Goal: Information Seeking & Learning: Learn about a topic

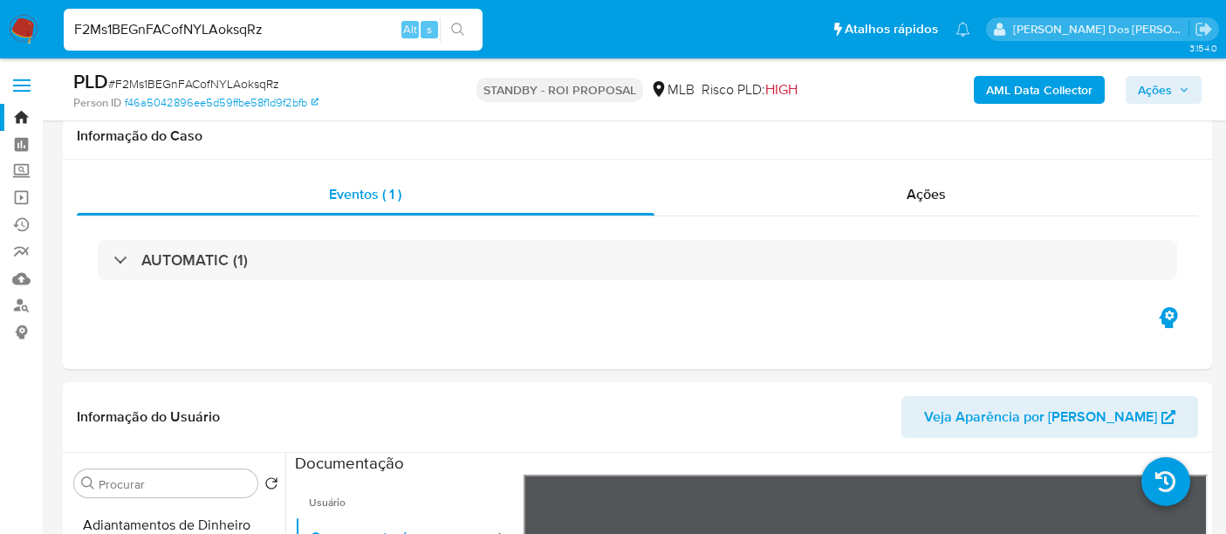
select select "10"
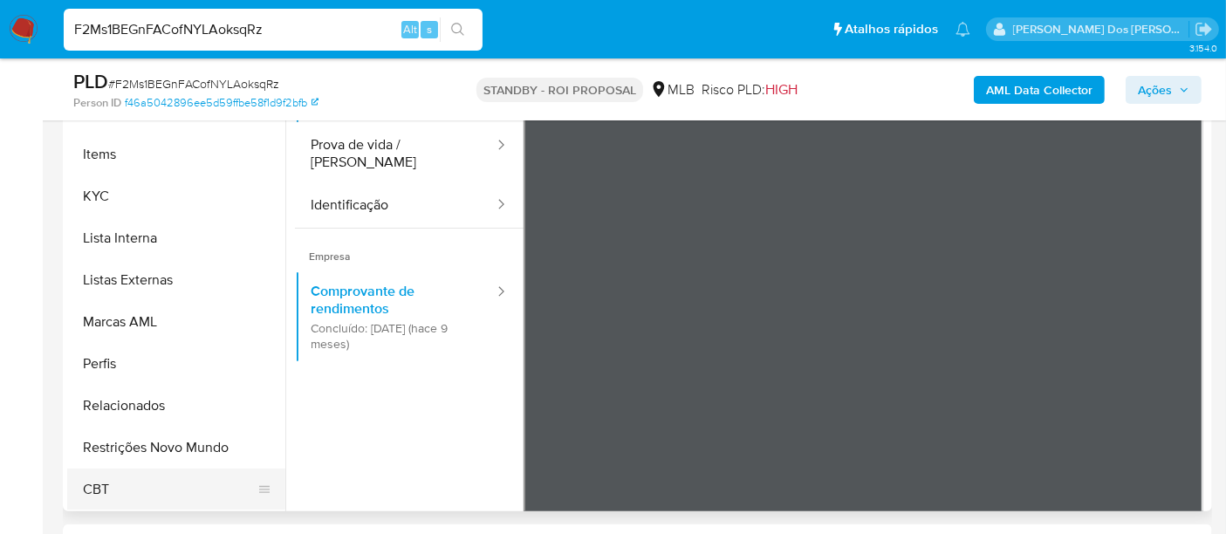
scroll to position [484, 0]
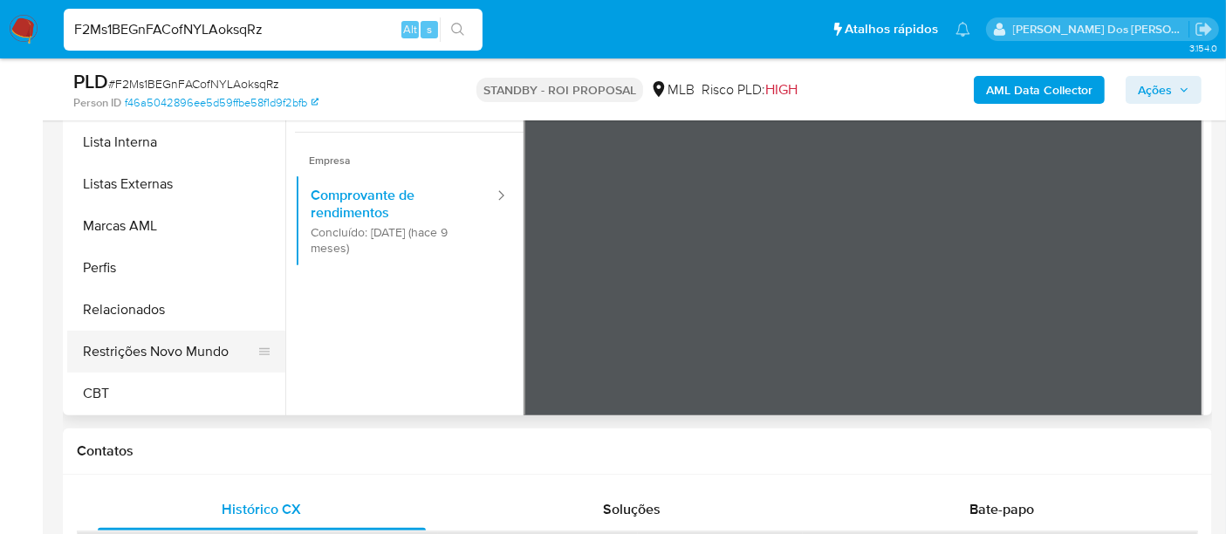
click at [187, 344] on button "Restrições Novo Mundo" at bounding box center [169, 352] width 204 height 42
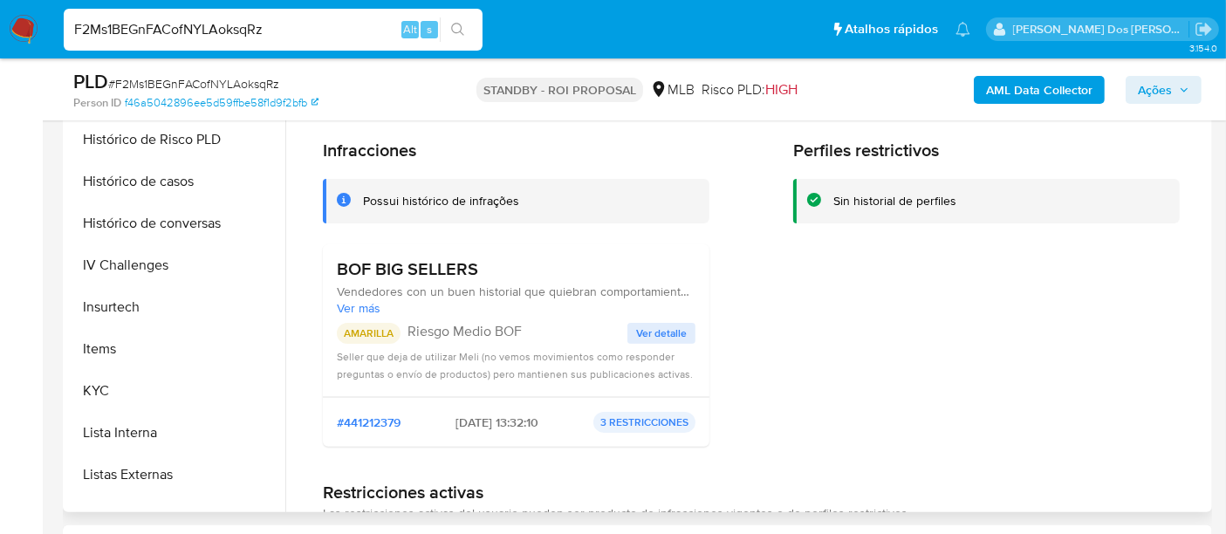
scroll to position [391, 0]
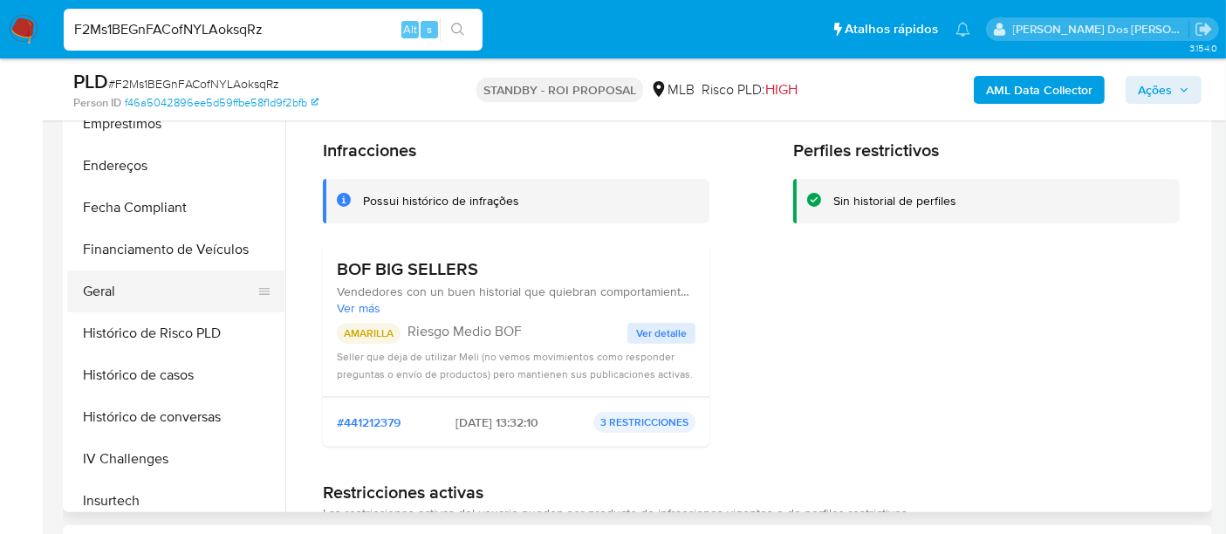
drag, startPoint x: 88, startPoint y: 277, endPoint x: 111, endPoint y: 276, distance: 22.7
click at [88, 277] on button "Geral" at bounding box center [169, 291] width 204 height 42
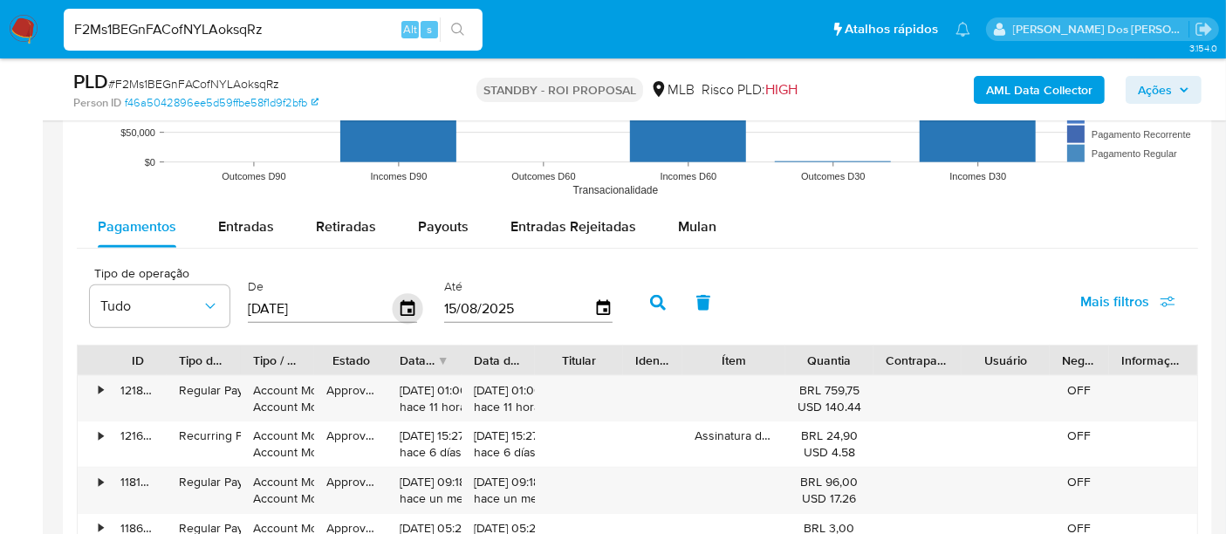
scroll to position [1841, 0]
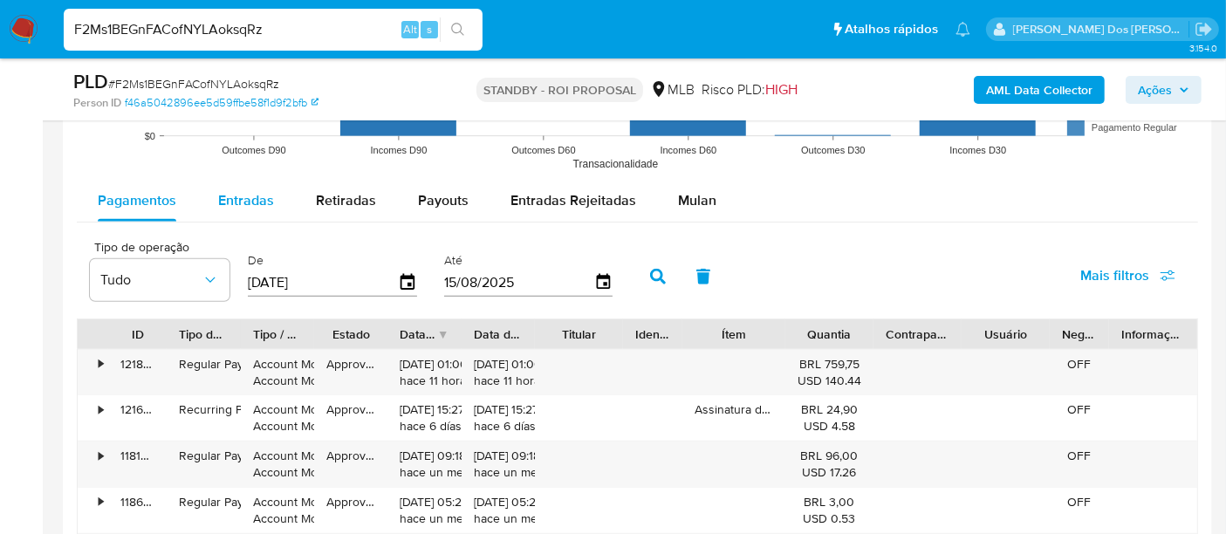
click at [241, 185] on div "Entradas" at bounding box center [246, 201] width 56 height 42
select select "10"
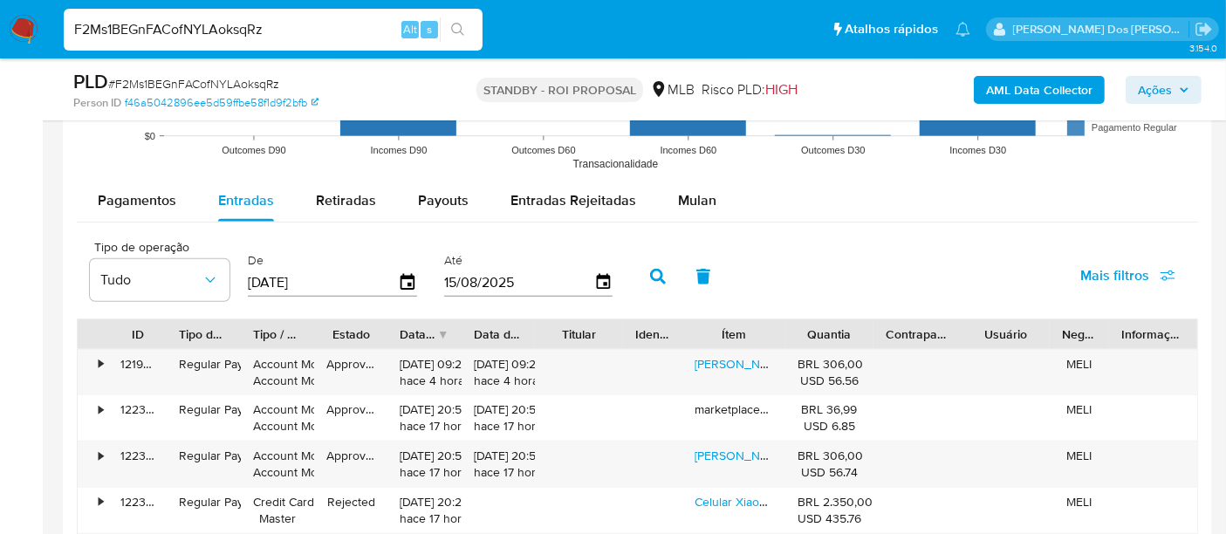
scroll to position [1938, 0]
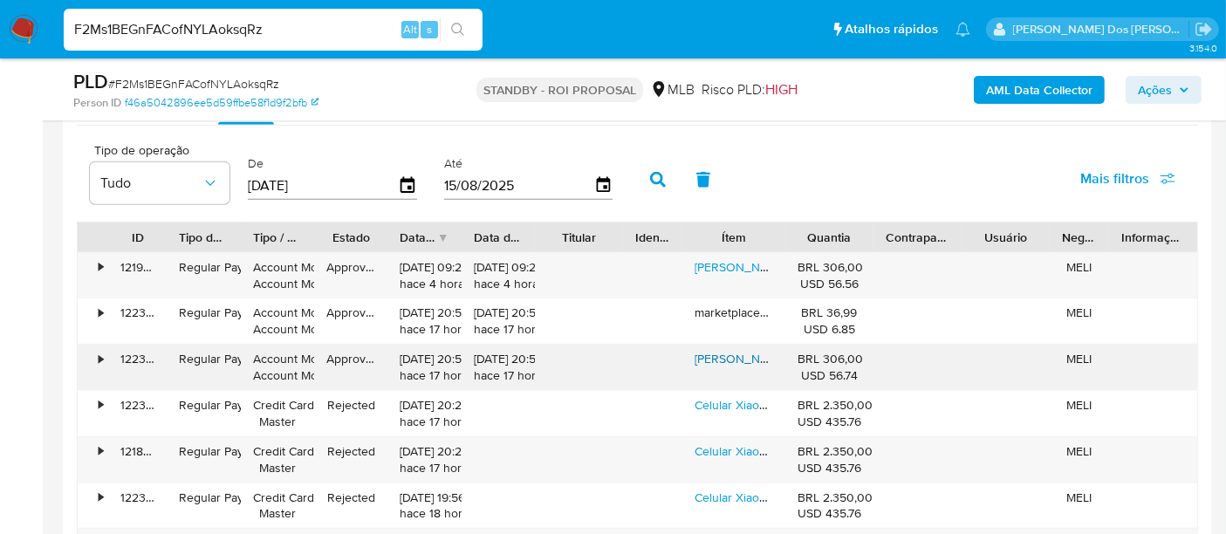
click at [707, 350] on link "Xiaomi Redmi Watch 5 Lite Branco Desenho Milanese" at bounding box center [875, 358] width 362 height 17
click at [199, 39] on input "F2Ms1BEGnFACofNYLAoksqRz" at bounding box center [273, 29] width 419 height 23
paste input "yTlazssXDA8ktm6lioFBL9gt"
type input "yTlazssXDA8ktm6lioFBL9gt"
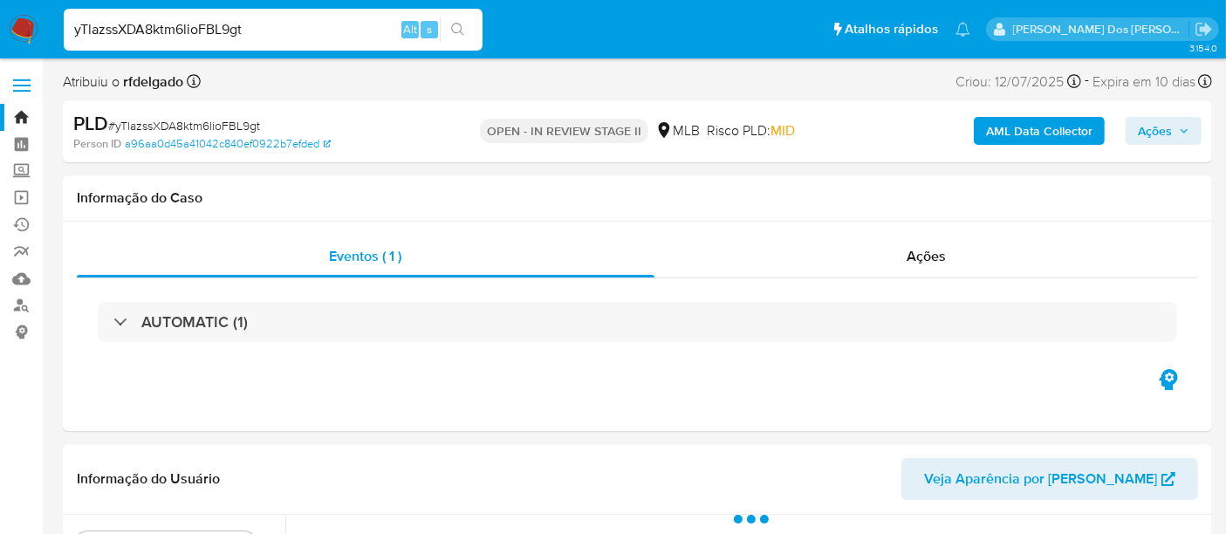
select select "10"
click at [929, 253] on span "Ações" at bounding box center [925, 256] width 39 height 20
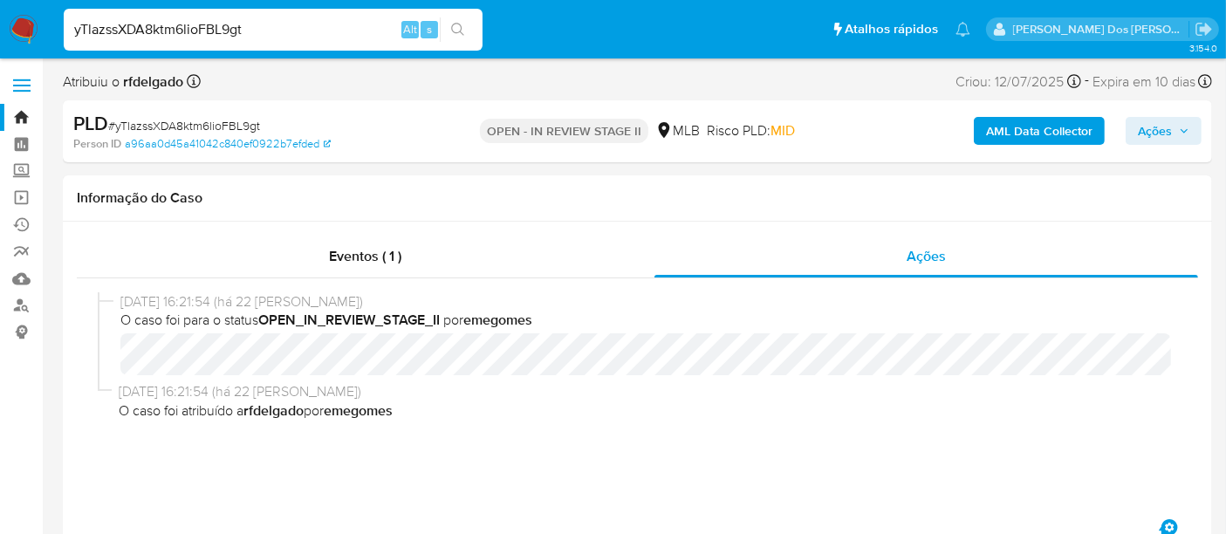
click at [252, 31] on input "yTlazssXDA8ktm6lioFBL9gt" at bounding box center [273, 29] width 419 height 23
paste input "n3YuMa9WAjwcZI1kXAKQl9N6"
type input "n3YuMa9WAjwcZI1kXAKQl9N6"
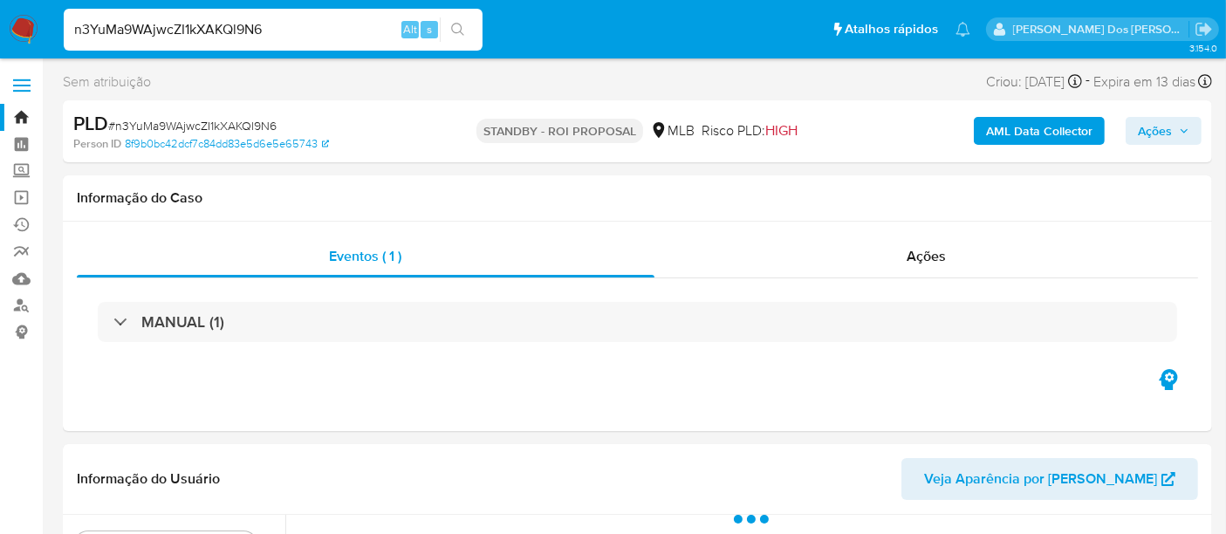
select select "10"
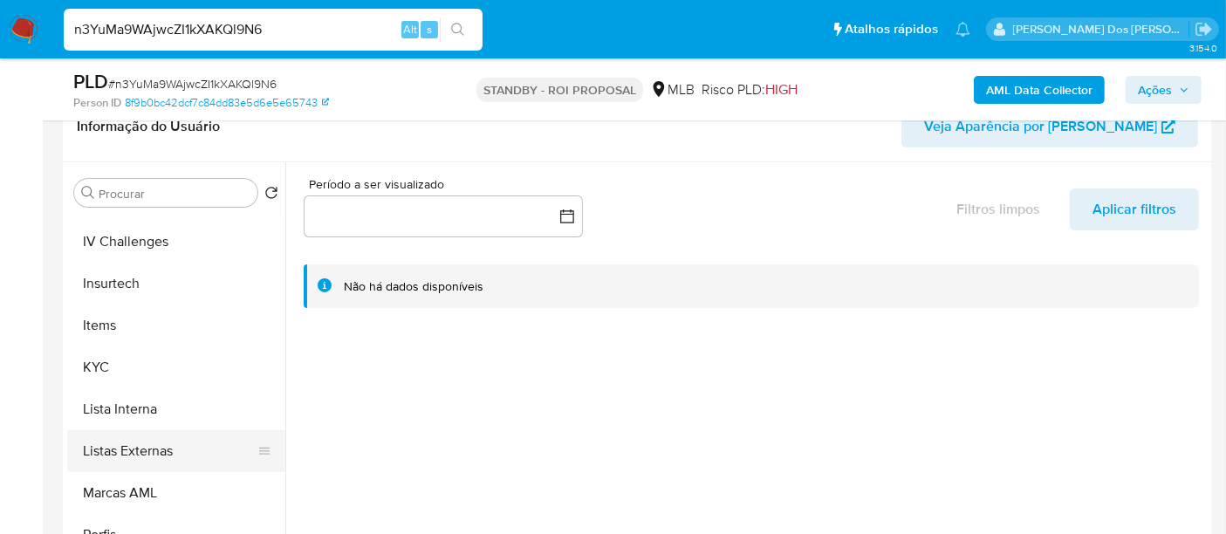
scroll to position [775, 0]
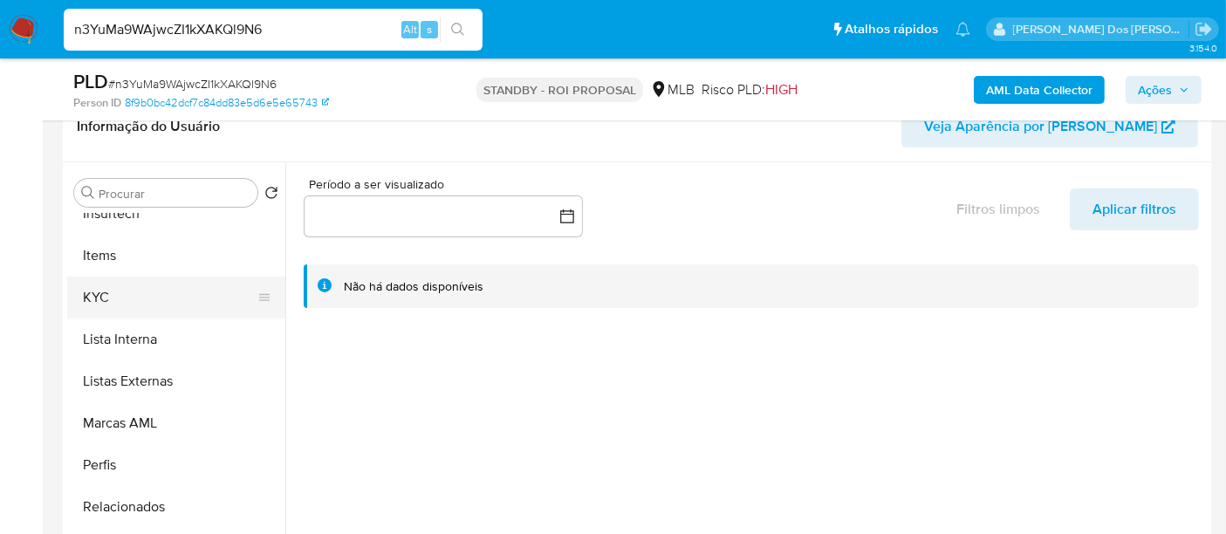
click at [87, 294] on button "KYC" at bounding box center [169, 298] width 204 height 42
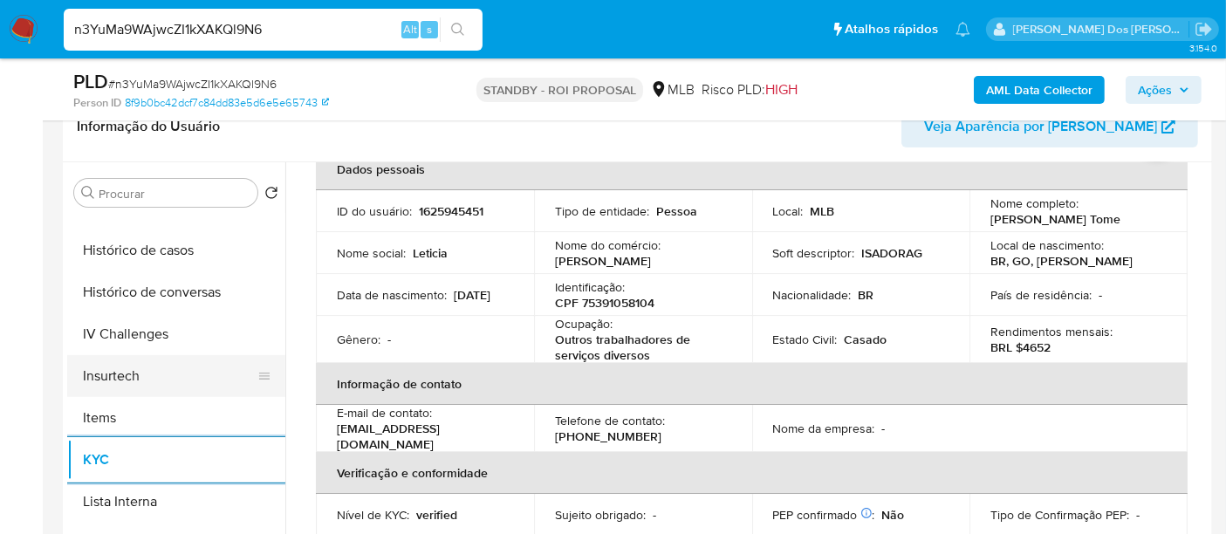
scroll to position [581, 0]
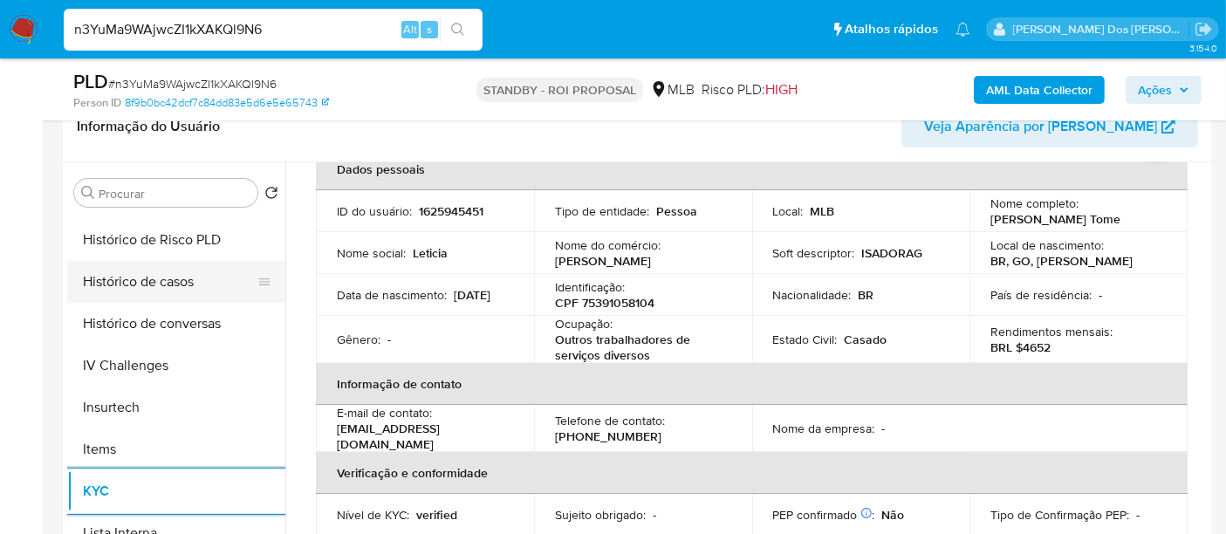
click at [160, 289] on button "Histórico de casos" at bounding box center [169, 282] width 204 height 42
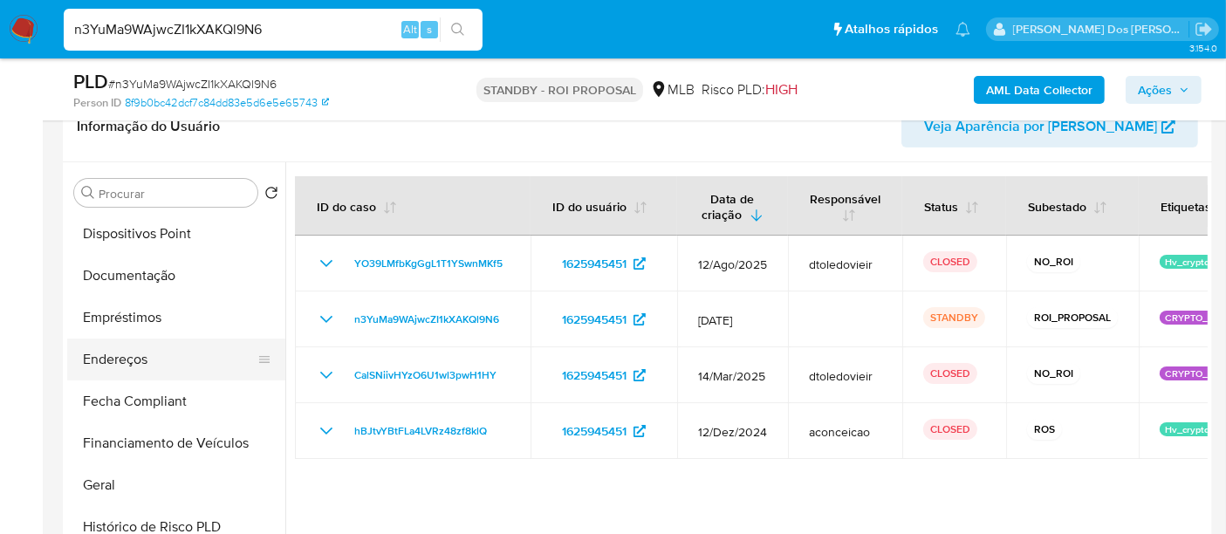
scroll to position [290, 0]
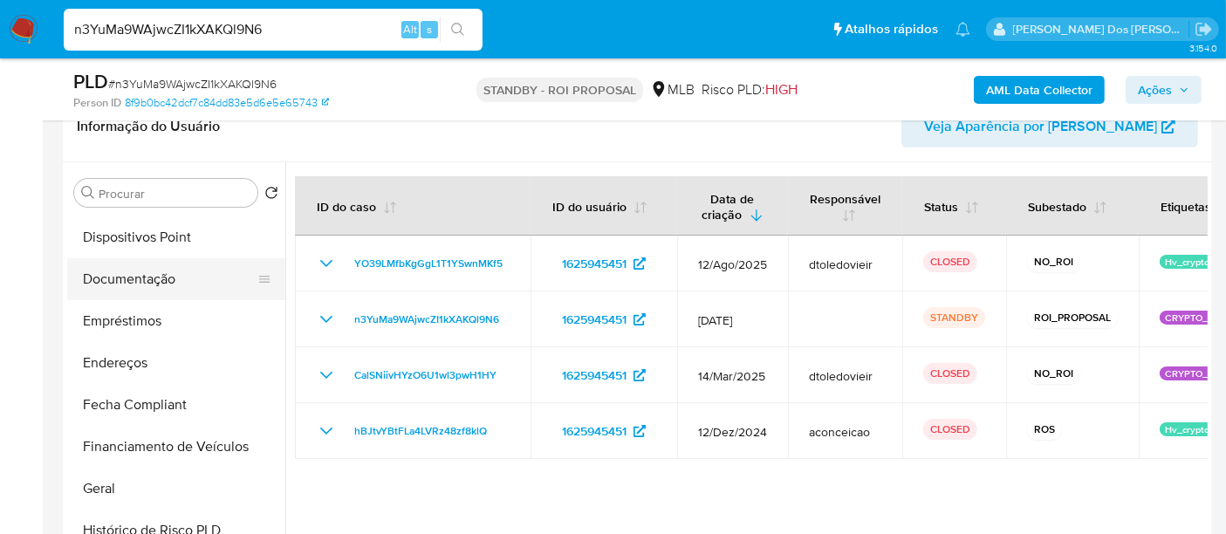
click at [140, 270] on button "Documentação" at bounding box center [169, 279] width 204 height 42
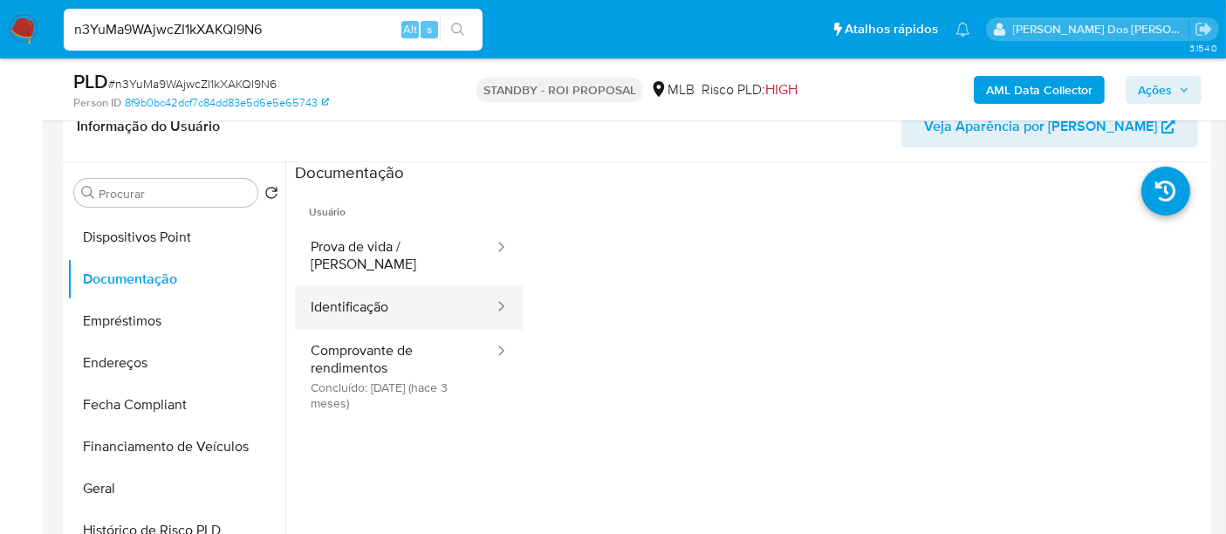
click at [349, 285] on button "Identificação" at bounding box center [395, 307] width 201 height 44
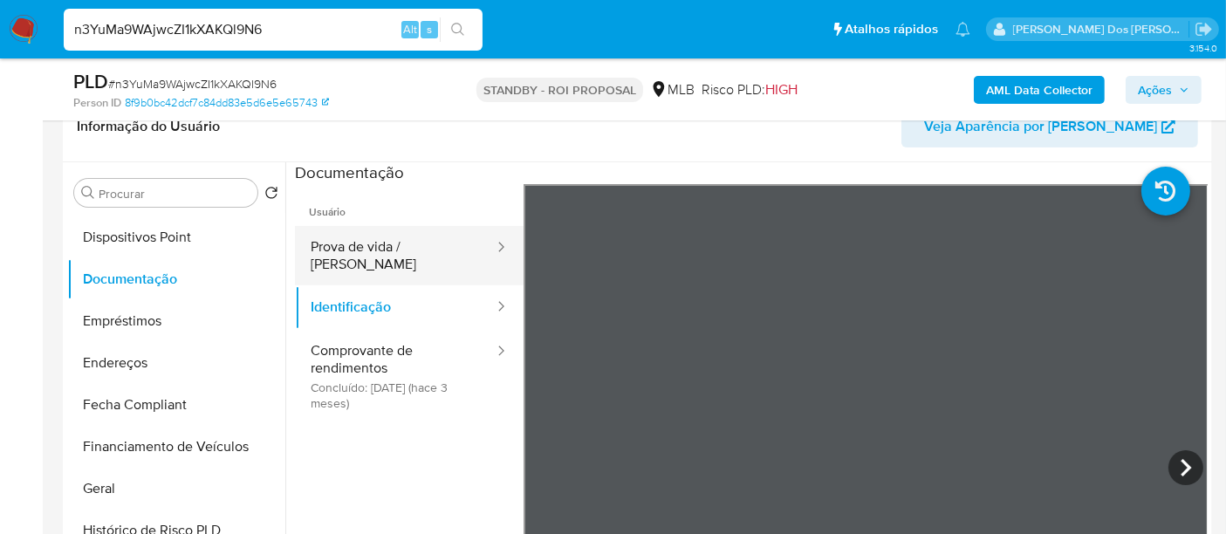
click at [339, 242] on button "Prova de vida / [PERSON_NAME]" at bounding box center [395, 255] width 201 height 59
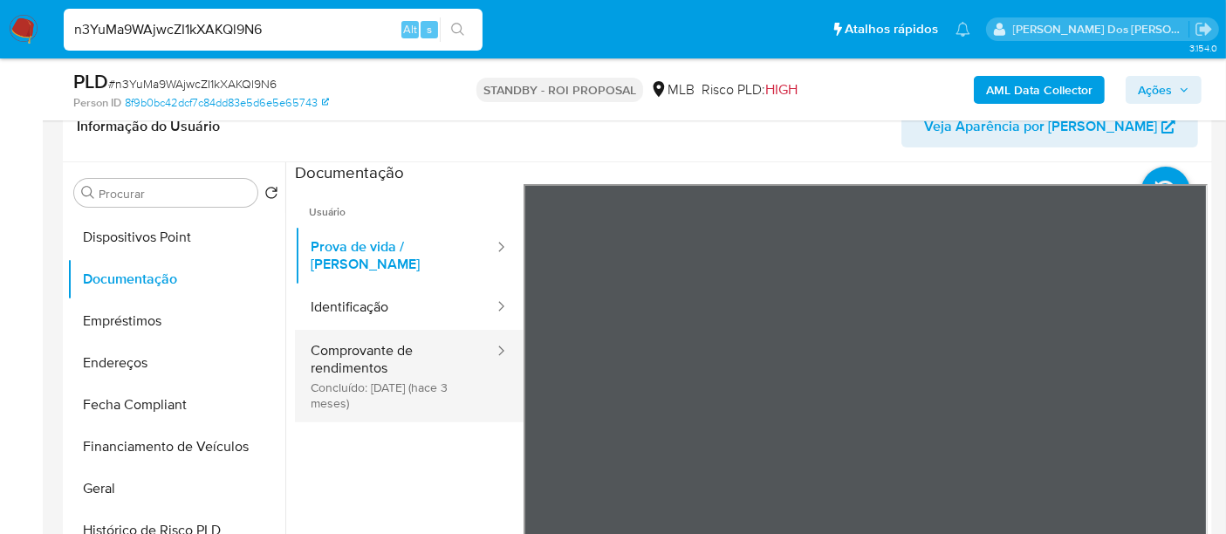
click at [336, 346] on button "Comprovante de rendimentos Concluído: 06/05/2025 (hace 3 meses)" at bounding box center [395, 376] width 201 height 92
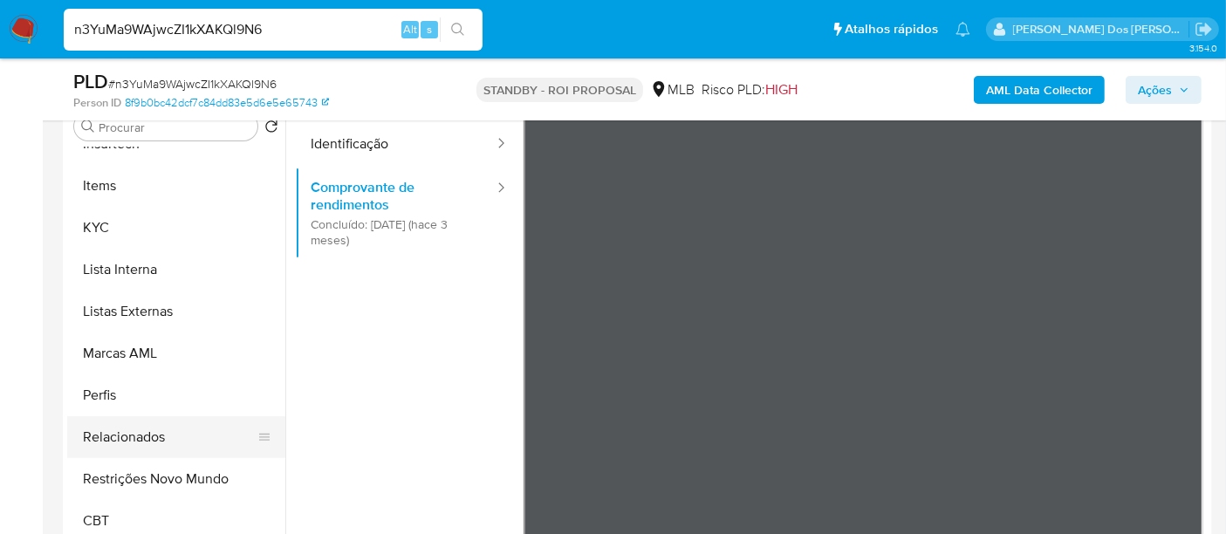
scroll to position [387, 0]
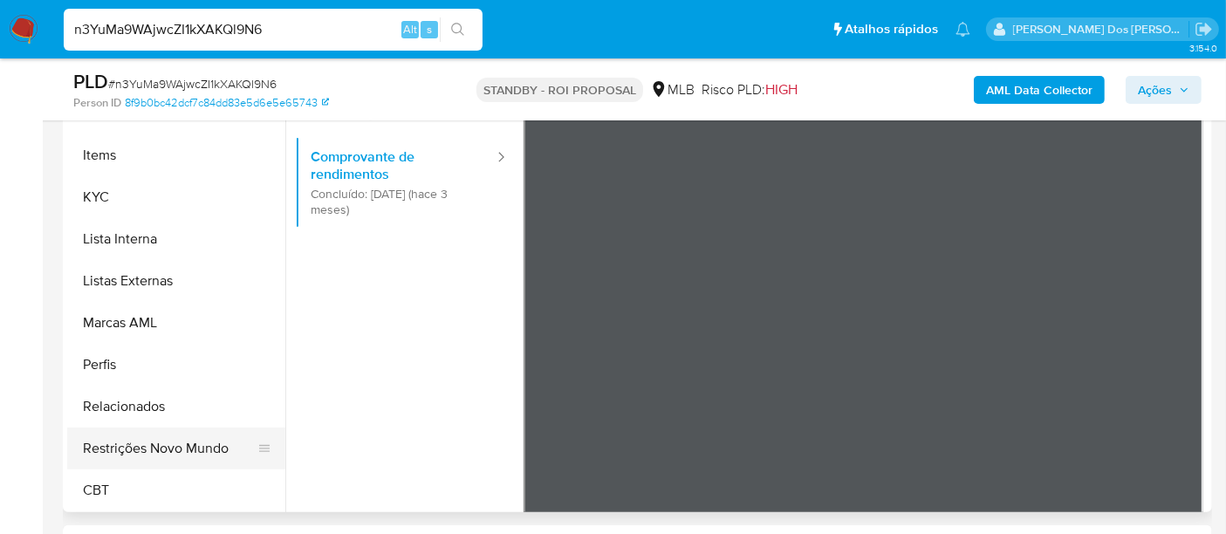
click at [180, 449] on button "Restrições Novo Mundo" at bounding box center [169, 448] width 204 height 42
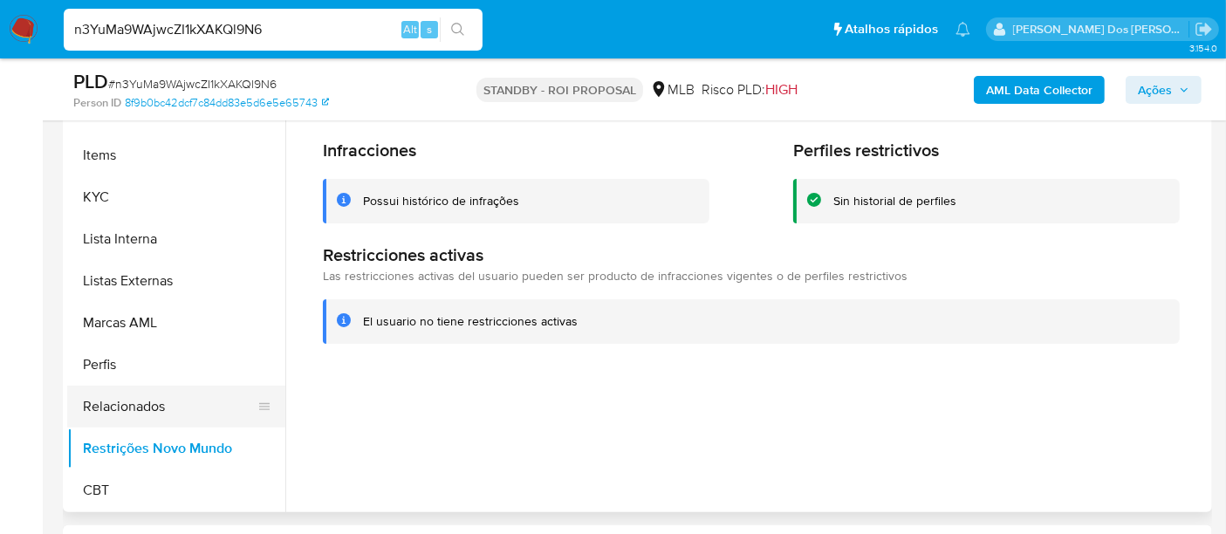
scroll to position [488, 0]
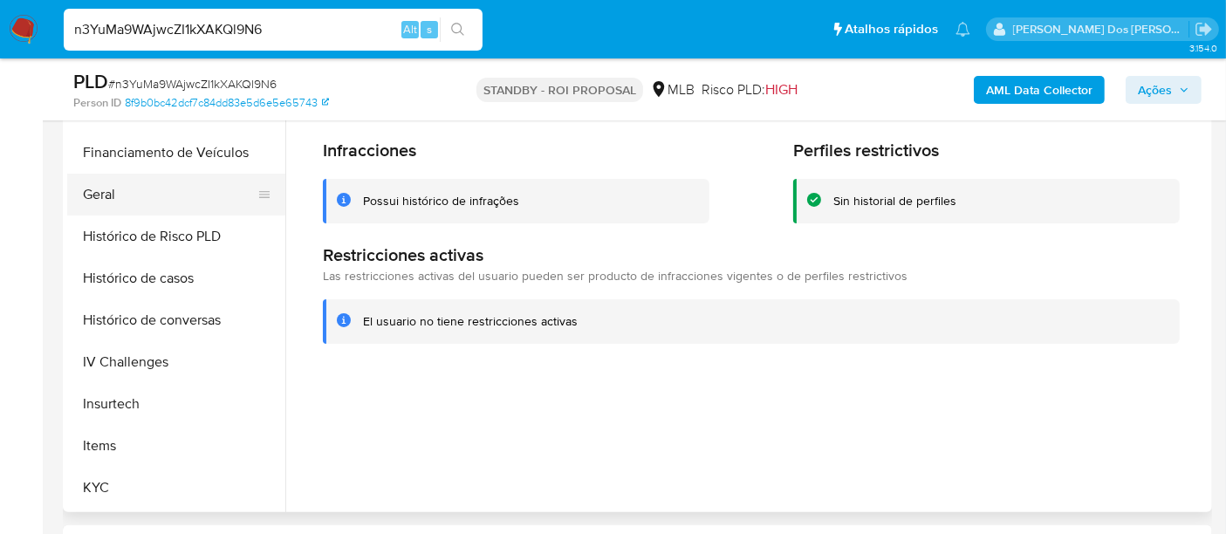
click at [96, 195] on button "Geral" at bounding box center [169, 195] width 204 height 42
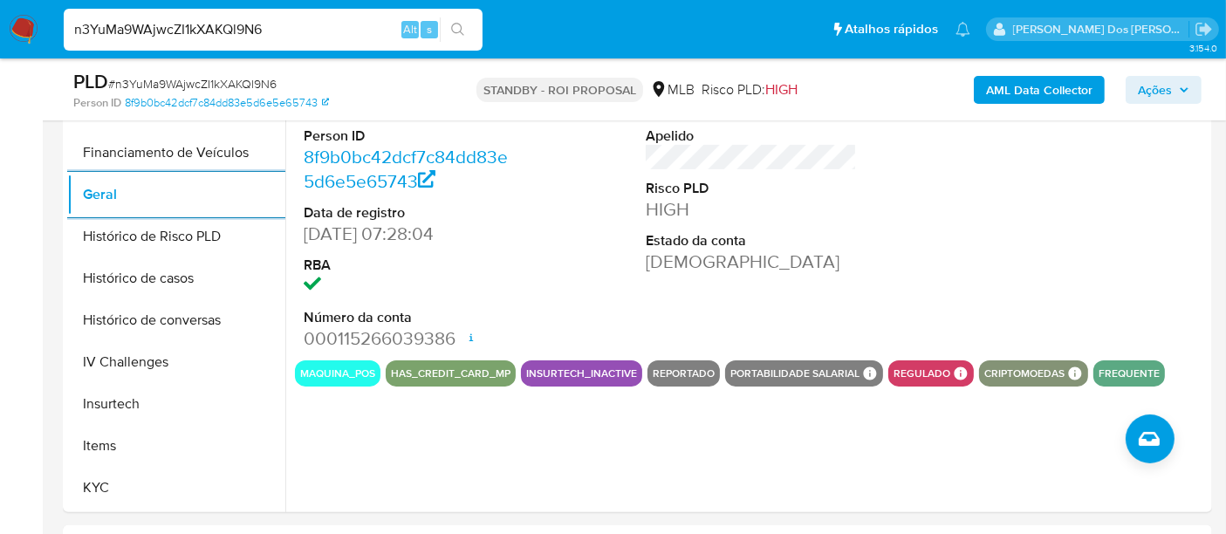
click at [345, 28] on input "n3YuMa9WAjwcZI1kXAKQl9N6" at bounding box center [273, 29] width 419 height 23
paste input "3ohs2tG0NUGp3FqkEbQ6G6K5"
type input "3ohs2tG0NUGp3FqkEbQ6G6K5"
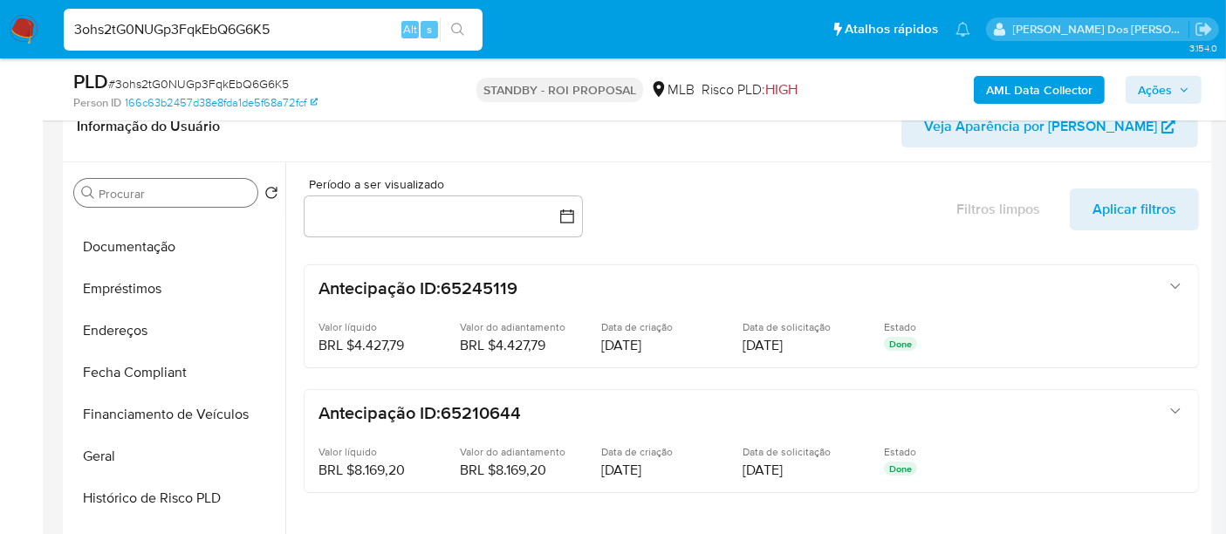
scroll to position [387, 0]
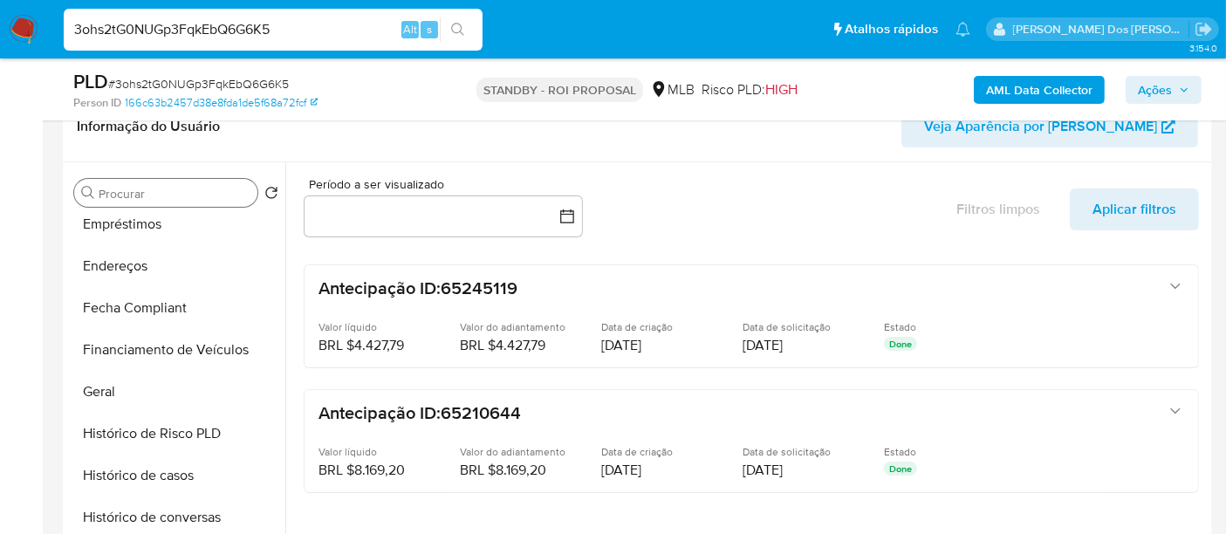
select select "10"
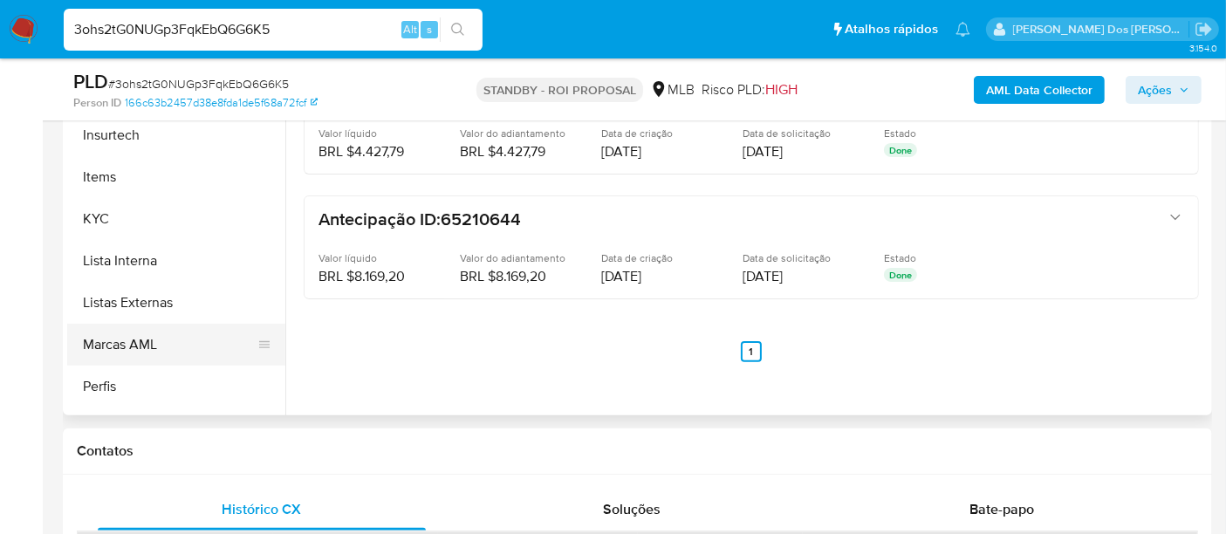
scroll to position [678, 0]
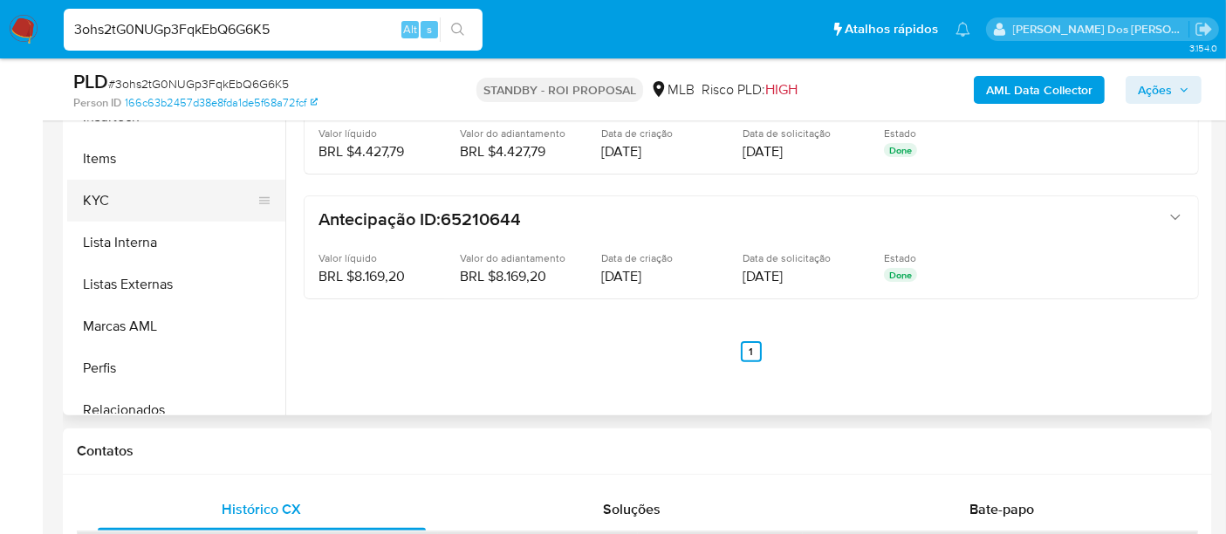
click at [102, 206] on button "KYC" at bounding box center [169, 201] width 204 height 42
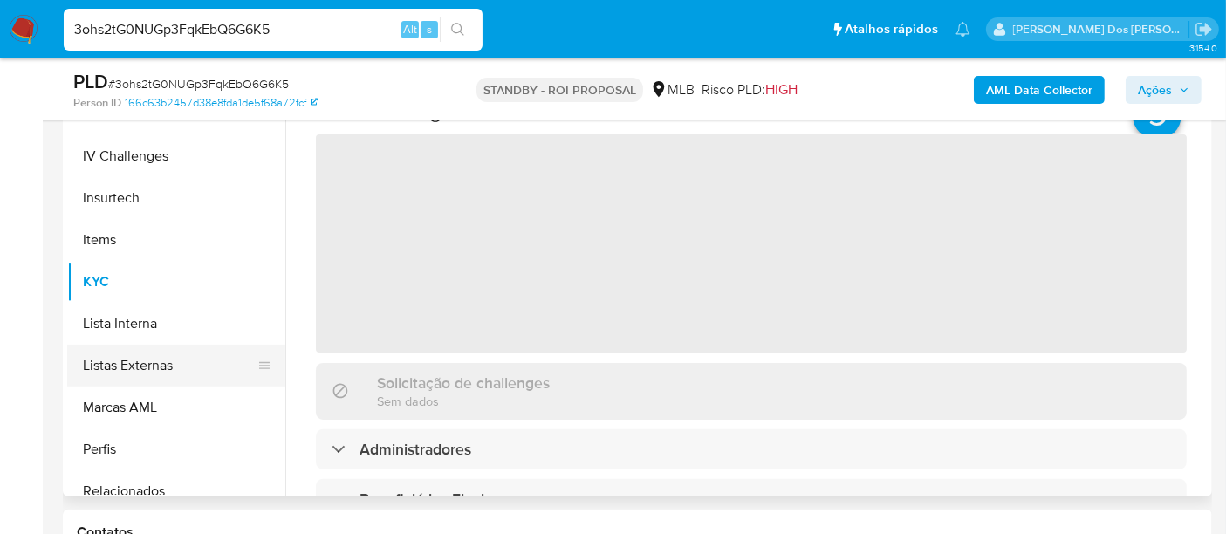
scroll to position [290, 0]
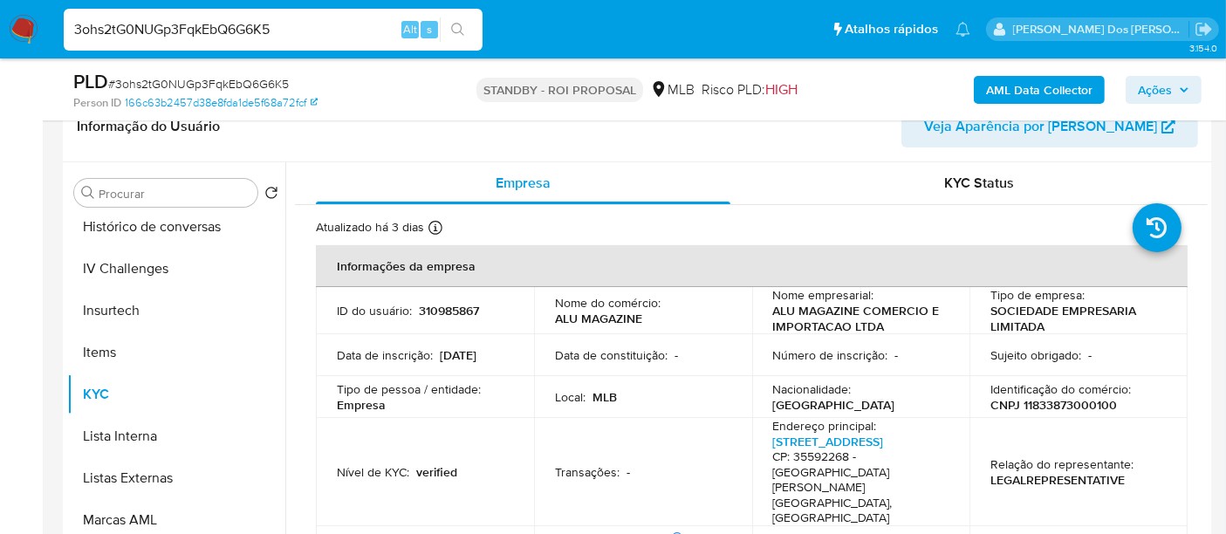
click at [286, 24] on input "3ohs2tG0NUGp3FqkEbQ6G6K5" at bounding box center [273, 29] width 419 height 23
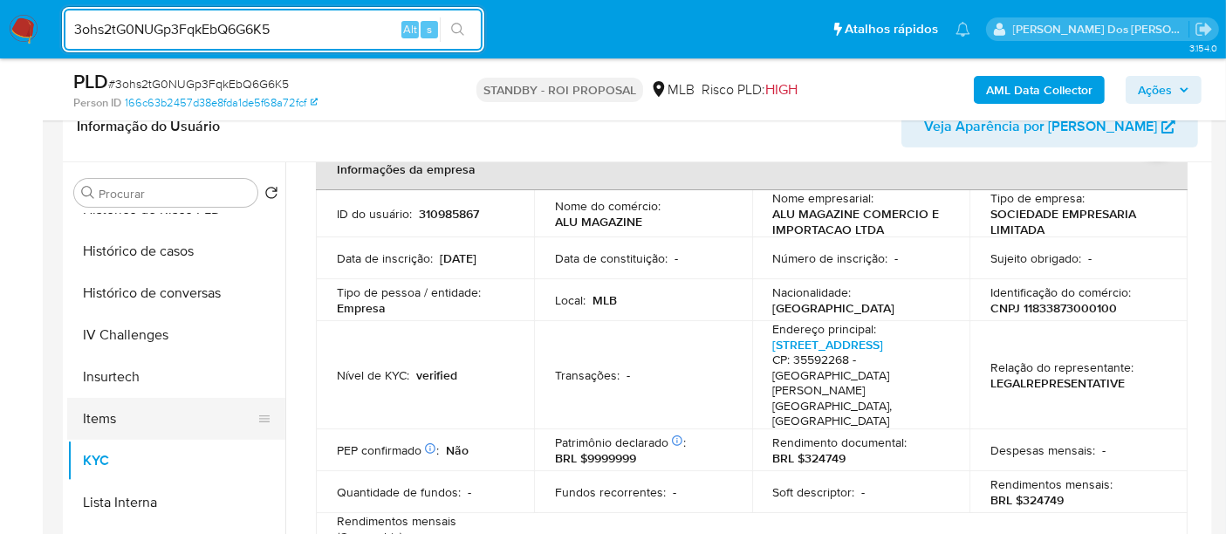
scroll to position [581, 0]
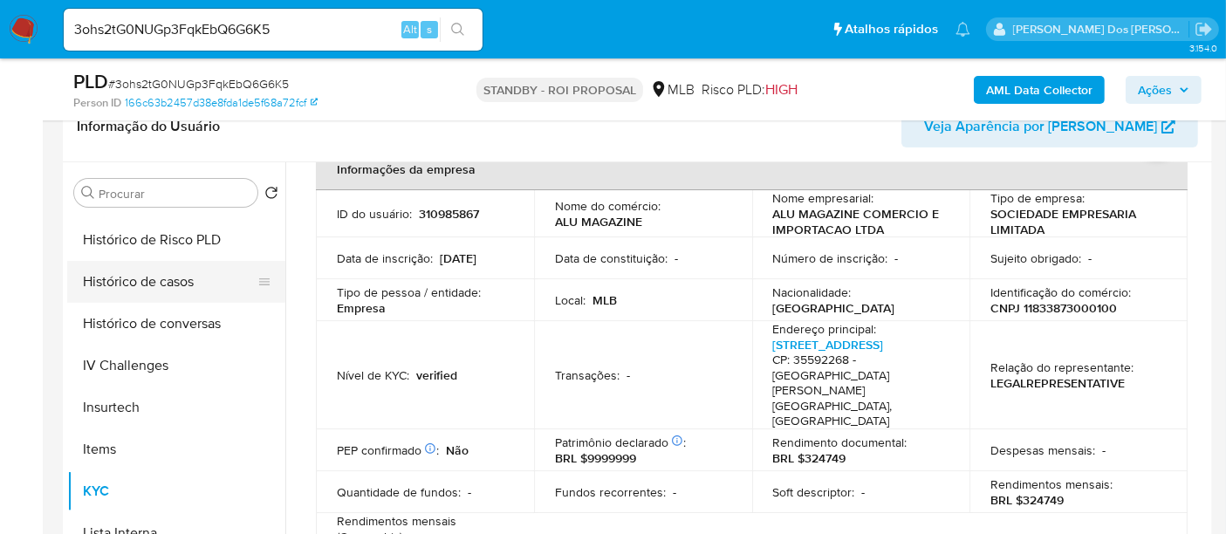
drag, startPoint x: 167, startPoint y: 294, endPoint x: 176, endPoint y: 292, distance: 9.8
click at [167, 293] on button "Histórico de casos" at bounding box center [169, 282] width 204 height 42
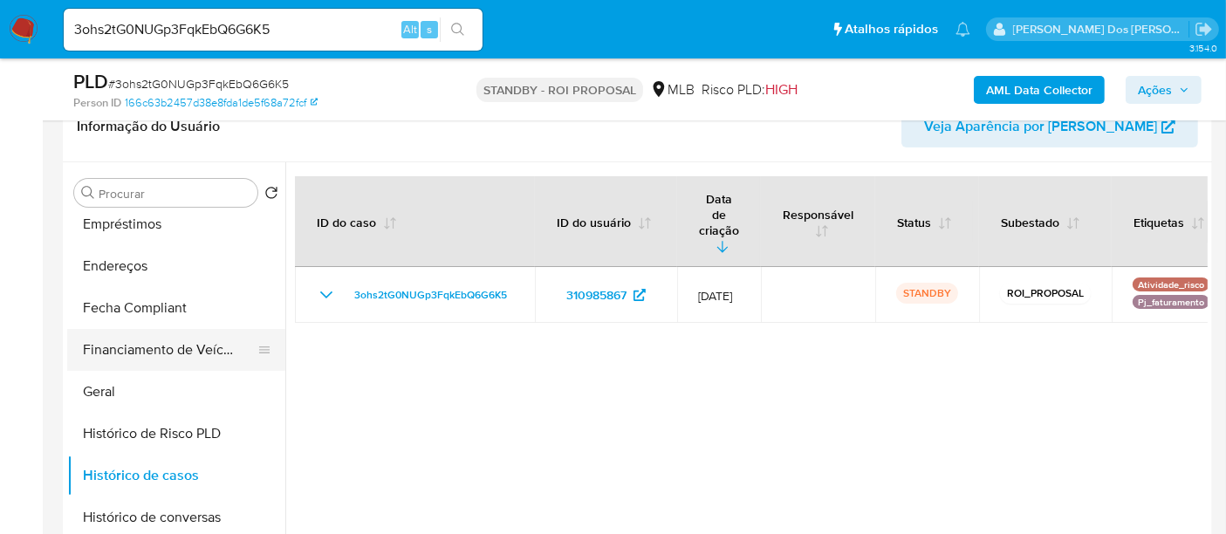
scroll to position [290, 0]
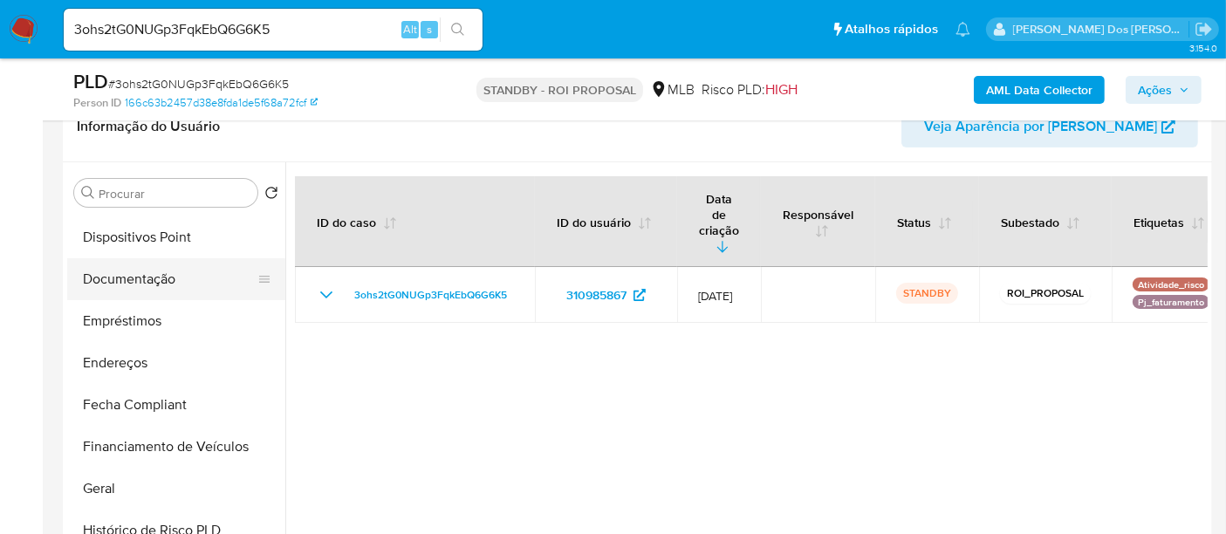
click at [158, 286] on button "Documentação" at bounding box center [169, 279] width 204 height 42
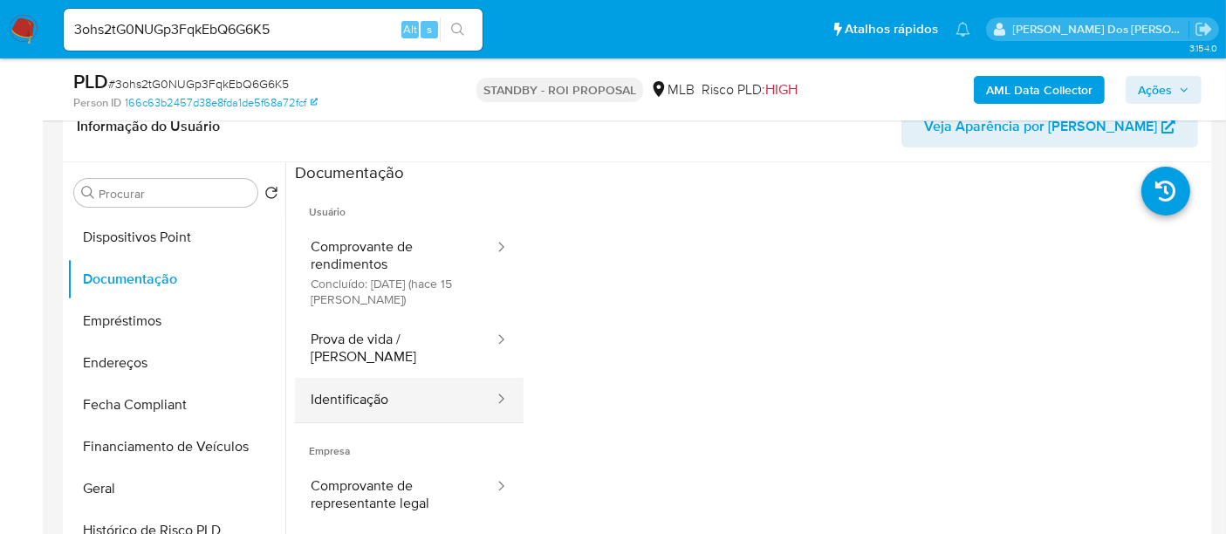
click at [337, 379] on button "Identificação" at bounding box center [395, 400] width 201 height 44
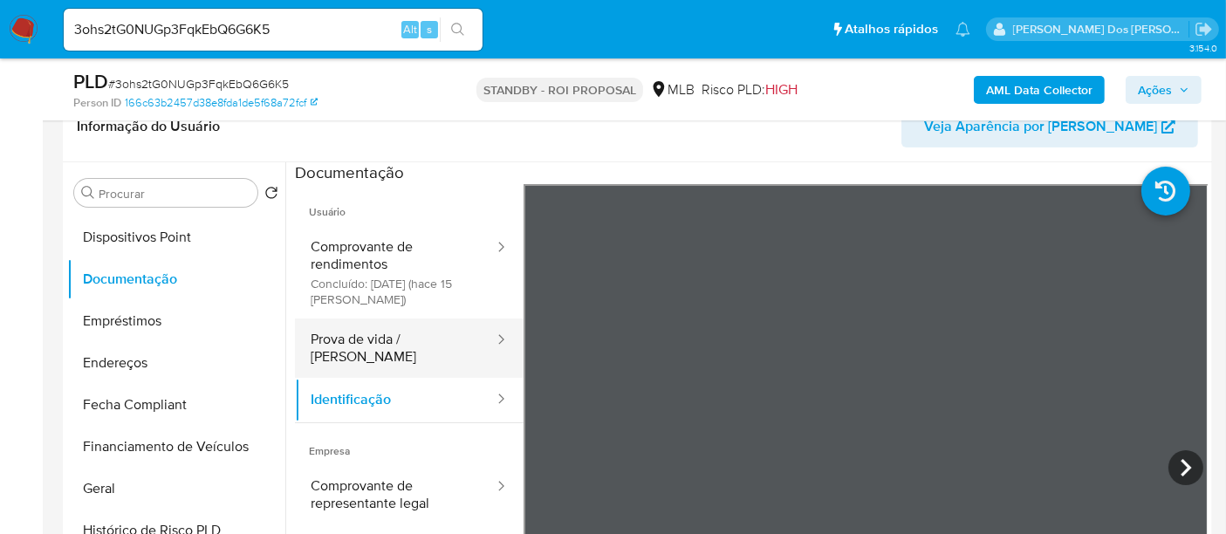
click at [332, 340] on button "Prova de vida / [PERSON_NAME]" at bounding box center [395, 347] width 201 height 59
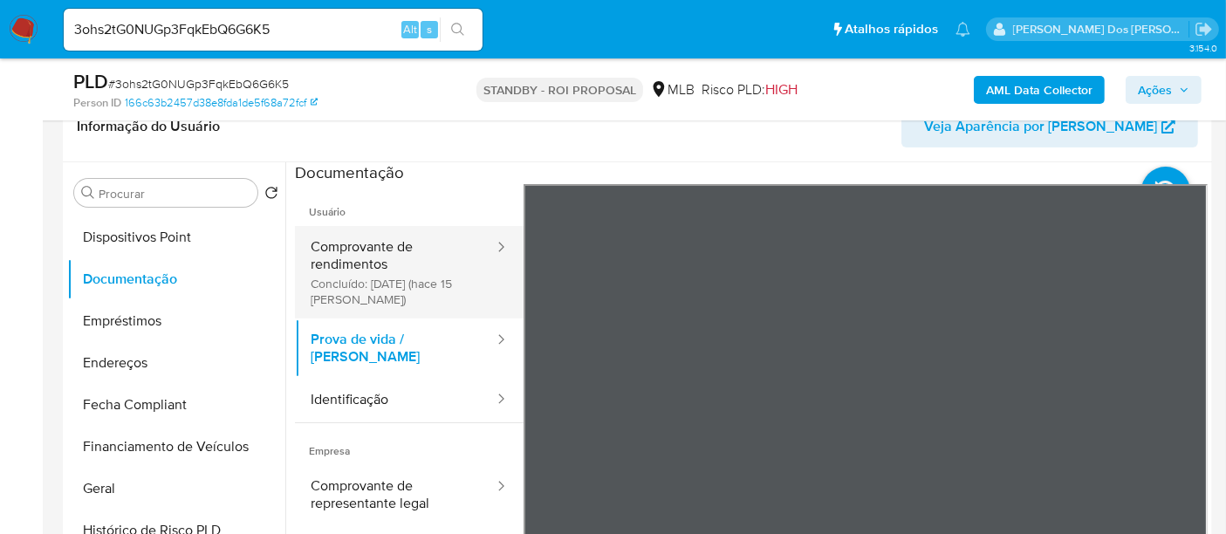
click at [385, 270] on button "Comprovante de rendimentos Concluído: 31/07/2025 (hace 15 días)" at bounding box center [395, 272] width 201 height 92
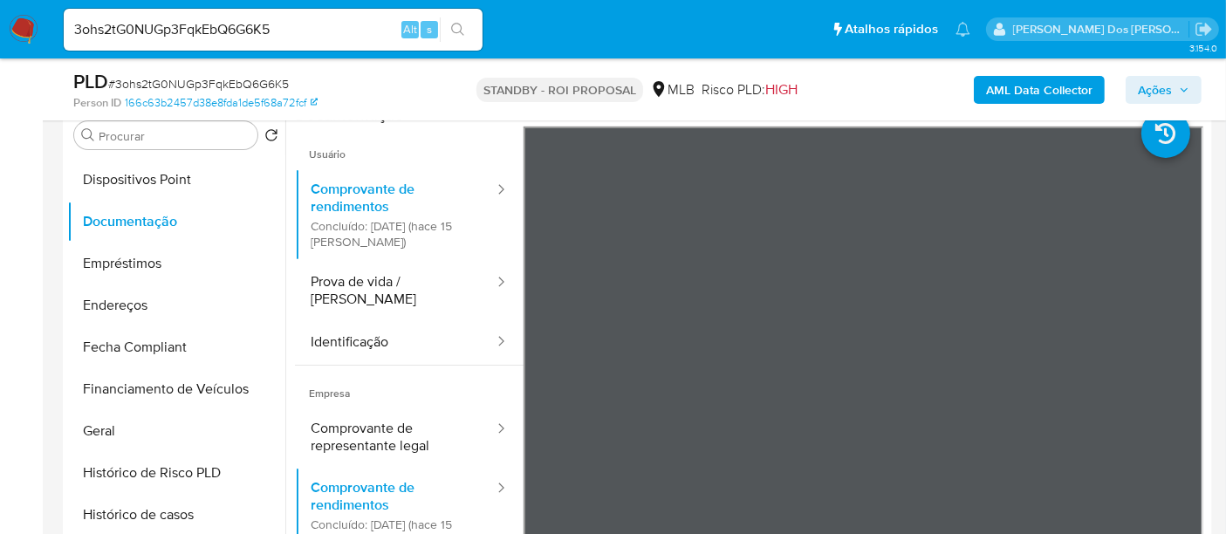
scroll to position [387, 0]
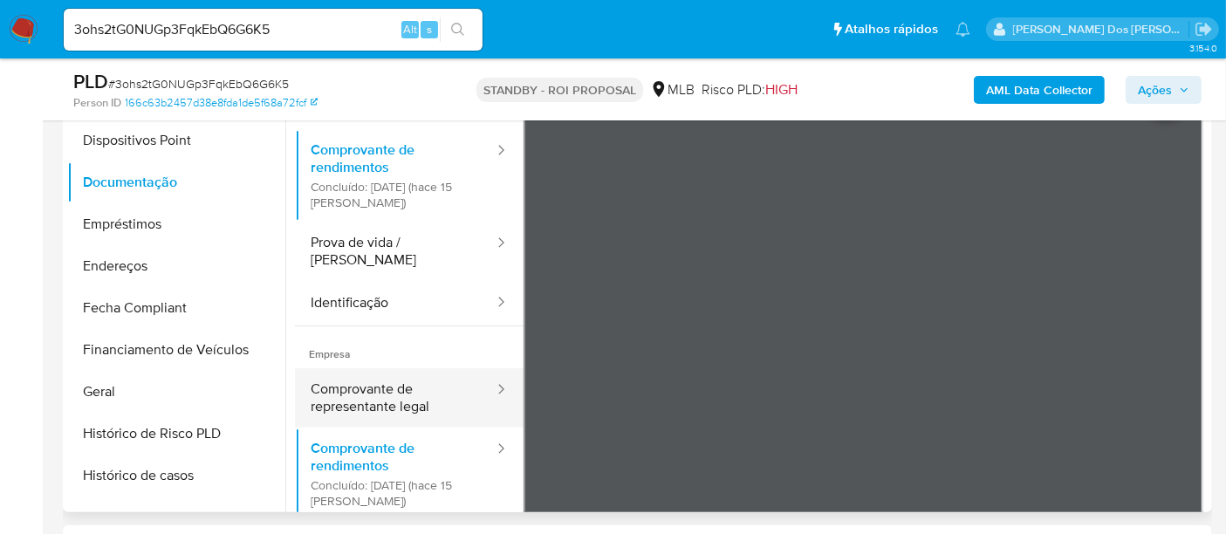
click at [359, 382] on button "Comprovante de representante legal" at bounding box center [395, 397] width 201 height 59
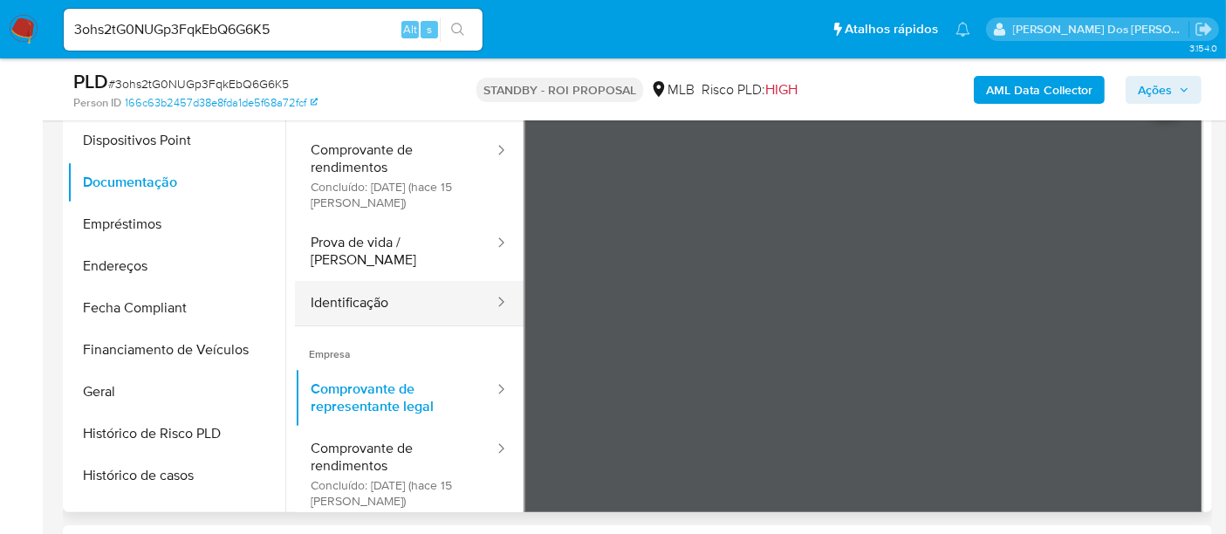
click at [361, 281] on button "Identificação" at bounding box center [395, 303] width 201 height 44
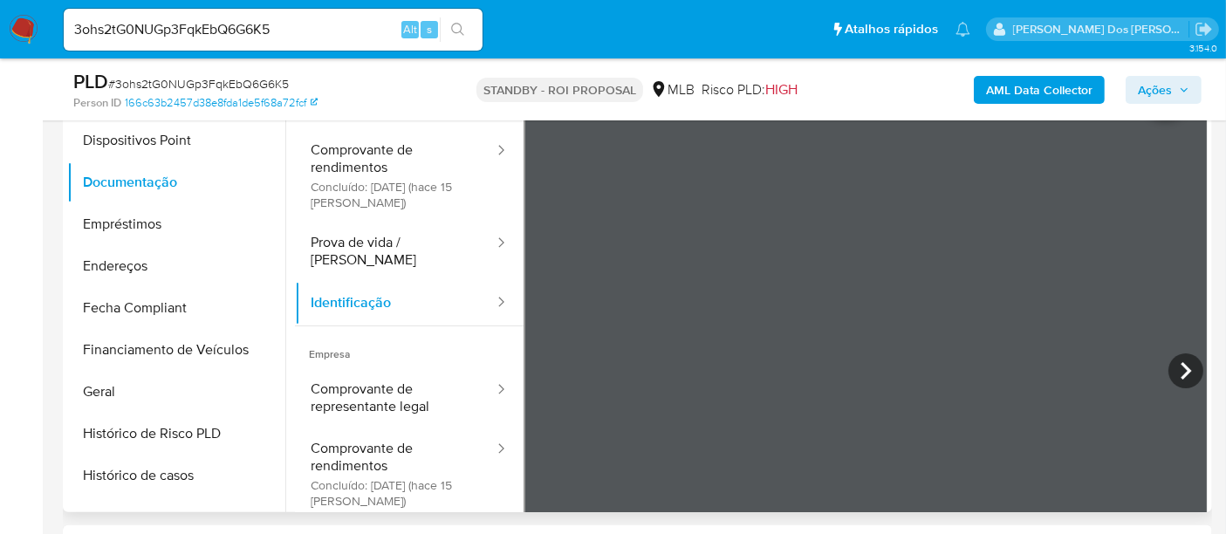
scroll to position [97, 0]
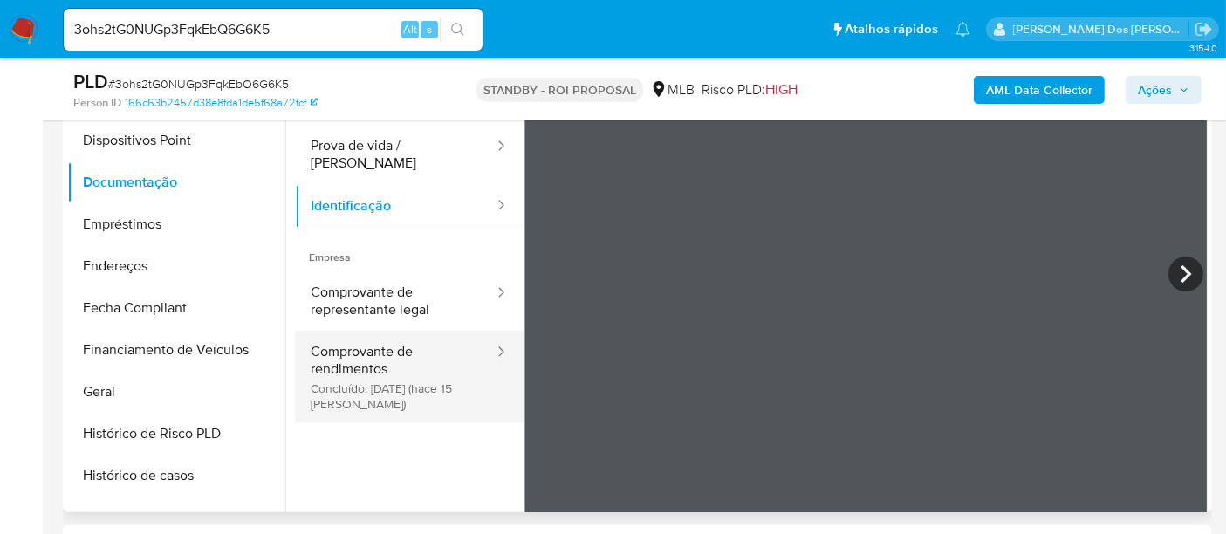
click at [373, 335] on button "Comprovante de rendimentos Concluído: 31/07/2025 (hace 15 días)" at bounding box center [395, 377] width 201 height 92
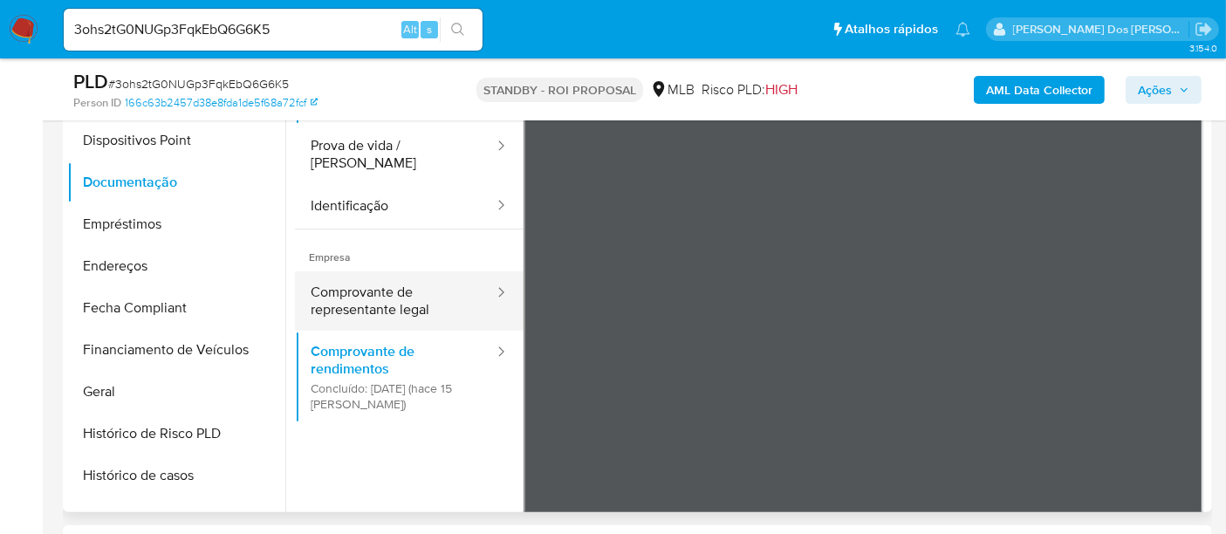
click at [375, 290] on button "Comprovante de representante legal" at bounding box center [395, 300] width 201 height 59
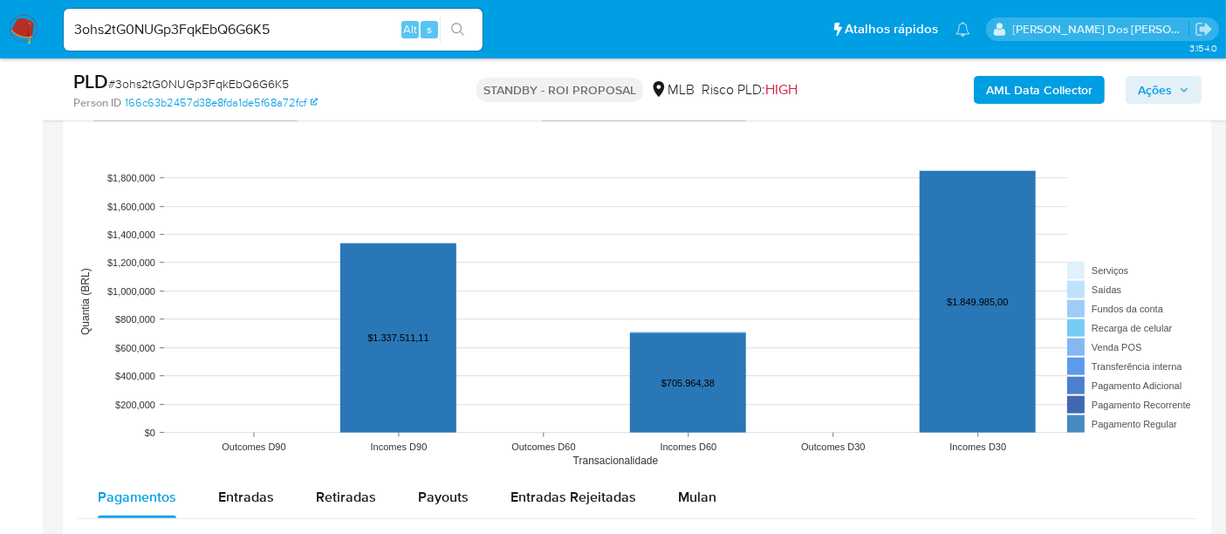
scroll to position [1647, 0]
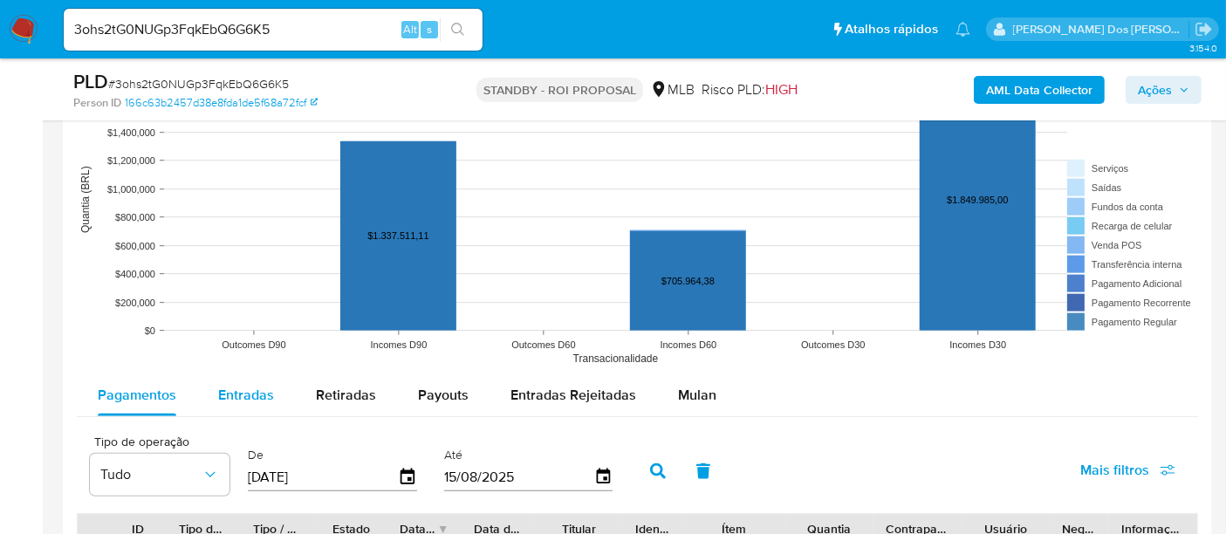
click at [271, 382] on button "Entradas" at bounding box center [246, 395] width 98 height 42
select select "10"
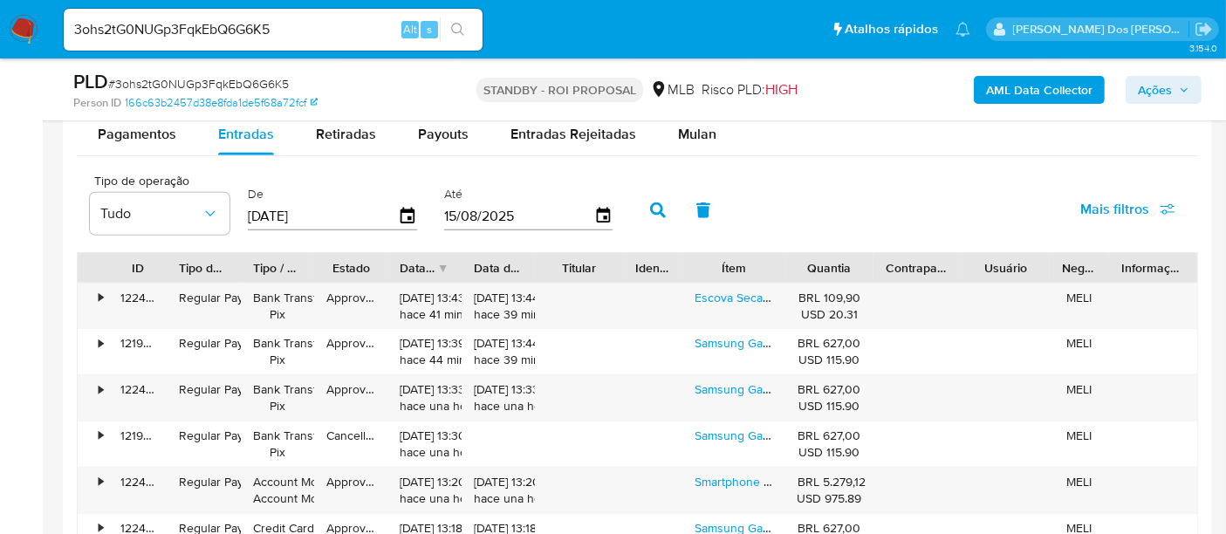
scroll to position [1938, 0]
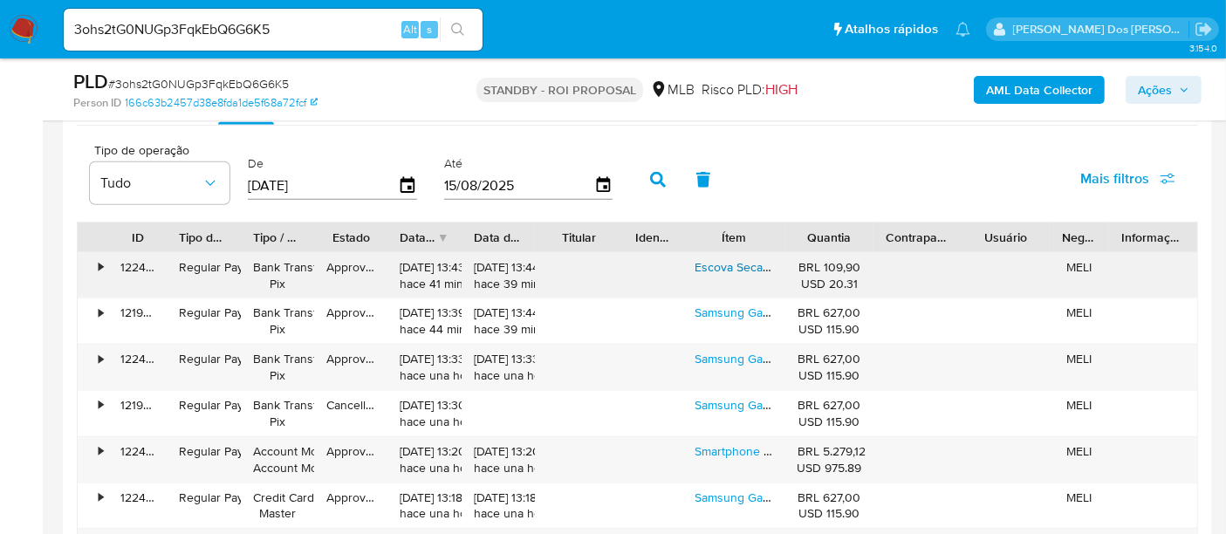
click at [720, 258] on link "Escova Secador Britânia Bes33sd Compact 4 Em 1 Cor Prata E Dourado" at bounding box center [886, 266] width 385 height 17
click at [256, 27] on input "3ohs2tG0NUGp3FqkEbQ6G6K5" at bounding box center [273, 29] width 419 height 23
paste input "jXnizf1cfol4ZqyQiyicZkpt"
type input "jXnizf1cfol4ZqyQiyicZkpt"
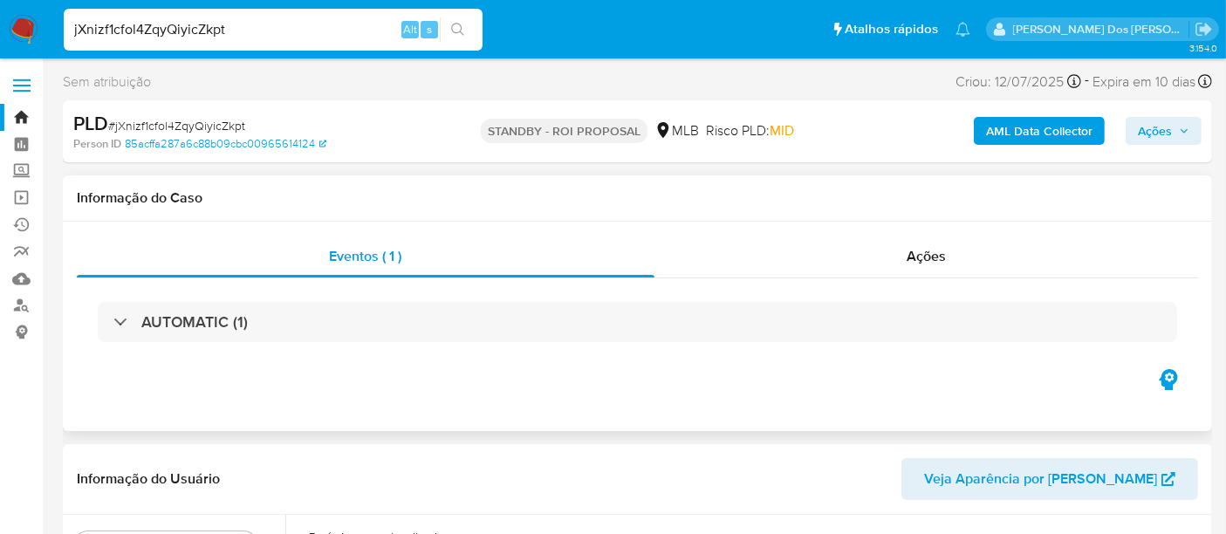
select select "10"
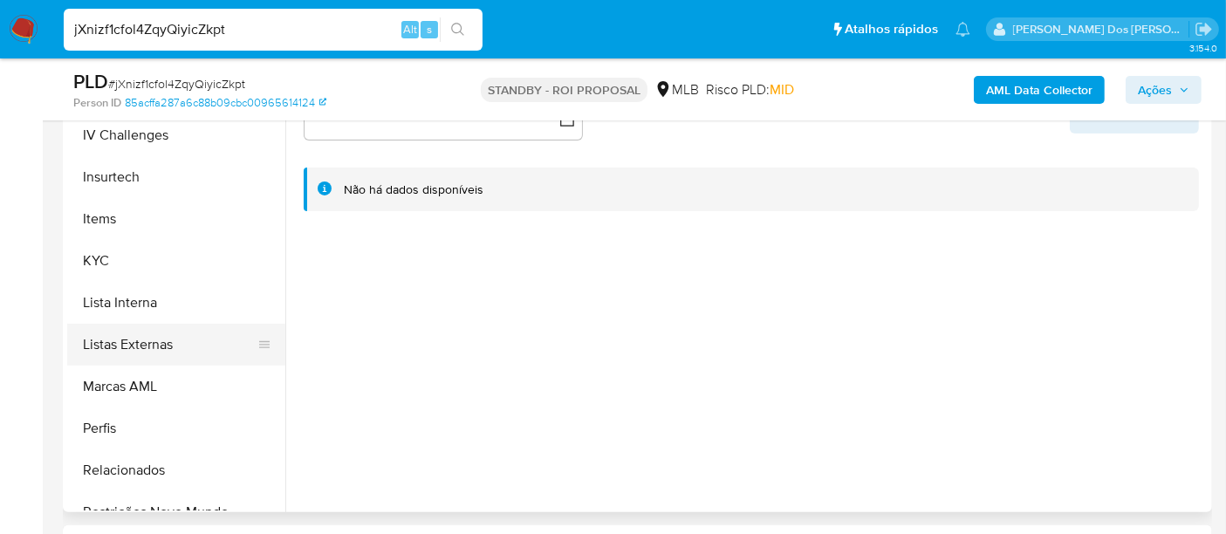
scroll to position [775, 0]
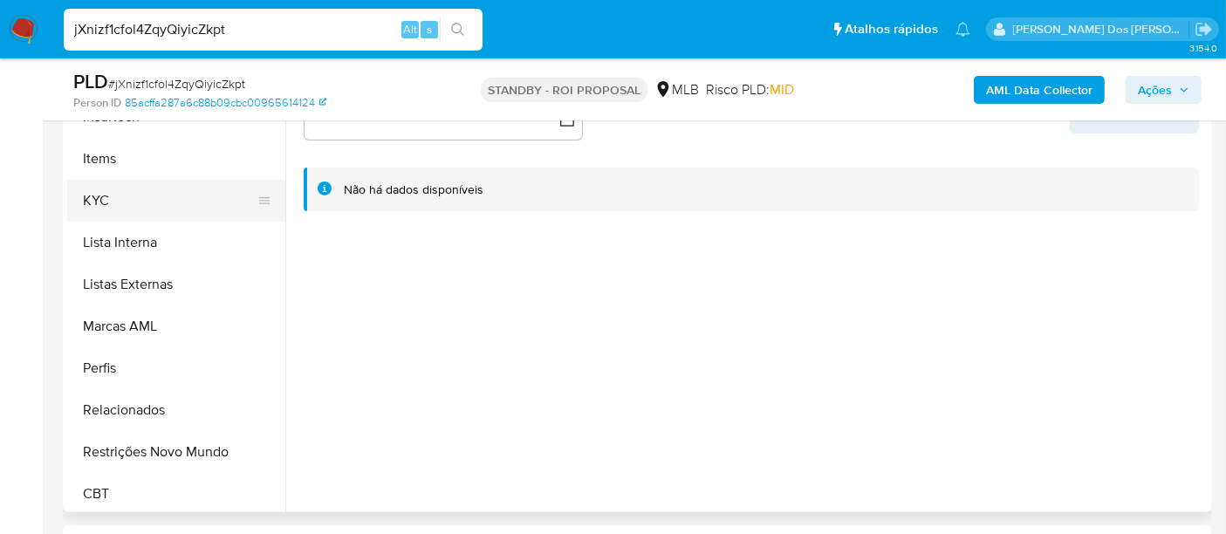
click at [106, 201] on button "KYC" at bounding box center [169, 201] width 204 height 42
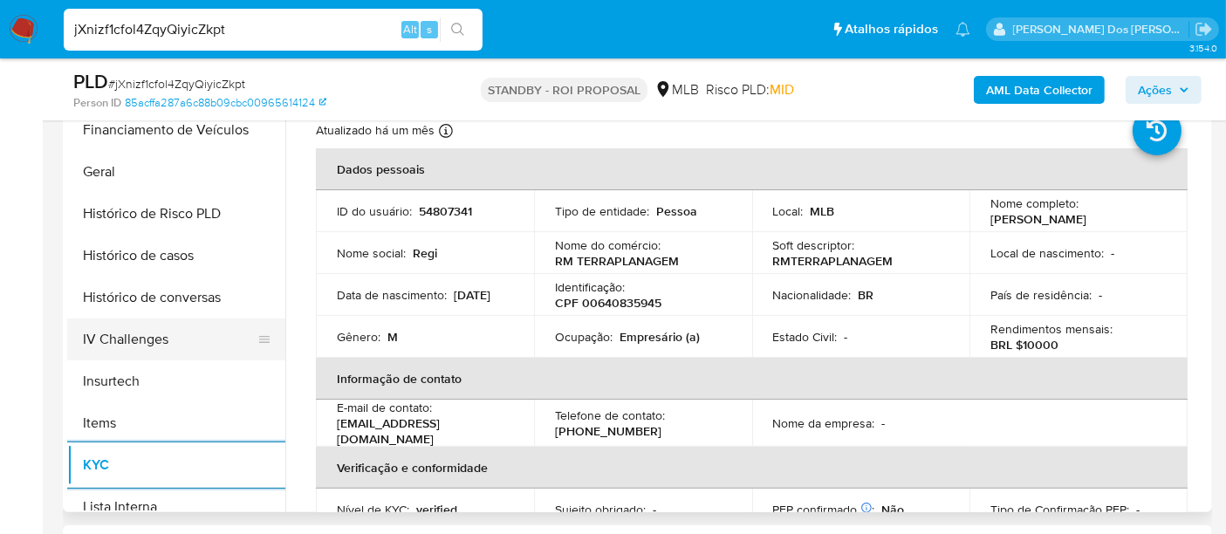
scroll to position [484, 0]
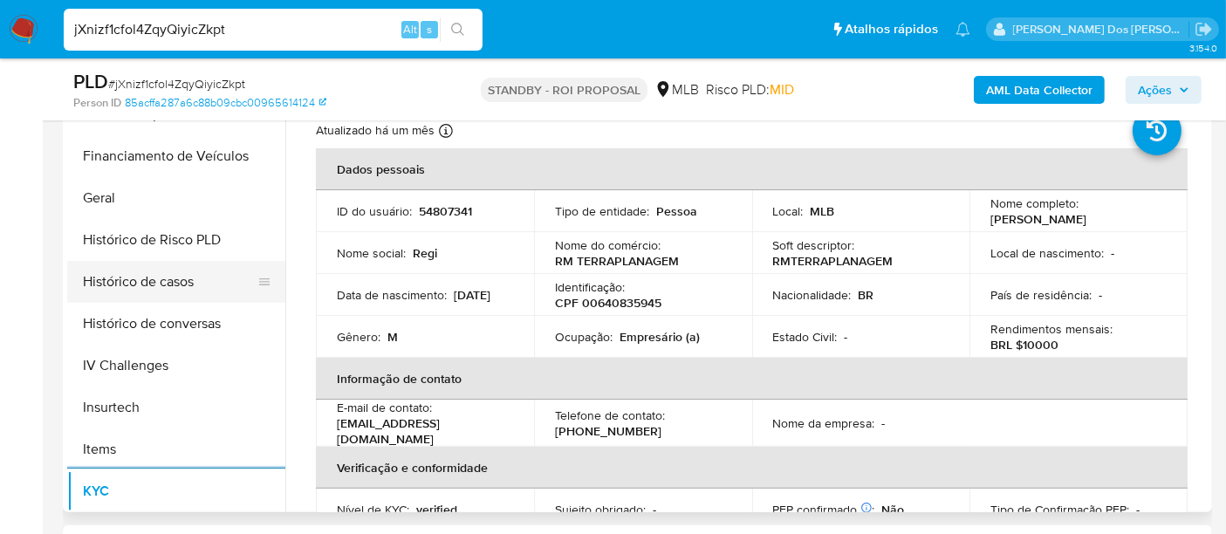
click at [154, 283] on button "Histórico de casos" at bounding box center [169, 282] width 204 height 42
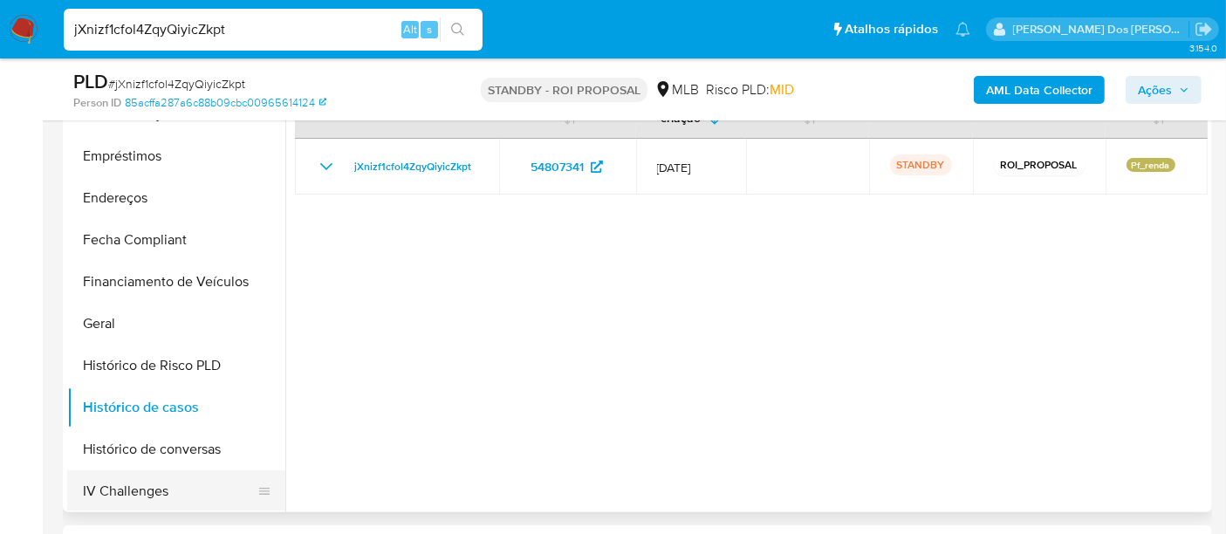
scroll to position [194, 0]
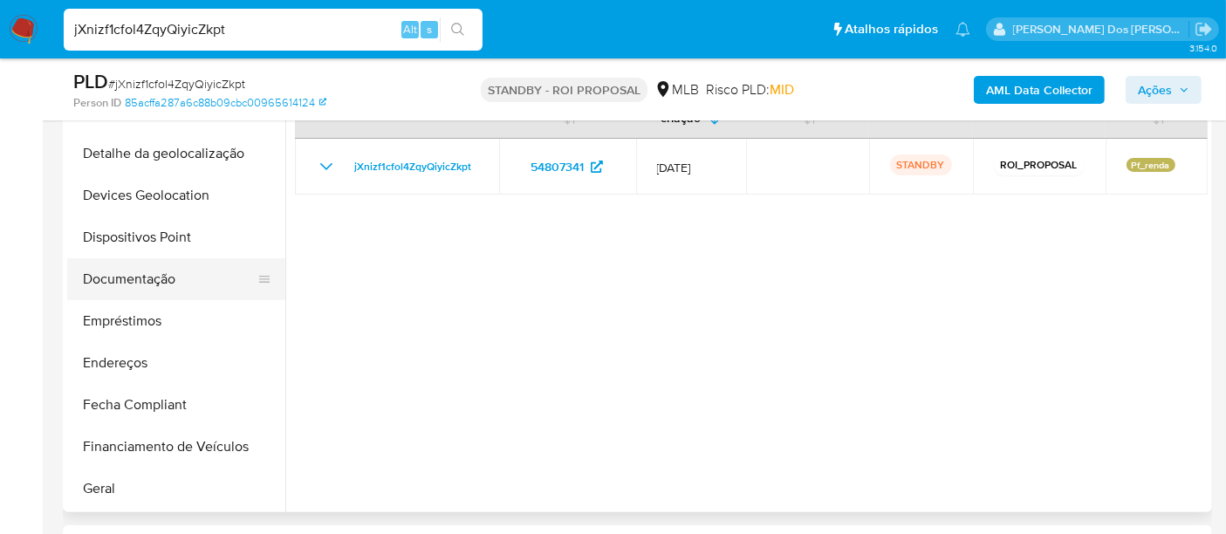
click at [167, 270] on button "Documentação" at bounding box center [169, 279] width 204 height 42
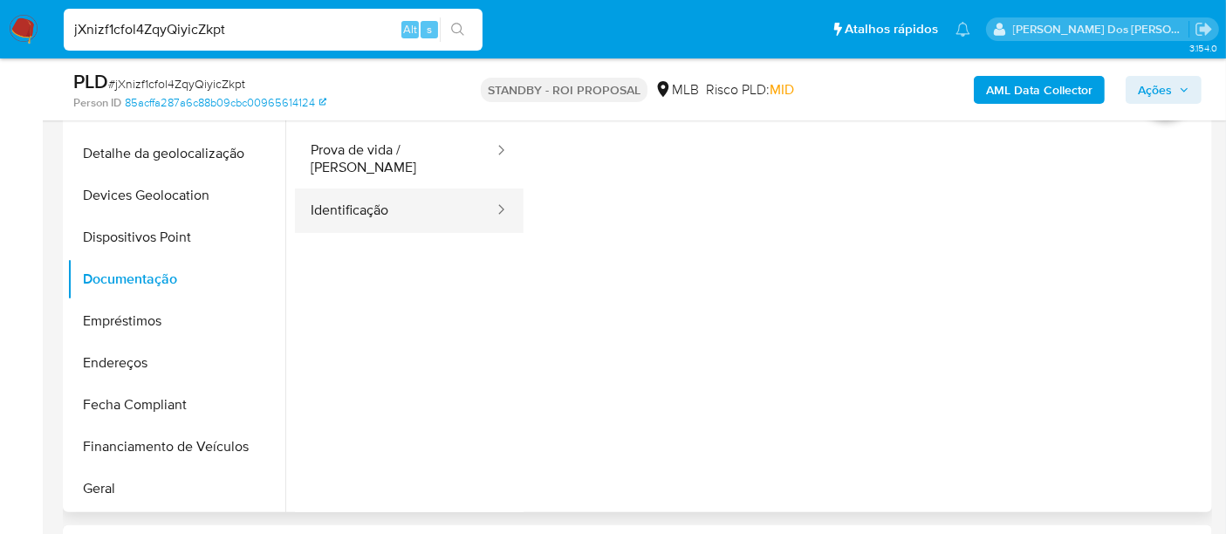
click at [374, 199] on button "Identificação" at bounding box center [395, 210] width 201 height 44
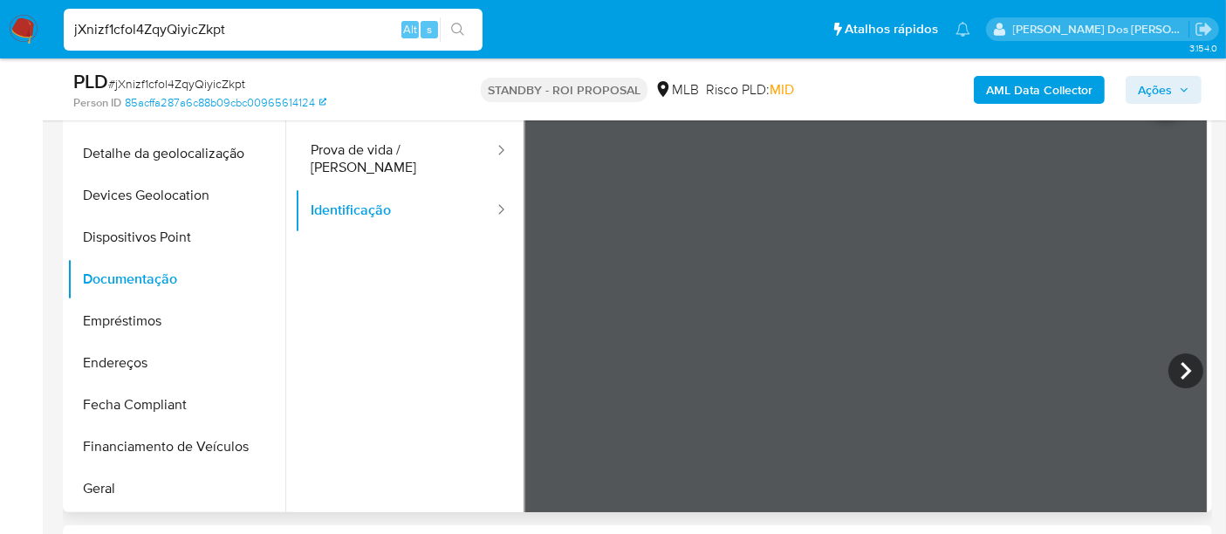
drag, startPoint x: 399, startPoint y: 150, endPoint x: 516, endPoint y: 200, distance: 127.8
click at [399, 149] on button "Prova de vida / [PERSON_NAME]" at bounding box center [395, 158] width 201 height 59
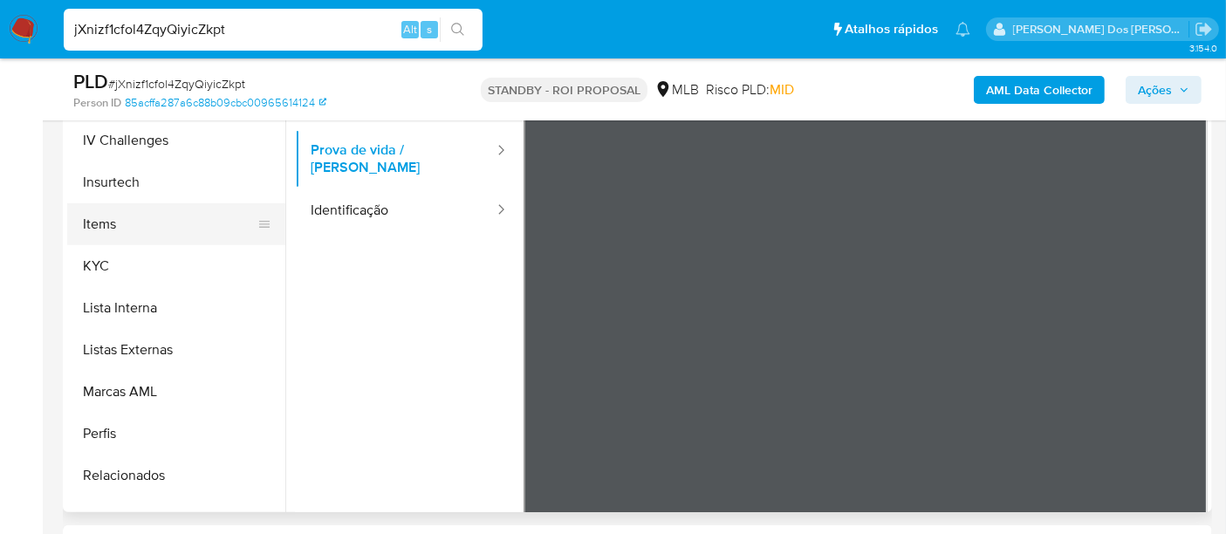
scroll to position [778, 0]
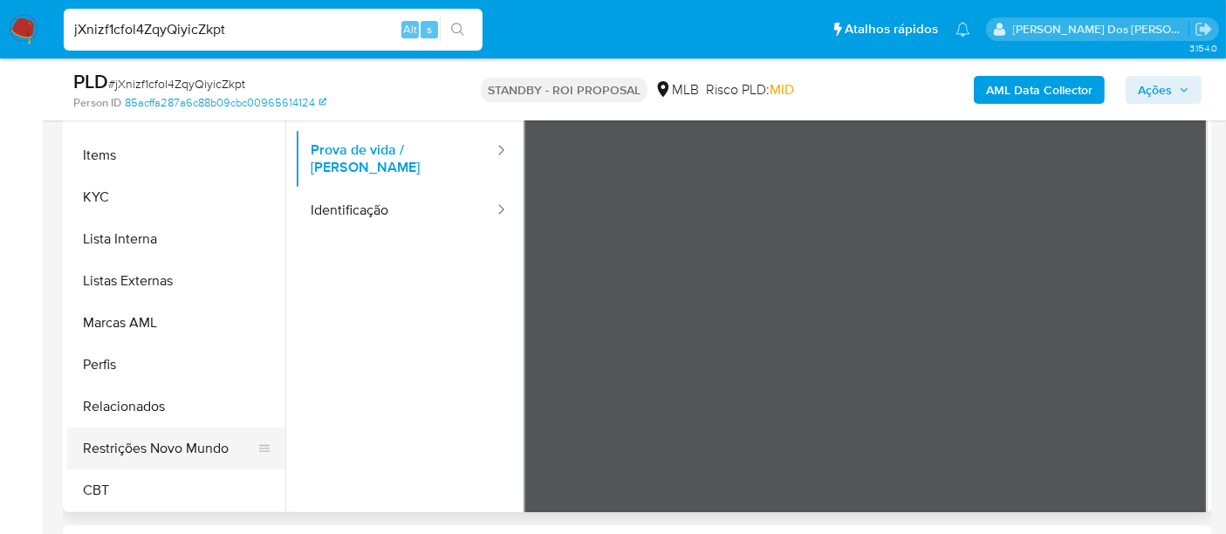
click at [159, 441] on button "Restrições Novo Mundo" at bounding box center [169, 448] width 204 height 42
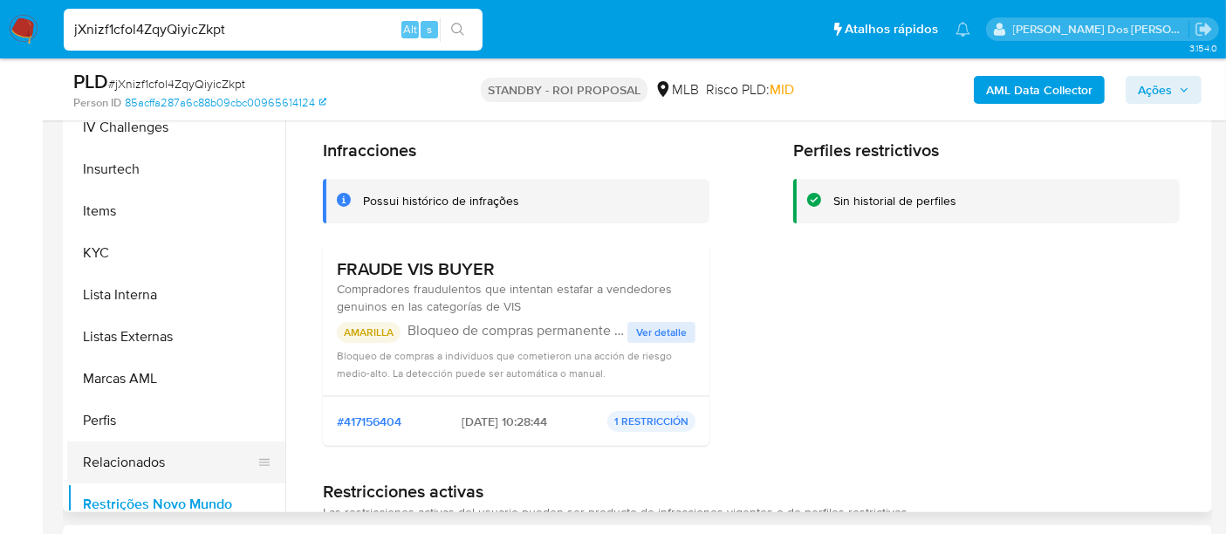
scroll to position [488, 0]
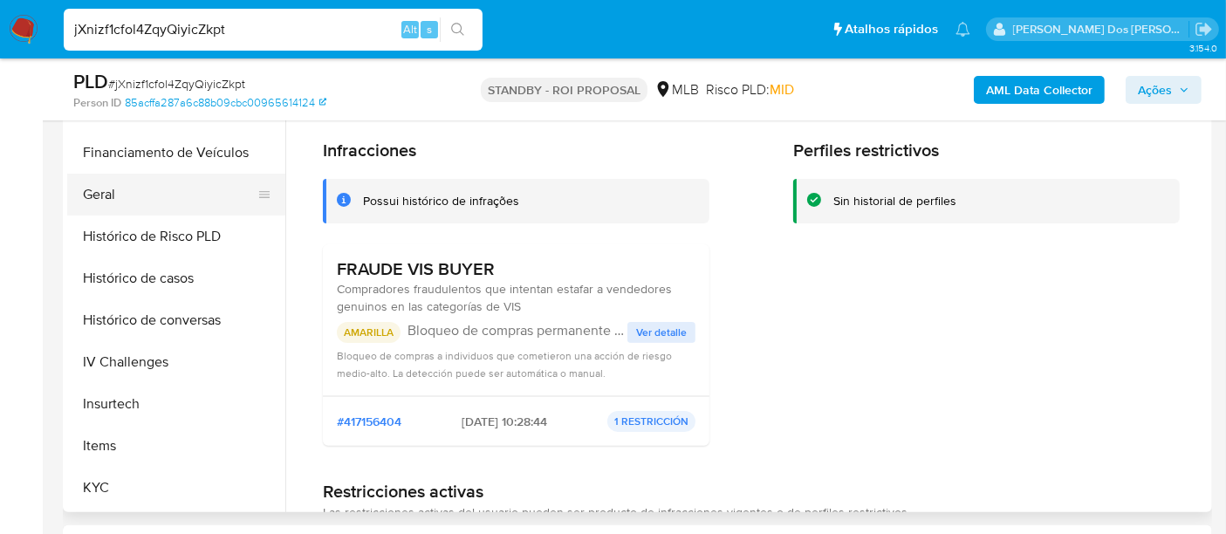
click at [104, 191] on button "Geral" at bounding box center [169, 195] width 204 height 42
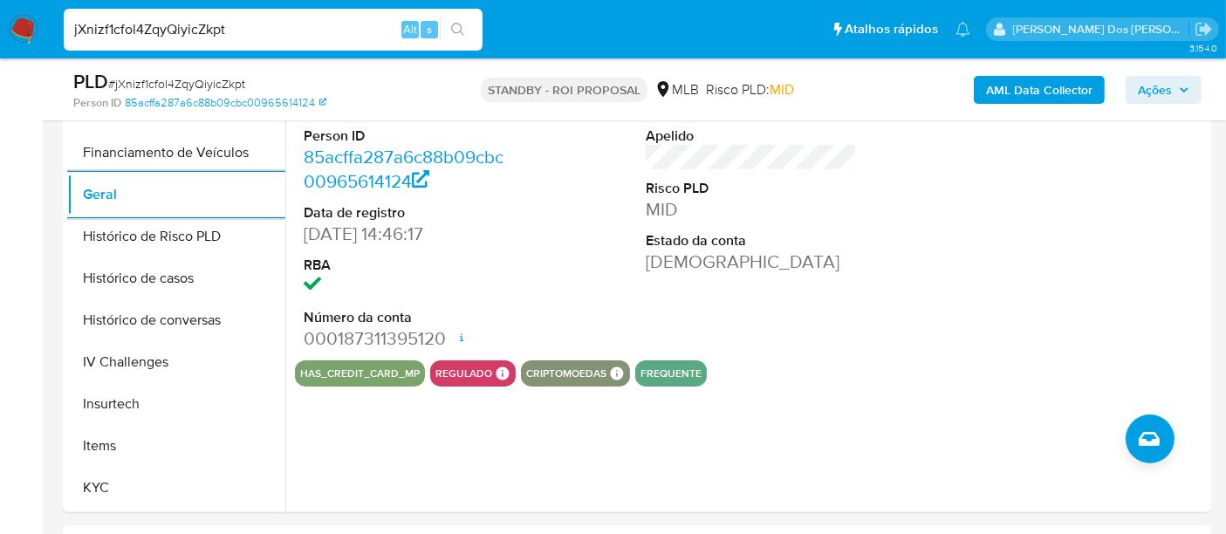
click at [278, 28] on input "jXnizf1cfol4ZqyQiyicZkpt" at bounding box center [273, 29] width 419 height 23
paste input "2hVAv5RbCfy6lF4tqolKoFN0"
type input "2hVAv5RbCfy6lF4tqolKoFN0"
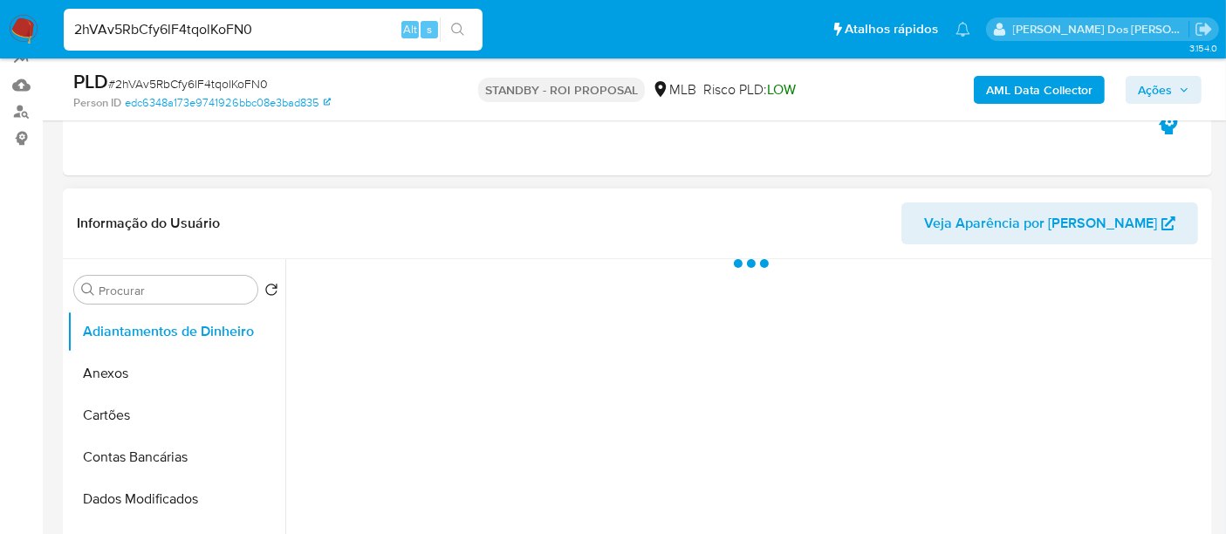
scroll to position [387, 0]
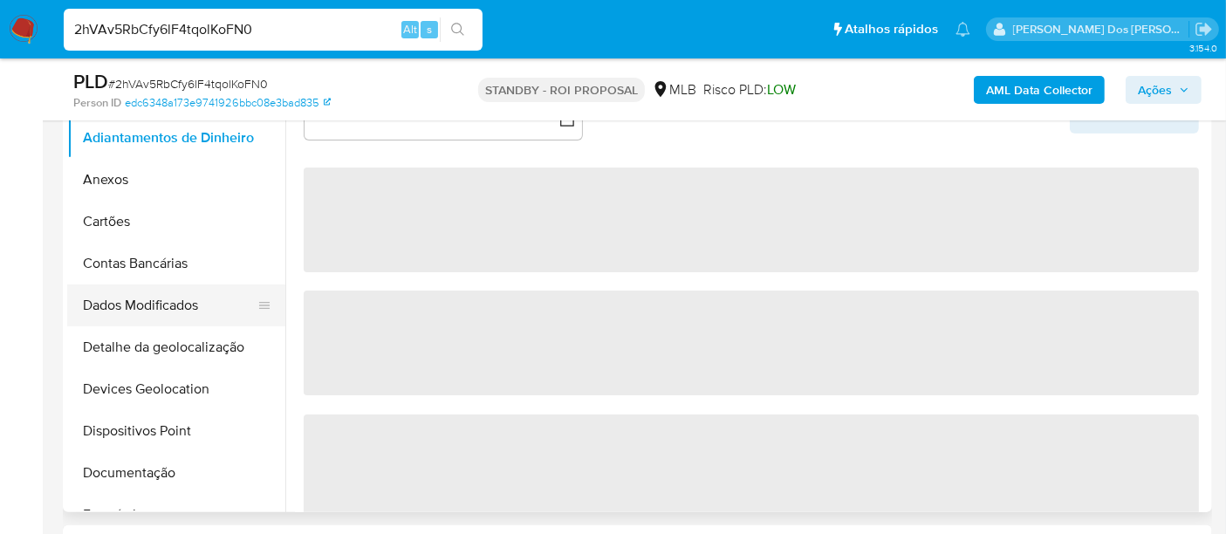
select select "10"
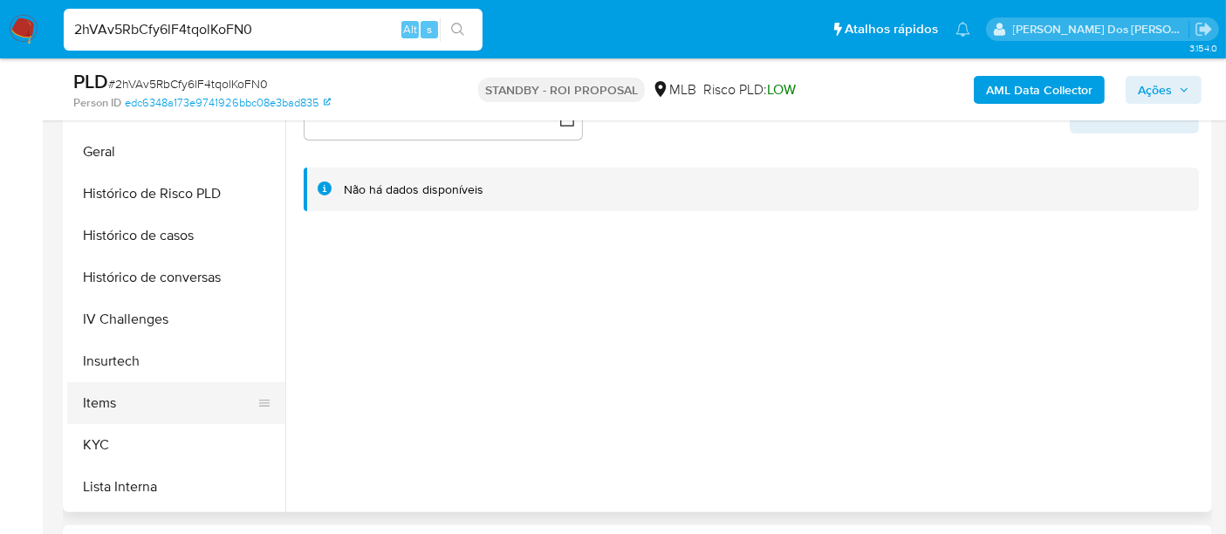
scroll to position [581, 0]
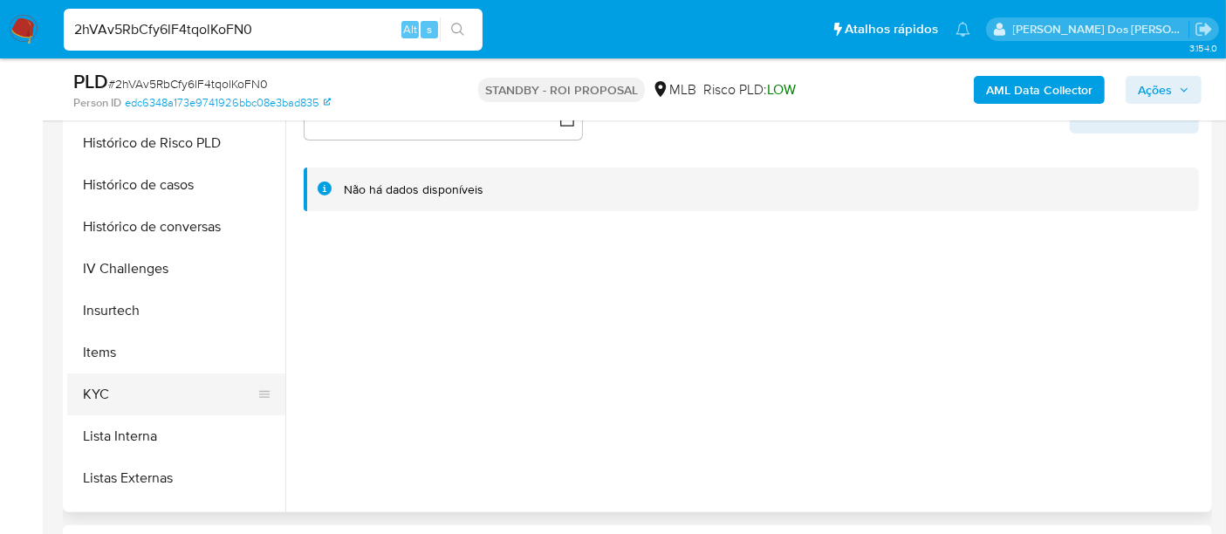
click at [92, 393] on button "KYC" at bounding box center [169, 394] width 204 height 42
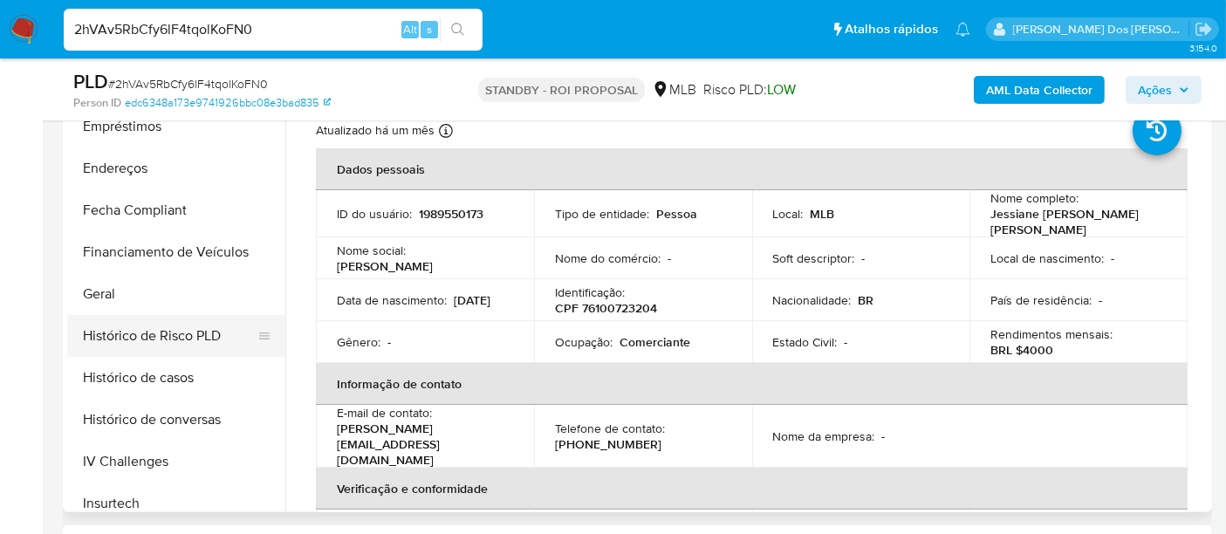
scroll to position [387, 0]
click at [167, 375] on button "Histórico de casos" at bounding box center [169, 379] width 204 height 42
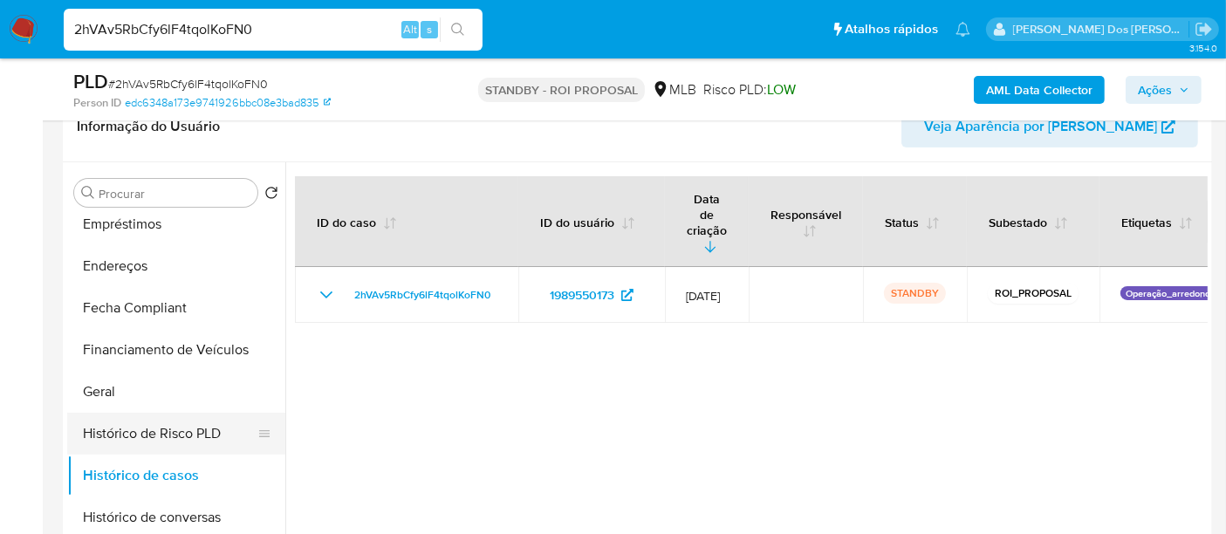
scroll to position [194, 0]
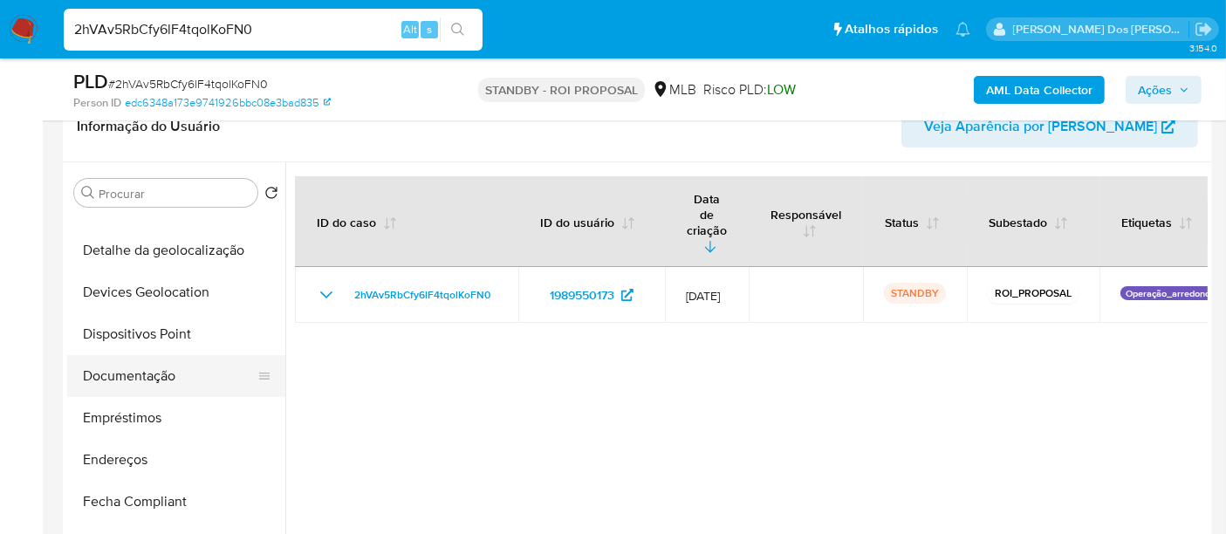
click at [134, 365] on button "Documentação" at bounding box center [169, 376] width 204 height 42
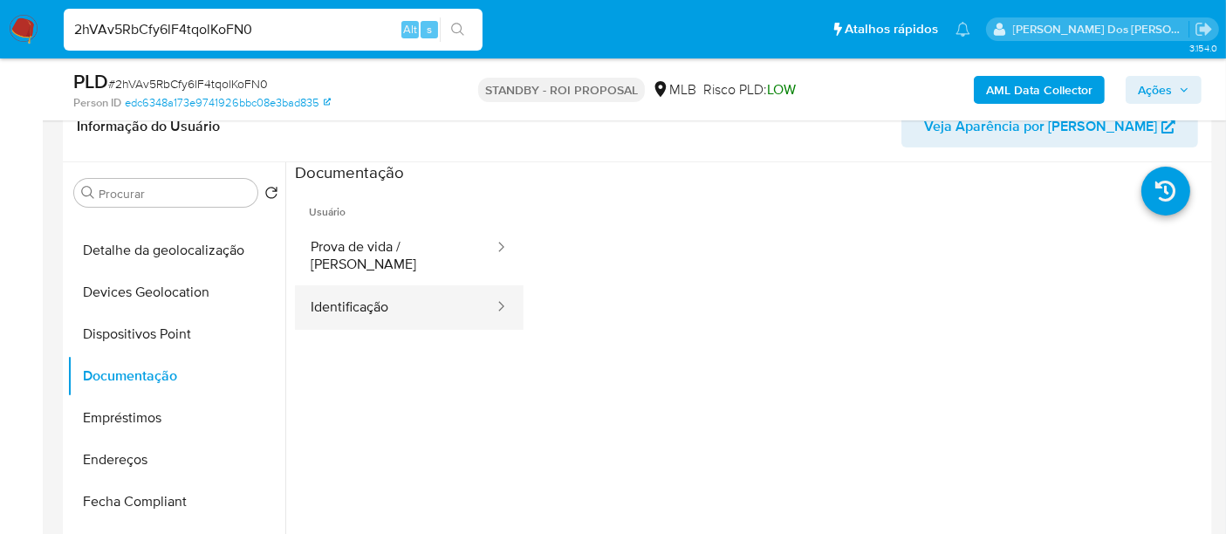
click at [380, 302] on button "Identificação" at bounding box center [395, 307] width 201 height 44
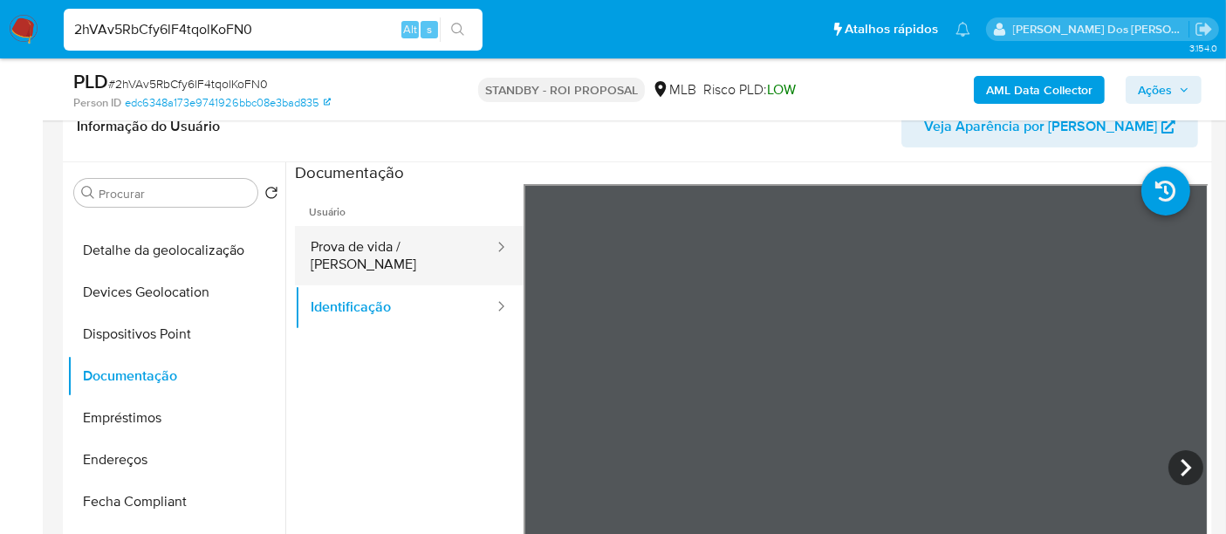
click at [403, 246] on button "Prova de vida / [PERSON_NAME]" at bounding box center [395, 255] width 201 height 59
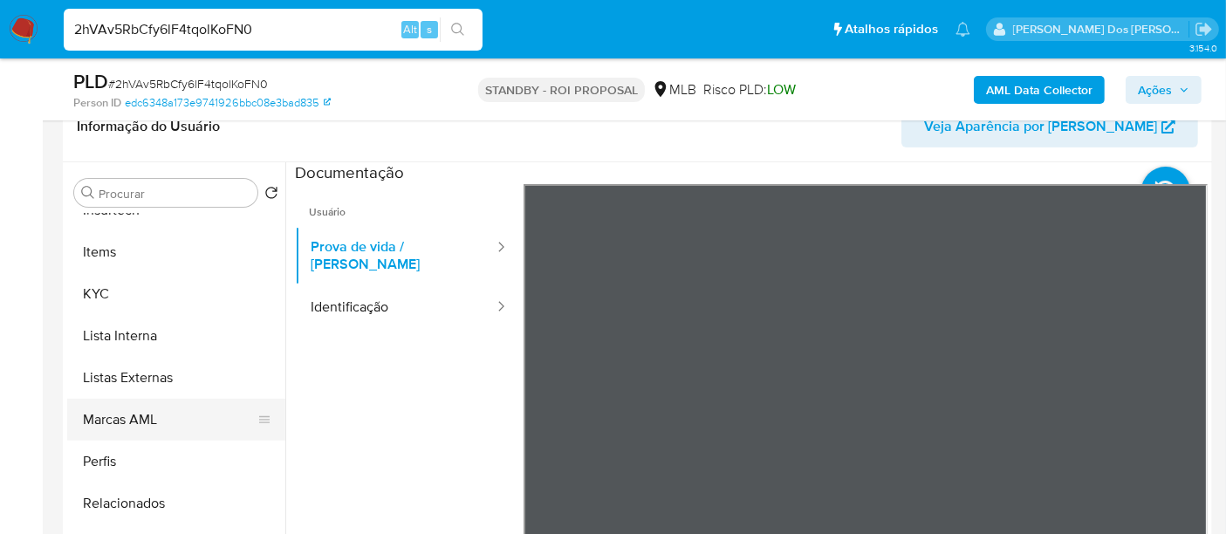
scroll to position [484, 0]
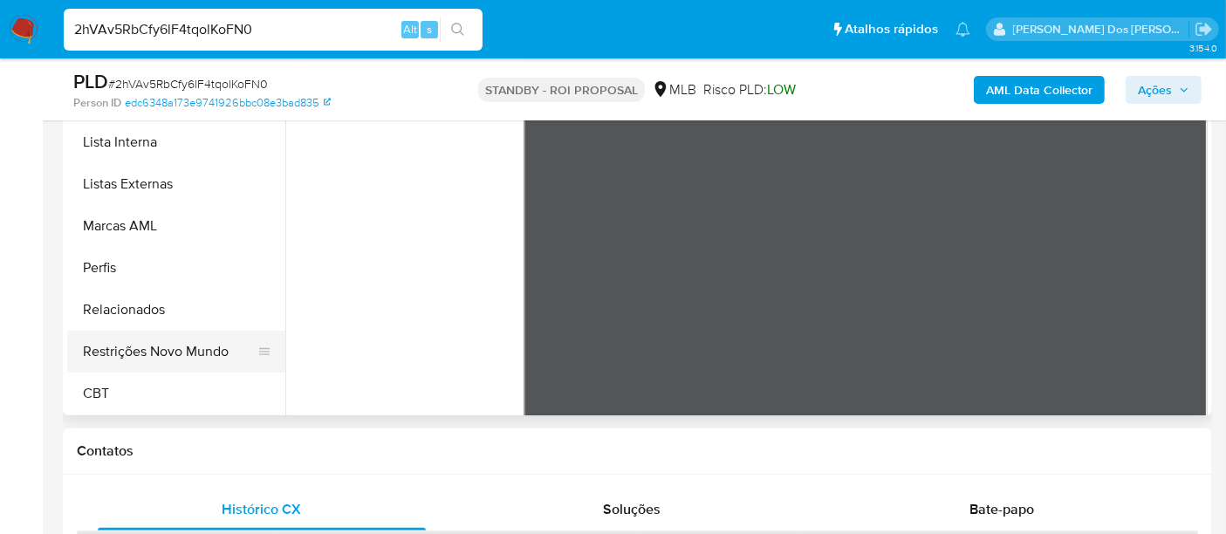
click at [143, 352] on button "Restrições Novo Mundo" at bounding box center [169, 352] width 204 height 42
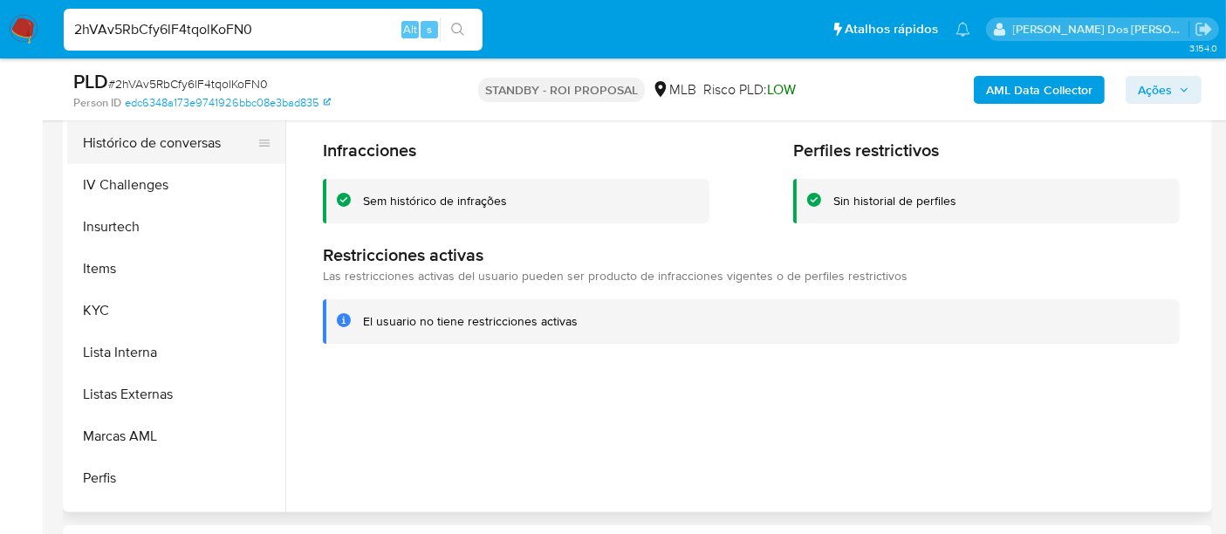
scroll to position [488, 0]
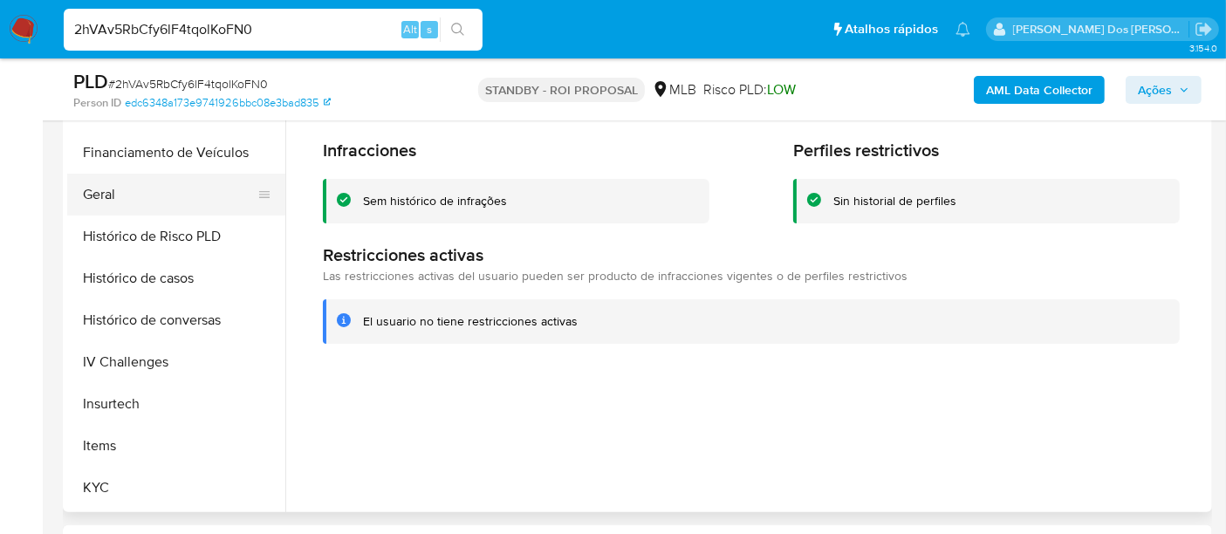
drag, startPoint x: 106, startPoint y: 196, endPoint x: 124, endPoint y: 195, distance: 18.3
click at [105, 195] on button "Geral" at bounding box center [169, 195] width 204 height 42
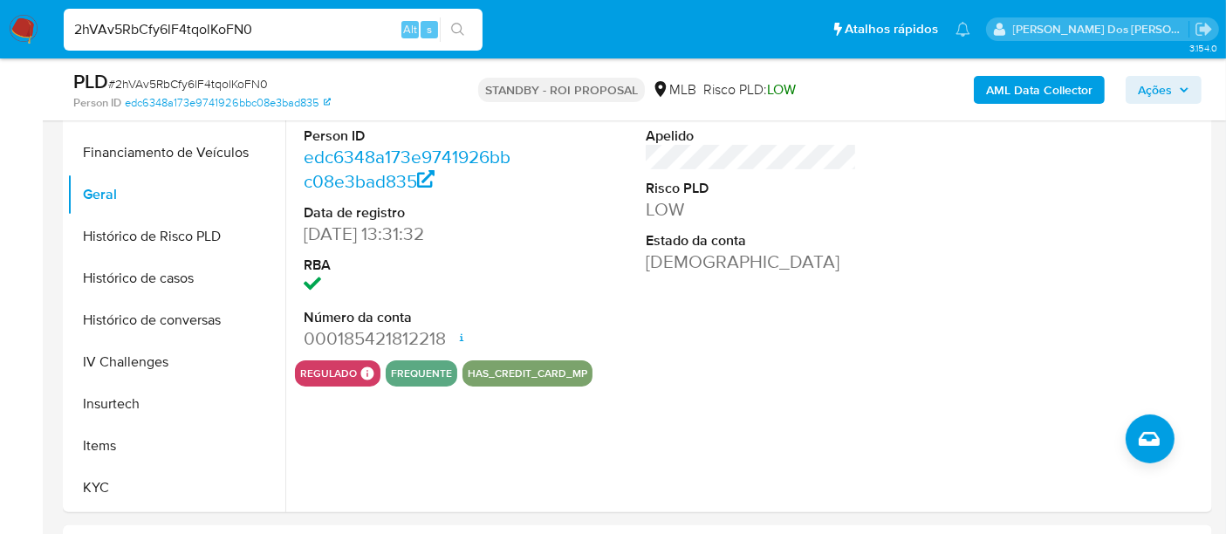
click at [277, 35] on input "2hVAv5RbCfy6lF4tqolKoFN0" at bounding box center [273, 29] width 419 height 23
paste input "C20YWJ8Tq5byvptCyQ8zwNwQ"
type input "C20YWJ8Tq5byvptCyQ8zwNwQ"
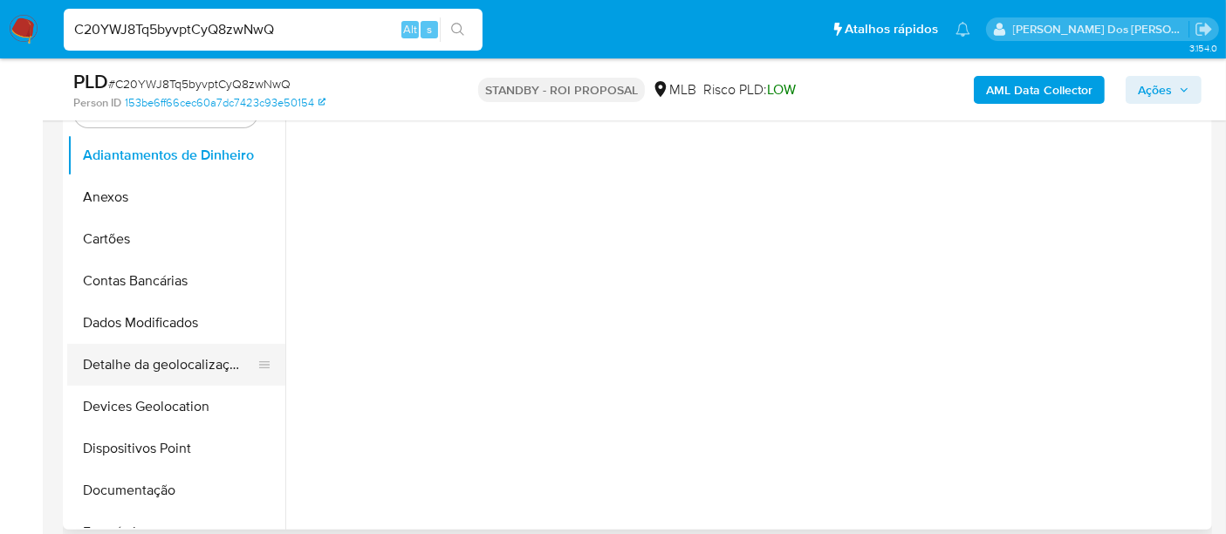
scroll to position [484, 0]
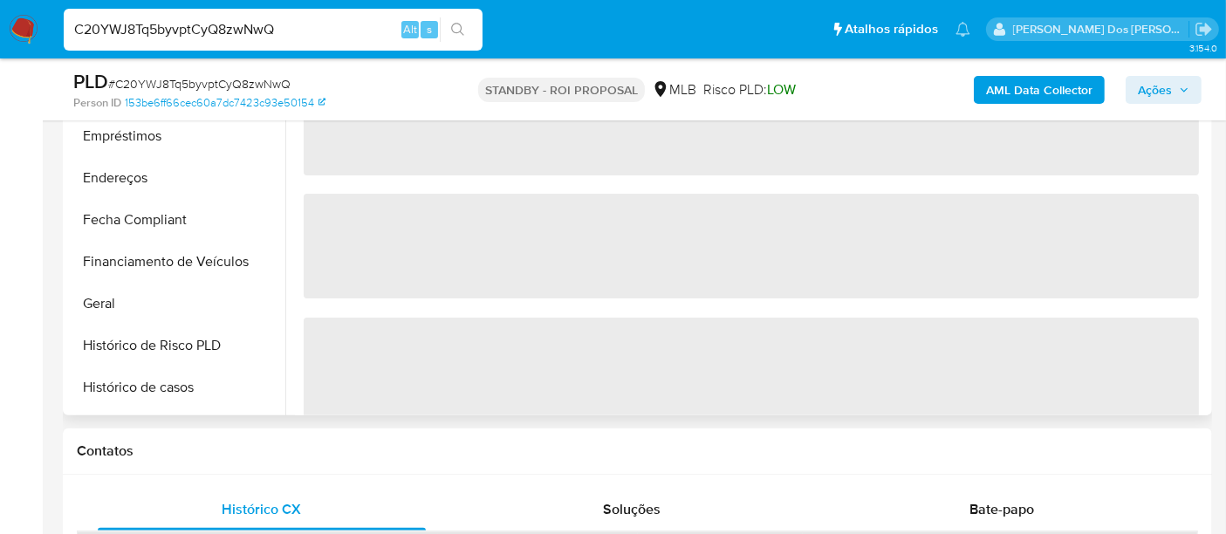
select select "10"
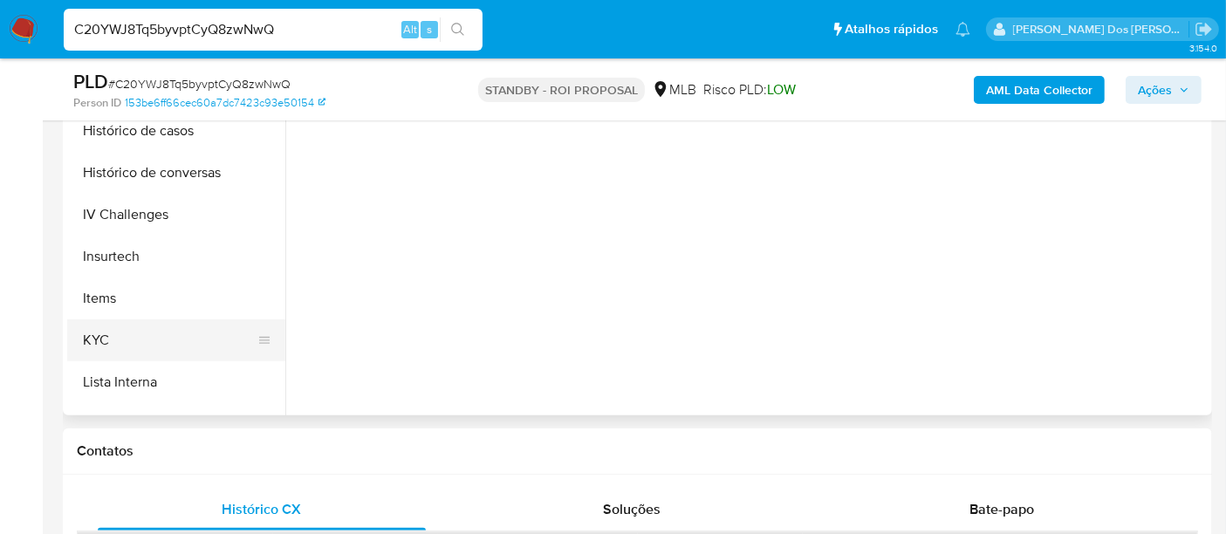
scroll to position [581, 0]
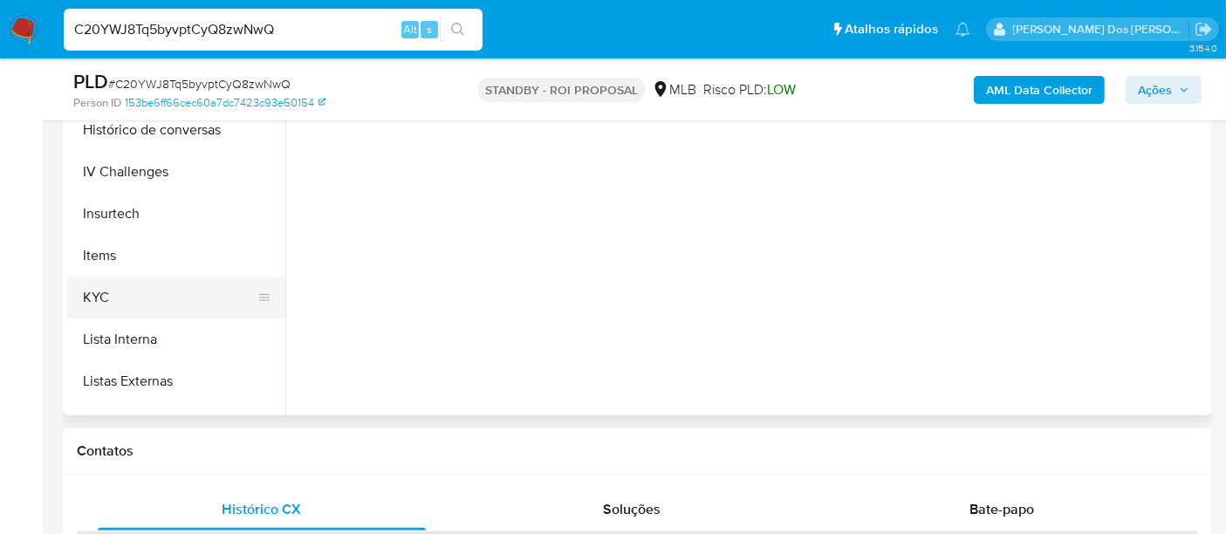
click at [96, 290] on button "KYC" at bounding box center [169, 298] width 204 height 42
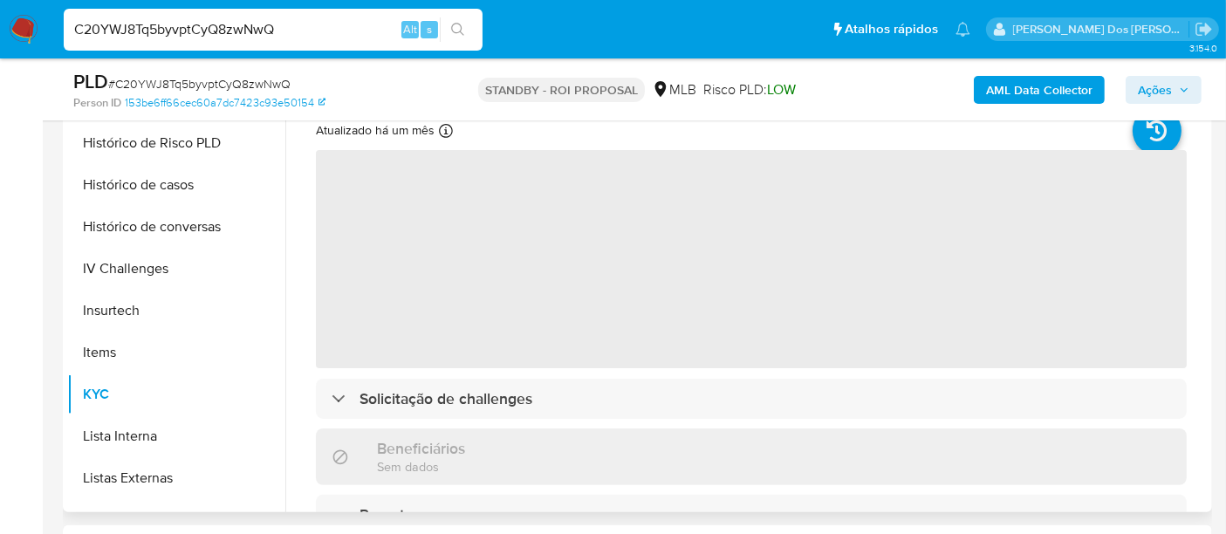
scroll to position [290, 0]
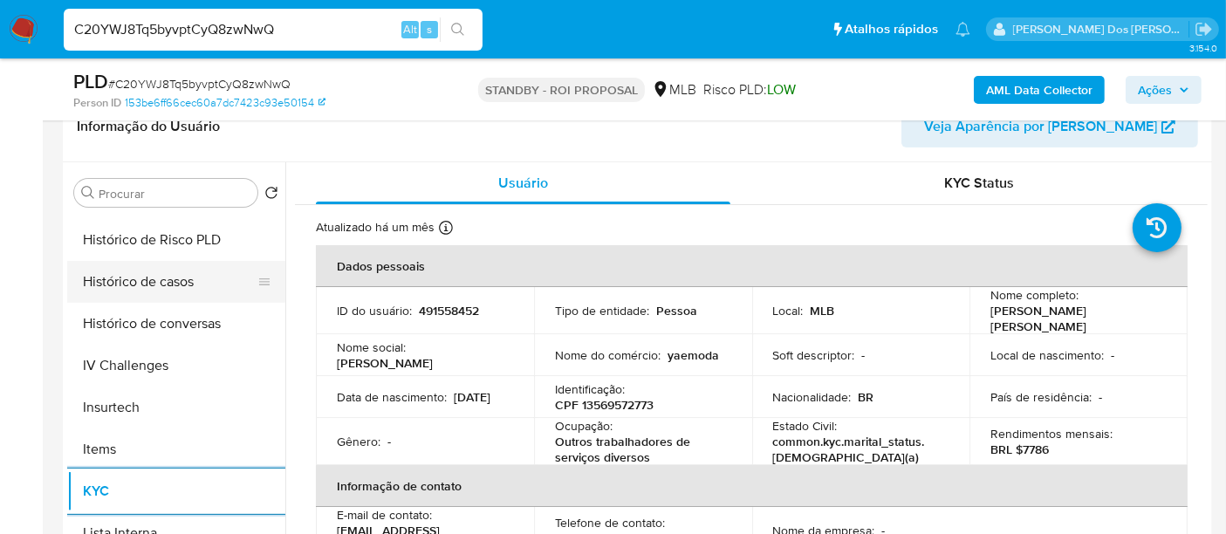
click at [150, 280] on button "Histórico de casos" at bounding box center [169, 282] width 204 height 42
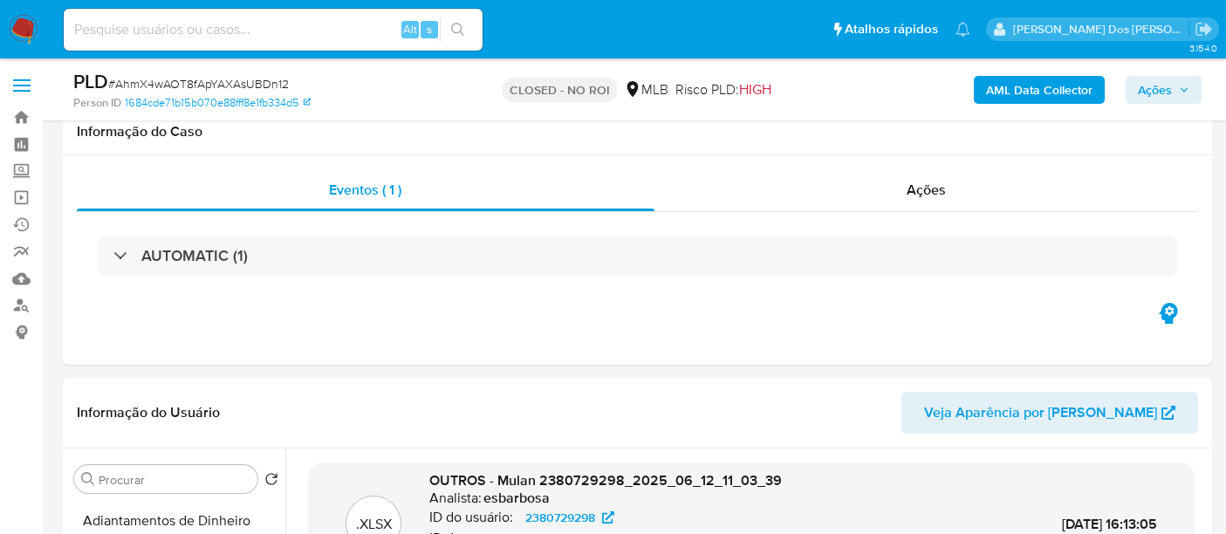
select select "10"
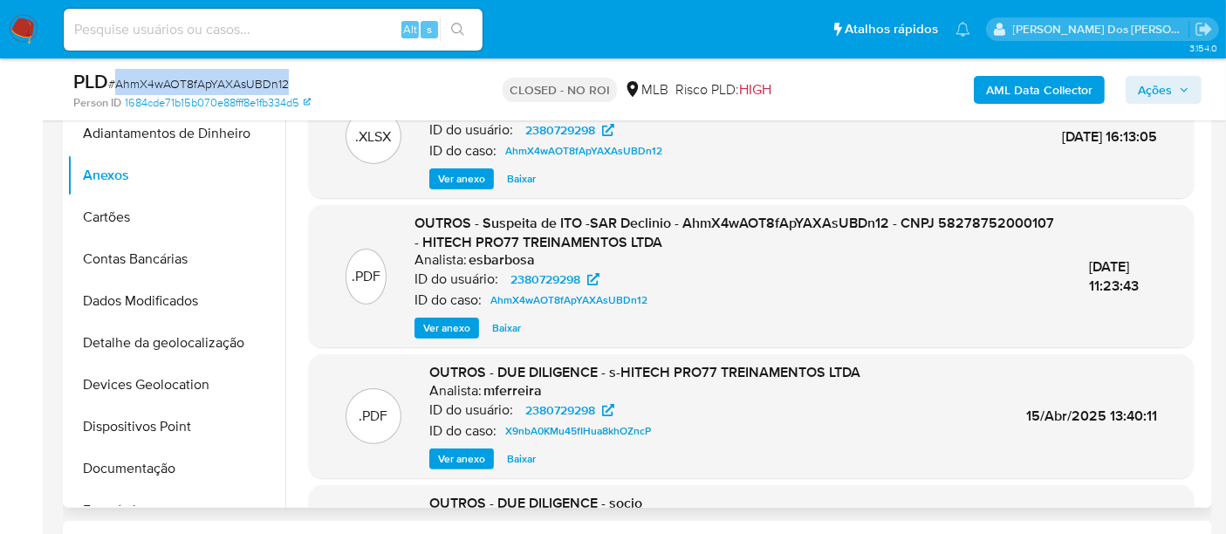
scroll to position [290, 0]
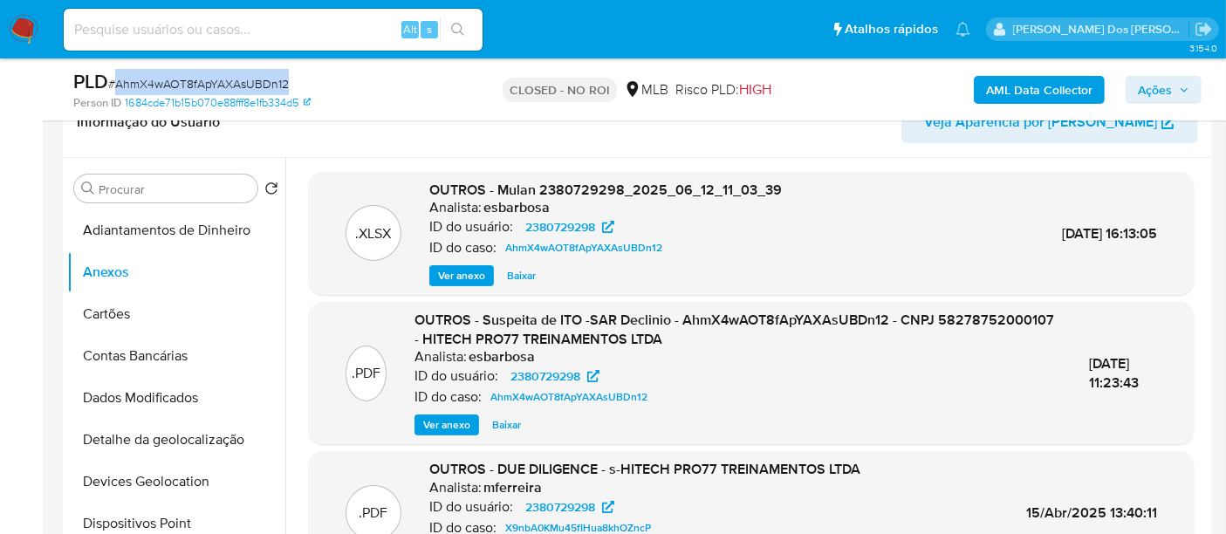
click at [455, 429] on span "Ver anexo" at bounding box center [446, 424] width 47 height 17
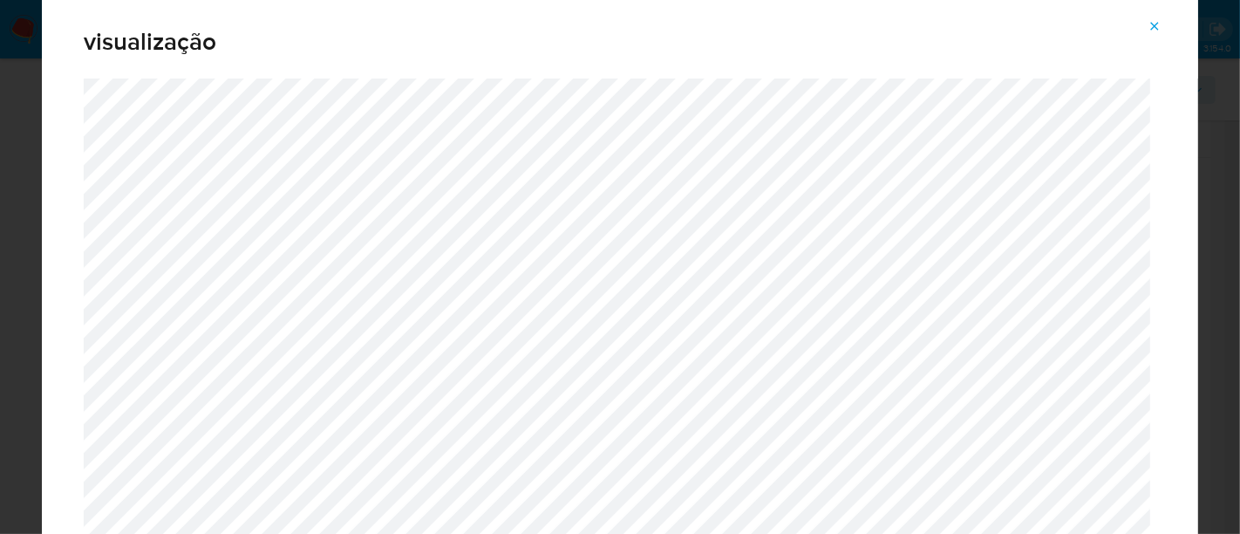
click at [1151, 26] on icon "Attachment preview" at bounding box center [1155, 26] width 14 height 14
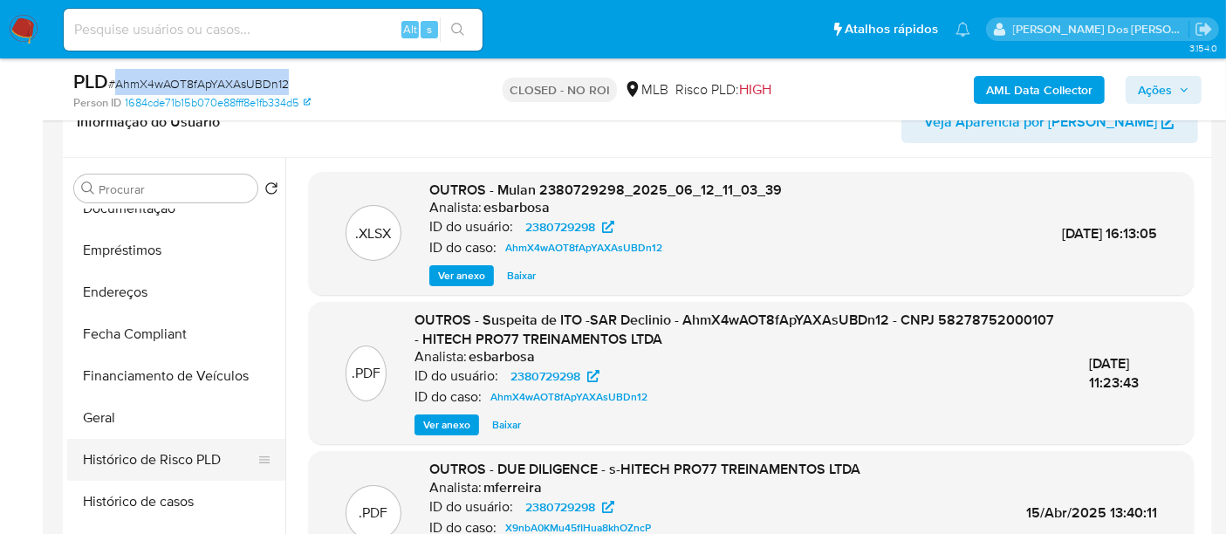
scroll to position [387, 0]
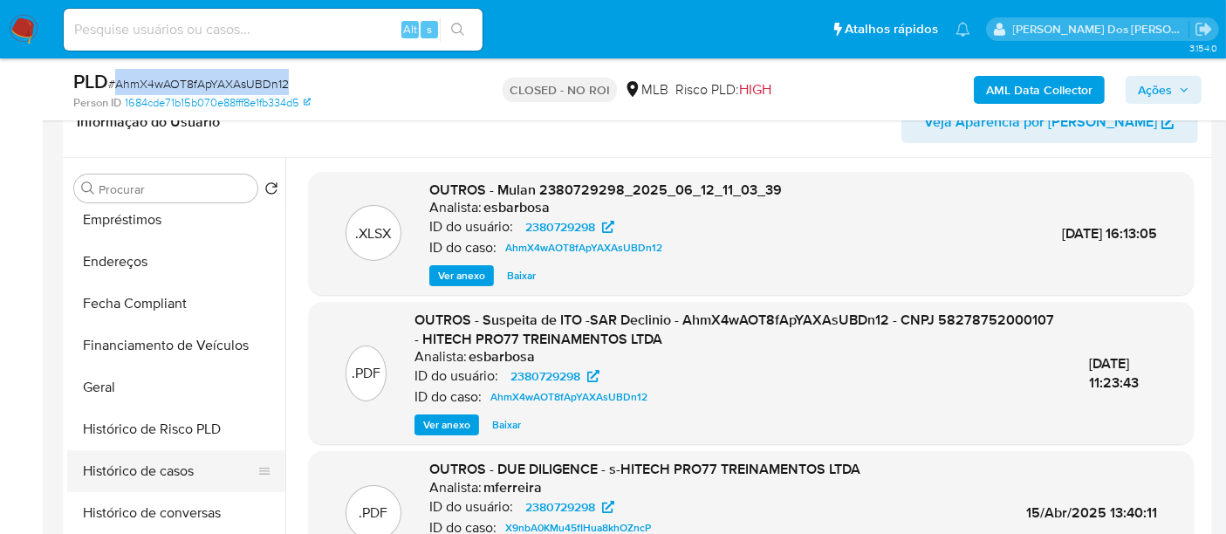
click at [162, 468] on button "Histórico de casos" at bounding box center [169, 471] width 204 height 42
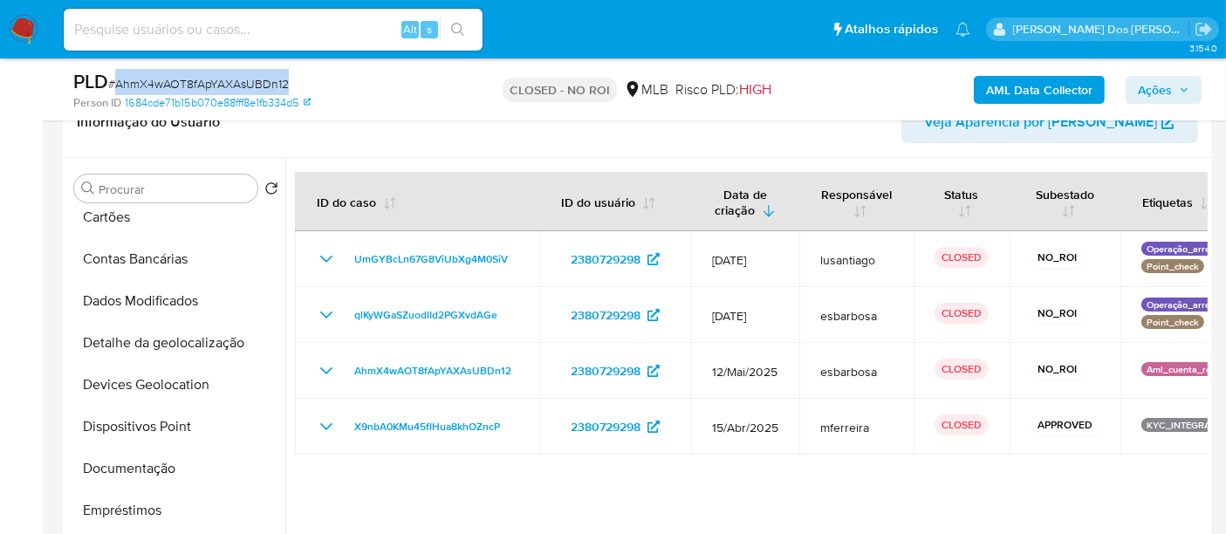
scroll to position [0, 0]
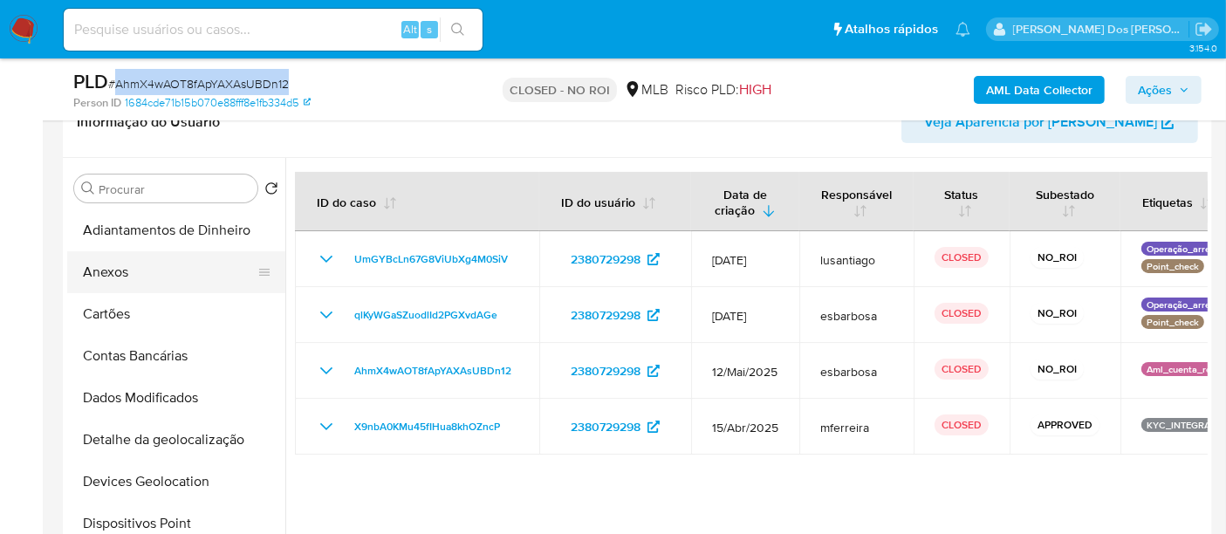
click at [115, 276] on button "Anexos" at bounding box center [169, 272] width 204 height 42
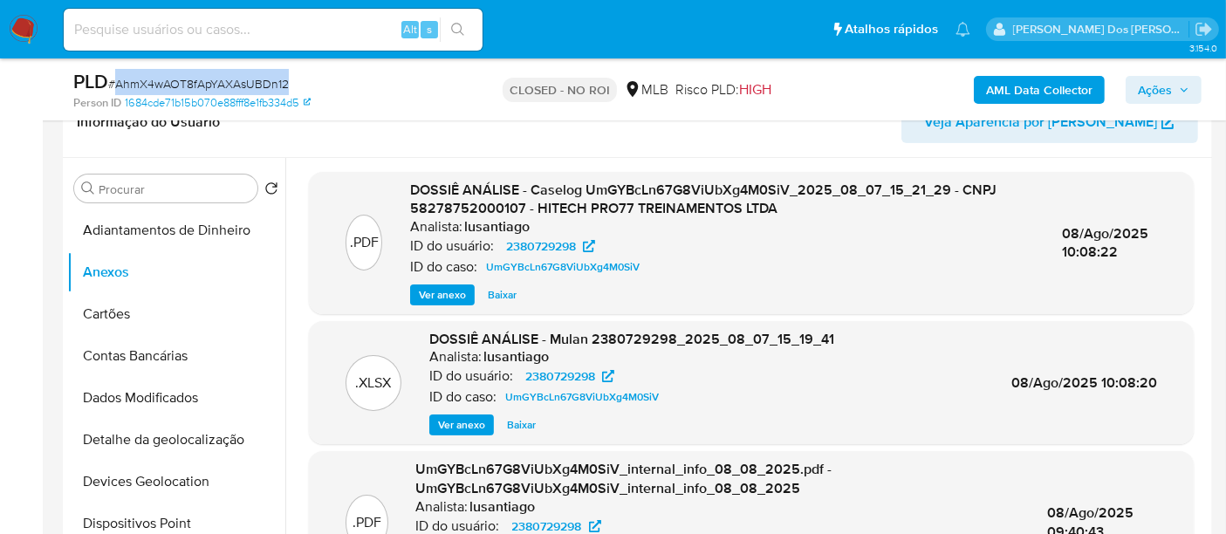
scroll to position [387, 0]
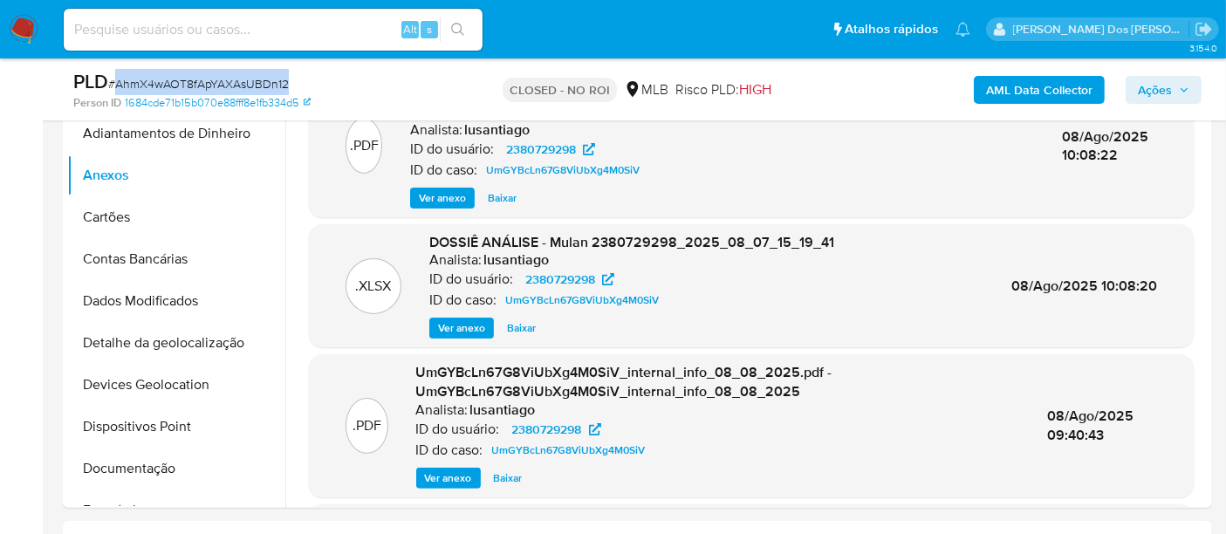
click at [443, 195] on span "Ver anexo" at bounding box center [442, 197] width 47 height 17
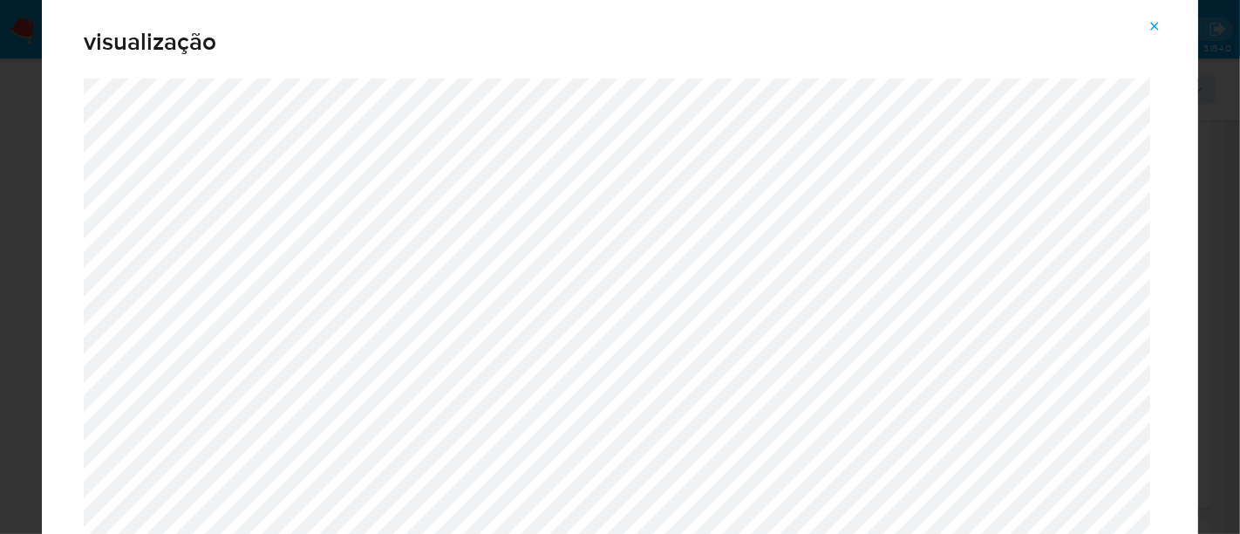
click at [1158, 25] on icon "Attachment preview" at bounding box center [1155, 26] width 14 height 14
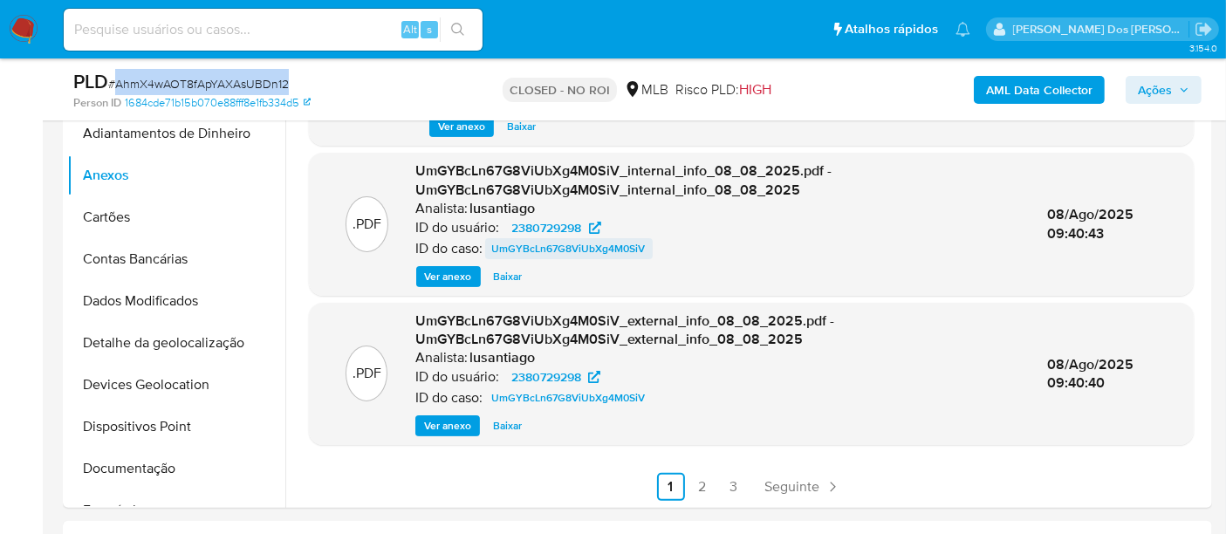
scroll to position [202, 0]
click at [703, 477] on link "2" at bounding box center [702, 486] width 28 height 28
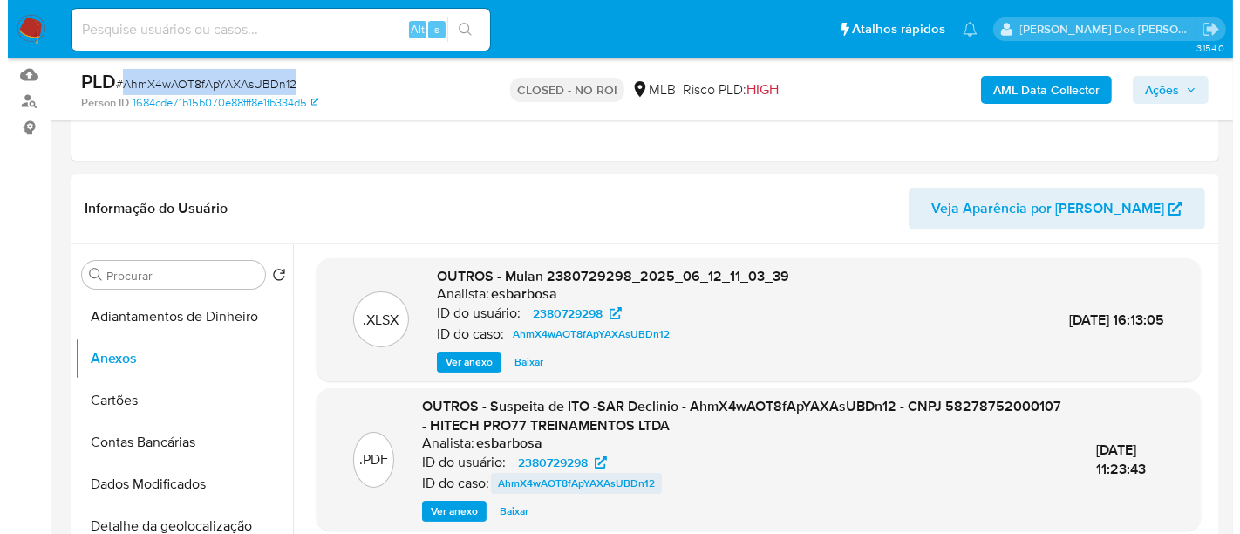
scroll to position [290, 0]
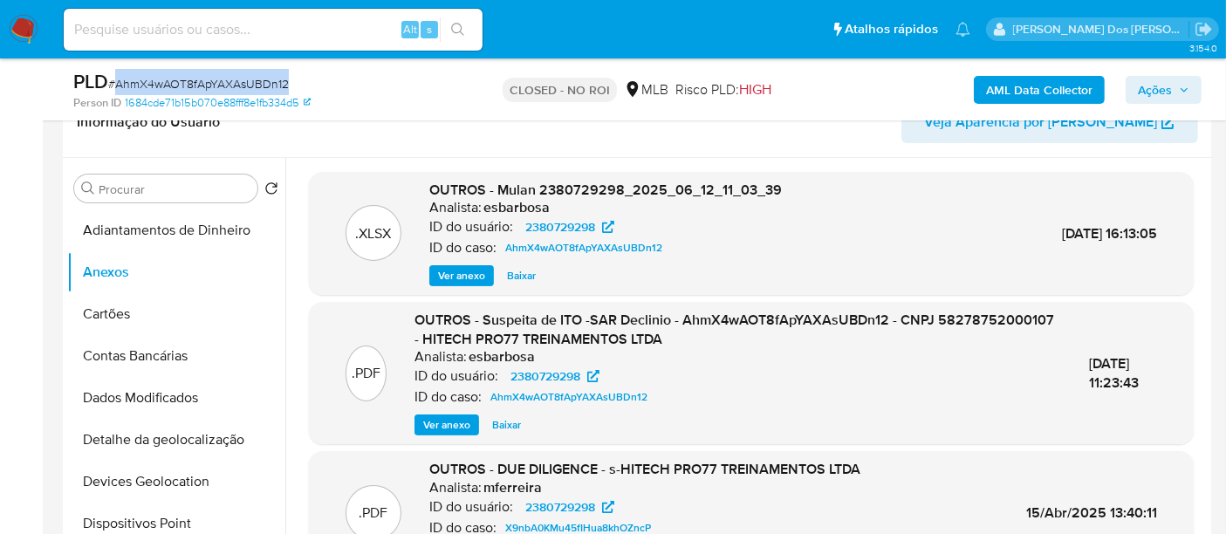
click at [427, 421] on span "Ver anexo" at bounding box center [446, 424] width 47 height 17
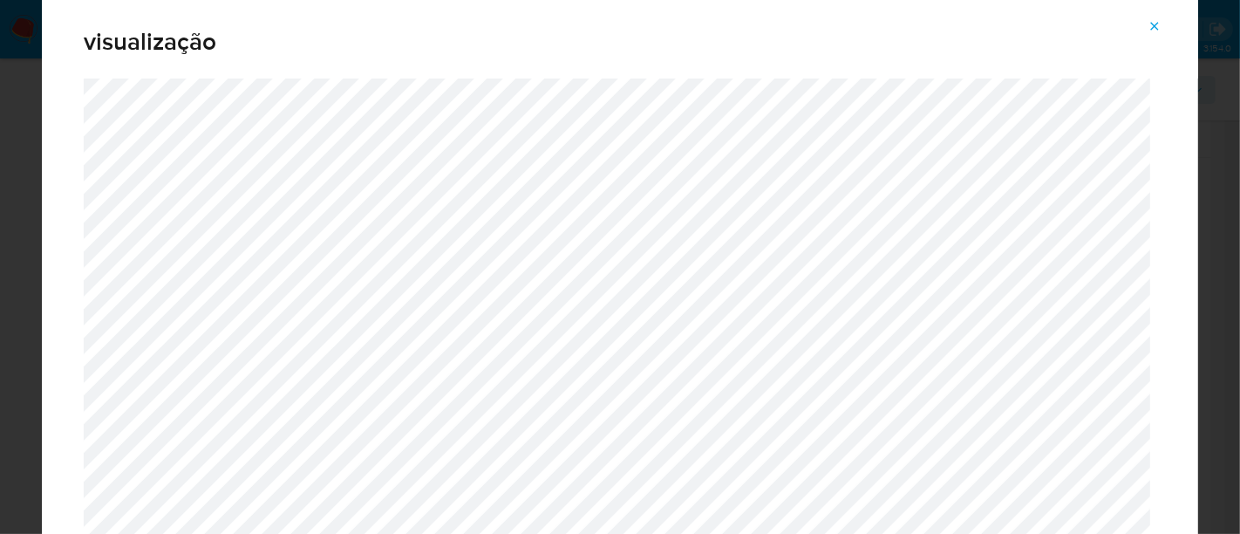
drag, startPoint x: 1159, startPoint y: 28, endPoint x: 1134, endPoint y: 46, distance: 31.2
click at [1158, 28] on icon "Attachment preview" at bounding box center [1155, 26] width 14 height 14
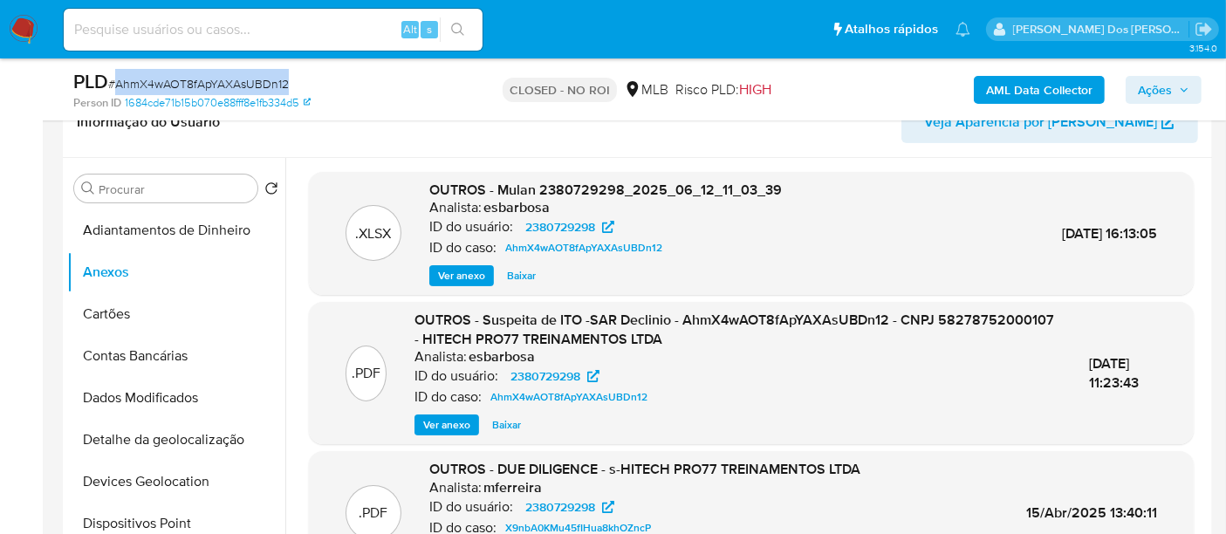
click at [224, 81] on span "# AhmX4wAOT8fApYAXAsUBDn12" at bounding box center [198, 83] width 181 height 17
click at [446, 425] on span "Ver anexo" at bounding box center [446, 424] width 47 height 17
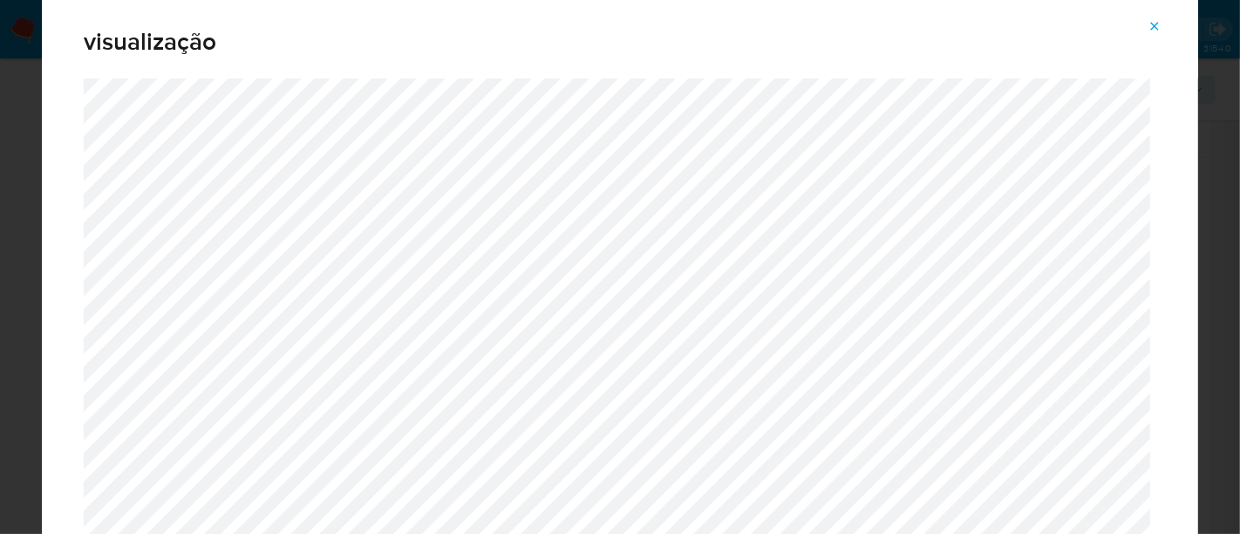
click at [1157, 26] on icon "Attachment preview" at bounding box center [1155, 26] width 14 height 14
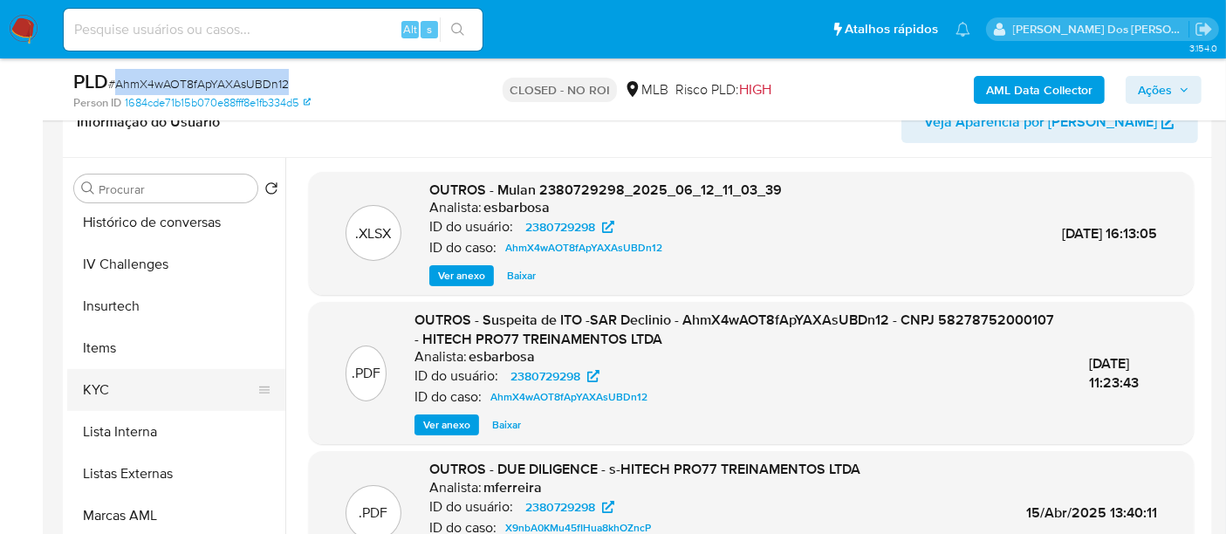
scroll to position [775, 0]
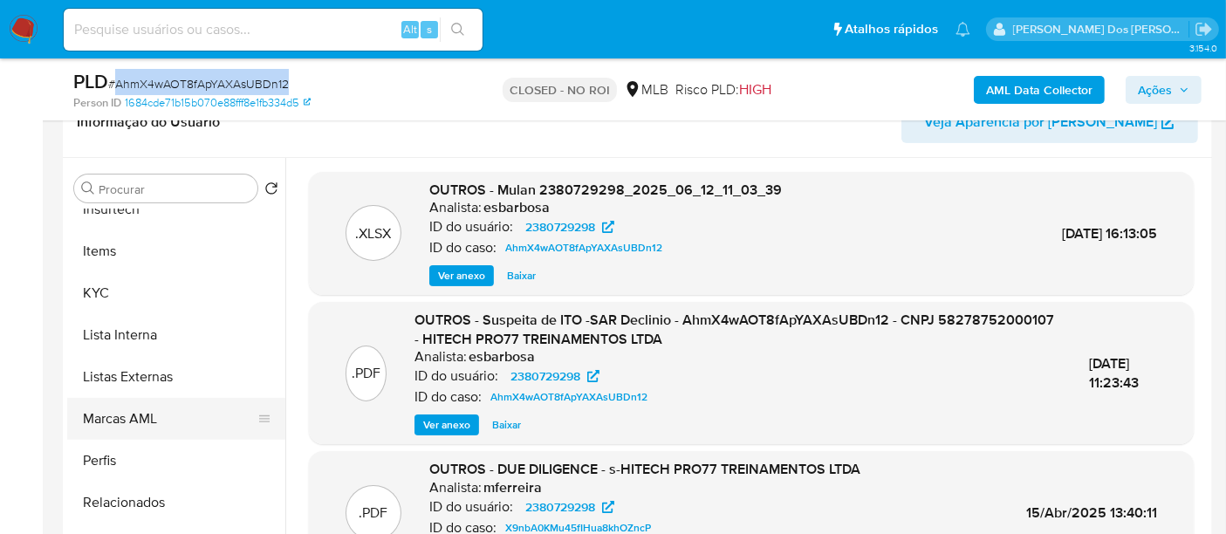
click at [140, 416] on button "Marcas AML" at bounding box center [169, 419] width 204 height 42
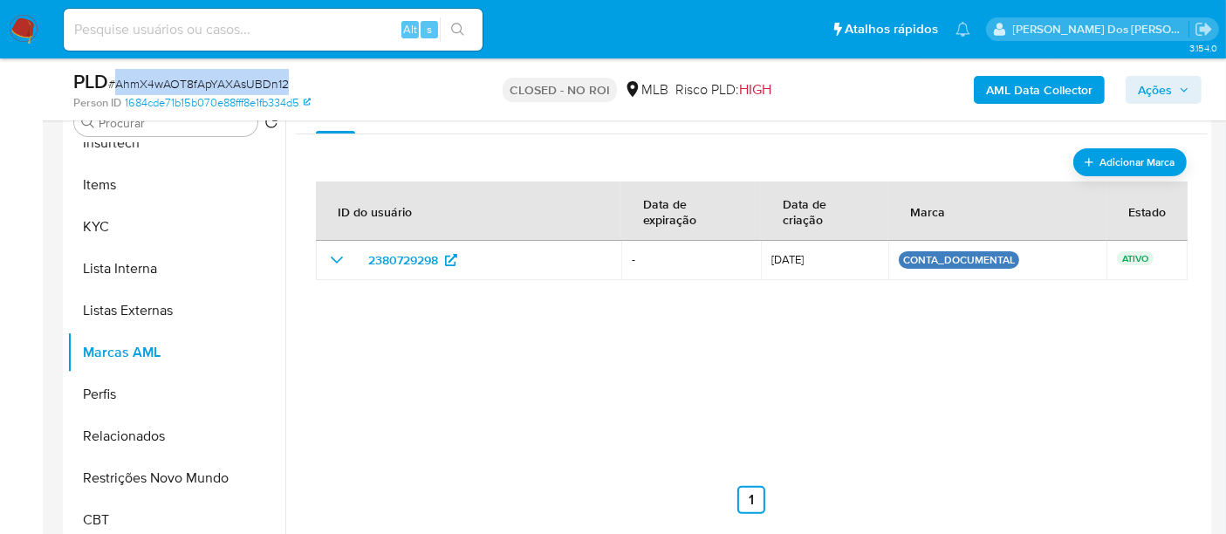
scroll to position [387, 0]
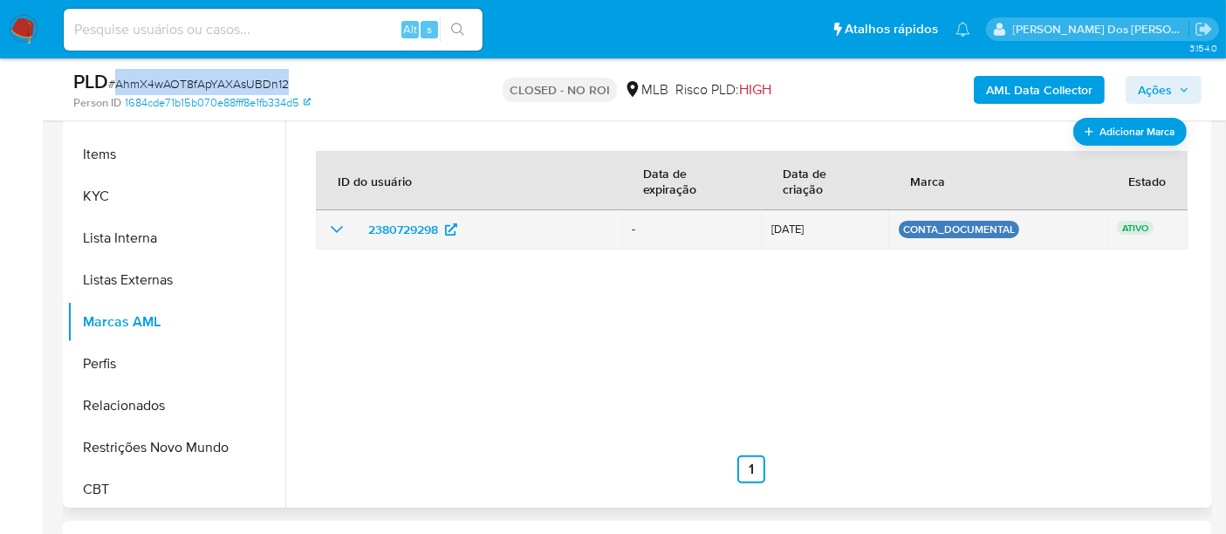
click at [337, 225] on icon "show_hidden_detail_by_id_2380729298" at bounding box center [336, 229] width 21 height 21
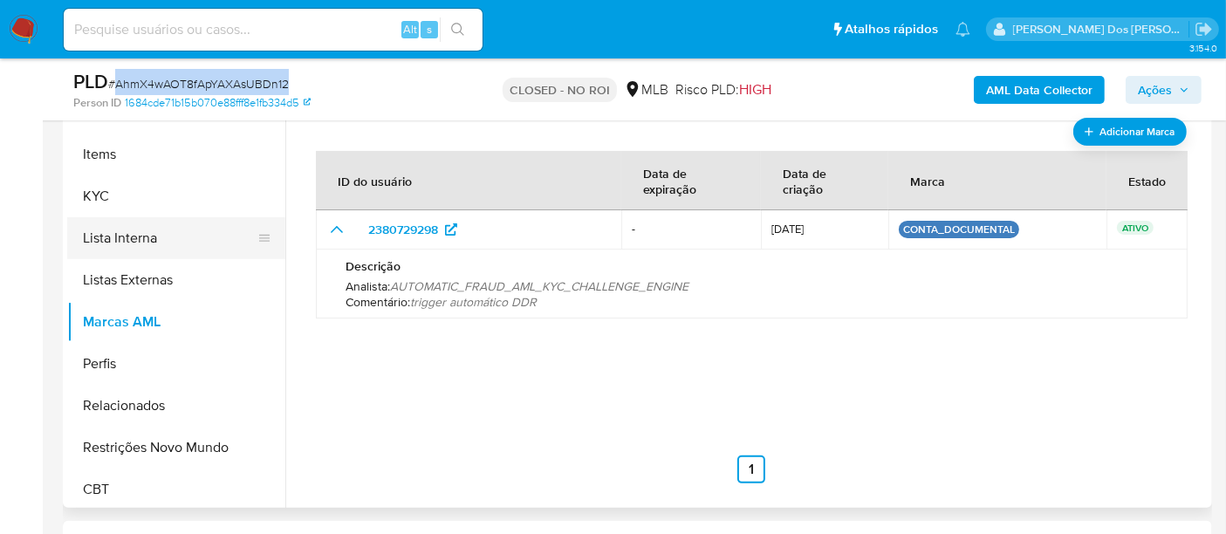
click at [128, 242] on button "Lista Interna" at bounding box center [169, 238] width 204 height 42
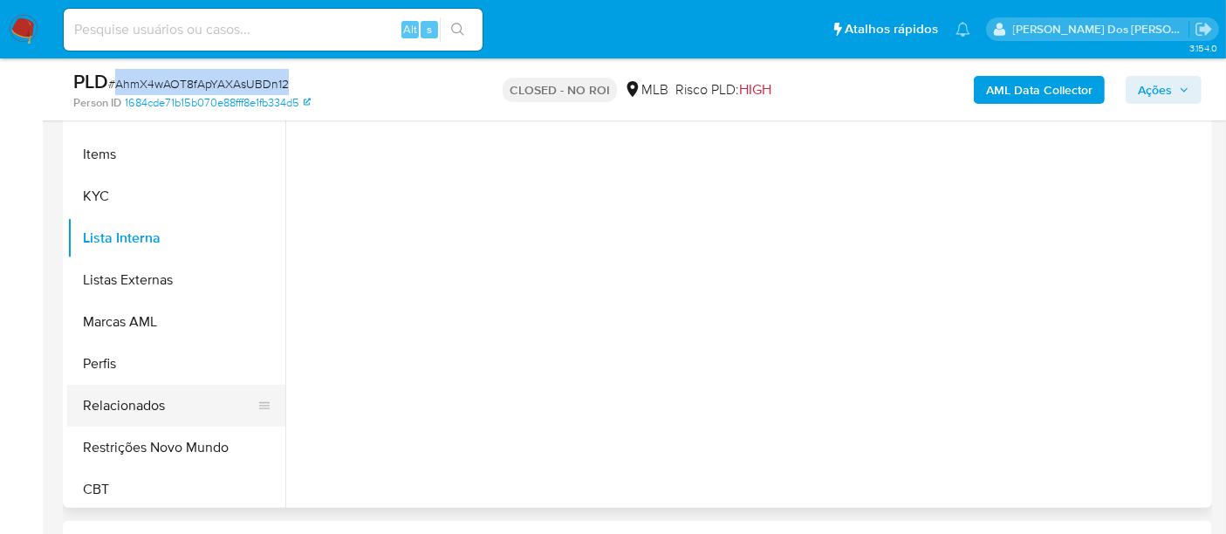
scroll to position [778, 0]
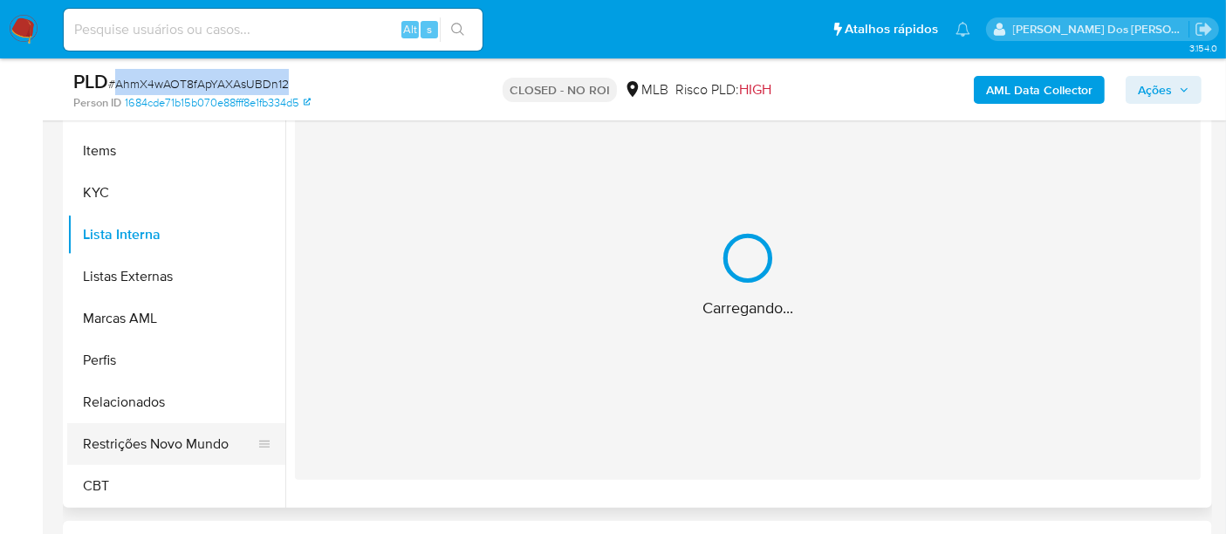
click at [167, 447] on button "Restrições Novo Mundo" at bounding box center [169, 444] width 204 height 42
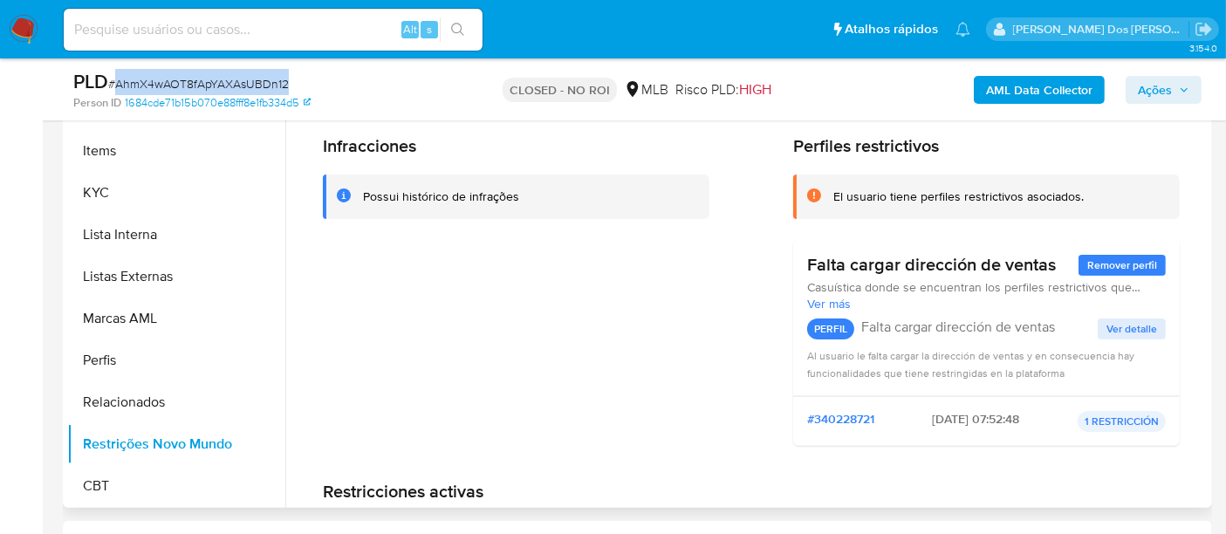
click at [1134, 327] on span "Ver detalle" at bounding box center [1131, 328] width 51 height 17
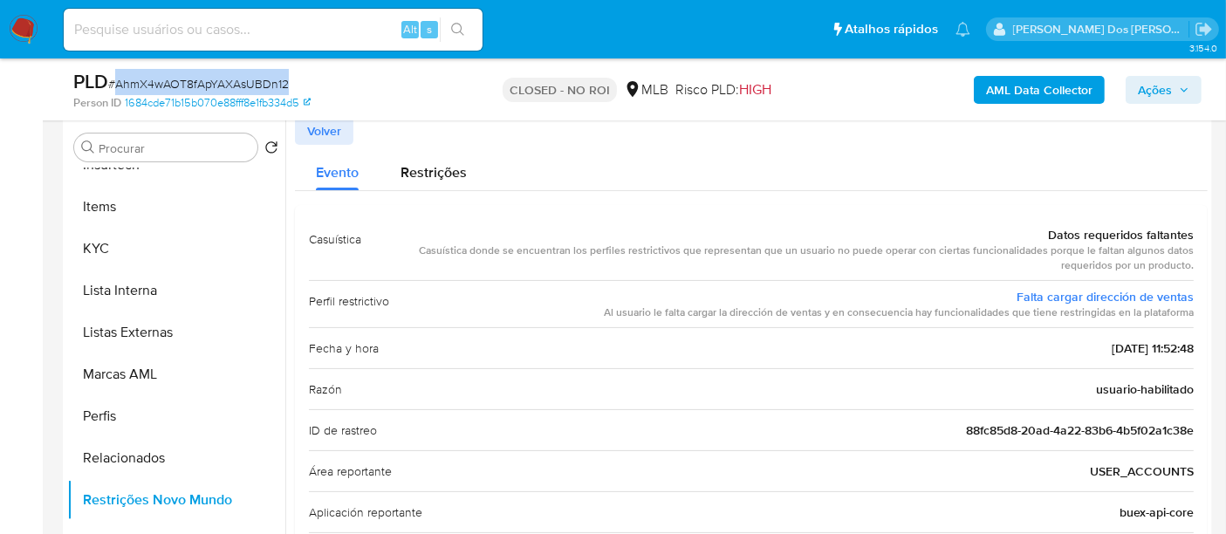
scroll to position [290, 0]
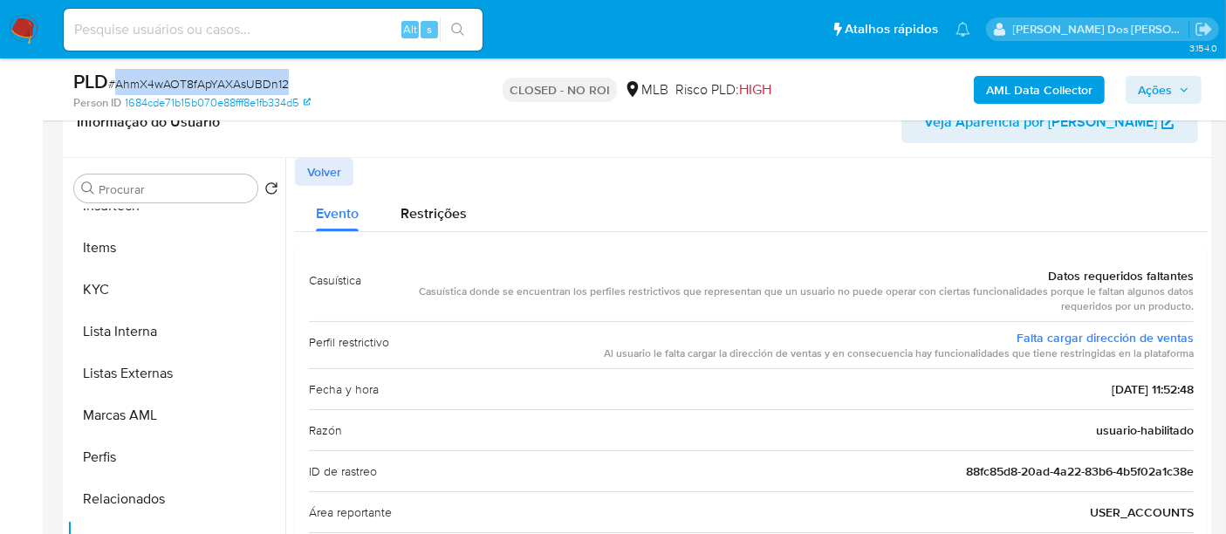
click at [312, 173] on span "Volver" at bounding box center [324, 172] width 34 height 24
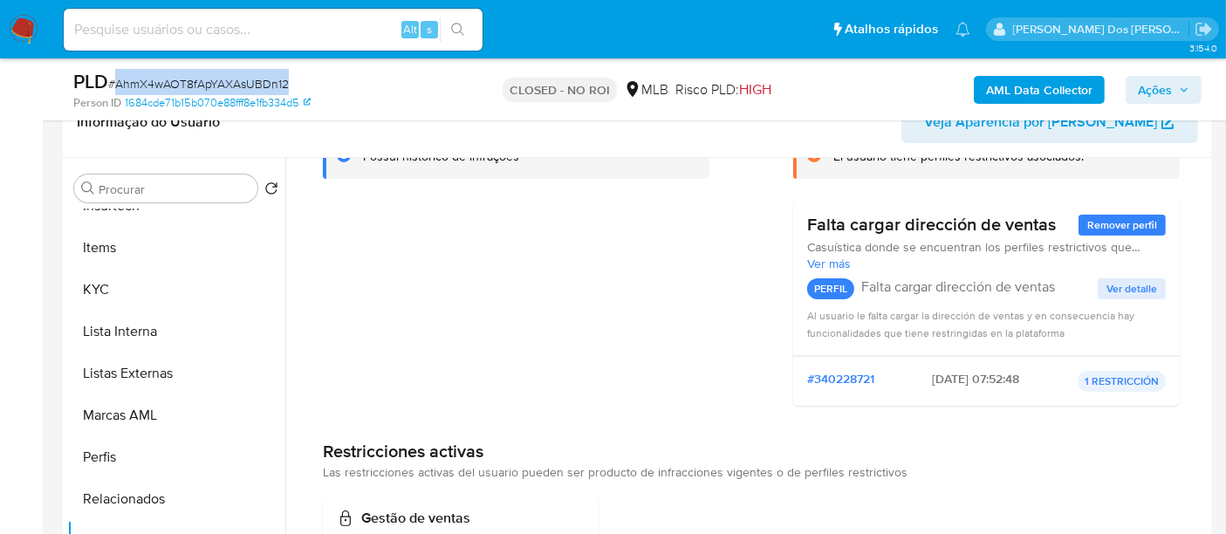
scroll to position [0, 0]
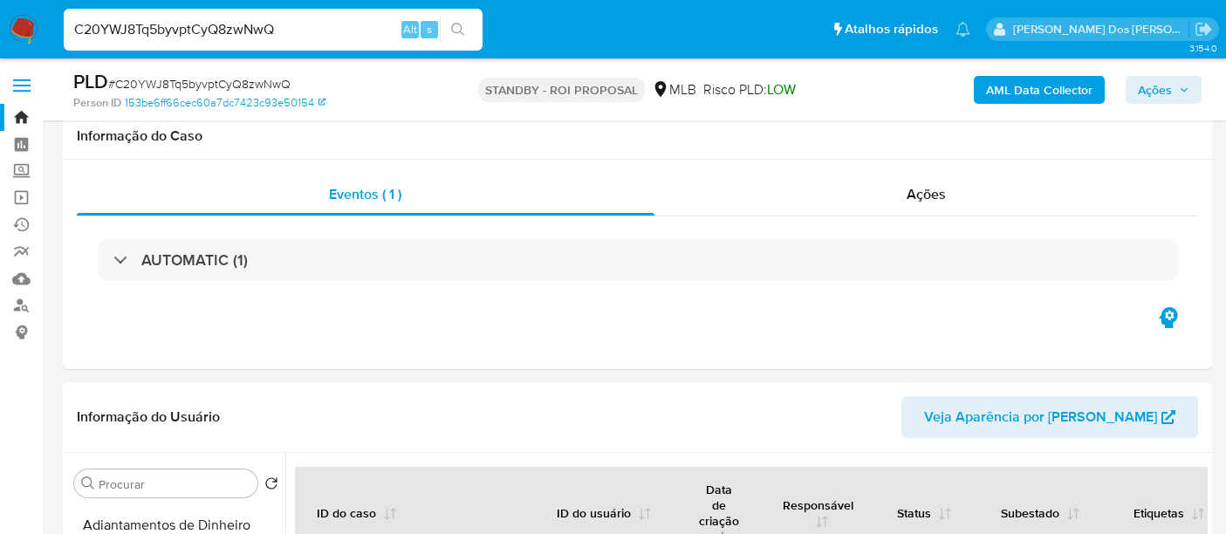
select select "10"
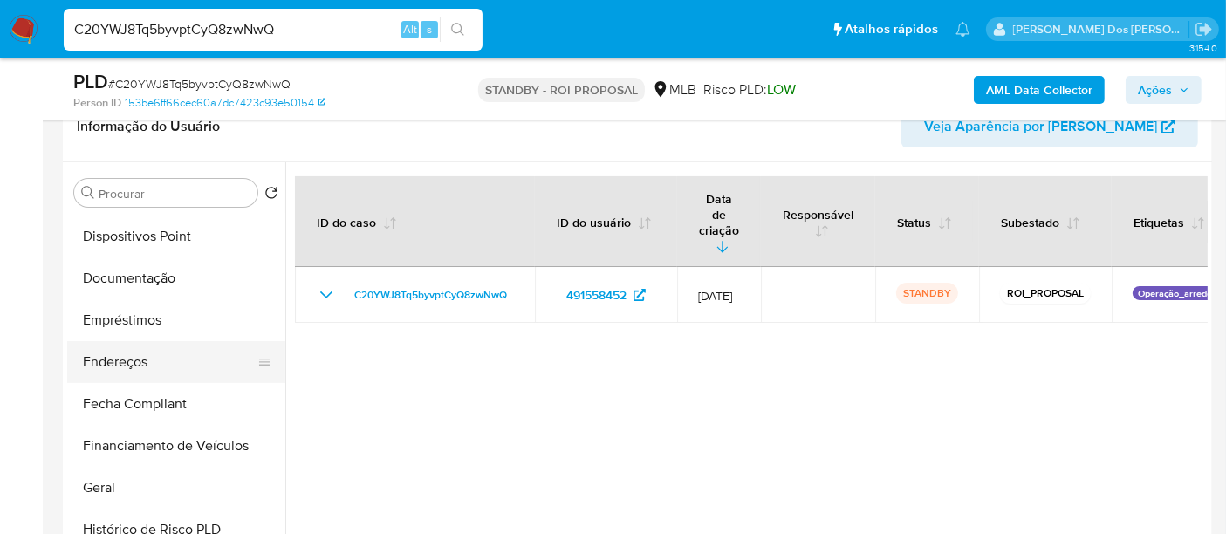
scroll to position [290, 0]
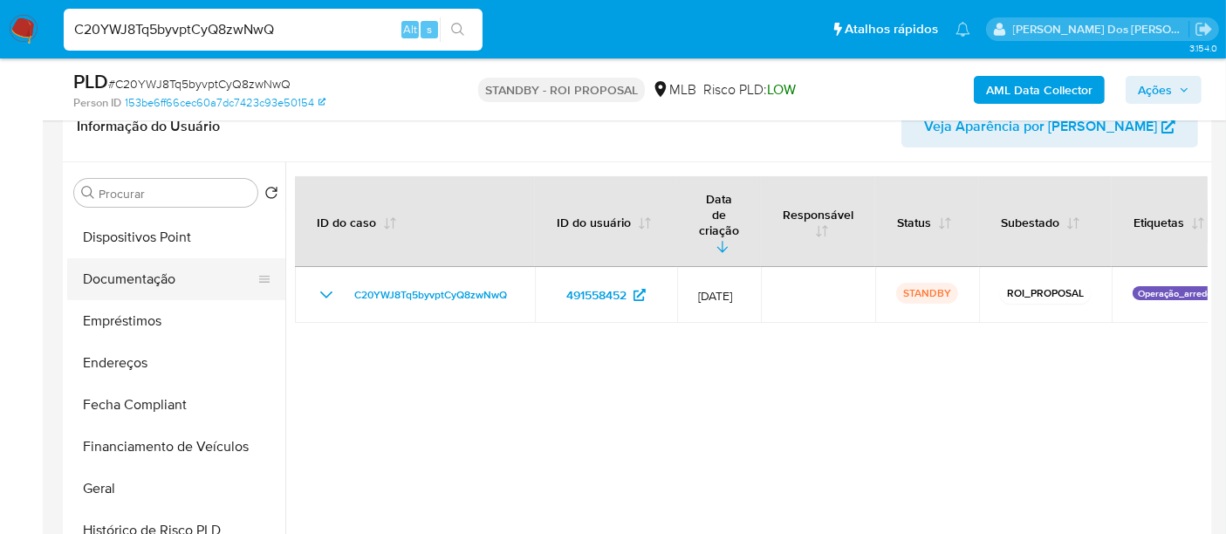
click at [141, 285] on button "Documentação" at bounding box center [169, 279] width 204 height 42
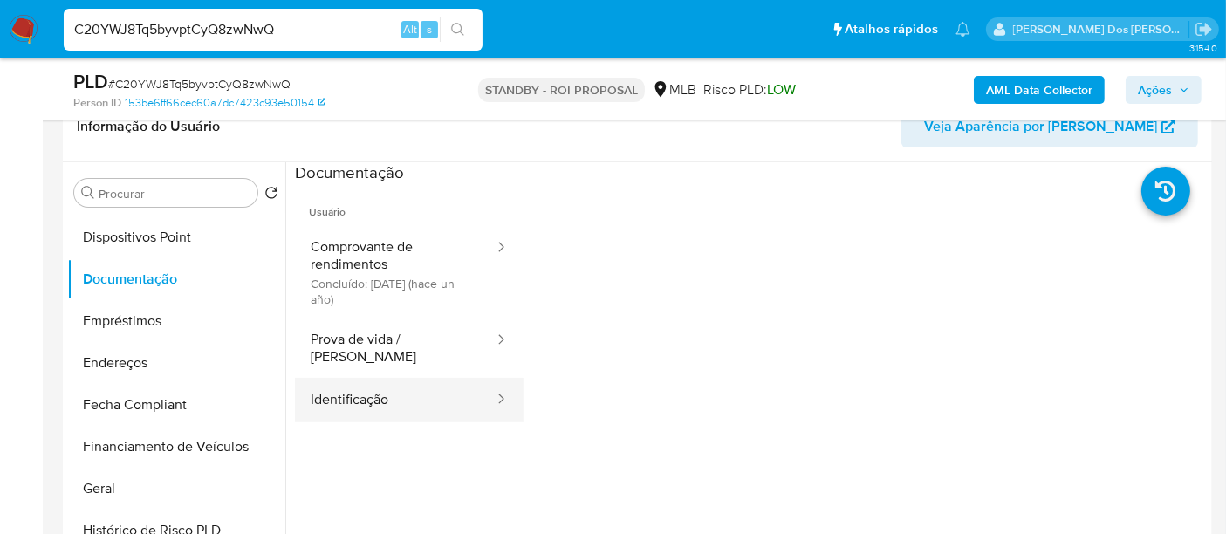
click at [349, 386] on button "Identificação" at bounding box center [395, 400] width 201 height 44
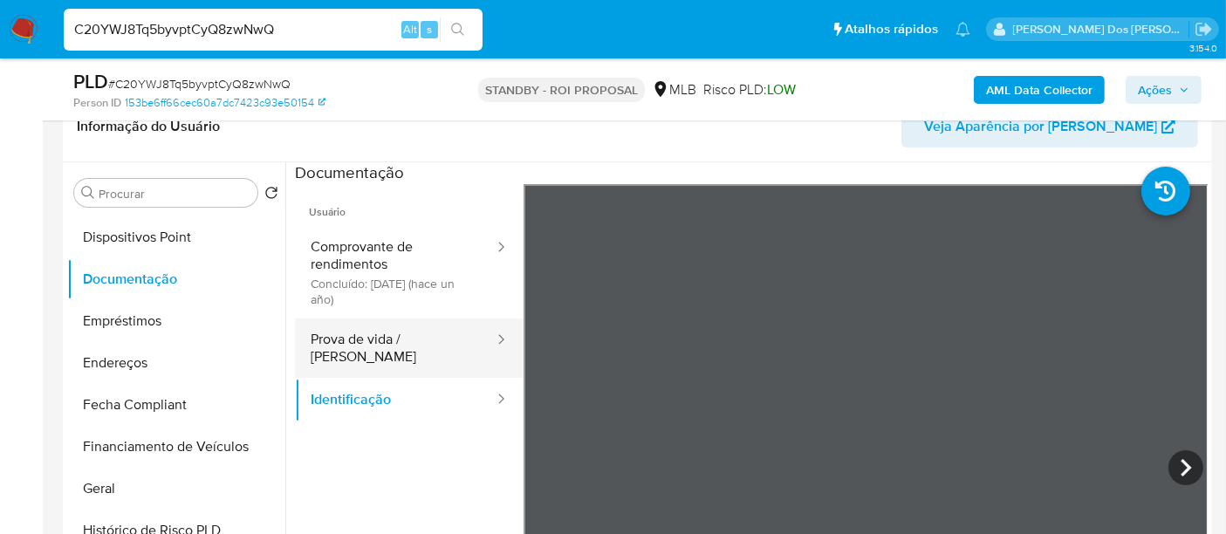
click at [377, 334] on button "Prova de vida / [PERSON_NAME]" at bounding box center [395, 347] width 201 height 59
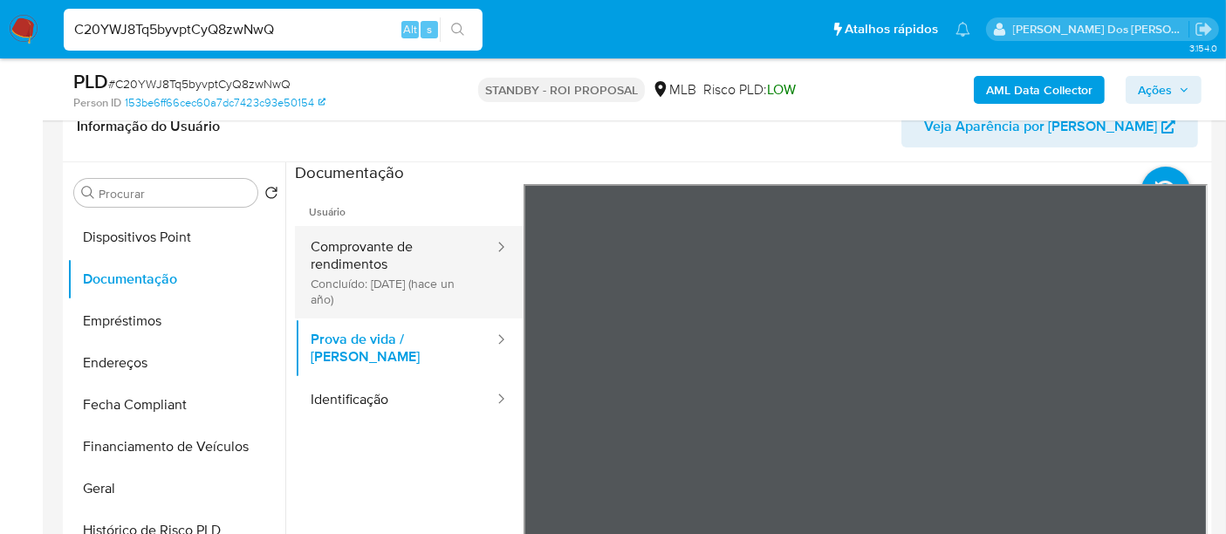
click at [380, 257] on button "Comprovante de rendimentos Concluído: 20/06/2024 (hace un año)" at bounding box center [395, 272] width 201 height 92
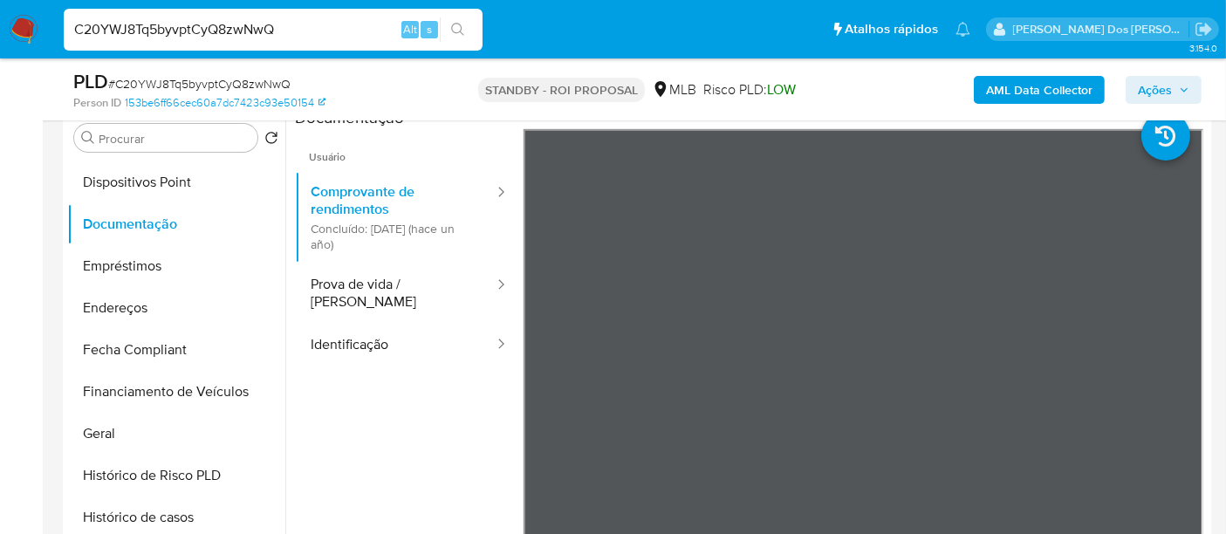
scroll to position [387, 0]
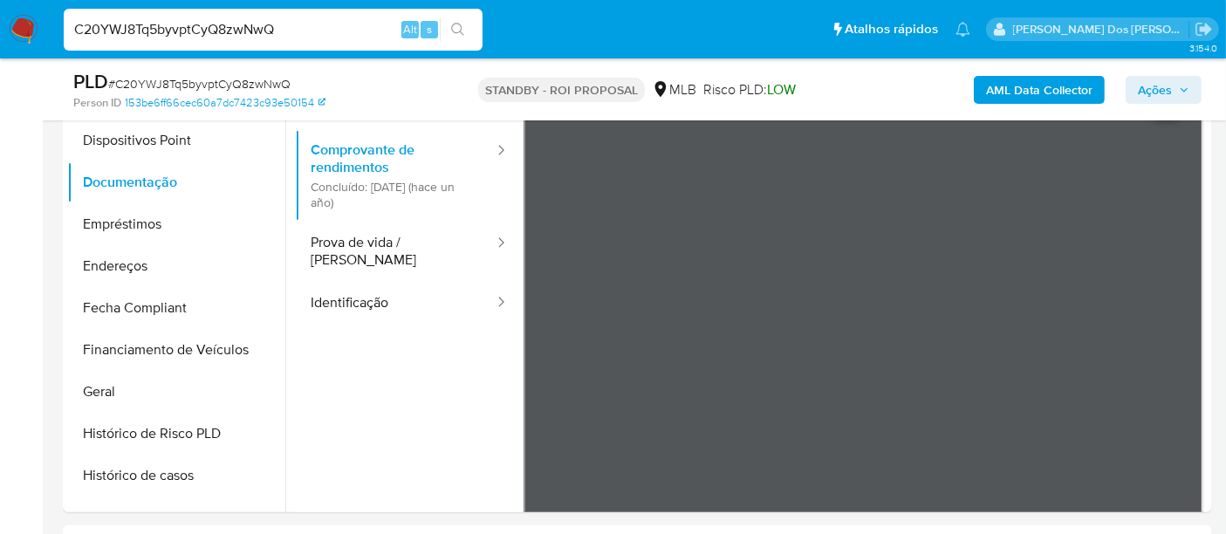
click at [298, 24] on input "C20YWJ8Tq5byvptCyQ8zwNwQ" at bounding box center [273, 29] width 419 height 23
paste input "NQnUz5RUgq49nHuq1Je6XOC6"
type input "NQnUz5RUgq49nHuq1Je6XOC6"
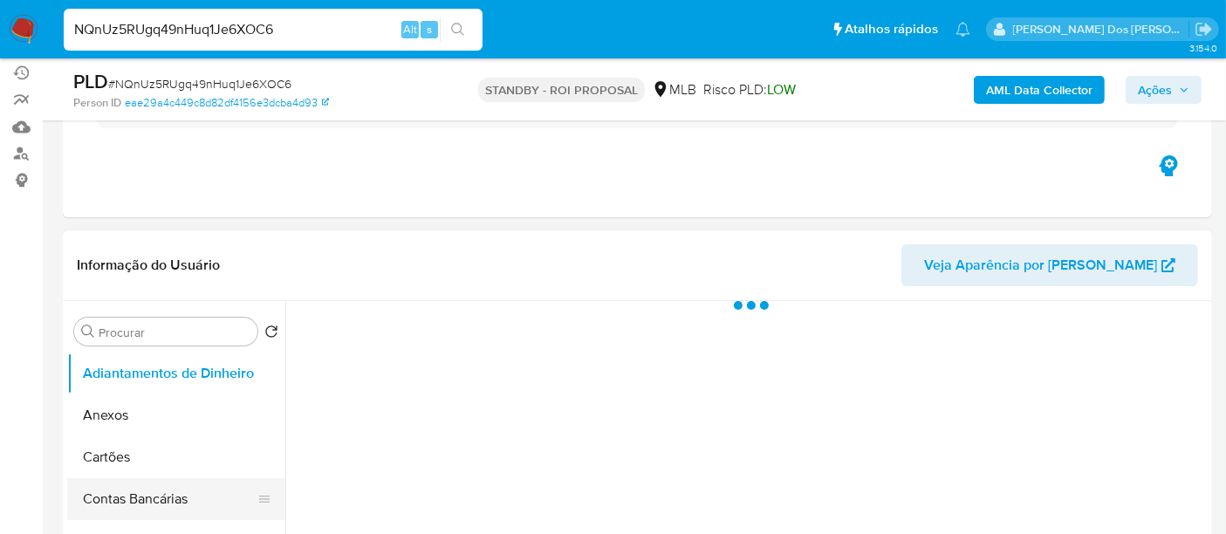
scroll to position [290, 0]
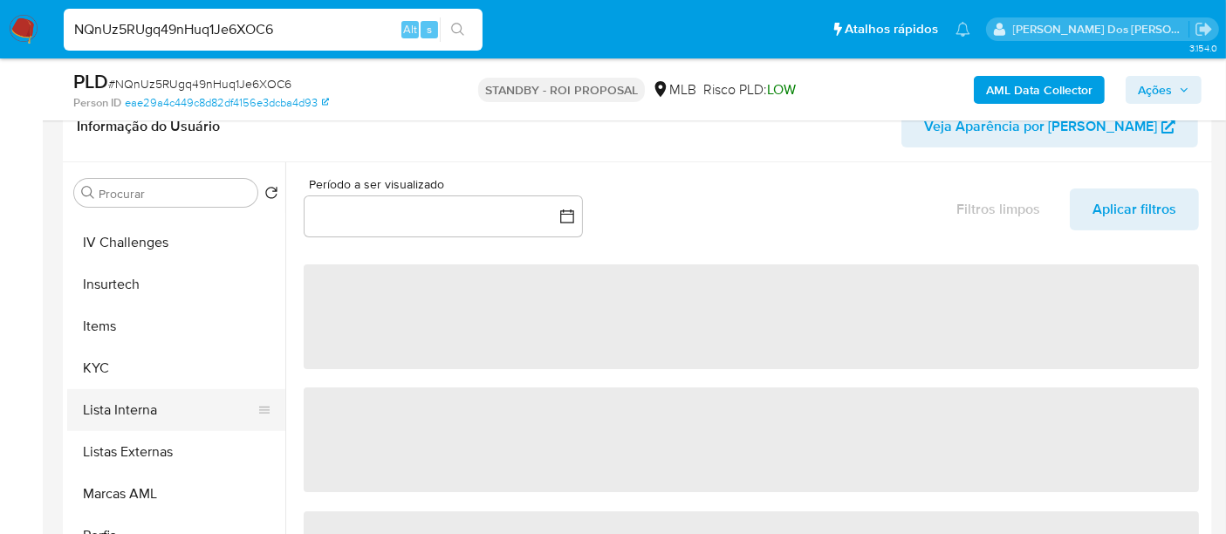
select select "10"
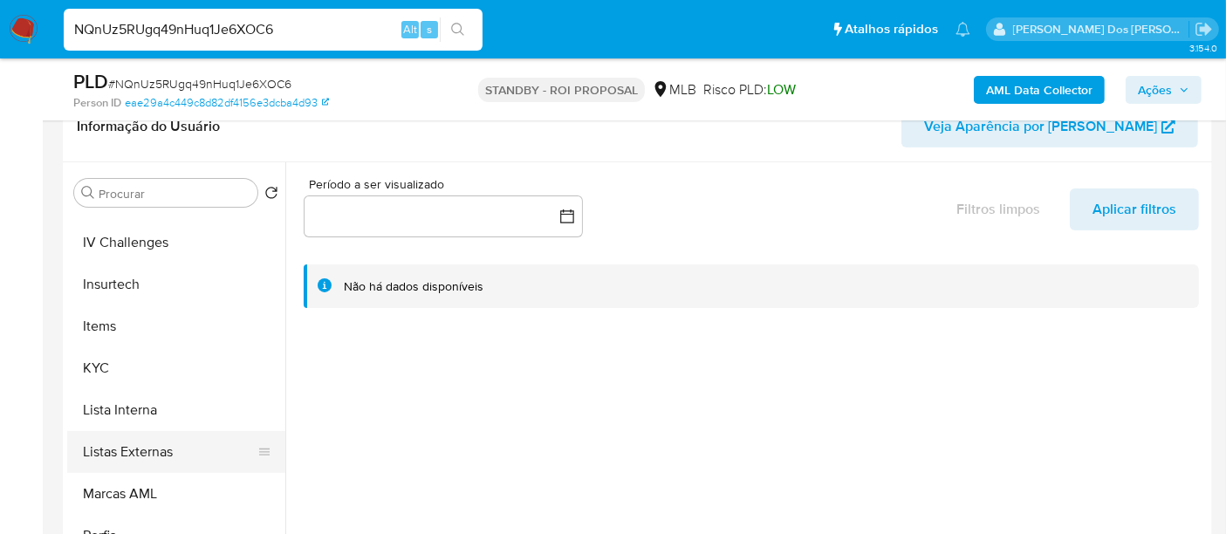
scroll to position [775, 0]
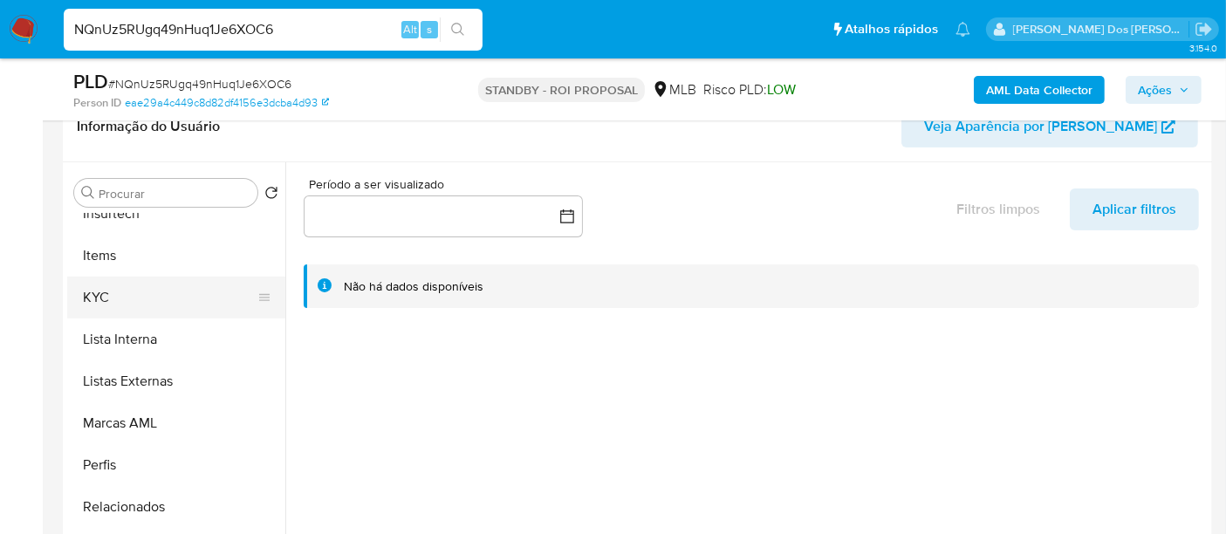
click at [97, 305] on button "KYC" at bounding box center [169, 298] width 204 height 42
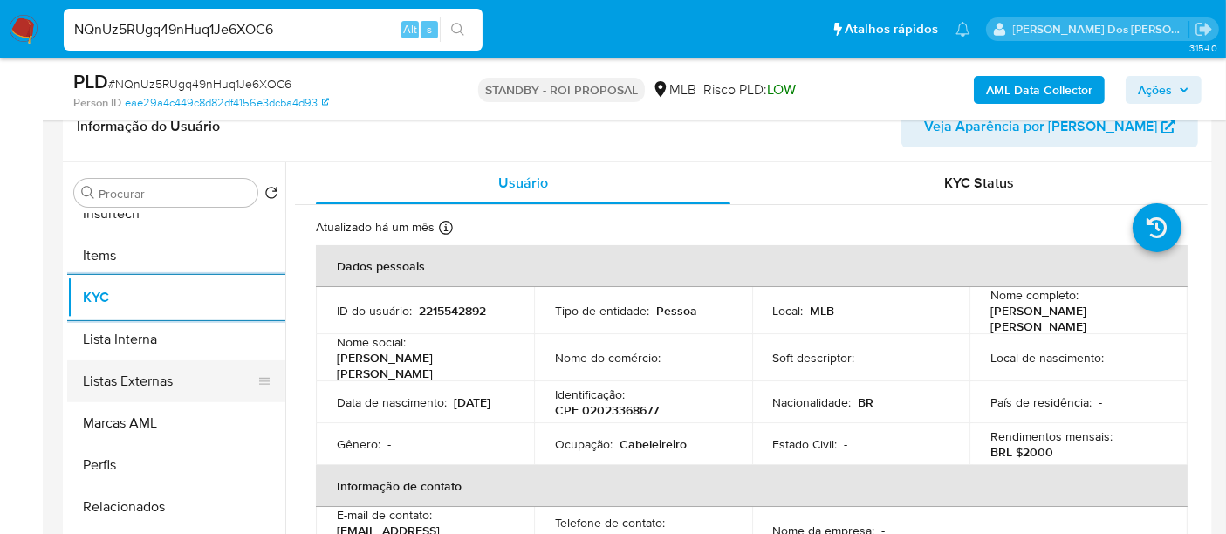
scroll to position [581, 0]
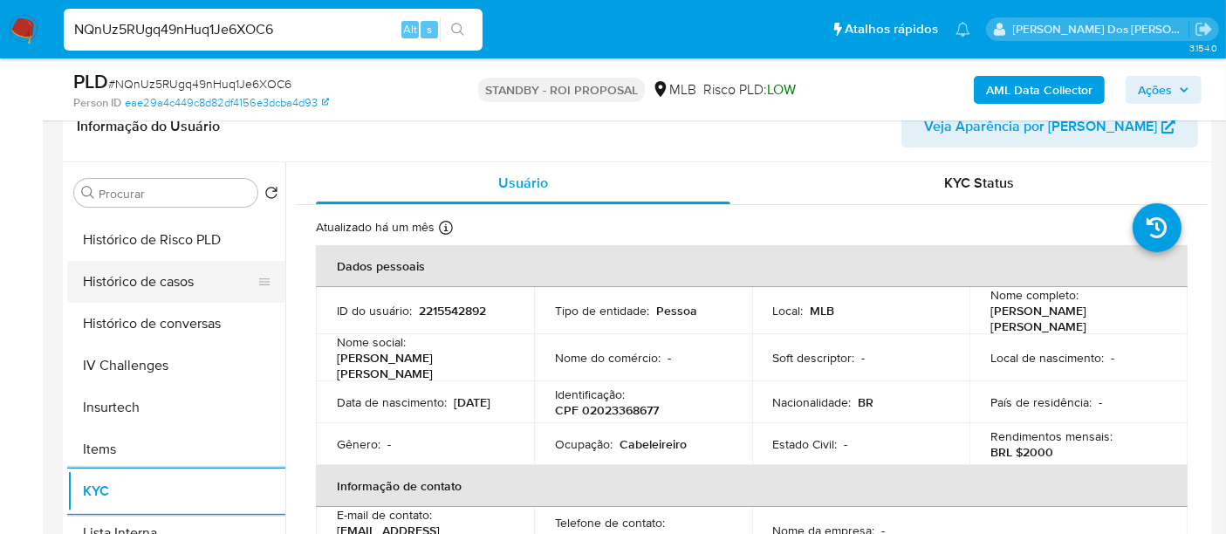
click at [154, 290] on button "Histórico de casos" at bounding box center [169, 282] width 204 height 42
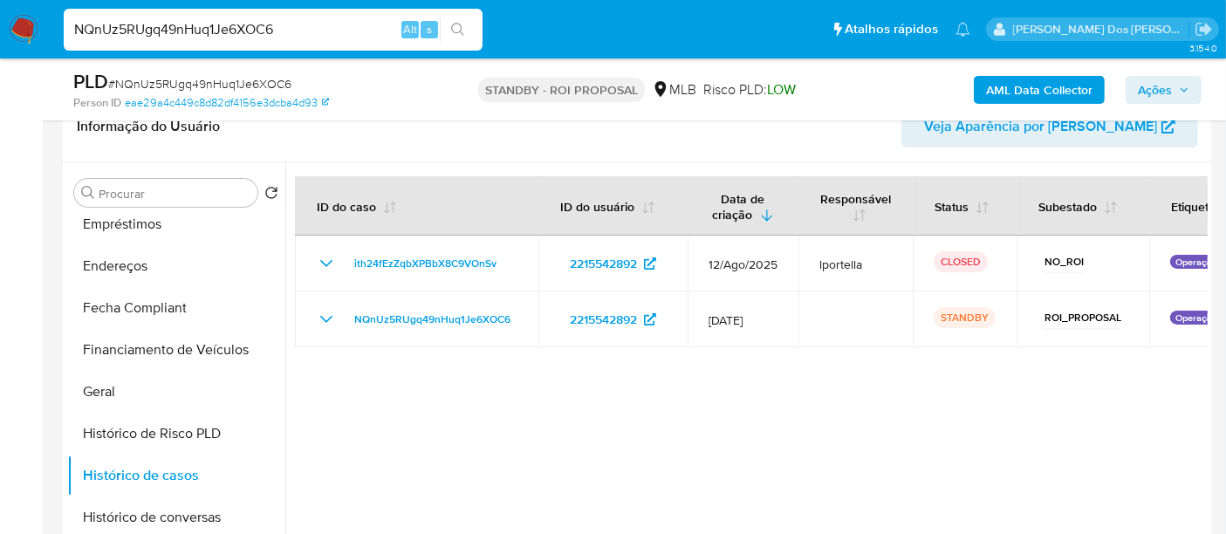
scroll to position [290, 0]
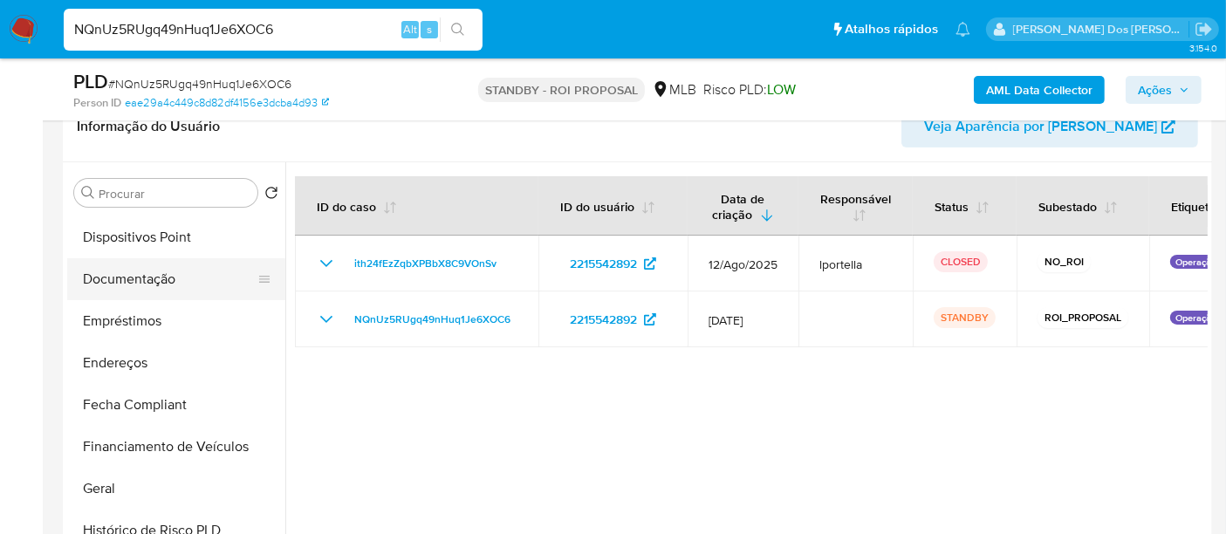
click at [154, 275] on button "Documentação" at bounding box center [169, 279] width 204 height 42
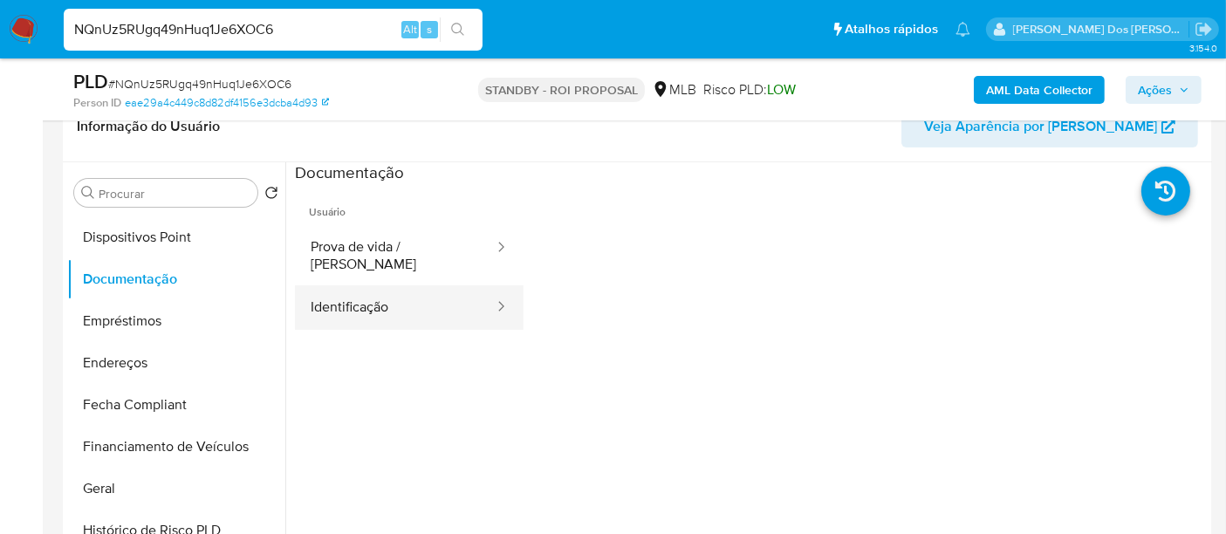
click at [344, 290] on button "Identificação" at bounding box center [395, 307] width 201 height 44
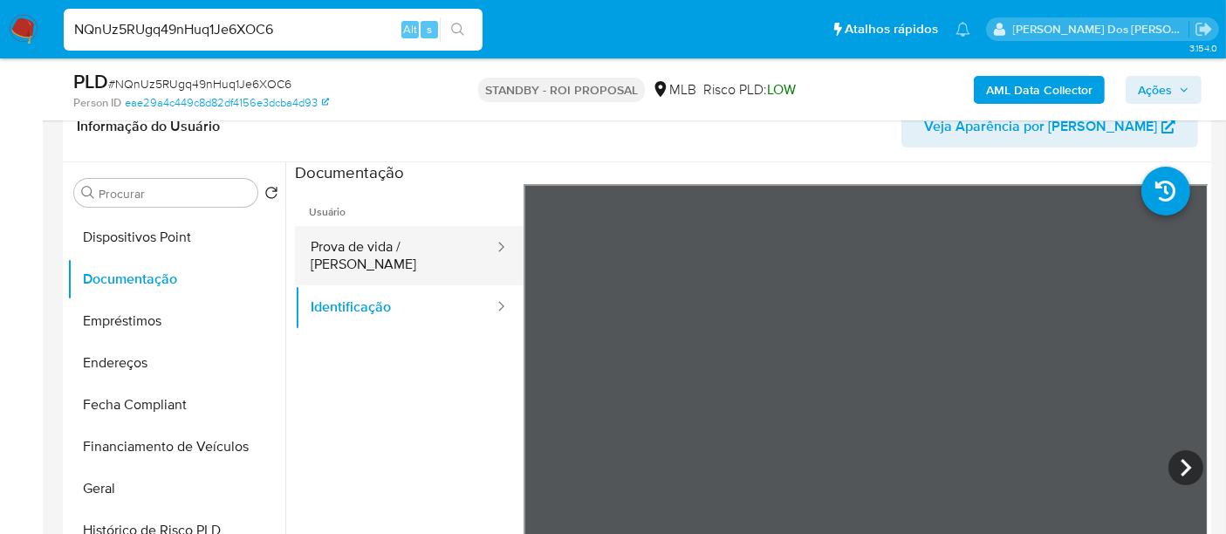
click at [423, 239] on button "Prova de vida / [PERSON_NAME]" at bounding box center [395, 255] width 201 height 59
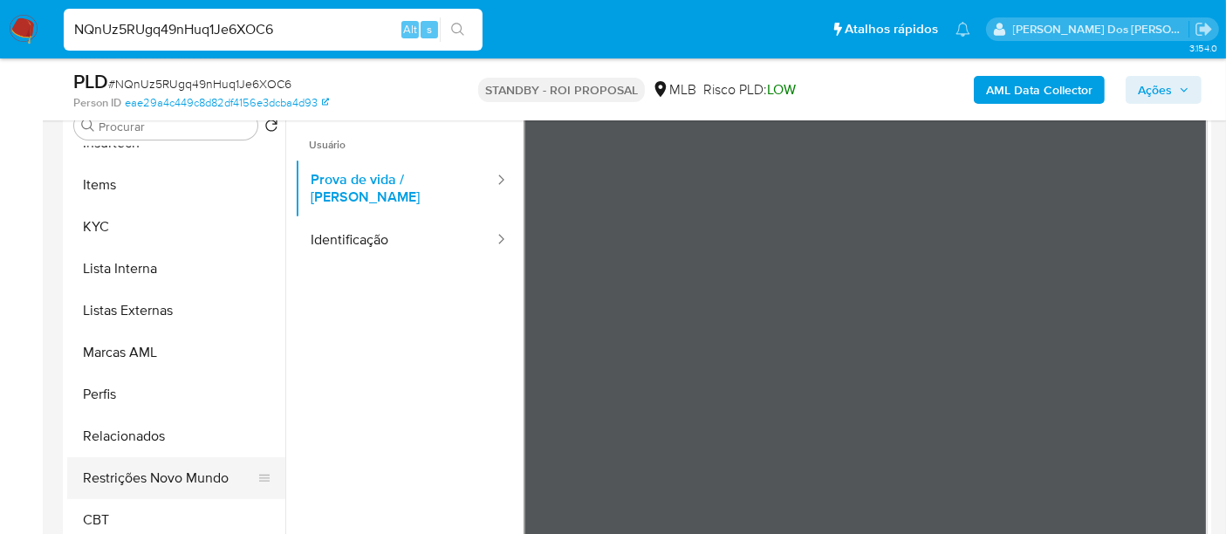
scroll to position [387, 0]
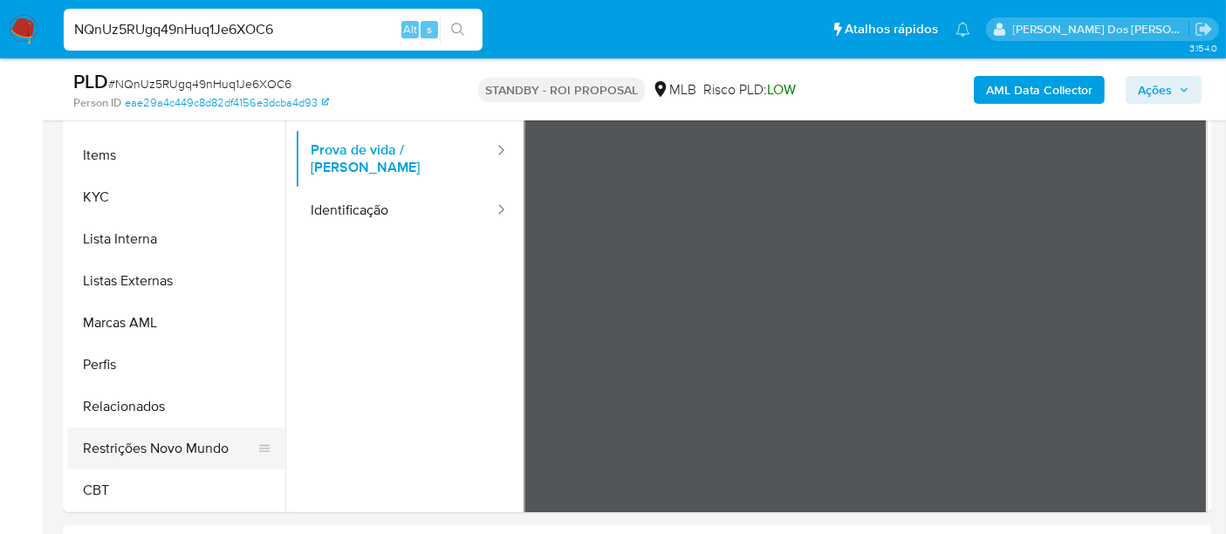
click at [194, 454] on button "Restrições Novo Mundo" at bounding box center [169, 448] width 204 height 42
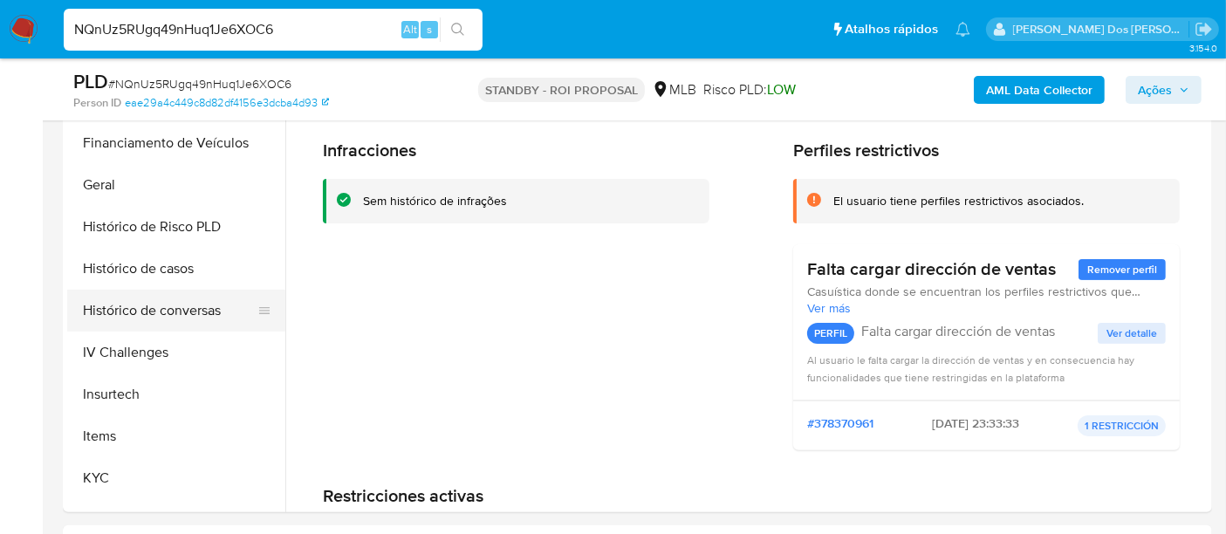
scroll to position [488, 0]
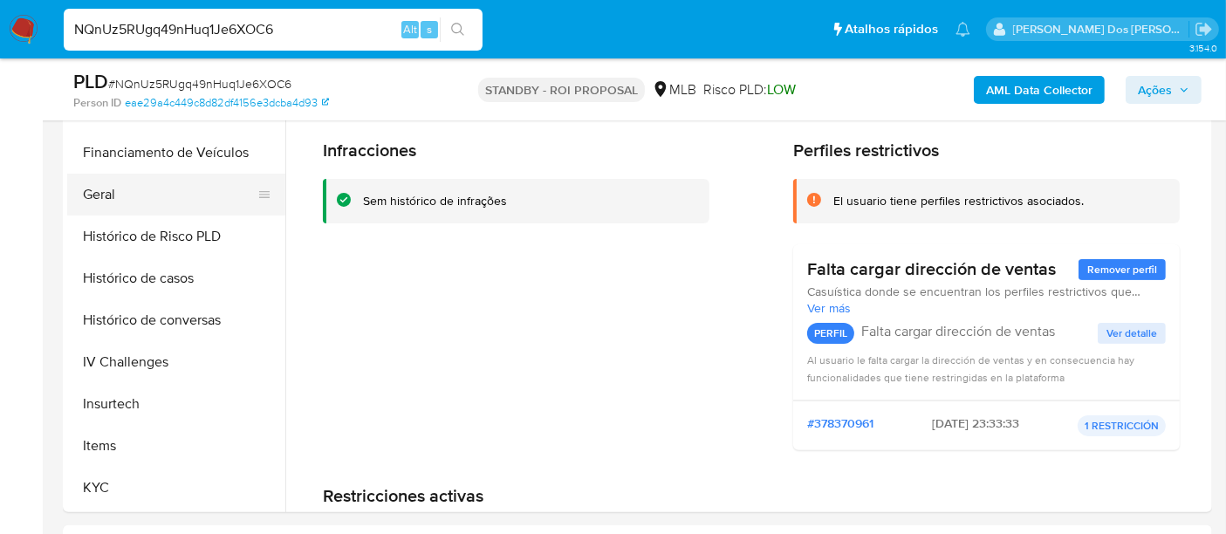
click at [103, 188] on button "Geral" at bounding box center [169, 195] width 204 height 42
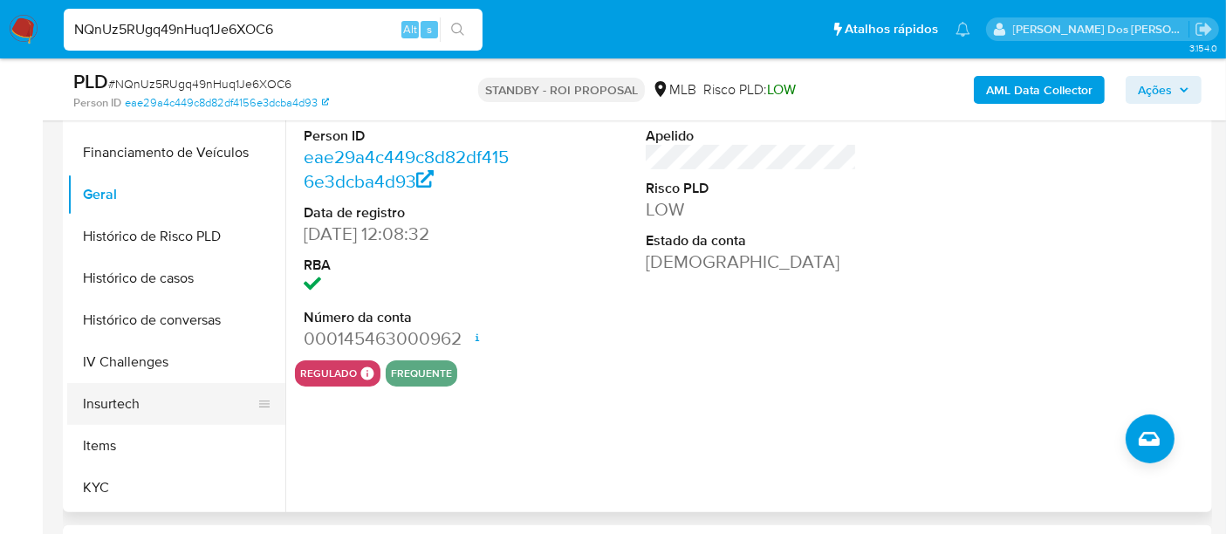
scroll to position [584, 0]
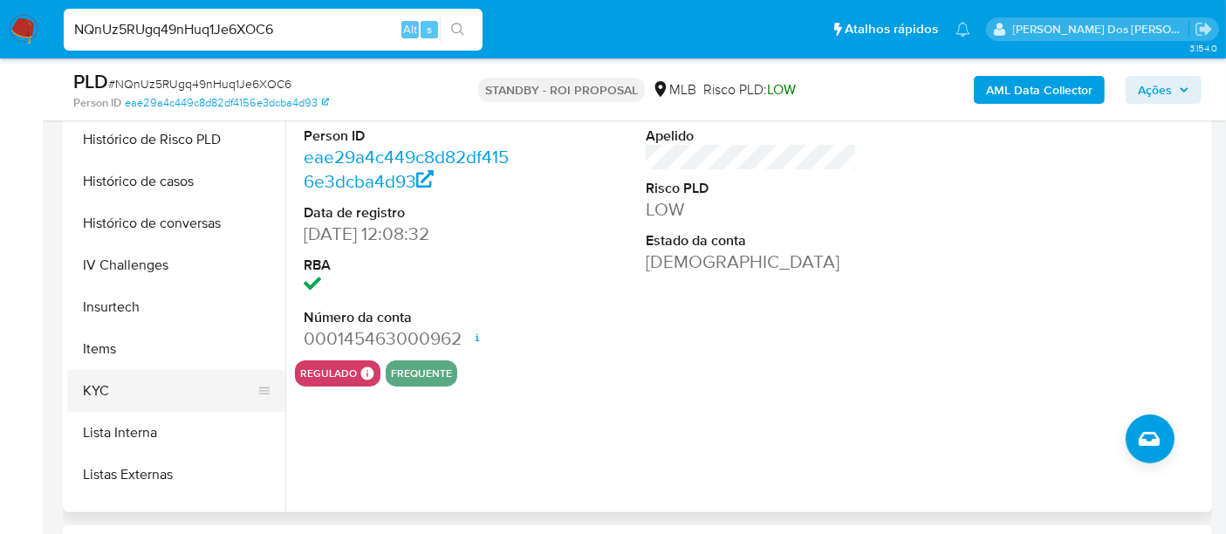
click at [104, 384] on button "KYC" at bounding box center [169, 391] width 204 height 42
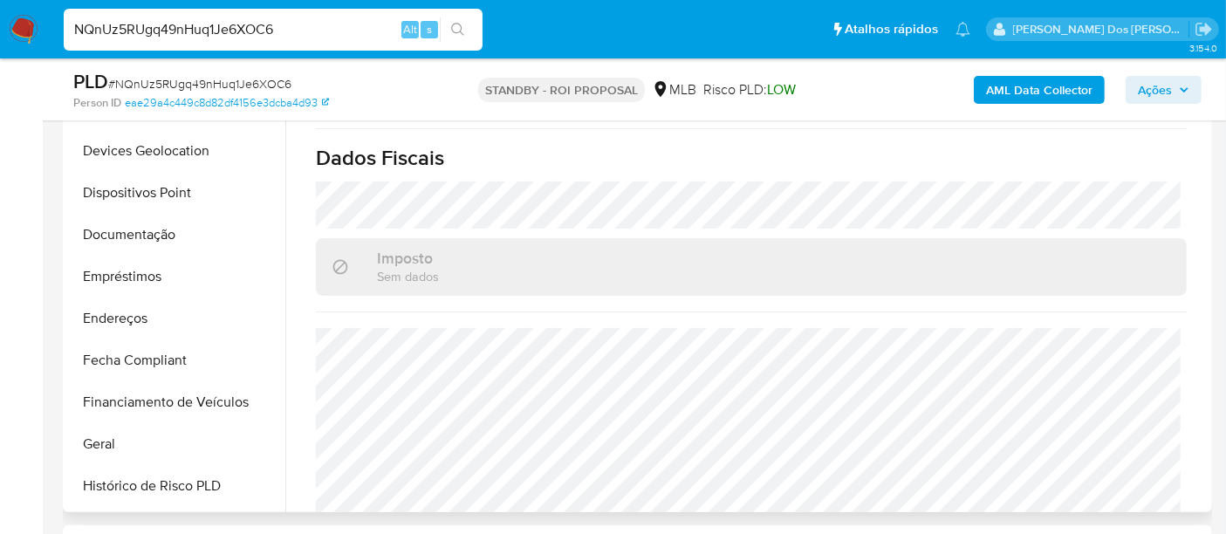
scroll to position [196, 0]
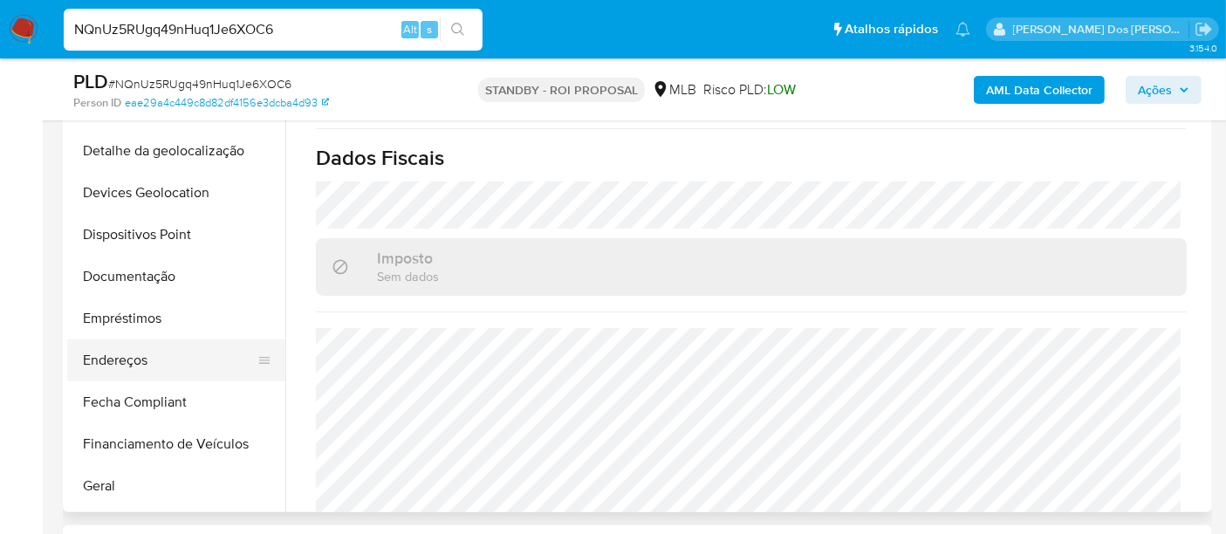
click at [138, 358] on button "Endereços" at bounding box center [169, 360] width 204 height 42
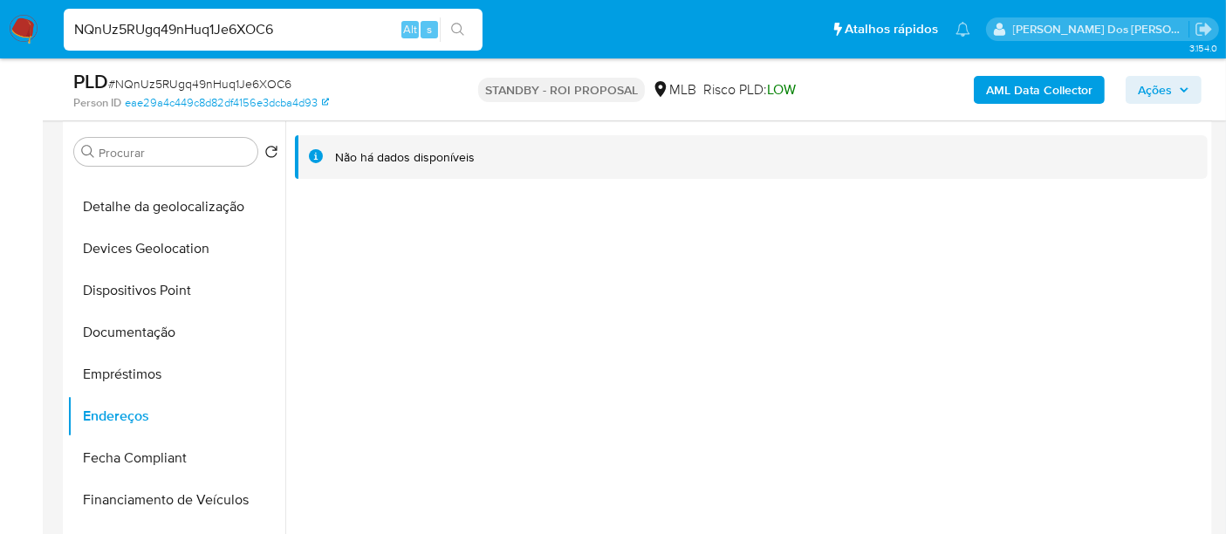
scroll to position [290, 0]
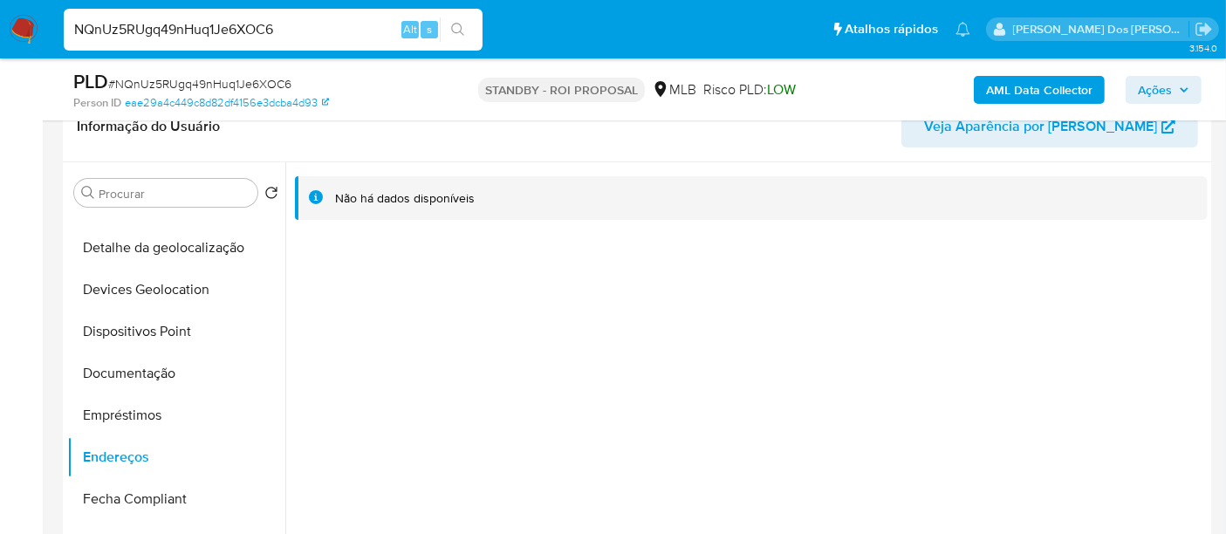
click at [176, 34] on input "NQnUz5RUgq49nHuq1Je6XOC6" at bounding box center [273, 29] width 419 height 23
paste input "VostEkvyS6PPQB5xZk71BRhr"
type input "VostEkvyS6PPQB5xZk71BRhr"
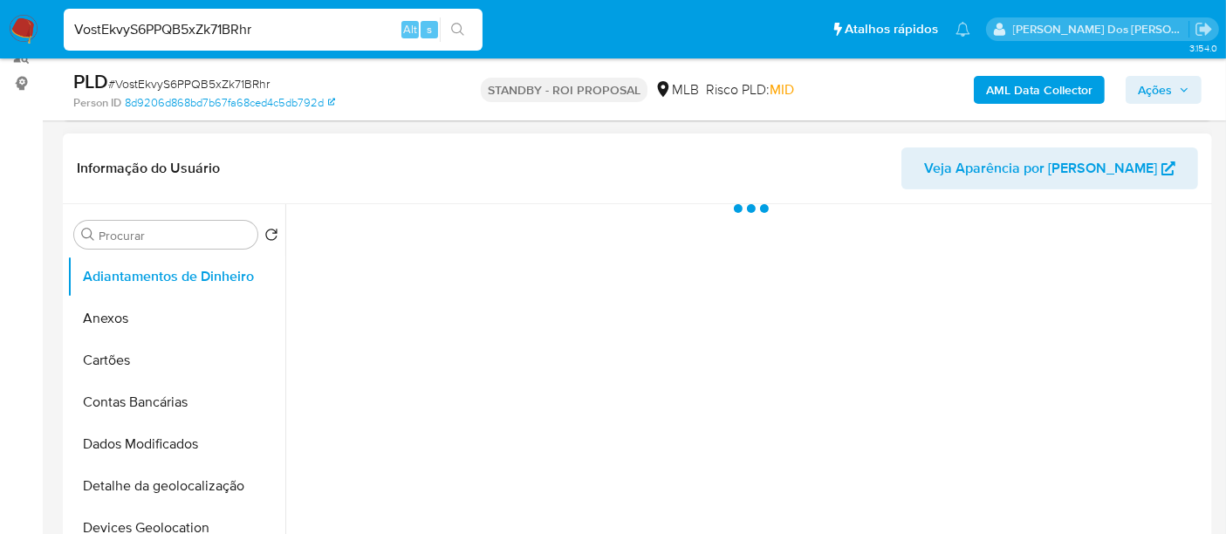
scroll to position [290, 0]
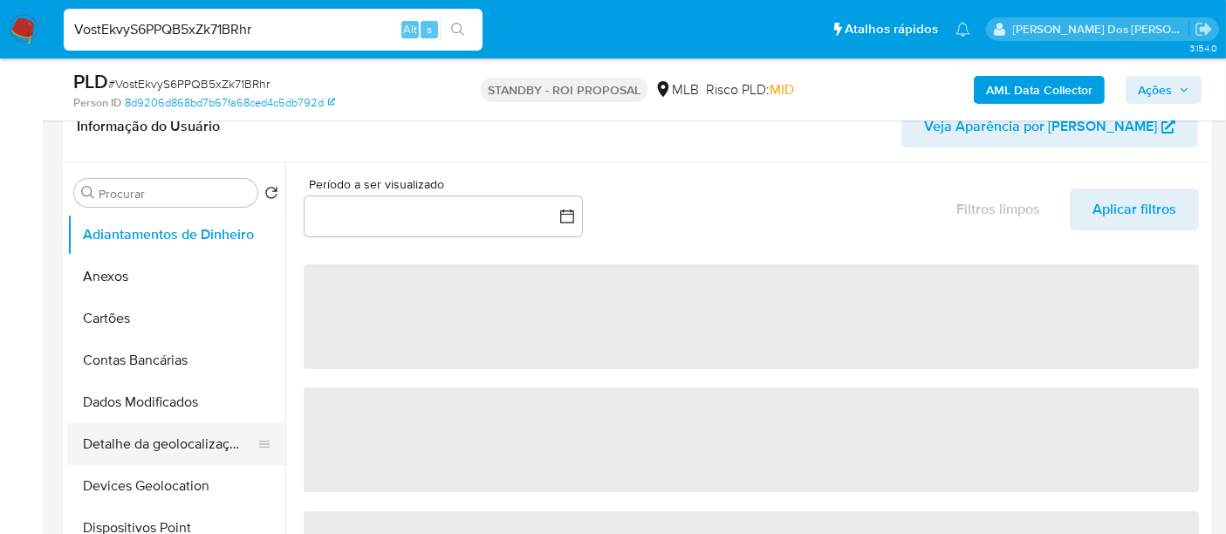
select select "10"
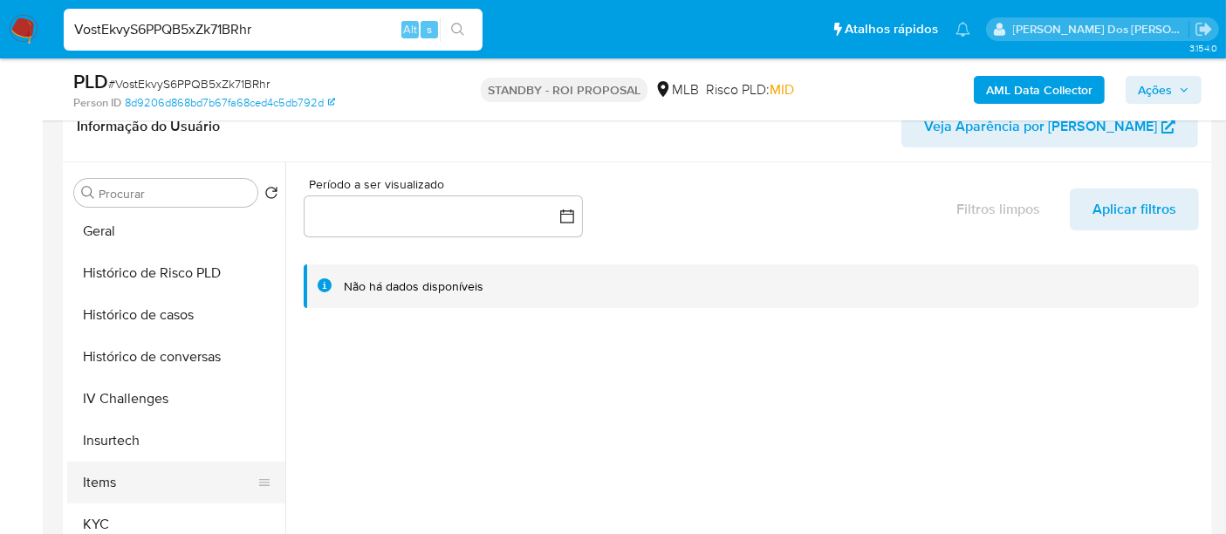
scroll to position [678, 0]
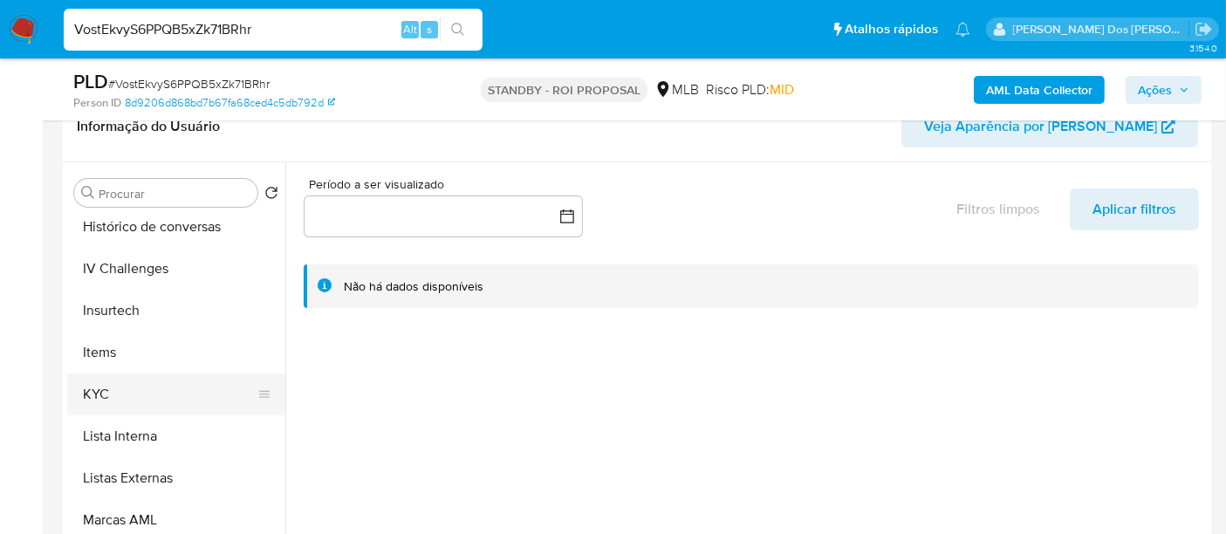
click at [99, 378] on button "KYC" at bounding box center [169, 394] width 204 height 42
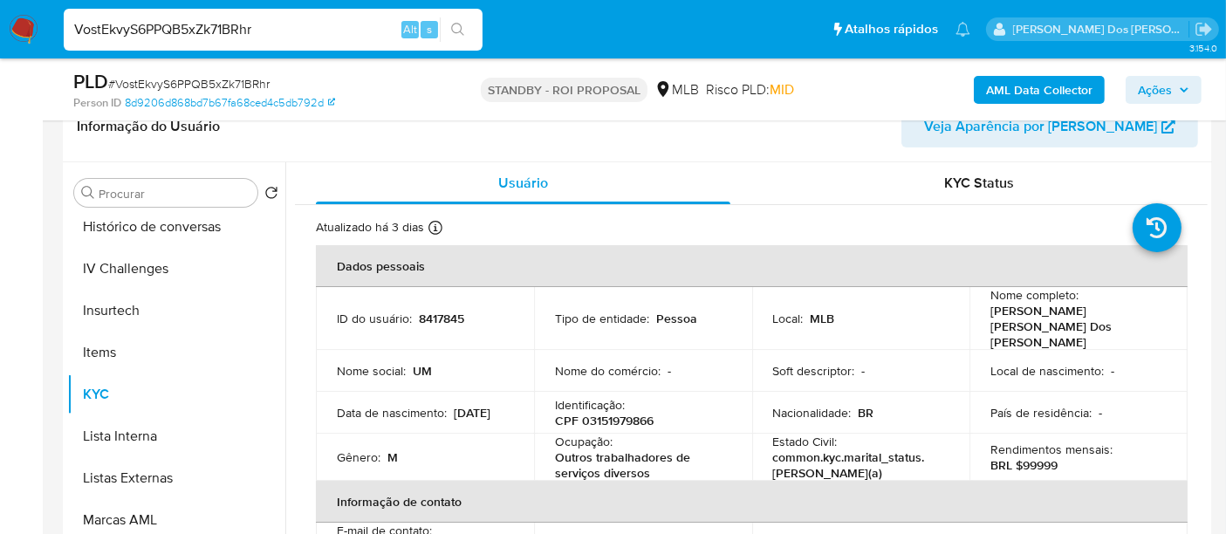
click at [289, 29] on input "VostEkvyS6PPQB5xZk71BRhr" at bounding box center [273, 29] width 419 height 23
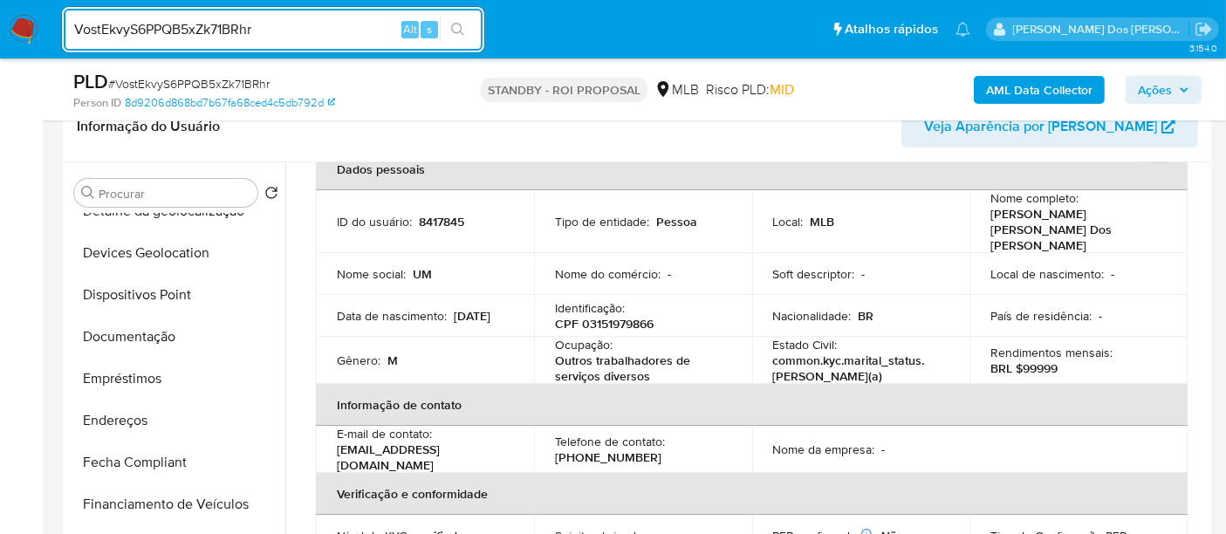
scroll to position [194, 0]
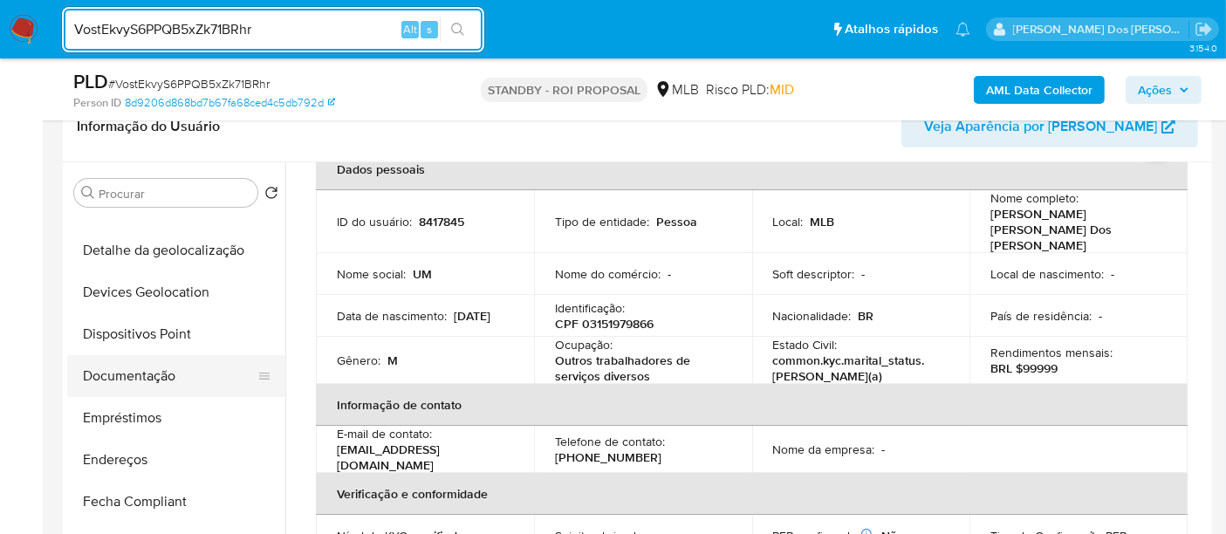
click at [120, 372] on button "Documentação" at bounding box center [169, 376] width 204 height 42
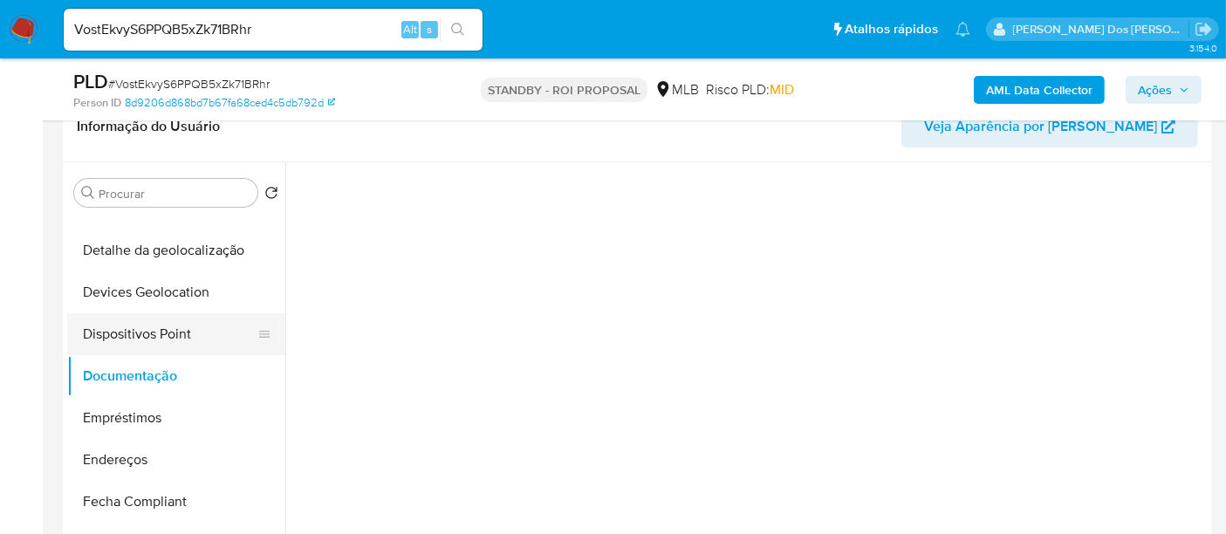
scroll to position [0, 0]
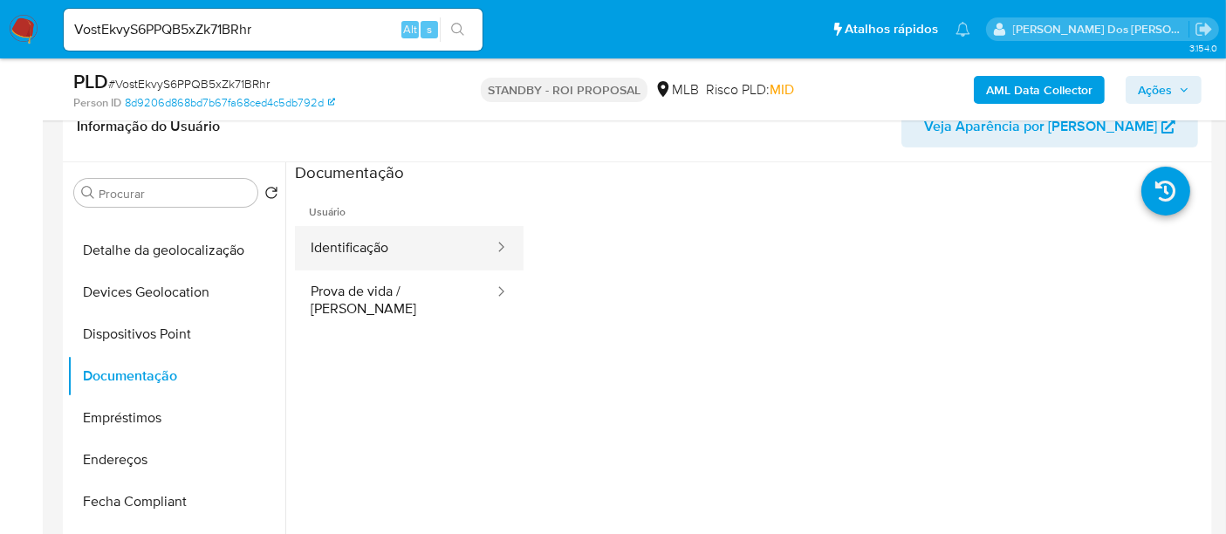
click at [359, 249] on button "Identificação" at bounding box center [395, 248] width 201 height 44
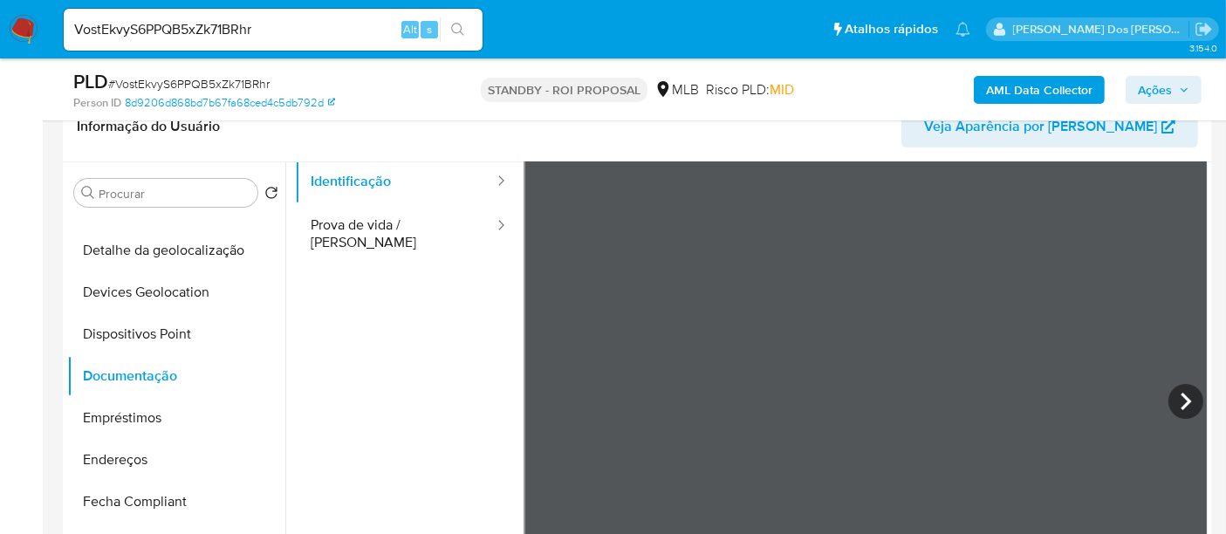
scroll to position [97, 0]
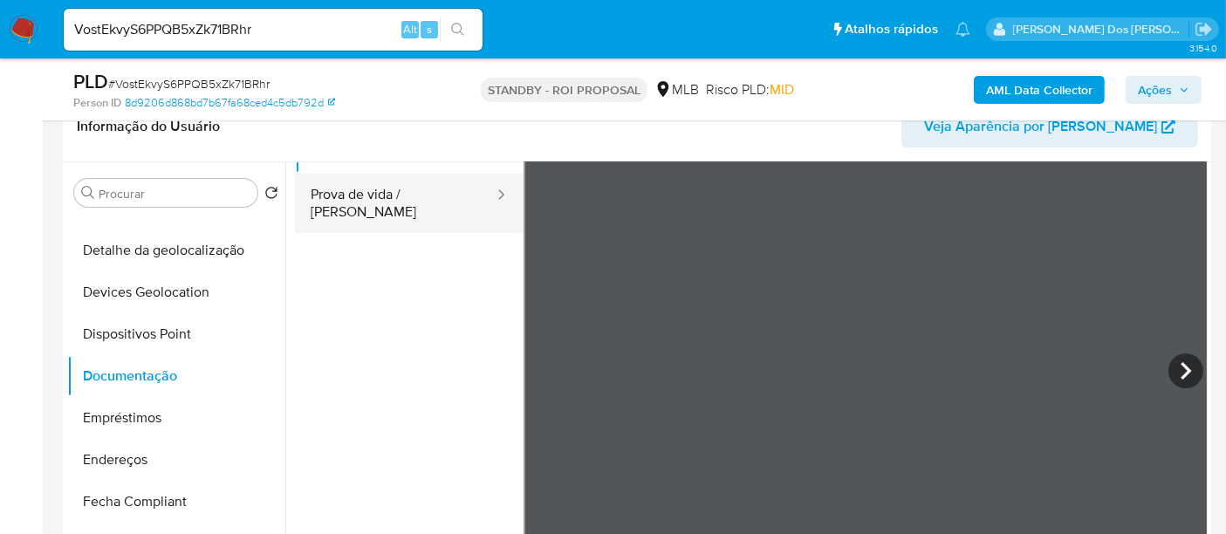
click at [396, 195] on button "Prova de vida / Selfie" at bounding box center [395, 203] width 201 height 59
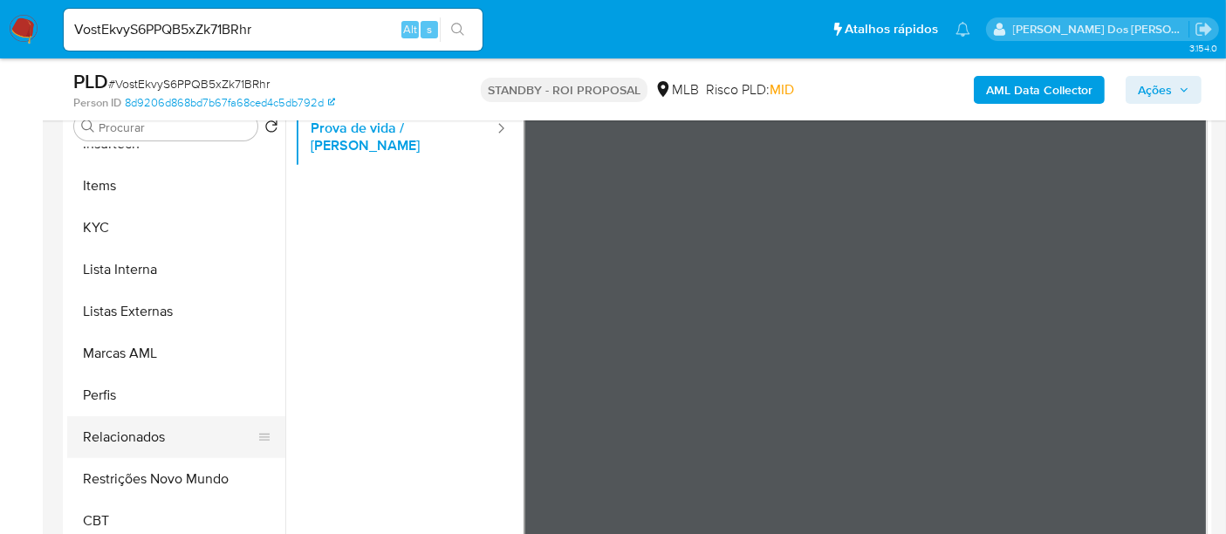
scroll to position [387, 0]
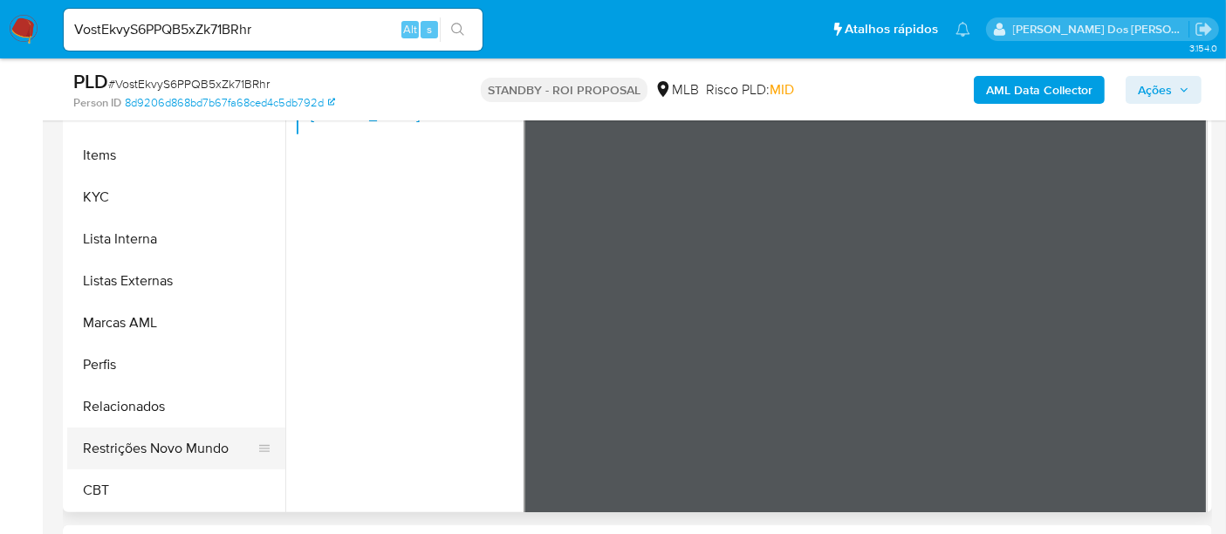
click at [177, 448] on button "Restrições Novo Mundo" at bounding box center [169, 448] width 204 height 42
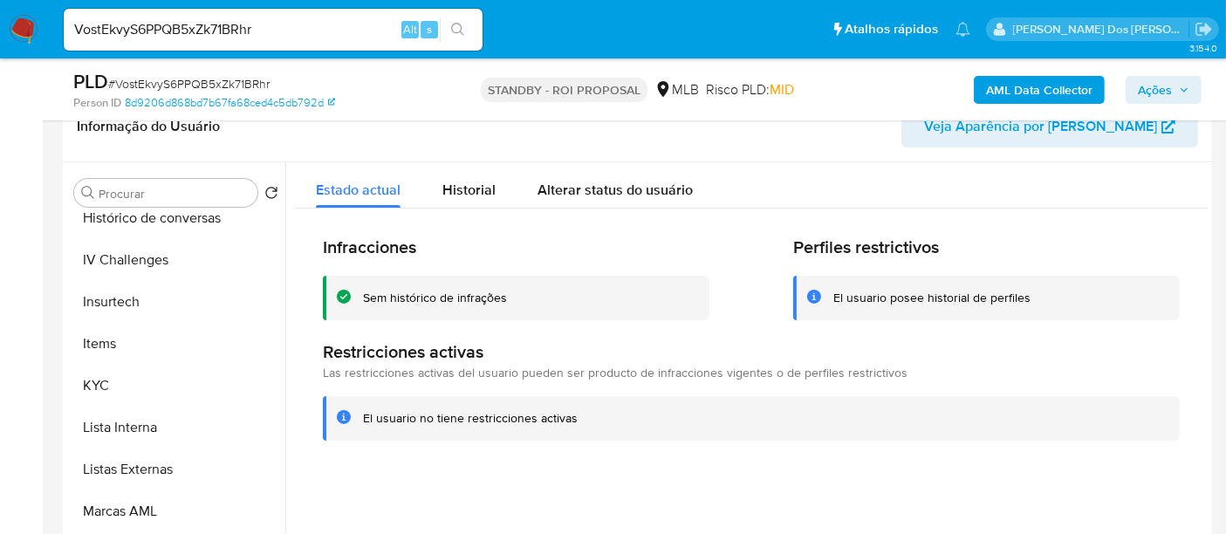
scroll to position [488, 0]
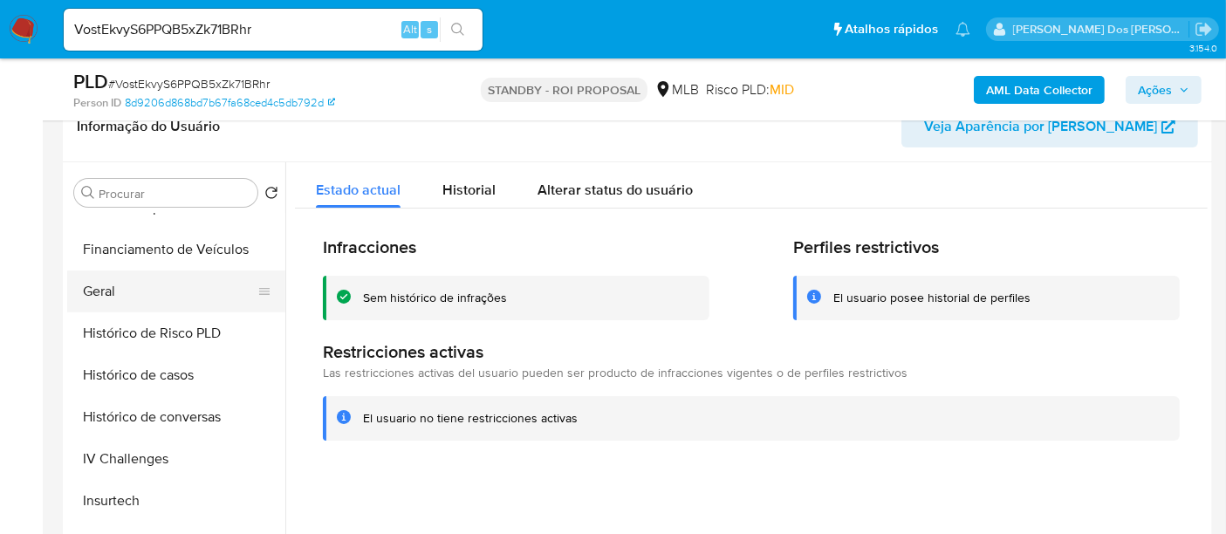
click at [107, 288] on button "Geral" at bounding box center [169, 291] width 204 height 42
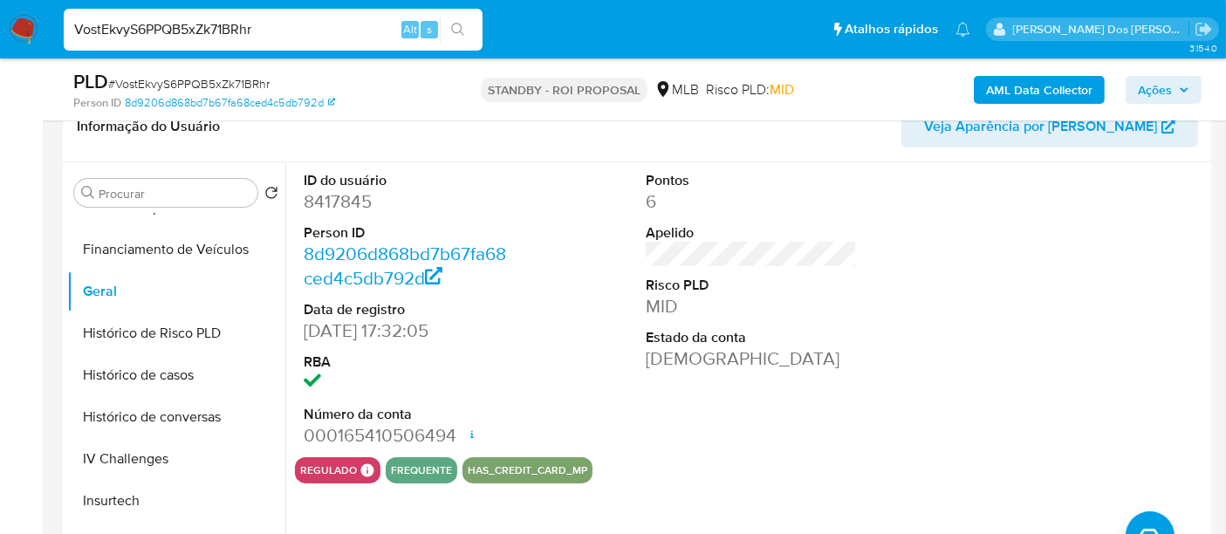
click at [302, 31] on input "VostEkvyS6PPQB5xZk71BRhr" at bounding box center [273, 29] width 419 height 23
paste input "SRsHeUiTLAnO6u7O6YXZXcbj"
type input "SRsHeUiTLAnO6u7O6YXZXcbj"
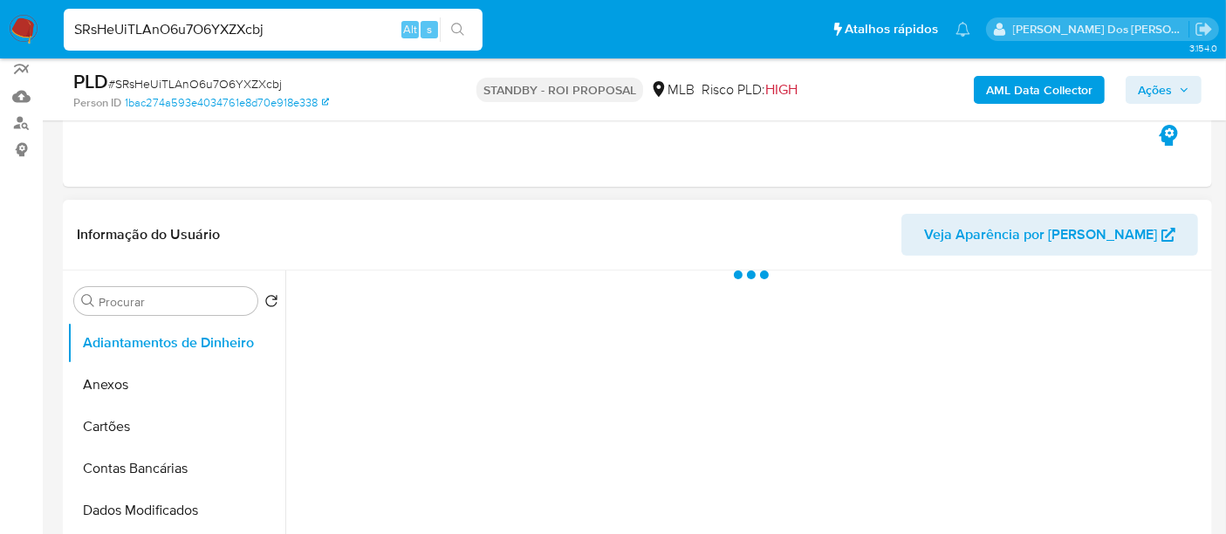
scroll to position [290, 0]
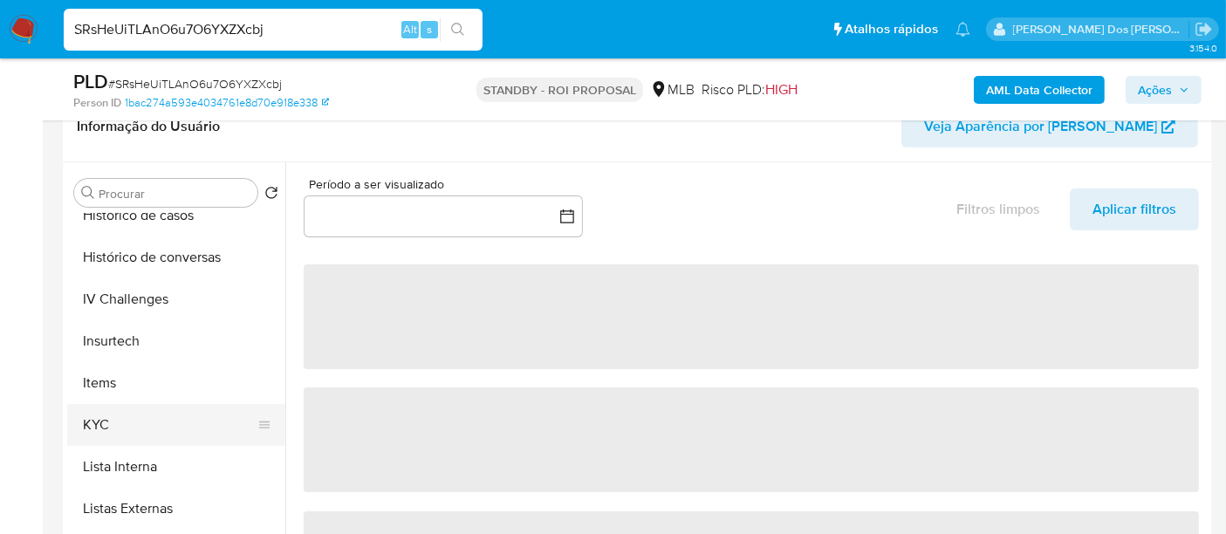
select select "10"
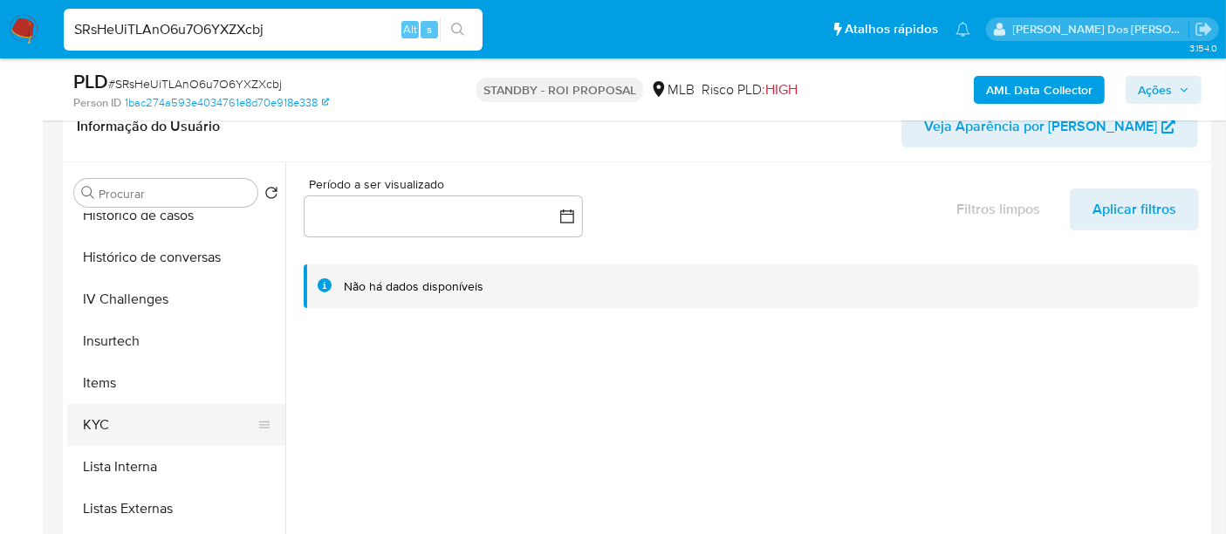
scroll to position [678, 0]
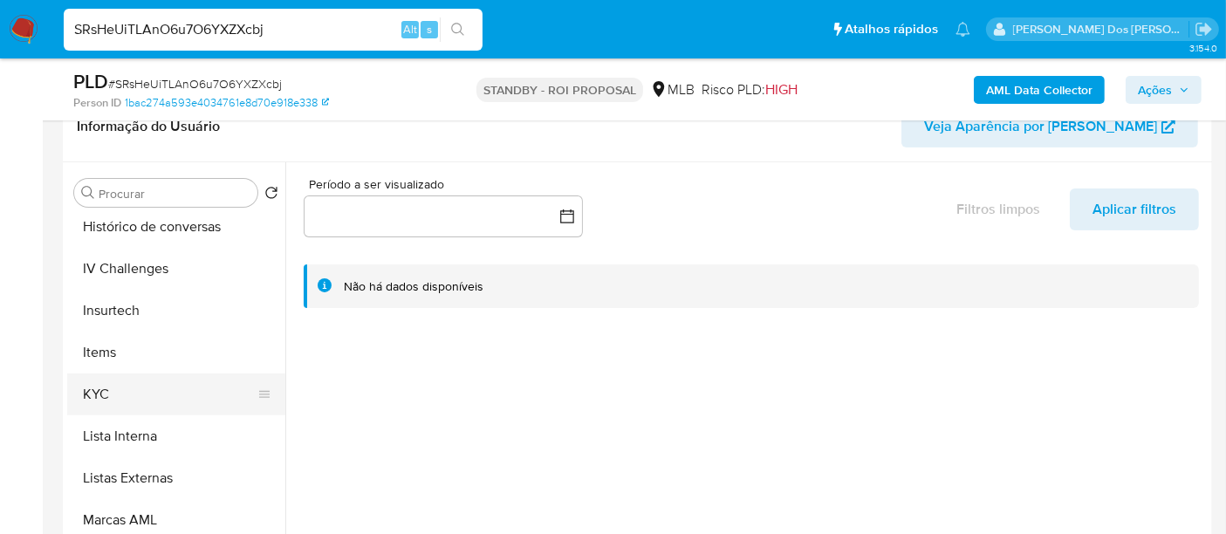
click at [99, 392] on button "KYC" at bounding box center [169, 394] width 204 height 42
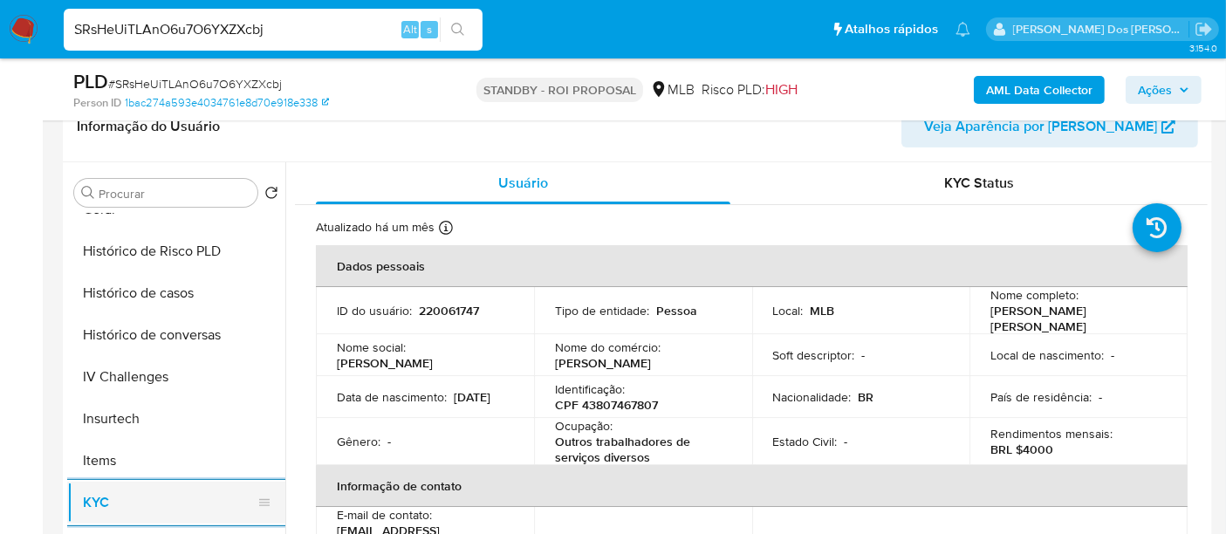
scroll to position [484, 0]
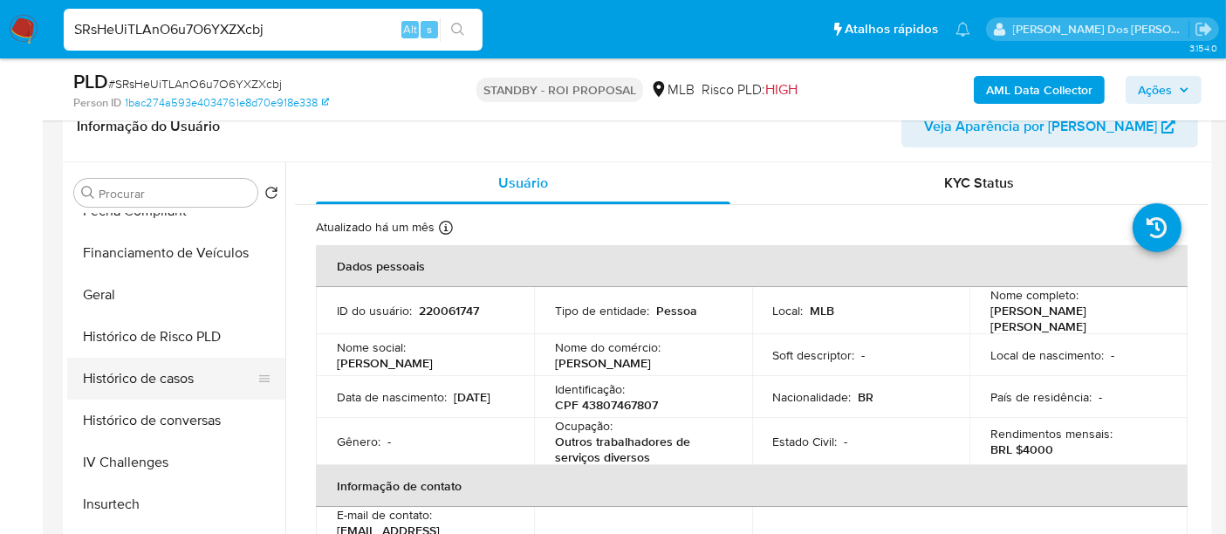
click at [164, 371] on button "Histórico de casos" at bounding box center [169, 379] width 204 height 42
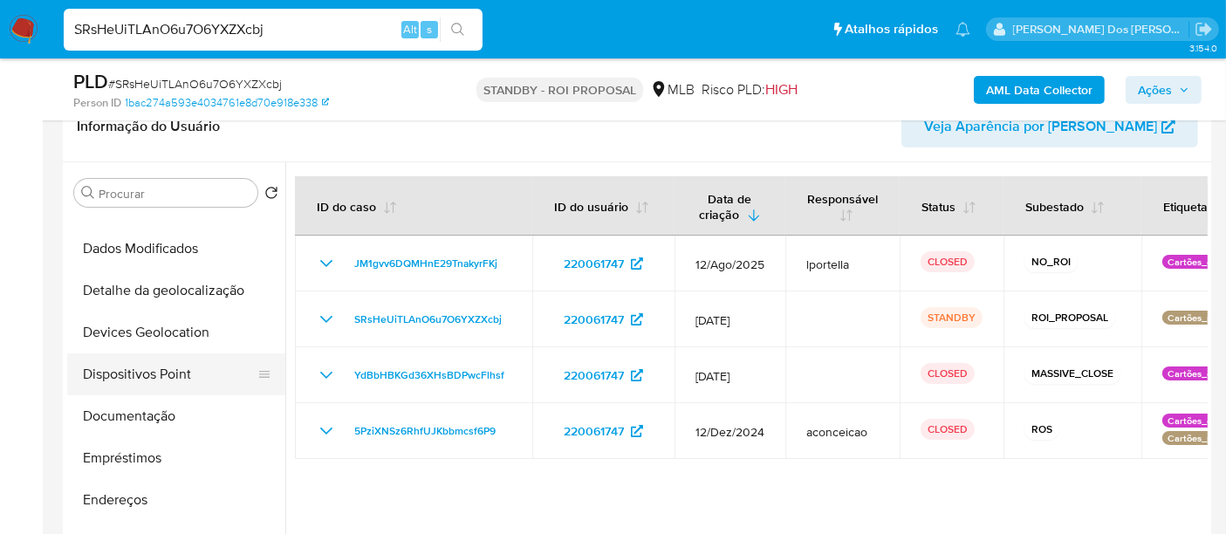
scroll to position [97, 0]
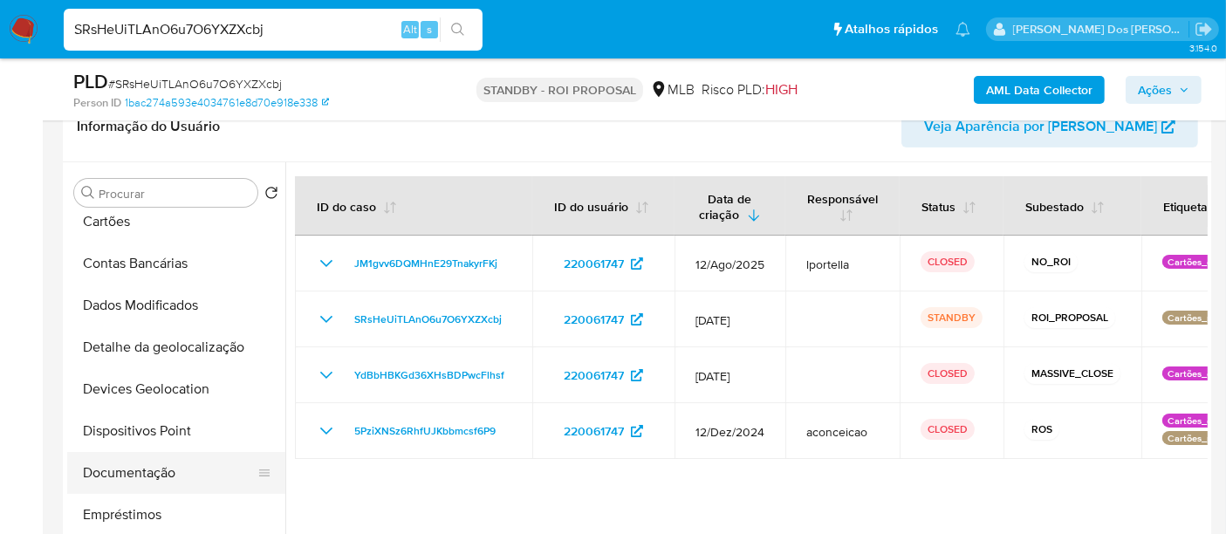
click at [149, 469] on button "Documentação" at bounding box center [169, 473] width 204 height 42
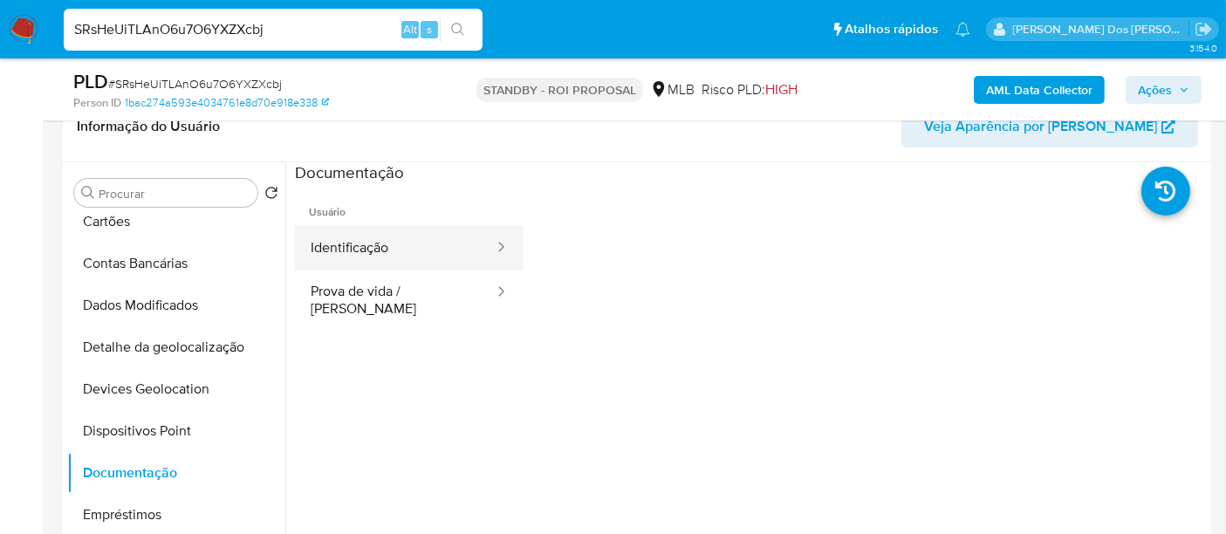
click at [372, 237] on button "Identificação" at bounding box center [395, 248] width 201 height 44
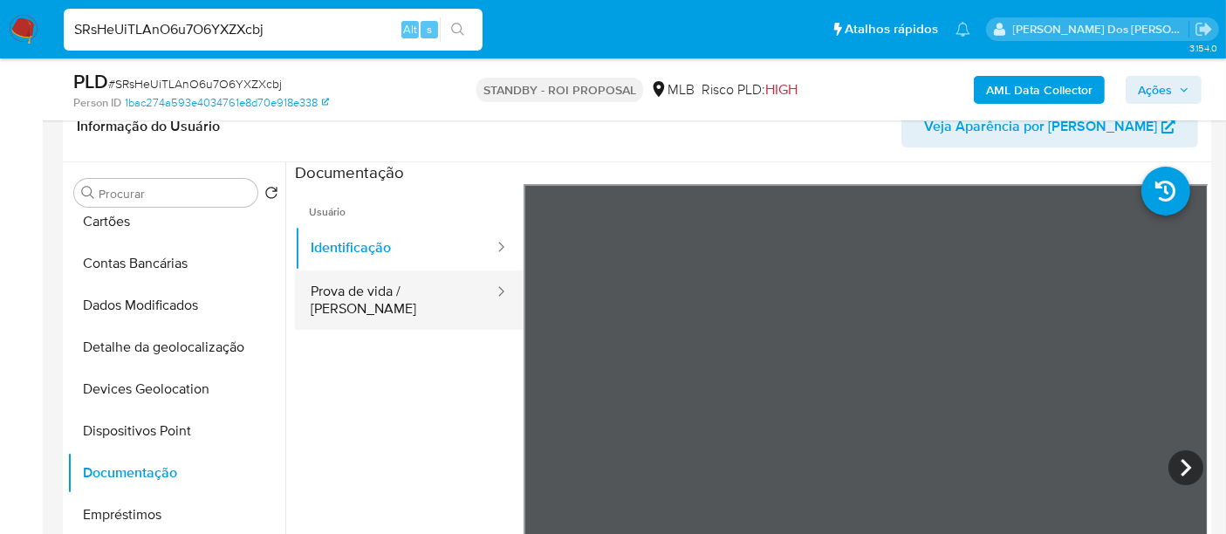
click at [407, 292] on button "Prova de vida / Selfie" at bounding box center [395, 299] width 201 height 59
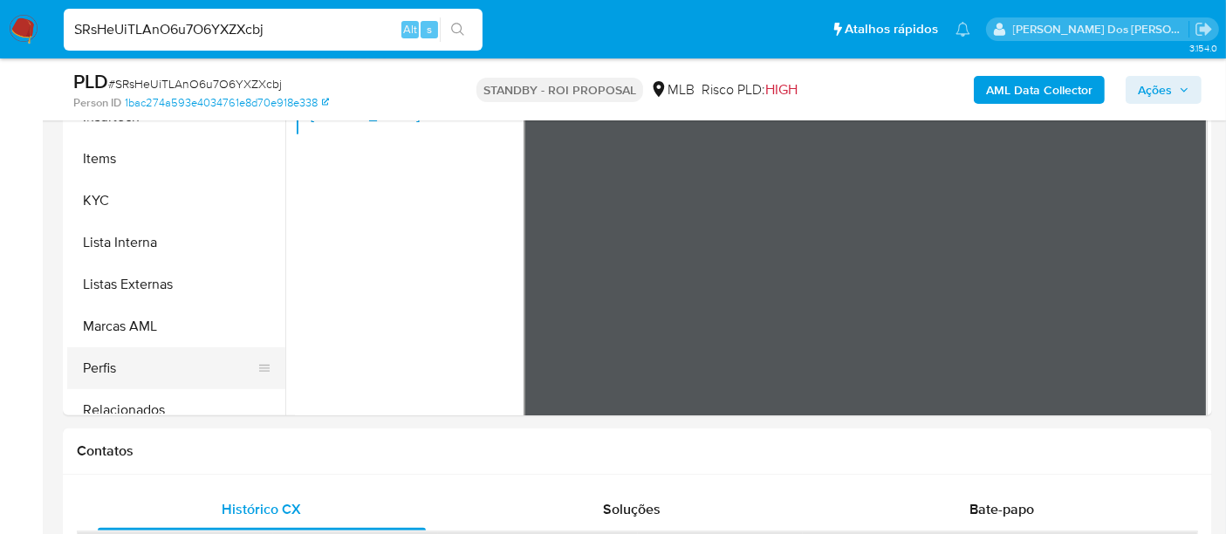
scroll to position [775, 0]
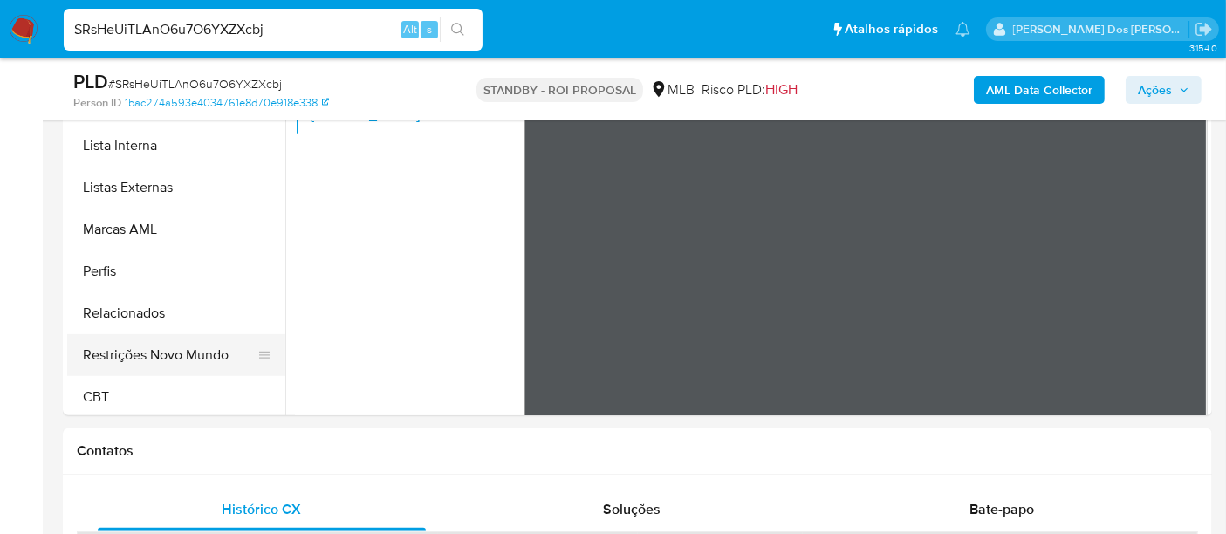
click at [160, 357] on button "Restrições Novo Mundo" at bounding box center [169, 355] width 204 height 42
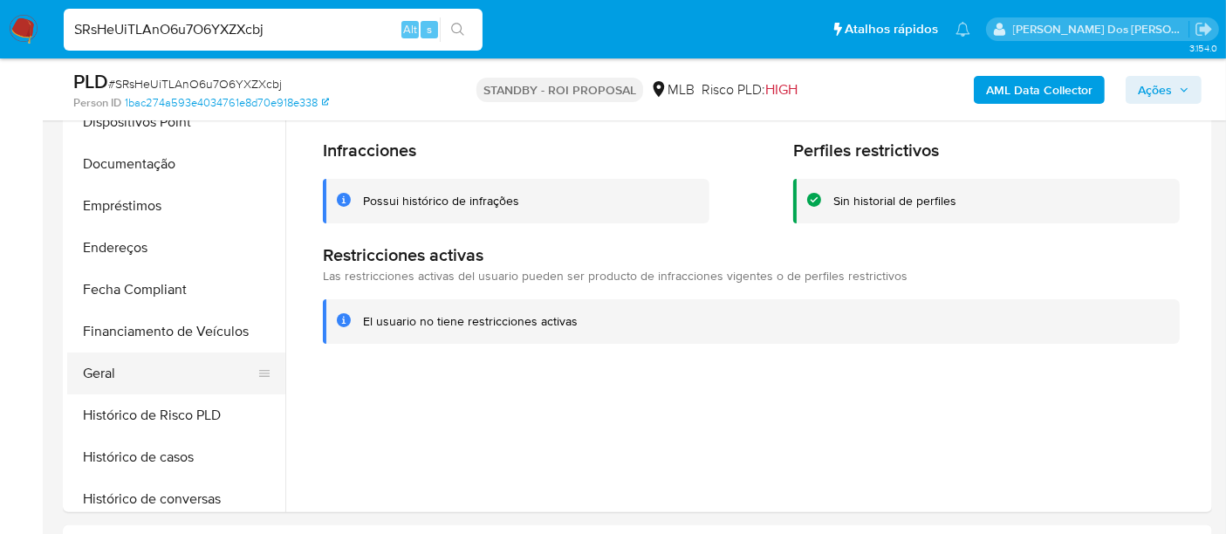
scroll to position [290, 0]
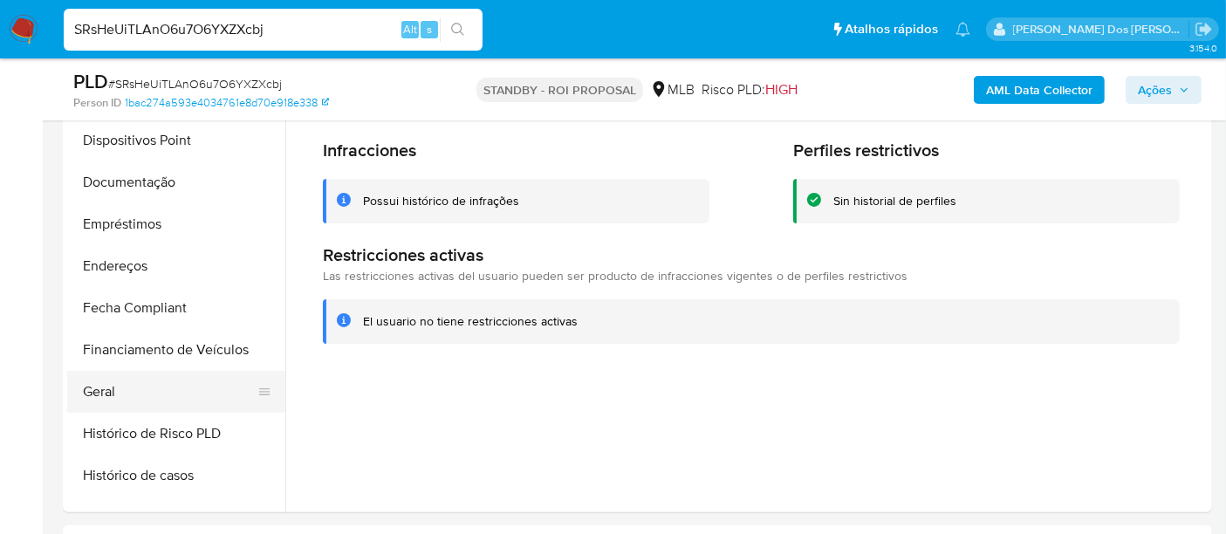
click at [105, 393] on button "Geral" at bounding box center [169, 392] width 204 height 42
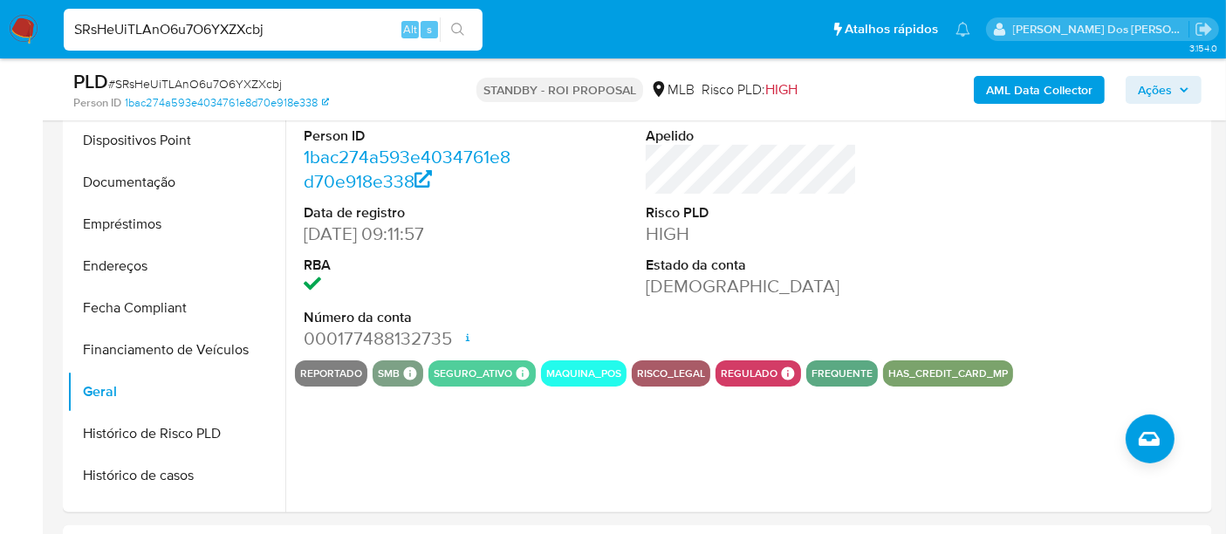
click at [274, 38] on input "SRsHeUiTLAnO6u7O6YXZXcbj" at bounding box center [273, 29] width 419 height 23
paste input "85Gi0N74JzLJ21Grk5mguuWn"
type input "85Gi0N74JzLJ21Grk5mguuWn"
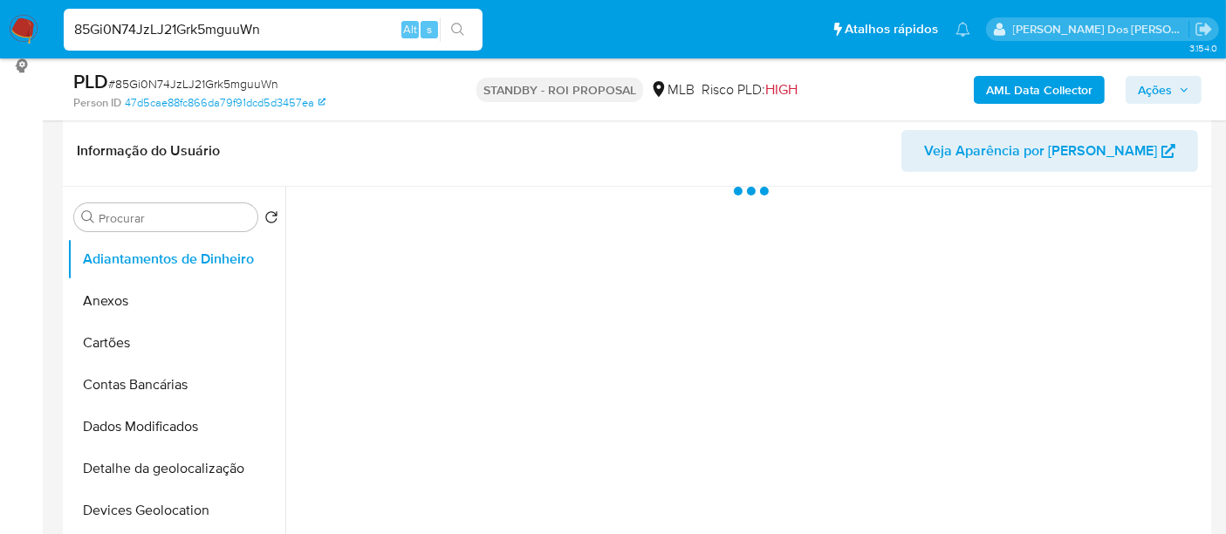
scroll to position [387, 0]
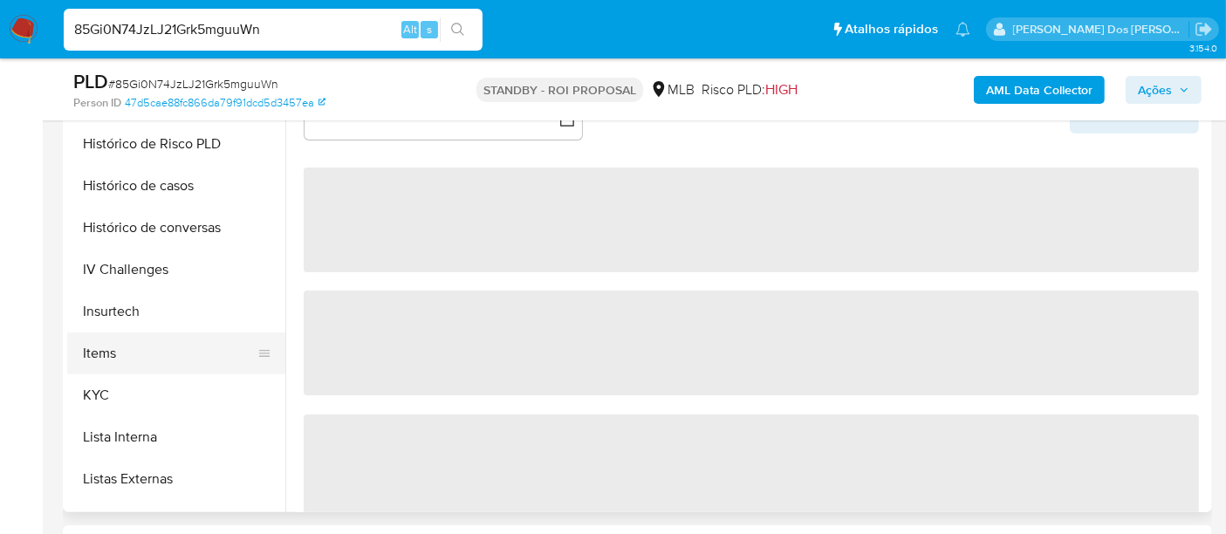
select select "10"
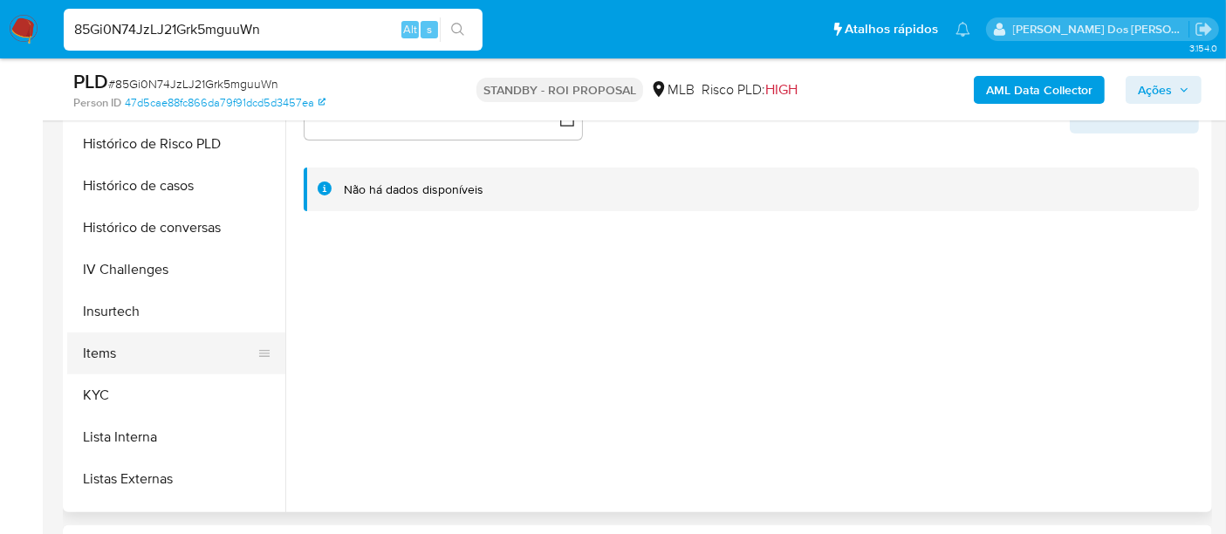
scroll to position [581, 0]
click at [92, 395] on button "KYC" at bounding box center [169, 394] width 204 height 42
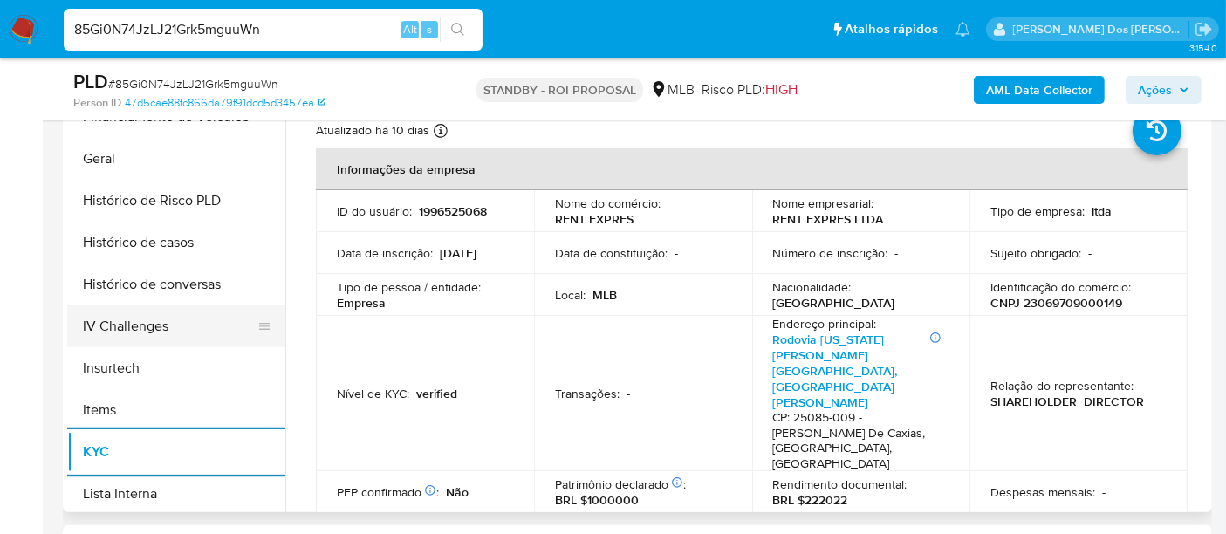
scroll to position [484, 0]
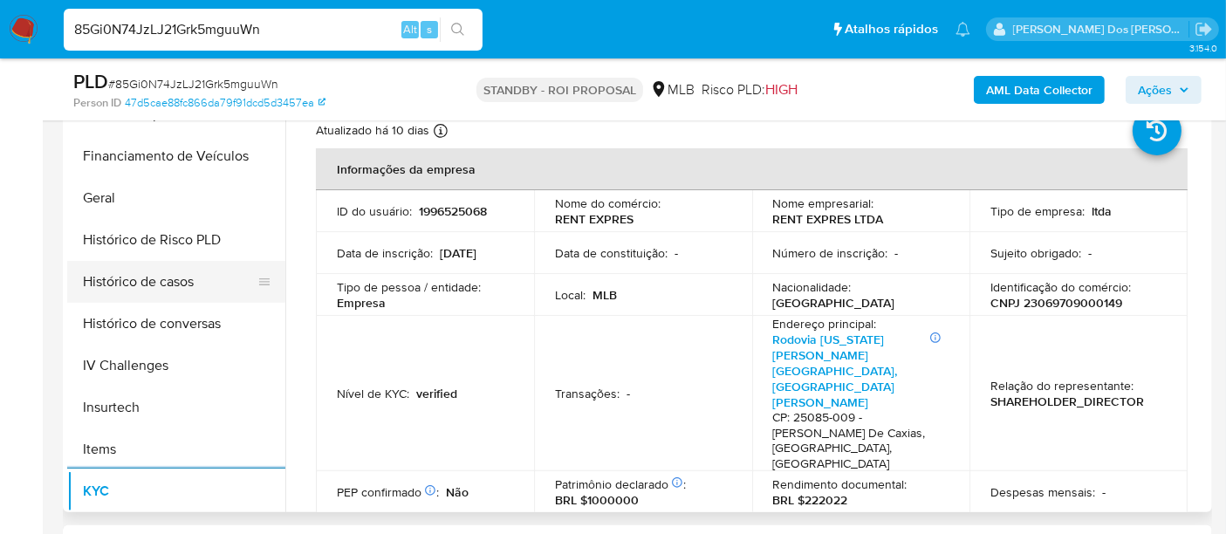
click at [180, 282] on button "Histórico de casos" at bounding box center [169, 282] width 204 height 42
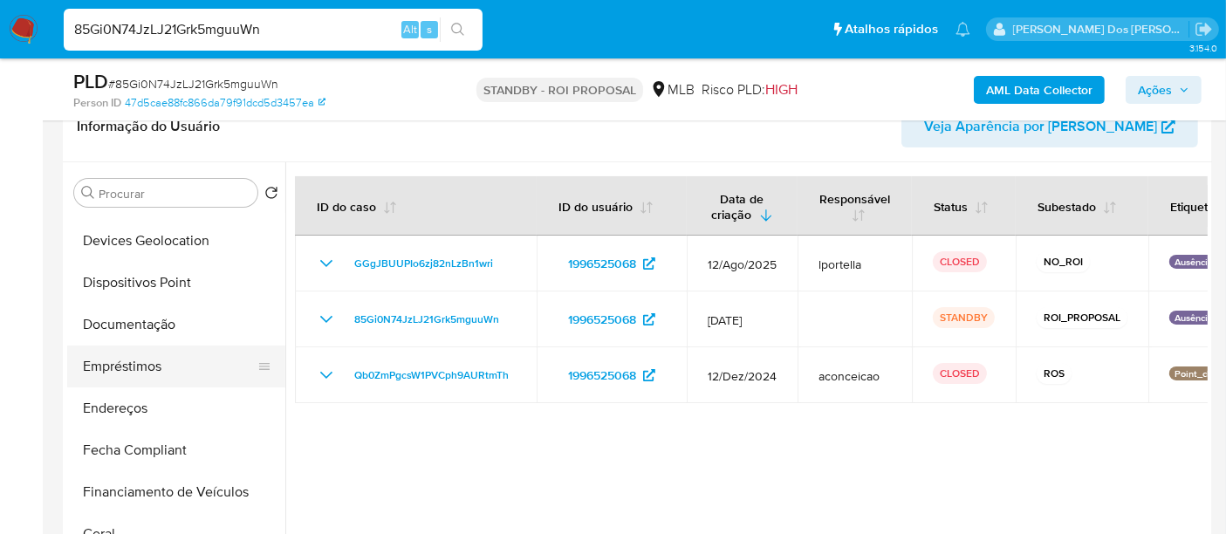
scroll to position [194, 0]
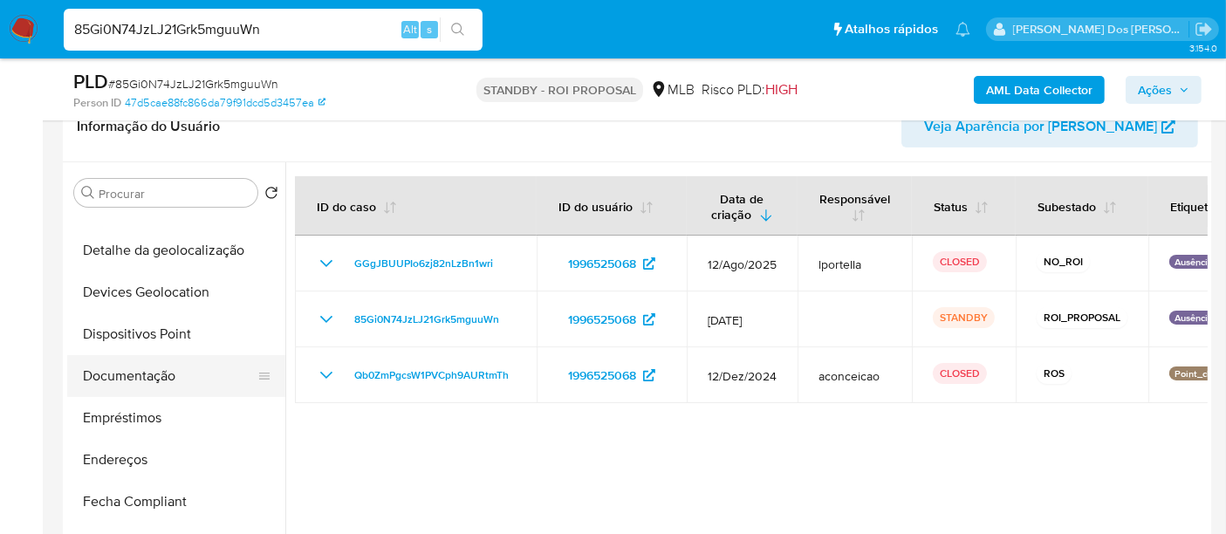
click at [162, 373] on button "Documentação" at bounding box center [169, 376] width 204 height 42
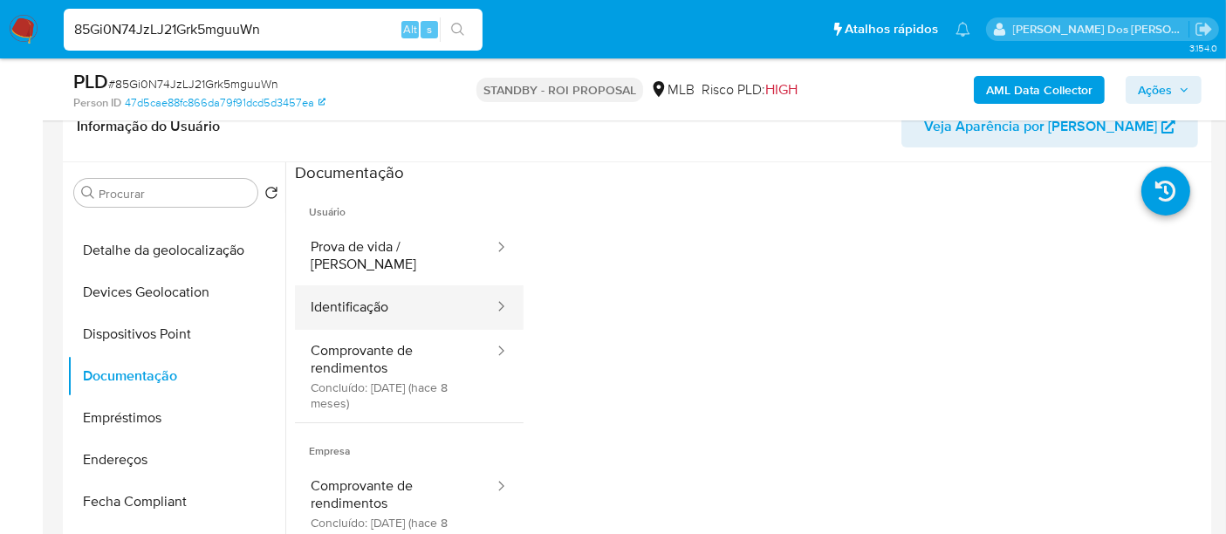
click at [333, 297] on button "Identificação" at bounding box center [395, 307] width 201 height 44
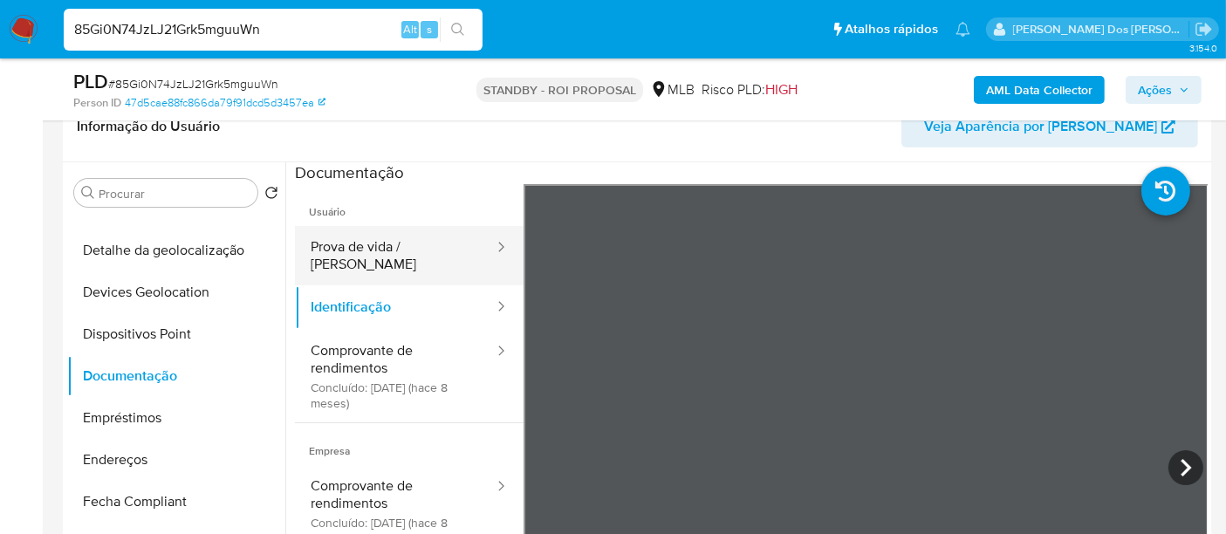
click at [386, 249] on button "Prova de vida / Selfie" at bounding box center [395, 255] width 201 height 59
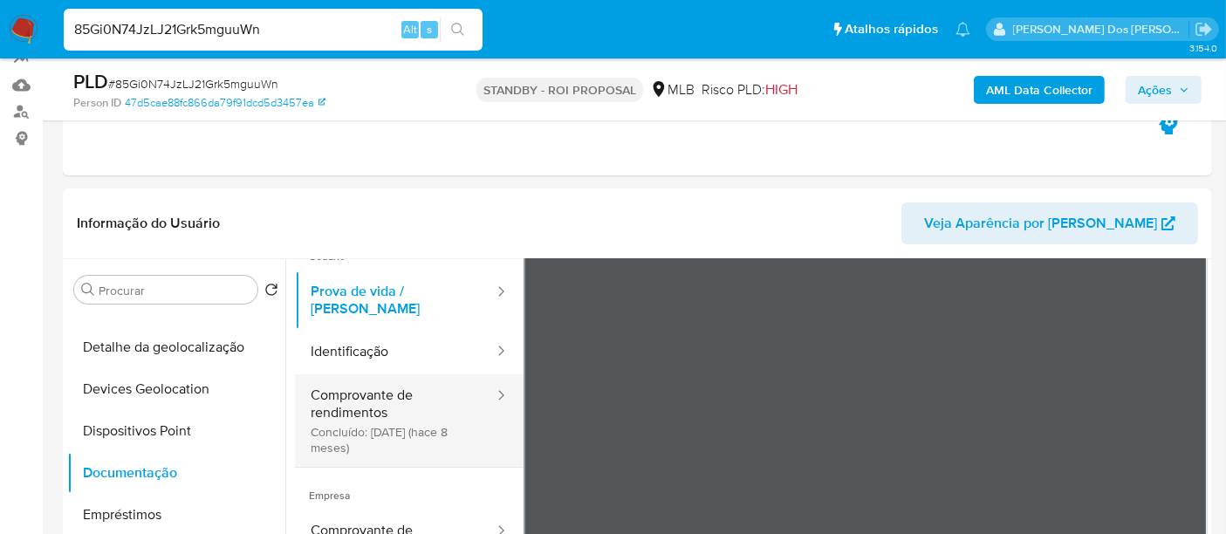
scroll to position [97, 0]
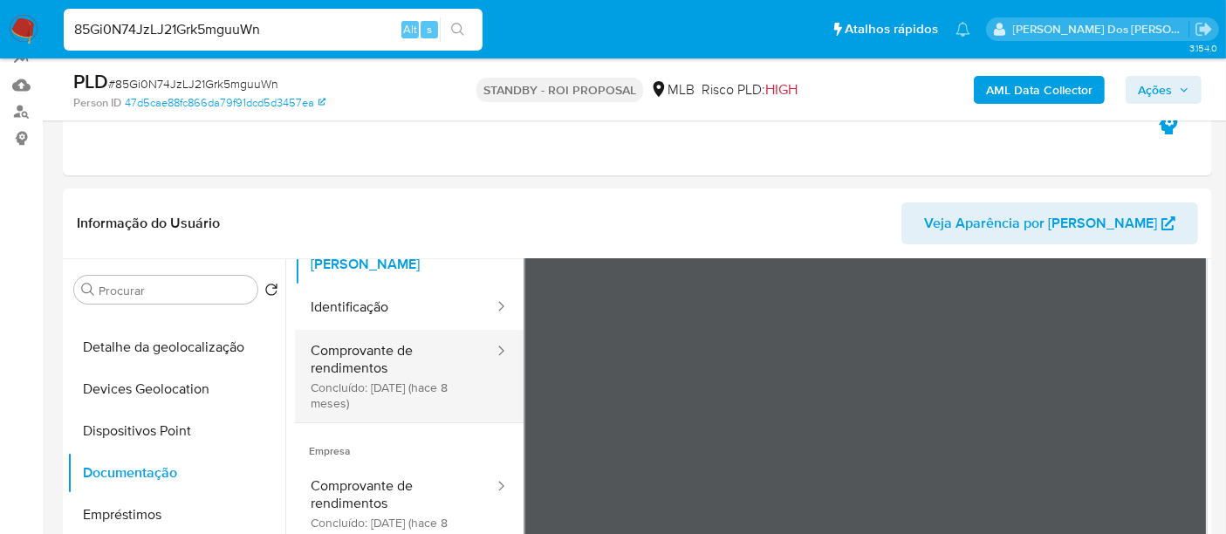
click at [379, 373] on button "Comprovante de rendimentos Concluído: 29/12/2024 (hace 8 meses)" at bounding box center [395, 376] width 201 height 92
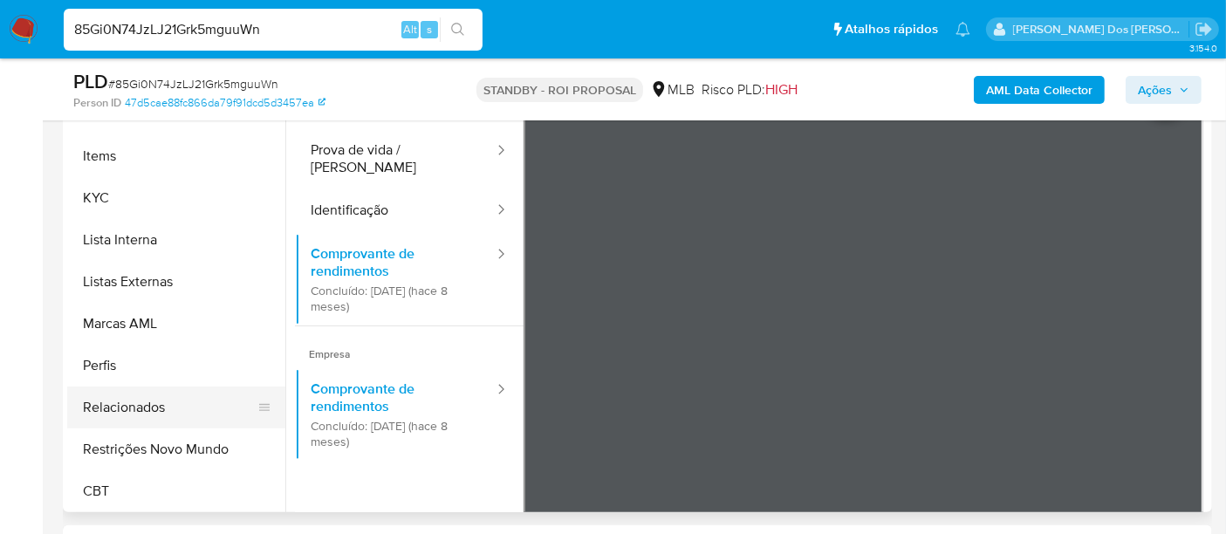
scroll to position [778, 0]
click at [189, 441] on button "Restrições Novo Mundo" at bounding box center [169, 448] width 204 height 42
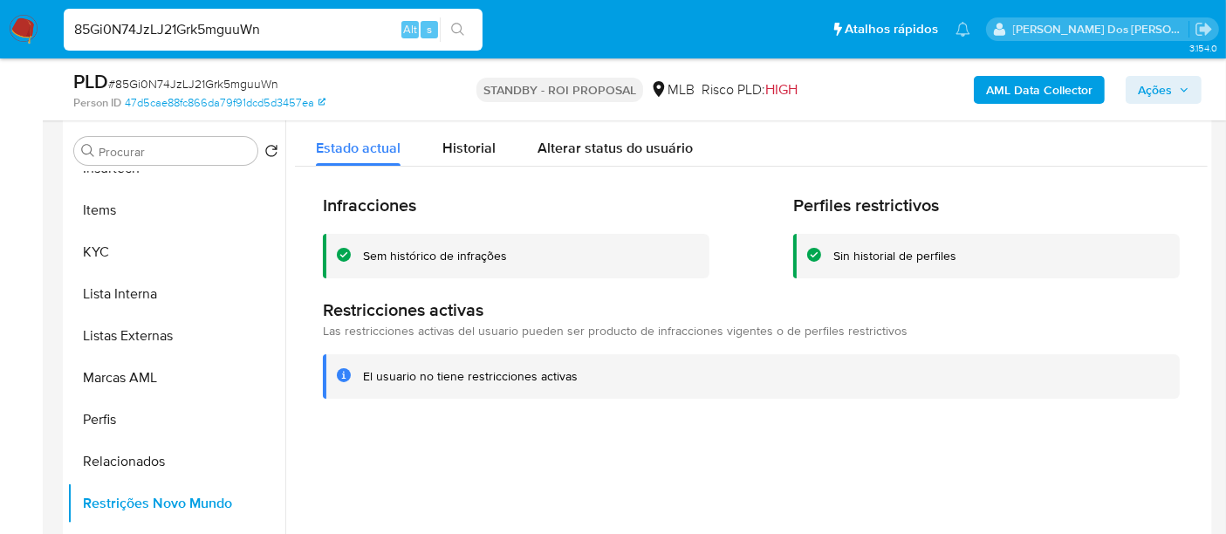
scroll to position [290, 0]
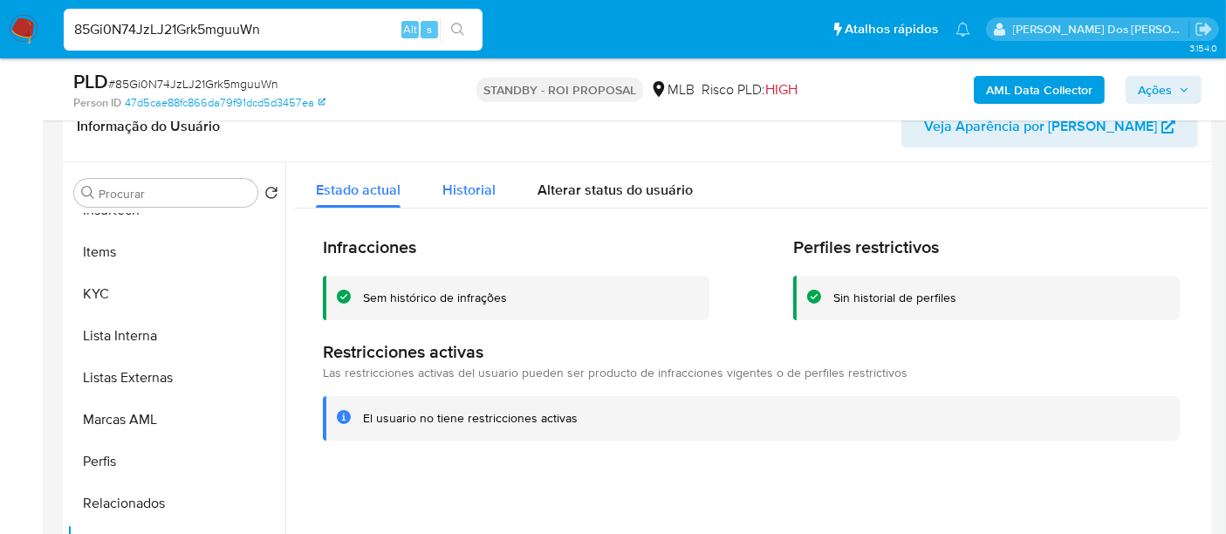
click at [456, 201] on div "Historial" at bounding box center [468, 185] width 53 height 46
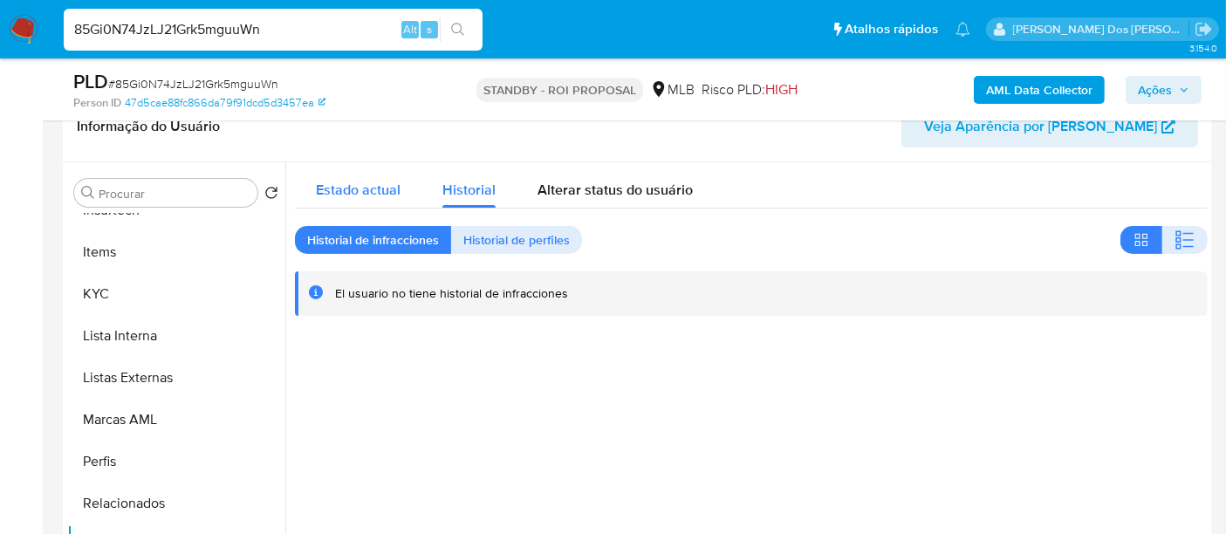
click at [384, 197] on span "Estado actual" at bounding box center [358, 190] width 85 height 20
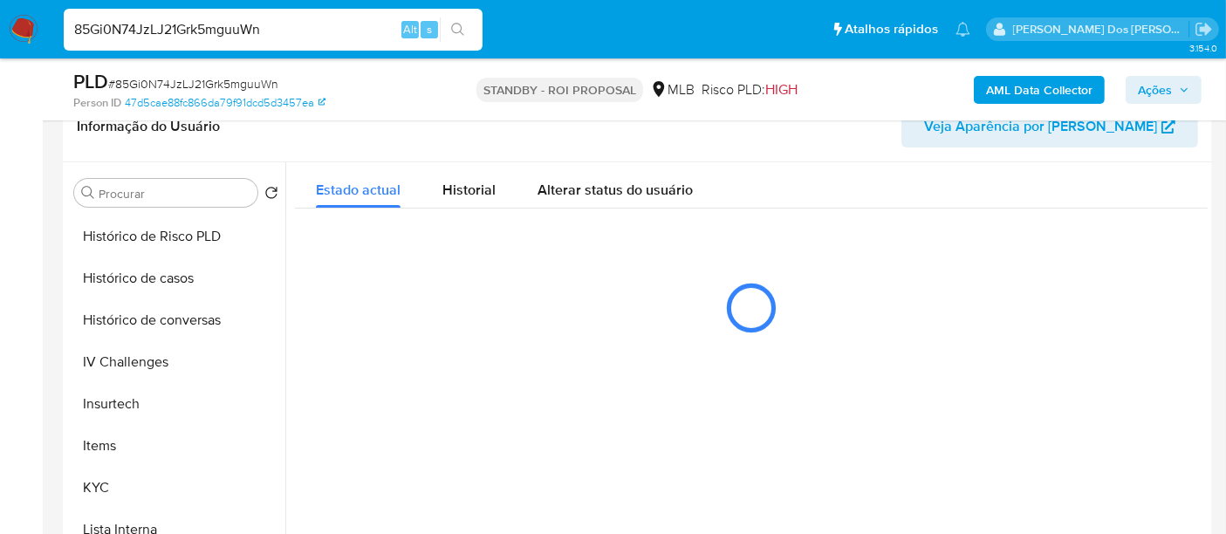
scroll to position [488, 0]
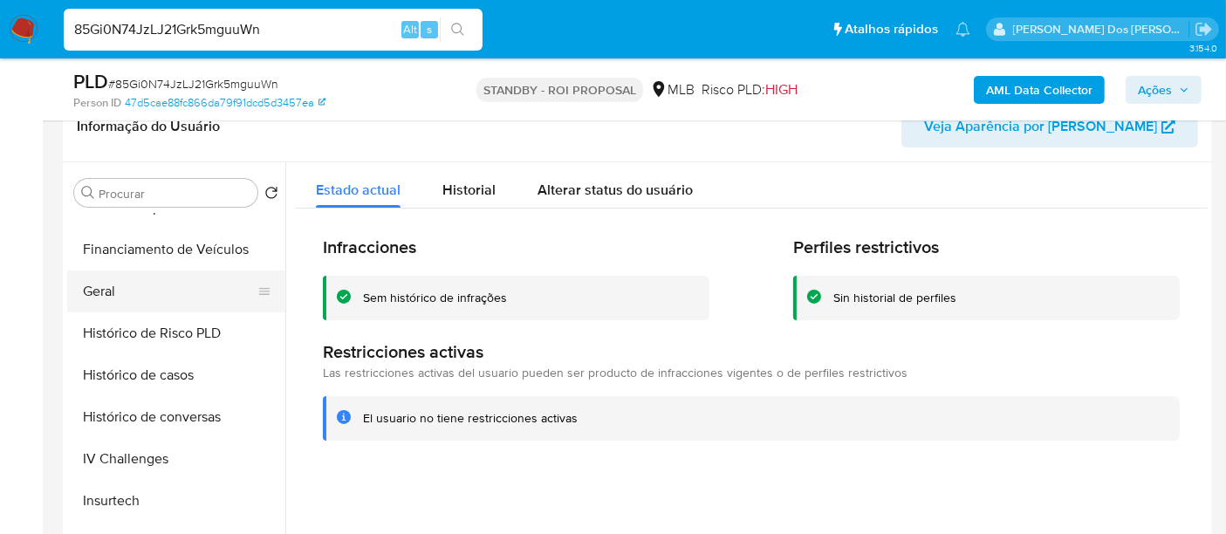
click at [105, 292] on button "Geral" at bounding box center [169, 291] width 204 height 42
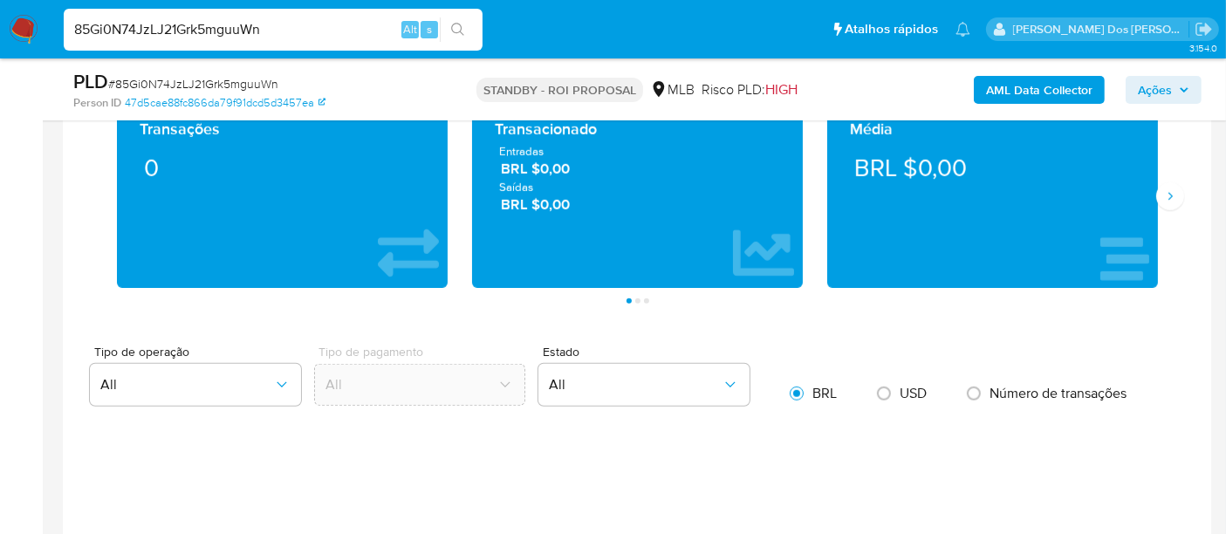
scroll to position [1647, 0]
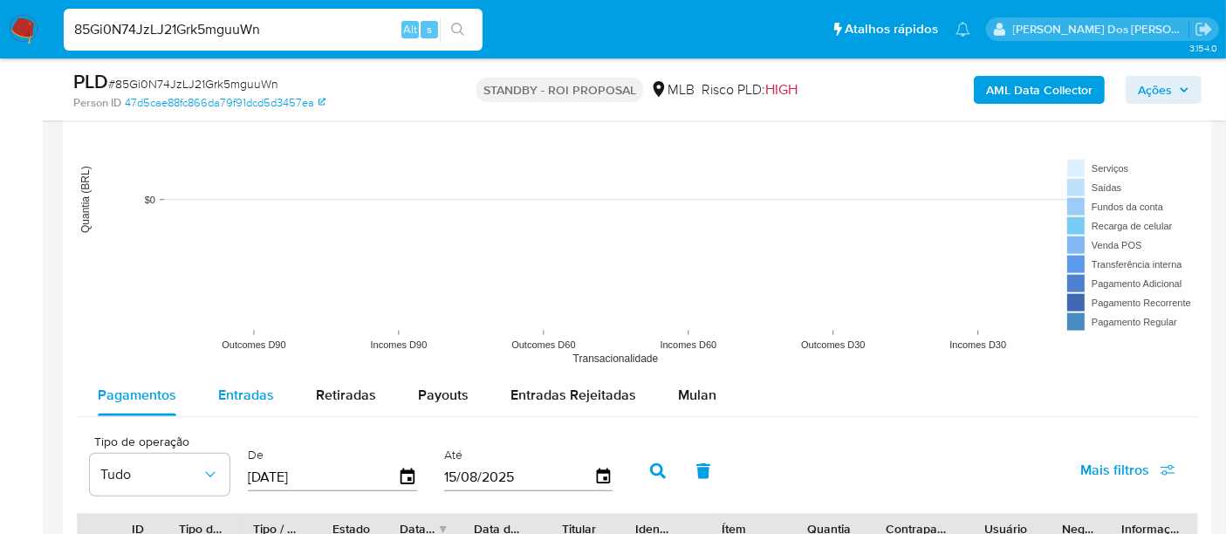
click at [257, 390] on span "Entradas" at bounding box center [246, 395] width 56 height 20
select select "10"
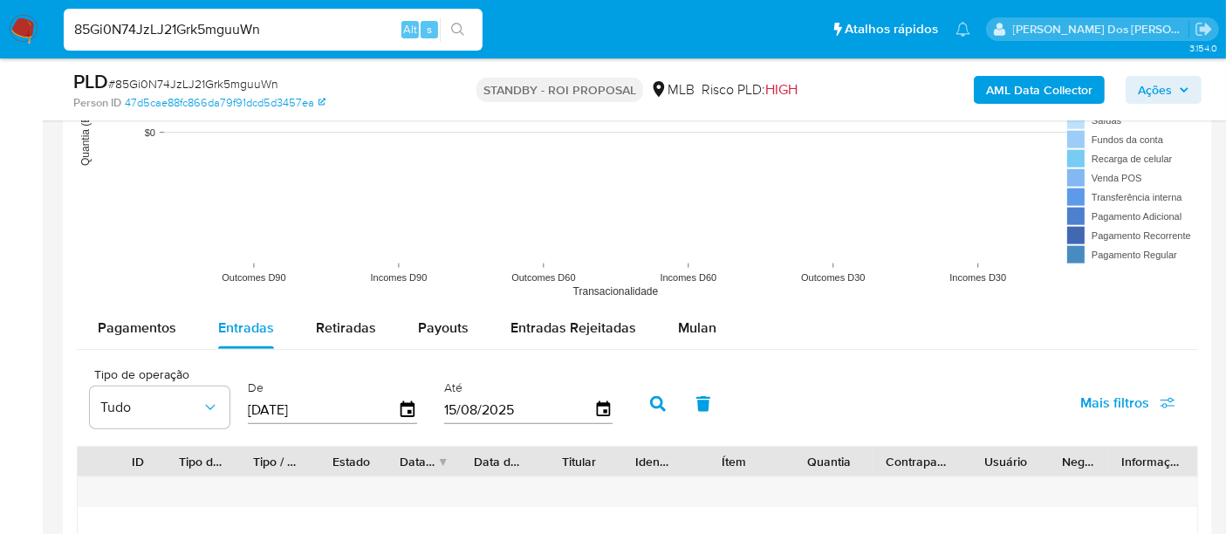
scroll to position [1745, 0]
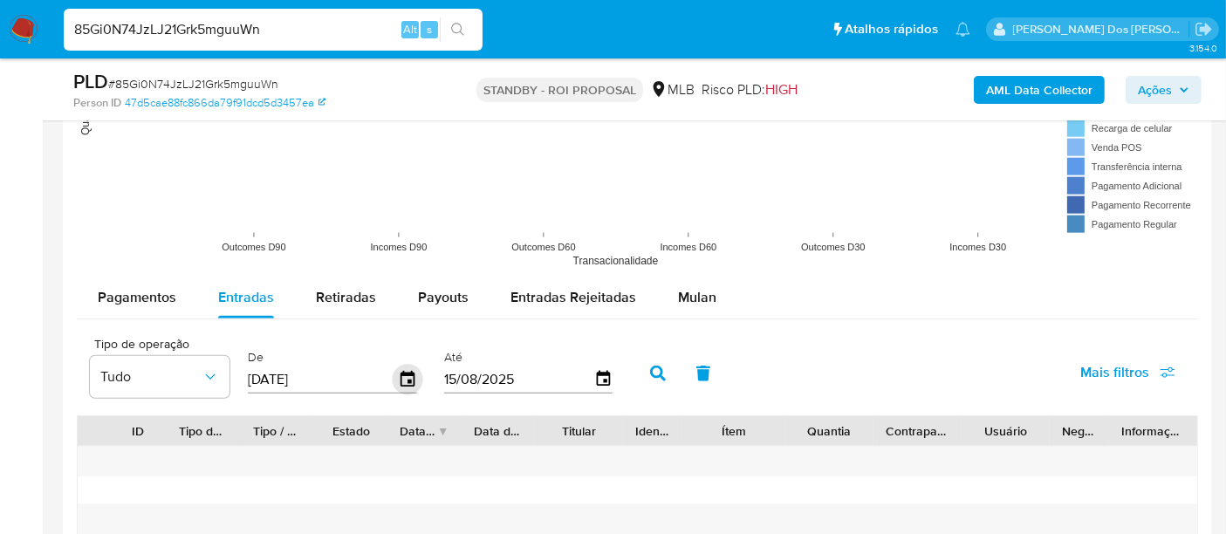
click at [397, 377] on icon "button" at bounding box center [408, 380] width 31 height 31
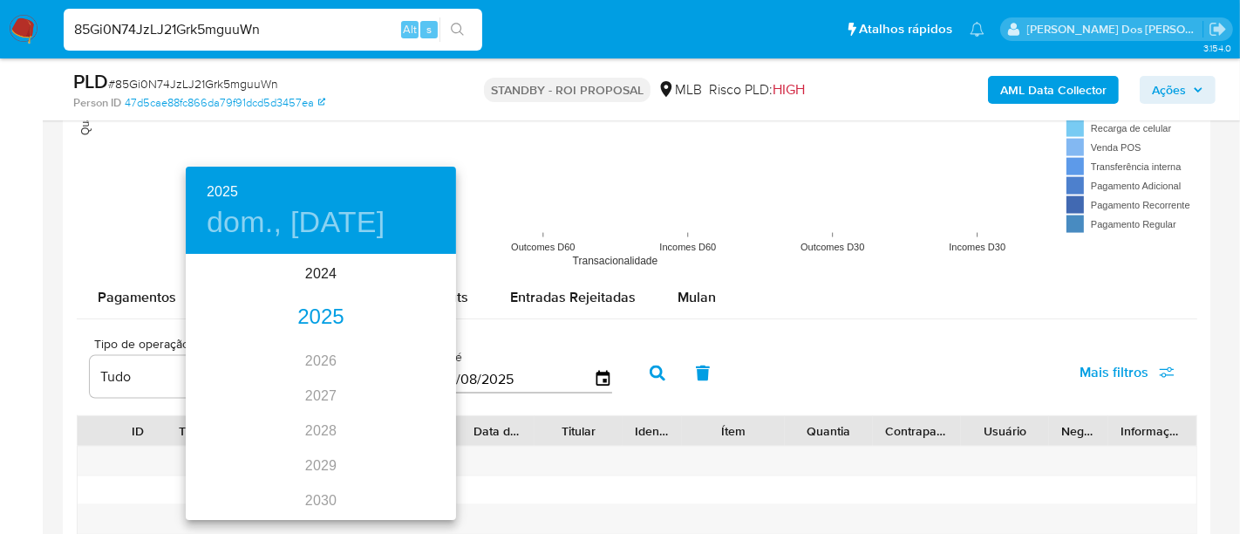
click at [326, 315] on div "2025" at bounding box center [321, 317] width 270 height 35
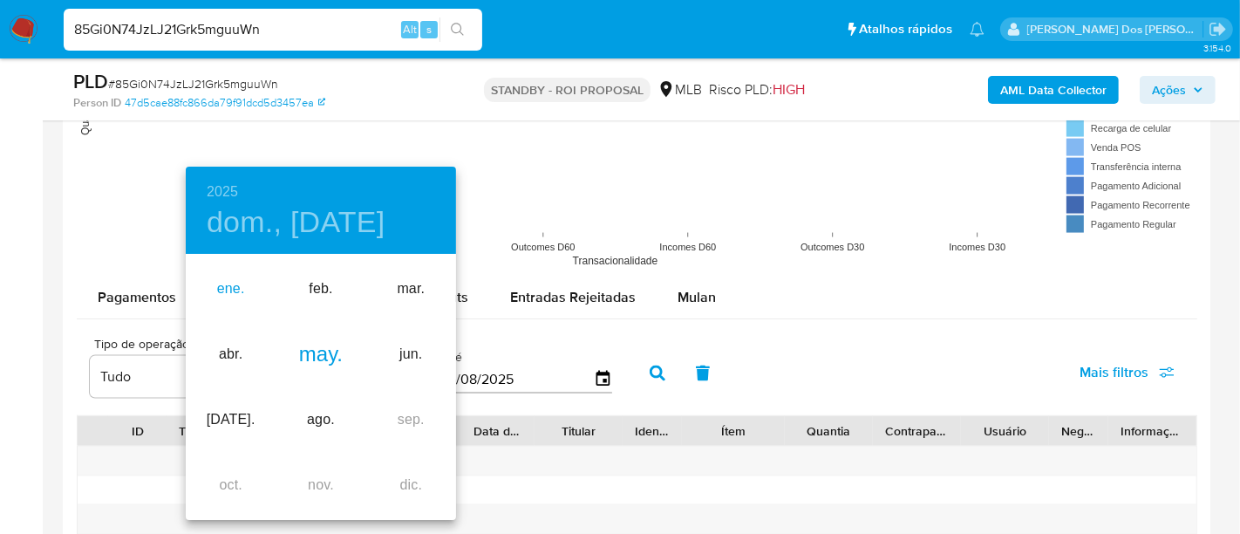
click at [225, 290] on div "ene." at bounding box center [231, 288] width 90 height 65
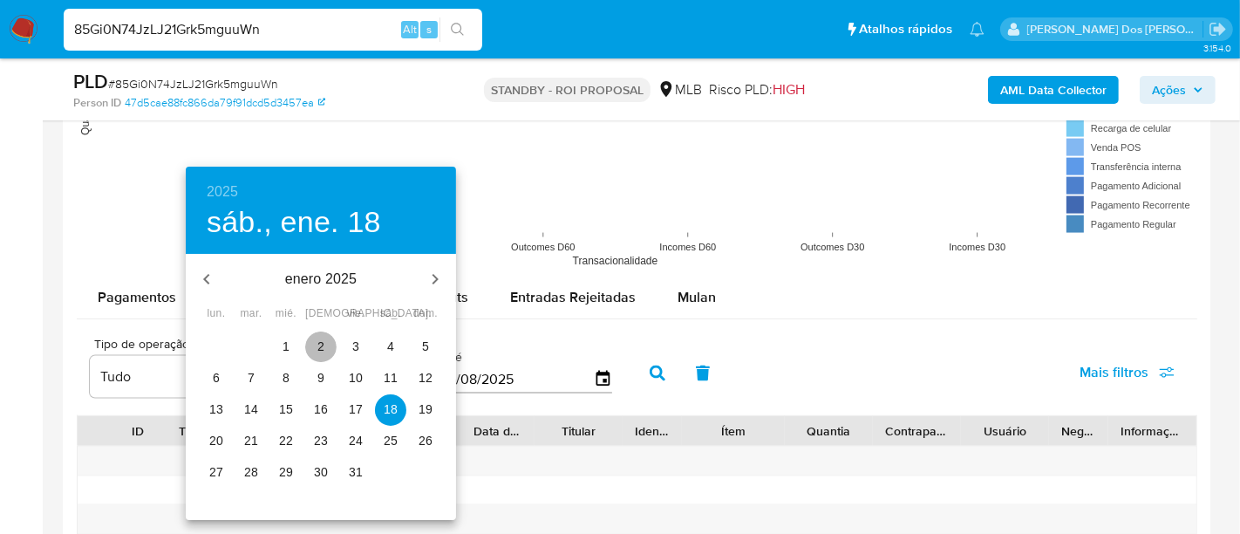
drag, startPoint x: 321, startPoint y: 350, endPoint x: 475, endPoint y: 362, distance: 154.9
click at [321, 350] on p "2" at bounding box center [321, 346] width 7 height 17
type input "02/01/2025"
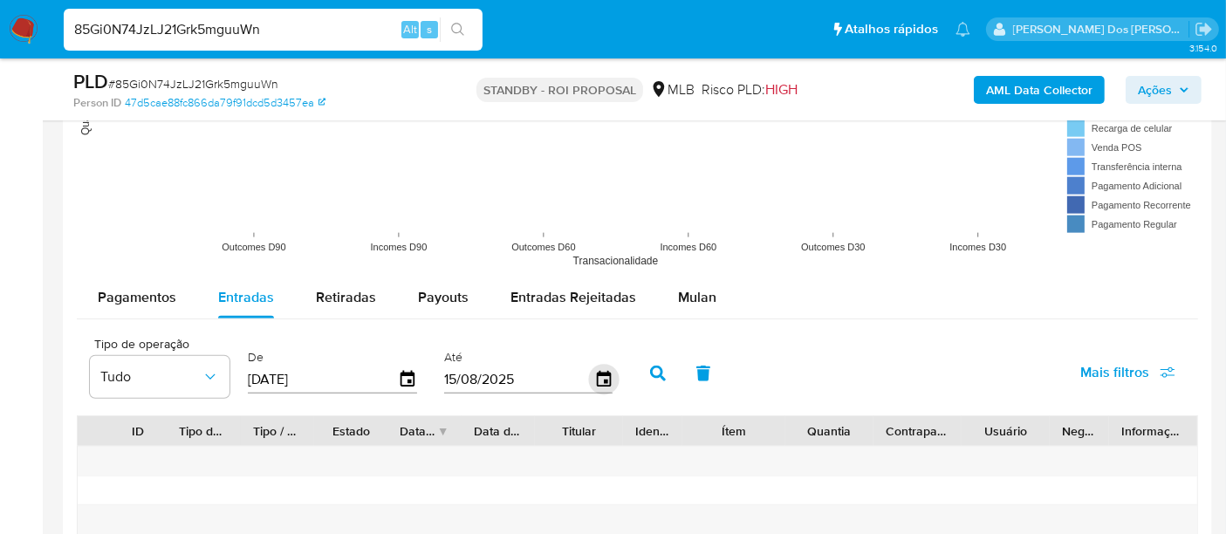
click at [588, 379] on icon "button" at bounding box center [603, 380] width 31 height 31
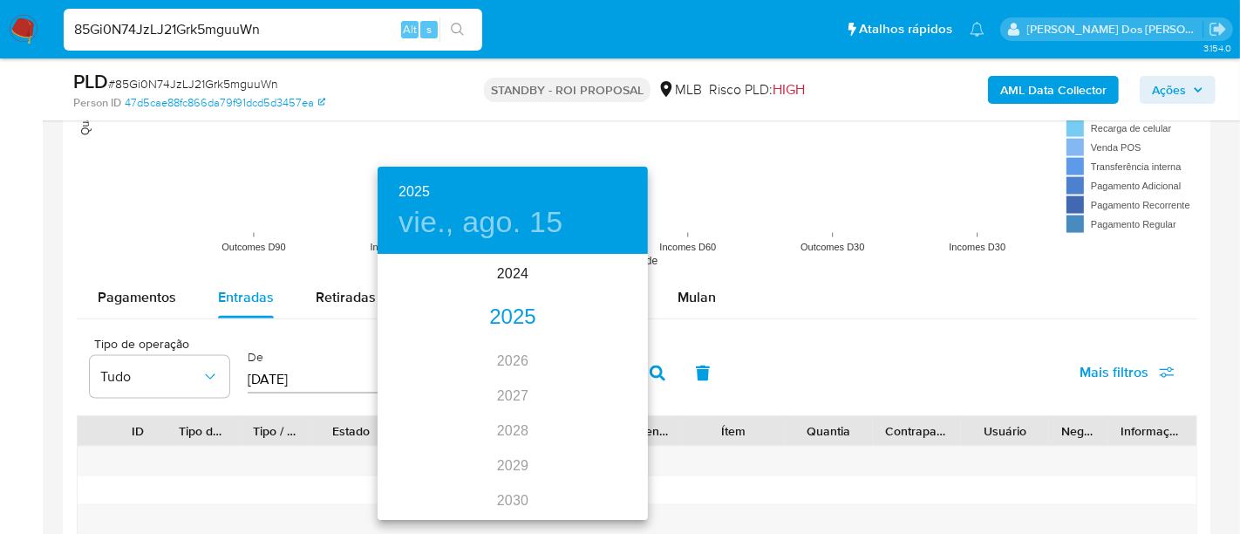
click at [506, 320] on div "2025" at bounding box center [513, 317] width 270 height 35
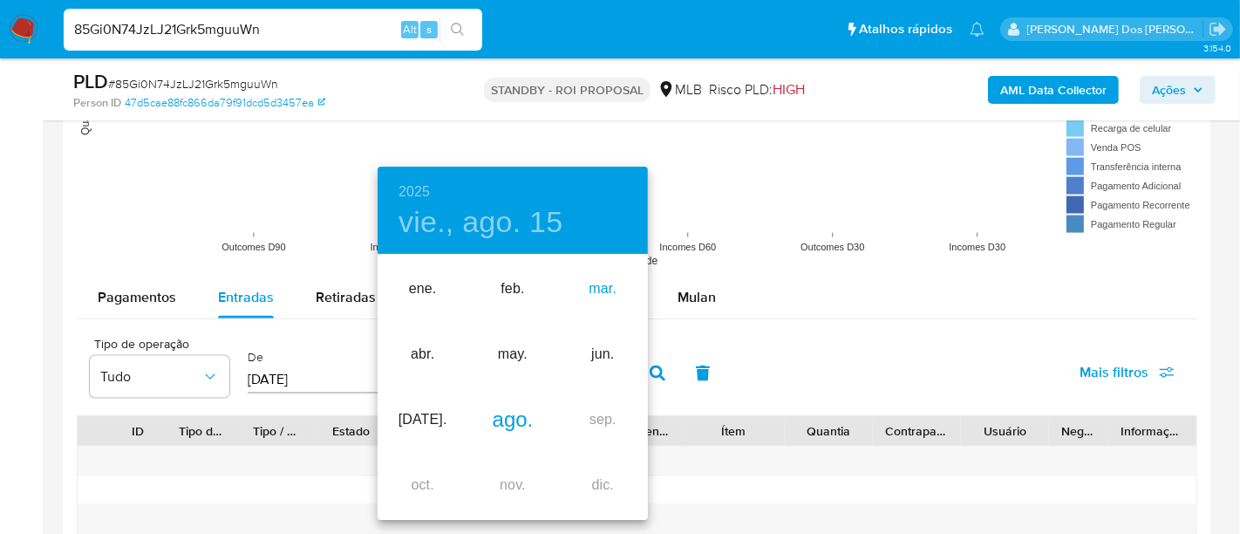
click at [601, 297] on div "mar." at bounding box center [603, 288] width 90 height 65
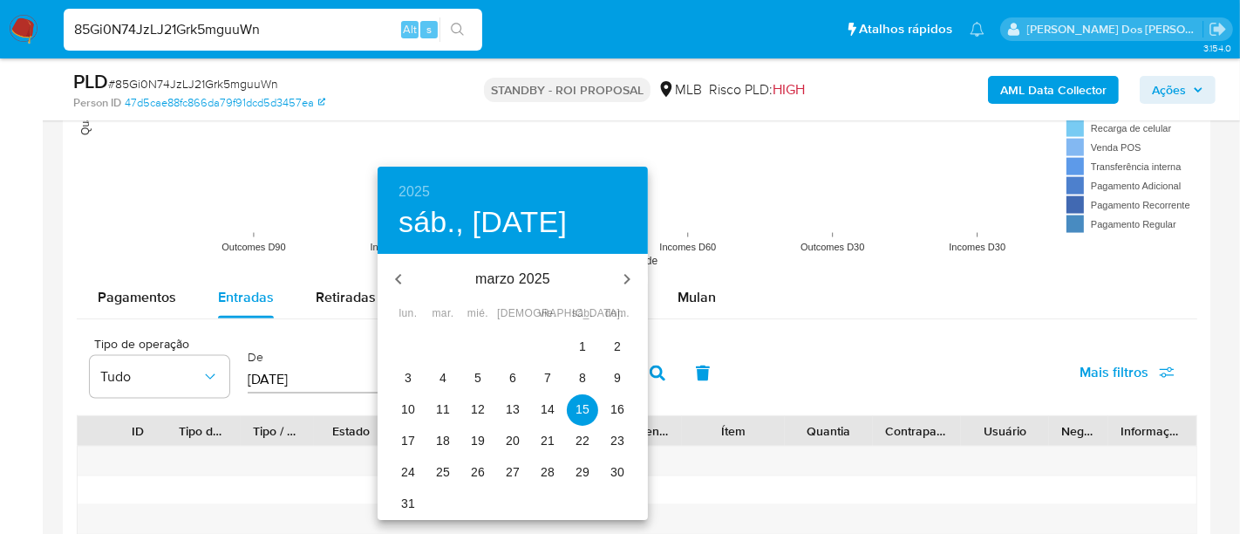
click at [510, 464] on p "27" at bounding box center [513, 471] width 14 height 17
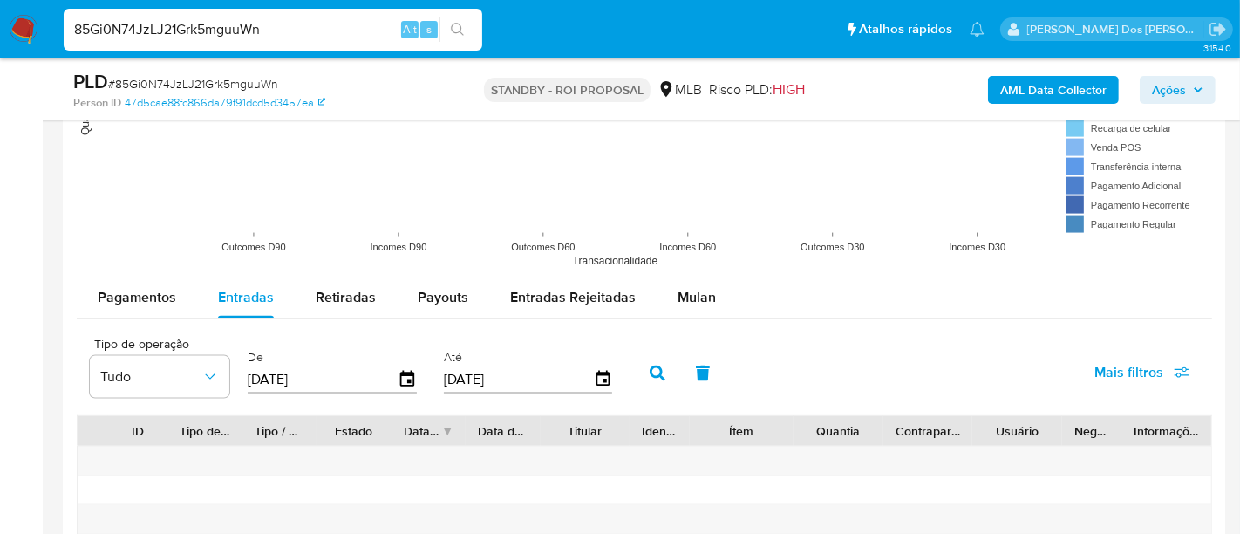
type input "27/03/2025"
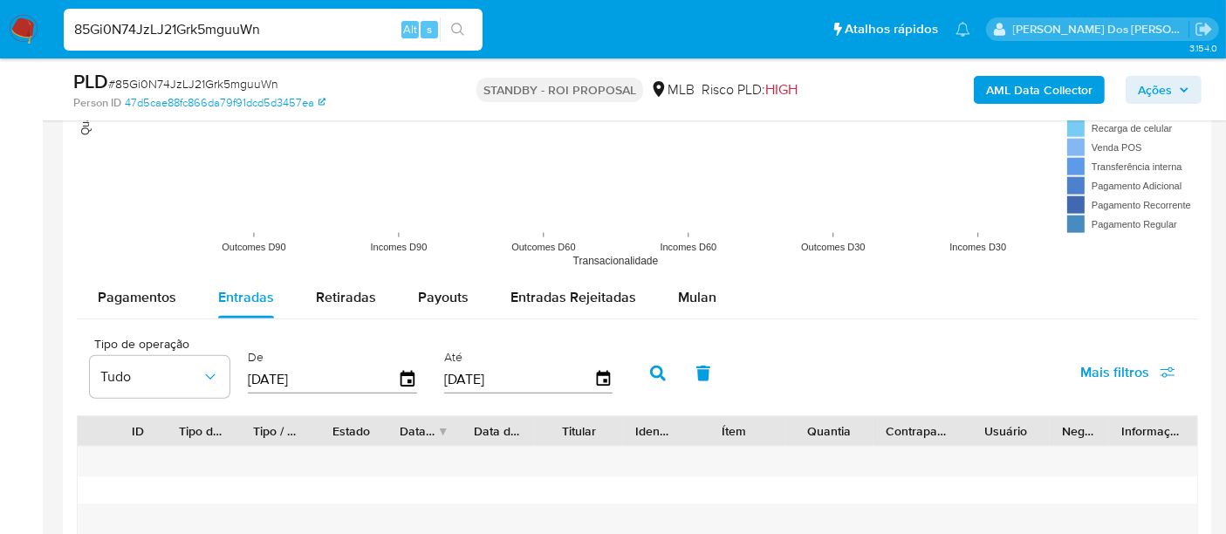
click at [1078, 365] on button "Mais filtros" at bounding box center [1127, 373] width 140 height 42
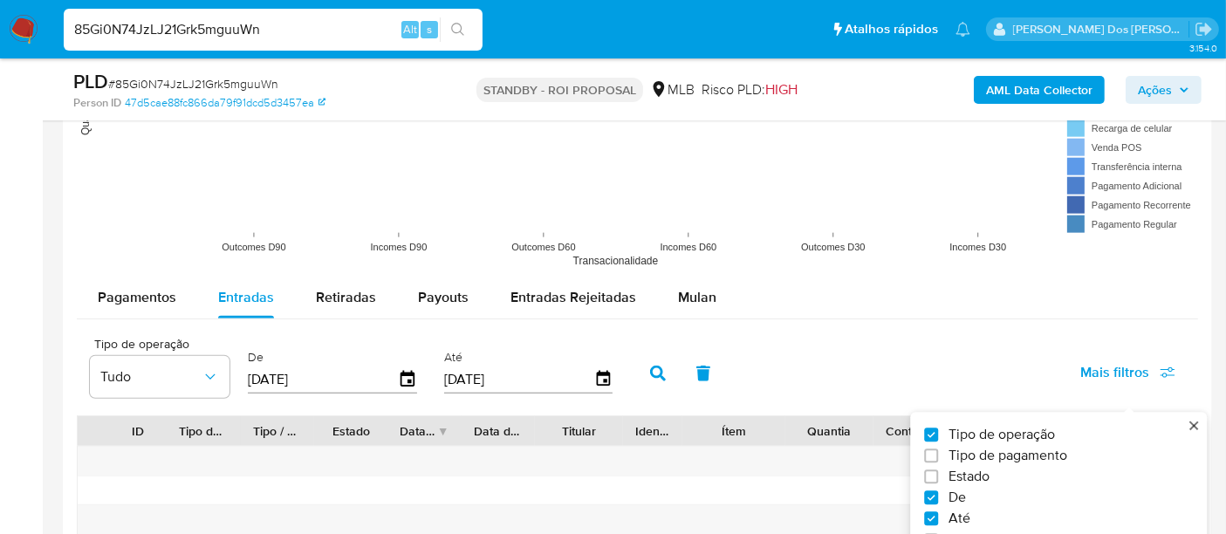
drag, startPoint x: 973, startPoint y: 472, endPoint x: 775, endPoint y: 429, distance: 203.4
click at [972, 472] on span "Estado" at bounding box center [968, 476] width 41 height 17
click at [938, 472] on input "Estado" at bounding box center [931, 477] width 14 height 14
checkbox input "true"
type input "02/01/2025"
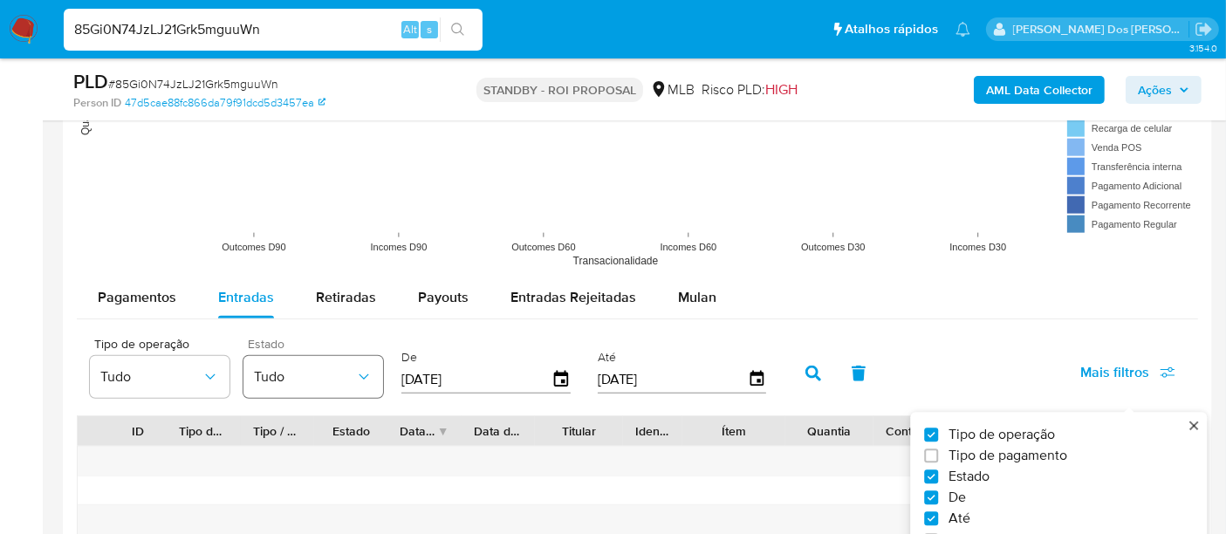
click at [355, 368] on icon "button" at bounding box center [363, 376] width 17 height 17
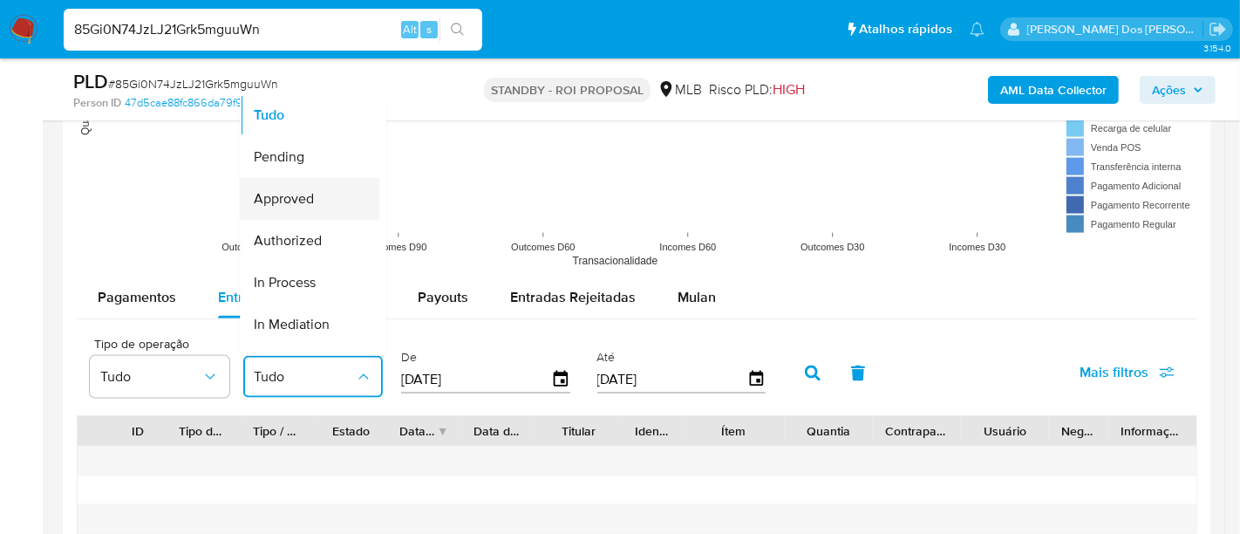
click at [309, 203] on span "Approved" at bounding box center [284, 198] width 60 height 17
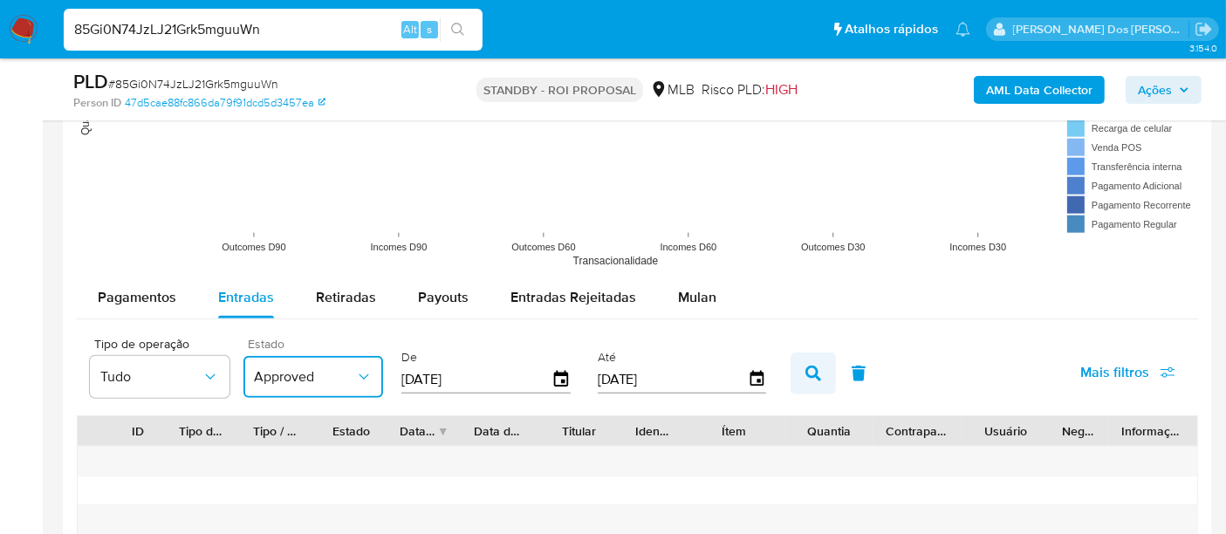
click at [805, 373] on icon "button" at bounding box center [813, 373] width 16 height 16
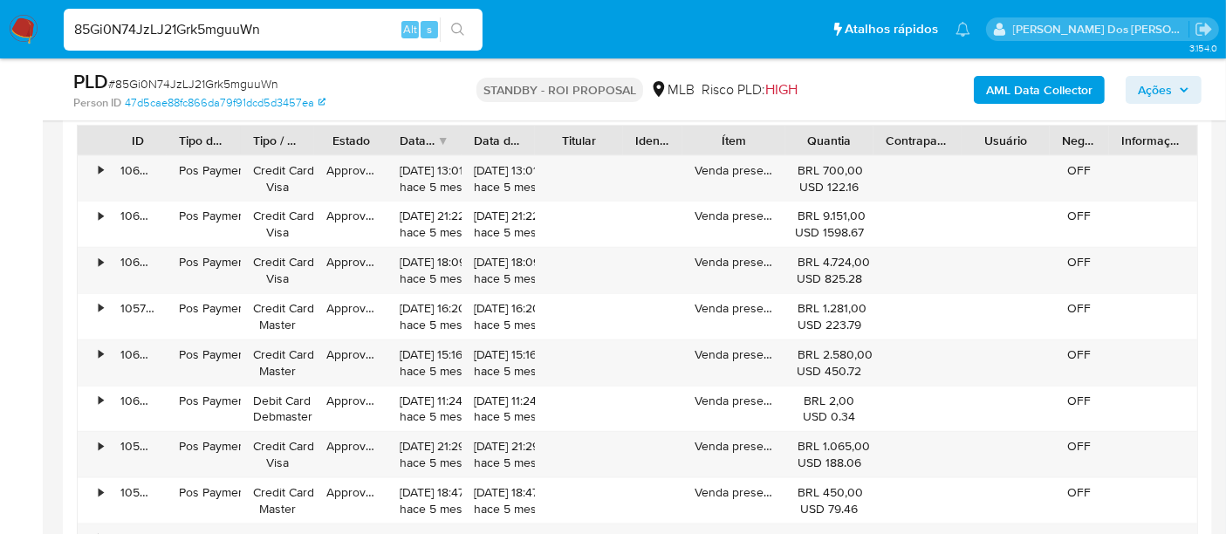
scroll to position [2229, 0]
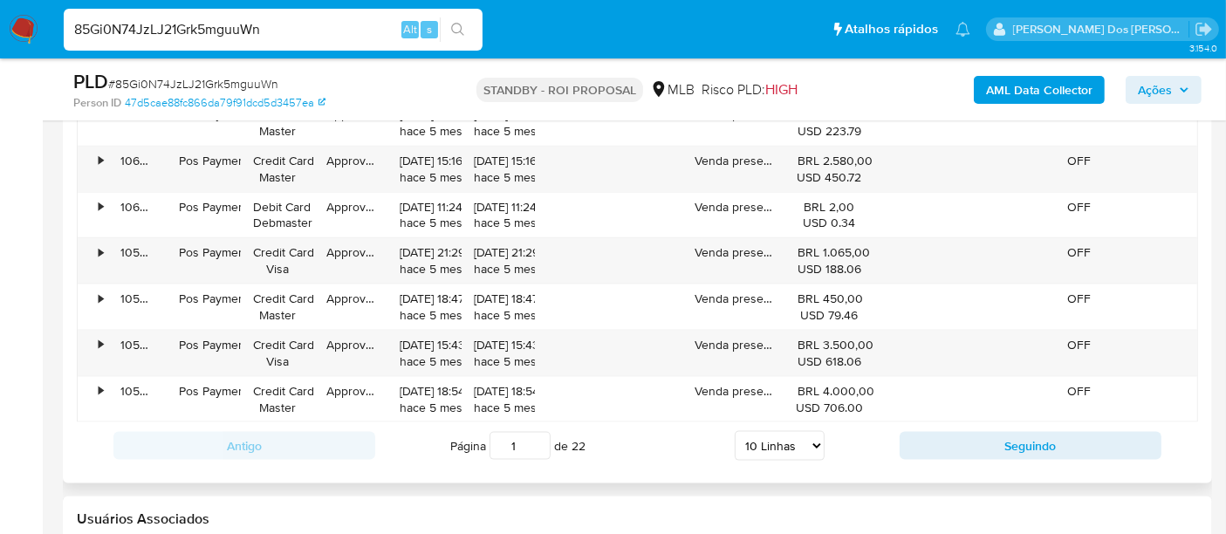
click at [802, 438] on select "5 Linhas 10 Linhas 20 Linhas 25 Linhas 50 Linhas 100 Linhas" at bounding box center [779, 446] width 90 height 30
select select "100"
click at [735, 431] on select "5 Linhas 10 Linhas 20 Linhas 25 Linhas 50 Linhas 100 Linhas" at bounding box center [779, 446] width 90 height 30
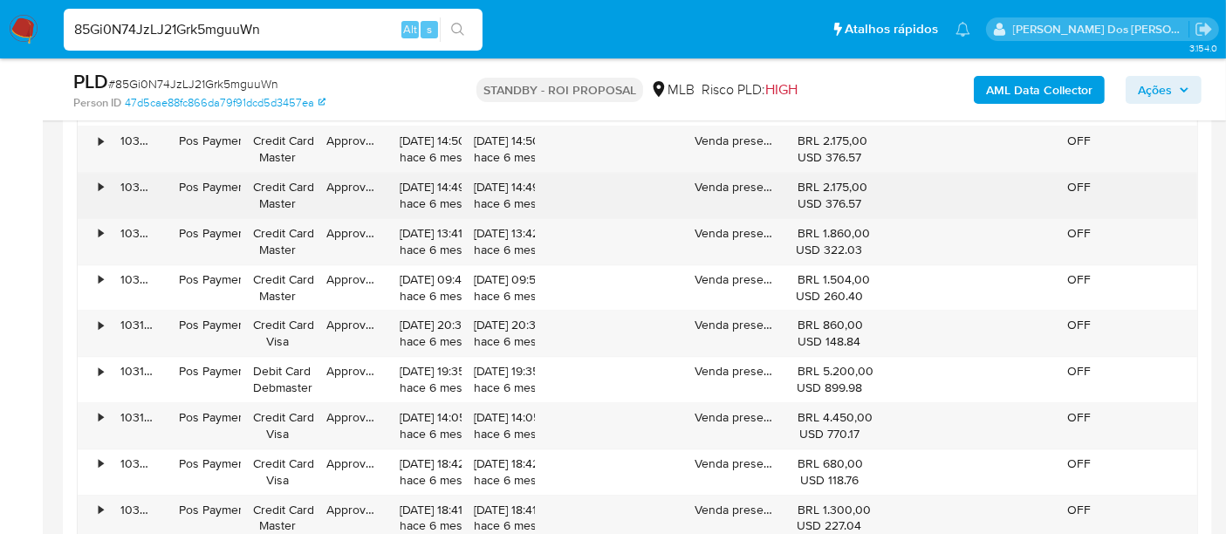
scroll to position [4652, 0]
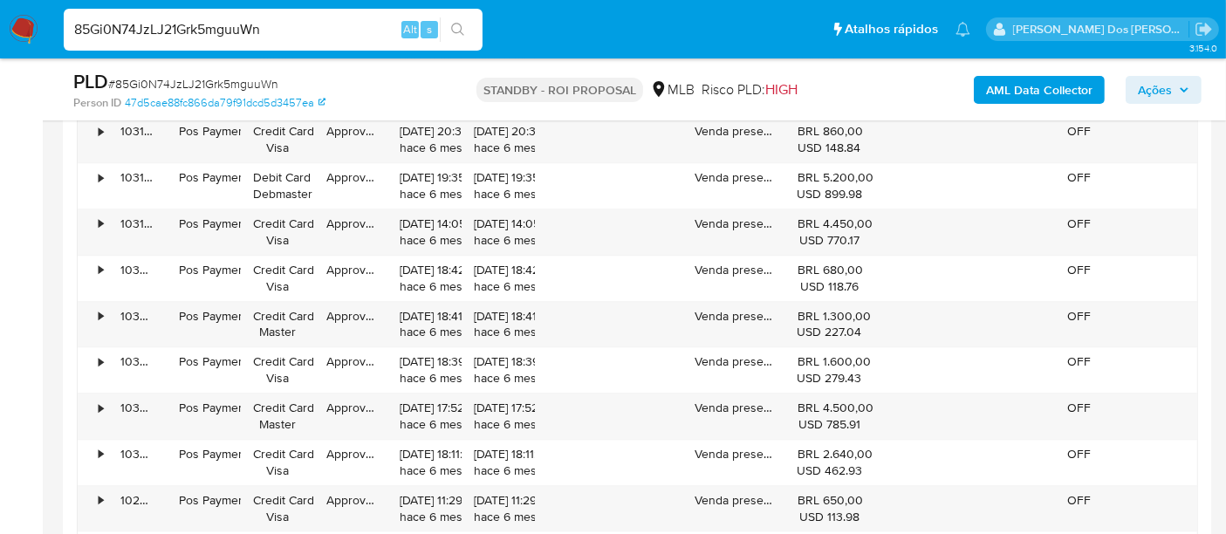
click at [199, 31] on input "85Gi0N74JzLJ21Grk5mguuWn" at bounding box center [273, 29] width 419 height 23
paste input "Wqo709APbKPEKfZ6j6S22AlU"
type input "Wqo709APbKPEKfZ6j6S22AlU"
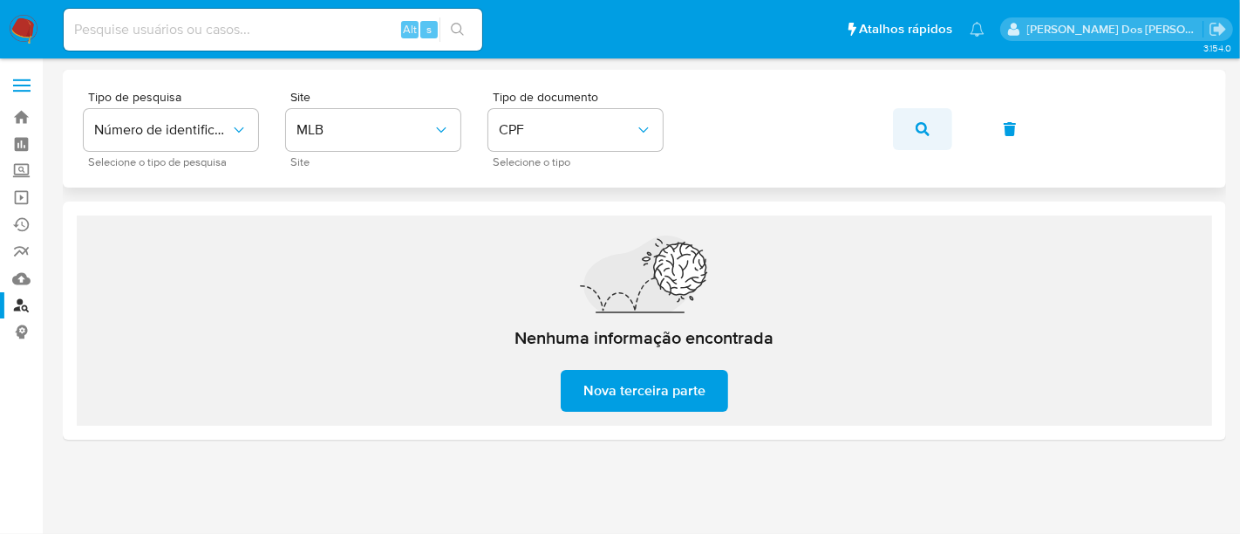
click at [924, 126] on icon "button" at bounding box center [923, 129] width 14 height 14
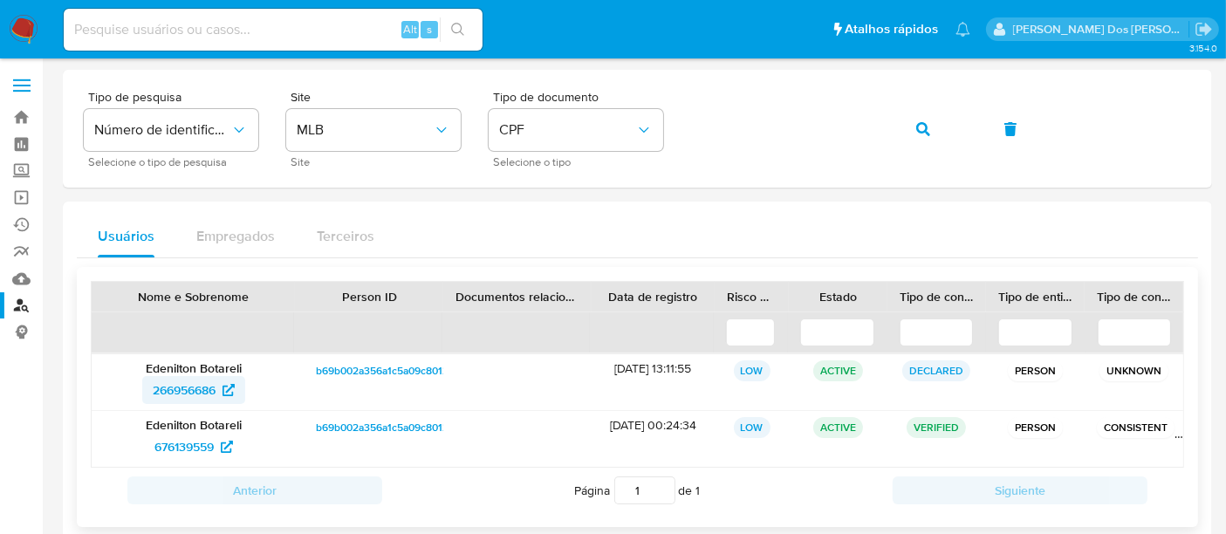
click at [196, 385] on span "266956686" at bounding box center [184, 390] width 63 height 28
click at [150, 440] on link "676139559" at bounding box center [193, 447] width 99 height 28
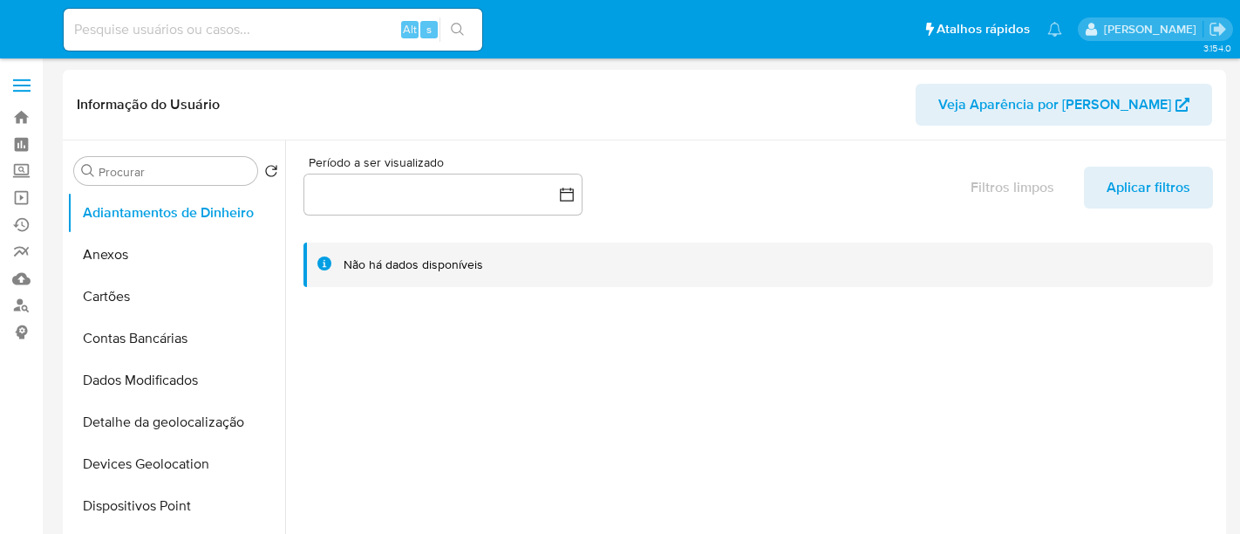
select select "10"
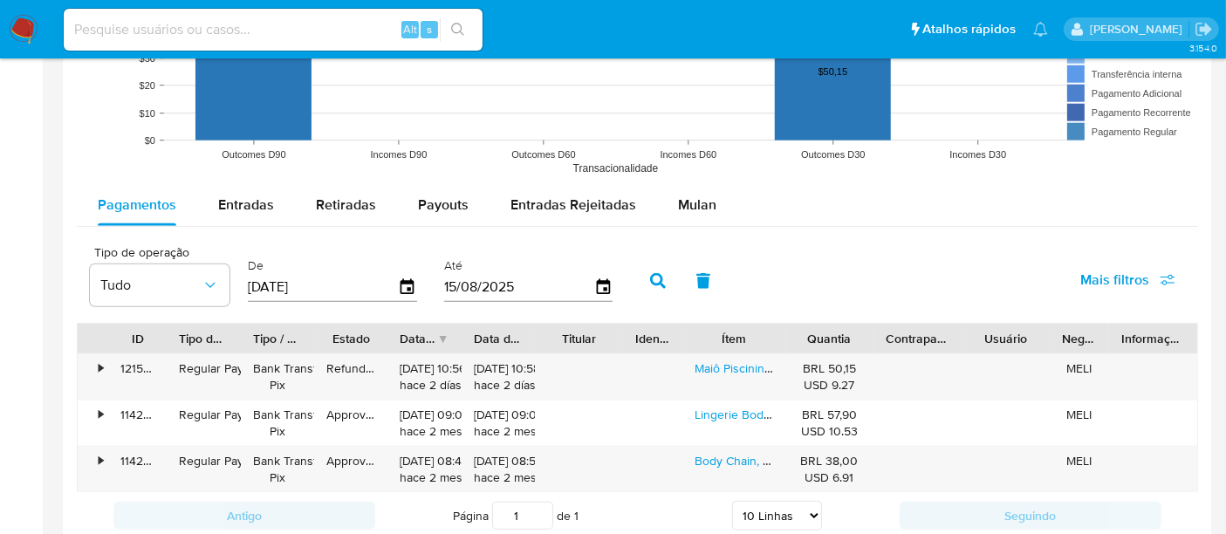
scroll to position [1647, 0]
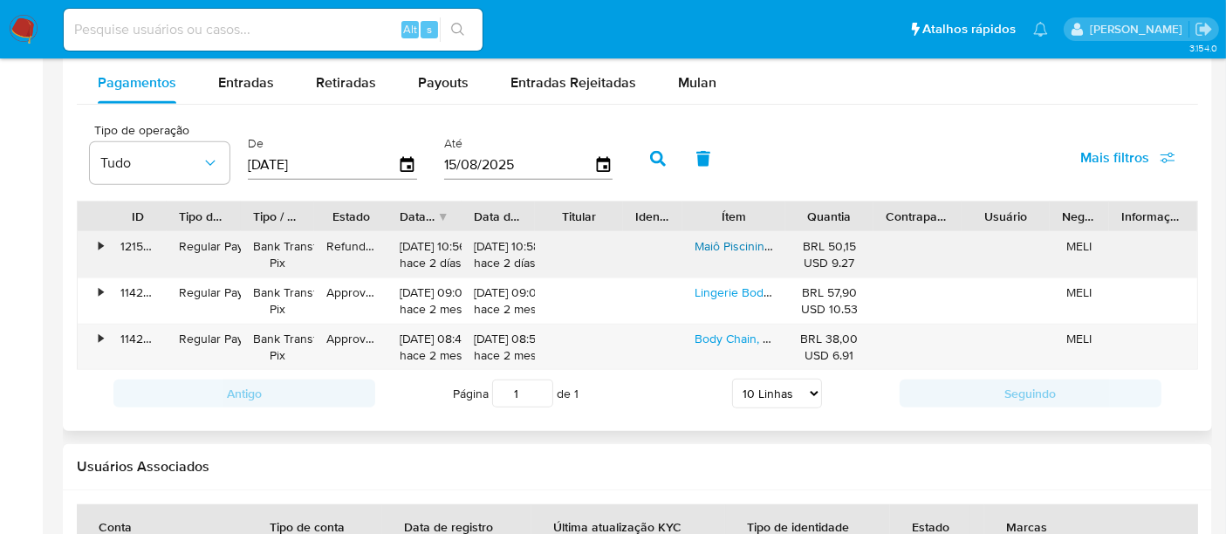
click at [747, 237] on link "Maiô Piscininha Argola Micro Sem Forro Shmodas" at bounding box center [828, 245] width 268 height 17
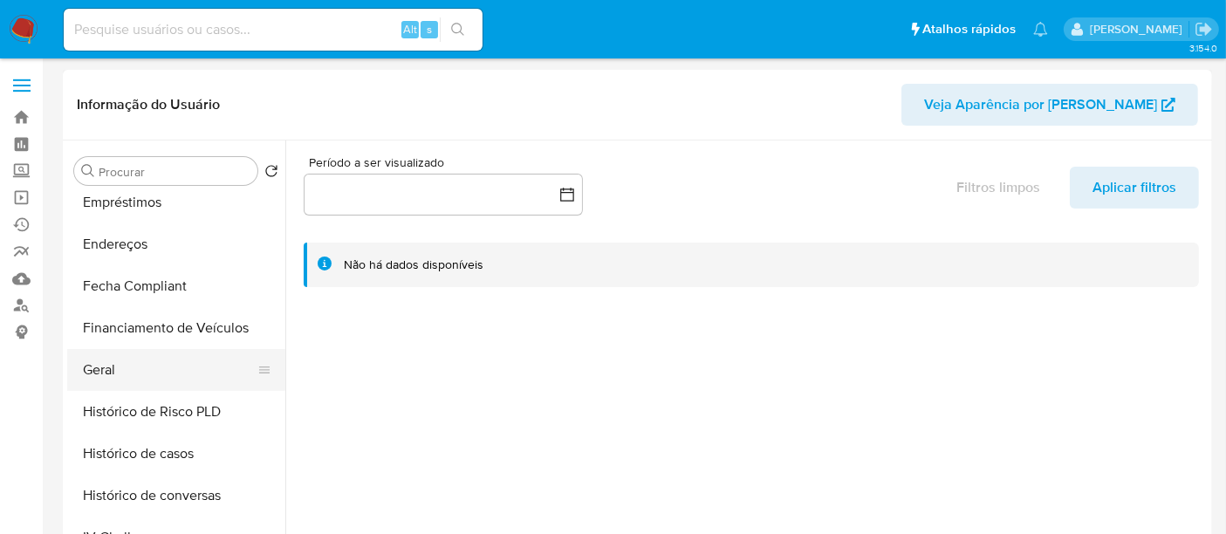
scroll to position [484, 0]
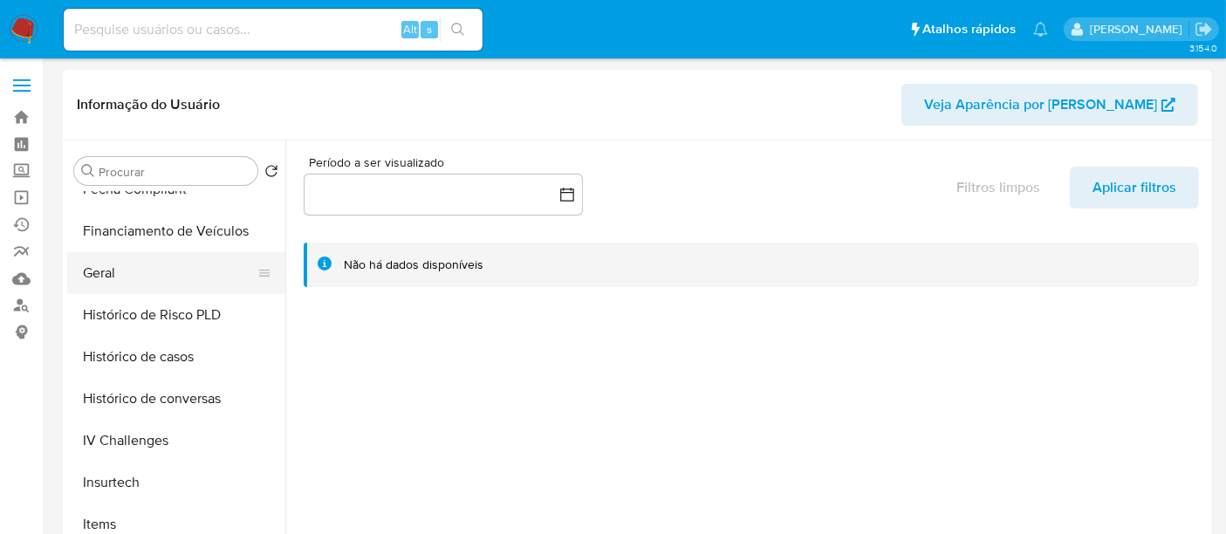
click at [113, 271] on button "Geral" at bounding box center [169, 273] width 204 height 42
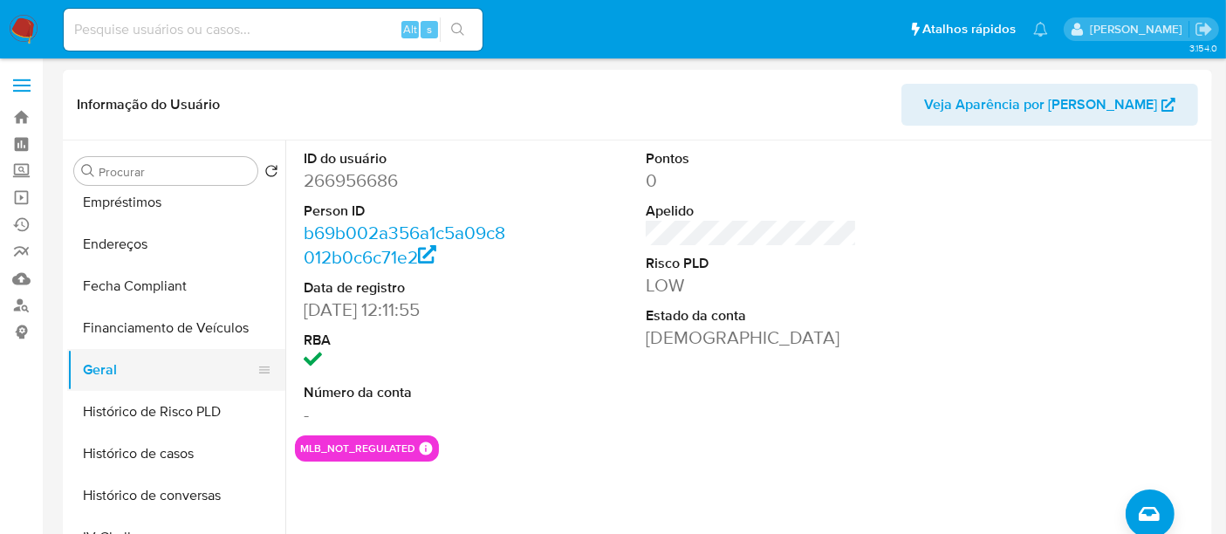
scroll to position [290, 0]
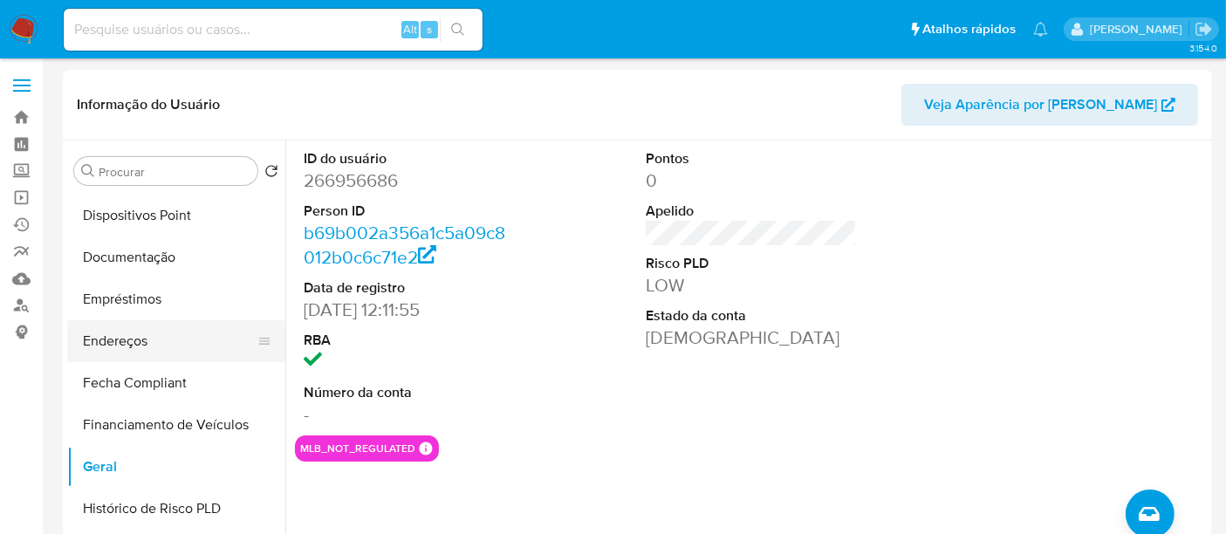
click at [129, 338] on button "Endereços" at bounding box center [169, 341] width 204 height 42
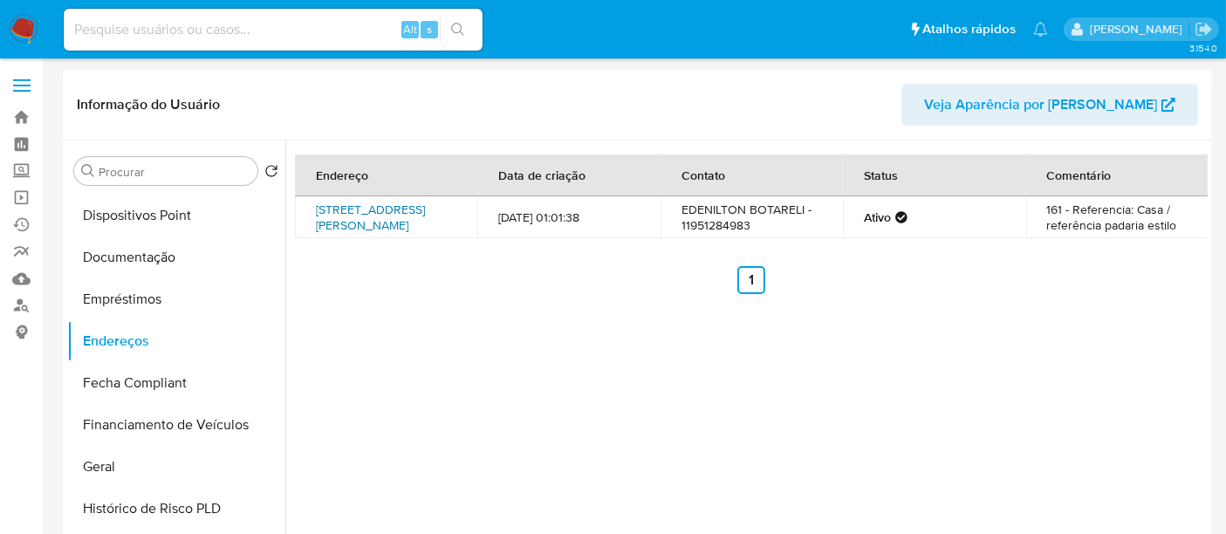
click at [363, 222] on link "Rua Gonçalves Ferreira 161, São Paulo, São Paulo, 08320050, Brasil 161" at bounding box center [370, 217] width 109 height 33
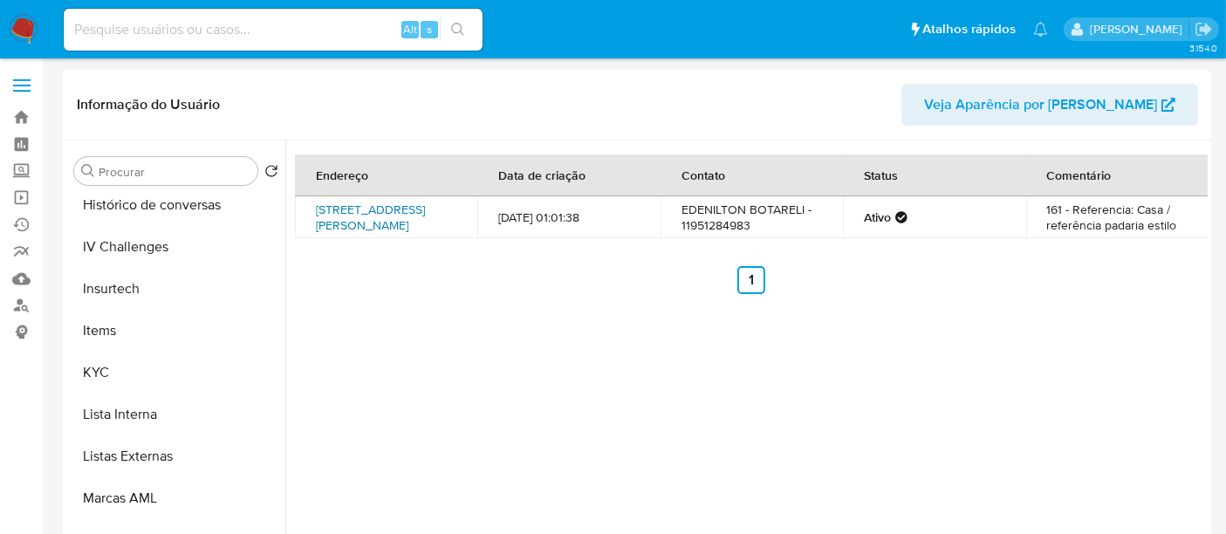
scroll to position [775, 0]
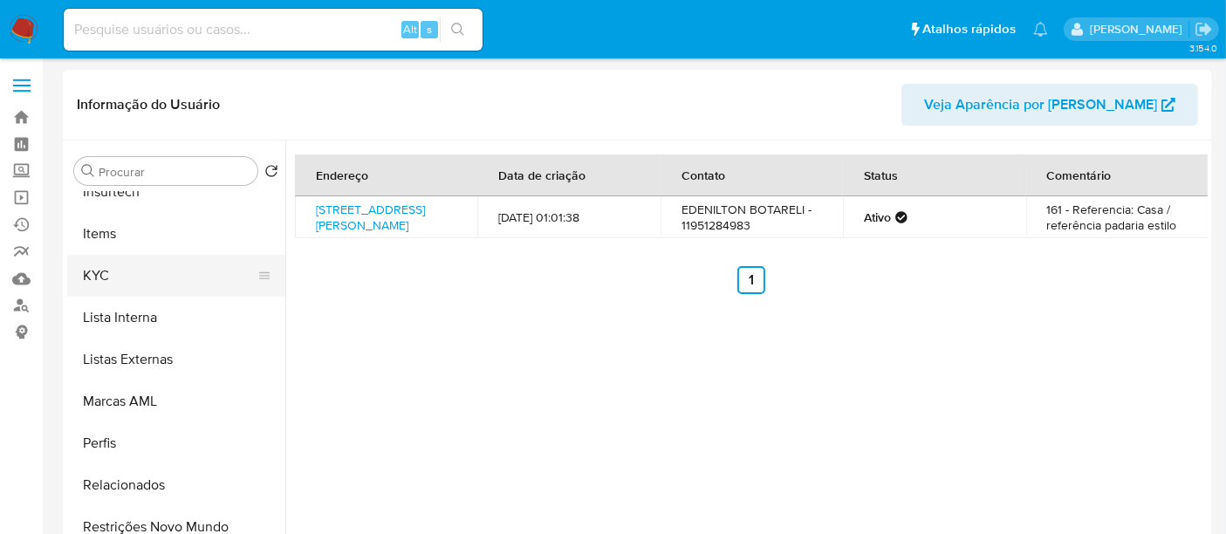
click at [102, 267] on button "KYC" at bounding box center [169, 276] width 204 height 42
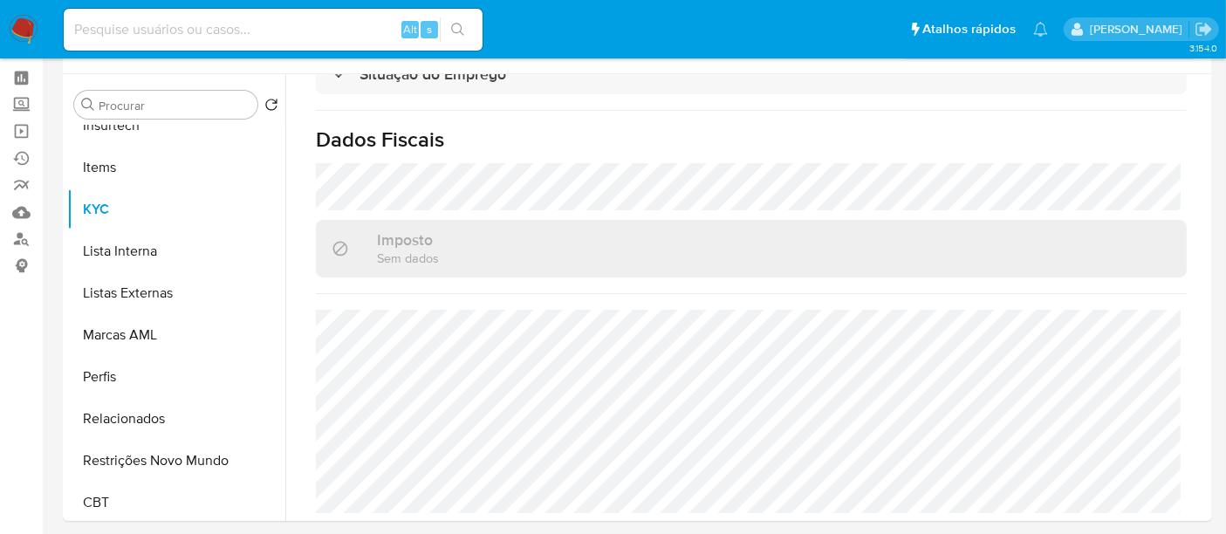
scroll to position [97, 0]
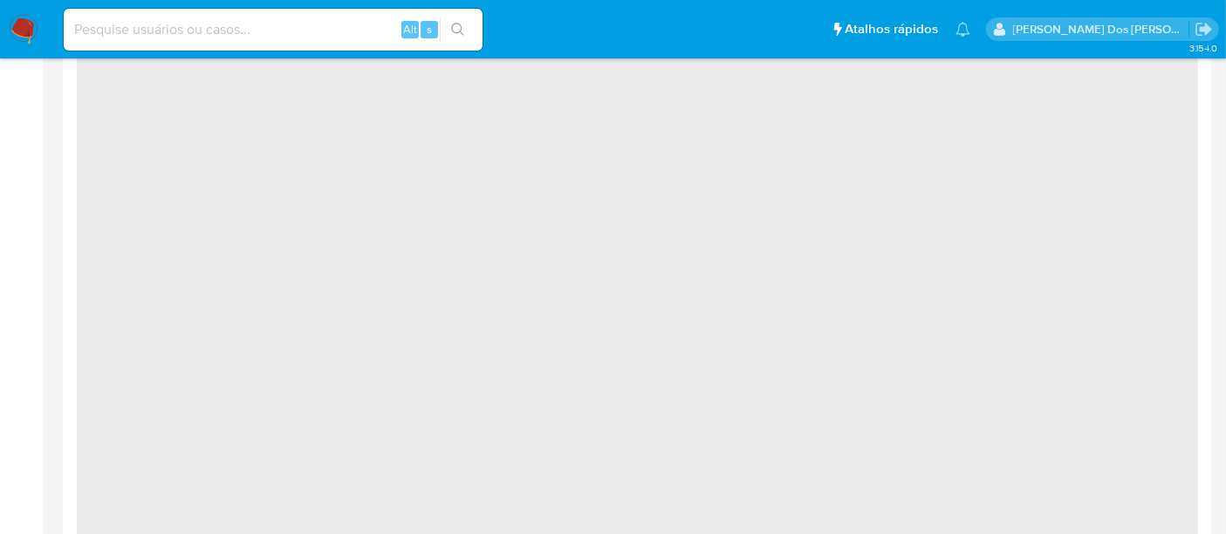
scroll to position [1163, 0]
select select "10"
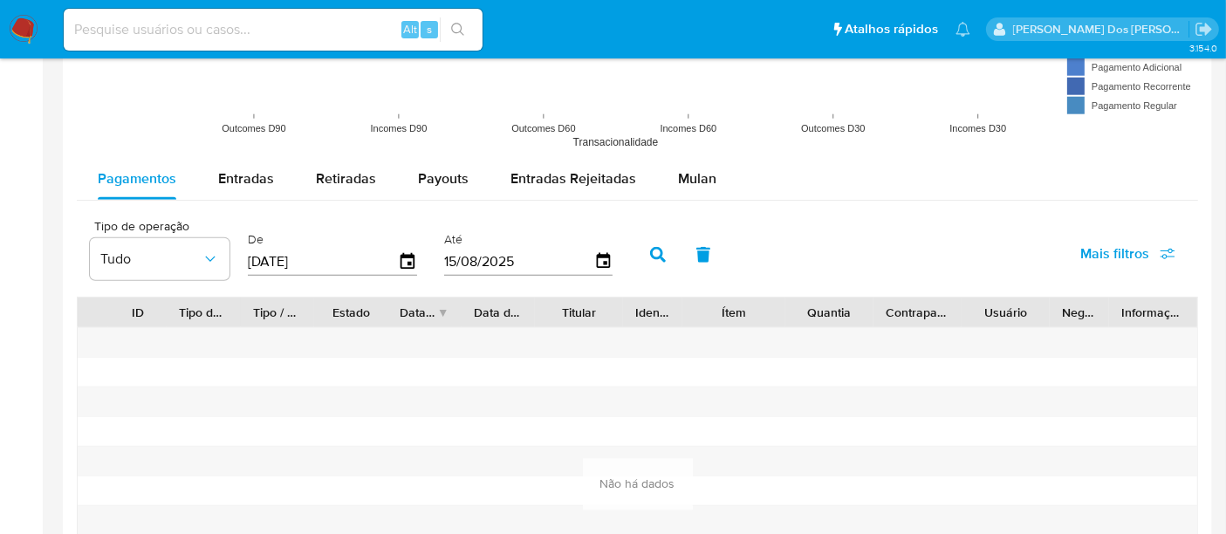
scroll to position [1550, 0]
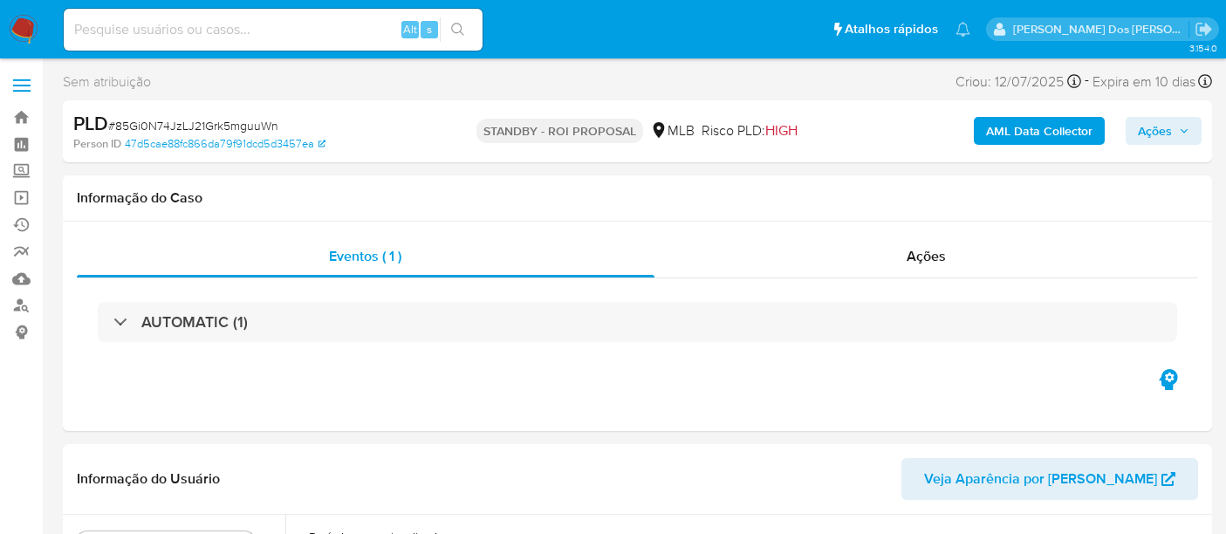
select select "10"
click at [224, 21] on input at bounding box center [273, 29] width 419 height 23
paste input "Wqo709APbKPEKfZ6j6S22AlU"
type input "Wqo709APbKPEKfZ6j6S22AlU"
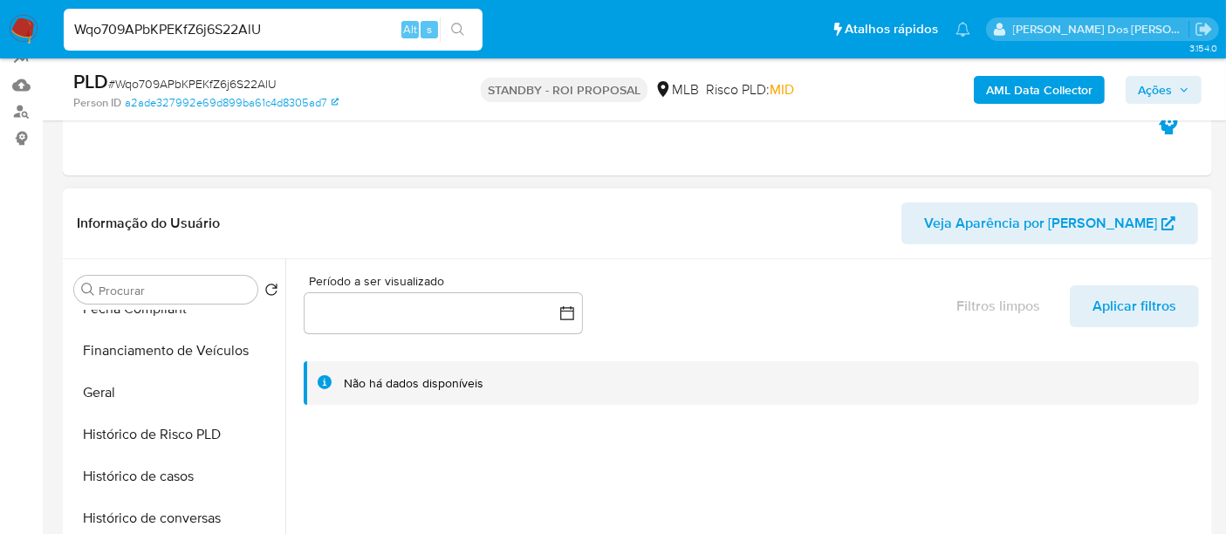
scroll to position [678, 0]
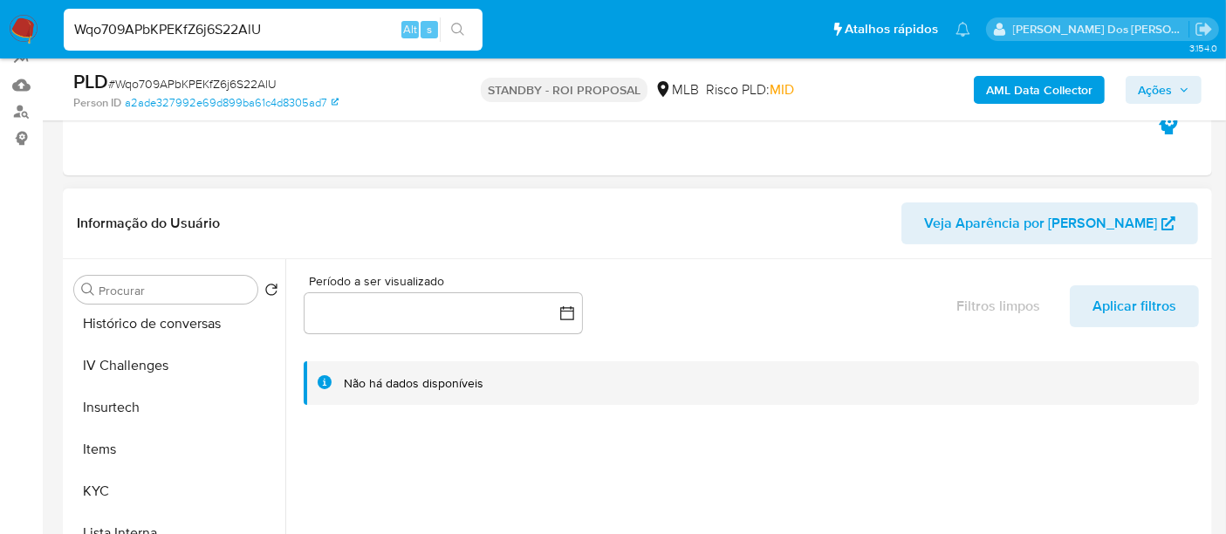
select select "10"
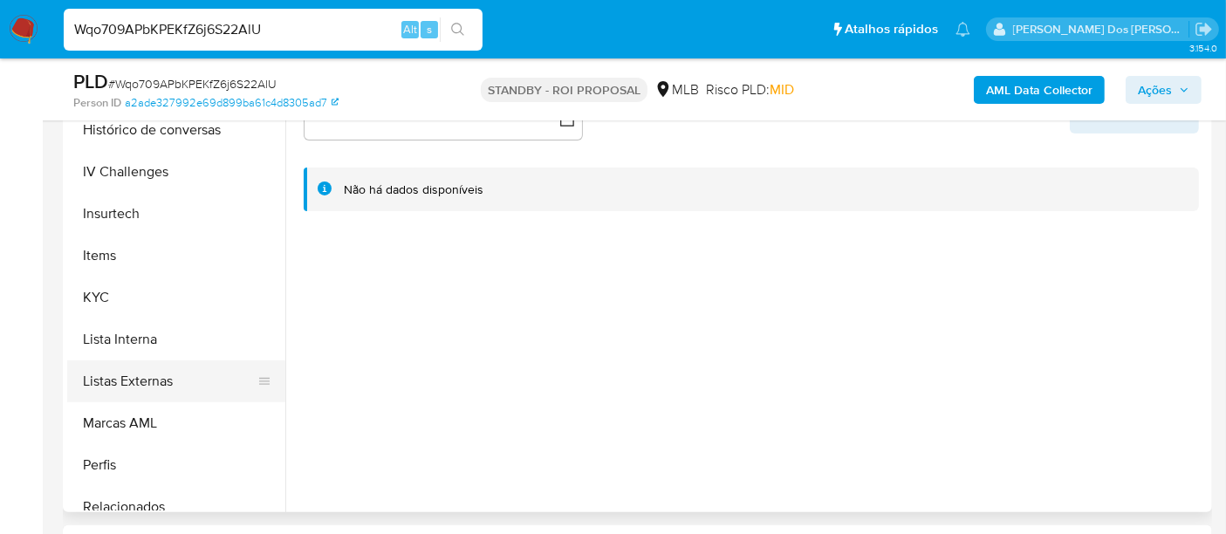
scroll to position [775, 0]
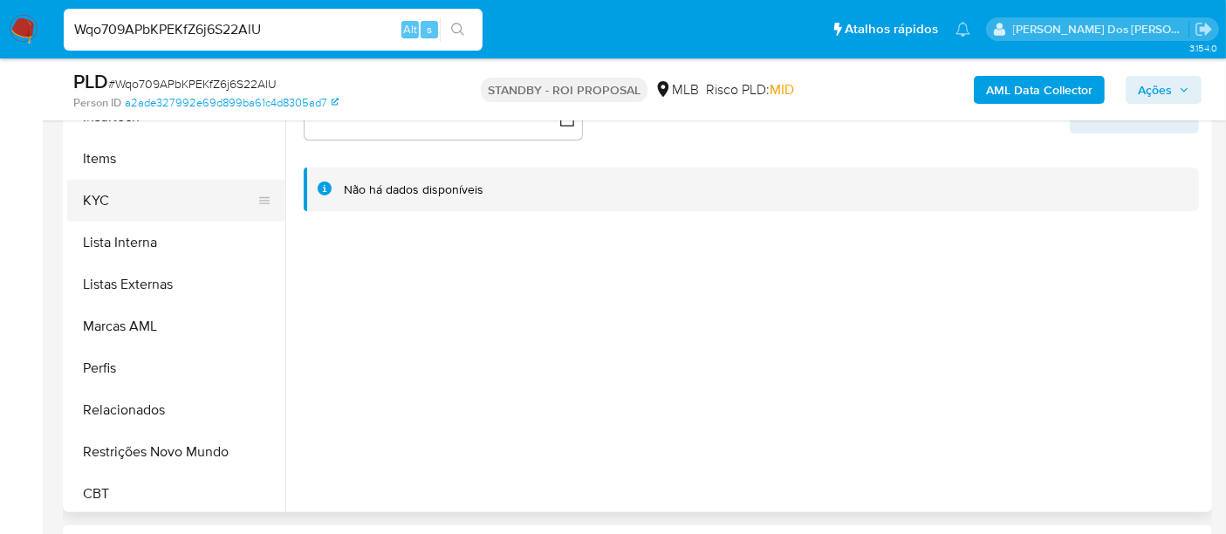
click at [100, 205] on button "KYC" at bounding box center [169, 201] width 204 height 42
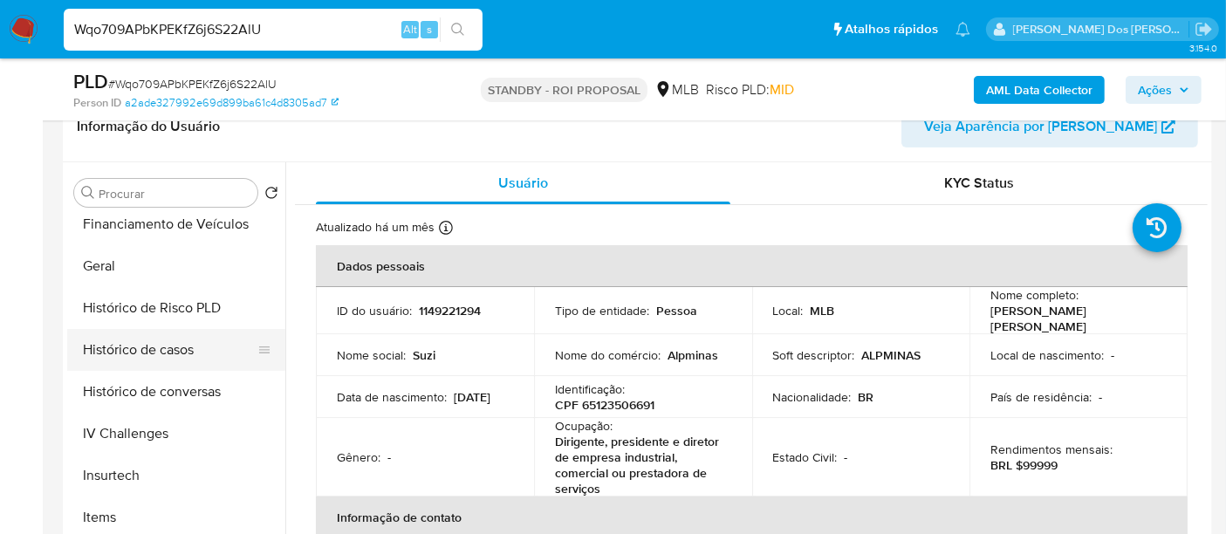
scroll to position [483, 0]
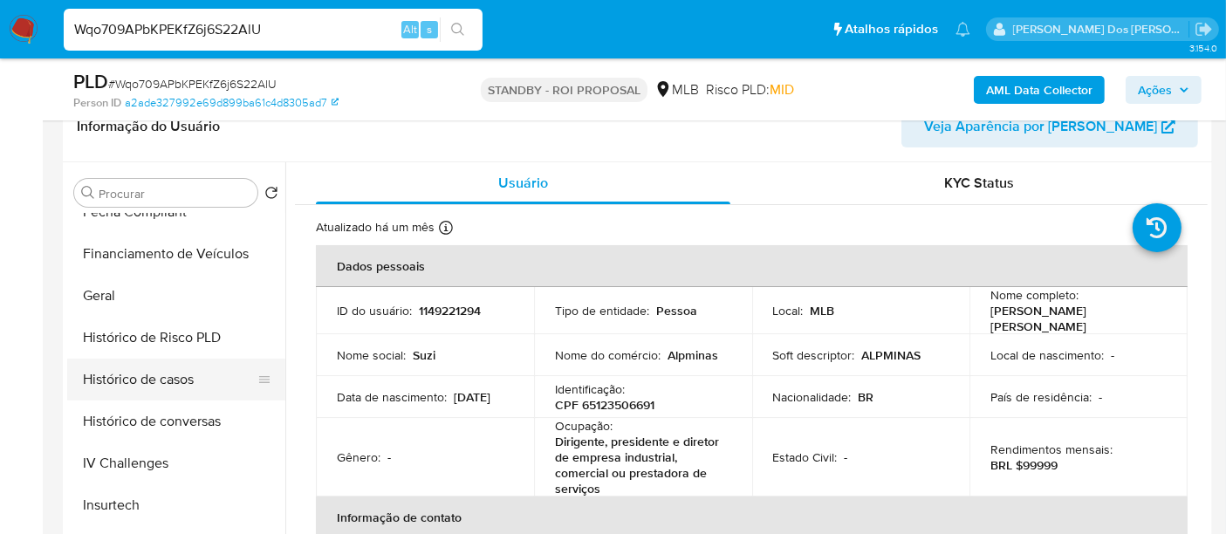
click at [187, 377] on button "Histórico de casos" at bounding box center [169, 380] width 204 height 42
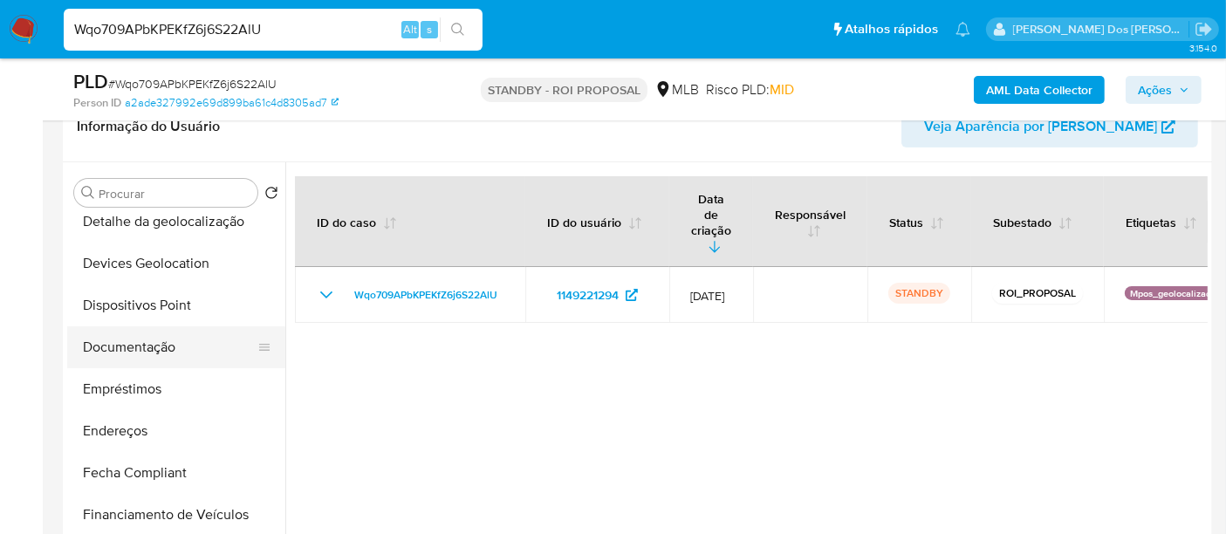
scroll to position [193, 0]
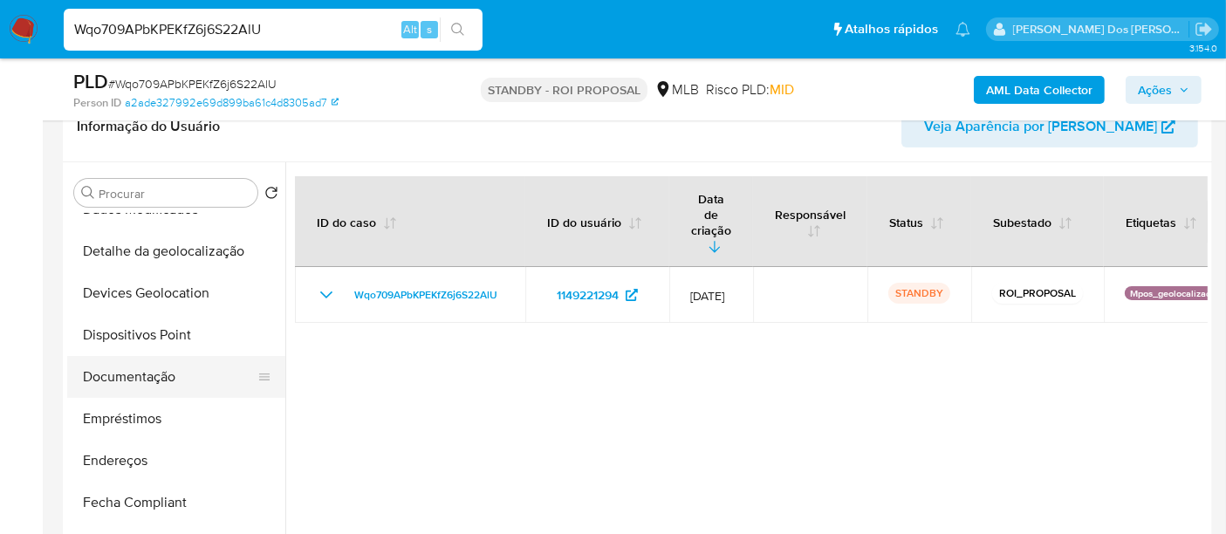
click at [155, 379] on button "Documentação" at bounding box center [169, 377] width 204 height 42
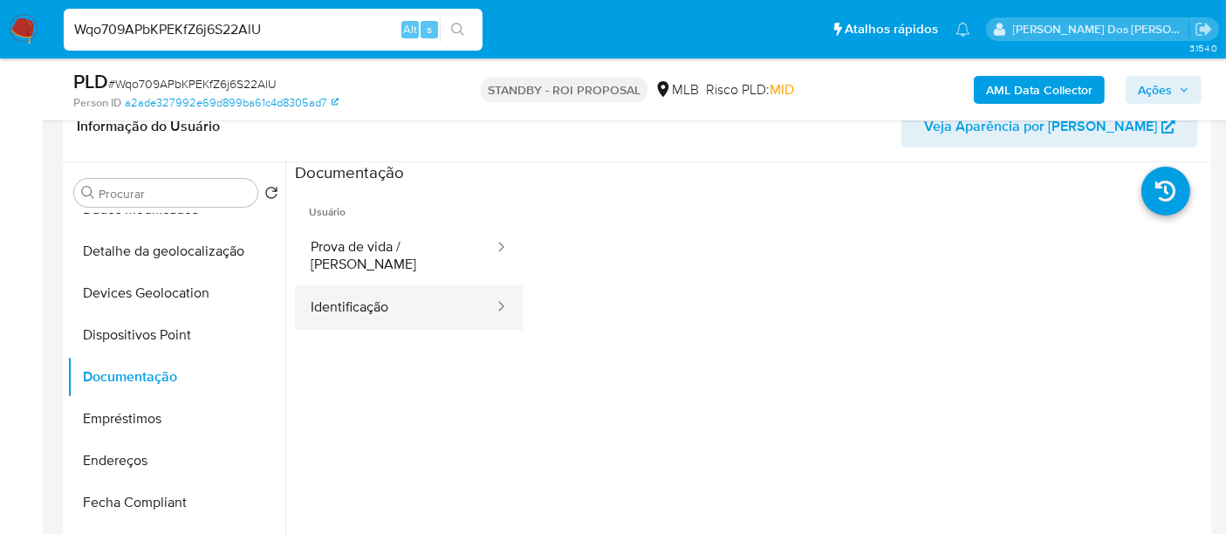
click at [338, 288] on button "Identificação" at bounding box center [395, 307] width 201 height 44
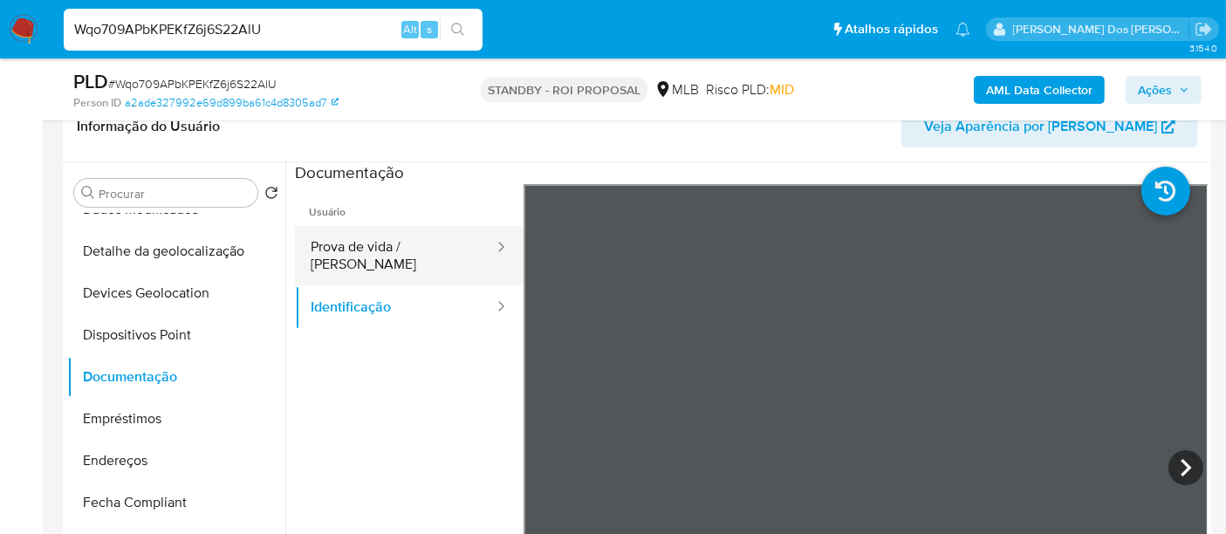
click at [408, 245] on button "Prova de vida / [PERSON_NAME]" at bounding box center [395, 255] width 201 height 59
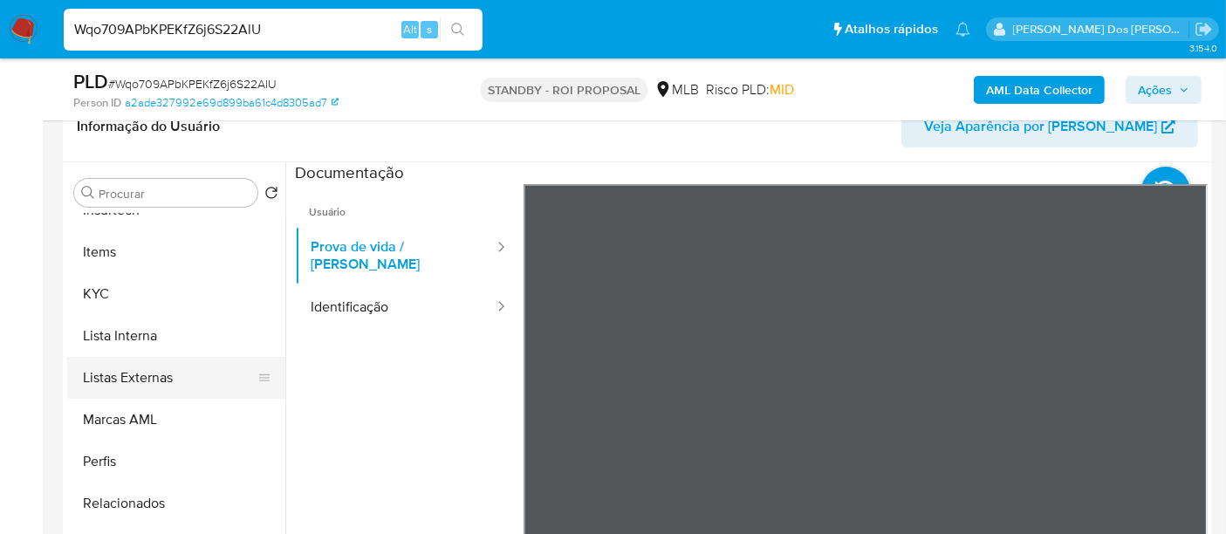
scroll to position [484, 0]
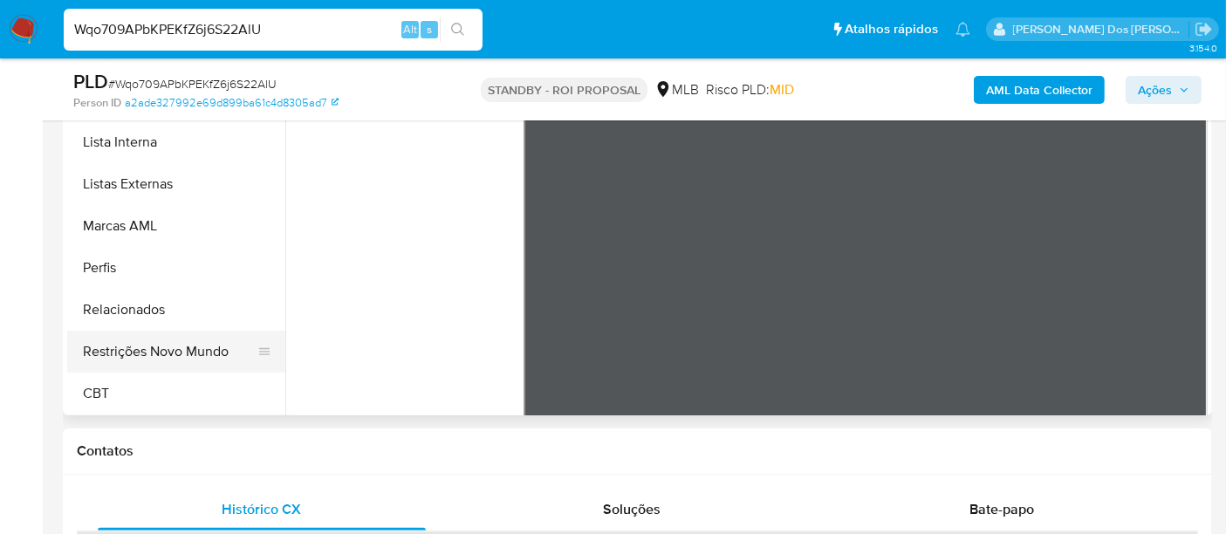
click at [178, 355] on button "Restrições Novo Mundo" at bounding box center [169, 352] width 204 height 42
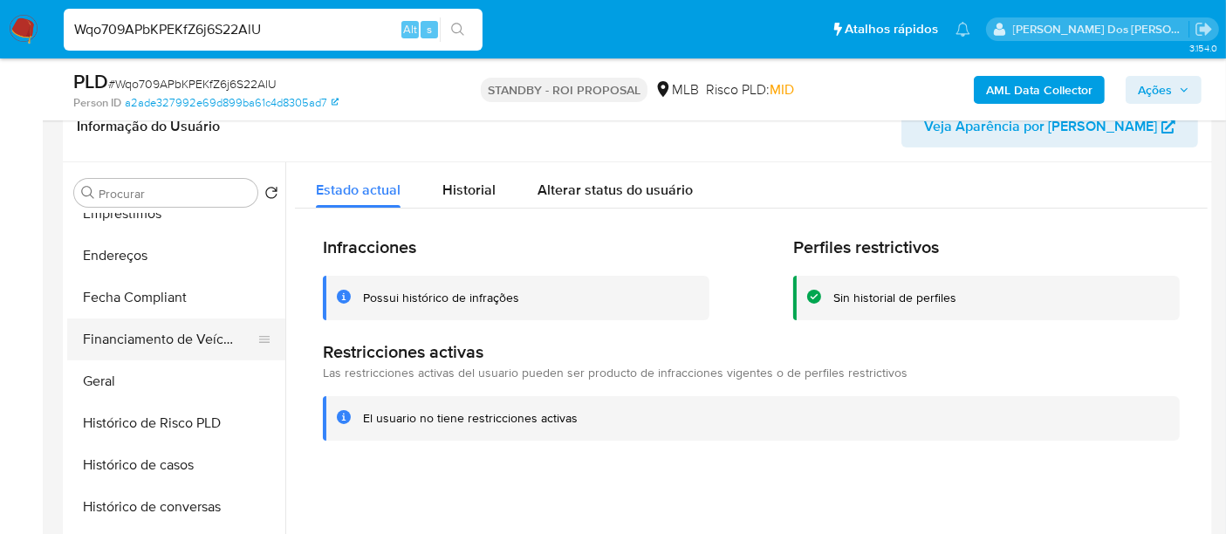
scroll to position [391, 0]
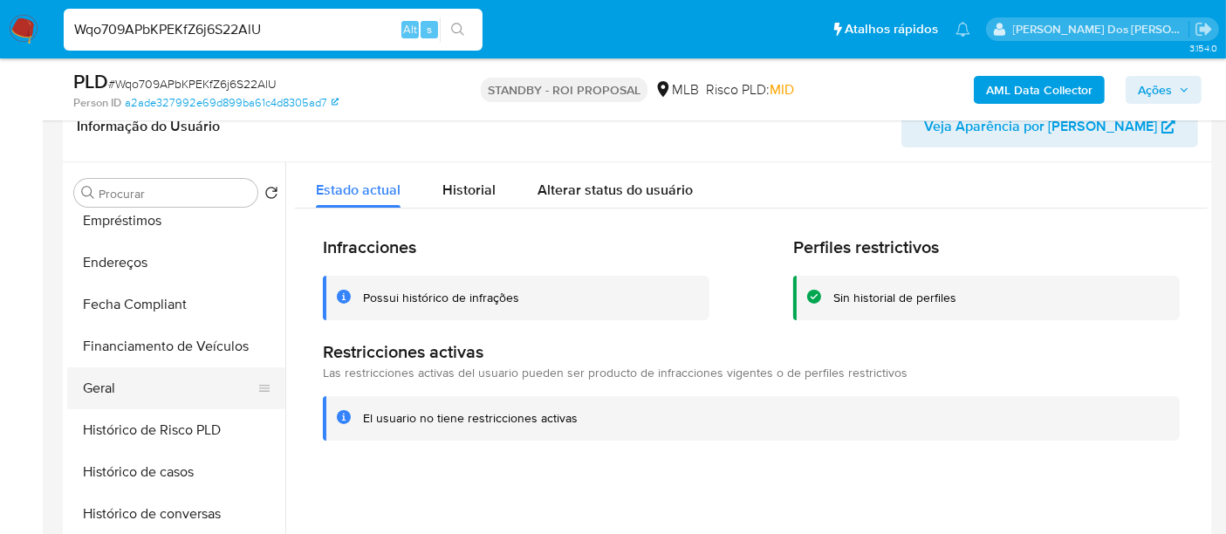
click at [97, 385] on button "Geral" at bounding box center [169, 388] width 204 height 42
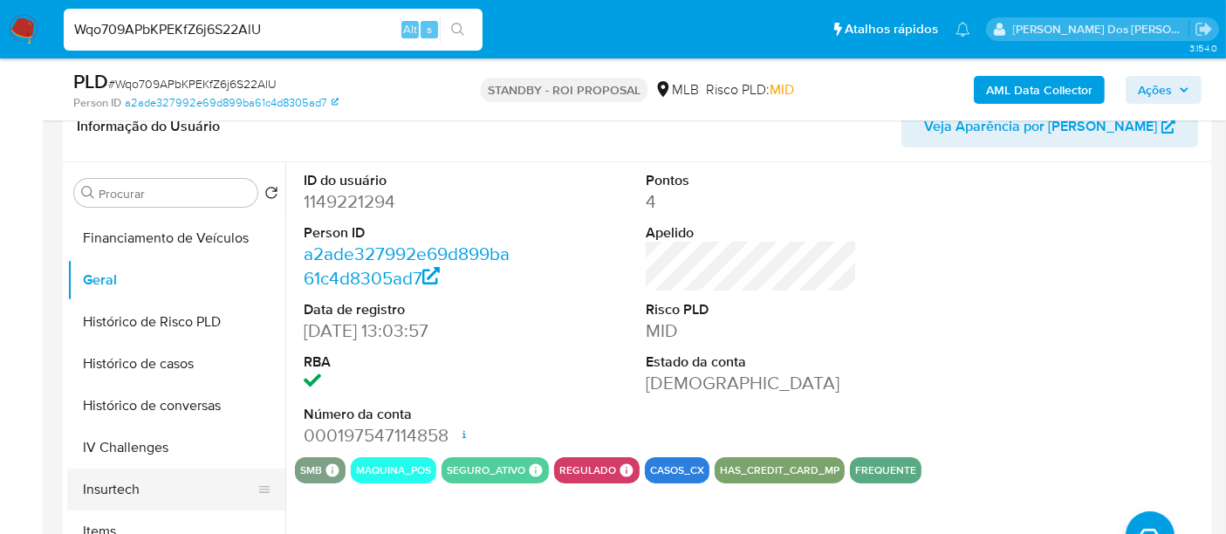
scroll to position [584, 0]
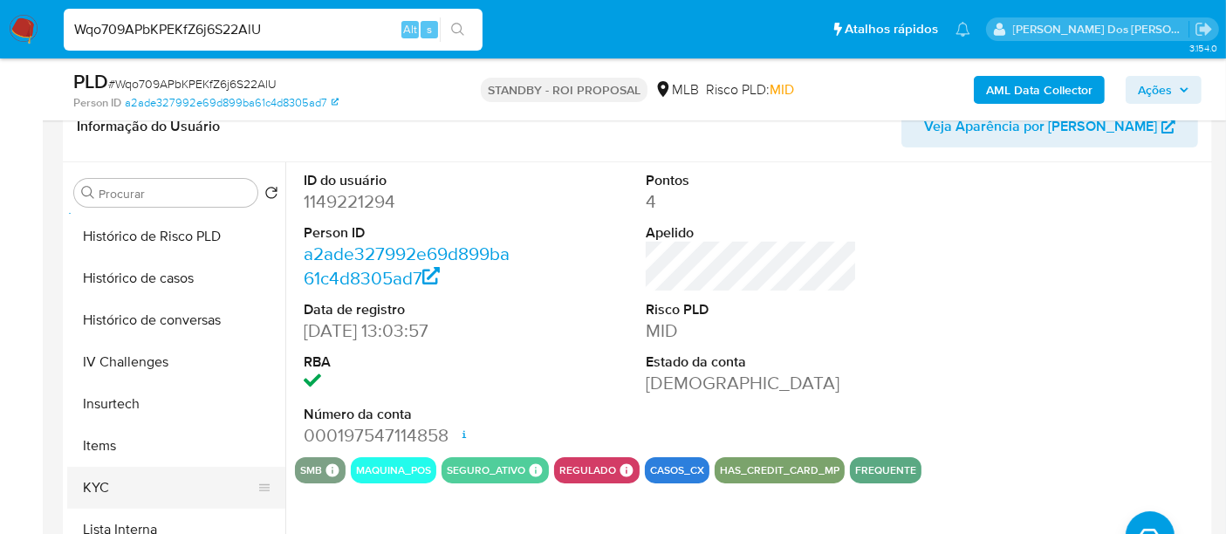
click at [105, 479] on button "KYC" at bounding box center [169, 488] width 204 height 42
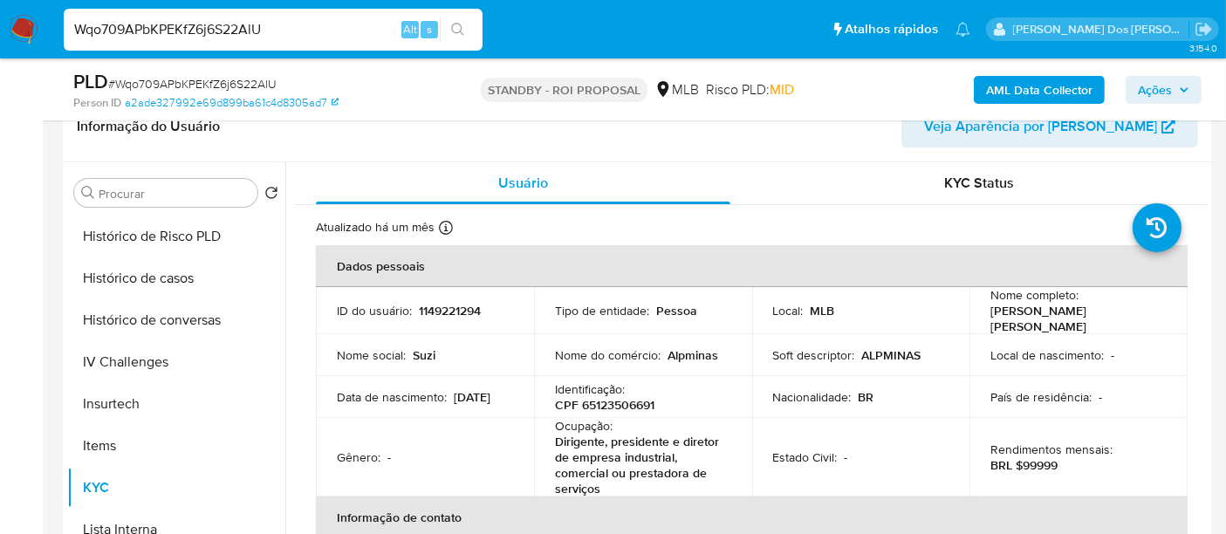
click at [293, 22] on input "Wqo709APbKPEKfZ6j6S22AlU" at bounding box center [273, 29] width 419 height 23
type input "simonelopes0610@gmail.com"
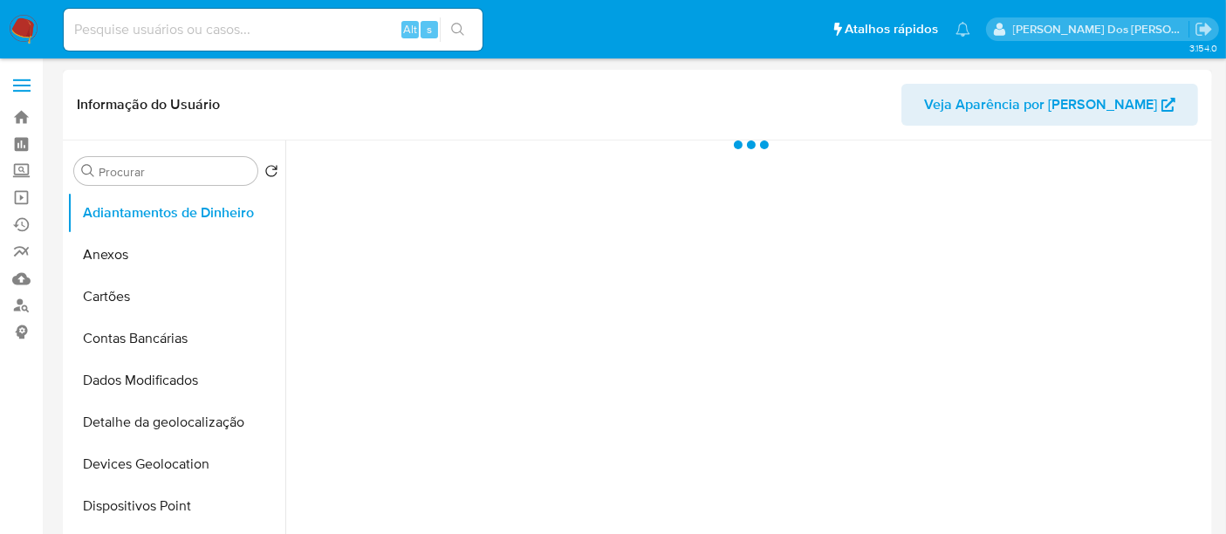
scroll to position [290, 0]
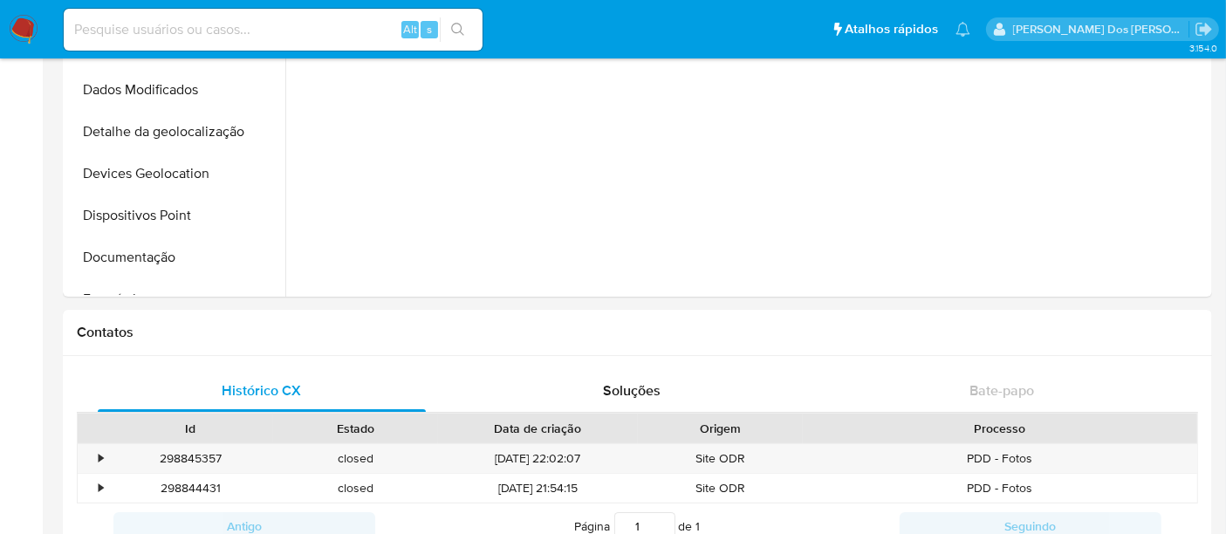
select select "10"
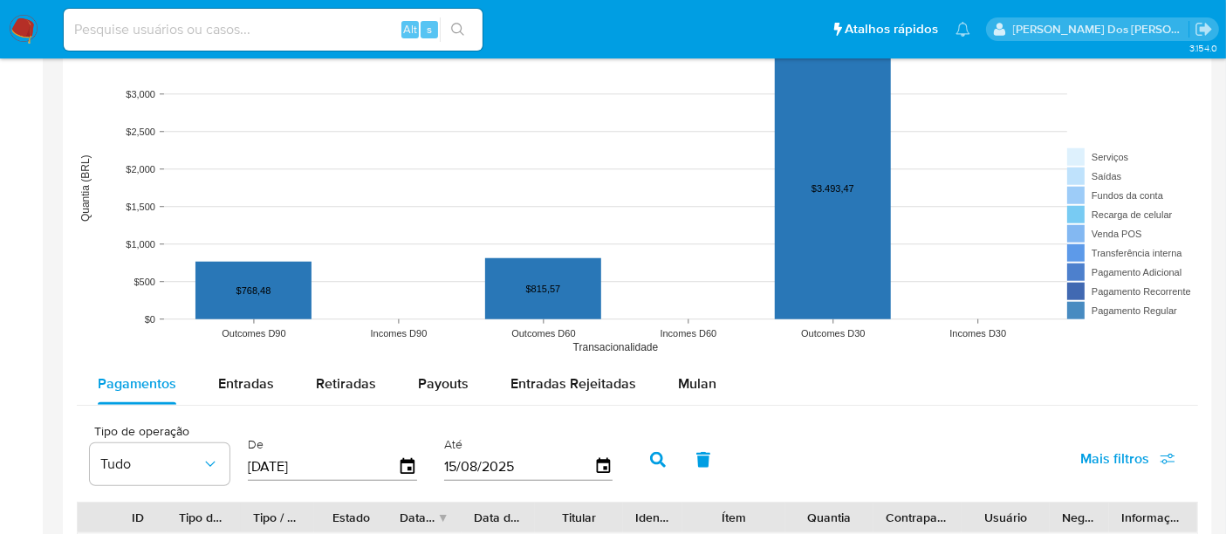
scroll to position [1453, 0]
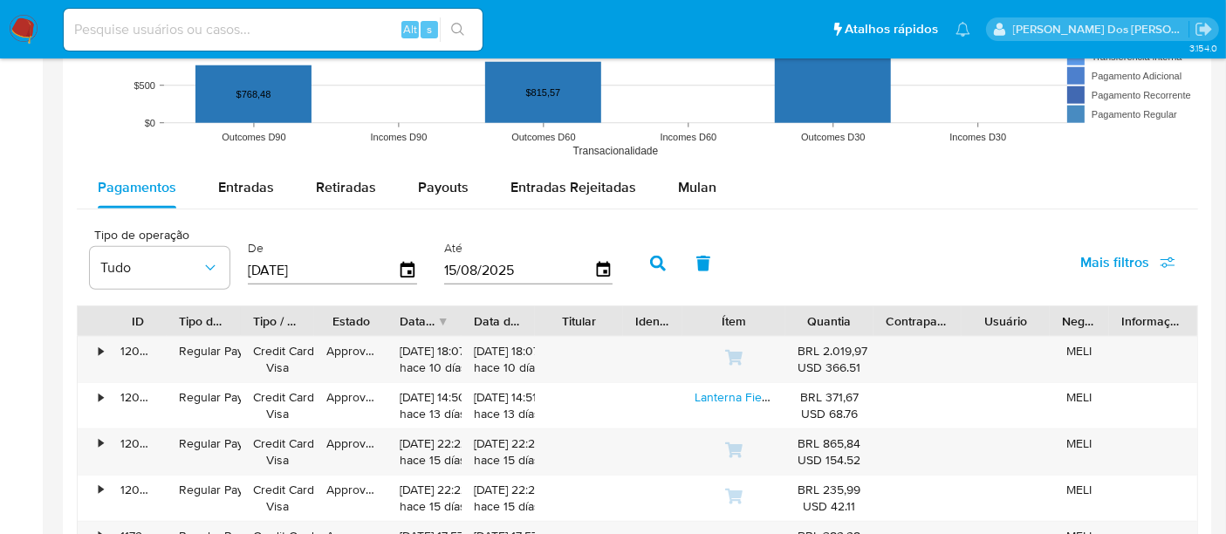
click at [334, 29] on input at bounding box center [273, 29] width 419 height 23
click at [219, 23] on input at bounding box center [273, 29] width 419 height 23
paste input "DCbWPKWeZ6sDeisVlUo8uMOS"
type input "DCbWPKWeZ6sDeisVlUo8uMOS"
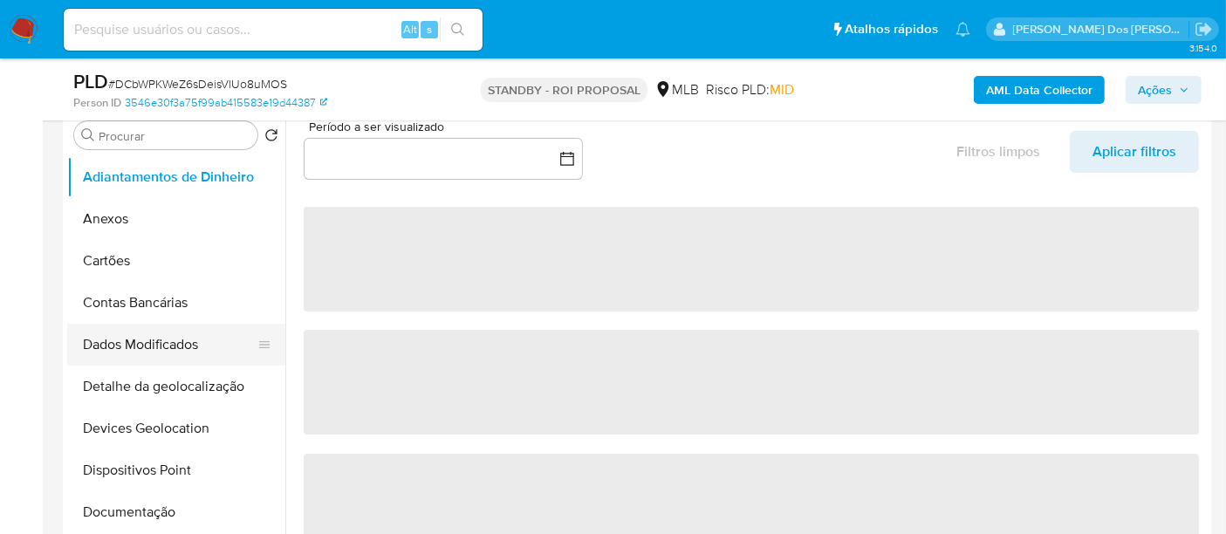
scroll to position [387, 0]
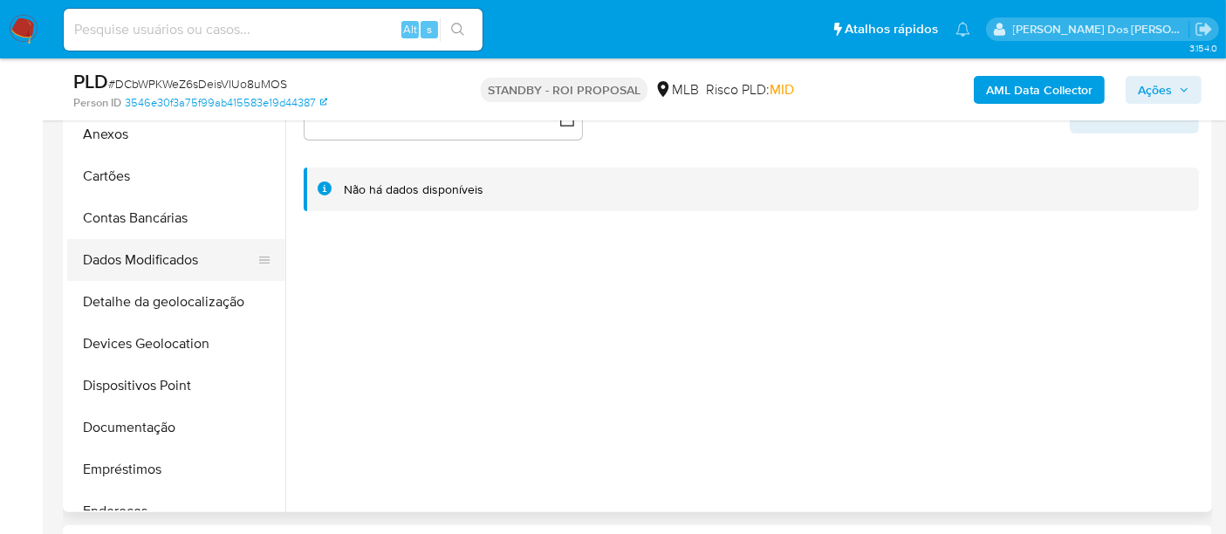
select select "10"
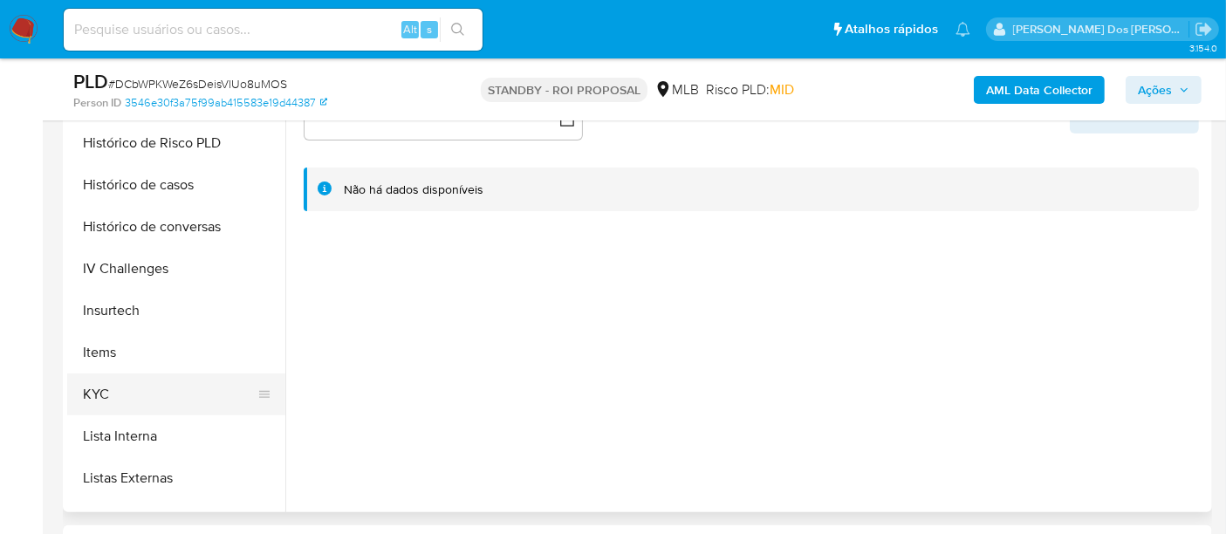
scroll to position [678, 0]
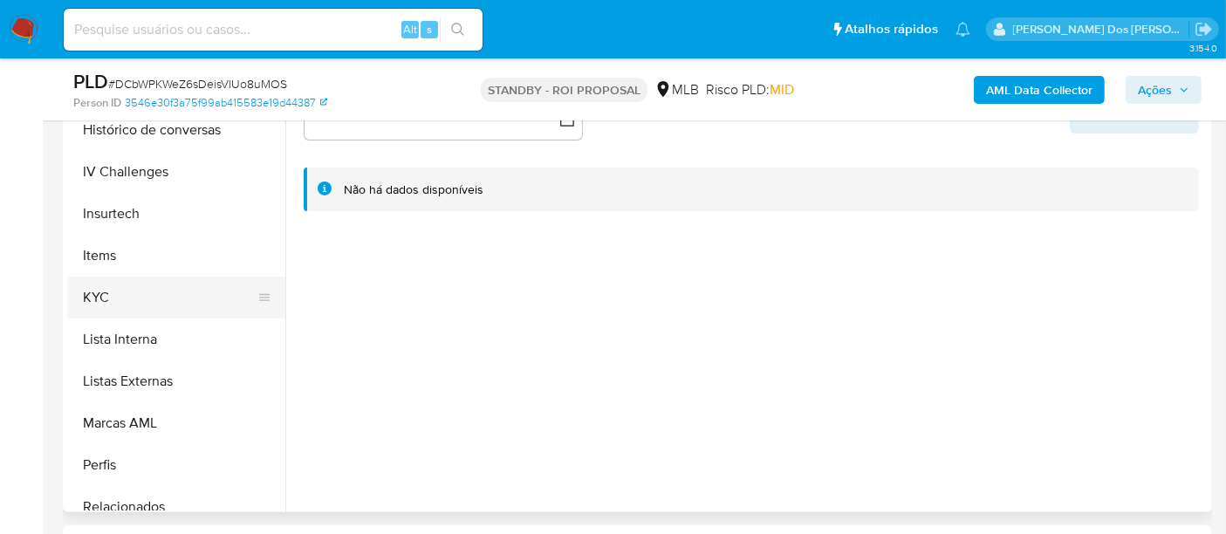
click at [106, 285] on button "KYC" at bounding box center [169, 298] width 204 height 42
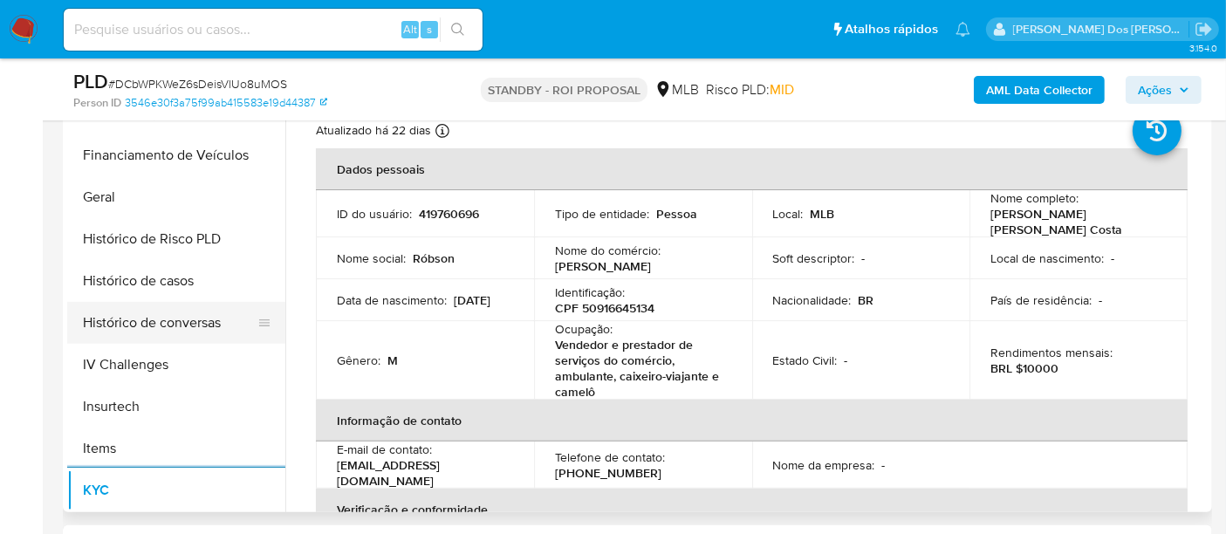
scroll to position [484, 0]
click at [159, 285] on button "Histórico de casos" at bounding box center [169, 282] width 204 height 42
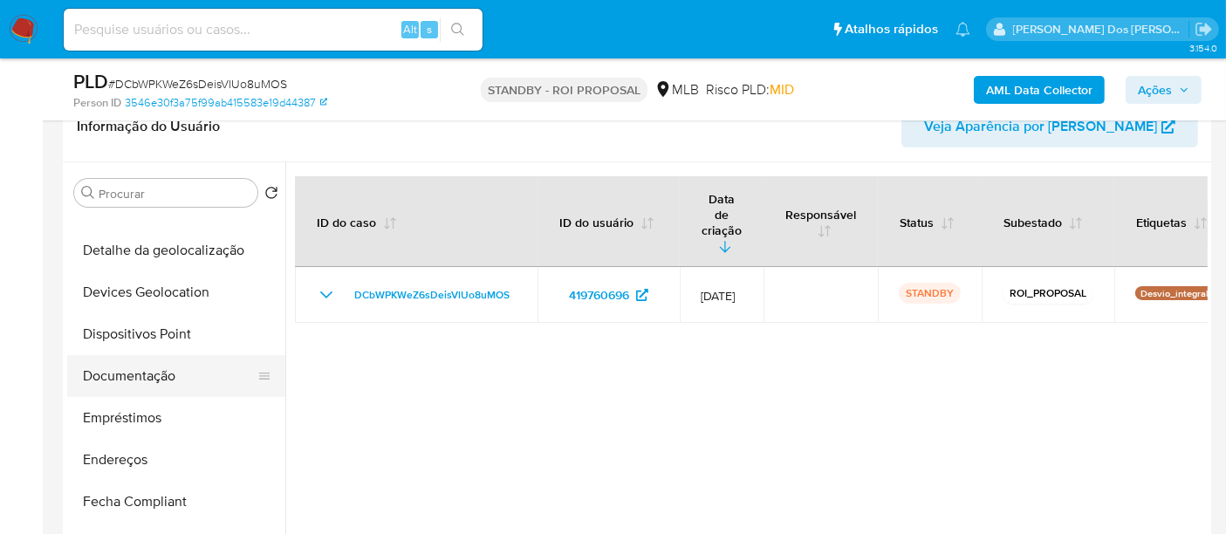
scroll to position [194, 0]
click at [141, 371] on button "Documentação" at bounding box center [169, 376] width 204 height 42
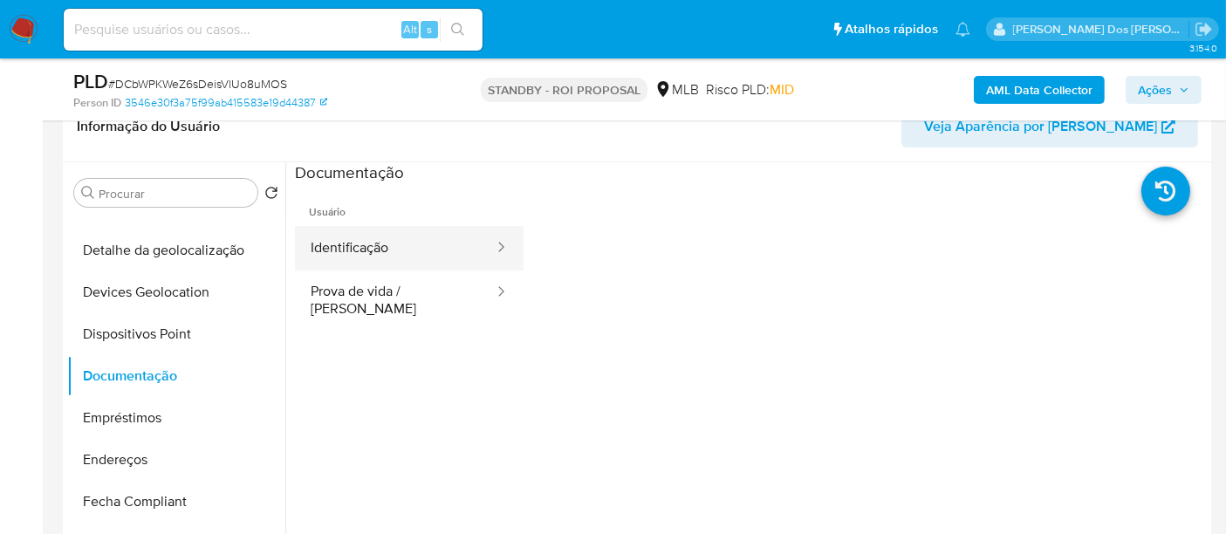
click at [351, 246] on button "Identificação" at bounding box center [395, 248] width 201 height 44
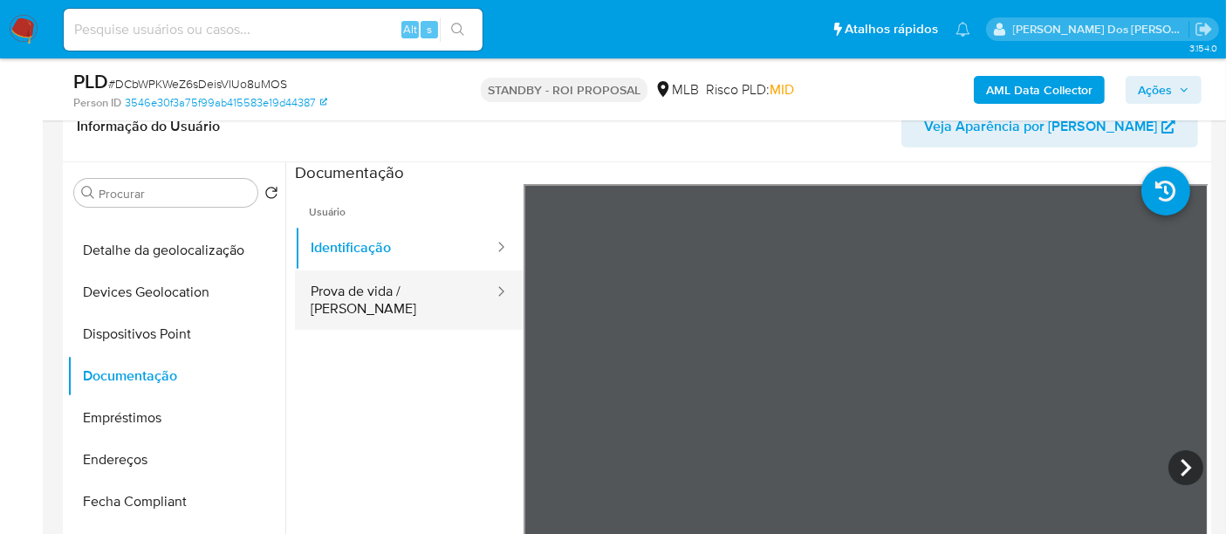
click at [432, 300] on button "Prova de vida / [PERSON_NAME]" at bounding box center [395, 299] width 201 height 59
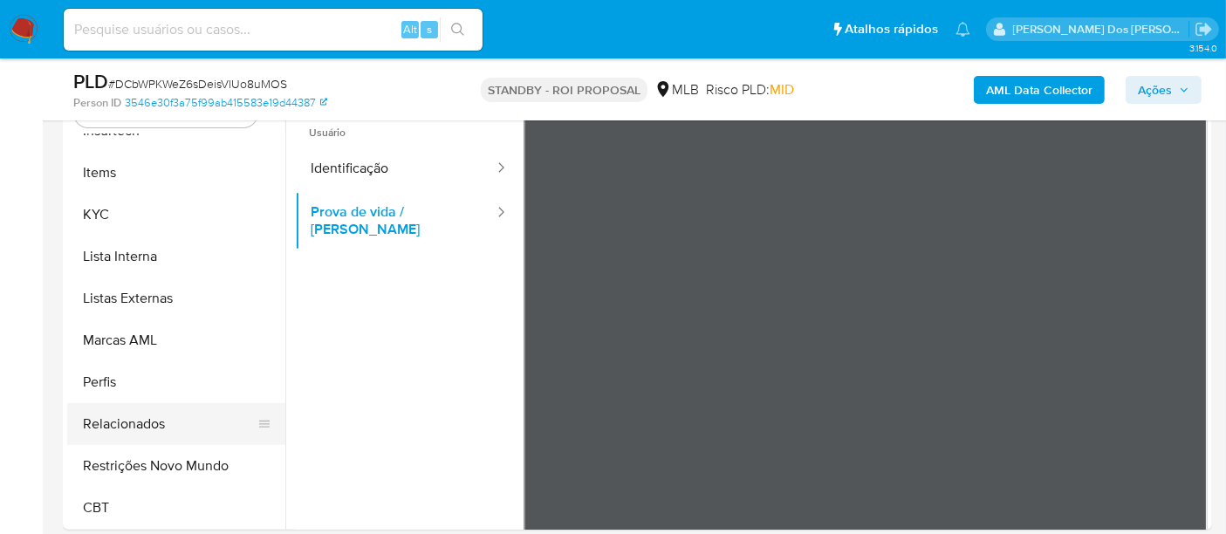
scroll to position [387, 0]
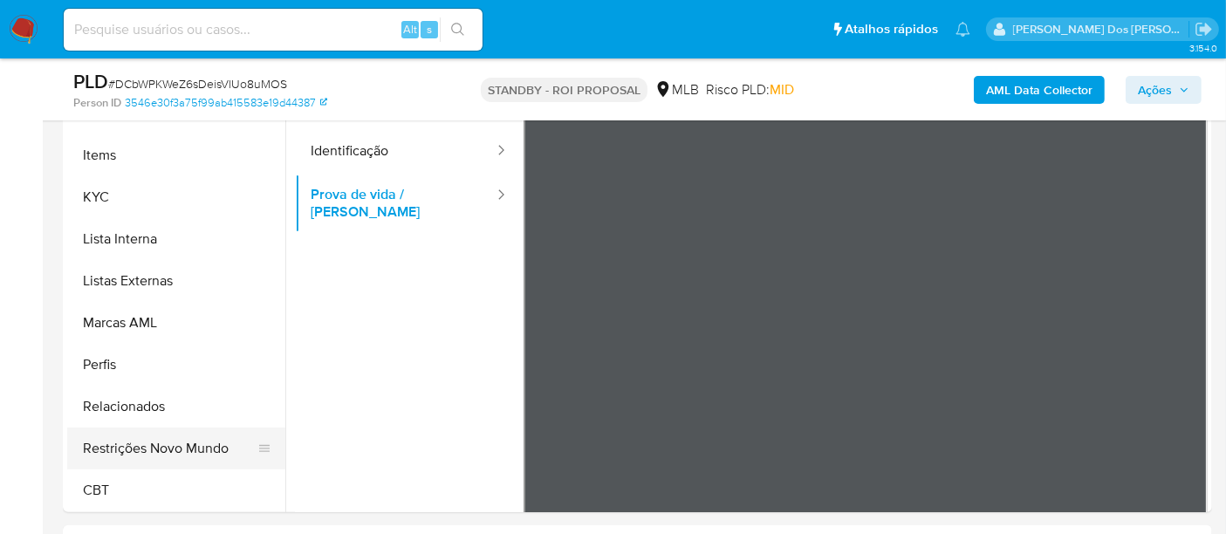
click at [158, 446] on button "Restrições Novo Mundo" at bounding box center [169, 448] width 204 height 42
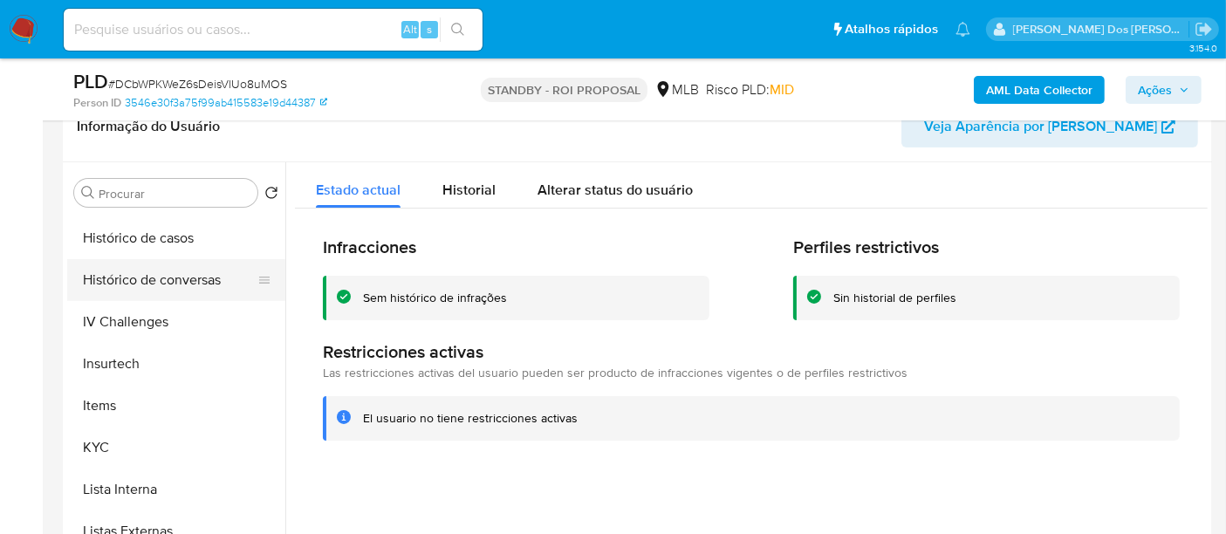
scroll to position [488, 0]
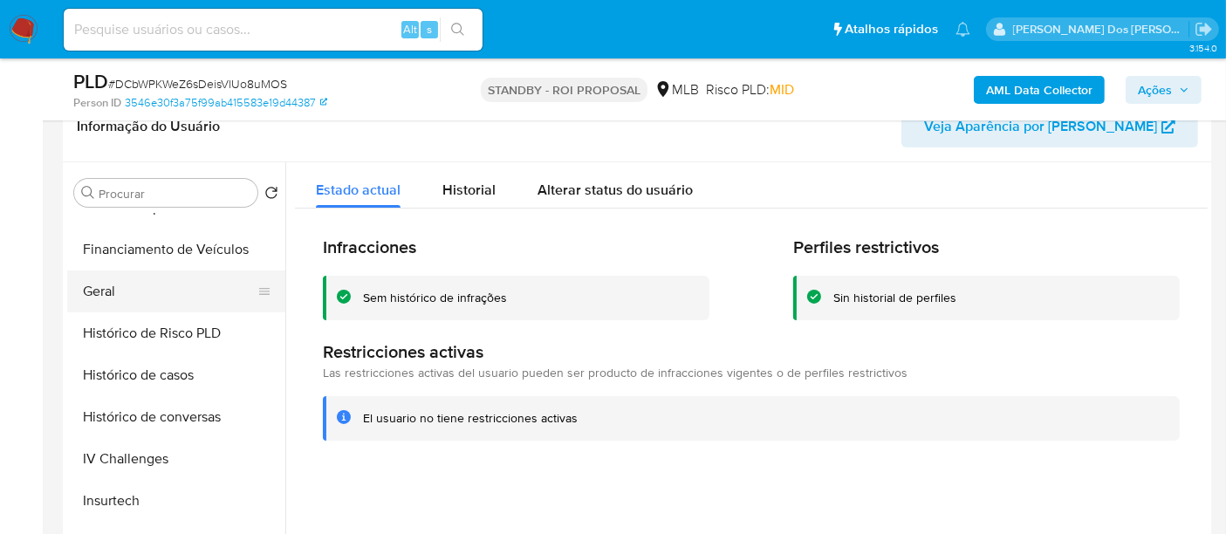
click at [105, 291] on button "Geral" at bounding box center [169, 291] width 204 height 42
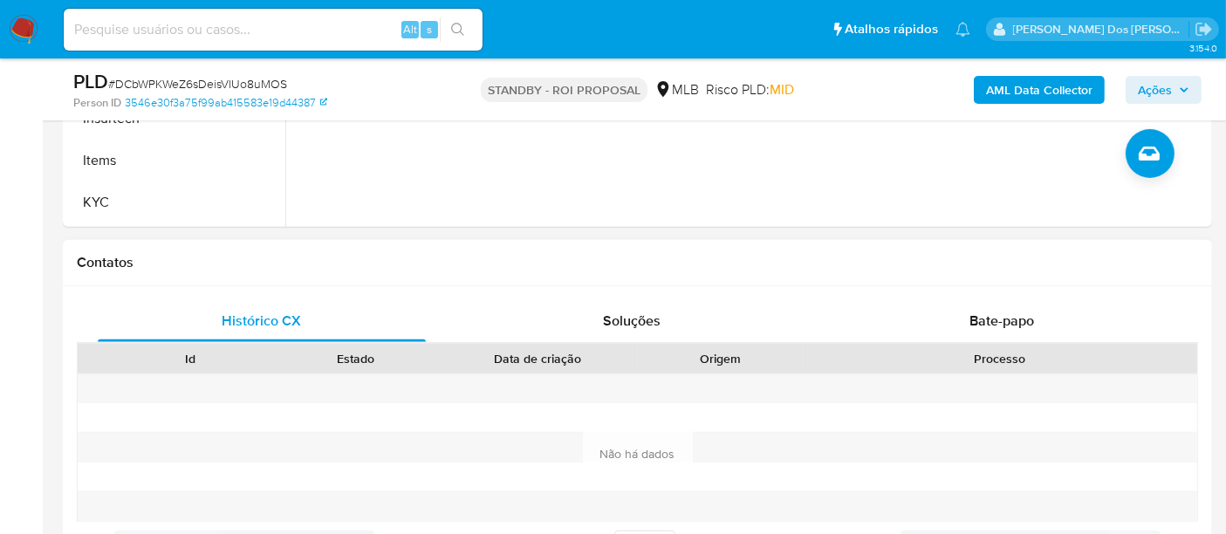
scroll to position [775, 0]
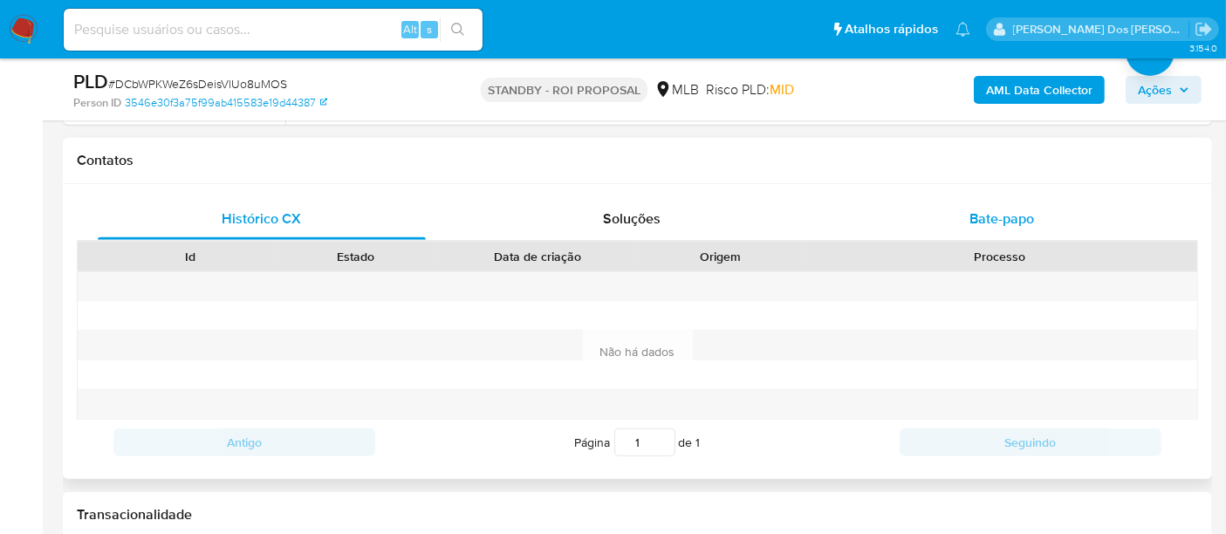
click at [983, 209] on span "Bate-papo" at bounding box center [1001, 218] width 65 height 20
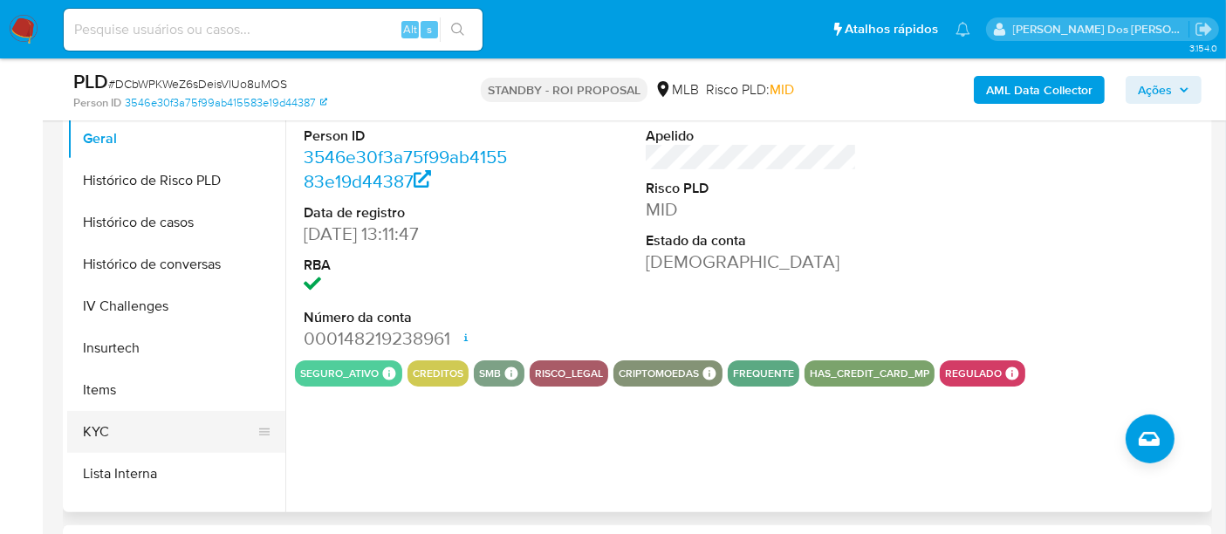
scroll to position [584, 0]
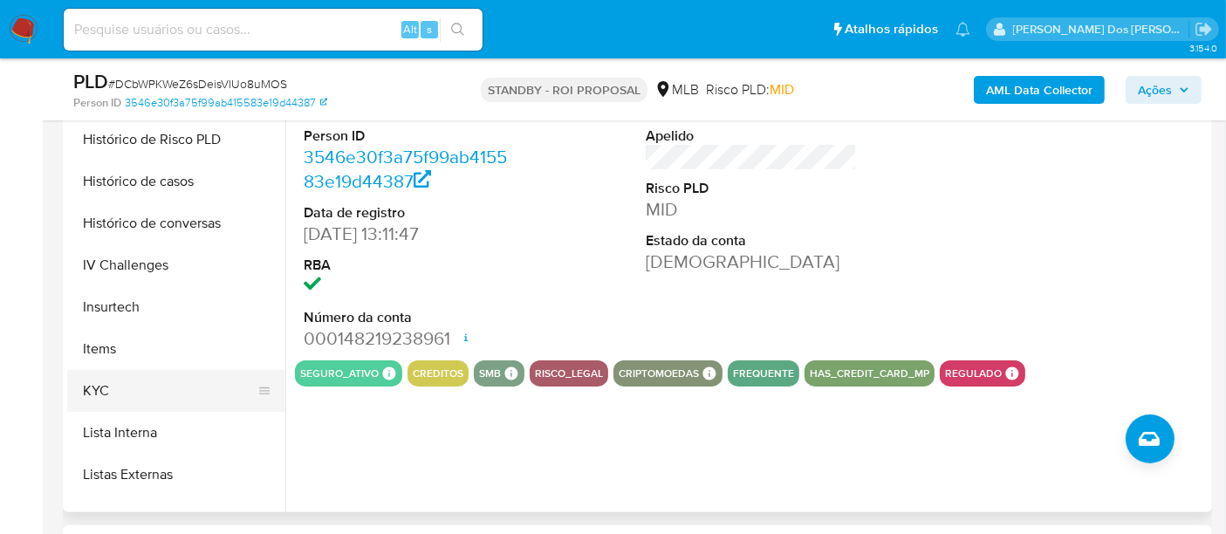
click at [99, 385] on button "KYC" at bounding box center [169, 391] width 204 height 42
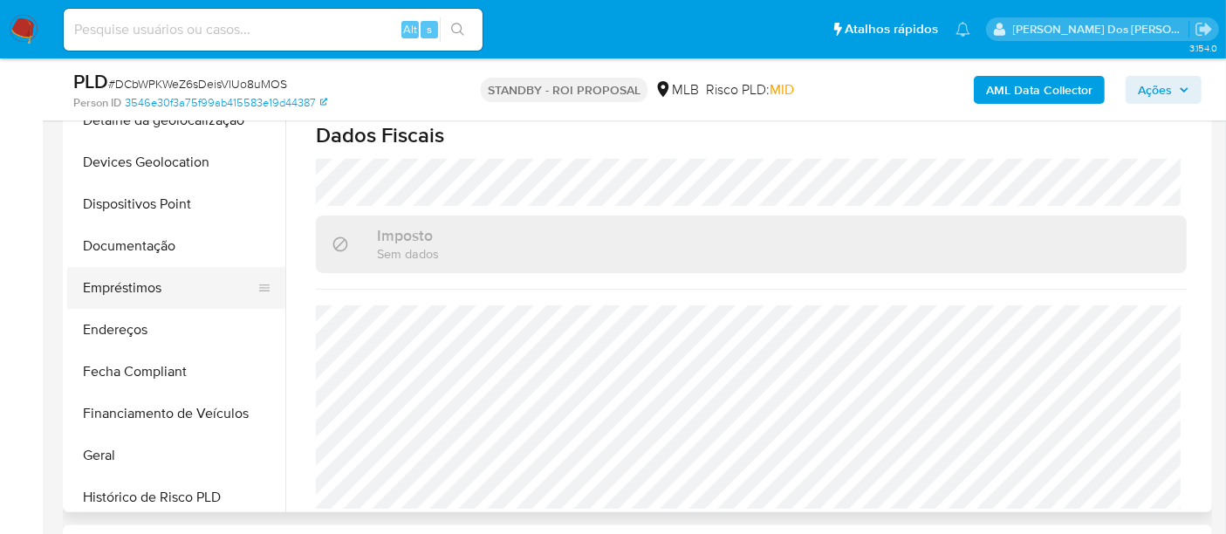
scroll to position [196, 0]
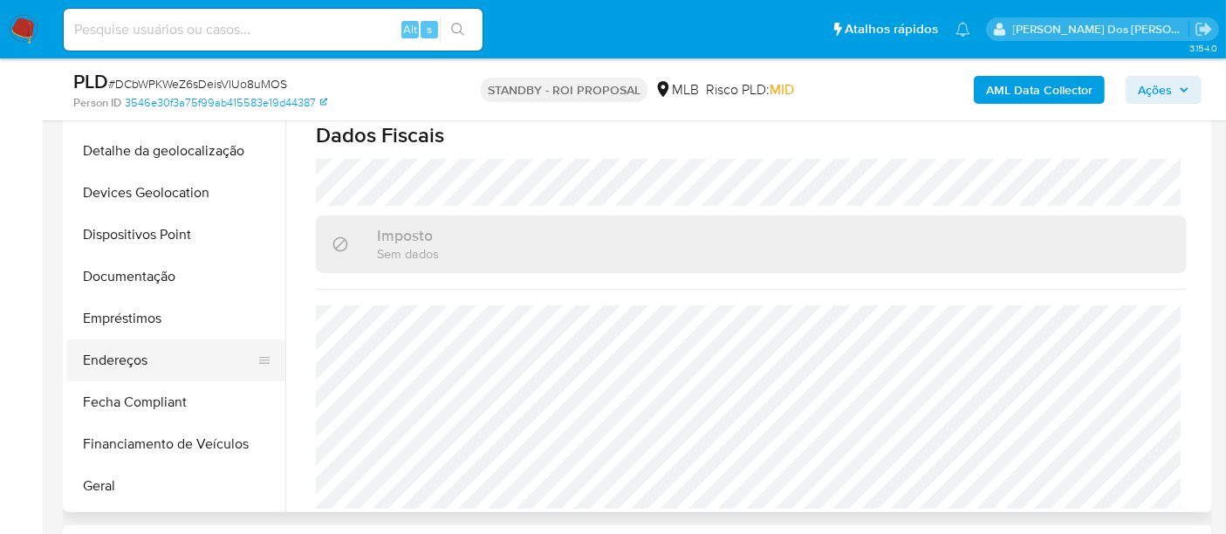
click at [134, 352] on button "Endereços" at bounding box center [169, 360] width 204 height 42
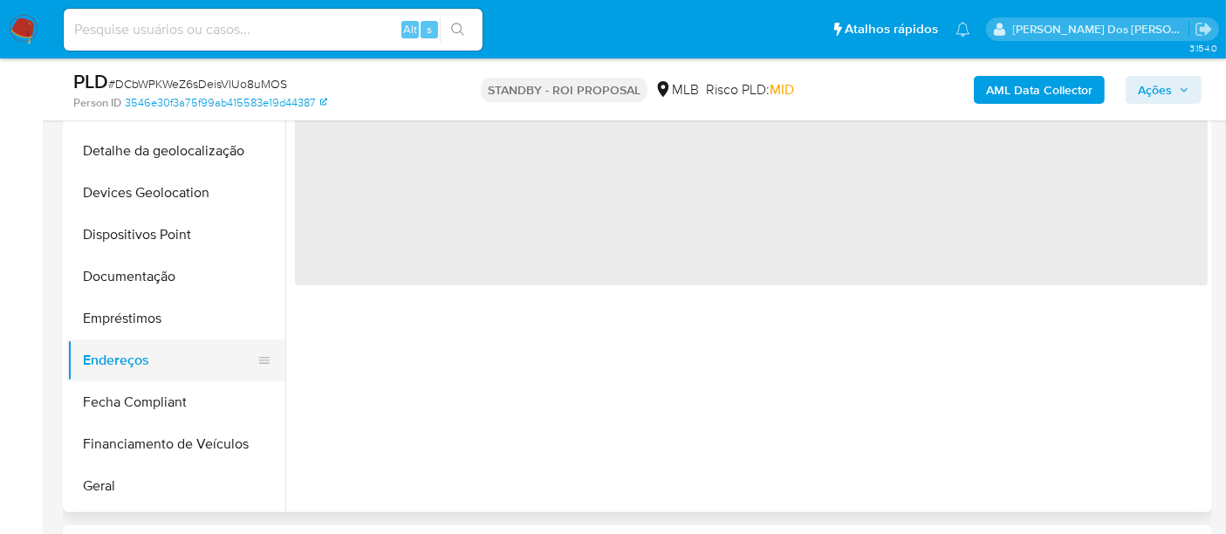
scroll to position [0, 0]
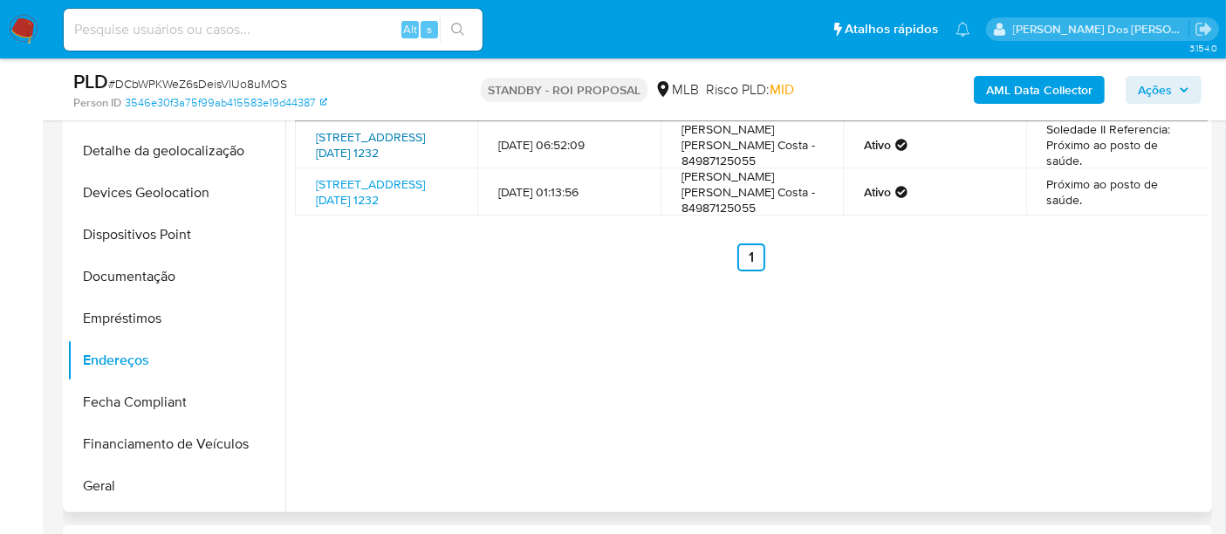
click at [362, 148] on link "Rua Pico Do Jaraguá 1232, Natal, Rio Grande Do Norte, 59127580, Brasil 1232" at bounding box center [370, 144] width 109 height 33
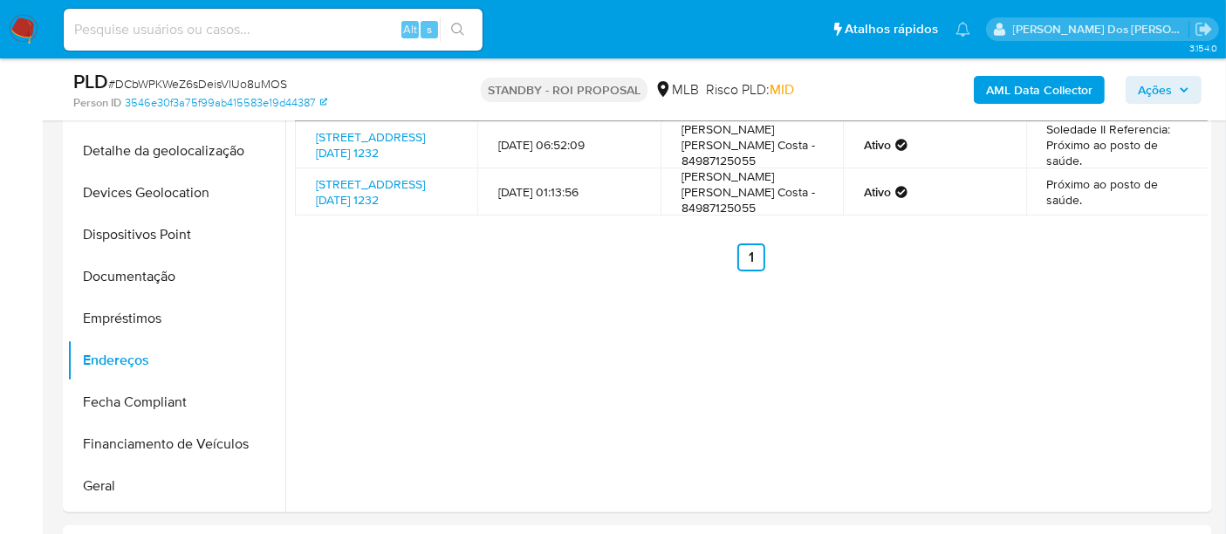
click at [237, 37] on input at bounding box center [273, 29] width 419 height 23
paste input "w9F53m49C7Qv5ljvDNdR5ghN"
type input "w9F53m49C7Qv5ljvDNdR5ghN"
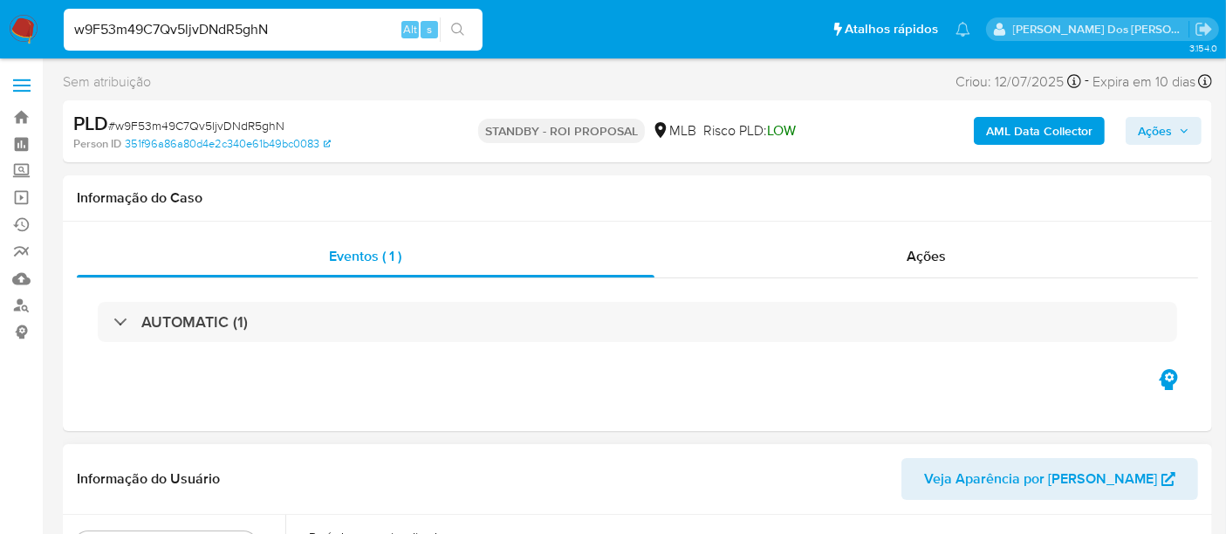
select select "10"
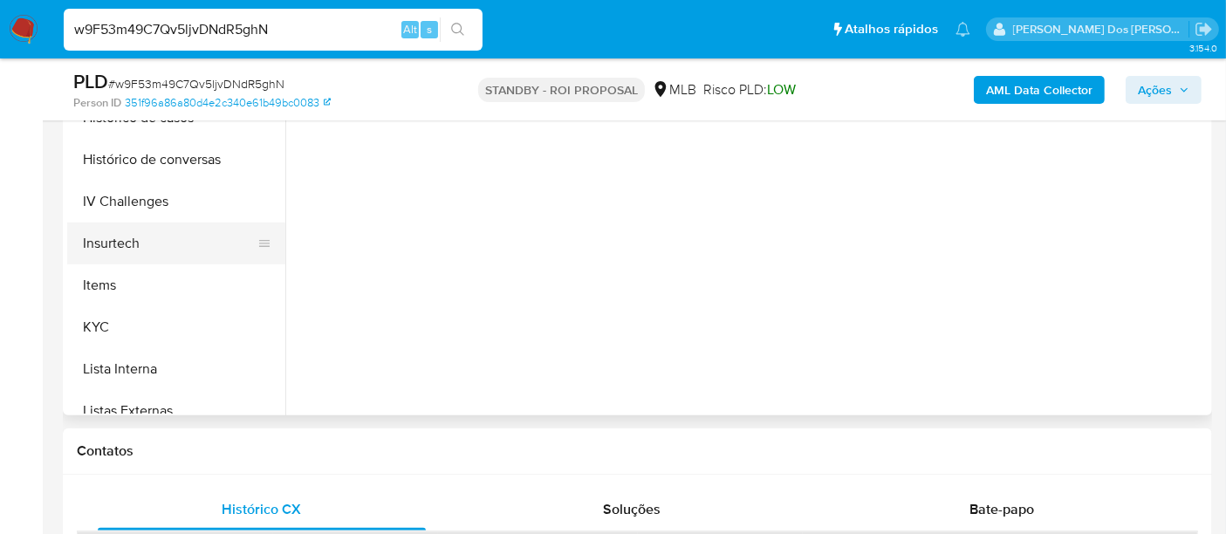
scroll to position [581, 0]
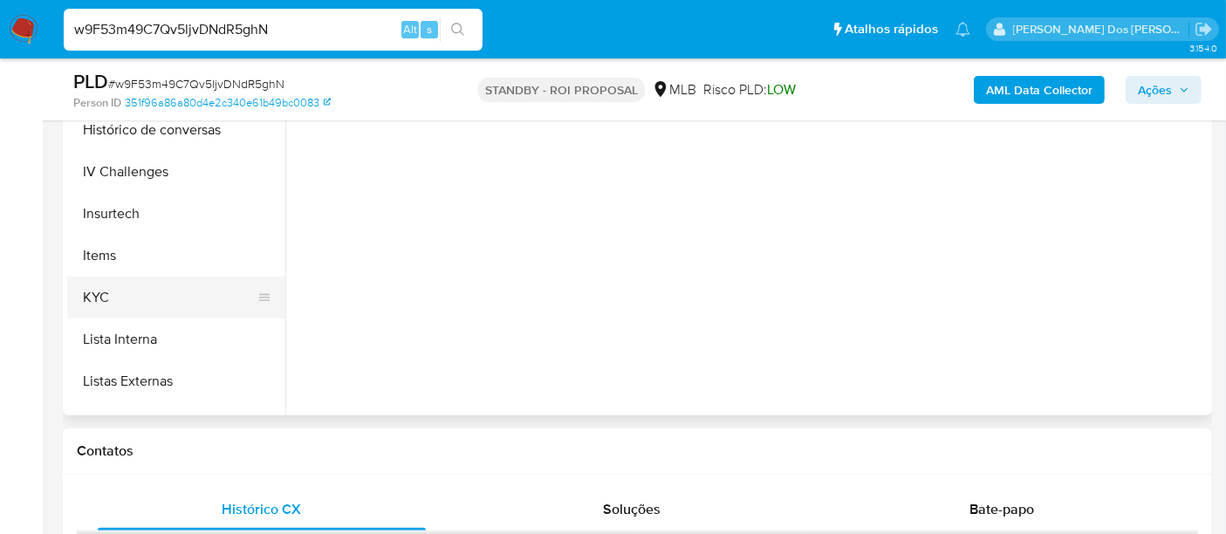
click at [109, 296] on button "KYC" at bounding box center [169, 298] width 204 height 42
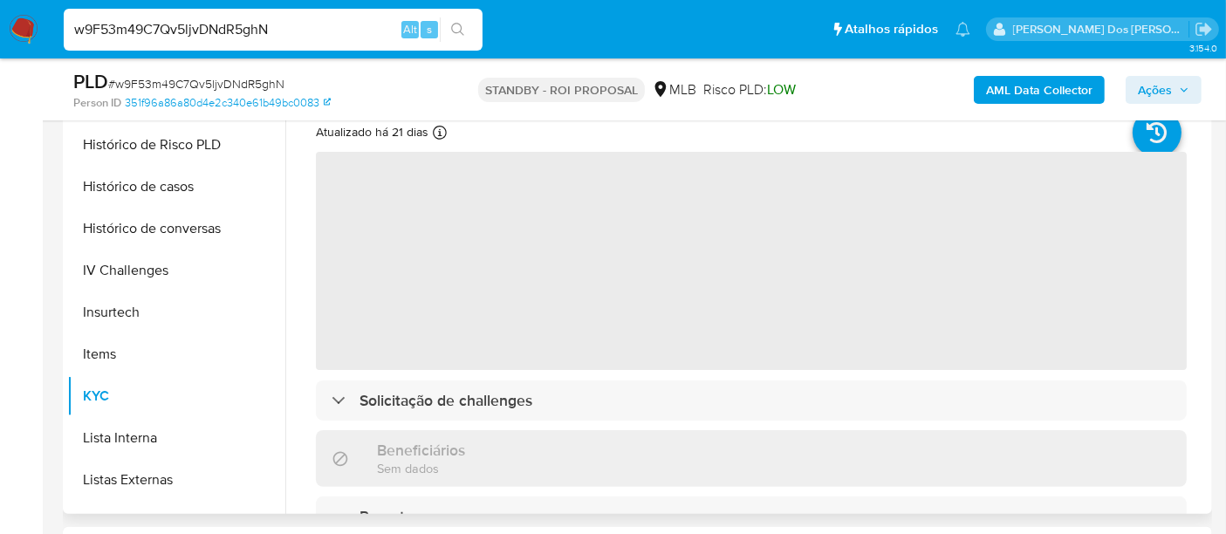
scroll to position [290, 0]
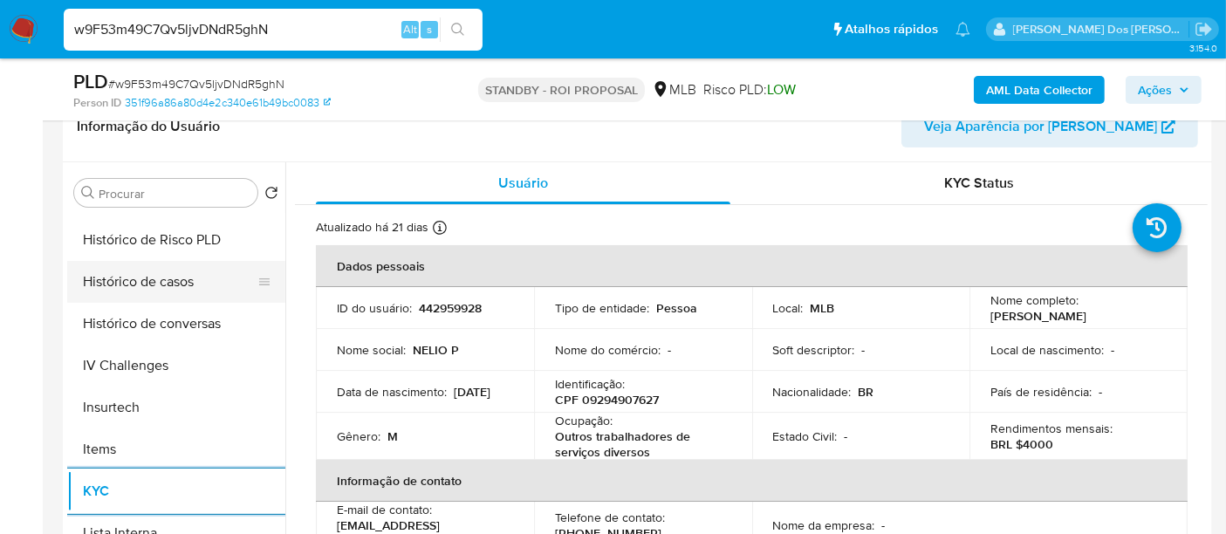
click at [174, 283] on button "Histórico de casos" at bounding box center [169, 282] width 204 height 42
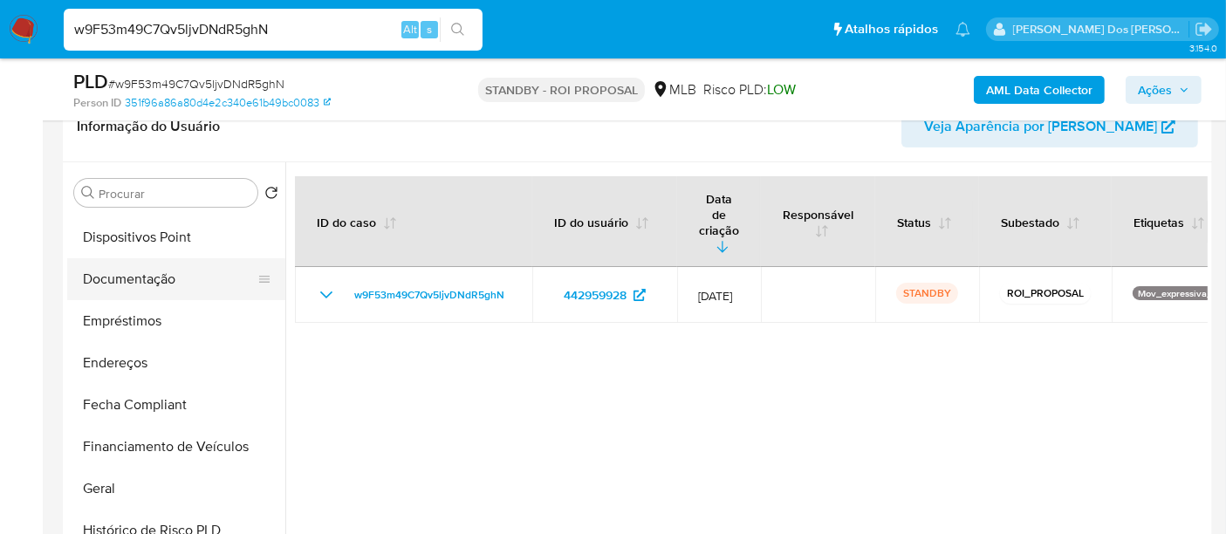
click at [137, 283] on button "Documentação" at bounding box center [169, 279] width 204 height 42
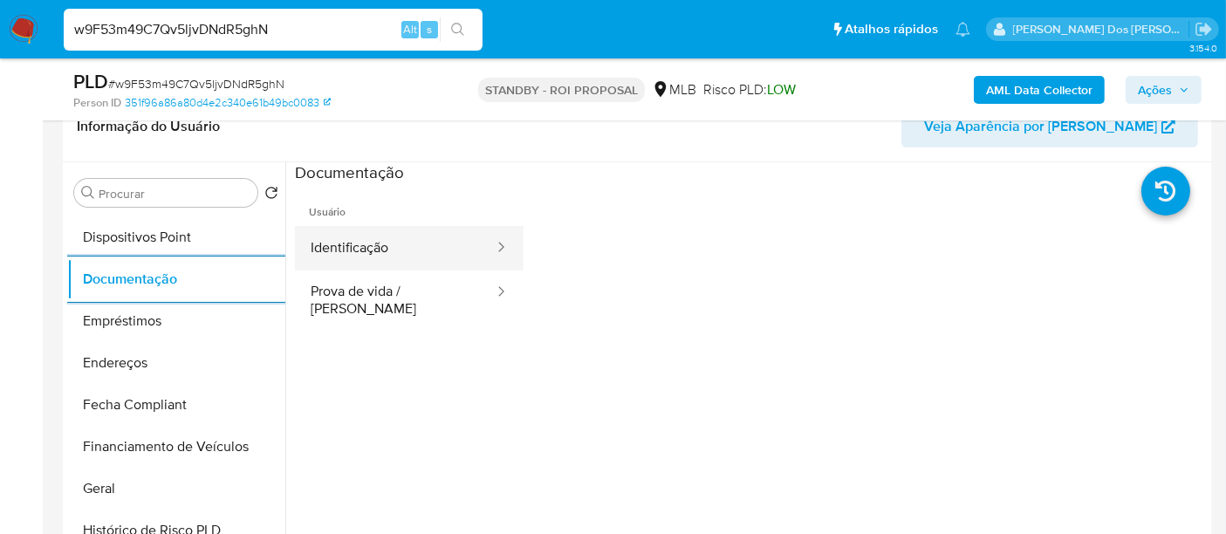
click at [372, 246] on button "Identificação" at bounding box center [395, 248] width 201 height 44
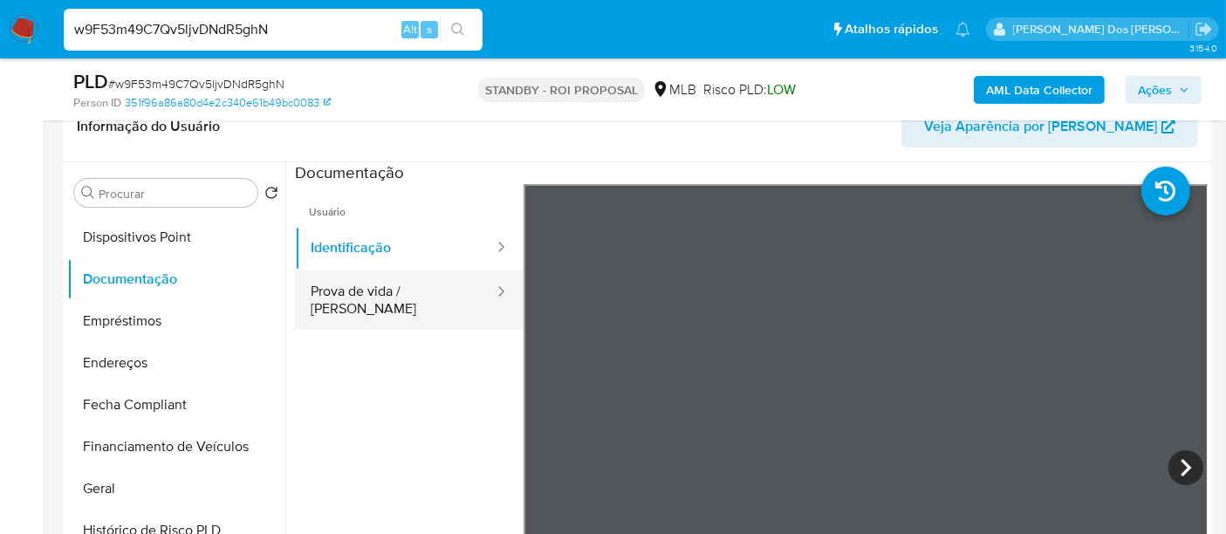
click at [397, 293] on button "Prova de vida / [PERSON_NAME]" at bounding box center [395, 299] width 201 height 59
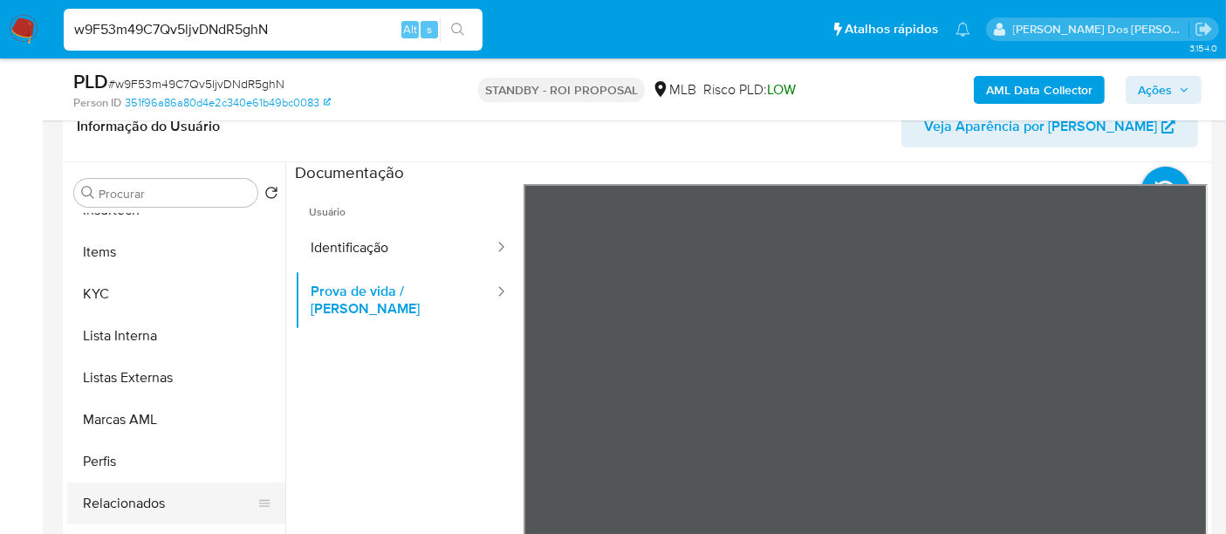
scroll to position [387, 0]
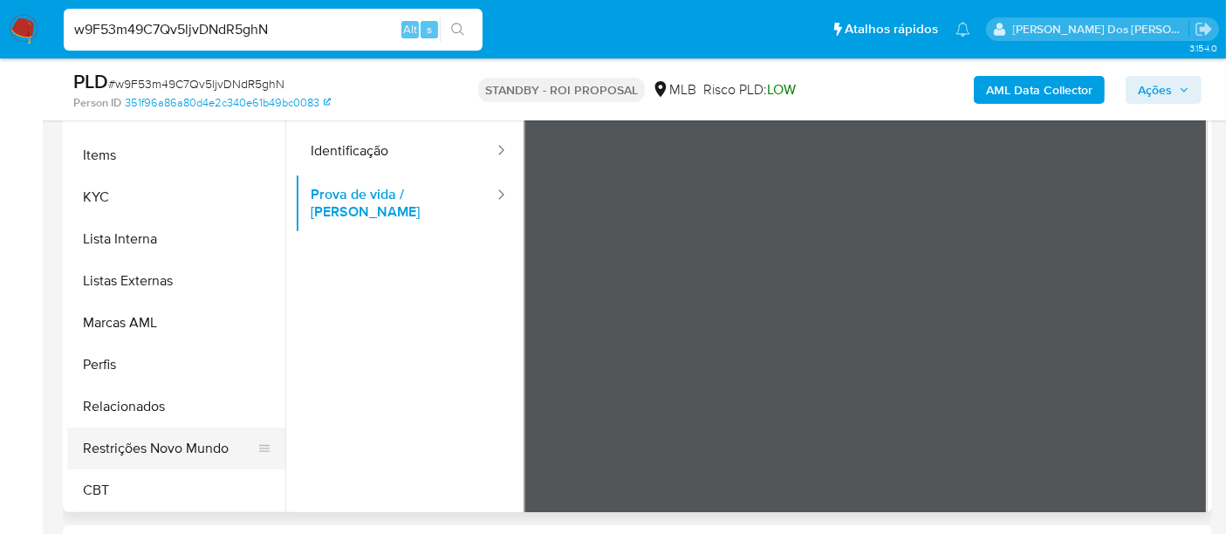
click at [169, 443] on button "Restrições Novo Mundo" at bounding box center [169, 448] width 204 height 42
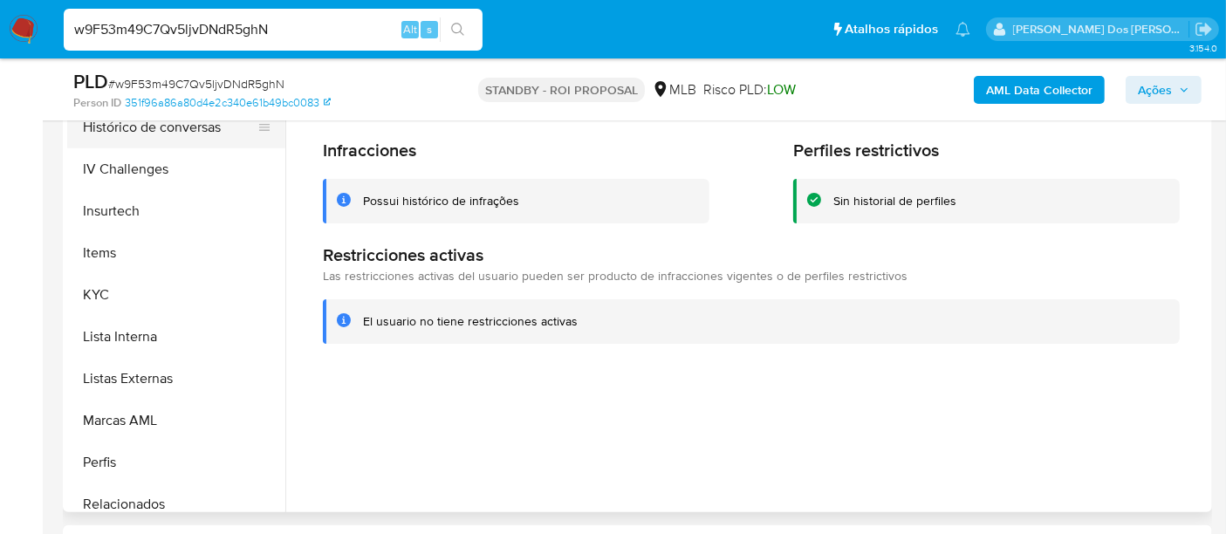
scroll to position [488, 0]
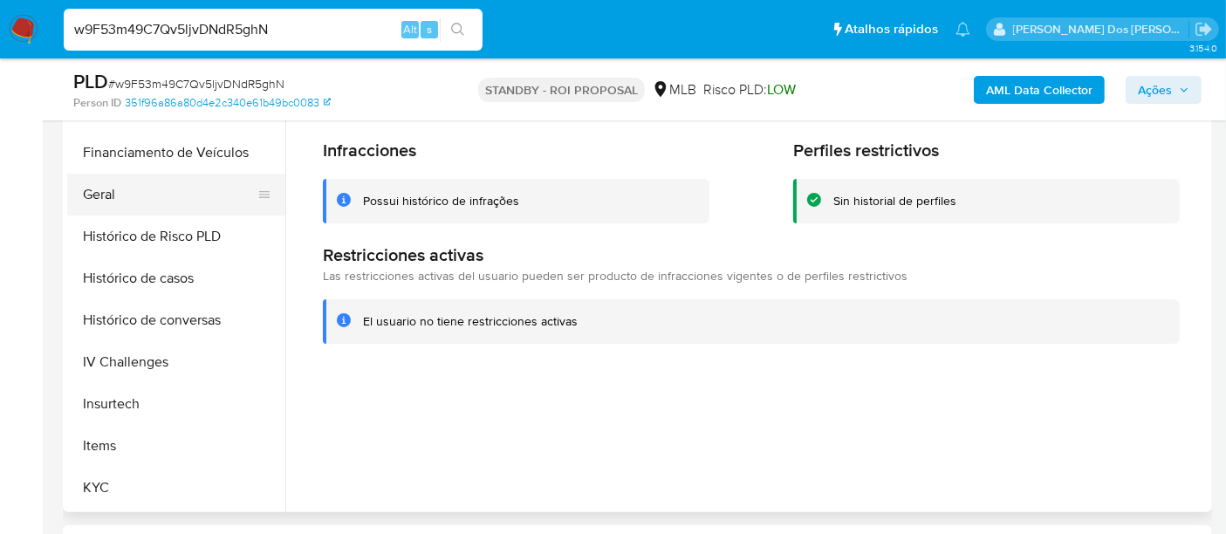
click at [107, 188] on button "Geral" at bounding box center [169, 195] width 204 height 42
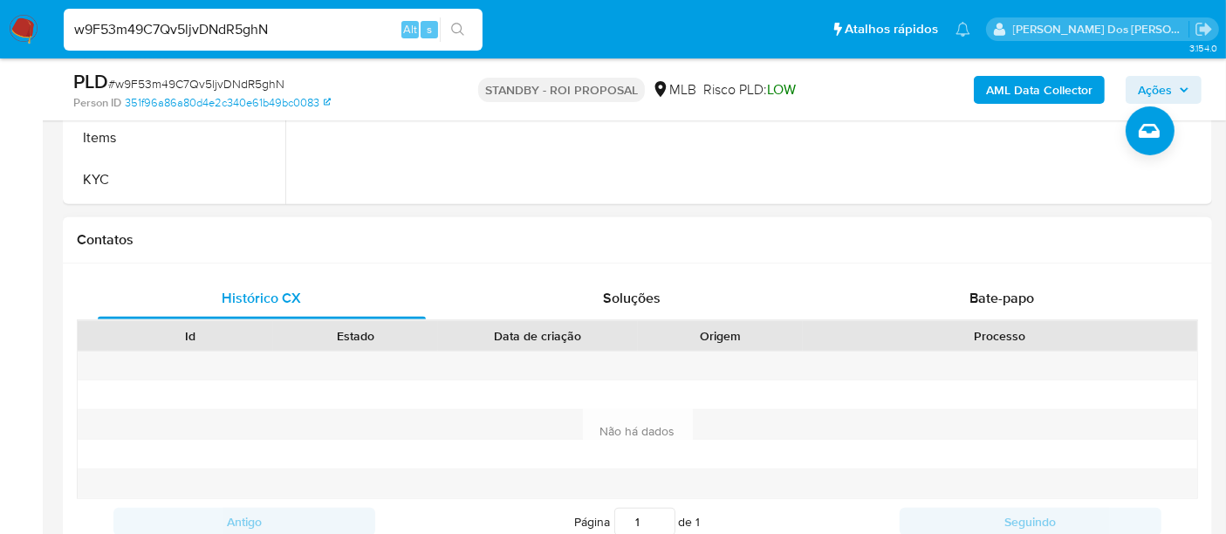
scroll to position [775, 0]
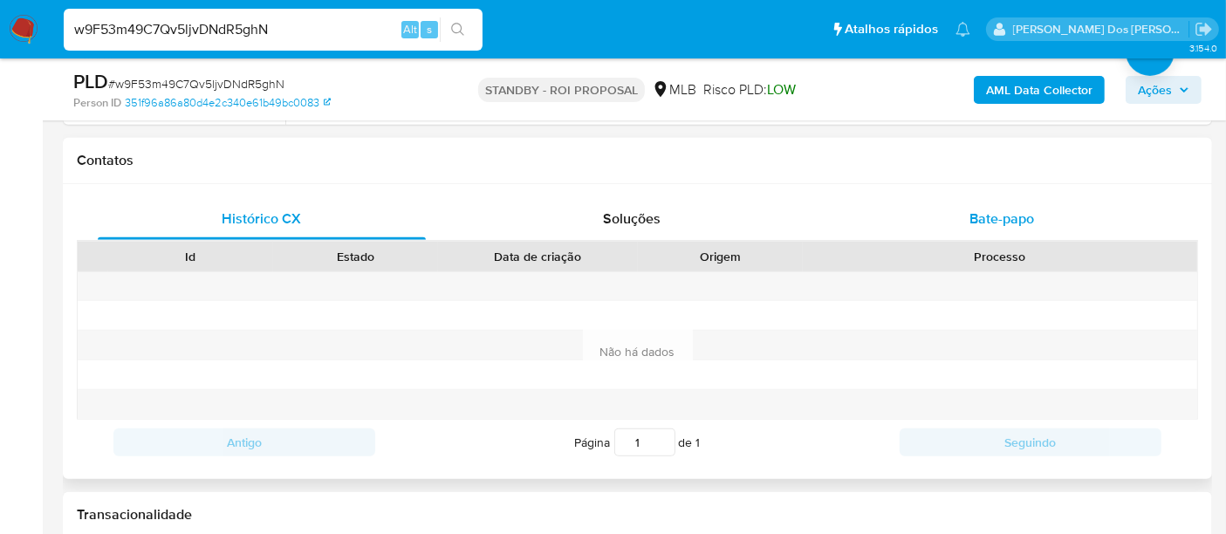
click at [1012, 213] on span "Bate-papo" at bounding box center [1001, 218] width 65 height 20
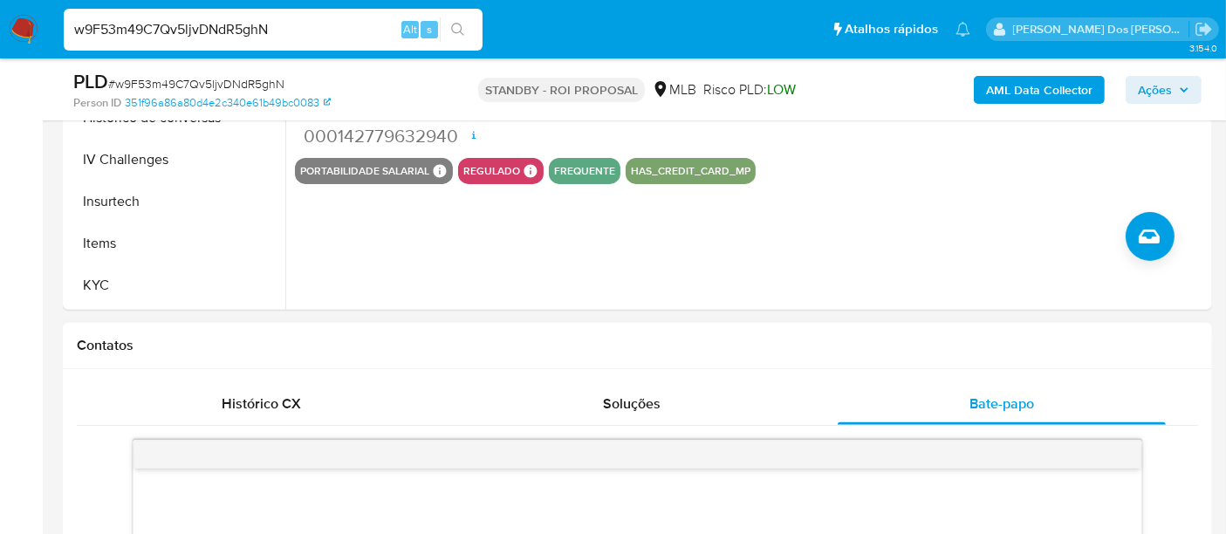
scroll to position [484, 0]
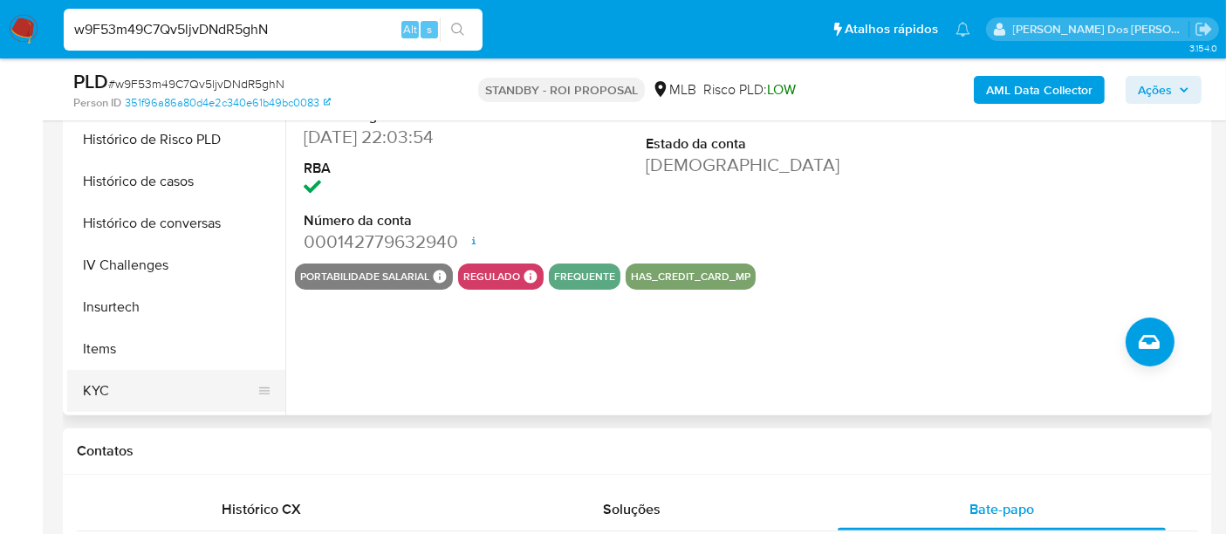
click at [98, 387] on button "KYC" at bounding box center [169, 391] width 204 height 42
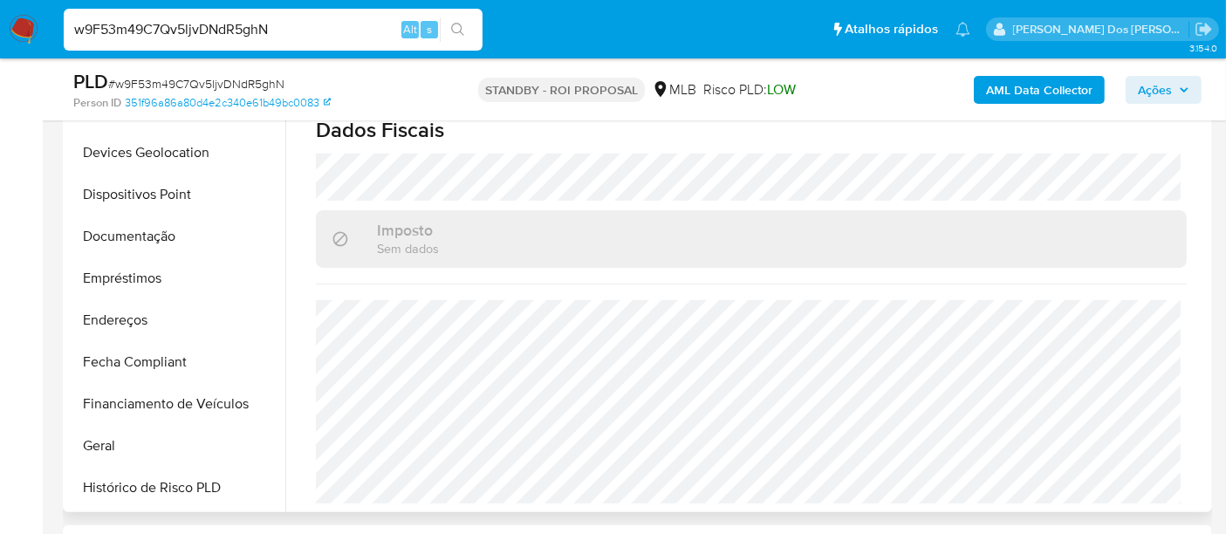
scroll to position [196, 0]
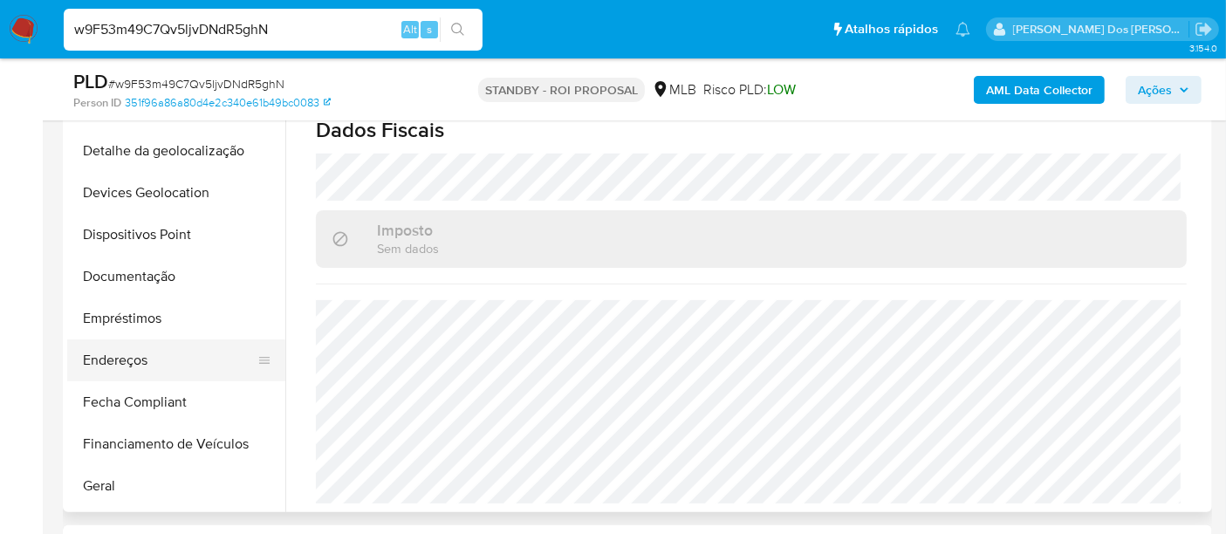
click at [136, 347] on button "Endereços" at bounding box center [169, 360] width 204 height 42
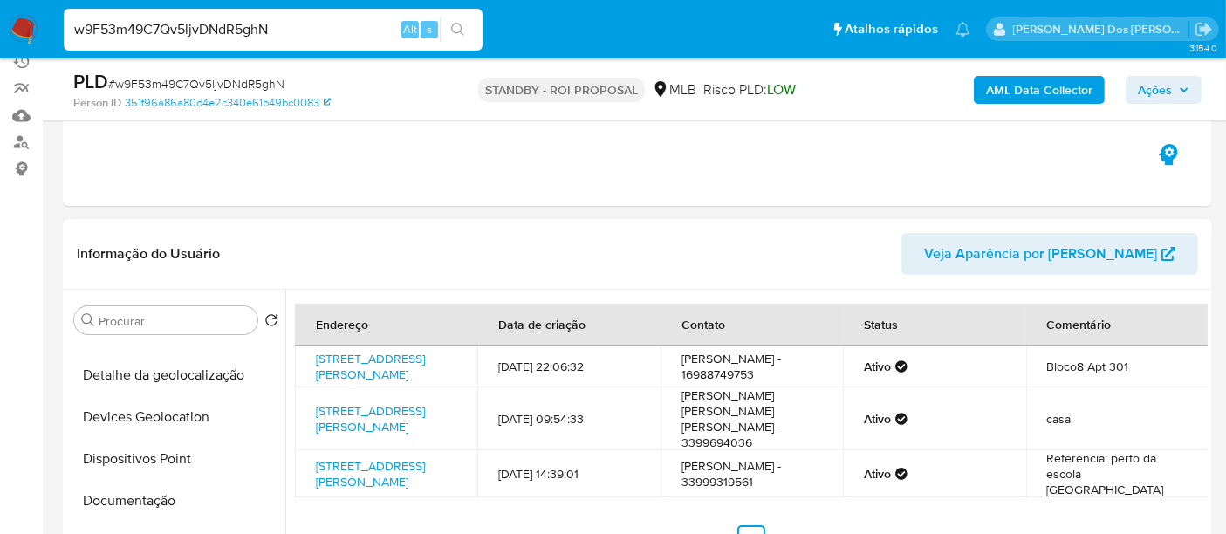
scroll to position [194, 0]
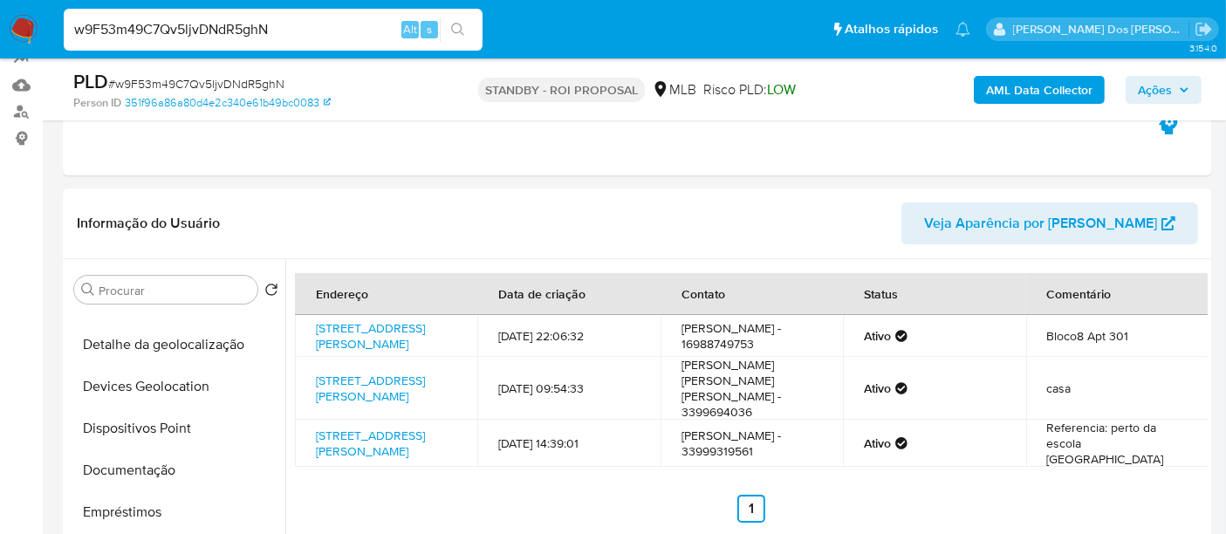
click at [249, 31] on input "w9F53m49C7Qv5ljvDNdR5ghN" at bounding box center [273, 29] width 419 height 23
paste input "Bqc16ud2FOukS4IFYnPGK60O"
type input "Bqc16ud2FOukS4IFYnPGK60O"
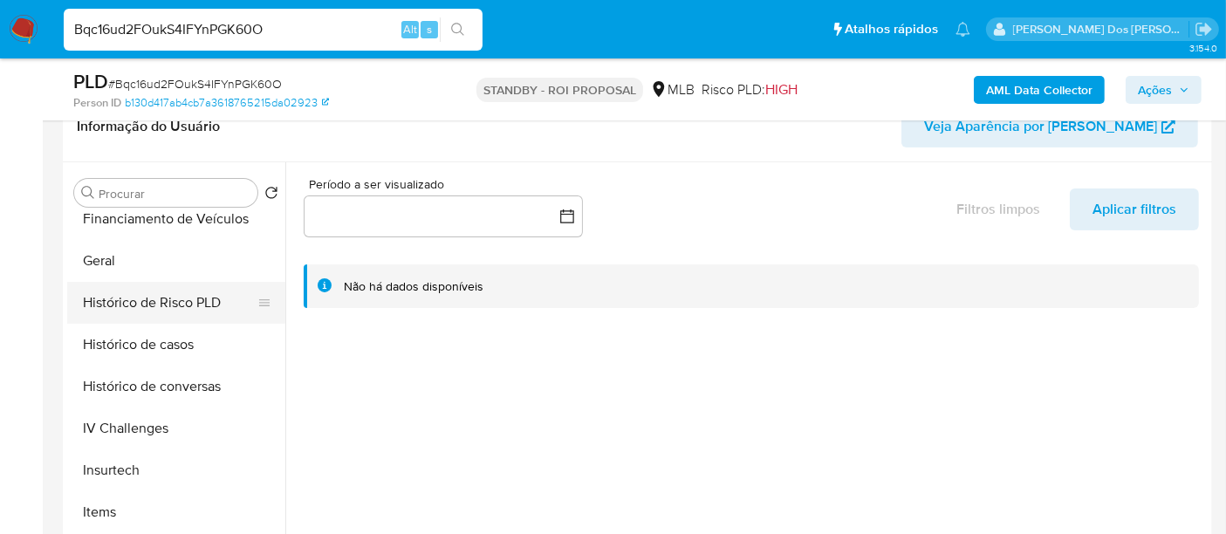
scroll to position [678, 0]
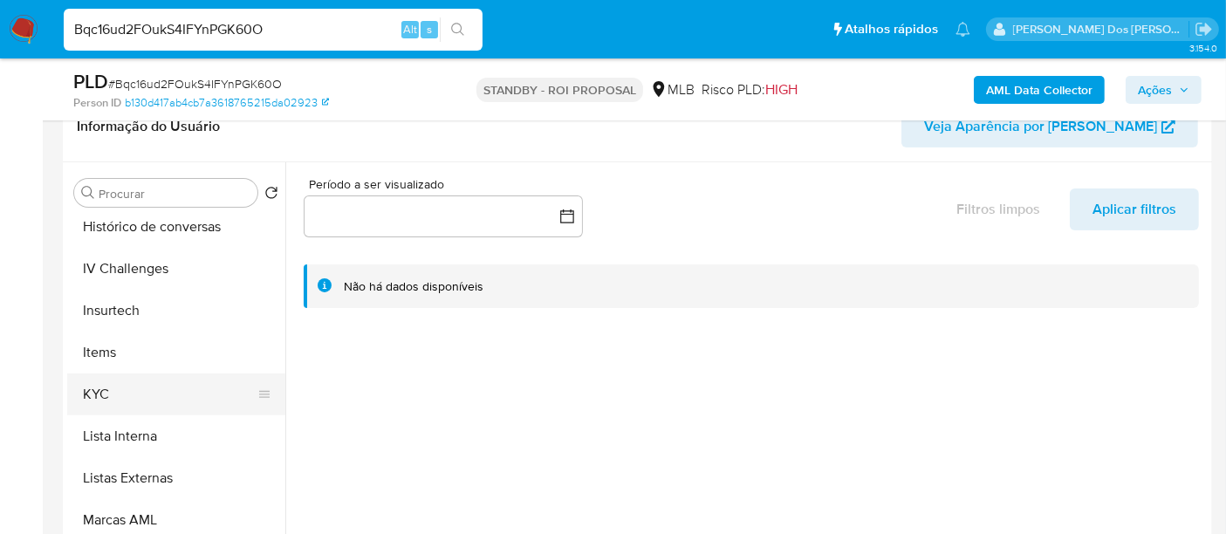
click at [101, 379] on button "KYC" at bounding box center [169, 394] width 204 height 42
select select "10"
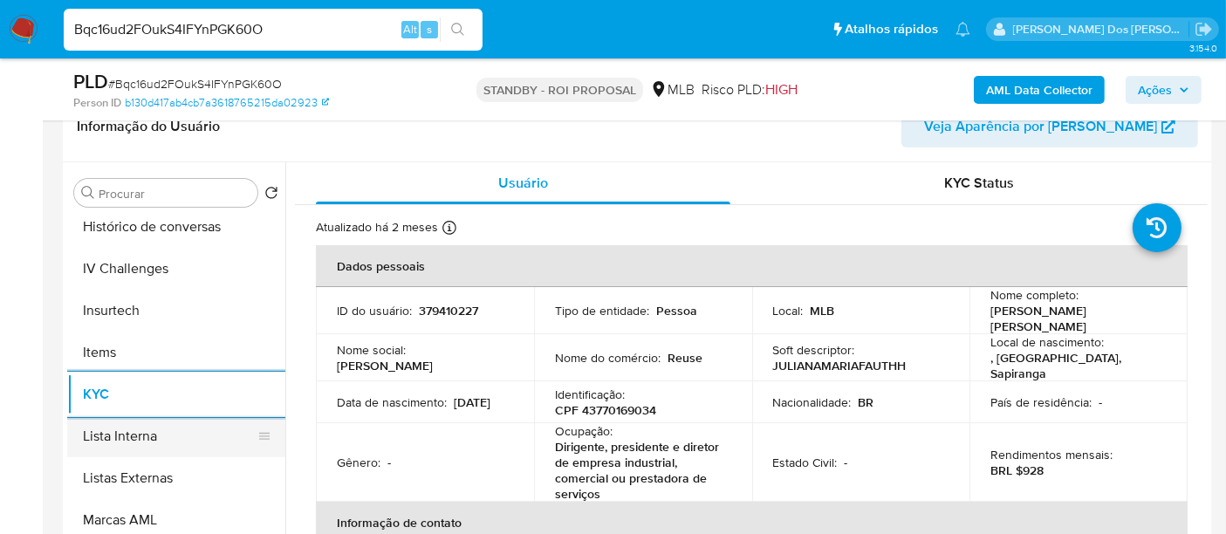
scroll to position [580, 0]
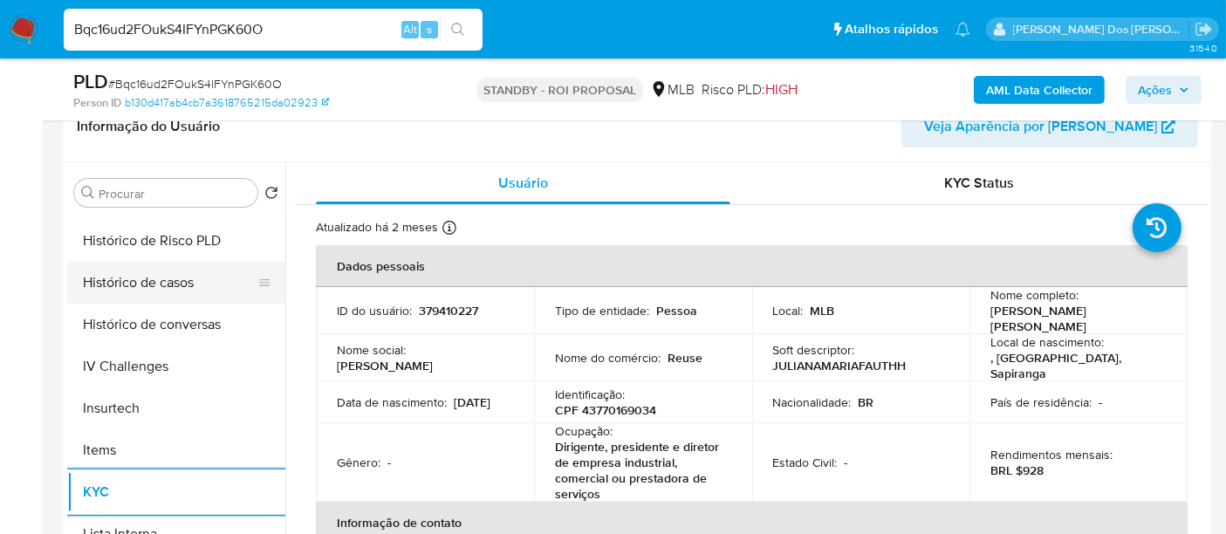
click at [164, 280] on button "Histórico de casos" at bounding box center [169, 283] width 204 height 42
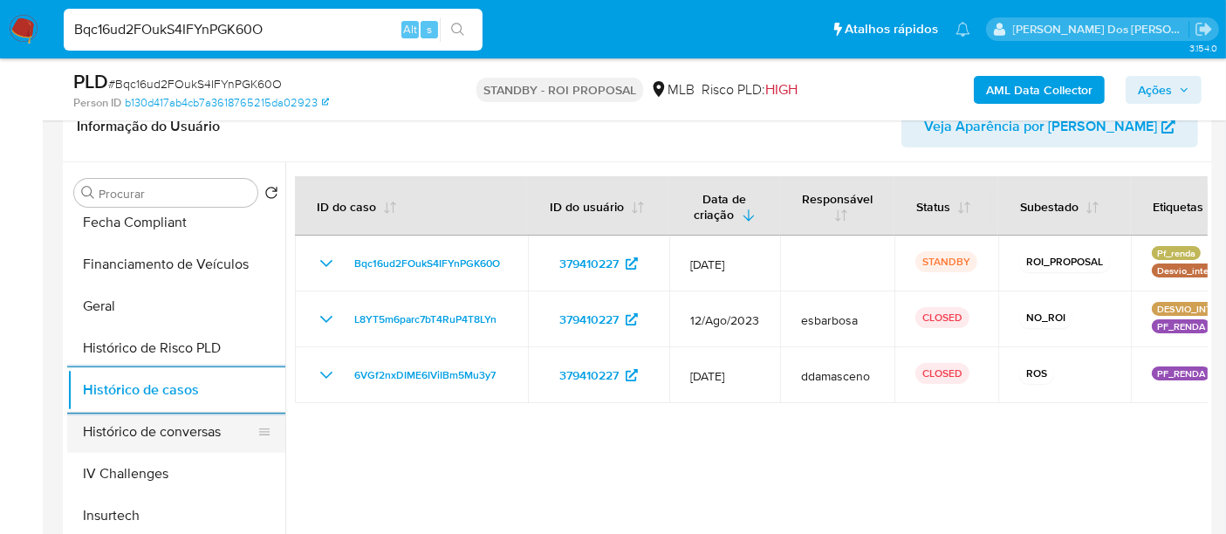
scroll to position [290, 0]
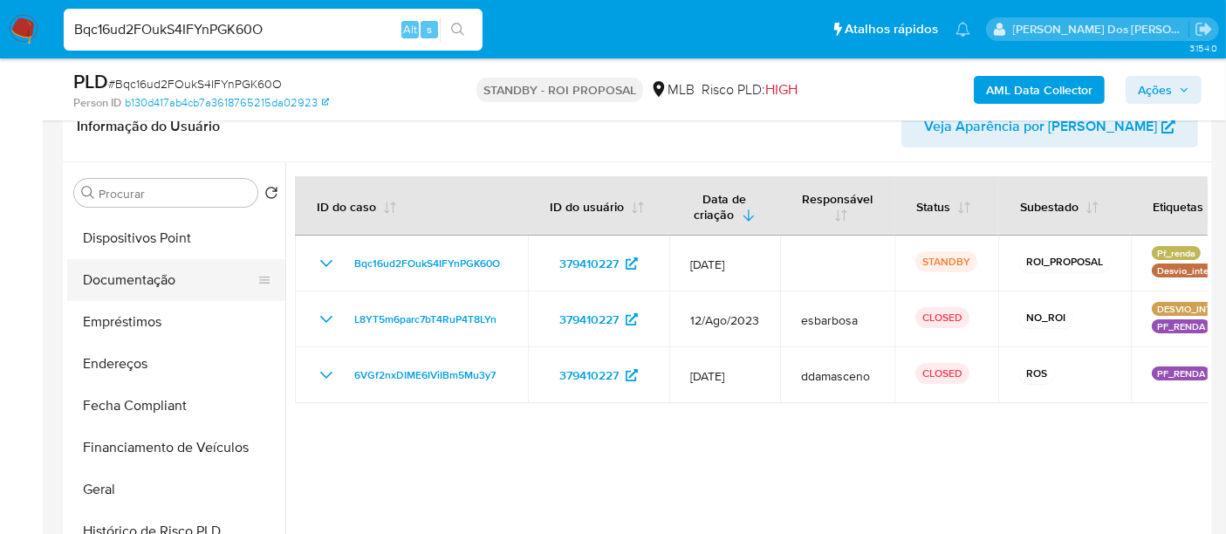
click at [126, 280] on button "Documentação" at bounding box center [169, 280] width 204 height 42
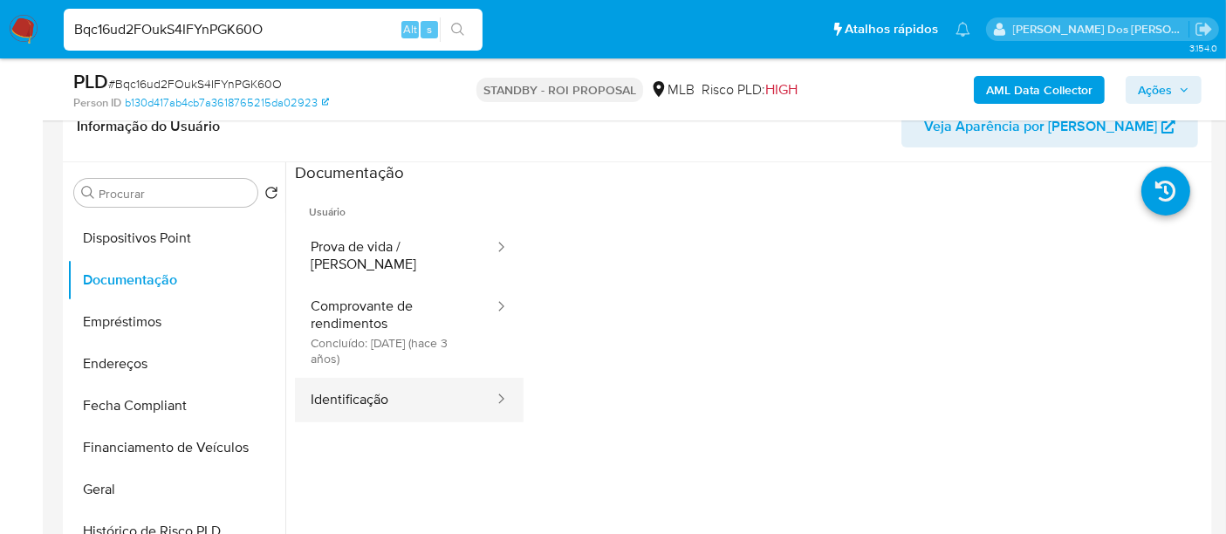
click at [304, 381] on button "Identificação" at bounding box center [395, 400] width 201 height 44
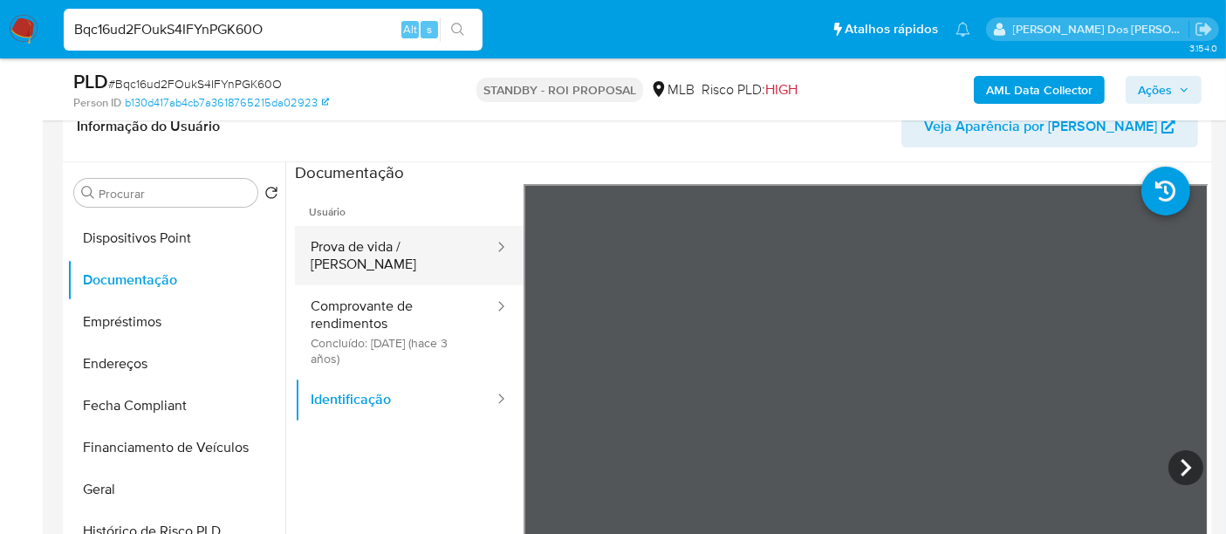
click at [382, 242] on button "Prova de vida / [PERSON_NAME]" at bounding box center [395, 255] width 201 height 59
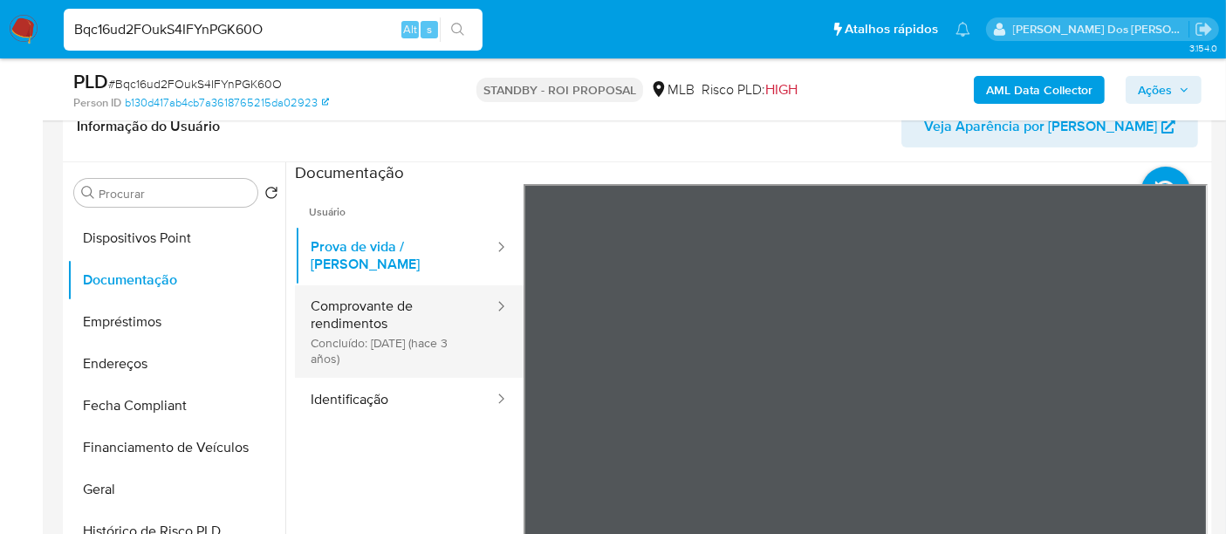
click at [351, 296] on button "Comprovante de rendimentos Concluído: 09/11/2022 (hace 3 años)" at bounding box center [395, 331] width 201 height 92
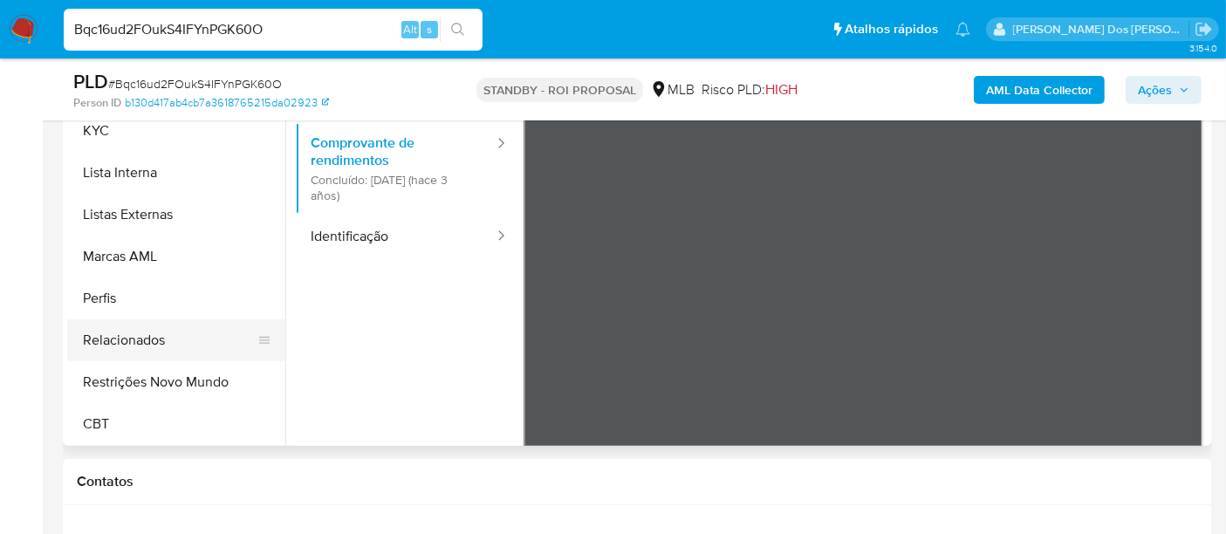
scroll to position [484, 0]
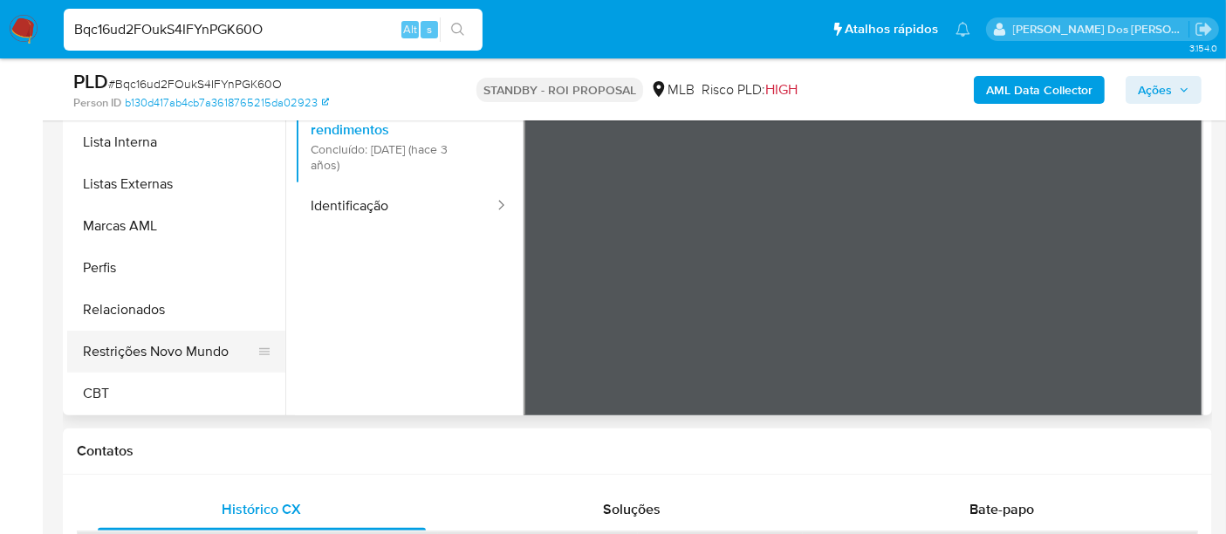
click at [204, 356] on button "Restrições Novo Mundo" at bounding box center [169, 352] width 204 height 42
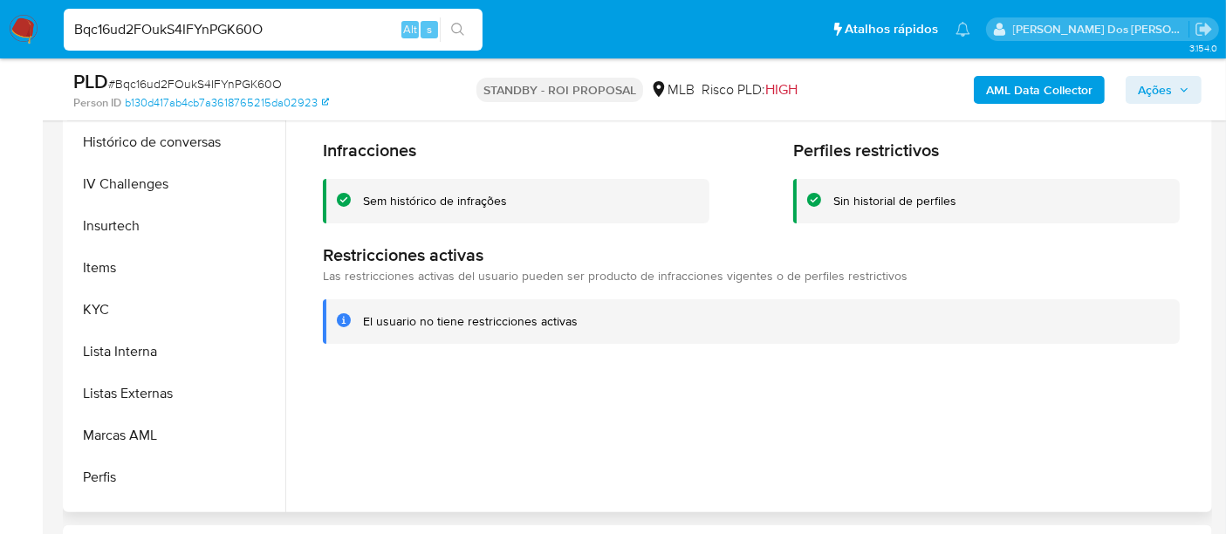
scroll to position [488, 0]
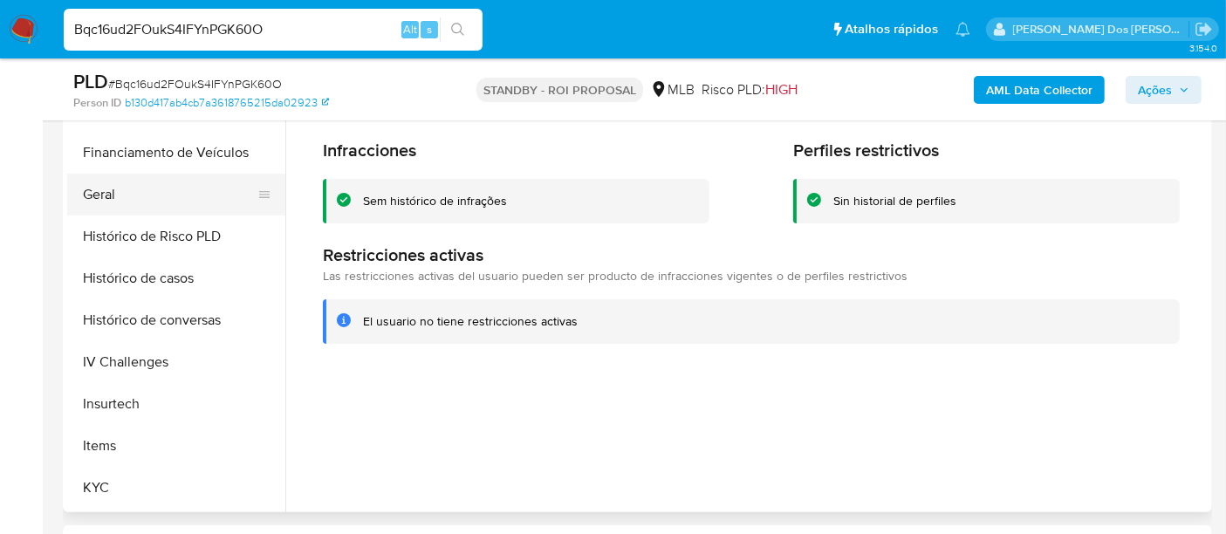
click at [92, 195] on button "Geral" at bounding box center [169, 195] width 204 height 42
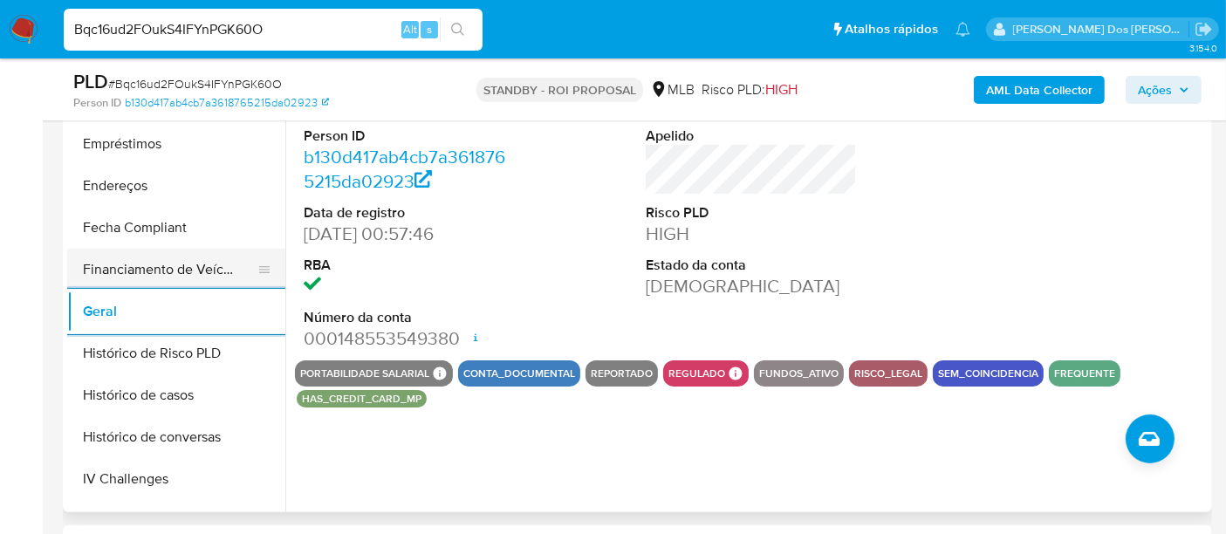
scroll to position [294, 0]
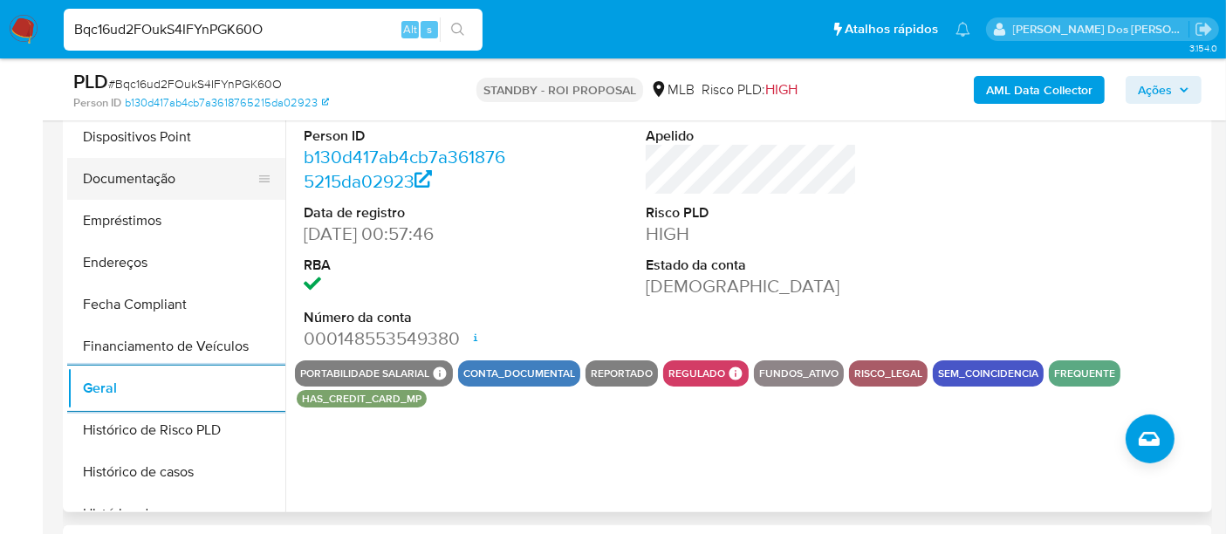
click at [146, 188] on button "Documentação" at bounding box center [169, 179] width 204 height 42
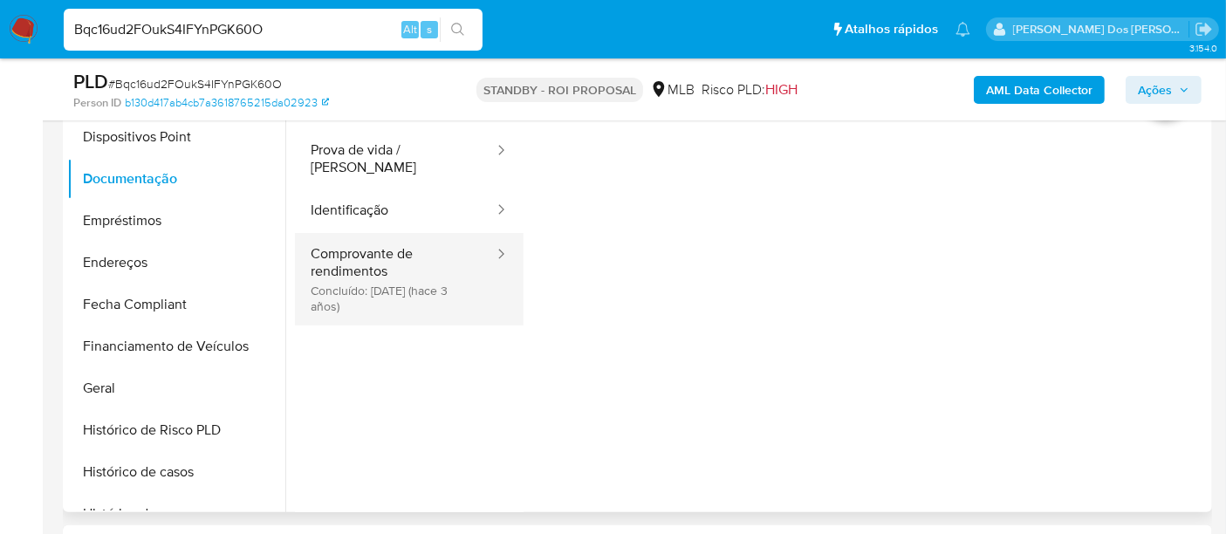
click at [387, 249] on button "Comprovante de rendimentos Concluído: 09/11/2022 (hace 3 años)" at bounding box center [395, 279] width 201 height 92
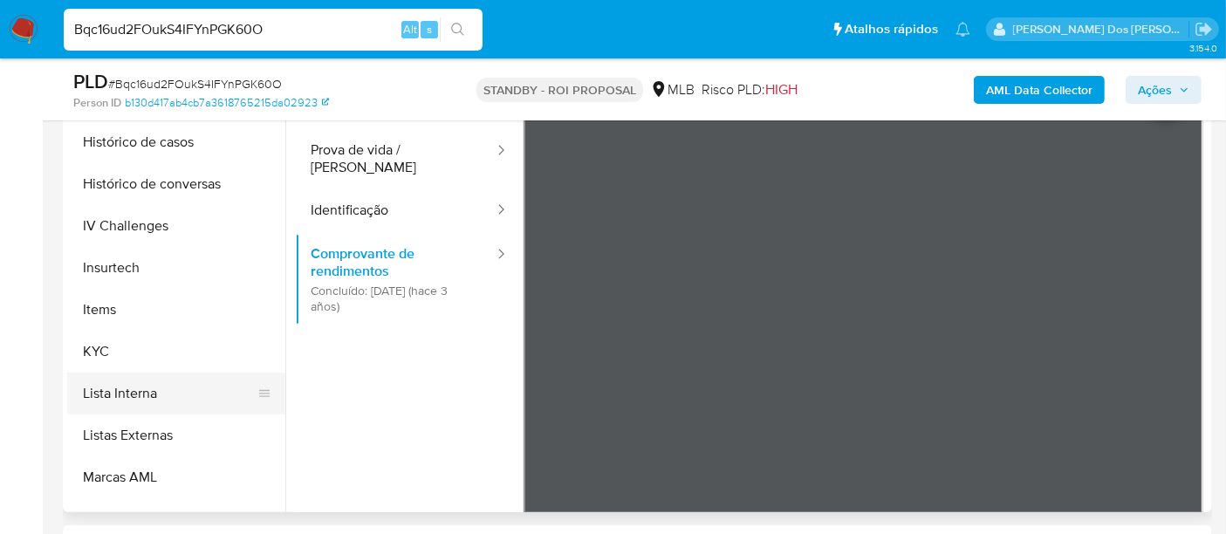
scroll to position [681, 0]
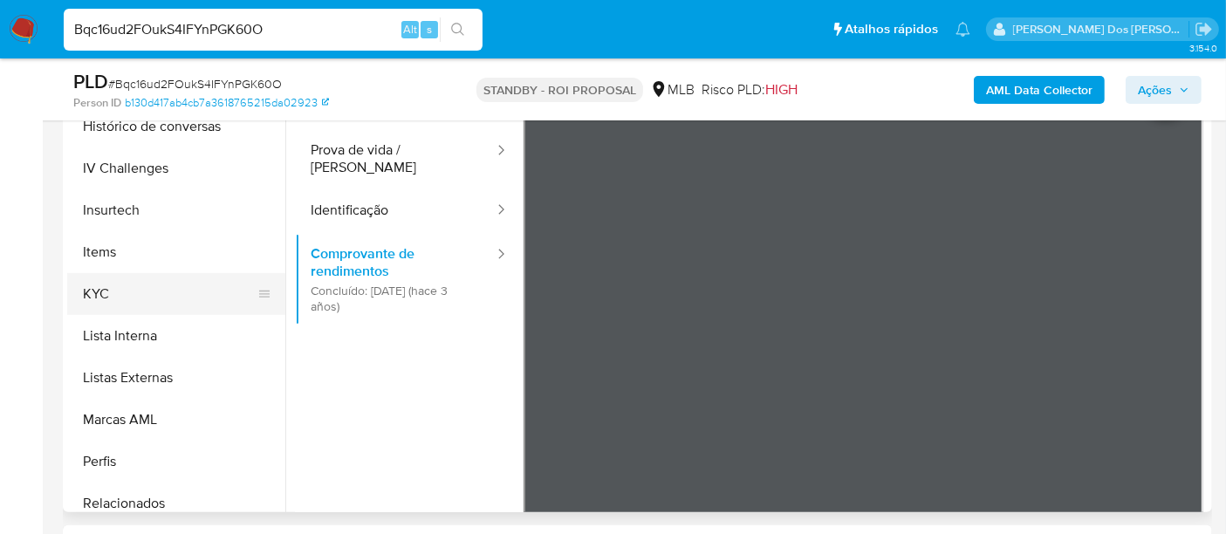
click at [92, 290] on button "KYC" at bounding box center [169, 294] width 204 height 42
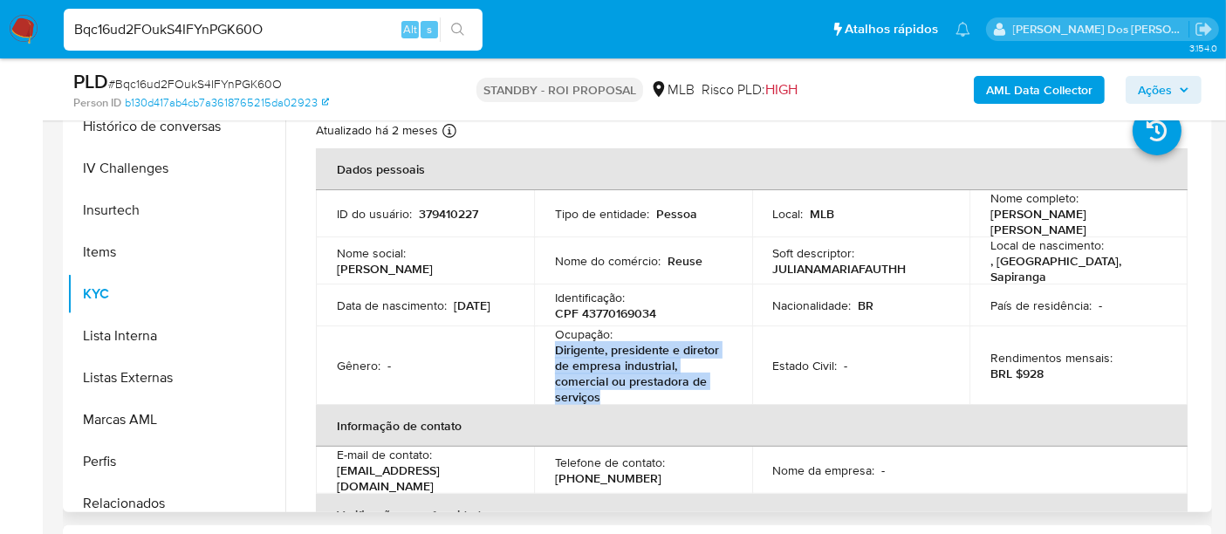
drag, startPoint x: 611, startPoint y: 389, endPoint x: 547, endPoint y: 345, distance: 77.9
click at [547, 345] on td "Ocupação : Dirigente, presidente e diretor de empresa industrial, comercial ou …" at bounding box center [643, 365] width 218 height 79
copy p "Dirigente, presidente e diretor de empresa industrial, comercial ou prestadora …"
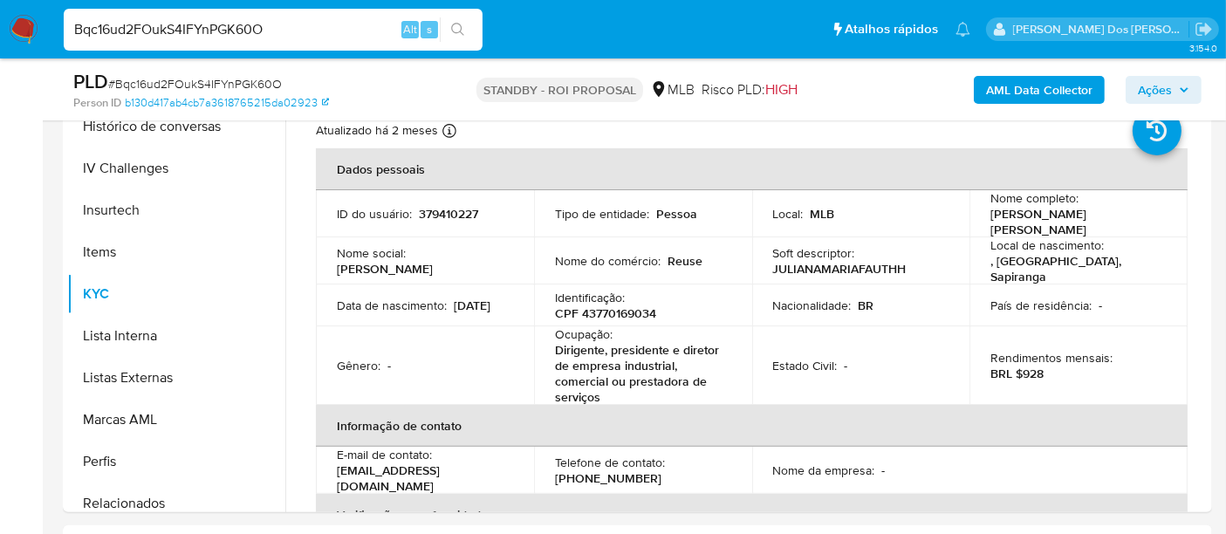
click at [316, 37] on input "Bqc16ud2FOukS4IFYnPGK60O" at bounding box center [273, 29] width 419 height 23
paste input "h7u0dj8RkXsZ0Lh6MGlMC70z"
type input "h7u0dj8RkXsZ0Lh6MGlMC70z"
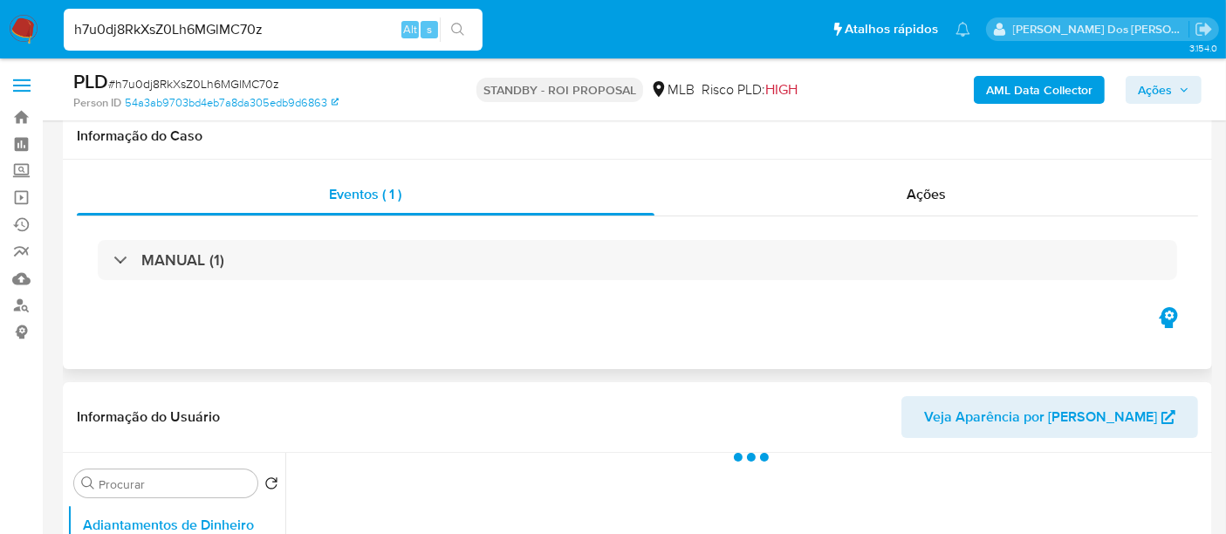
scroll to position [290, 0]
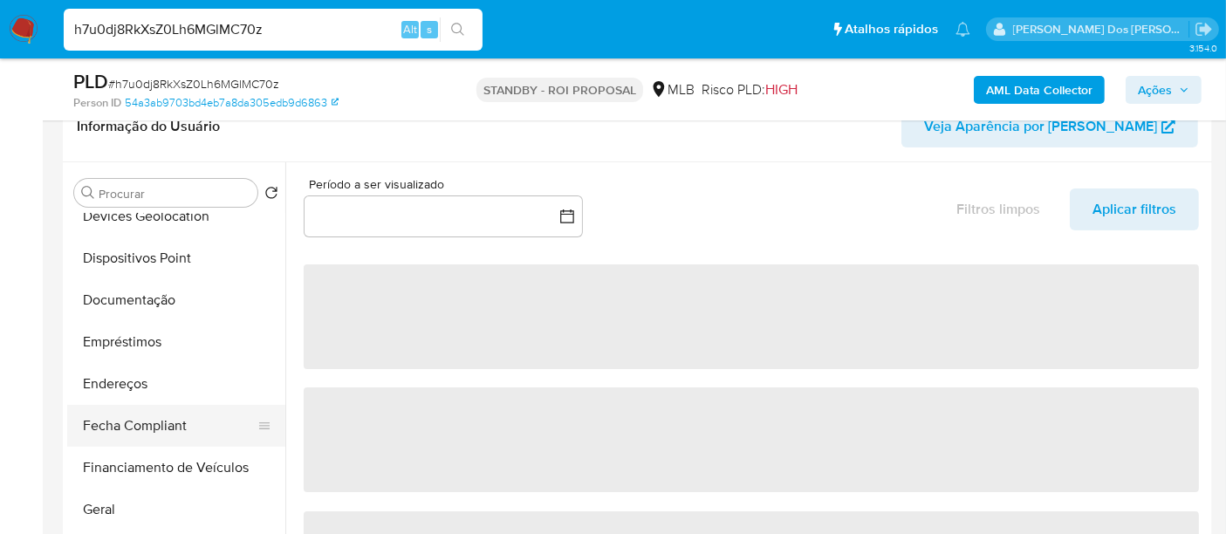
select select "10"
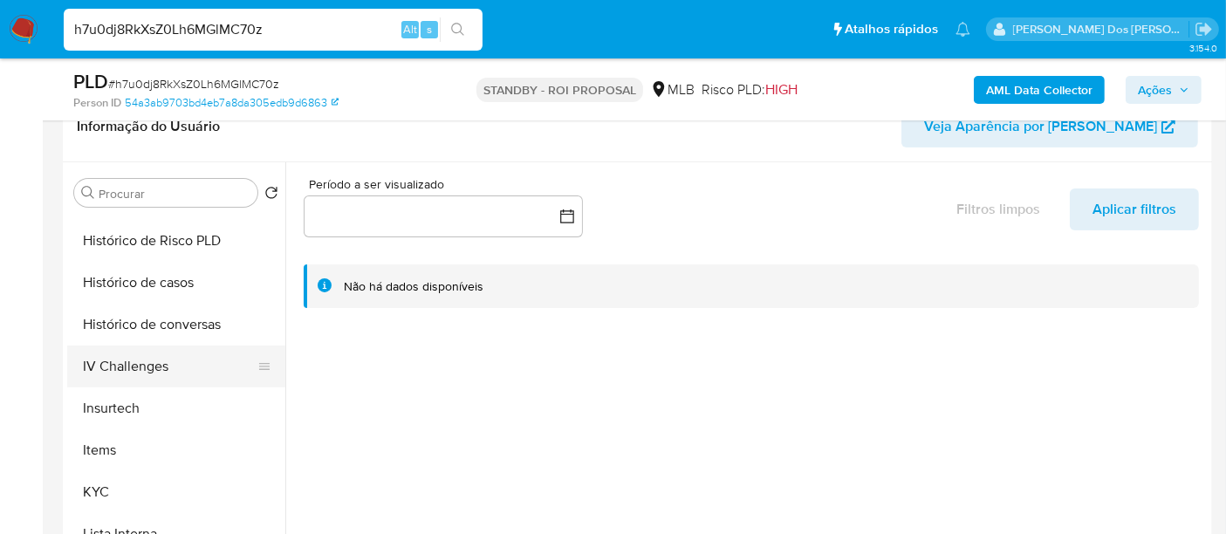
scroll to position [678, 0]
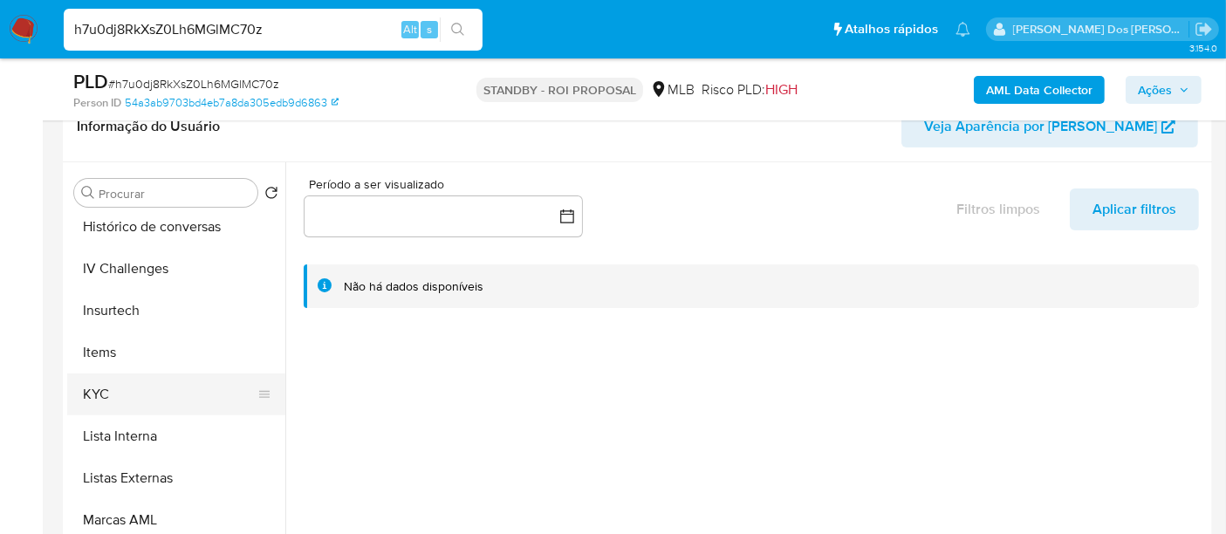
click at [88, 386] on button "KYC" at bounding box center [169, 394] width 204 height 42
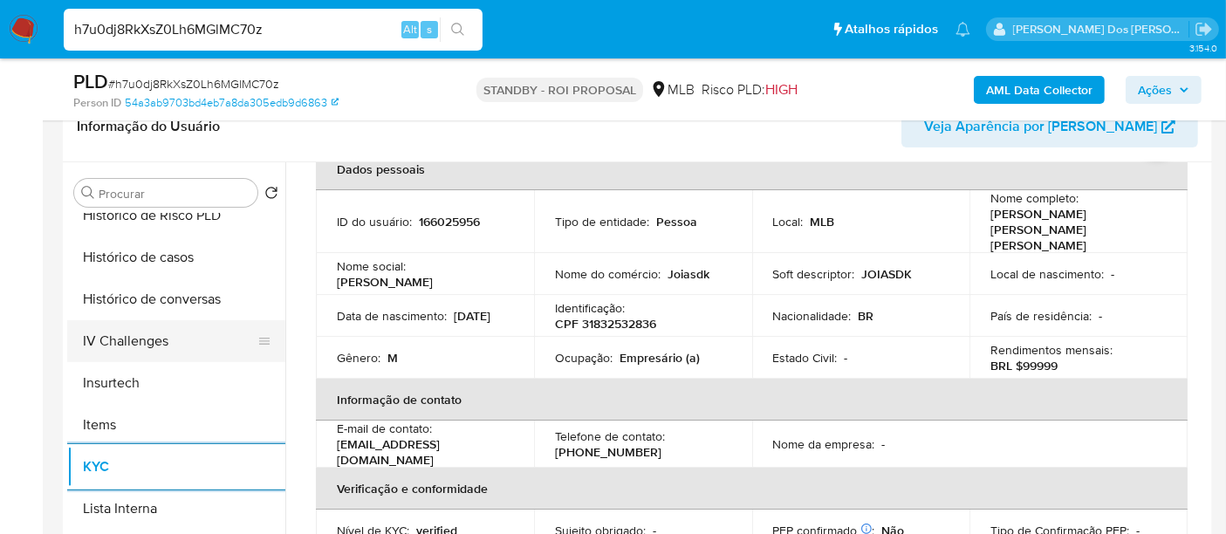
scroll to position [483, 0]
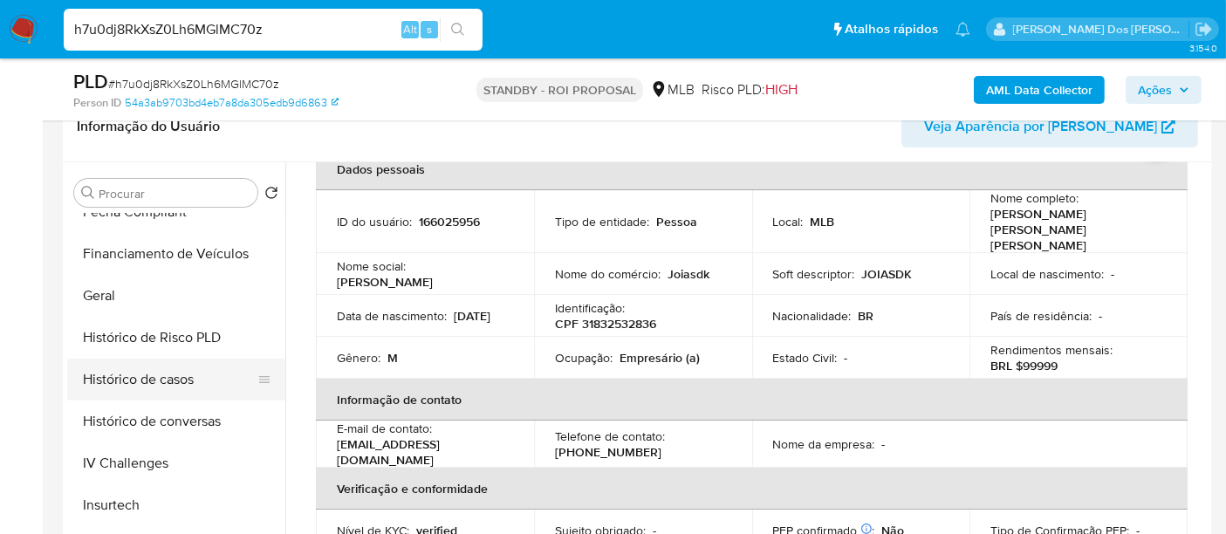
click at [174, 378] on button "Histórico de casos" at bounding box center [169, 380] width 204 height 42
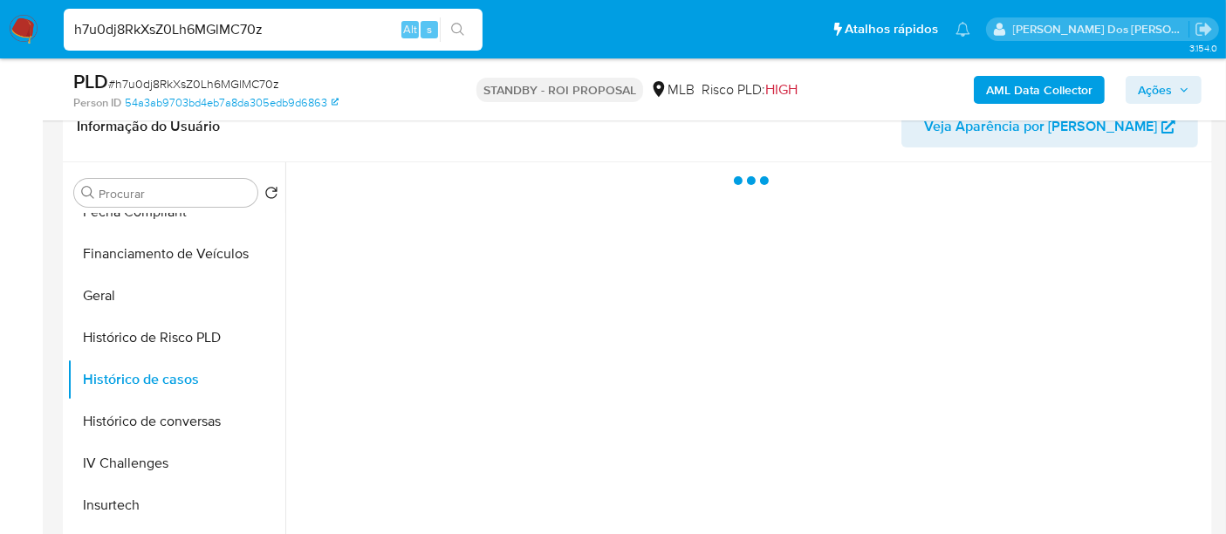
scroll to position [0, 0]
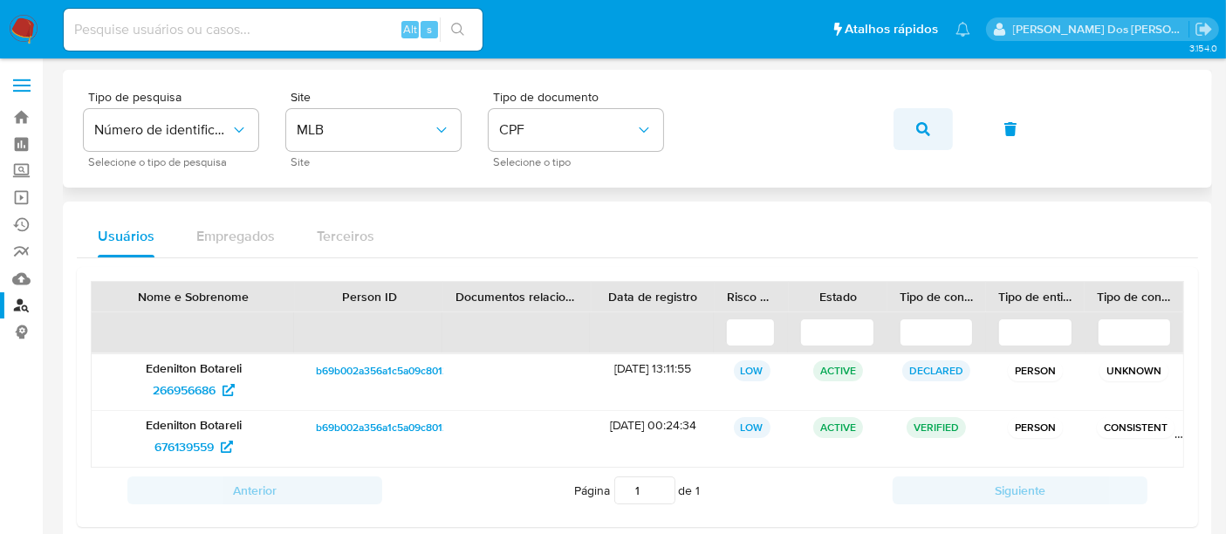
click at [906, 124] on button "button" at bounding box center [922, 129] width 59 height 42
click at [194, 386] on span "28505412" at bounding box center [184, 390] width 54 height 28
click at [164, 445] on span "294124495" at bounding box center [184, 447] width 60 height 28
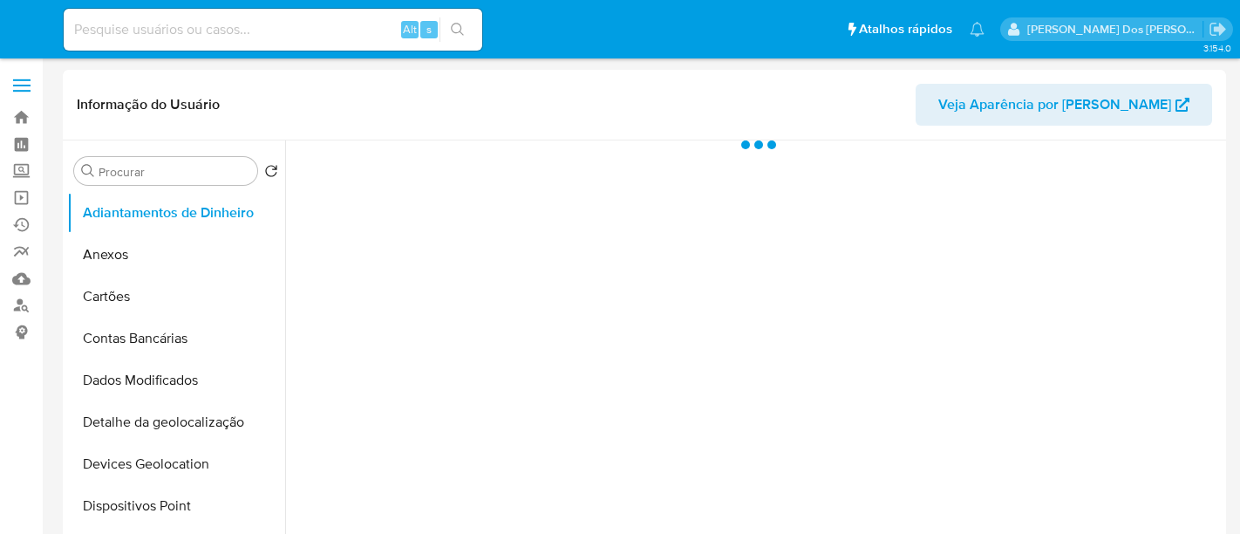
select select "10"
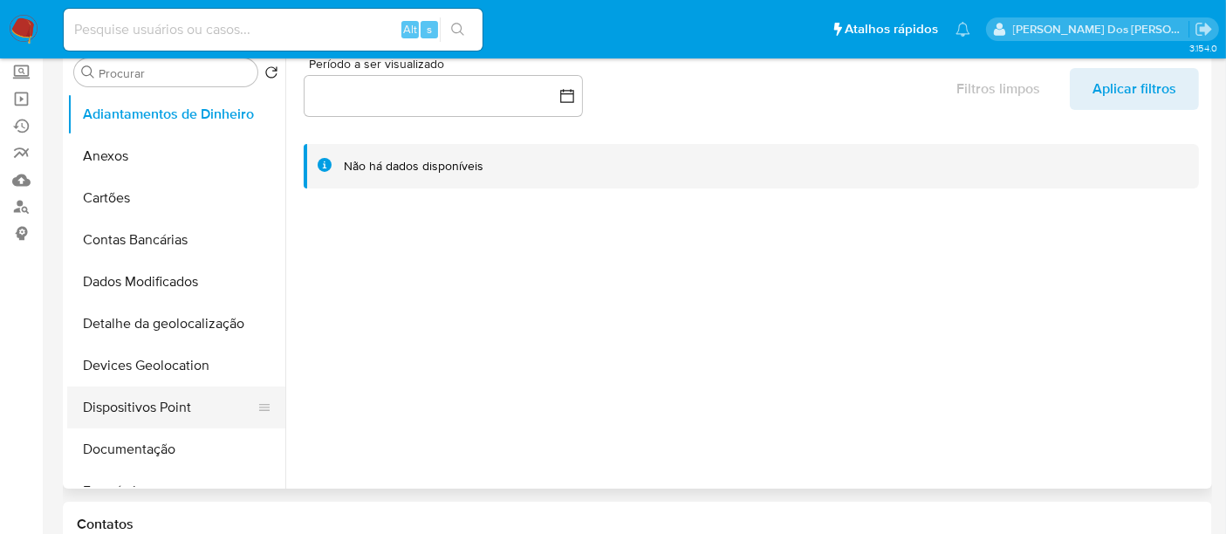
scroll to position [290, 0]
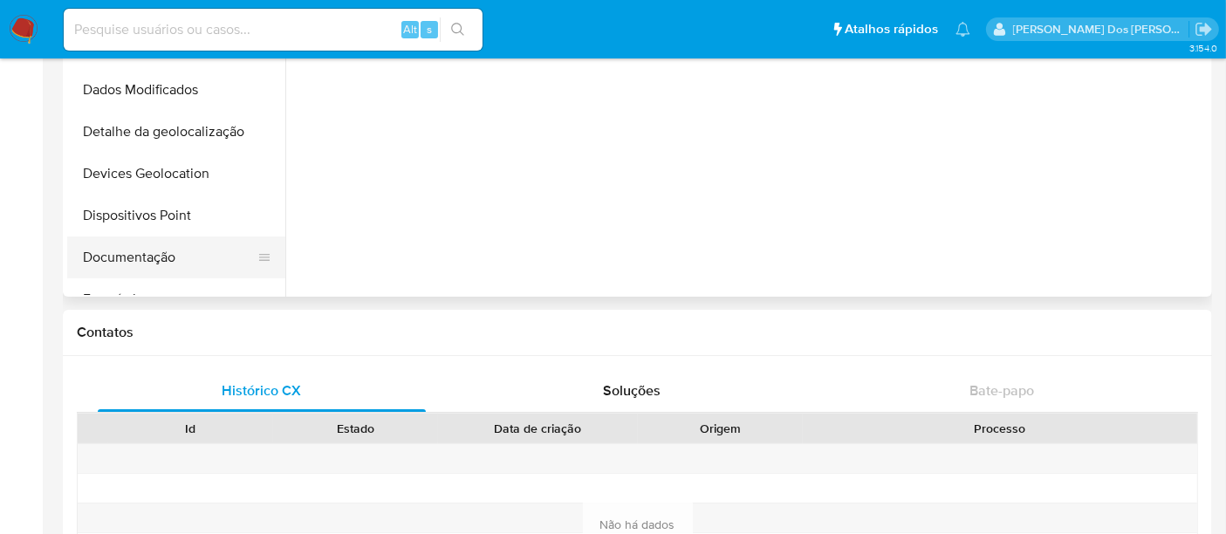
click at [163, 256] on button "Documentação" at bounding box center [169, 257] width 204 height 42
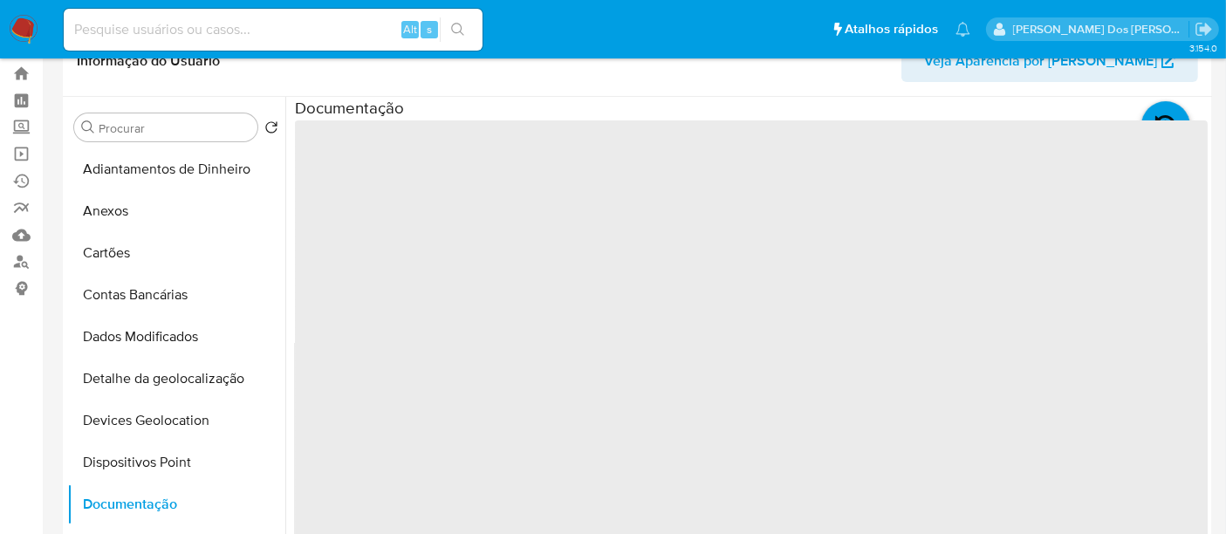
scroll to position [0, 0]
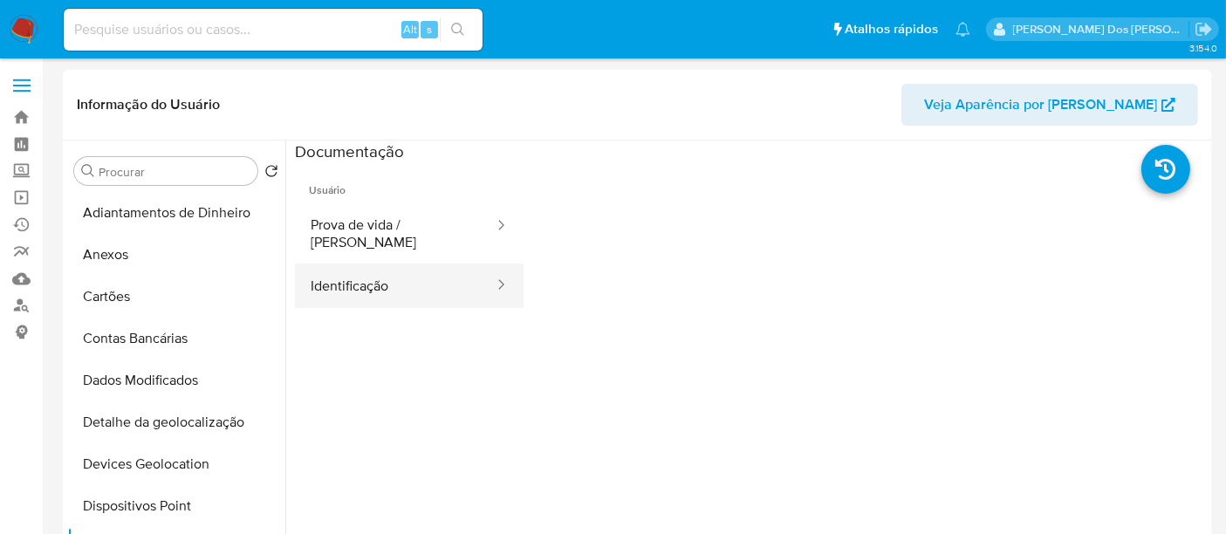
click at [399, 279] on button "Identificação" at bounding box center [395, 285] width 201 height 44
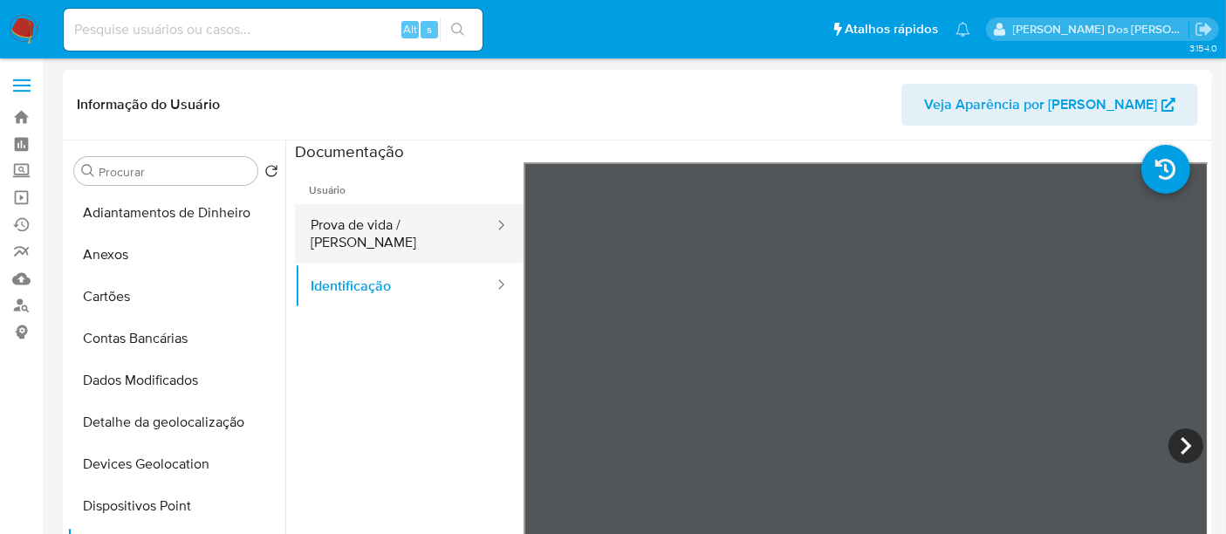
click at [406, 222] on button "Prova de vida / [PERSON_NAME]" at bounding box center [395, 233] width 201 height 59
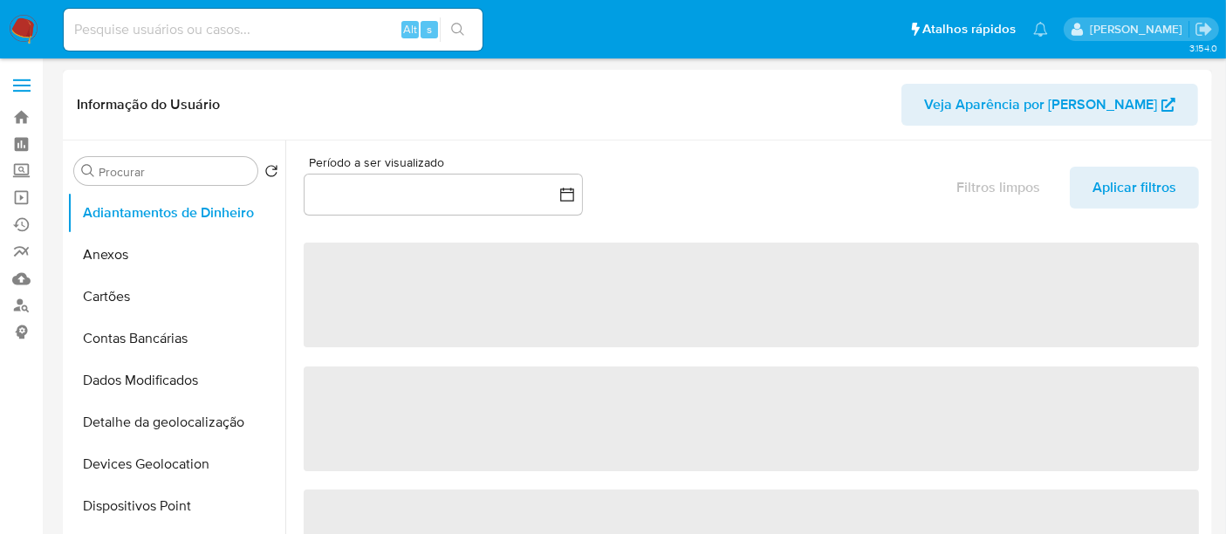
select select "10"
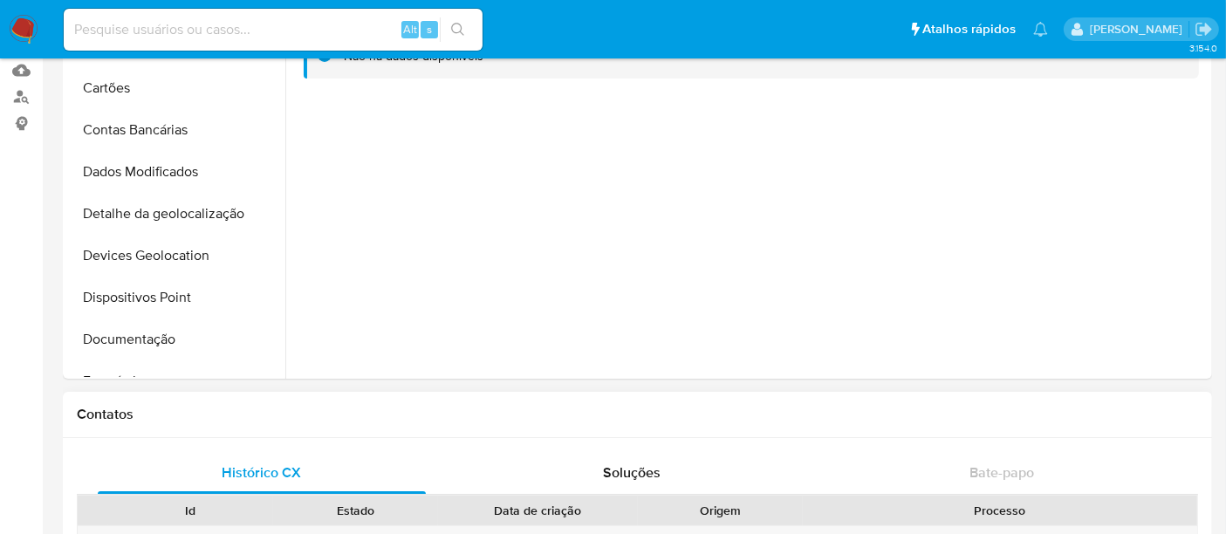
scroll to position [97, 0]
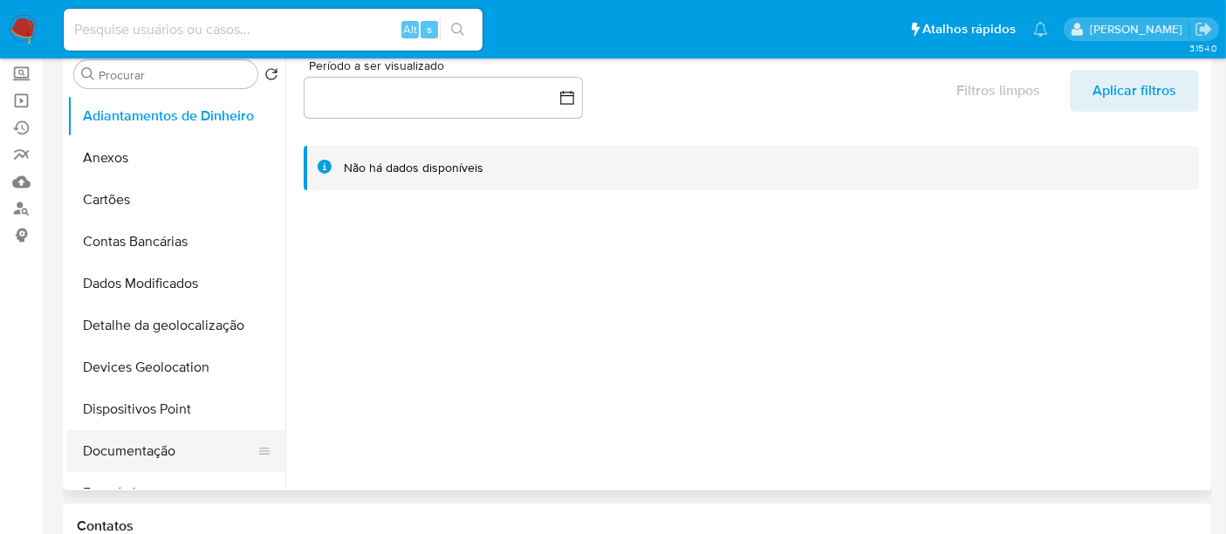
click at [147, 440] on button "Documentação" at bounding box center [169, 451] width 204 height 42
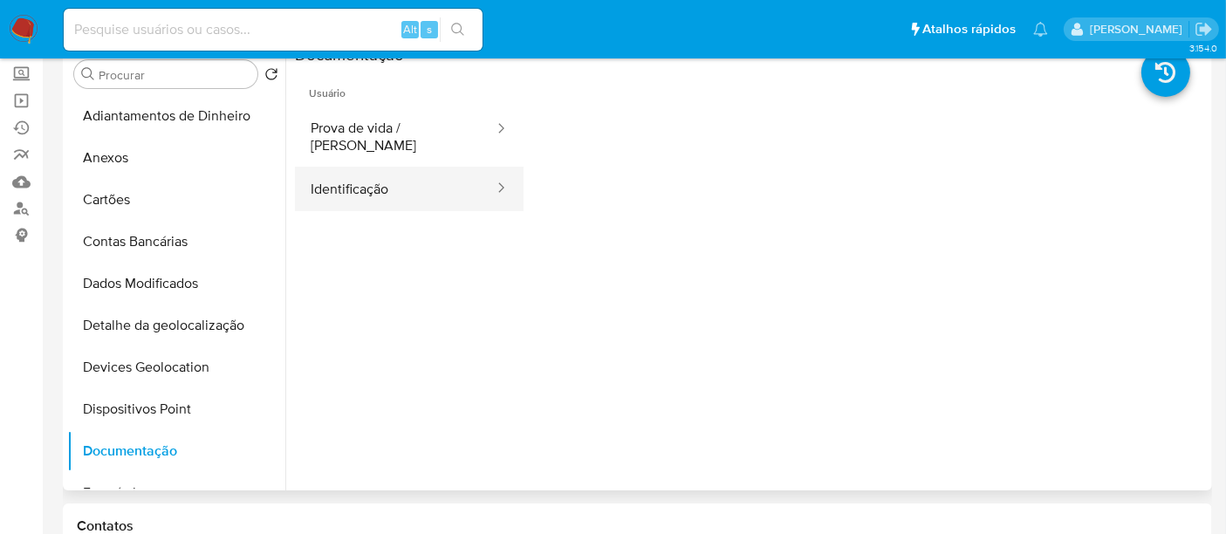
click at [379, 170] on button "Identificação" at bounding box center [395, 189] width 201 height 44
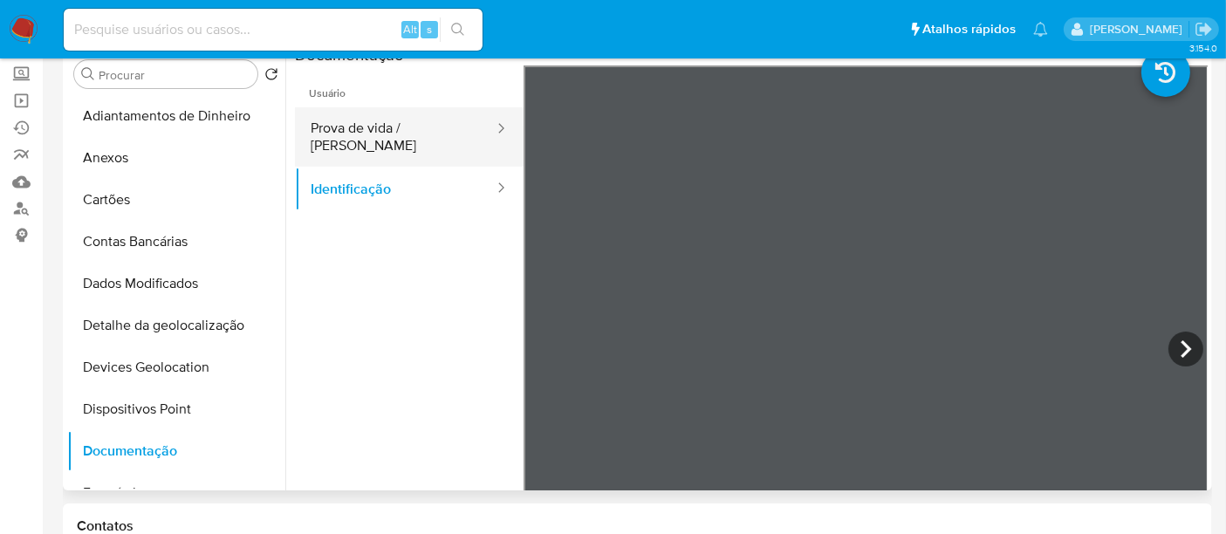
click at [412, 122] on button "Prova de vida / [PERSON_NAME]" at bounding box center [395, 136] width 201 height 59
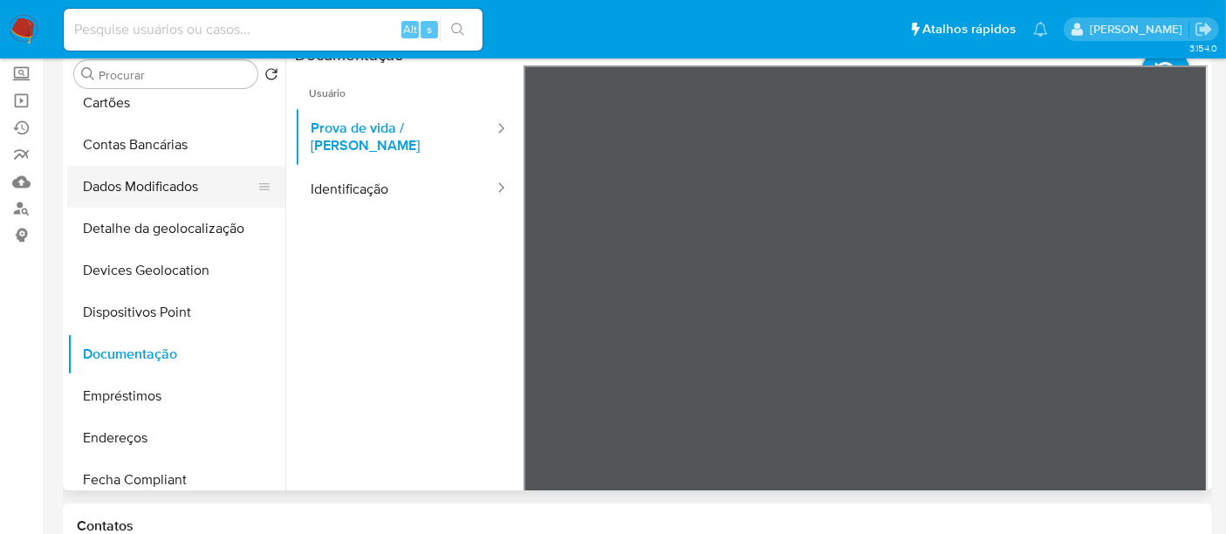
scroll to position [194, 0]
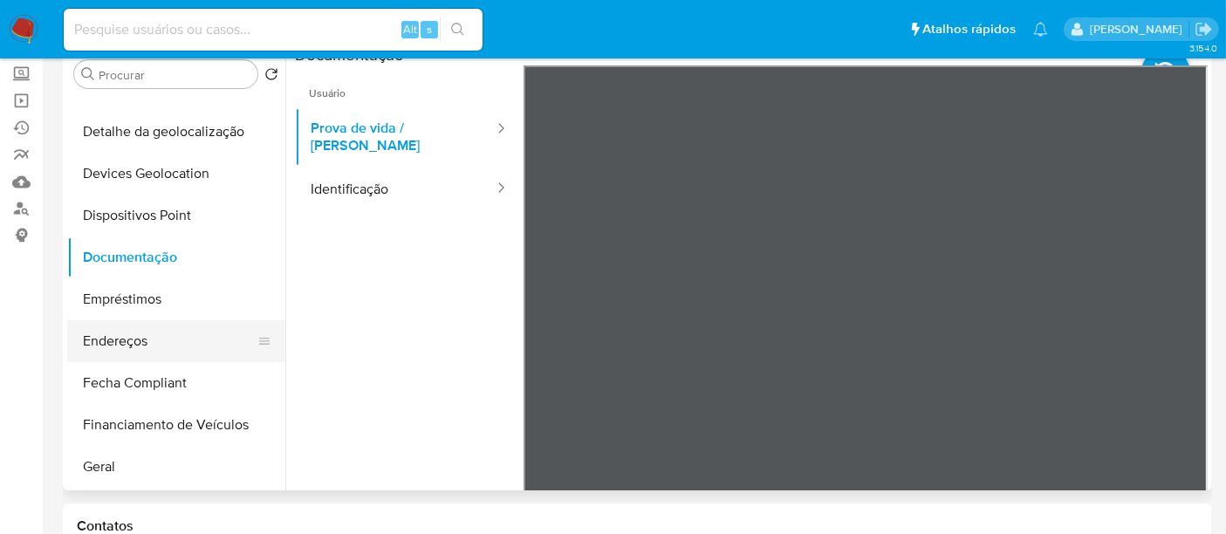
click at [141, 347] on button "Endereços" at bounding box center [169, 341] width 204 height 42
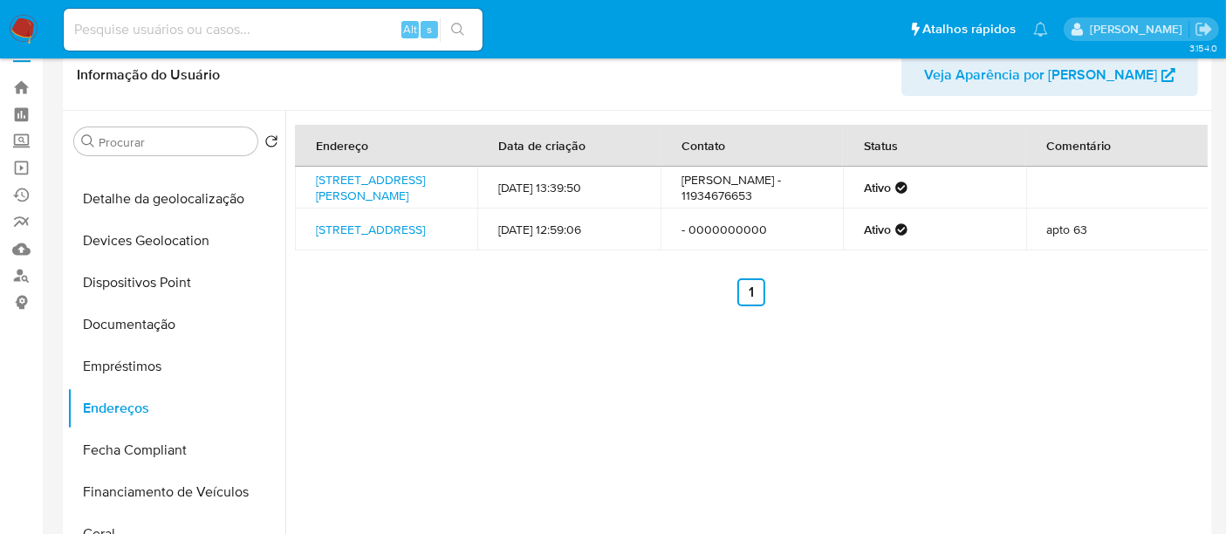
scroll to position [0, 0]
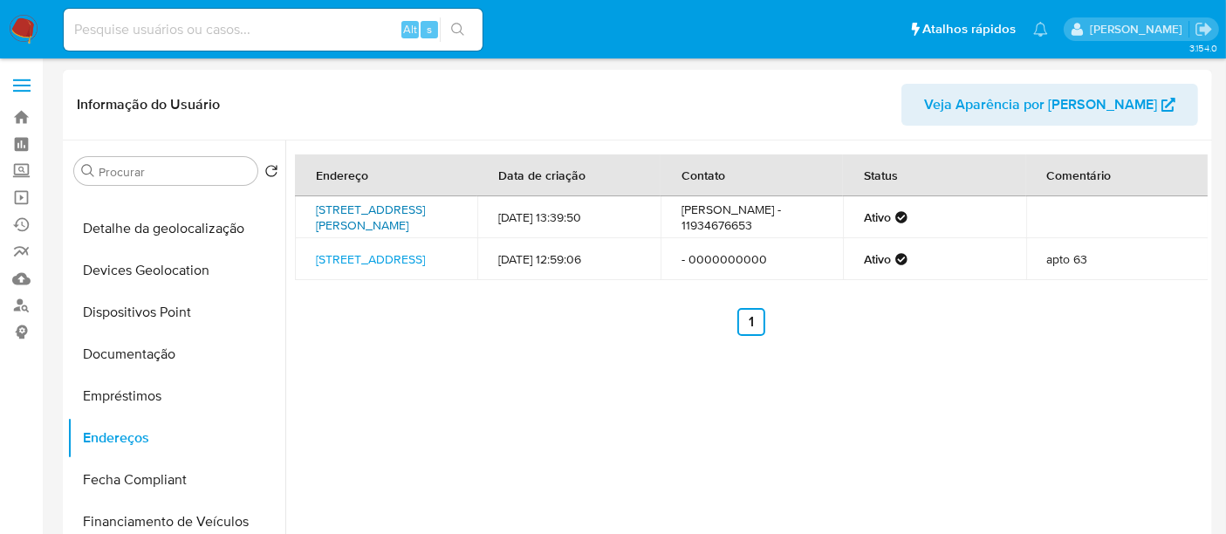
click at [406, 210] on link "[STREET_ADDRESS][PERSON_NAME]" at bounding box center [370, 217] width 109 height 33
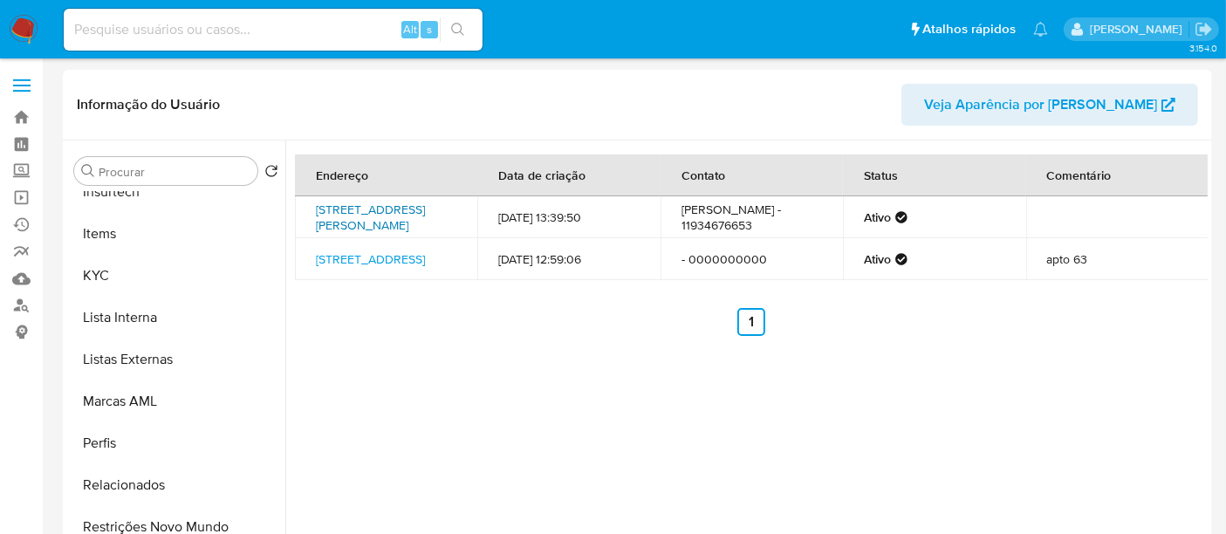
scroll to position [778, 0]
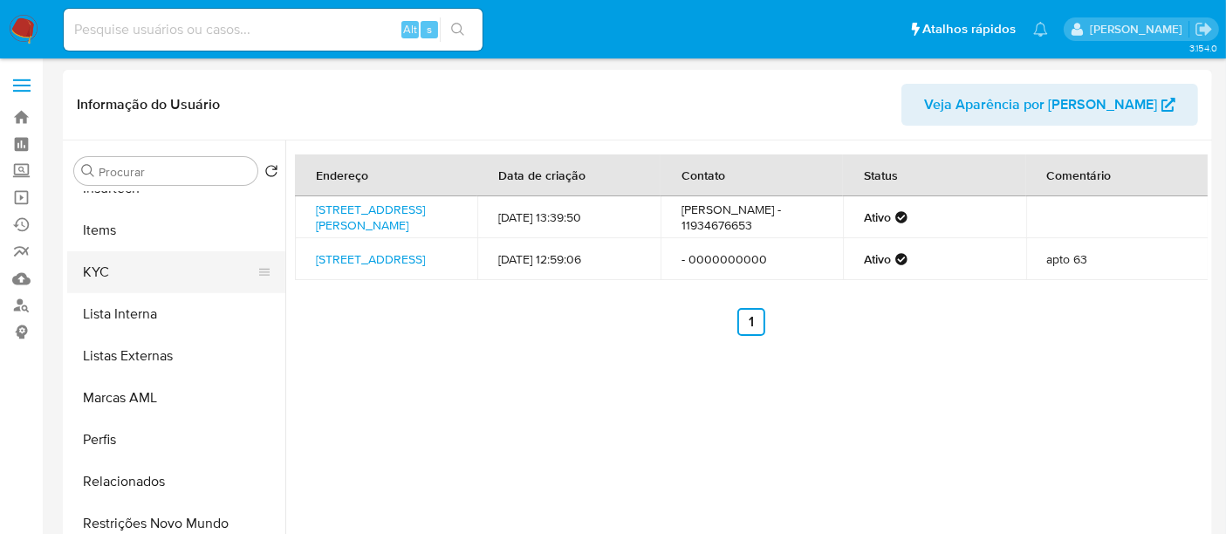
click at [112, 277] on button "KYC" at bounding box center [169, 272] width 204 height 42
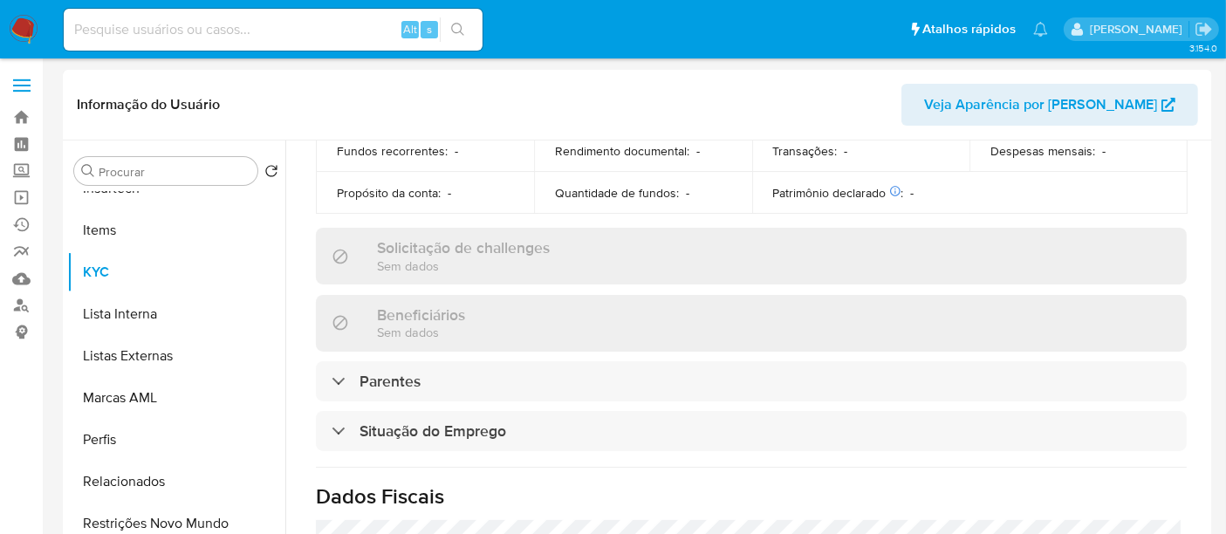
scroll to position [815, 0]
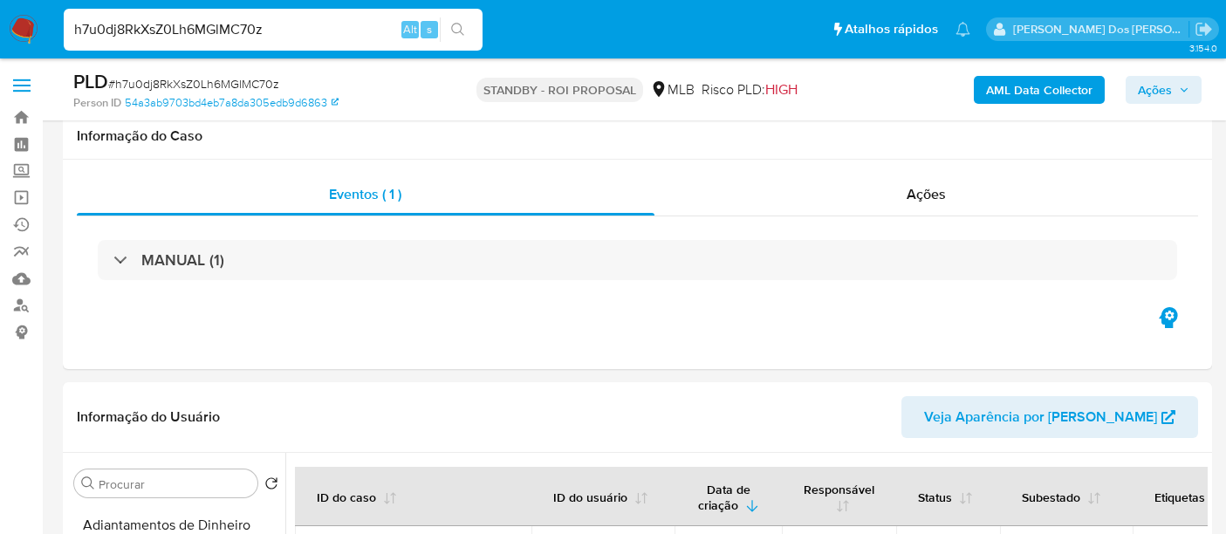
select select "10"
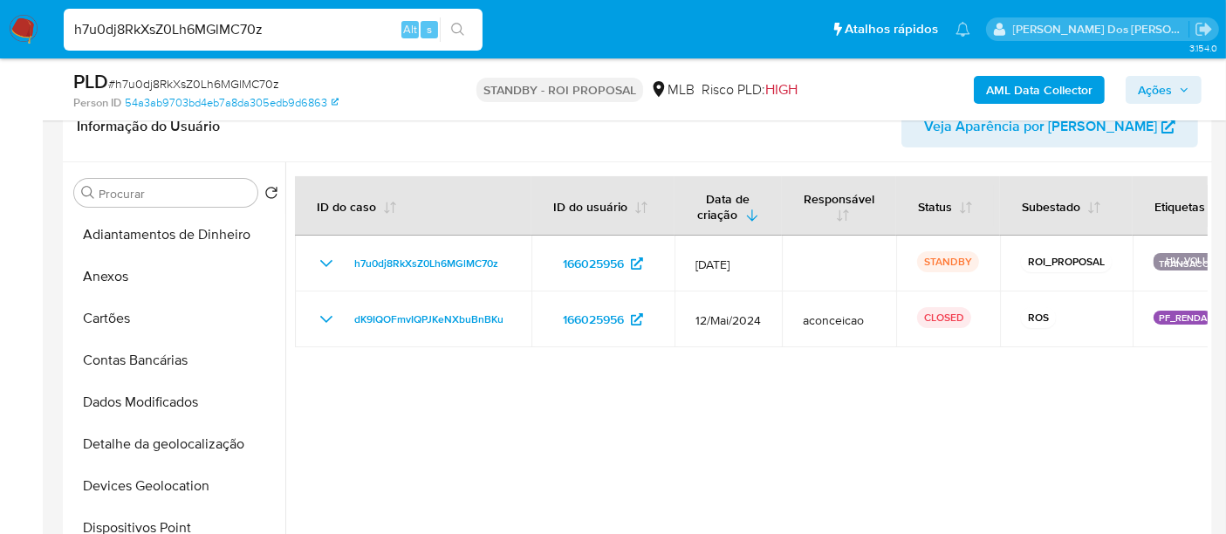
scroll to position [193, 0]
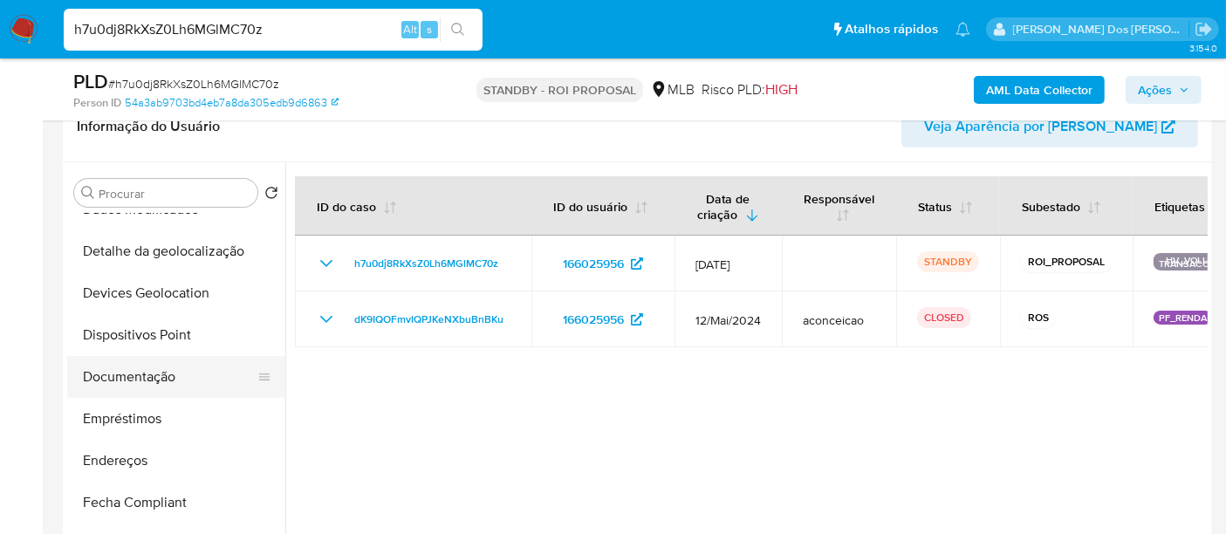
click at [153, 373] on button "Documentação" at bounding box center [169, 377] width 204 height 42
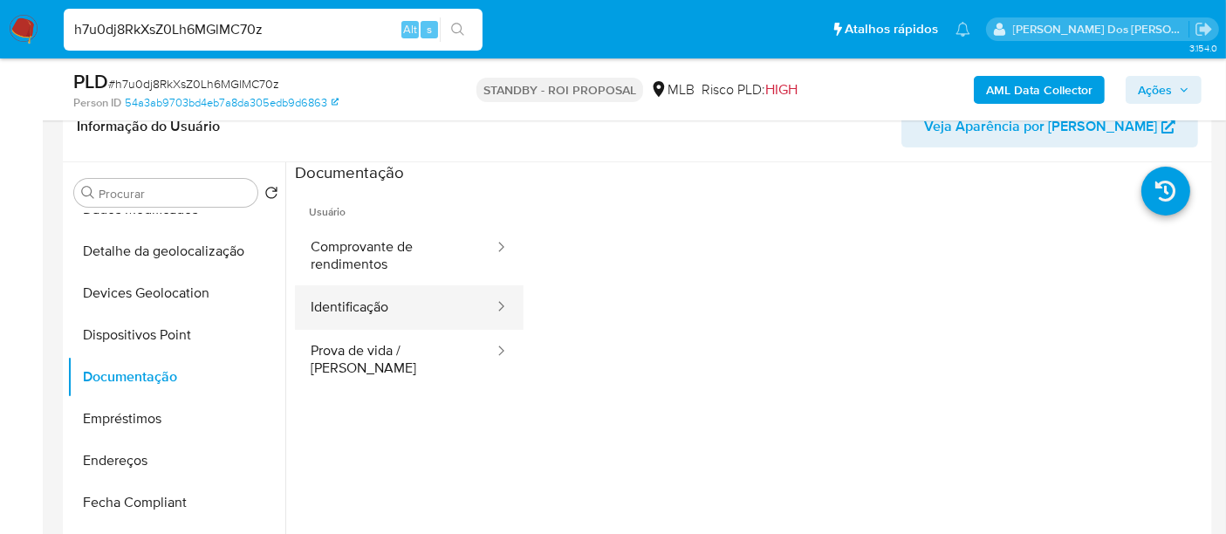
click at [324, 300] on button "Identificação" at bounding box center [395, 307] width 201 height 44
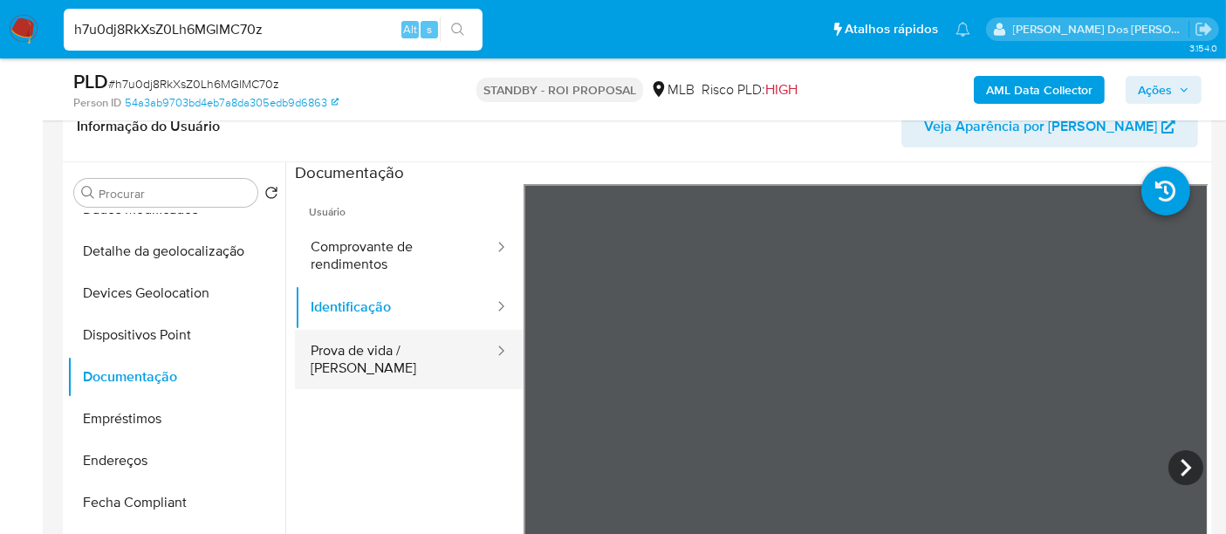
click at [387, 347] on button "Prova de vida / [PERSON_NAME]" at bounding box center [395, 359] width 201 height 59
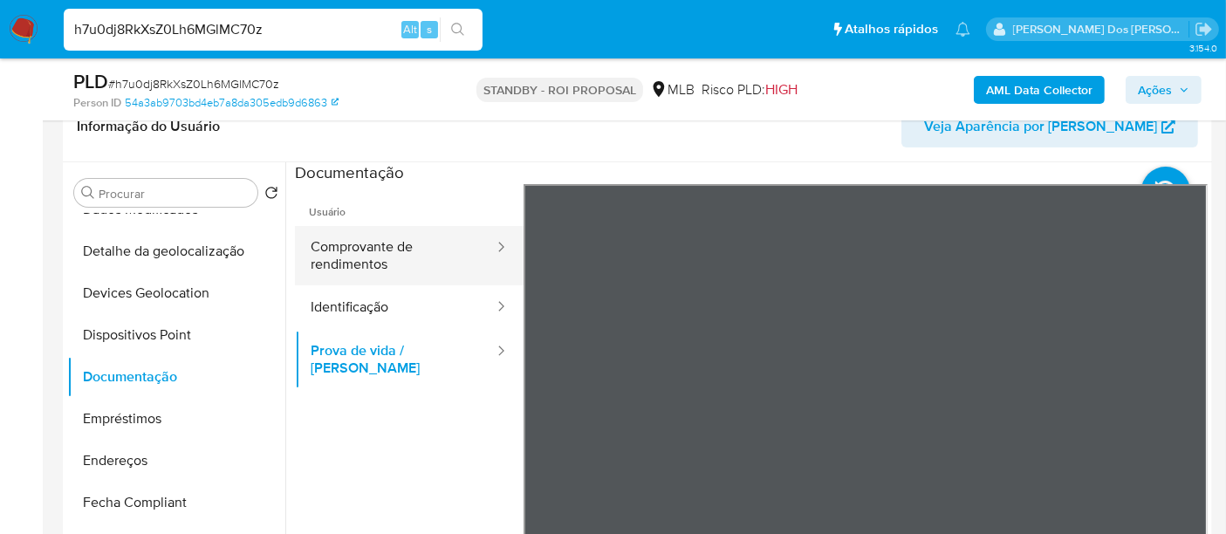
click at [318, 241] on button "Comprovante de rendimentos" at bounding box center [395, 255] width 201 height 59
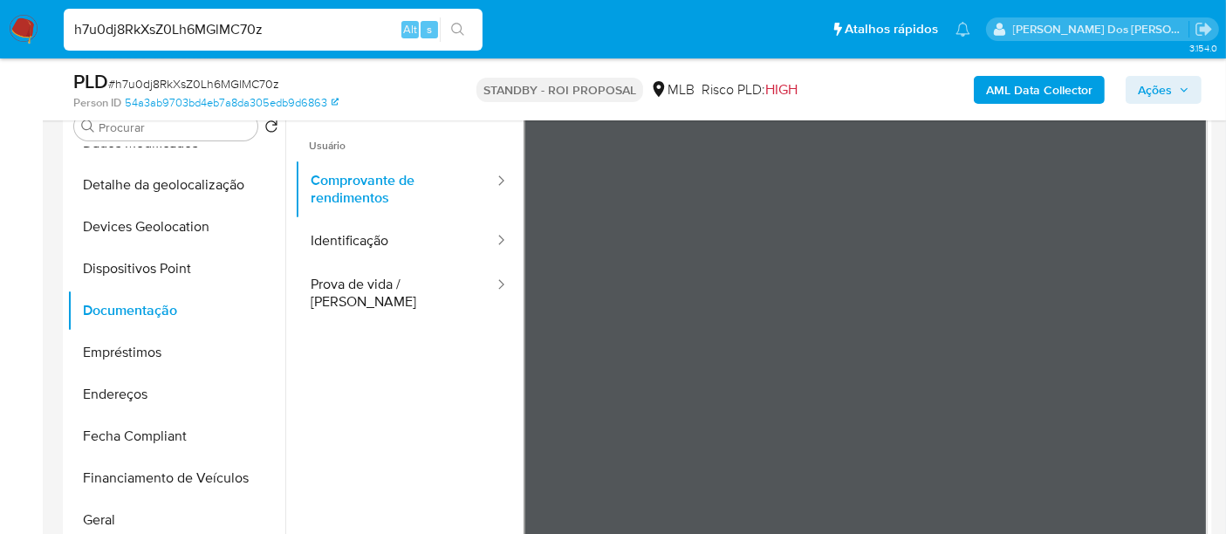
scroll to position [387, 0]
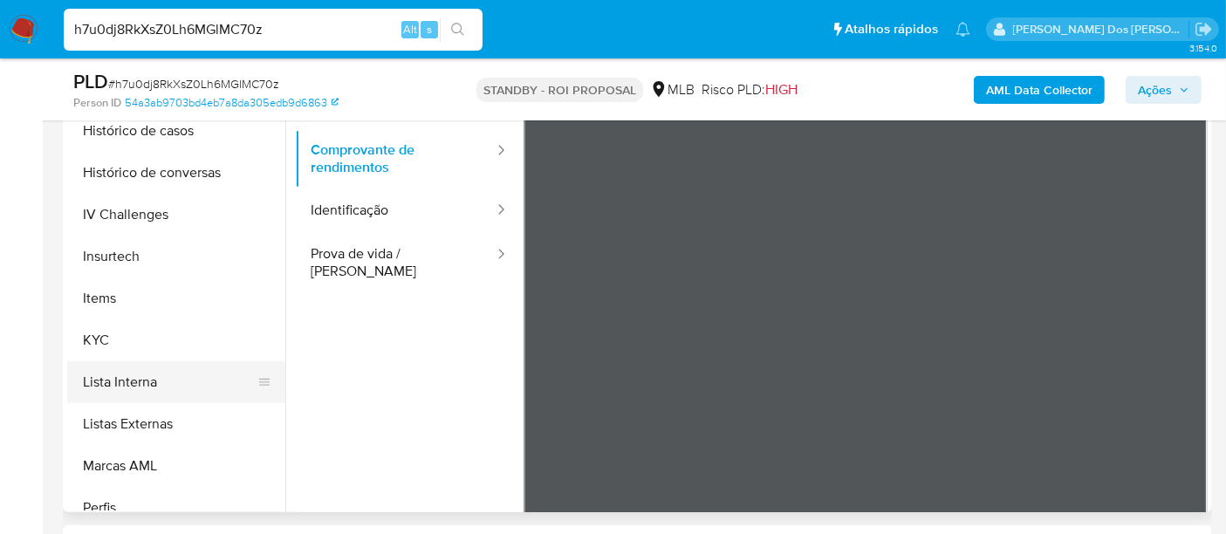
scroll to position [678, 0]
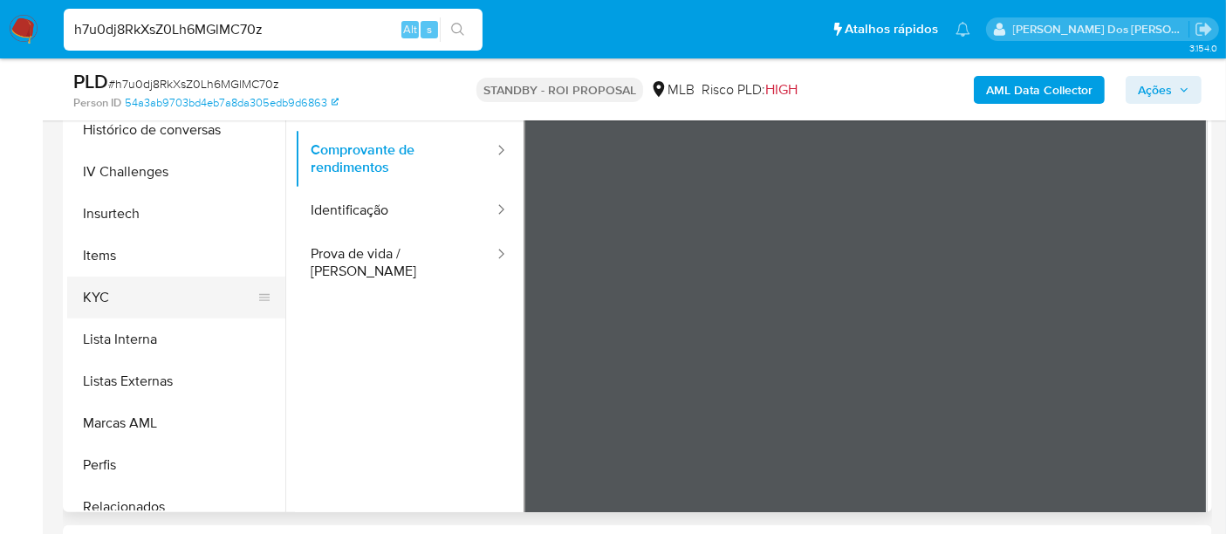
click at [88, 294] on button "KYC" at bounding box center [169, 298] width 204 height 42
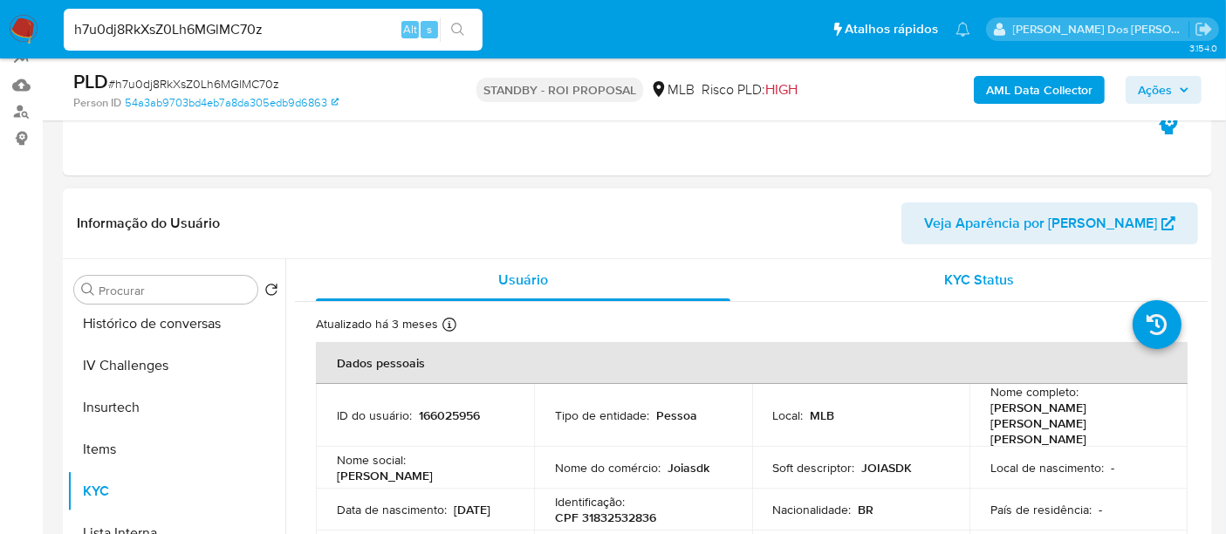
click at [955, 277] on span "KYC Status" at bounding box center [980, 280] width 70 height 20
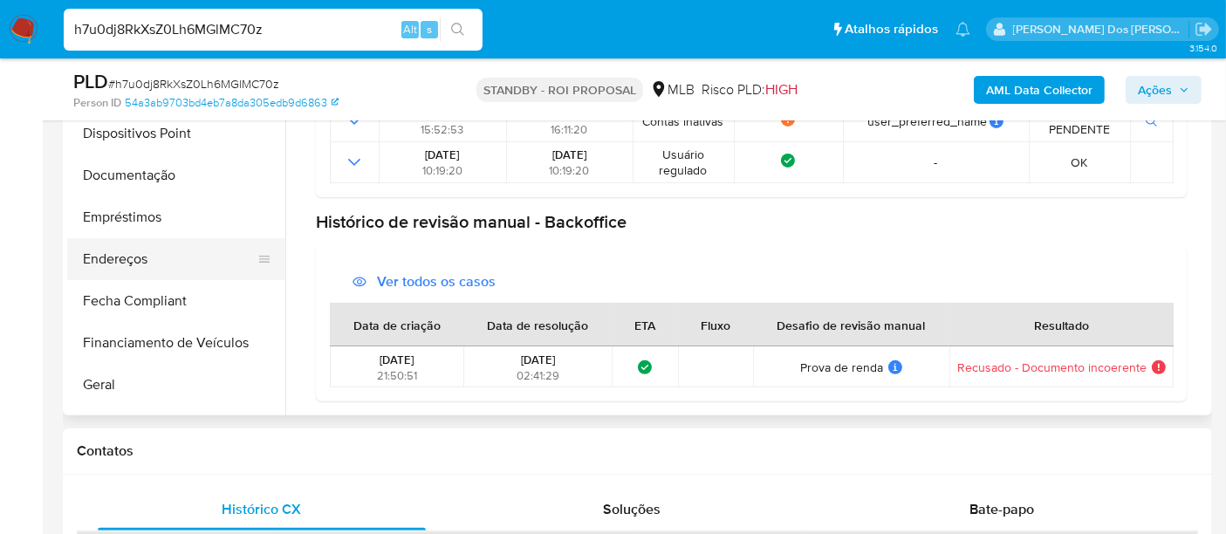
scroll to position [193, 0]
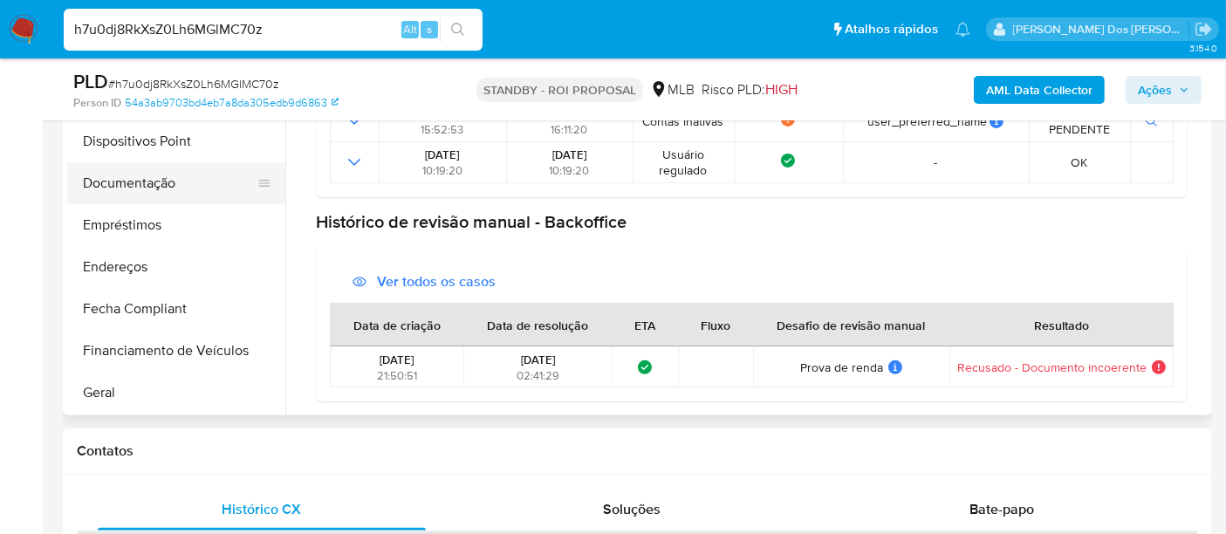
click at [151, 175] on button "Documentação" at bounding box center [169, 183] width 204 height 42
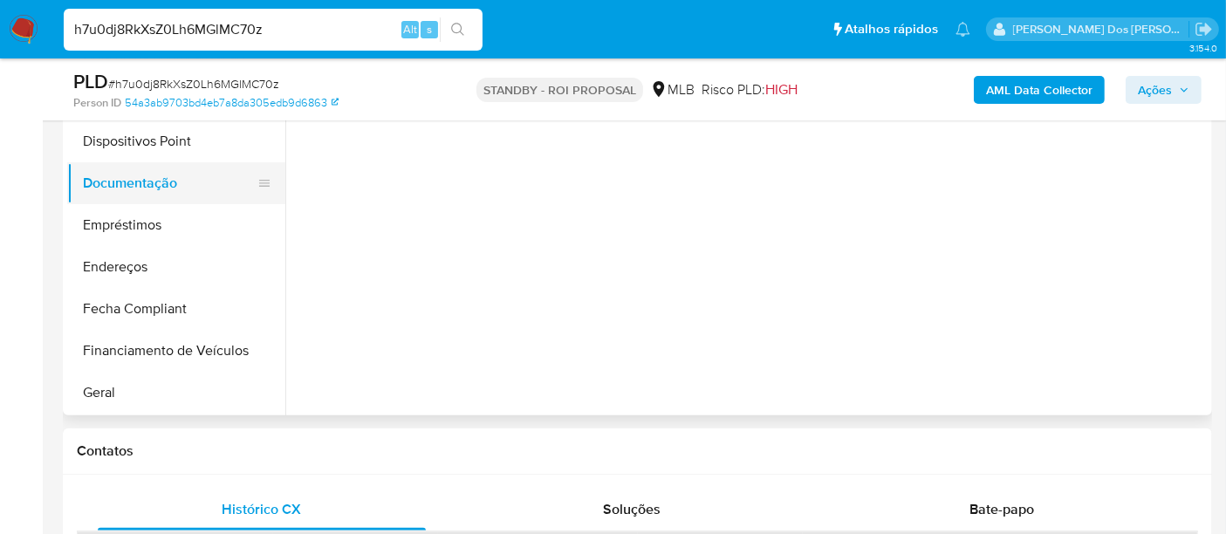
scroll to position [0, 0]
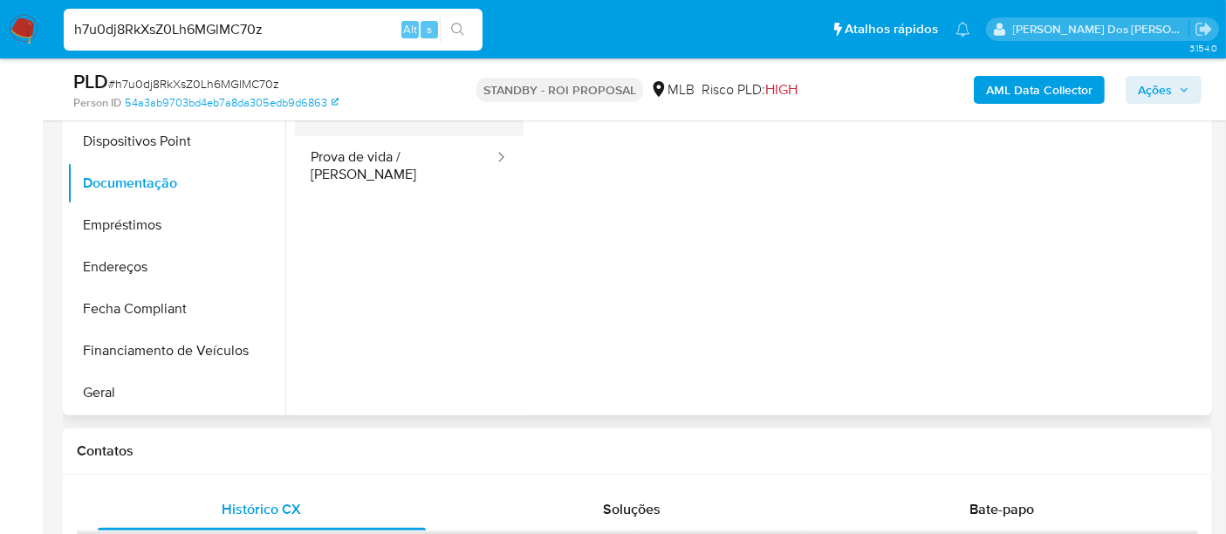
click at [367, 133] on button "Identificação" at bounding box center [395, 114] width 201 height 44
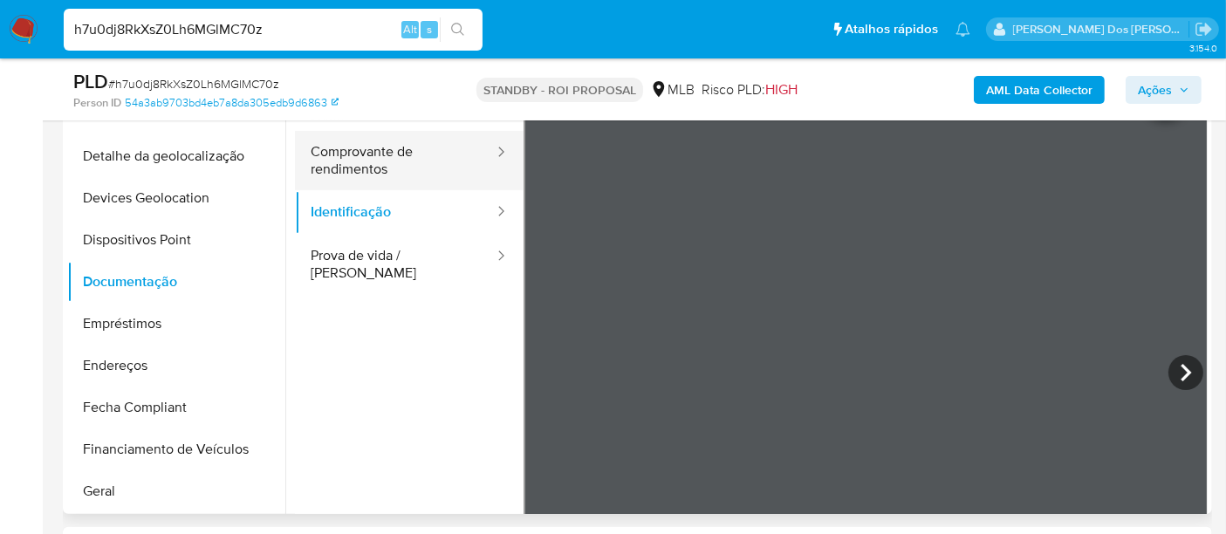
scroll to position [290, 0]
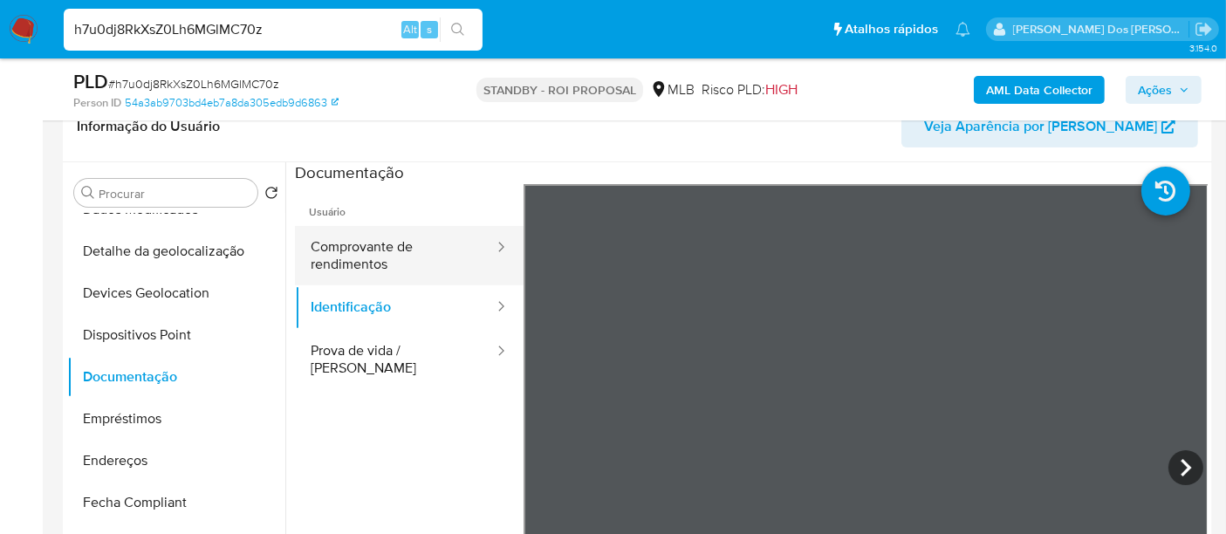
click at [379, 255] on button "Comprovante de rendimentos" at bounding box center [395, 255] width 201 height 59
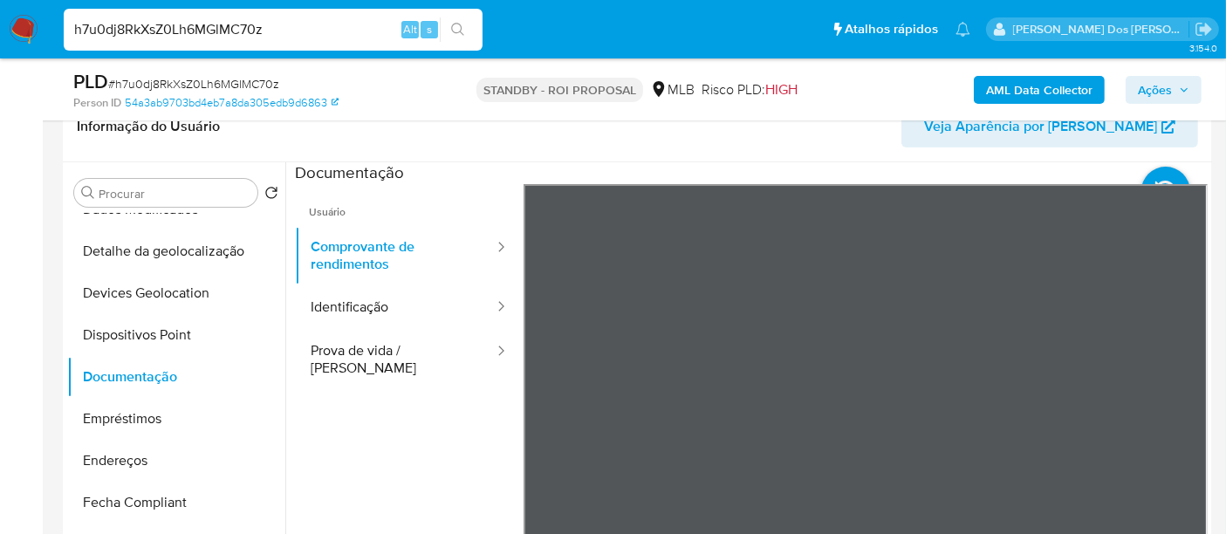
click at [192, 32] on input "h7u0dj8RkXsZ0Lh6MGlMC70z" at bounding box center [273, 29] width 419 height 23
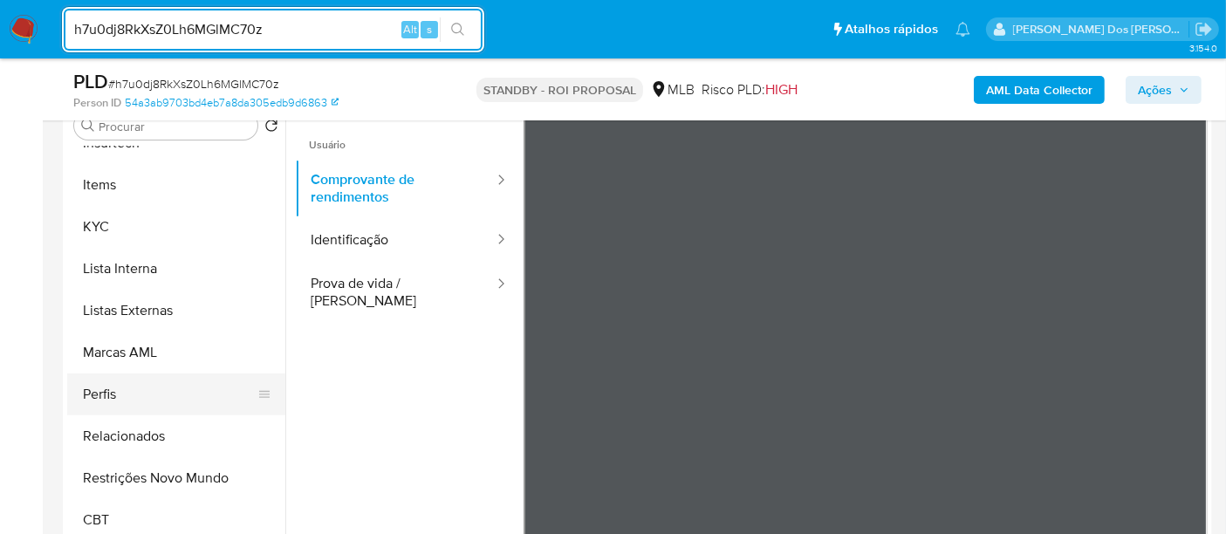
scroll to position [387, 0]
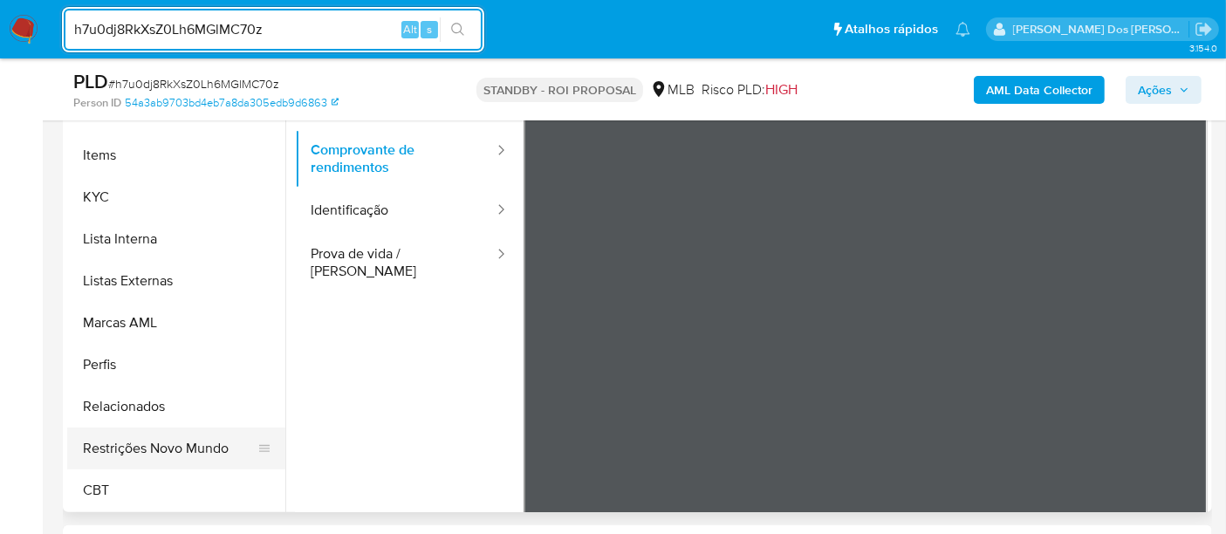
click at [164, 440] on button "Restrições Novo Mundo" at bounding box center [169, 448] width 204 height 42
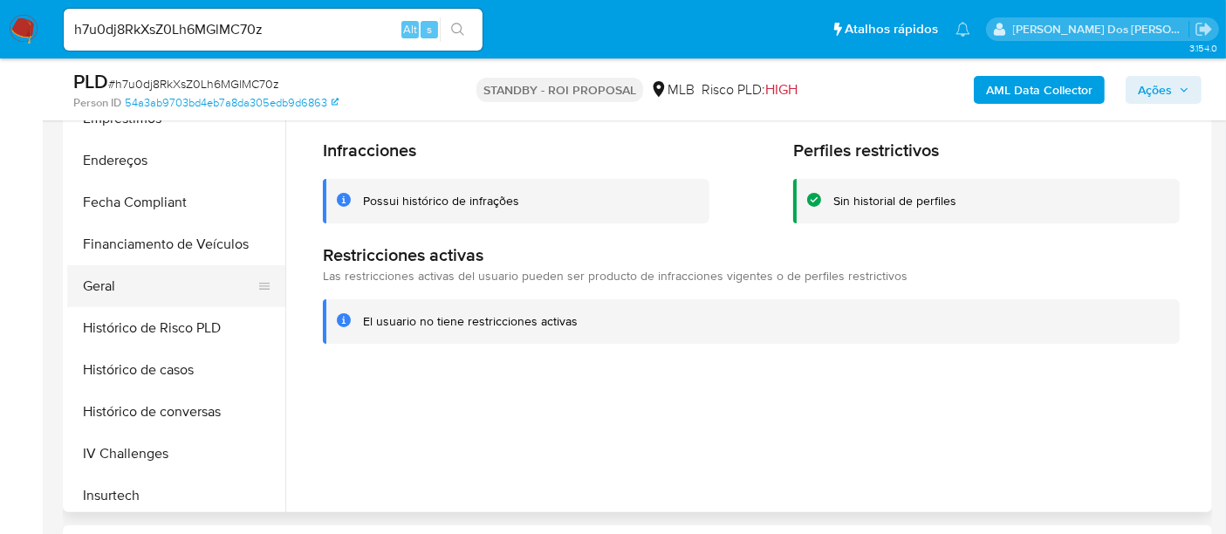
scroll to position [391, 0]
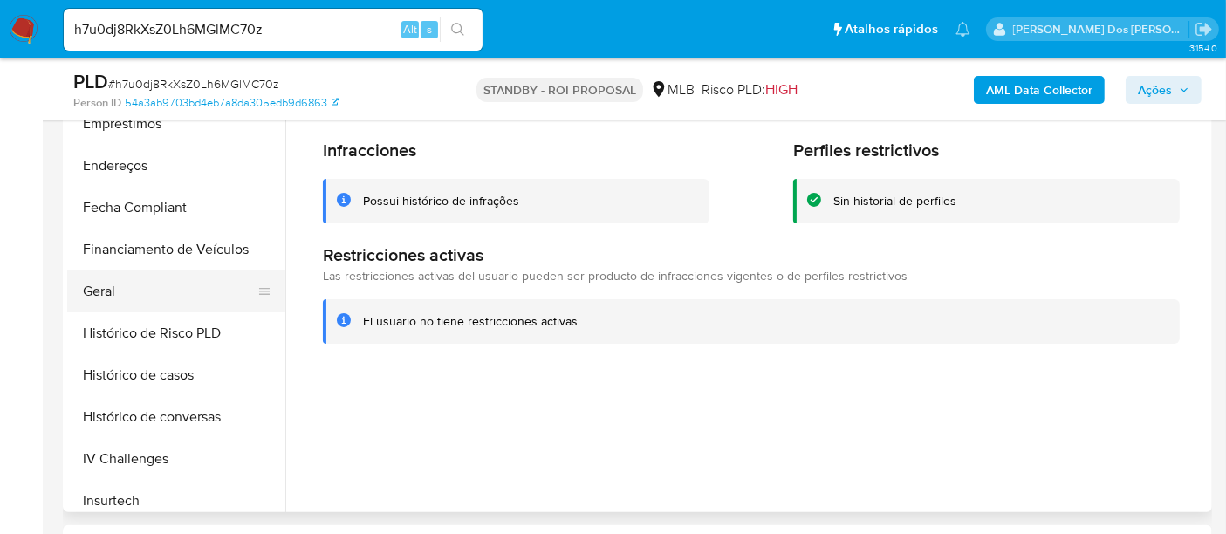
click at [113, 280] on button "Geral" at bounding box center [169, 291] width 204 height 42
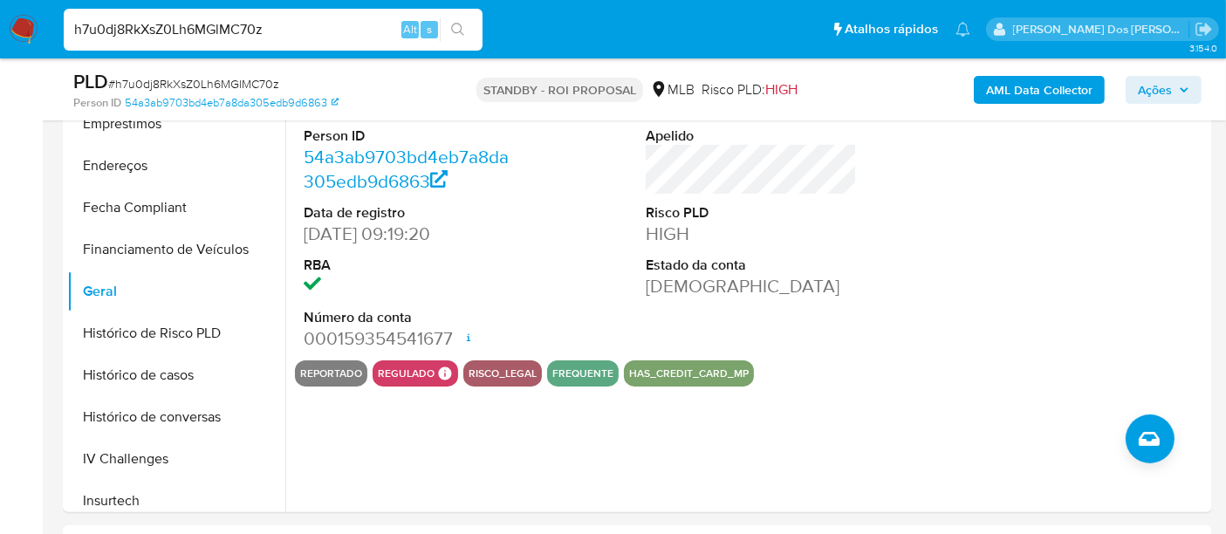
click at [215, 31] on input "h7u0dj8RkXsZ0Lh6MGlMC70z" at bounding box center [273, 29] width 419 height 23
paste input "H5GkZg64AEHLjN0EcDJnpDKE"
type input "H5GkZg64AEHLjN0EcDJnpDKE"
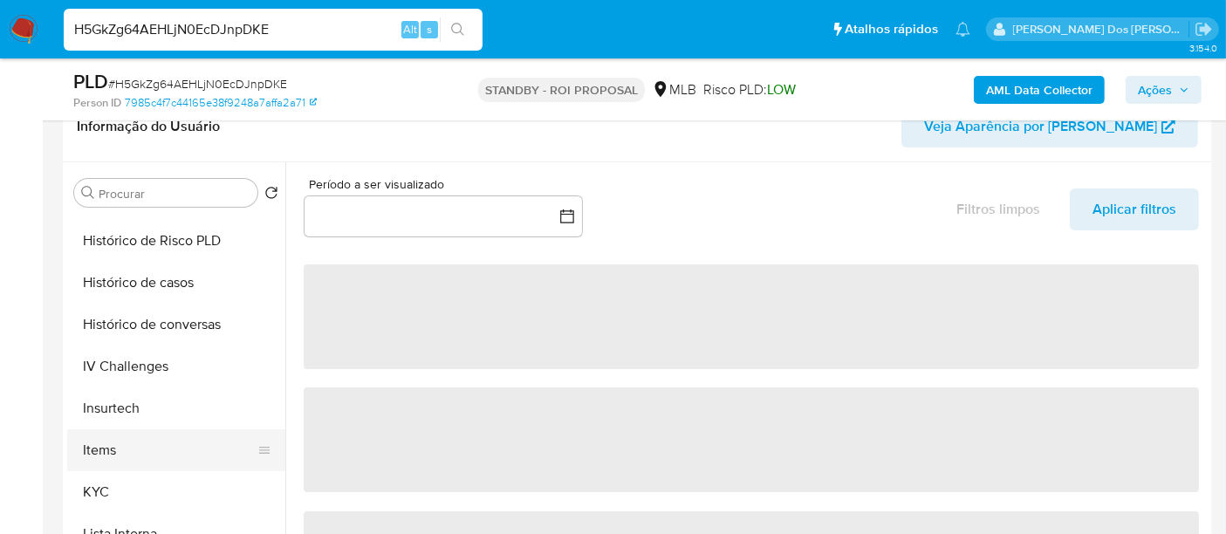
select select "10"
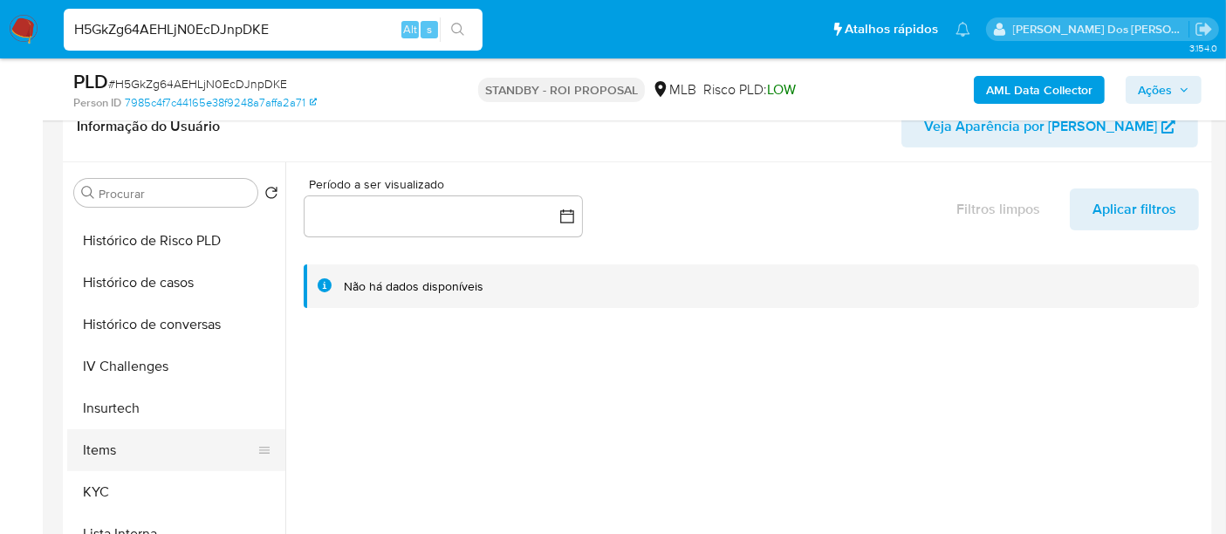
drag, startPoint x: 89, startPoint y: 475, endPoint x: 104, endPoint y: 467, distance: 17.2
click at [89, 475] on button "KYC" at bounding box center [176, 492] width 218 height 42
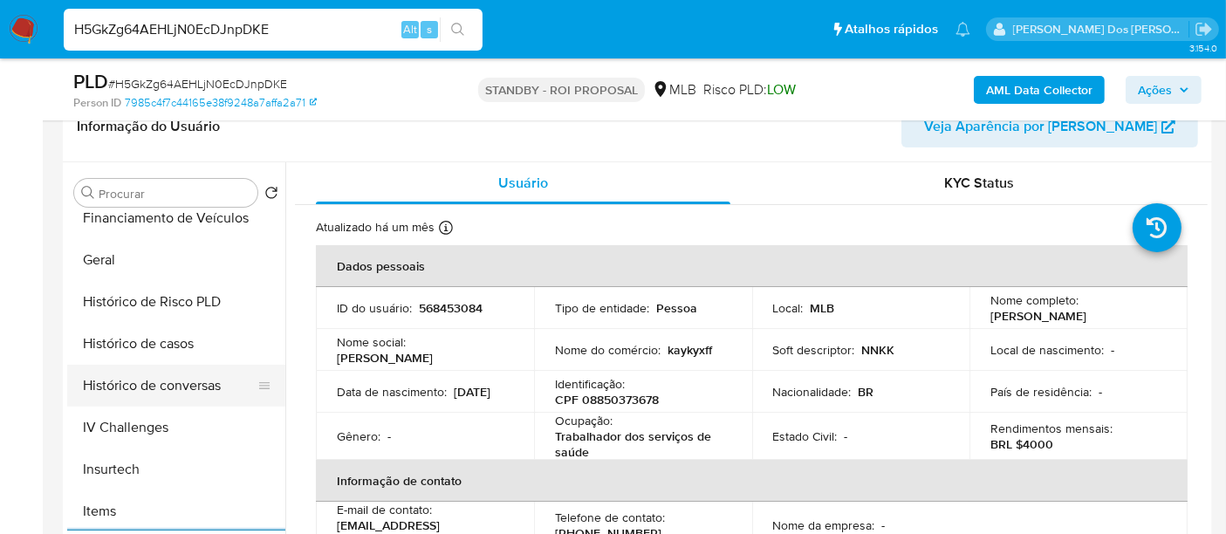
scroll to position [483, 0]
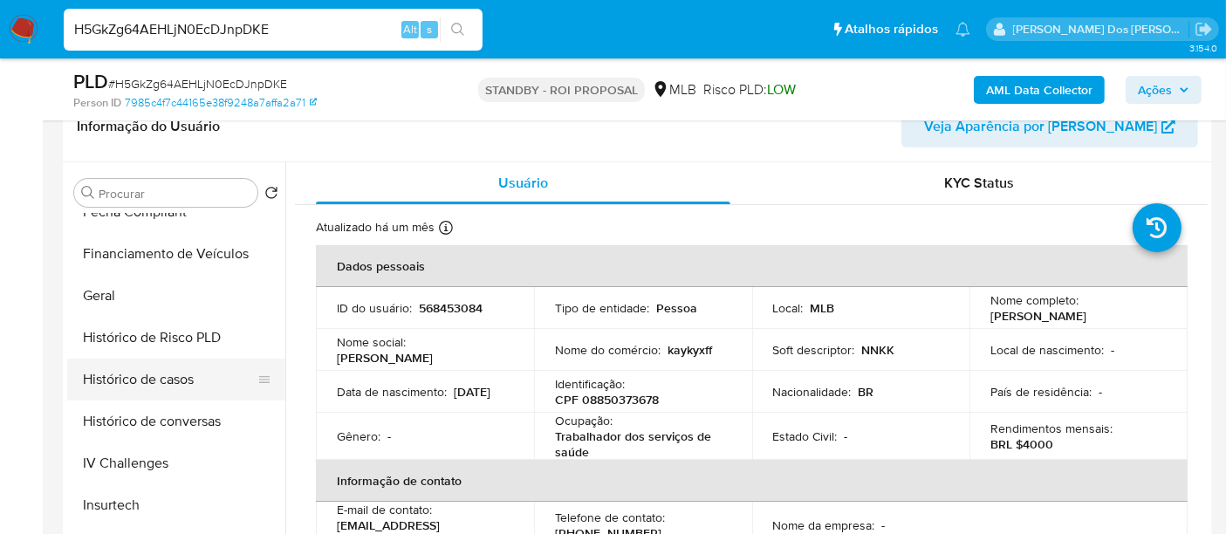
click at [147, 379] on button "Histórico de casos" at bounding box center [169, 380] width 204 height 42
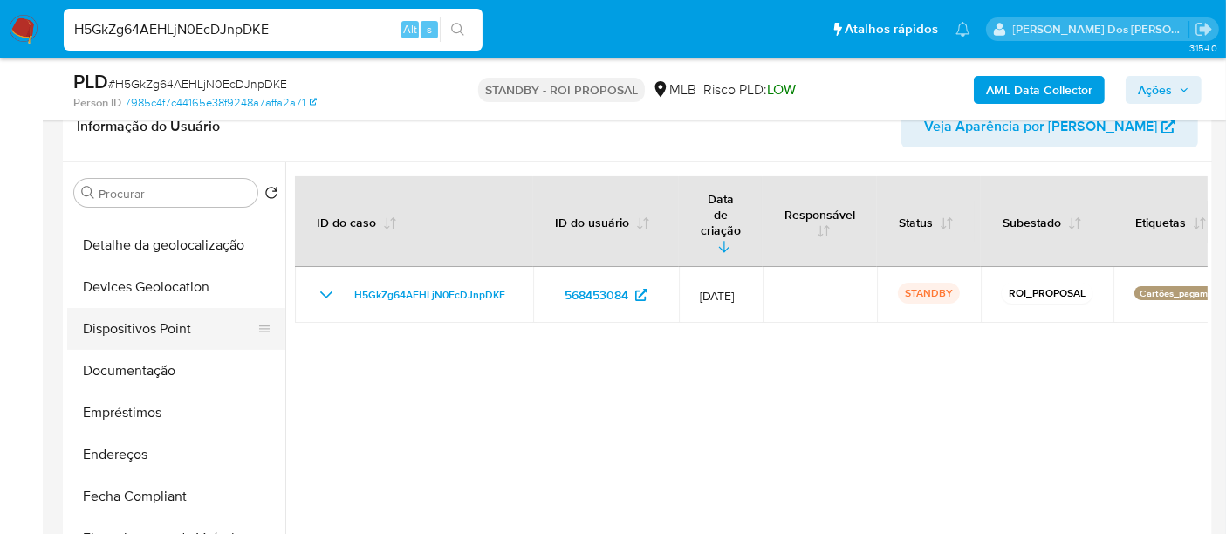
scroll to position [193, 0]
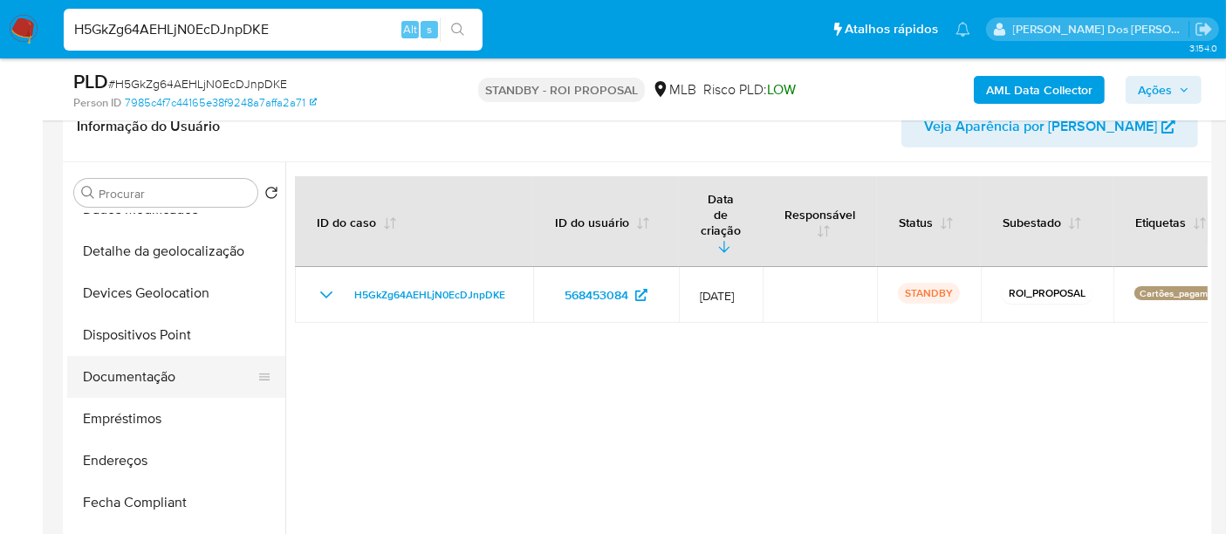
click at [125, 378] on button "Documentação" at bounding box center [169, 377] width 204 height 42
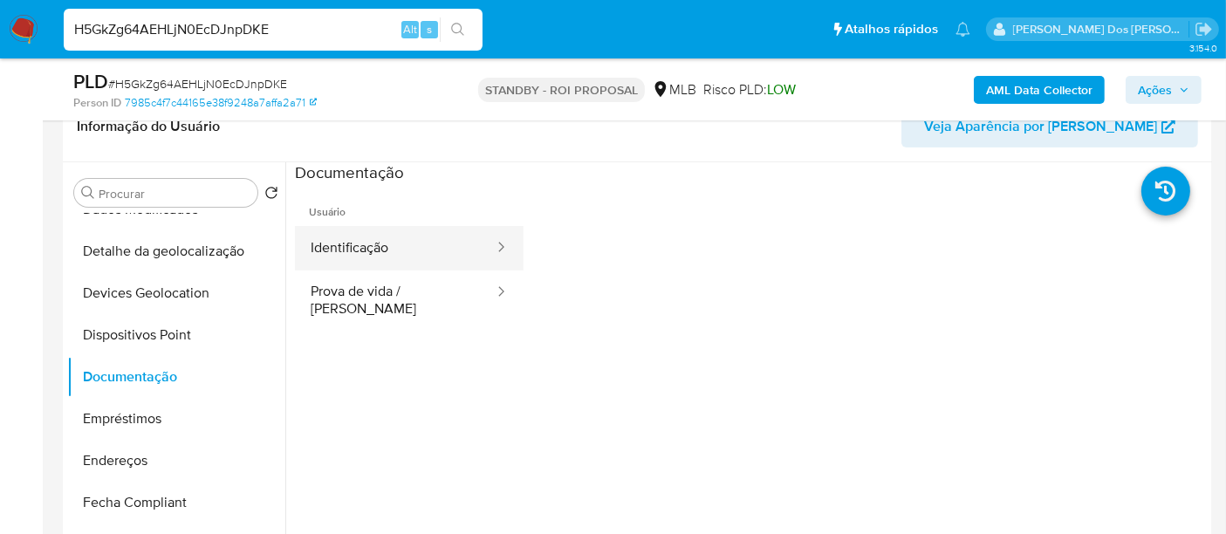
click at [352, 240] on button "Identificação" at bounding box center [395, 248] width 201 height 44
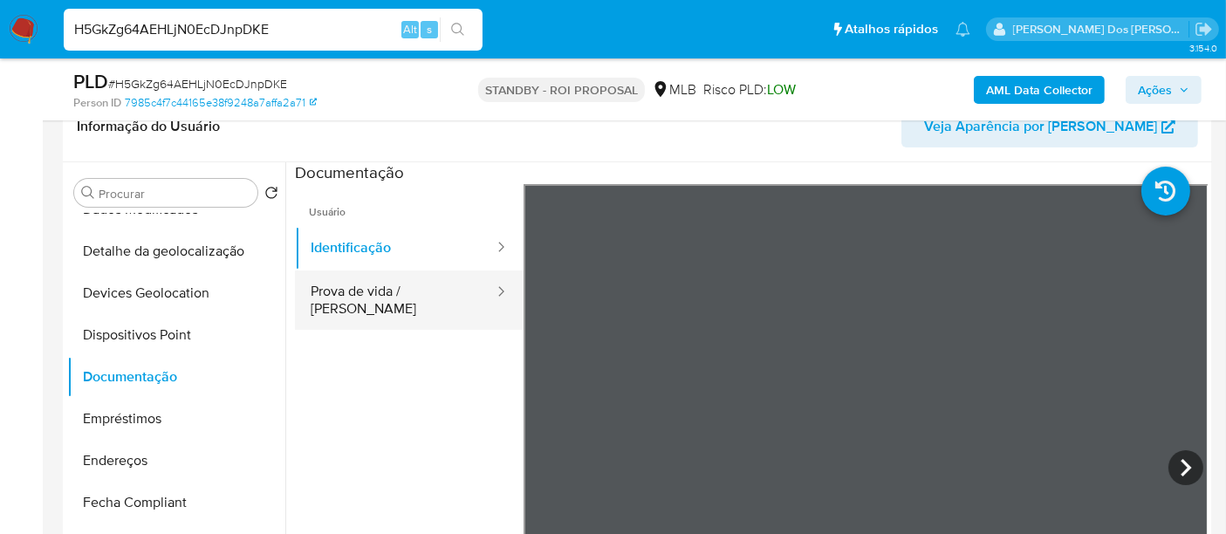
click at [401, 297] on button "Prova de vida / Selfie" at bounding box center [395, 299] width 201 height 59
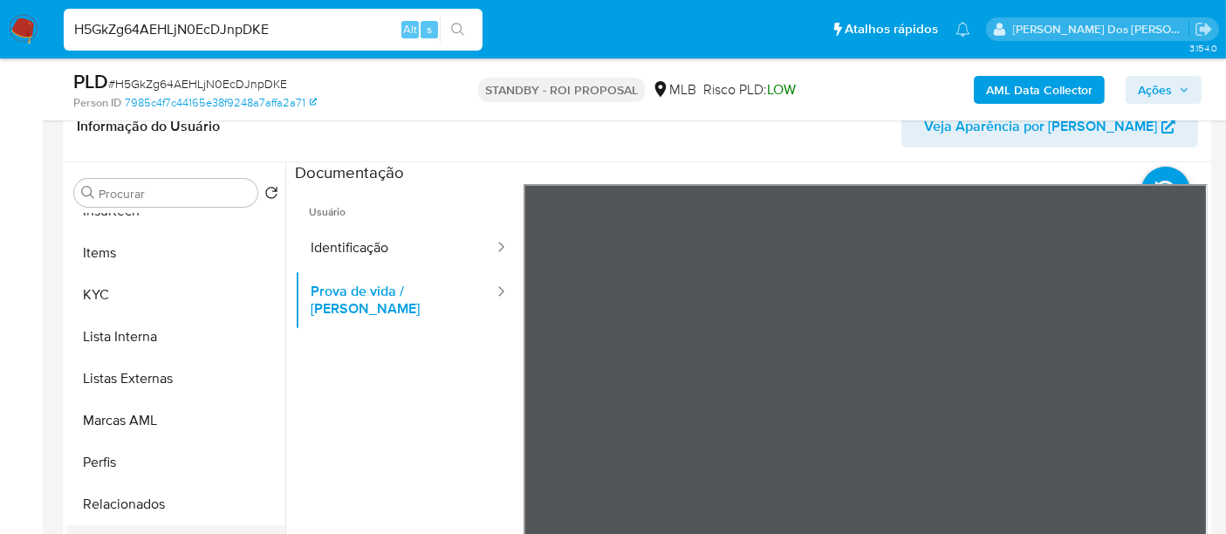
scroll to position [778, 0]
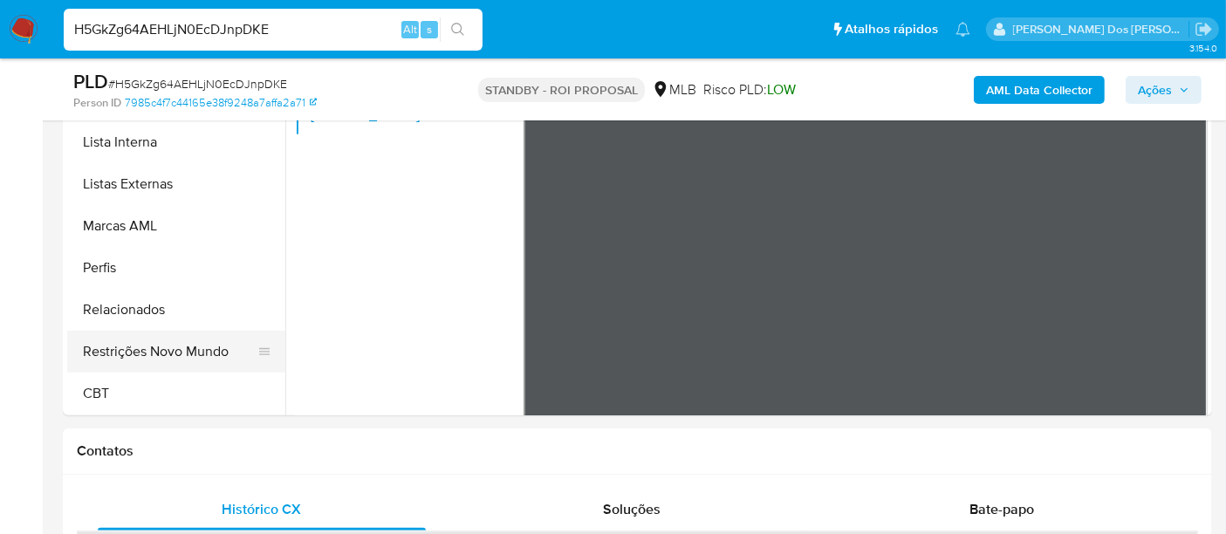
click at [187, 345] on button "Restrições Novo Mundo" at bounding box center [169, 352] width 204 height 42
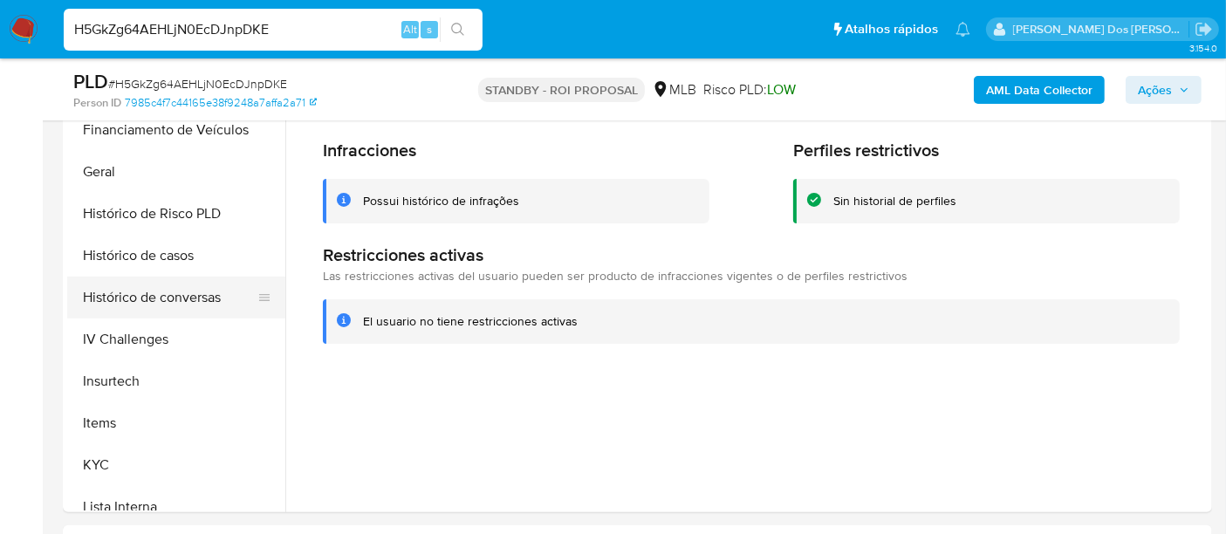
scroll to position [488, 0]
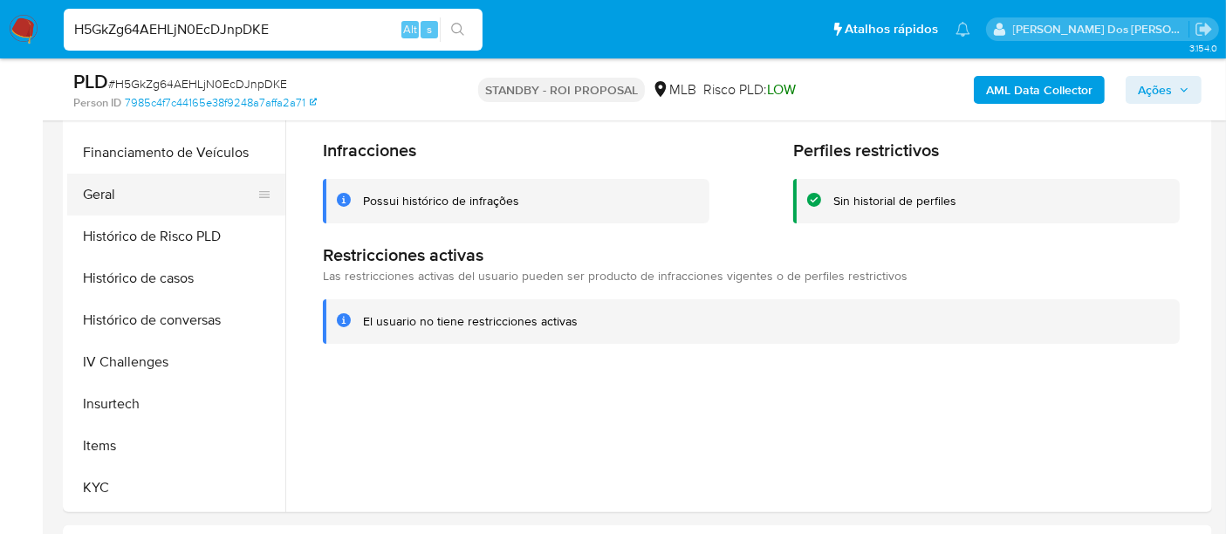
click at [108, 195] on button "Geral" at bounding box center [169, 195] width 204 height 42
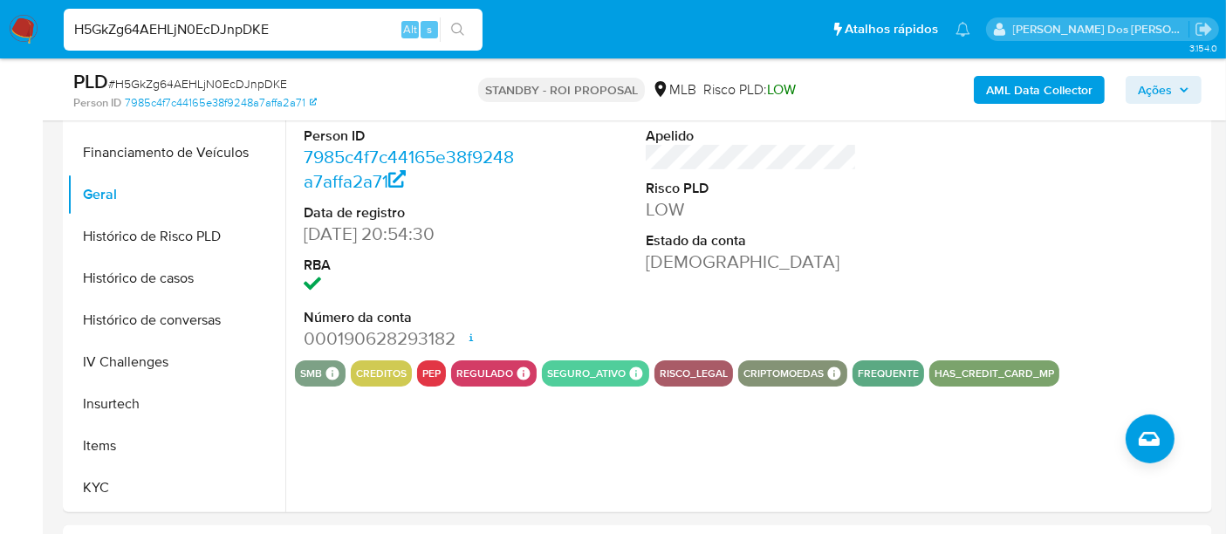
click at [282, 33] on input "H5GkZg64AEHLjN0EcDJnpDKE" at bounding box center [273, 29] width 419 height 23
click at [281, 32] on input "H5GkZg64AEHLjN0EcDJnpDKE" at bounding box center [273, 29] width 419 height 23
paste input "IHvaTDRorarjWRRFxSoIocrl"
type input "IHvaTDRorarjWRRFxSoIocrl"
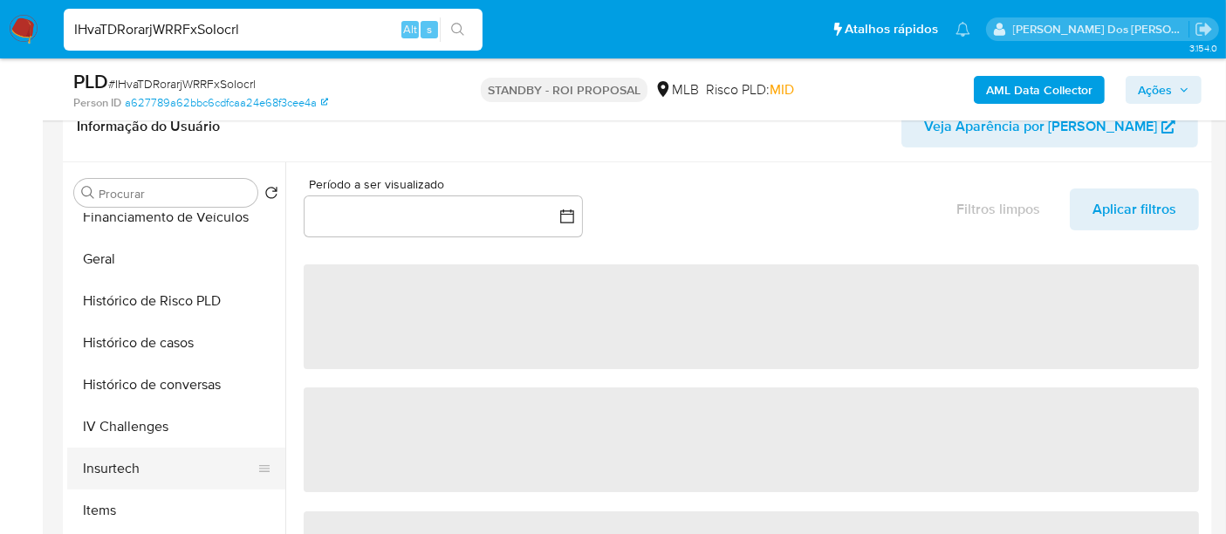
scroll to position [678, 0]
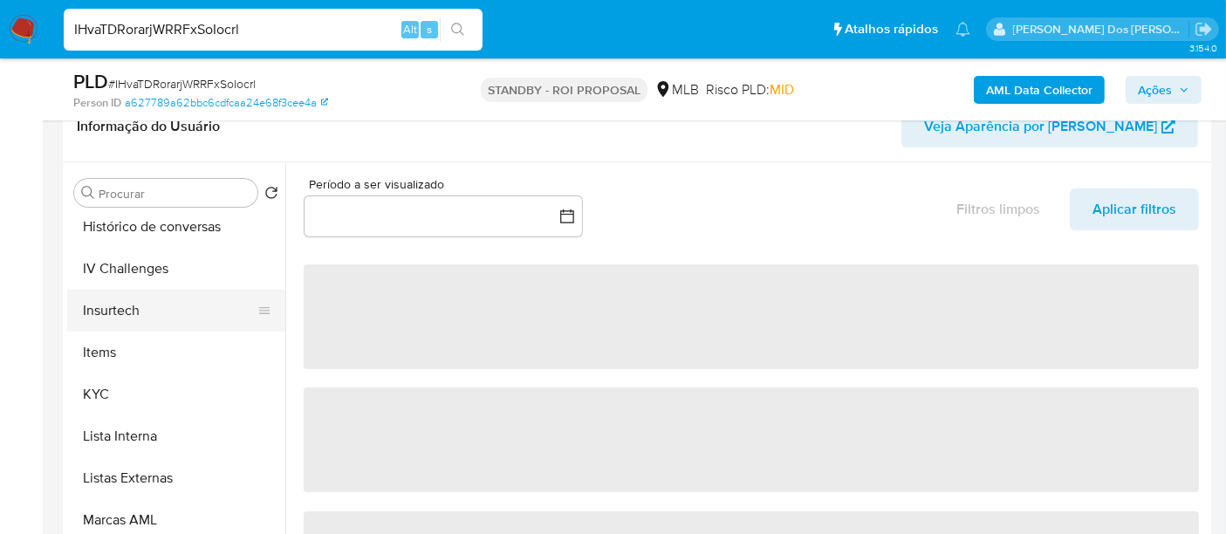
select select "10"
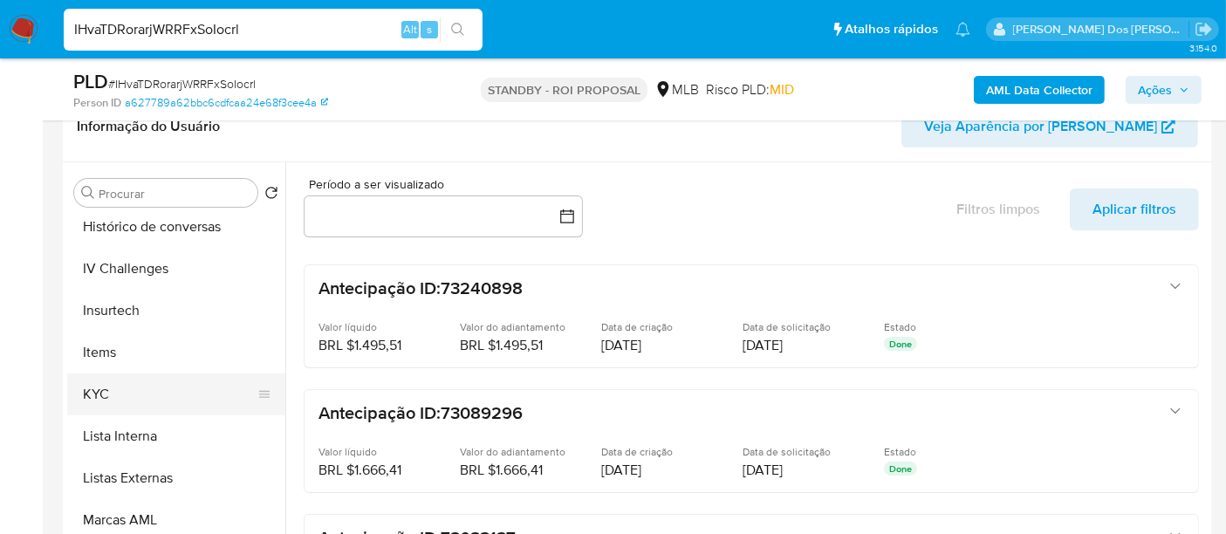
click at [92, 386] on button "KYC" at bounding box center [169, 394] width 204 height 42
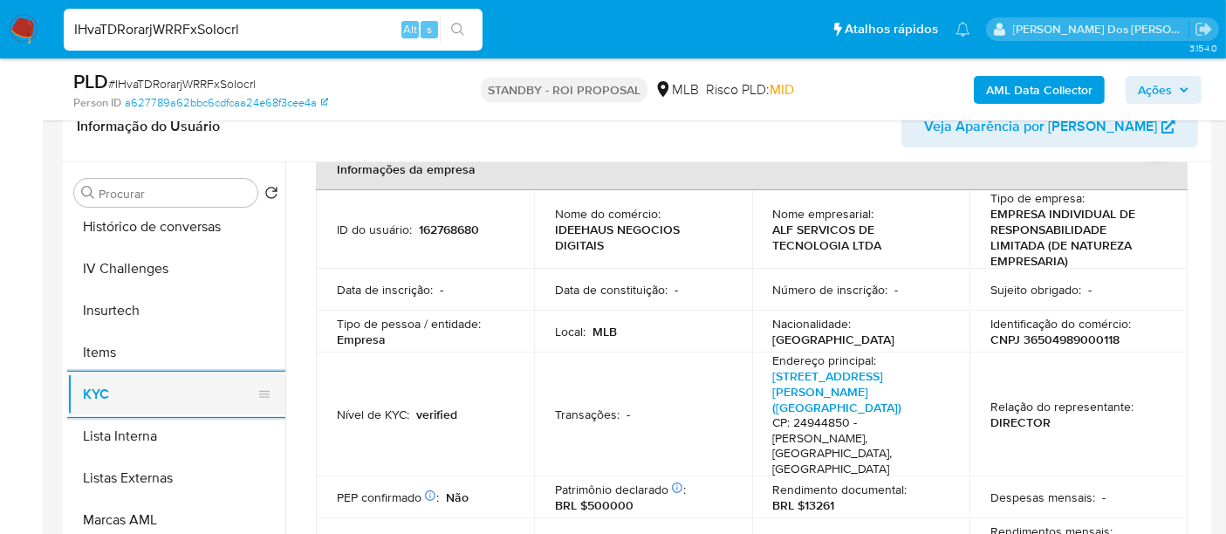
scroll to position [581, 0]
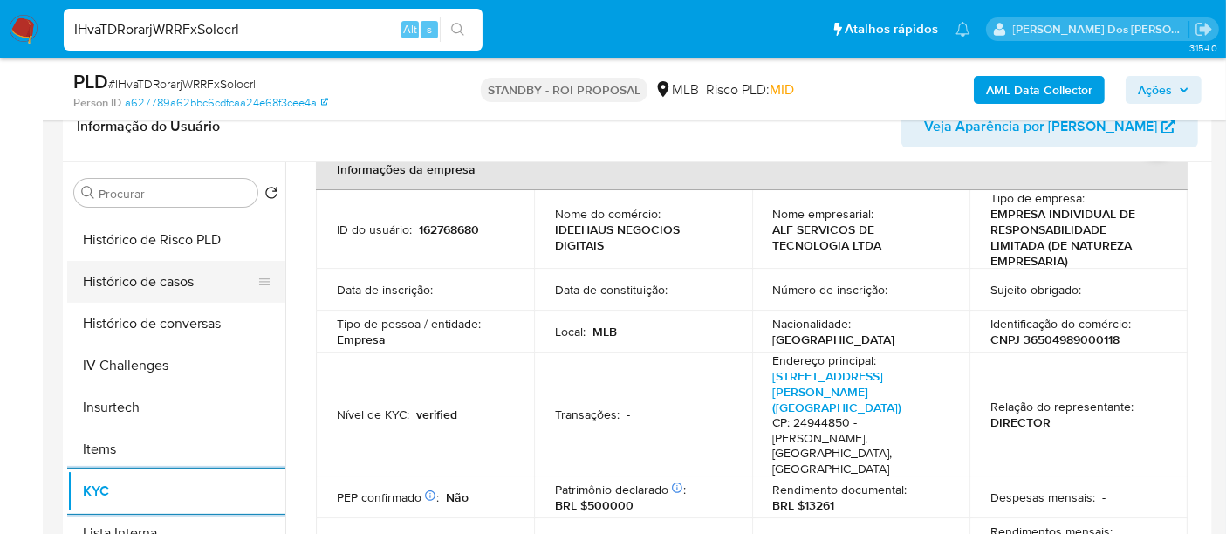
click at [175, 283] on button "Histórico de casos" at bounding box center [169, 282] width 204 height 42
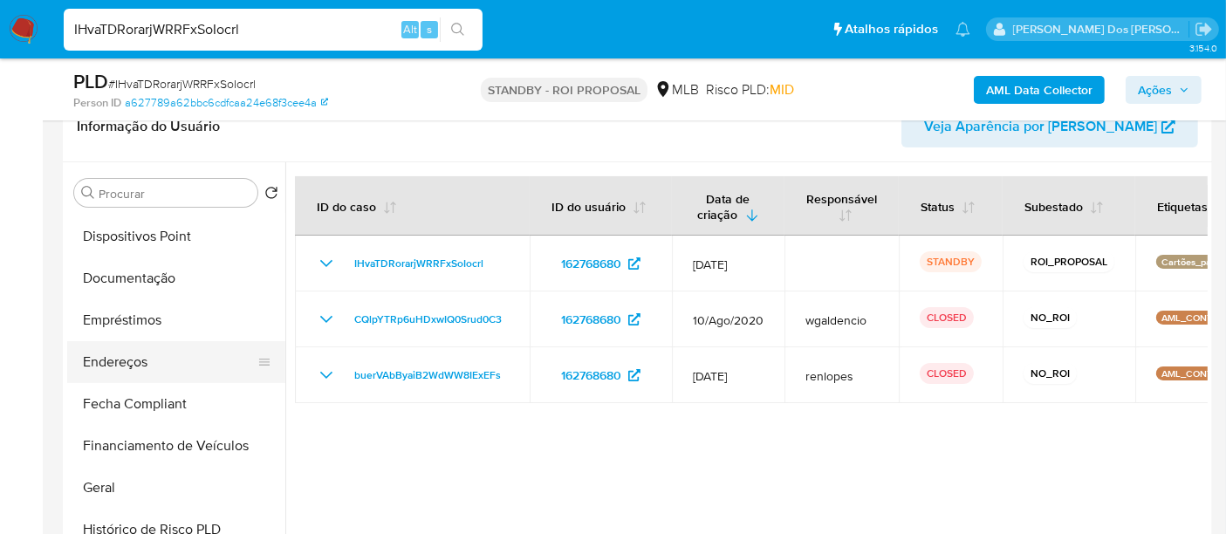
scroll to position [290, 0]
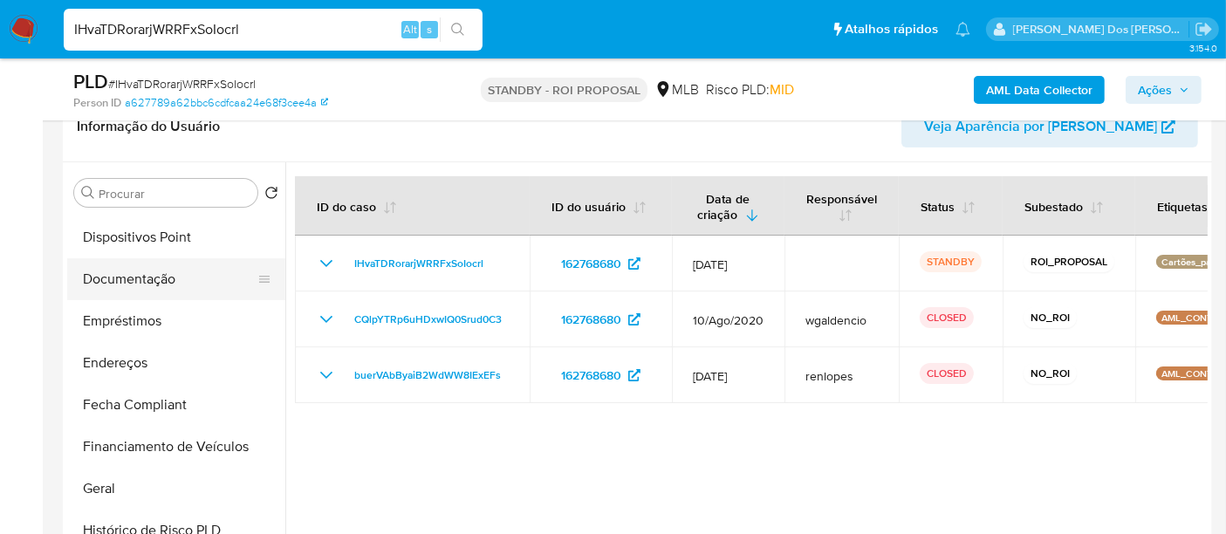
click at [143, 275] on button "Documentação" at bounding box center [169, 279] width 204 height 42
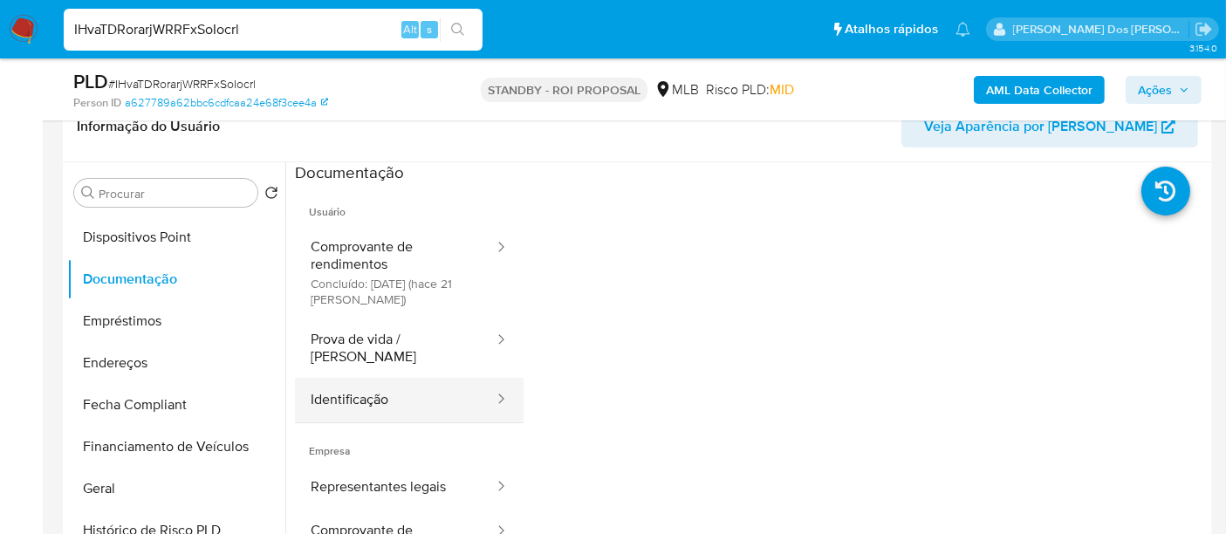
click at [329, 378] on button "Identificação" at bounding box center [395, 400] width 201 height 44
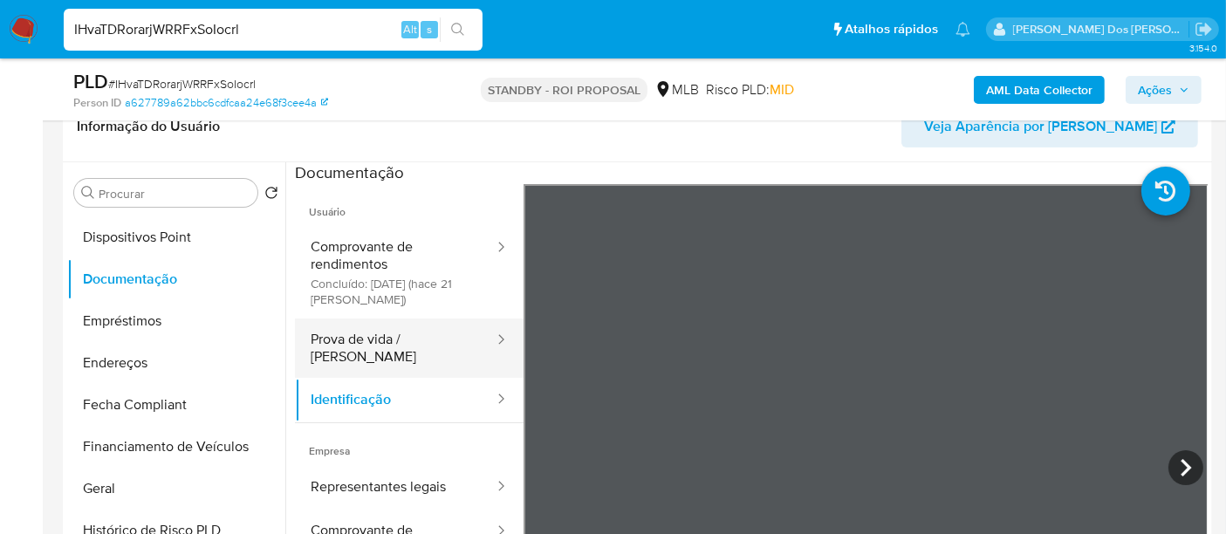
click at [359, 342] on button "Prova de vida / Selfie" at bounding box center [395, 347] width 201 height 59
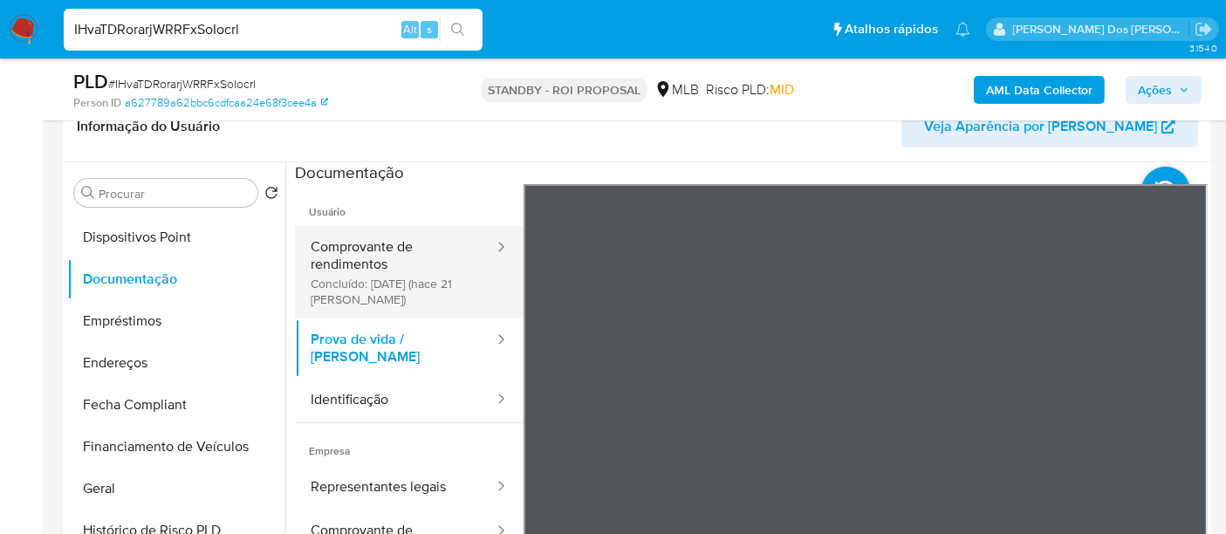
click at [352, 260] on button "Comprovante de rendimentos Concluído: 25/07/2025 (hace 21 días)" at bounding box center [395, 272] width 201 height 92
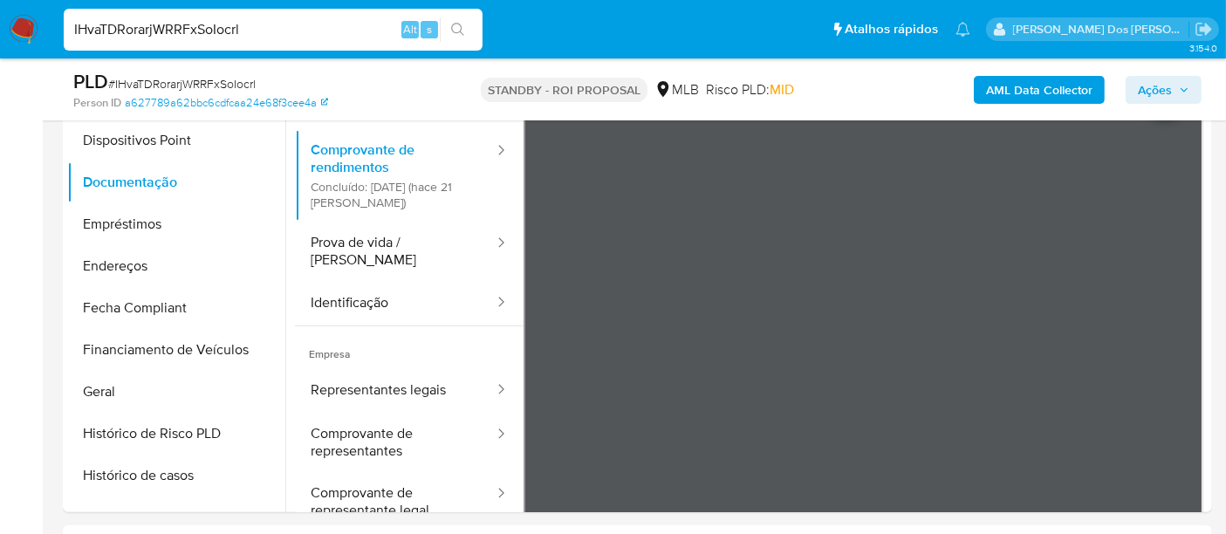
scroll to position [97, 0]
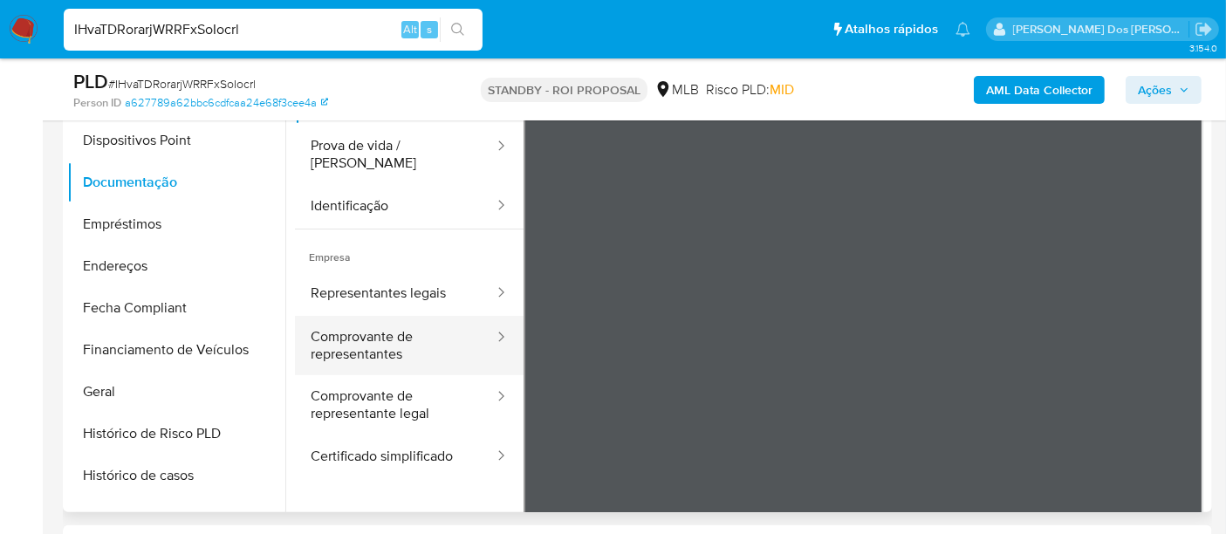
click at [353, 329] on button "Comprovante de representantes" at bounding box center [395, 345] width 201 height 59
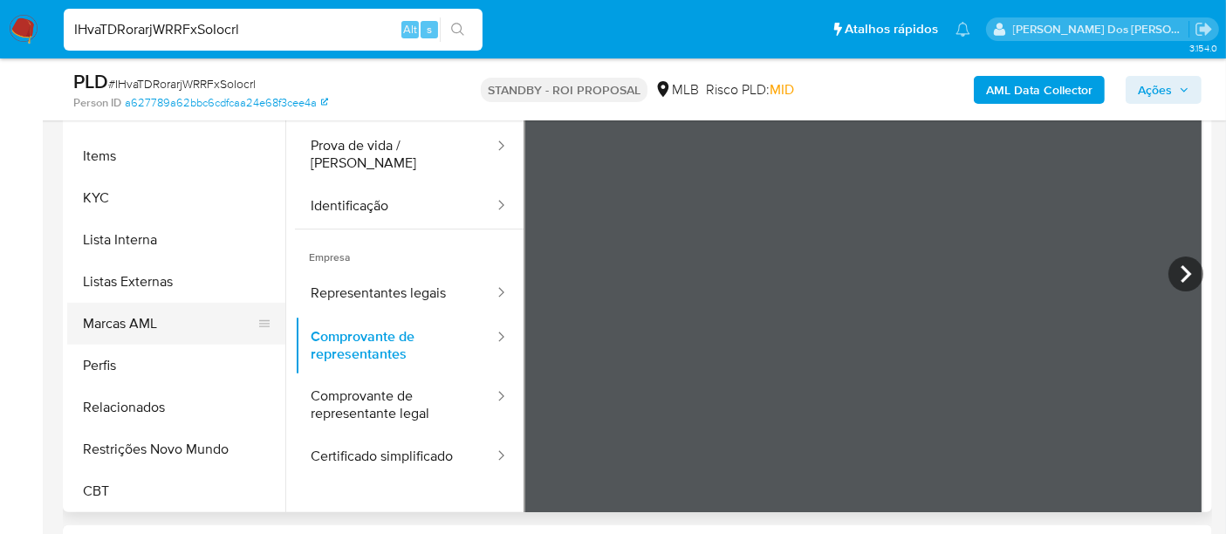
scroll to position [778, 0]
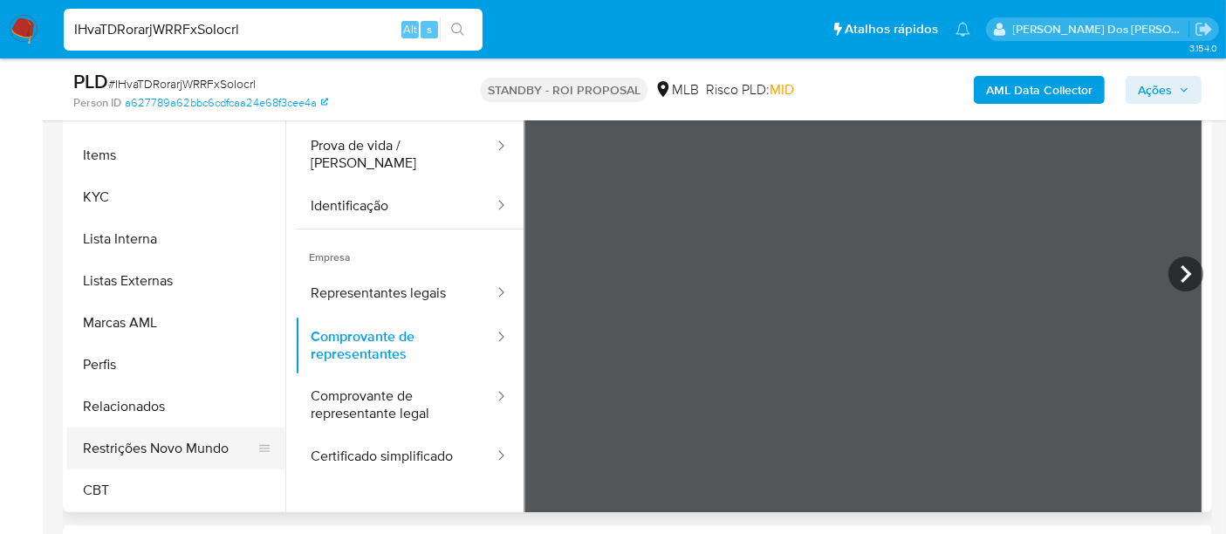
click at [182, 444] on button "Restrições Novo Mundo" at bounding box center [169, 448] width 204 height 42
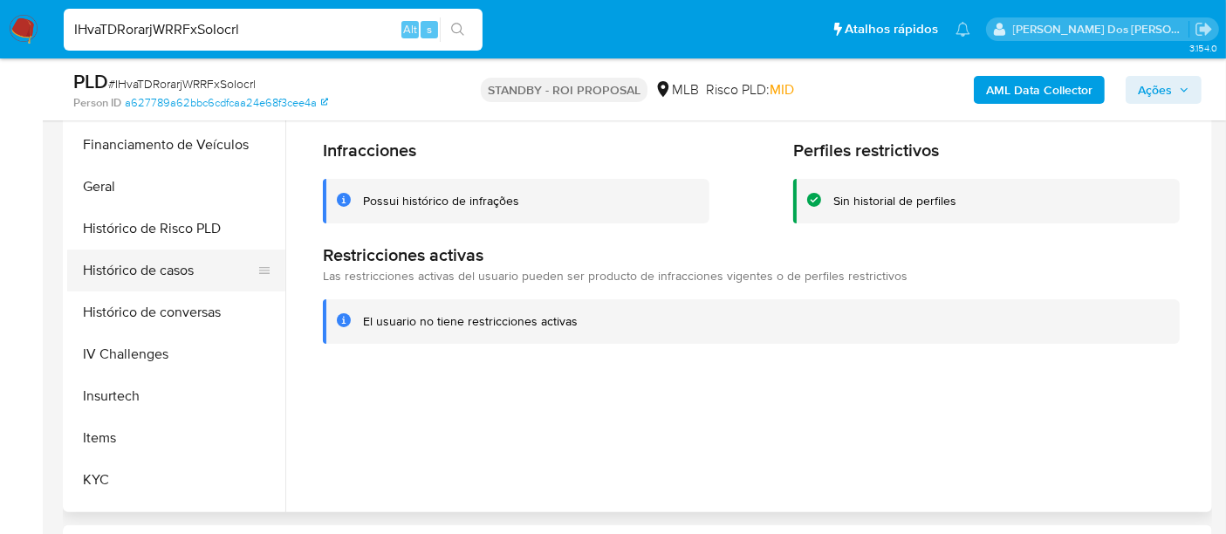
scroll to position [488, 0]
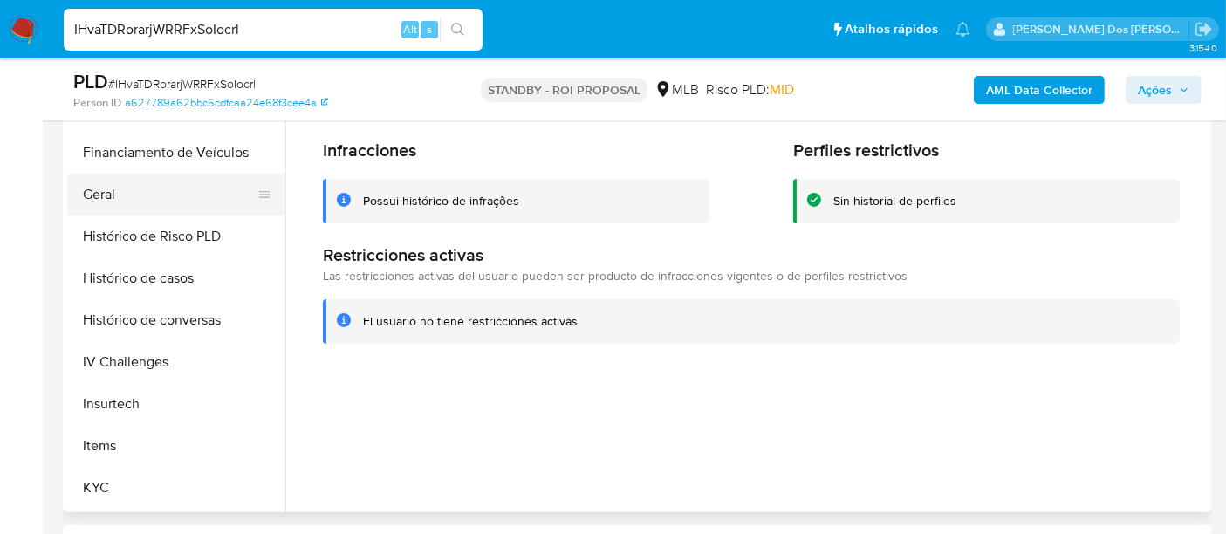
click at [99, 196] on button "Geral" at bounding box center [169, 195] width 204 height 42
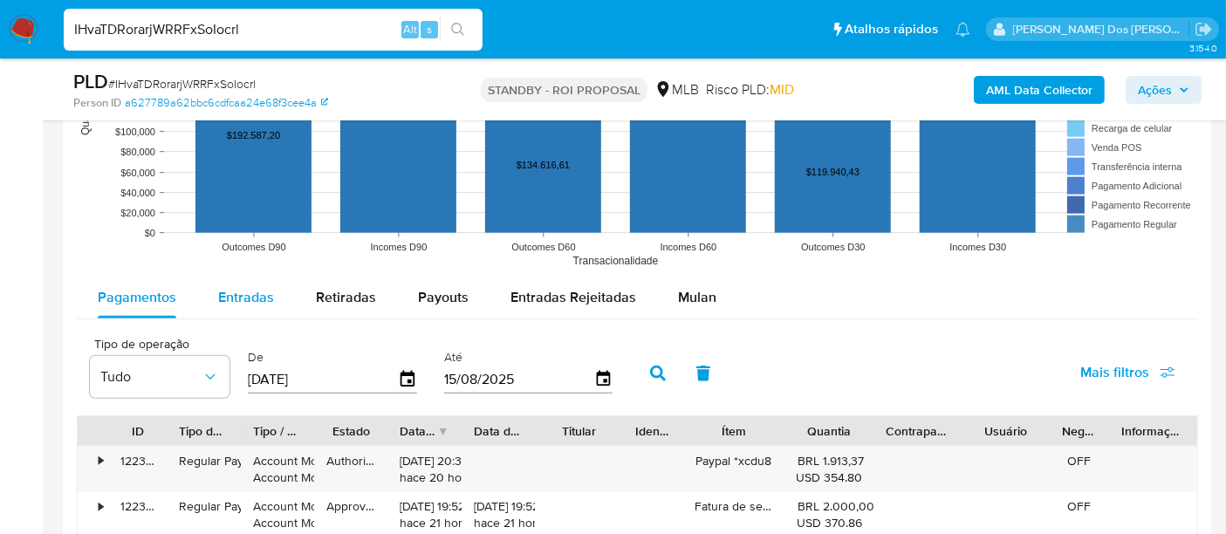
click at [249, 295] on span "Entradas" at bounding box center [246, 297] width 56 height 20
select select "10"
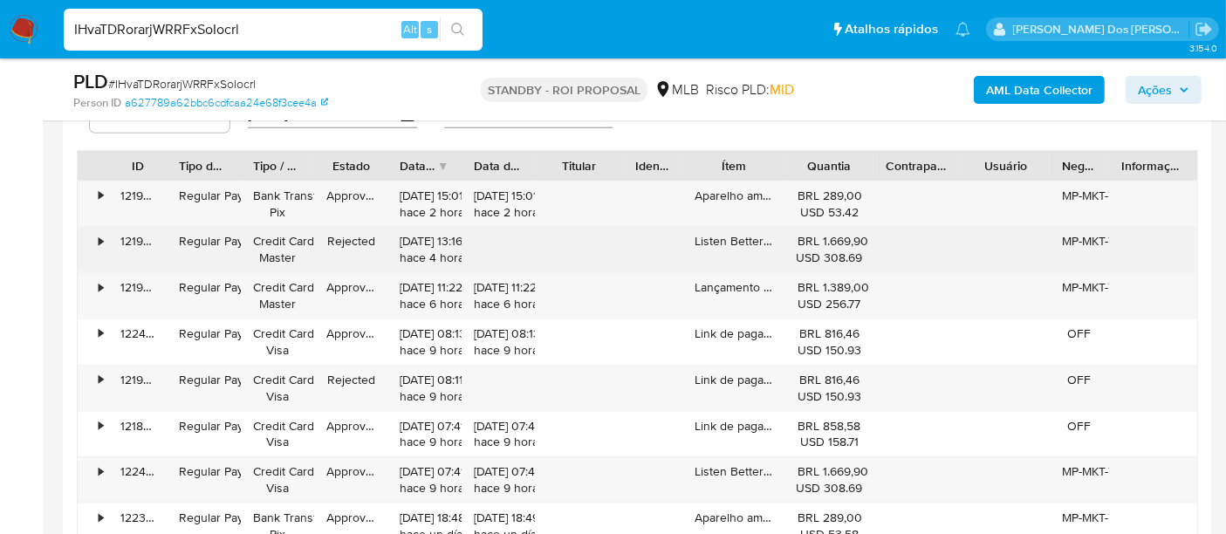
scroll to position [2035, 0]
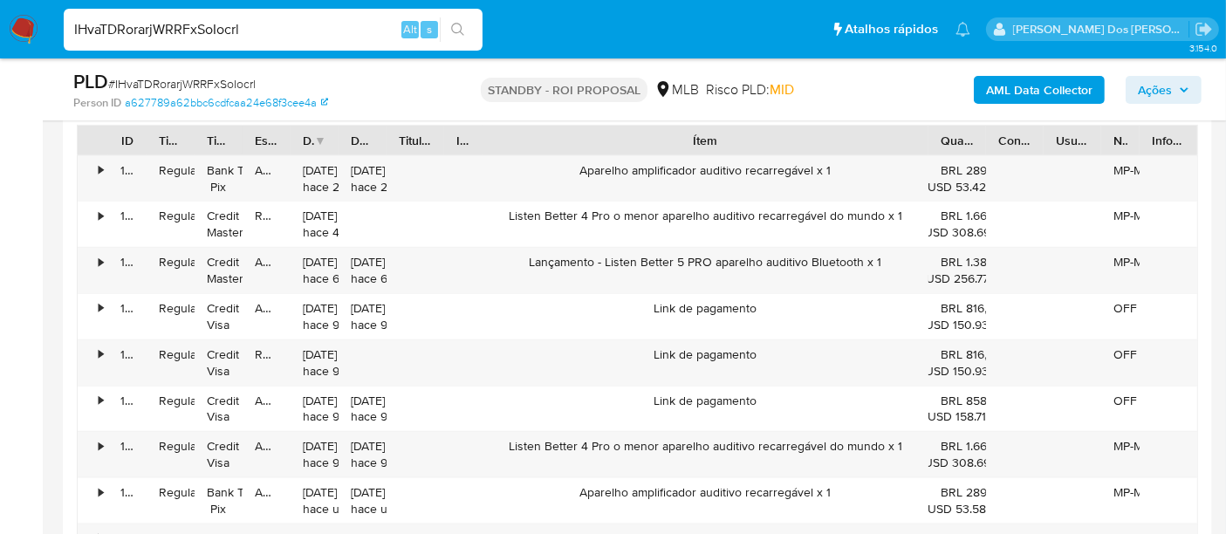
drag, startPoint x: 785, startPoint y: 140, endPoint x: 1128, endPoint y: 134, distance: 342.9
click at [1128, 134] on div "ID Tipo de operação Tipo / Método Estado Data de criação Data de aprovação Titu…" at bounding box center [637, 141] width 1119 height 30
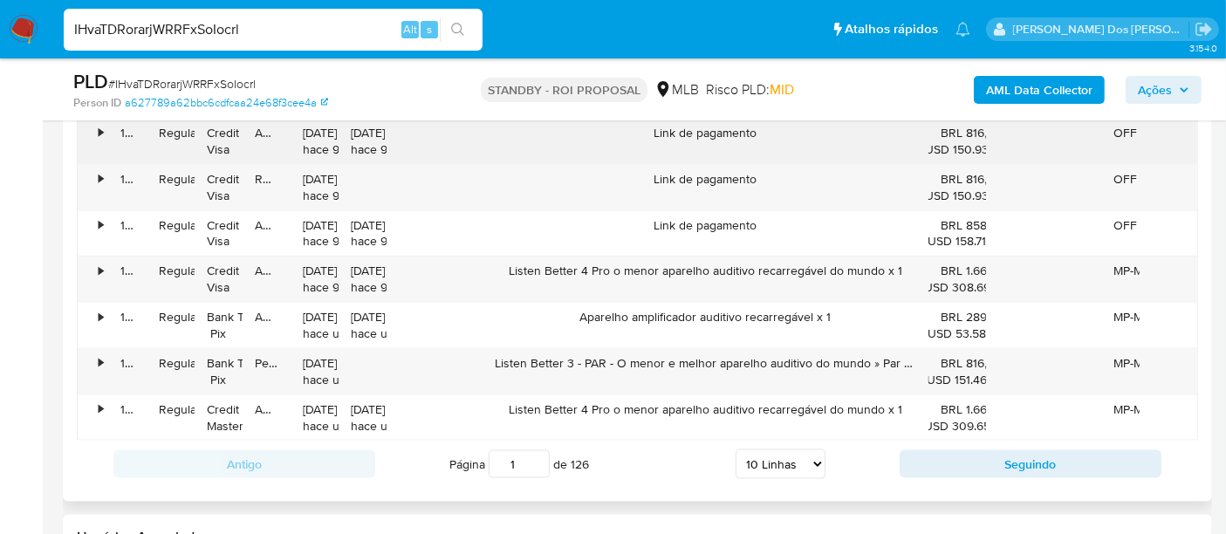
scroll to position [2326, 0]
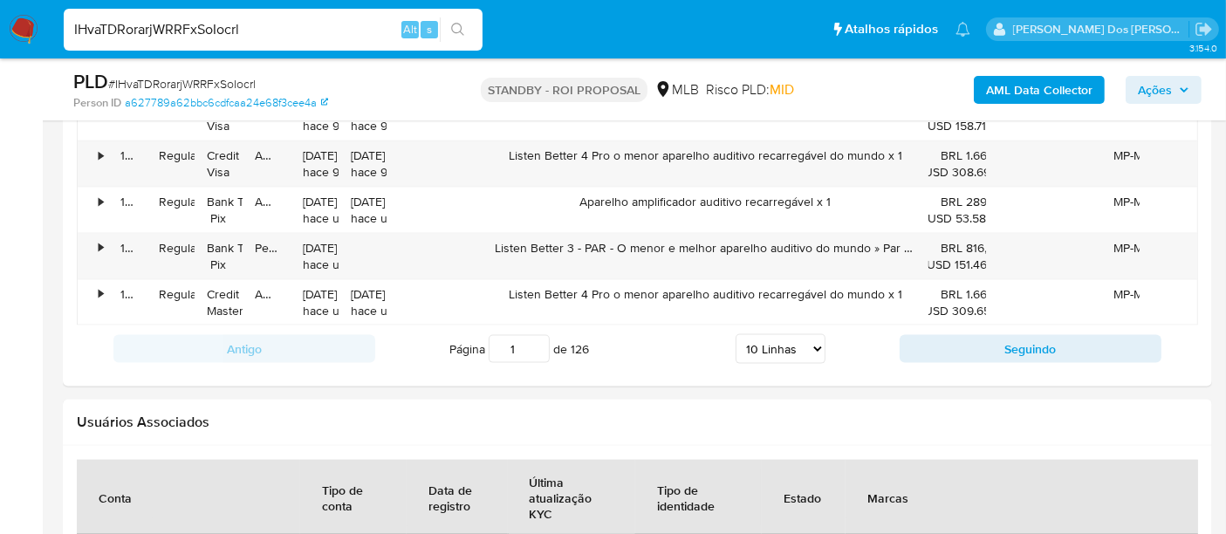
click at [19, 30] on img at bounding box center [24, 30] width 30 height 30
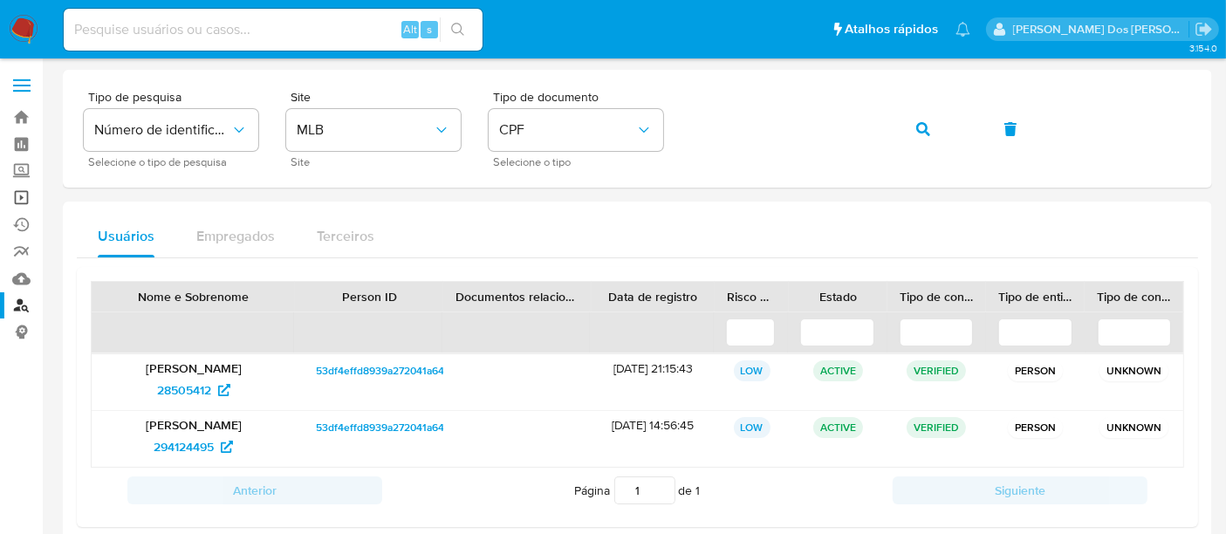
click at [24, 201] on link "Operações em massa" at bounding box center [104, 197] width 208 height 27
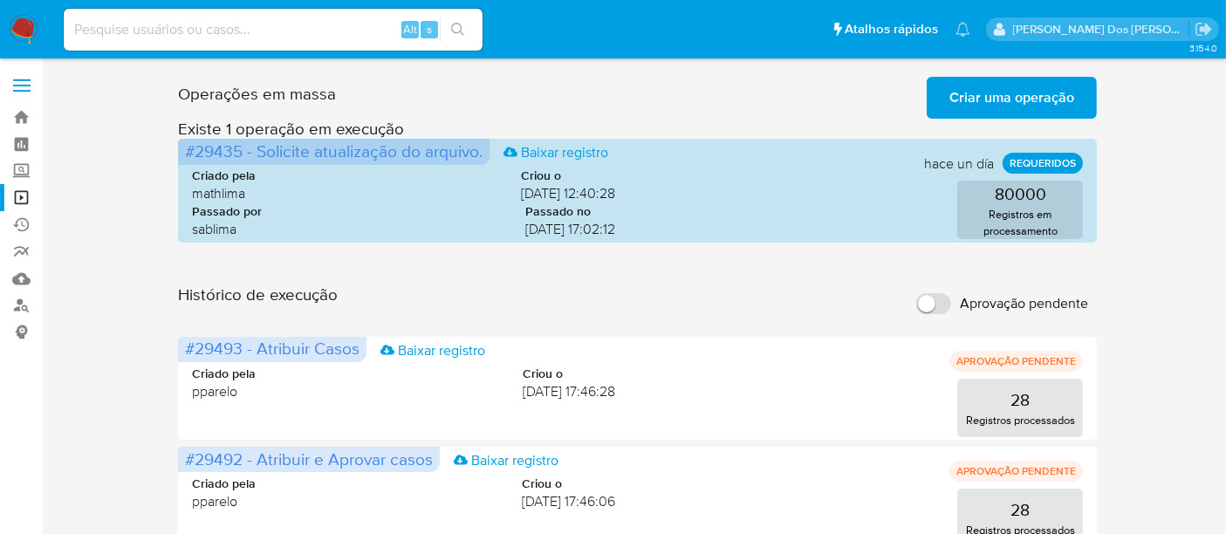
click at [984, 92] on span "Criar uma operação" at bounding box center [1011, 98] width 125 height 38
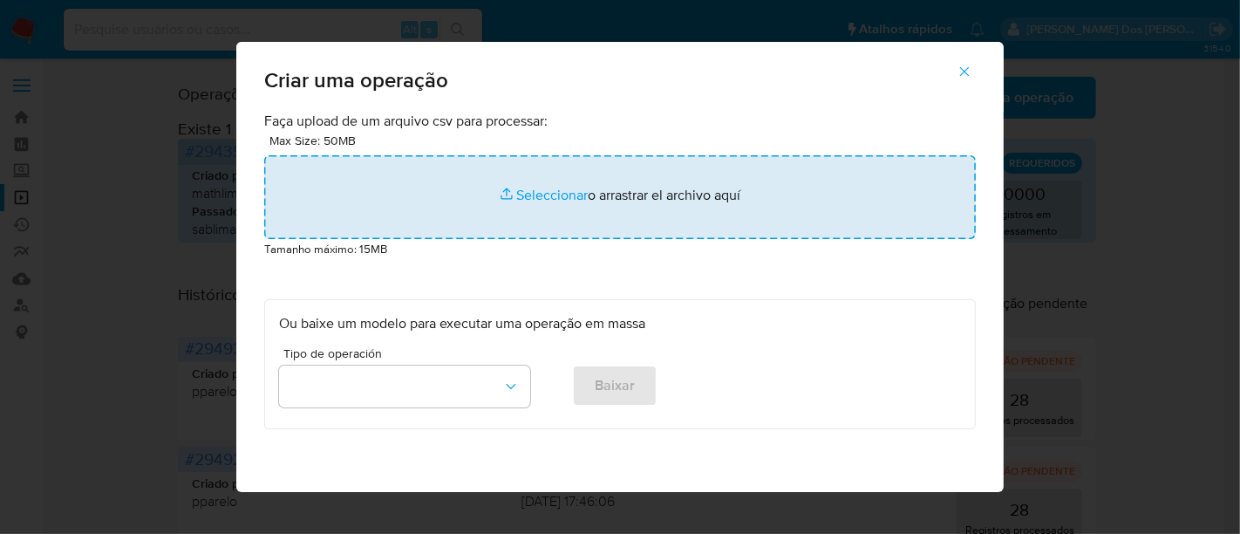
click at [523, 189] on input "file" at bounding box center [620, 197] width 712 height 84
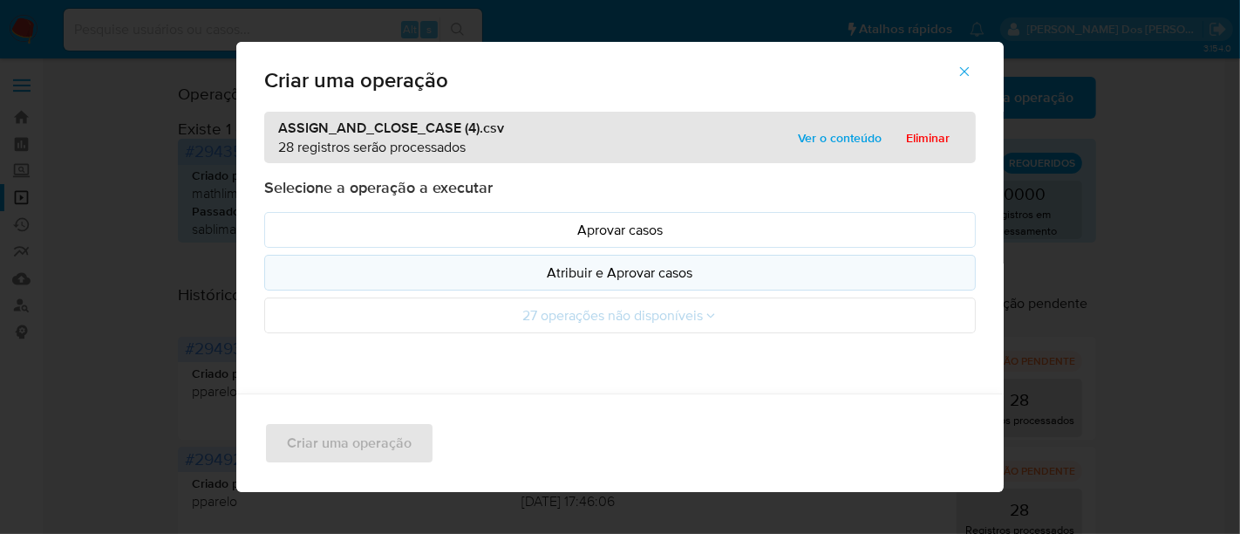
click at [541, 269] on p "Atribuir e Aprovar casos" at bounding box center [620, 273] width 682 height 20
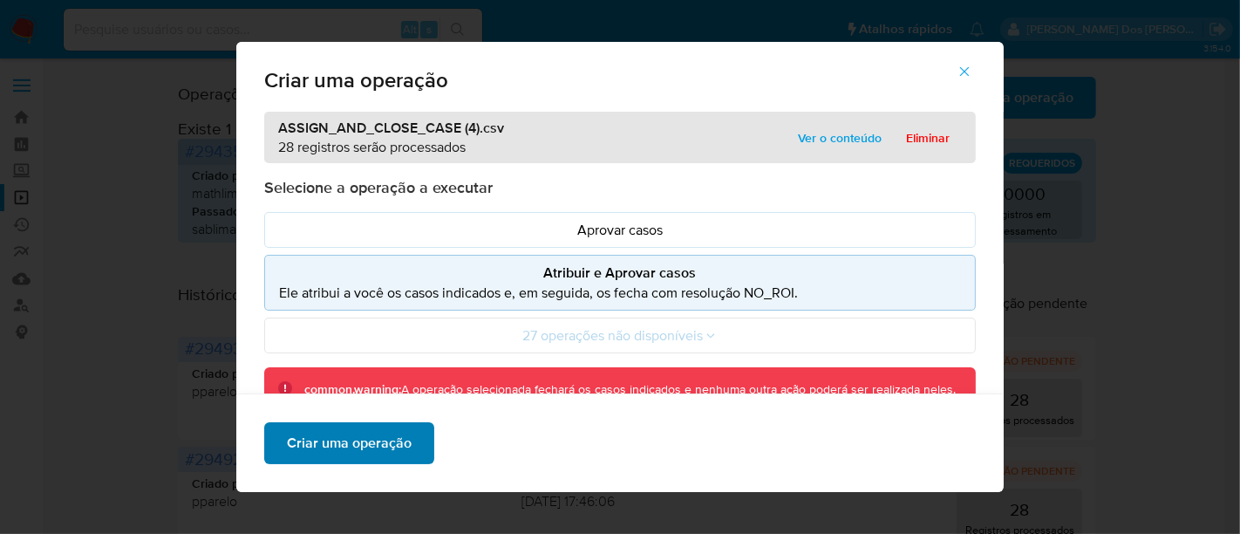
click at [373, 442] on span "Criar uma operação" at bounding box center [349, 443] width 125 height 38
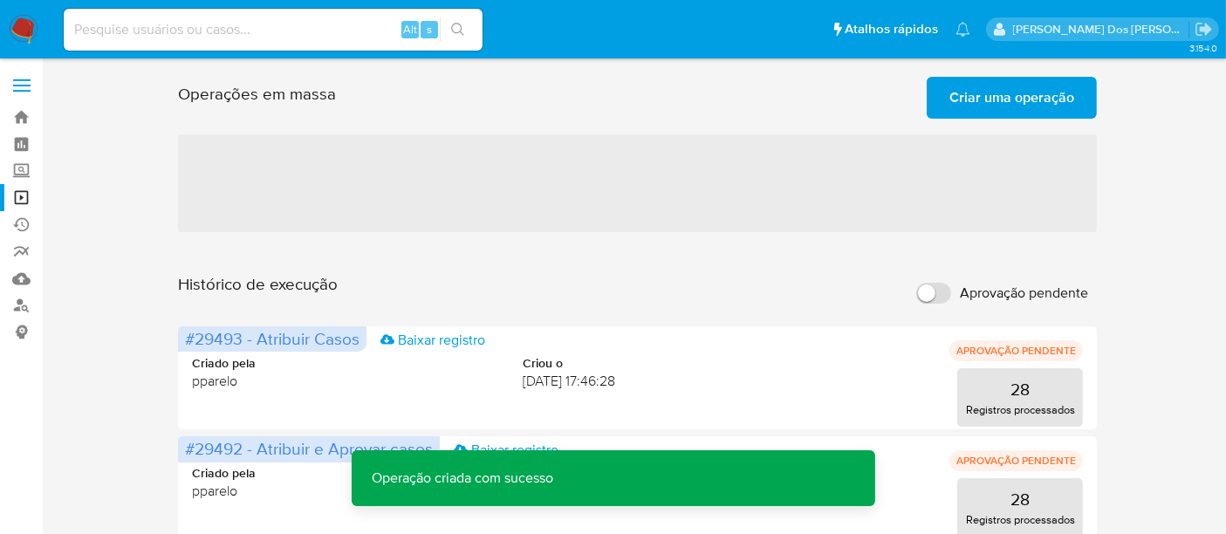
click at [987, 92] on span "Criar uma operação" at bounding box center [1011, 98] width 125 height 38
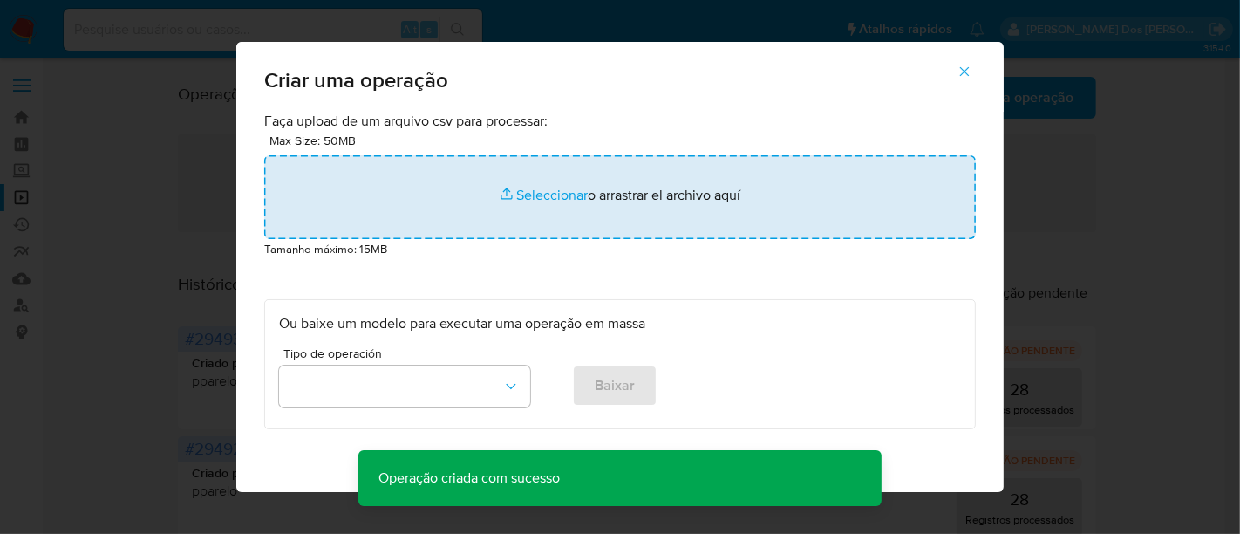
click at [560, 195] on input "file" at bounding box center [620, 197] width 712 height 84
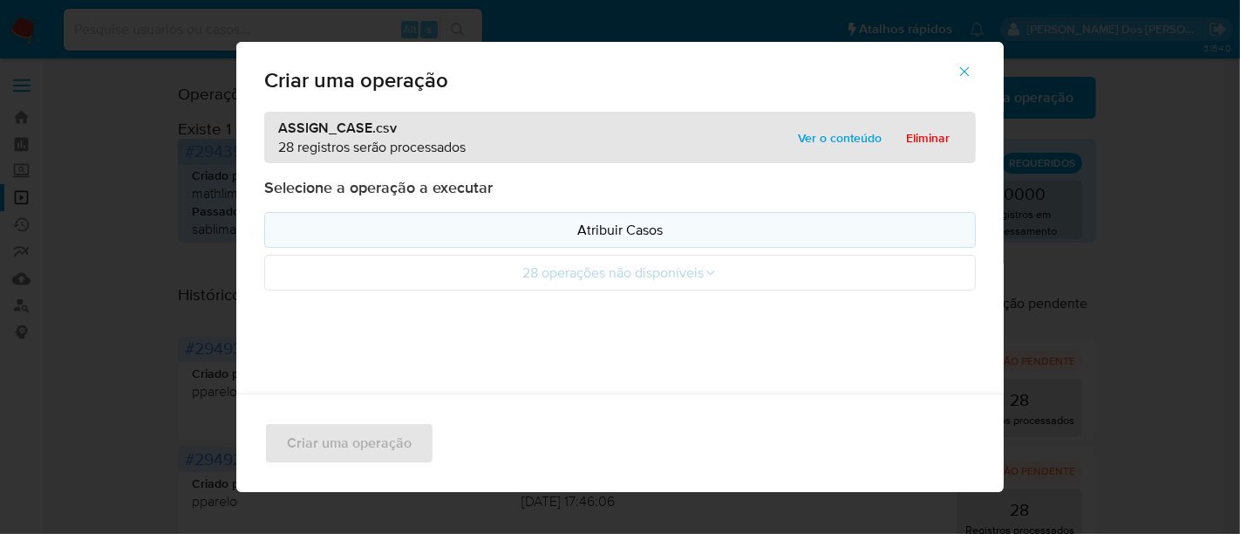
drag, startPoint x: 560, startPoint y: 195, endPoint x: 513, endPoint y: 230, distance: 58.6
click at [513, 230] on p "Atribuir Casos" at bounding box center [620, 230] width 682 height 20
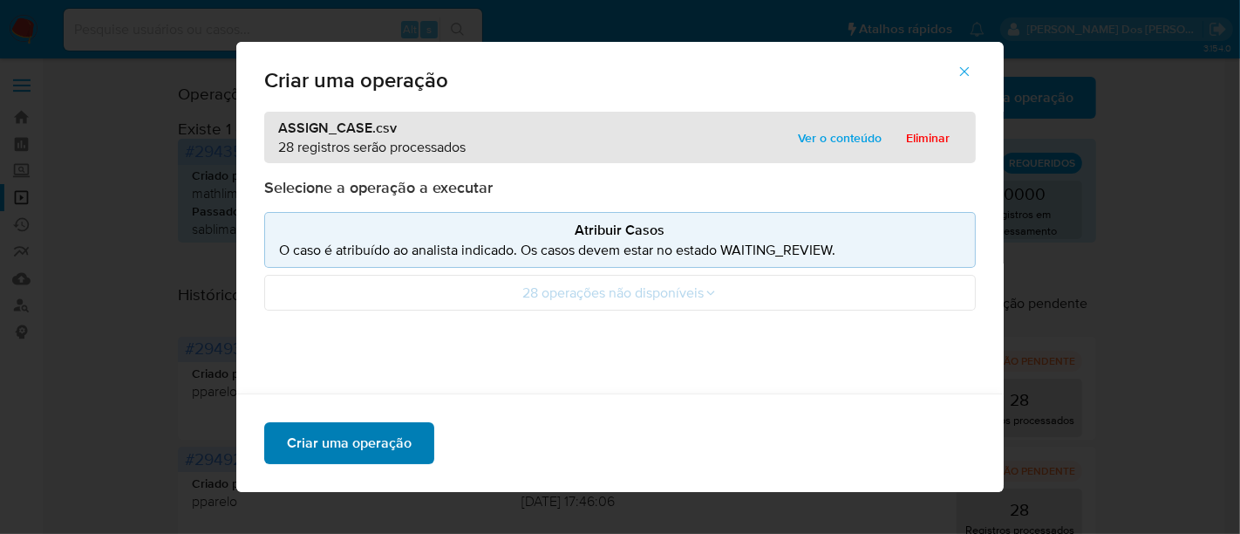
click at [350, 440] on span "Criar uma operação" at bounding box center [349, 443] width 125 height 38
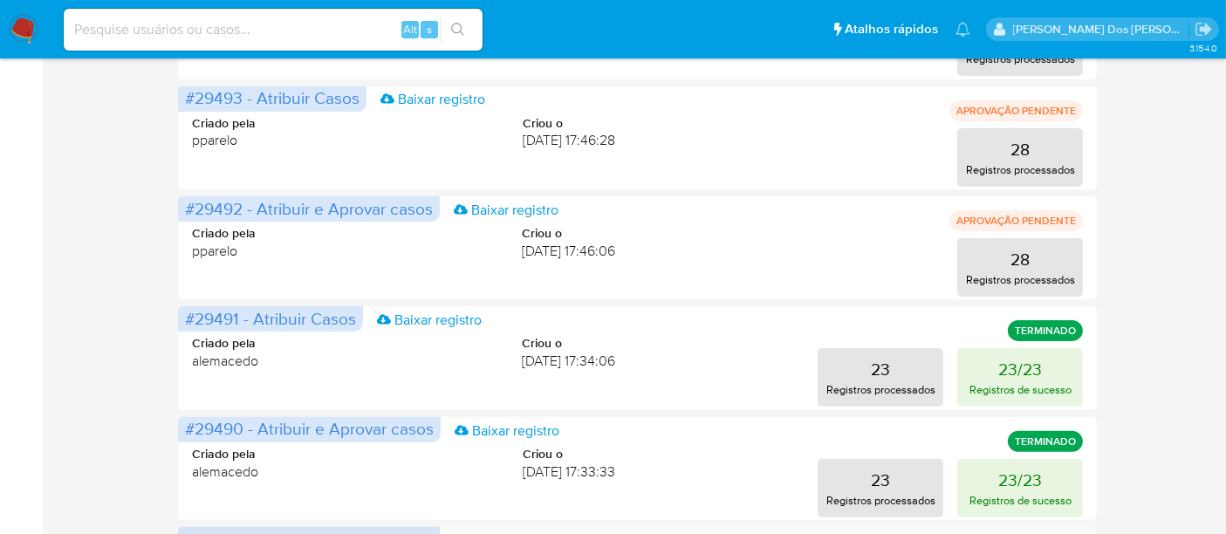
scroll to position [581, 0]
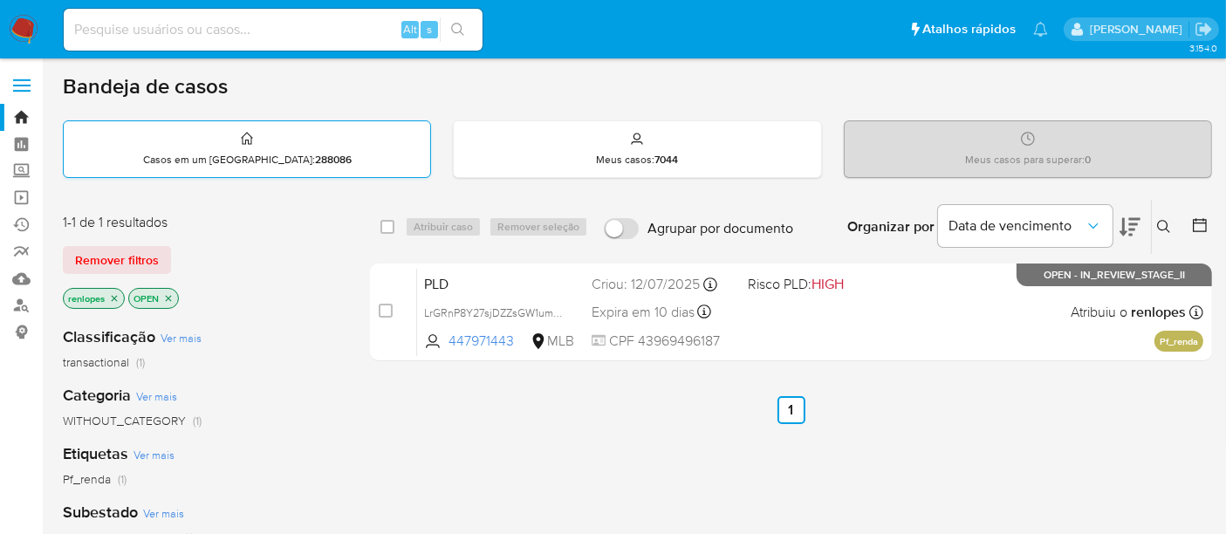
click at [315, 155] on strong "288086" at bounding box center [333, 160] width 37 height 16
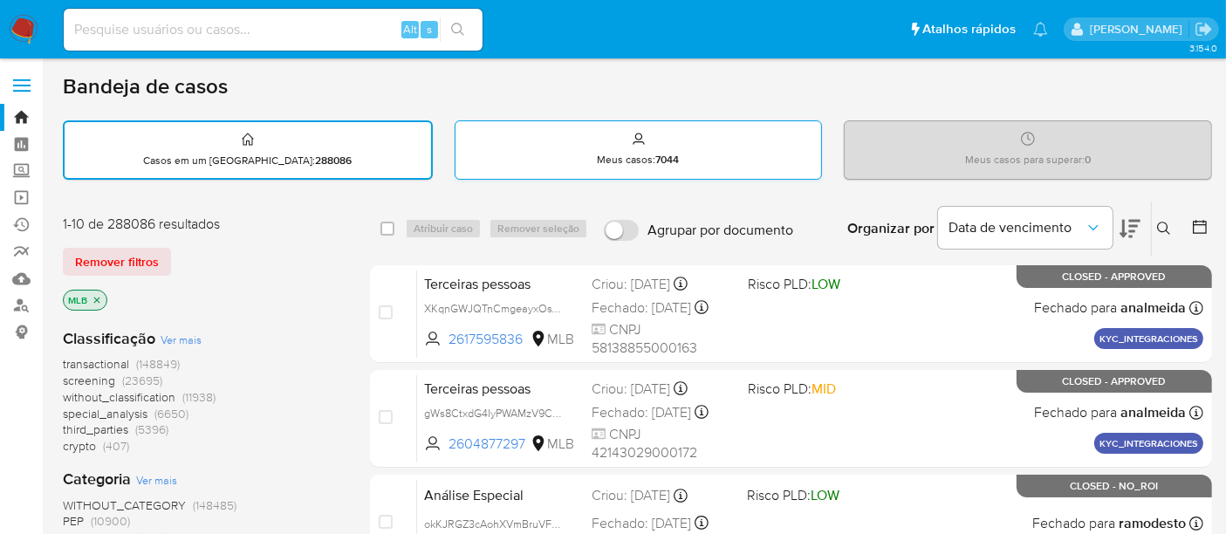
click at [634, 156] on p "Meus casos : 7044" at bounding box center [639, 160] width 82 height 14
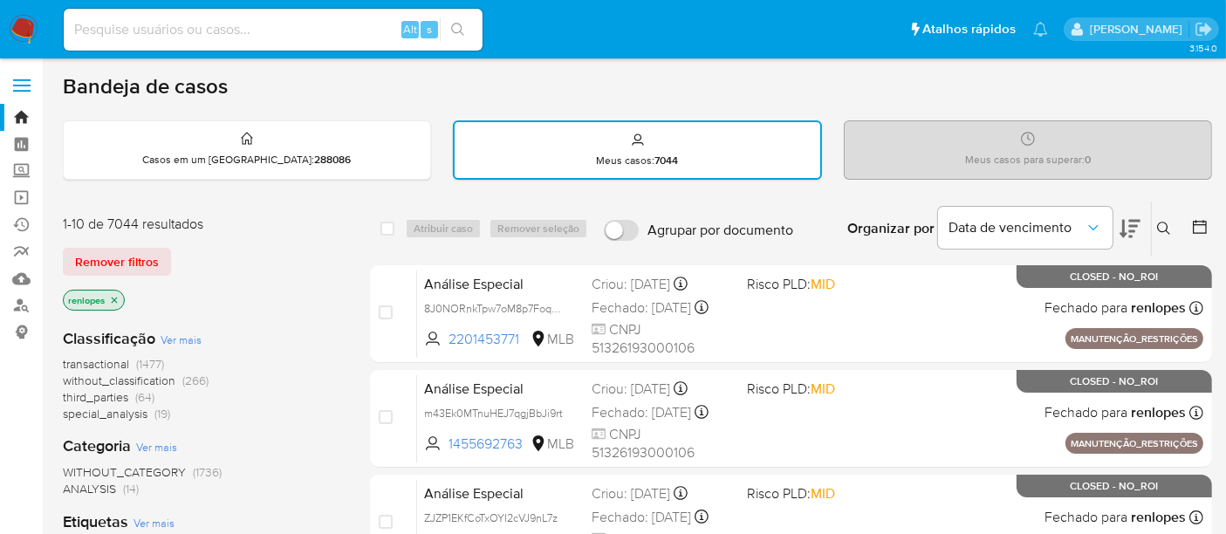
click at [985, 147] on div "Meus casos para superar : 0" at bounding box center [1027, 149] width 366 height 56
click at [982, 161] on p "Meus casos para superar : 0" at bounding box center [1028, 160] width 126 height 14
click at [25, 24] on img at bounding box center [24, 30] width 30 height 30
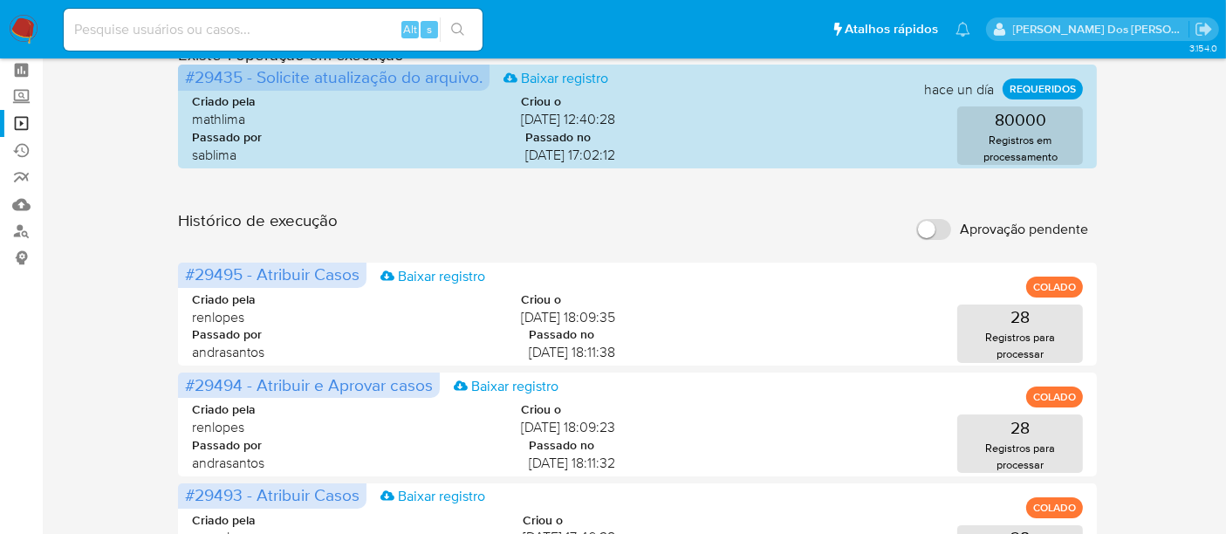
scroll to position [194, 0]
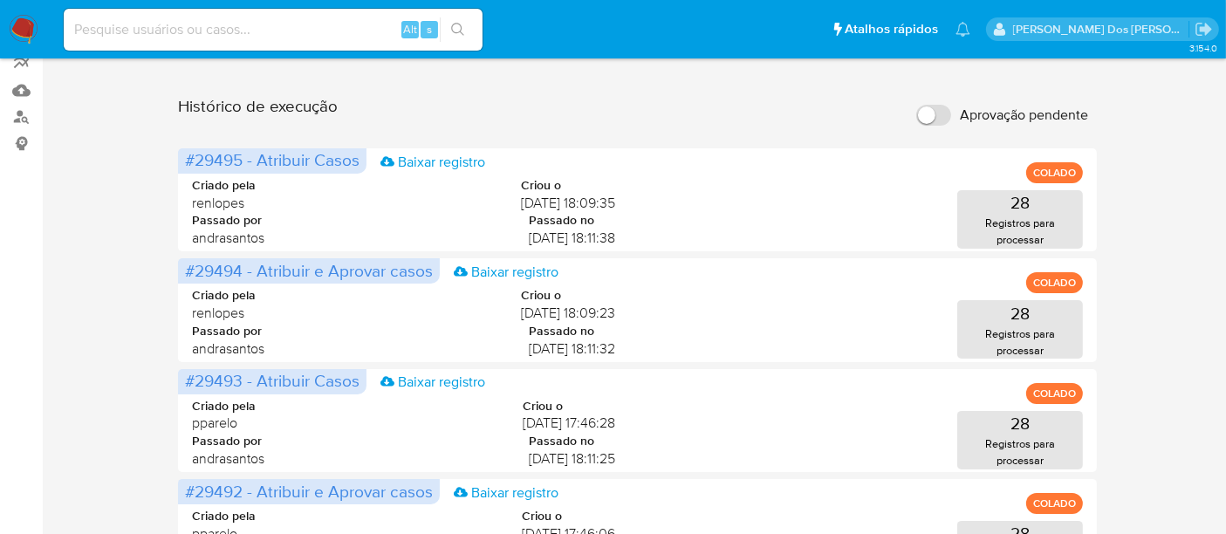
scroll to position [290, 0]
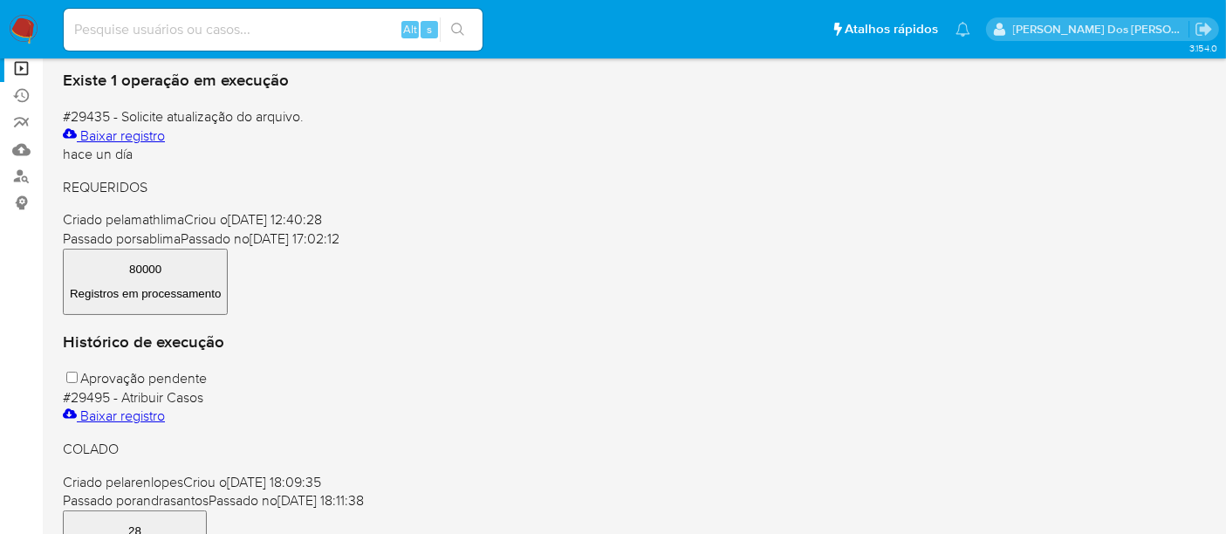
scroll to position [126, 0]
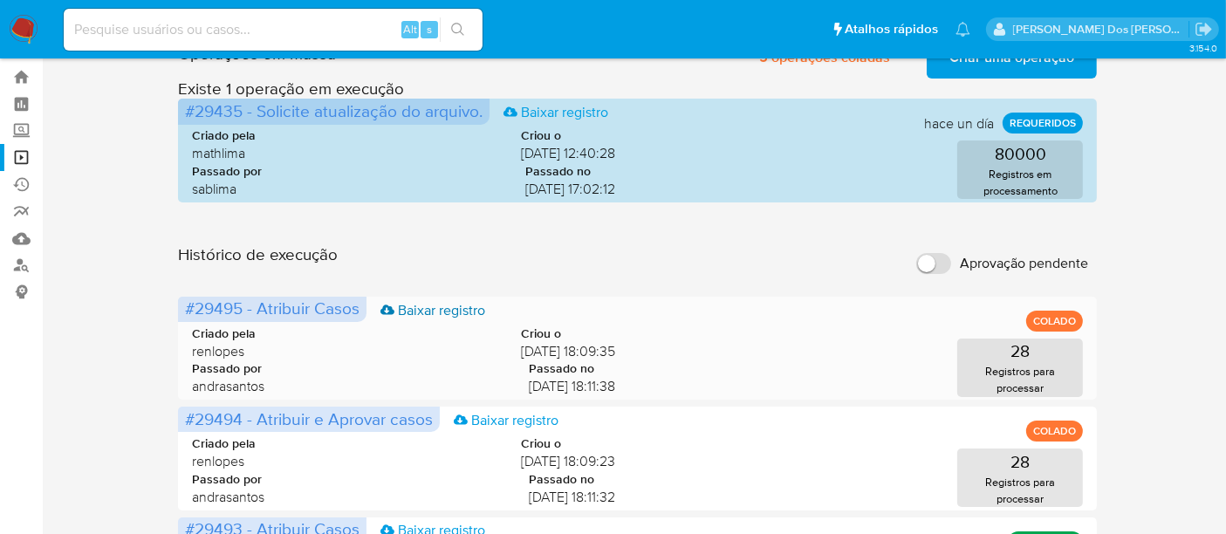
scroll to position [38, 0]
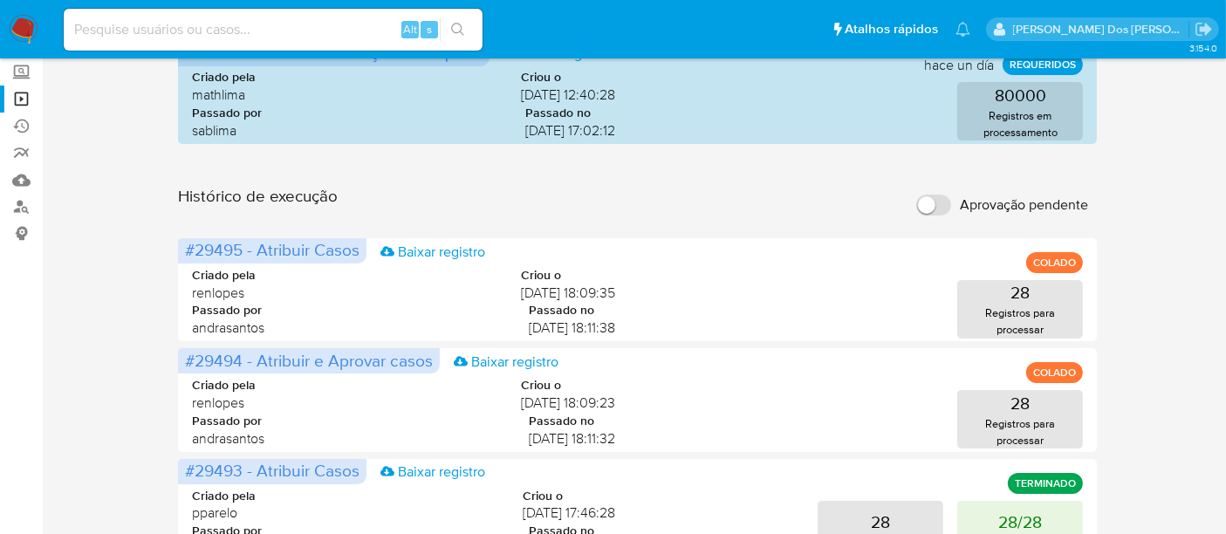
scroll to position [98, 0]
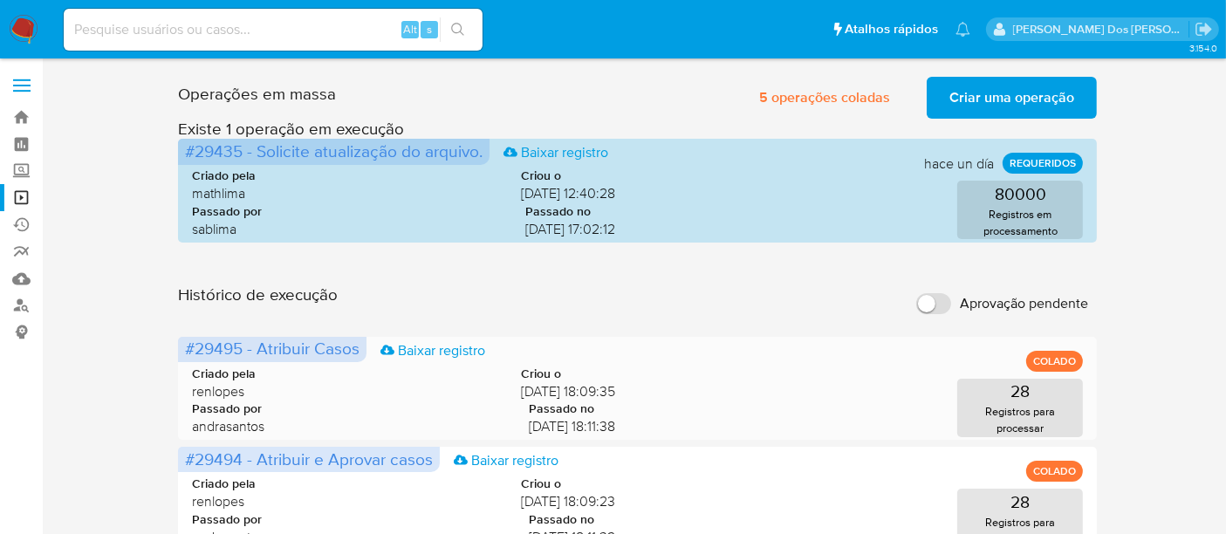
scroll to position [194, 0]
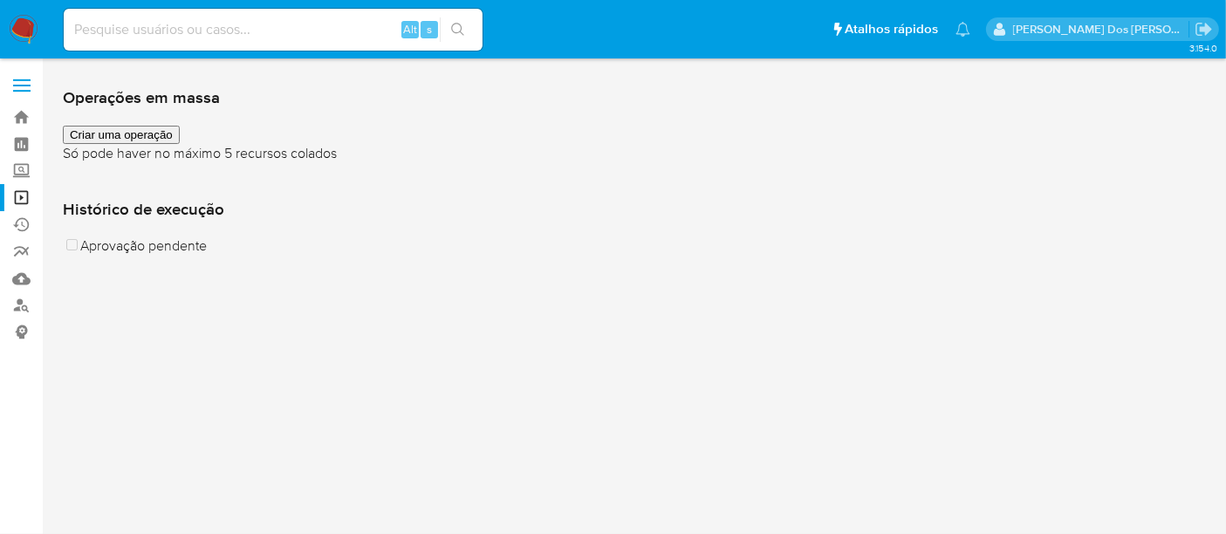
scroll to position [97, 0]
